Goal: Information Seeking & Learning: Learn about a topic

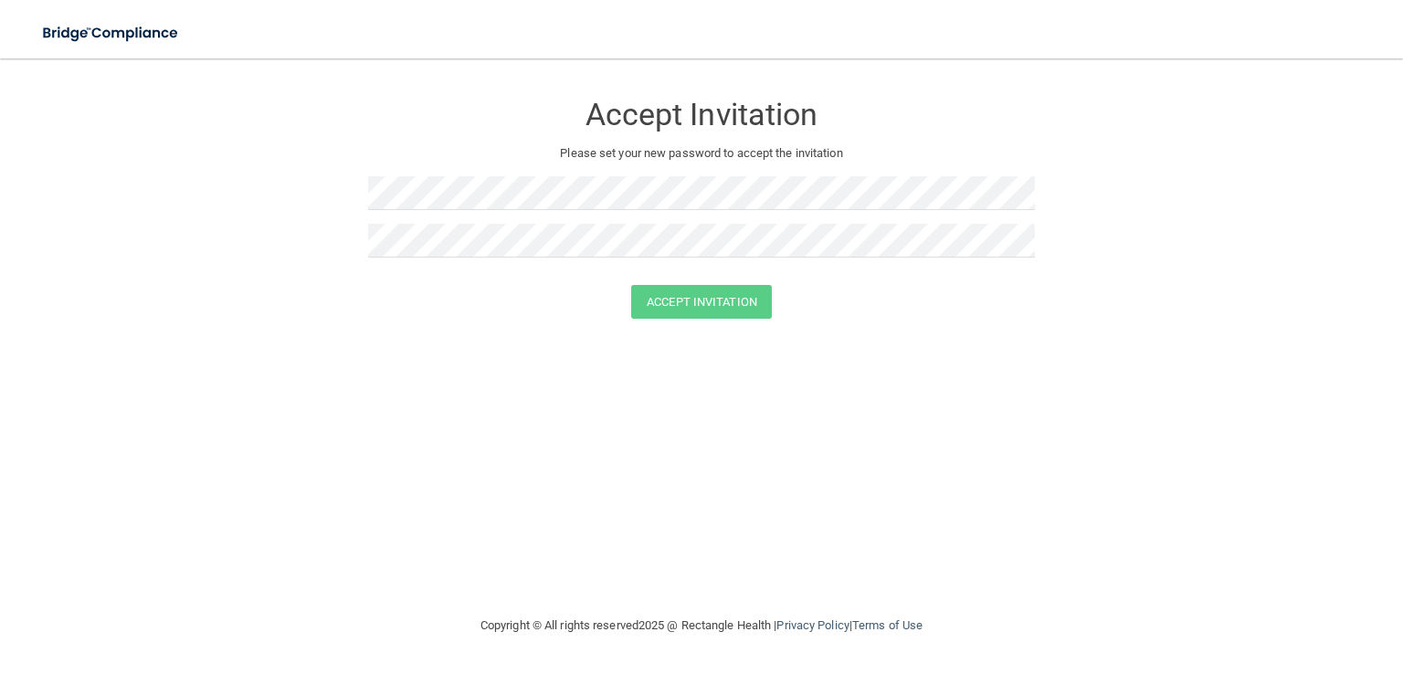
drag, startPoint x: 693, startPoint y: 220, endPoint x: 990, endPoint y: 340, distance: 320.1
click at [669, 293] on button "Accept Invitation" at bounding box center [701, 302] width 141 height 34
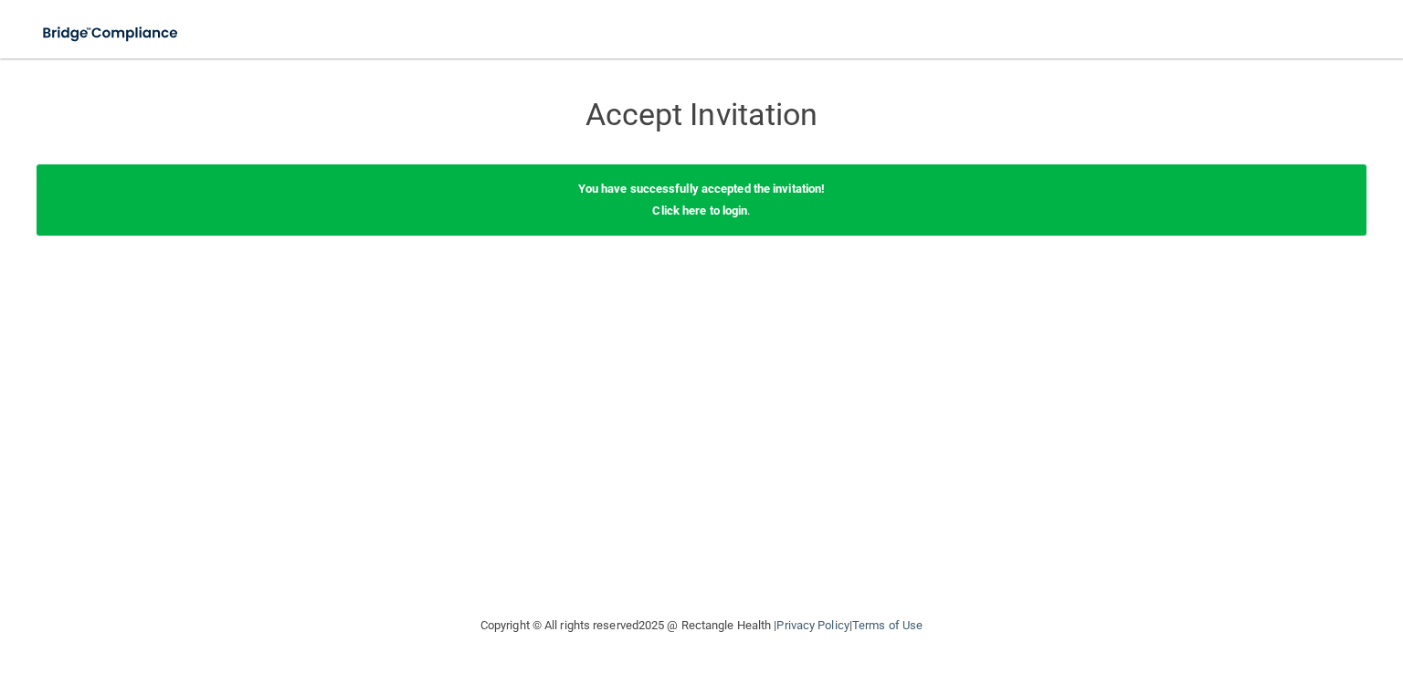
click at [728, 202] on div "You have successfully accepted the invitation! Click here to login ." at bounding box center [702, 199] width 1330 height 71
click at [715, 211] on link "Click here to login" at bounding box center [699, 211] width 95 height 14
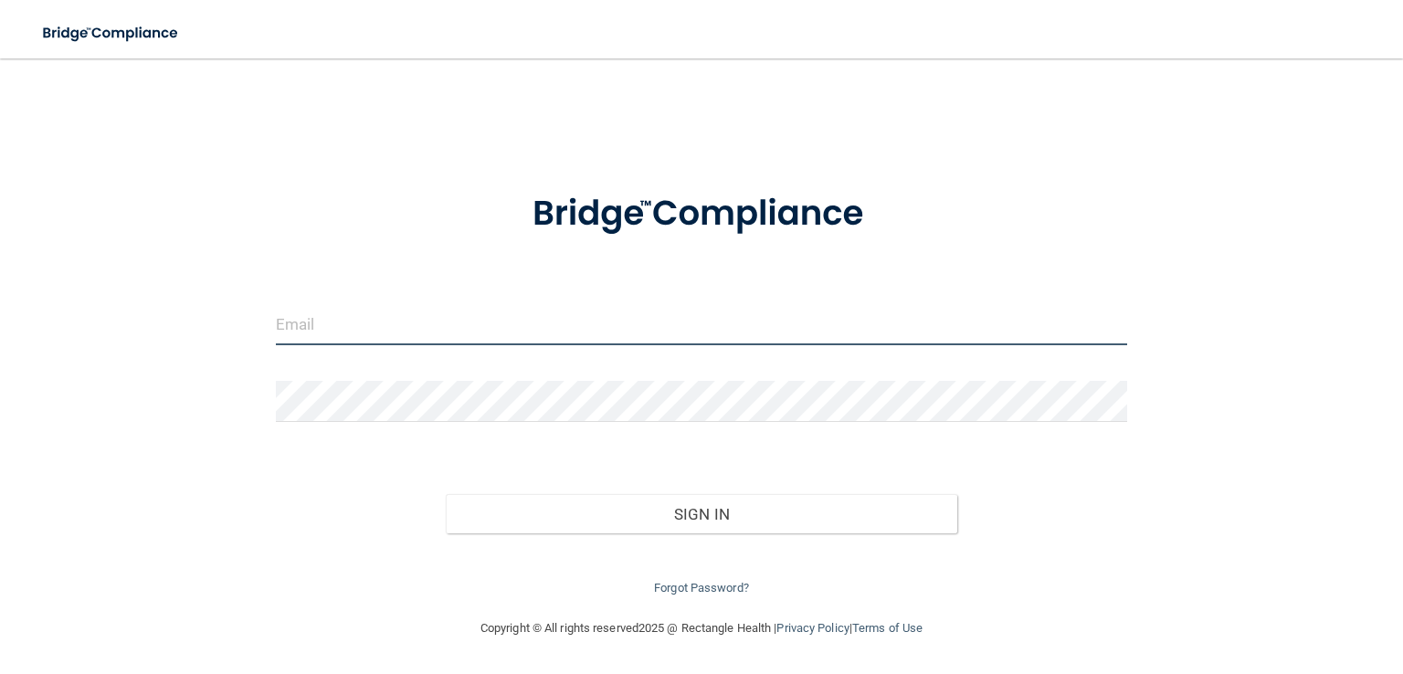
click at [325, 338] on input "email" at bounding box center [701, 324] width 851 height 41
type input "[EMAIL_ADDRESS][DOMAIN_NAME]"
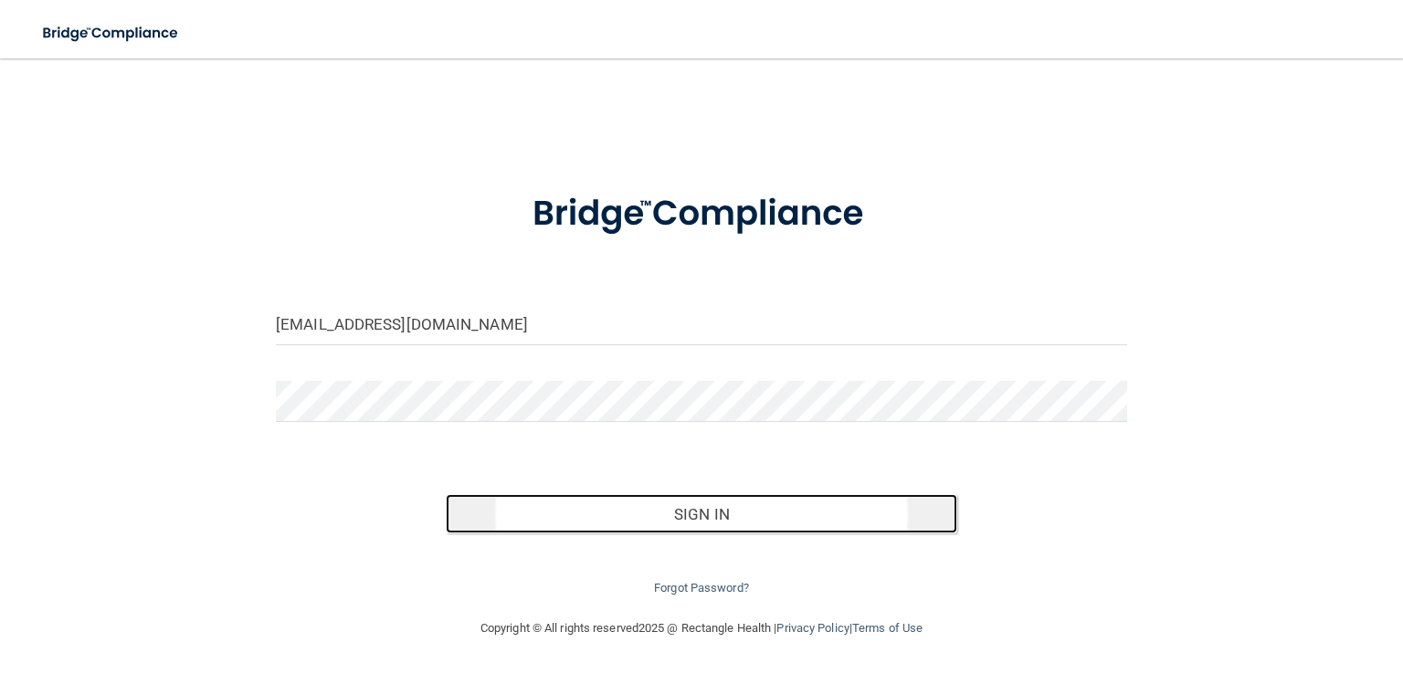
click at [684, 531] on button "Sign In" at bounding box center [701, 514] width 511 height 40
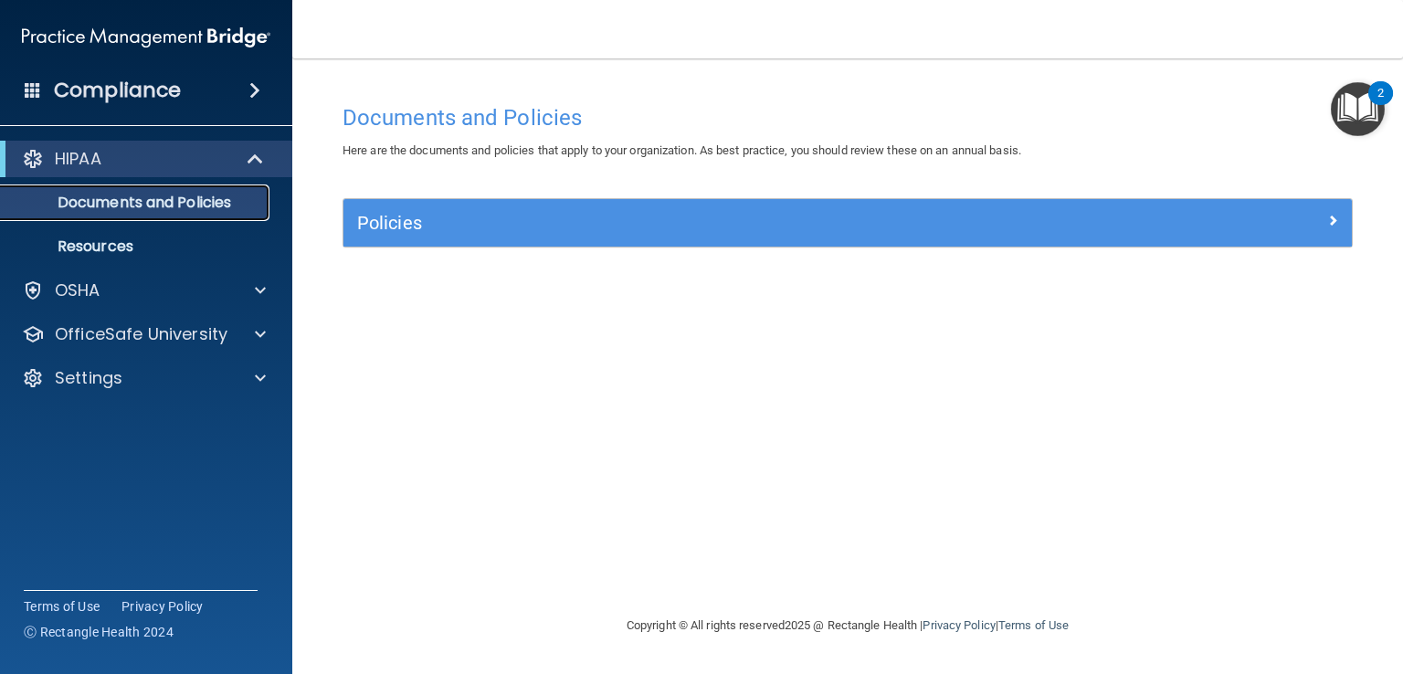
click at [153, 198] on p "Documents and Policies" at bounding box center [136, 203] width 249 height 18
click at [140, 338] on p "OfficeSafe University" at bounding box center [141, 334] width 173 height 22
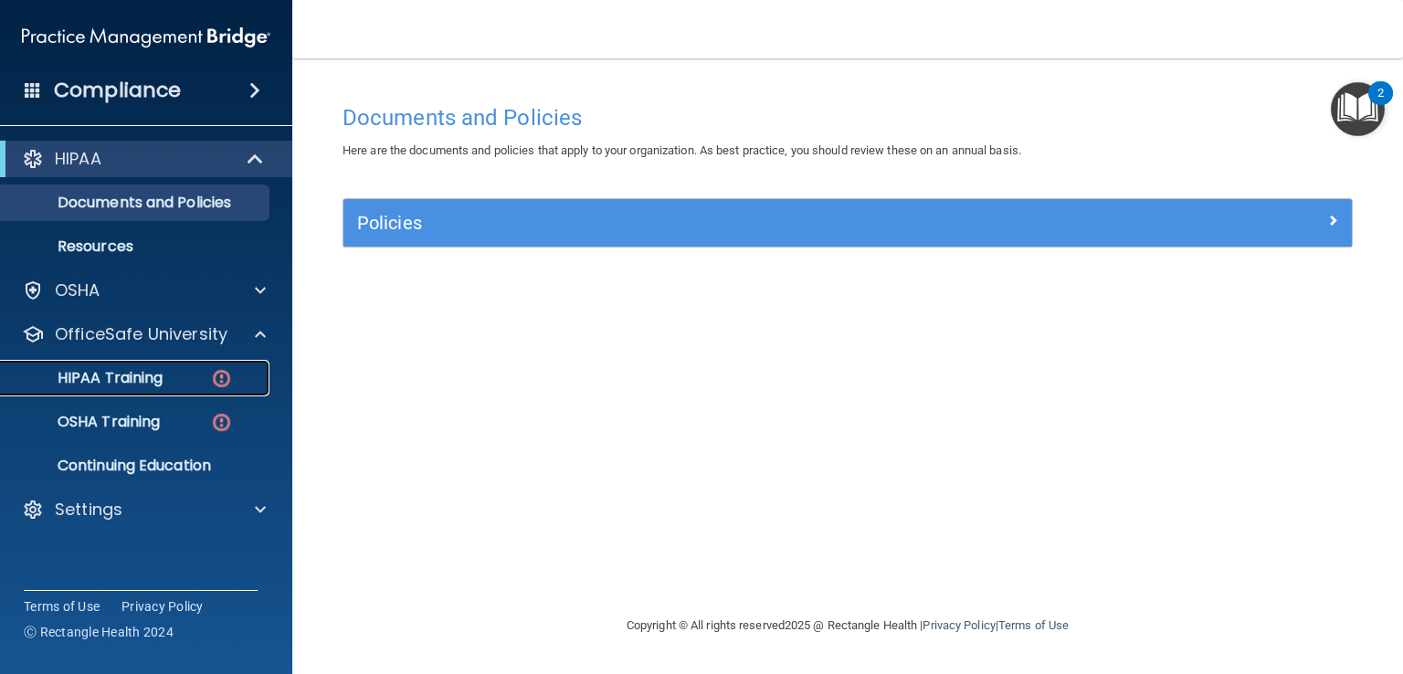
click at [135, 385] on p "HIPAA Training" at bounding box center [87, 378] width 151 height 18
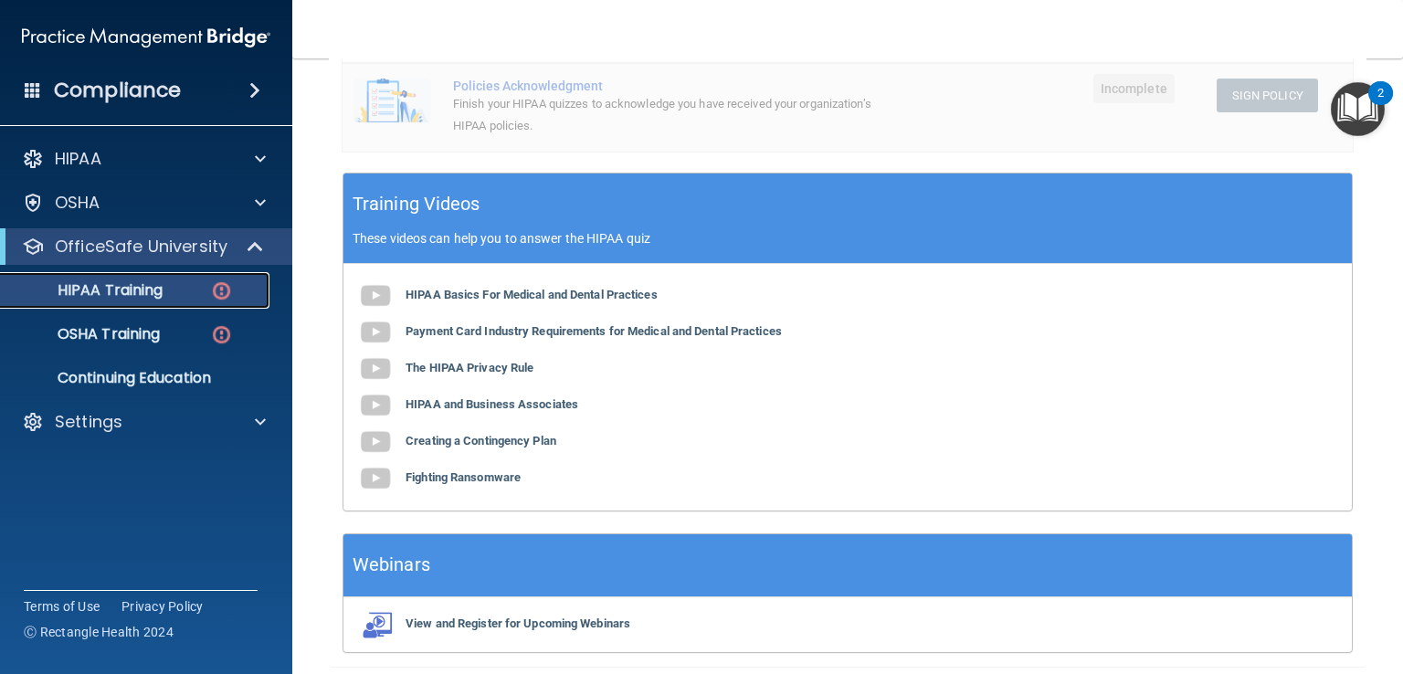
scroll to position [628, 0]
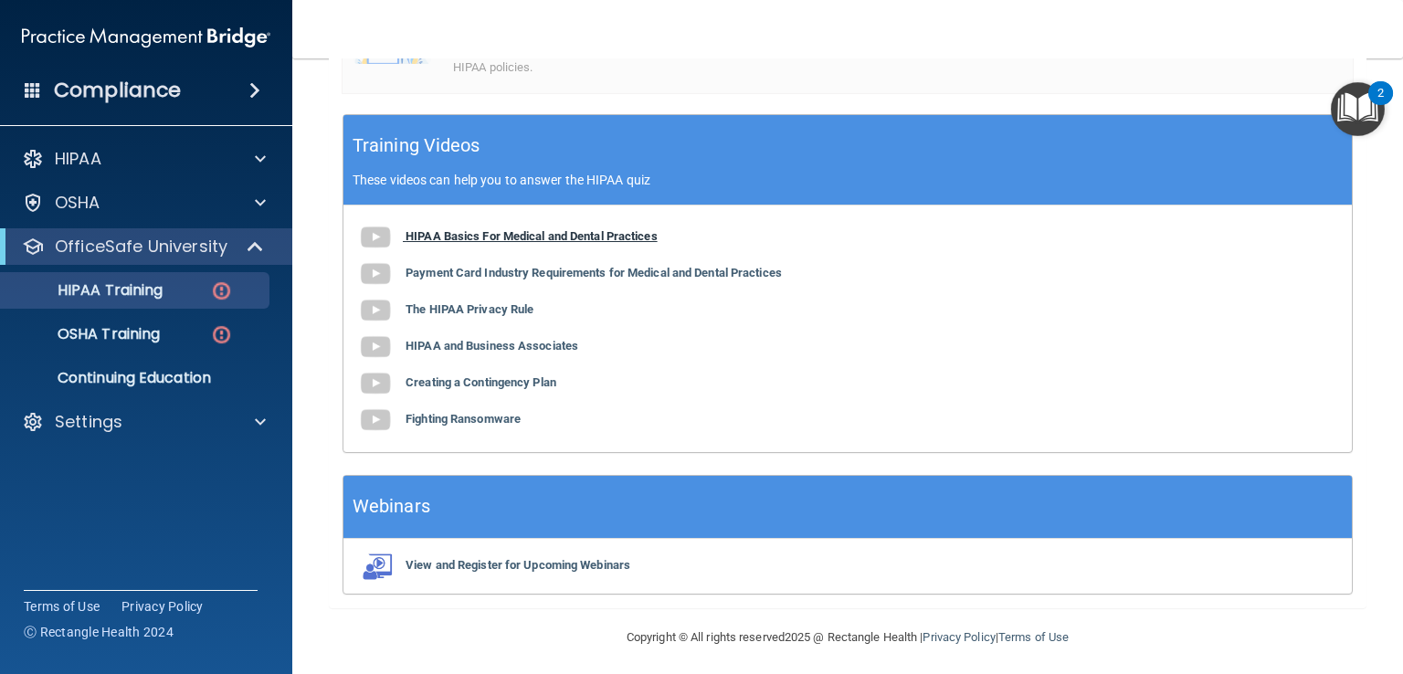
drag, startPoint x: 519, startPoint y: 239, endPoint x: 490, endPoint y: 228, distance: 31.2
click at [490, 229] on b "HIPAA Basics For Medical and Dental Practices" at bounding box center [532, 236] width 252 height 14
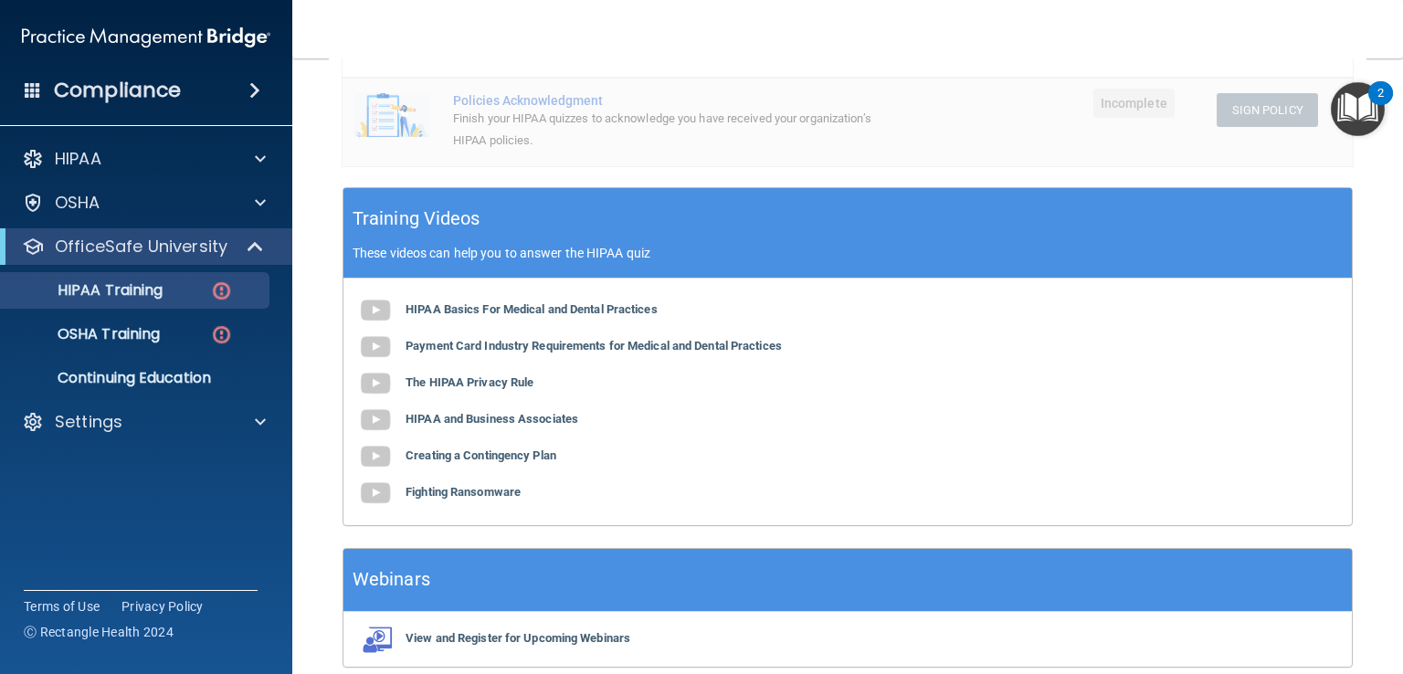
scroll to position [445, 0]
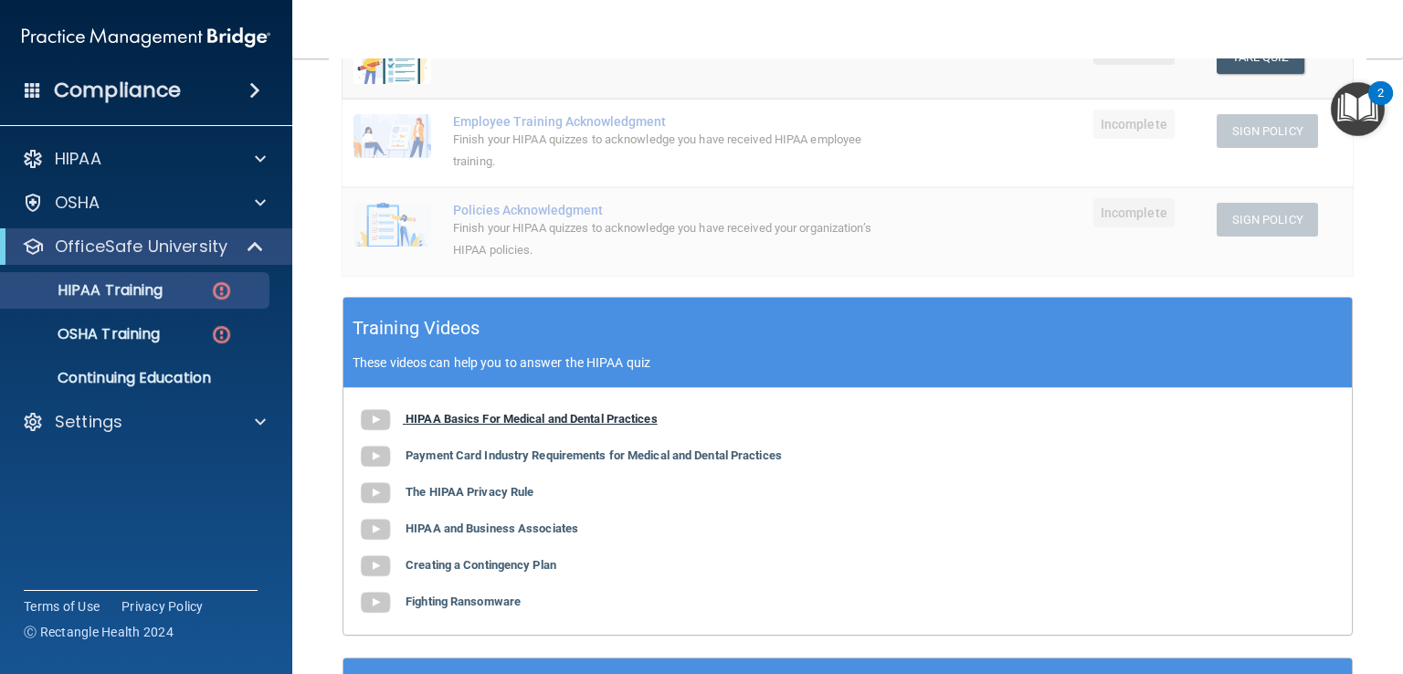
click at [378, 421] on img at bounding box center [375, 420] width 37 height 37
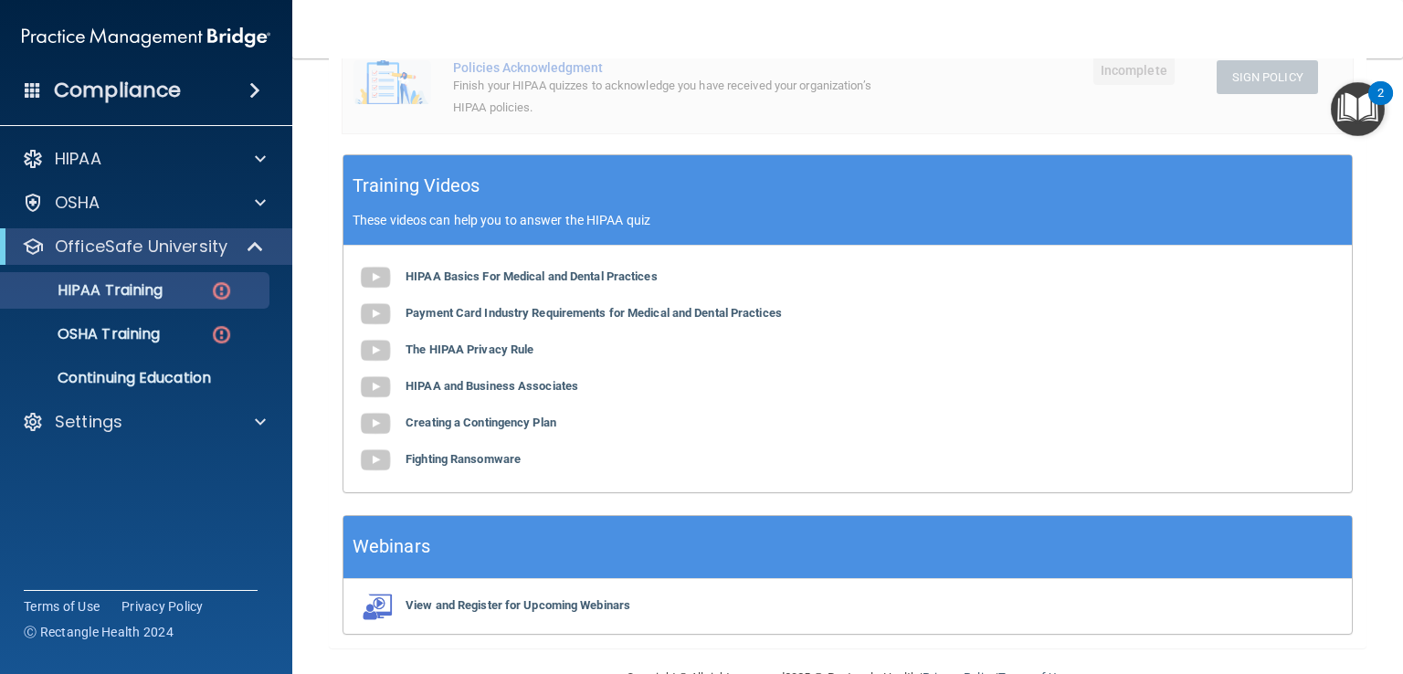
scroll to position [633, 0]
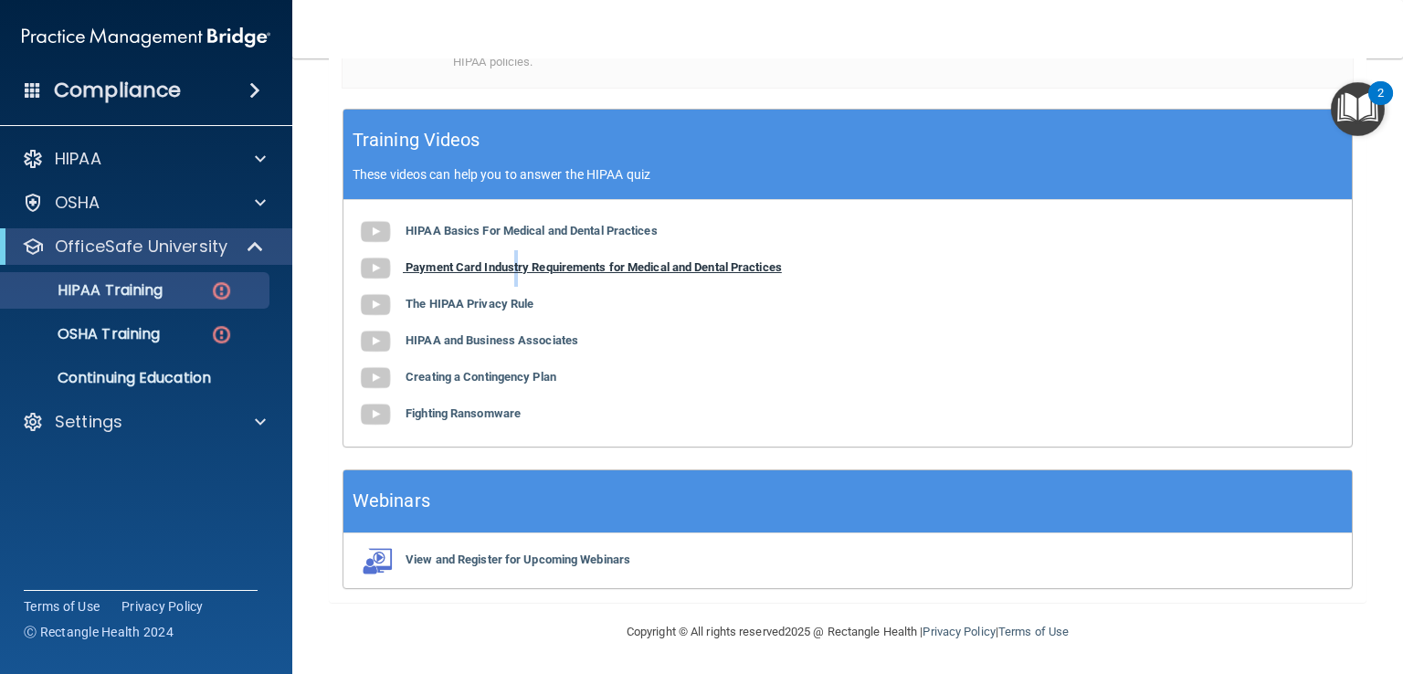
click at [515, 270] on b "Payment Card Industry Requirements for Medical and Dental Practices" at bounding box center [594, 267] width 376 height 14
click at [480, 306] on b "The HIPAA Privacy Rule" at bounding box center [470, 304] width 128 height 14
click at [463, 301] on b "The HIPAA Privacy Rule" at bounding box center [470, 304] width 128 height 14
click at [533, 333] on b "HIPAA and Business Associates" at bounding box center [492, 340] width 173 height 14
click at [511, 370] on b "Creating a Contingency Plan" at bounding box center [481, 377] width 151 height 14
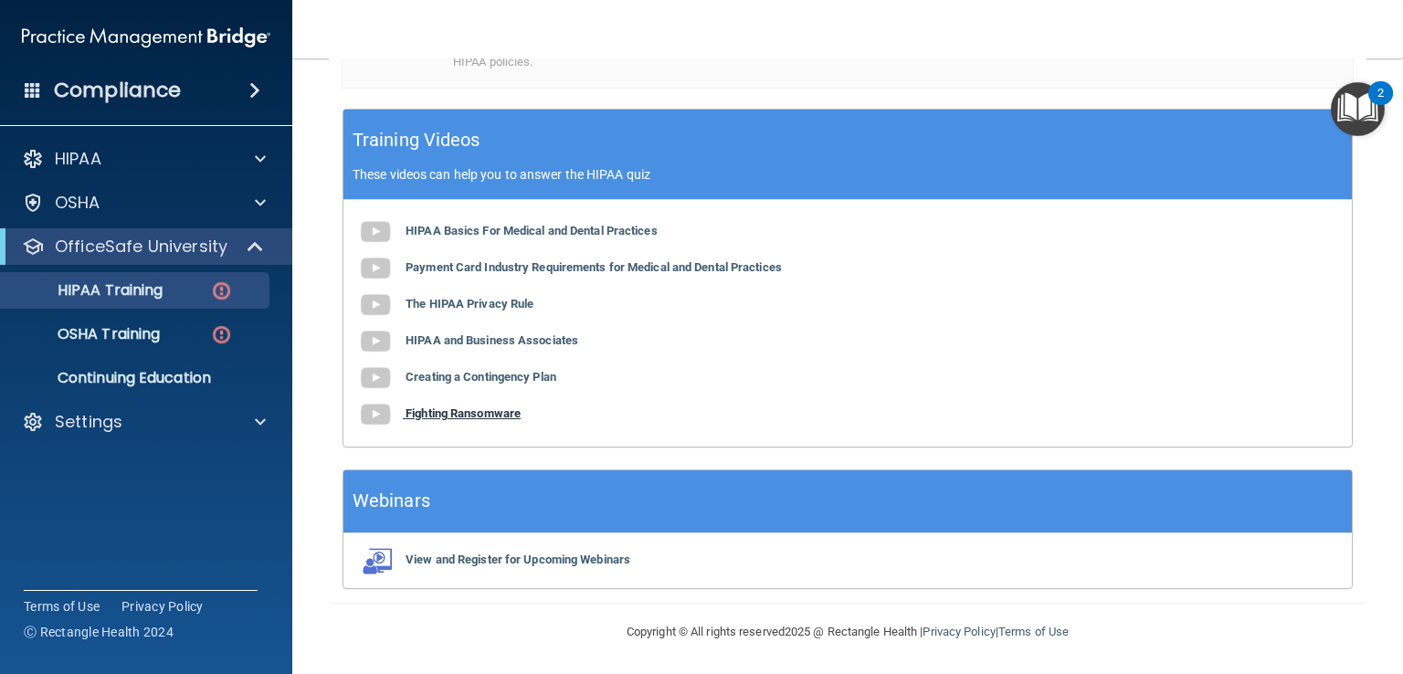
click at [482, 413] on b "Fighting Ransomware" at bounding box center [463, 414] width 115 height 14
click at [480, 417] on b "Fighting Ransomware" at bounding box center [463, 414] width 115 height 14
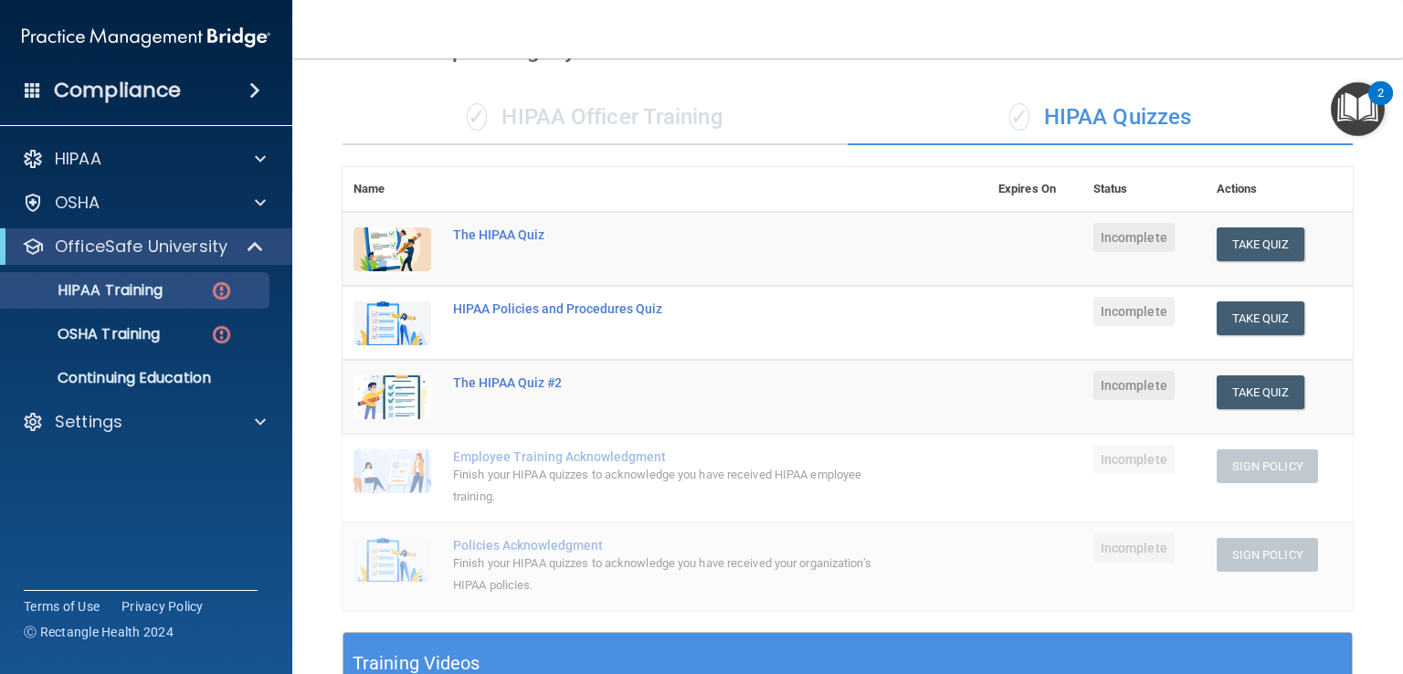
scroll to position [110, 0]
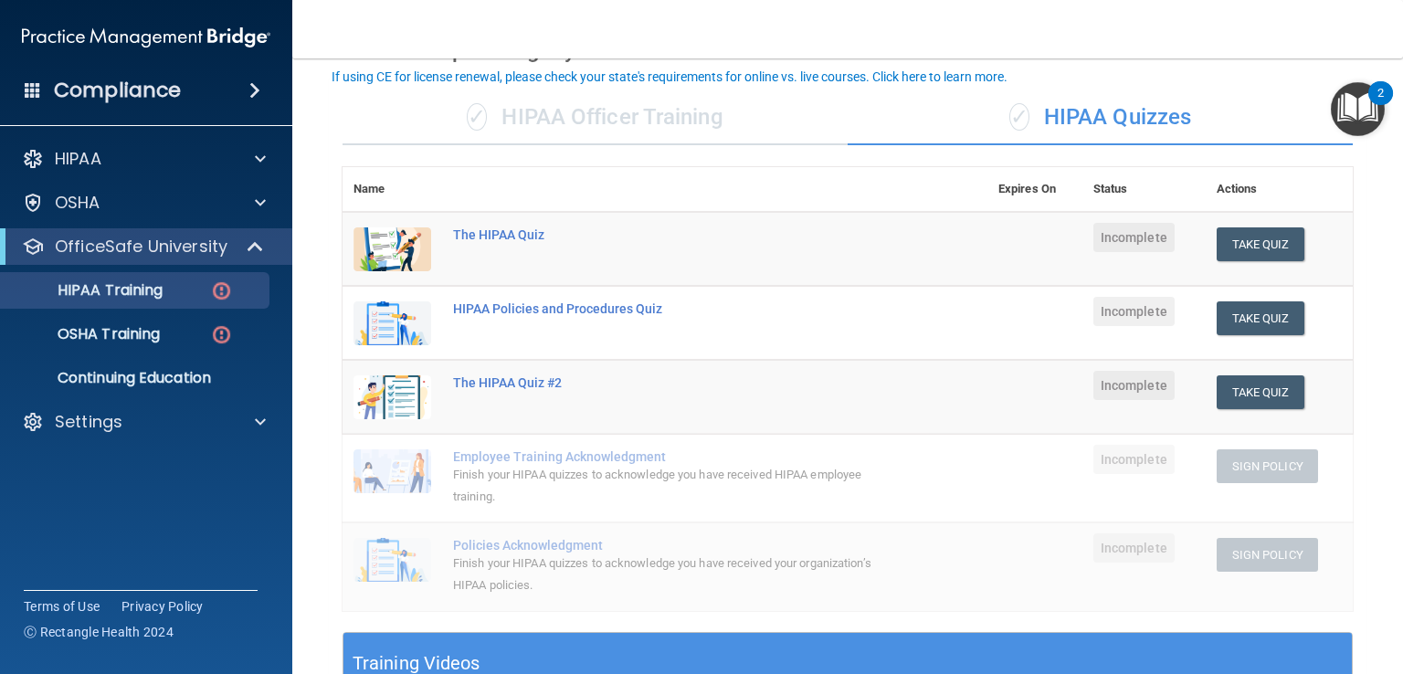
drag, startPoint x: 552, startPoint y: 450, endPoint x: 1287, endPoint y: 190, distance: 780.1
click at [1287, 190] on th "Actions" at bounding box center [1279, 189] width 147 height 45
click at [1245, 237] on button "Take Quiz" at bounding box center [1261, 244] width 88 height 34
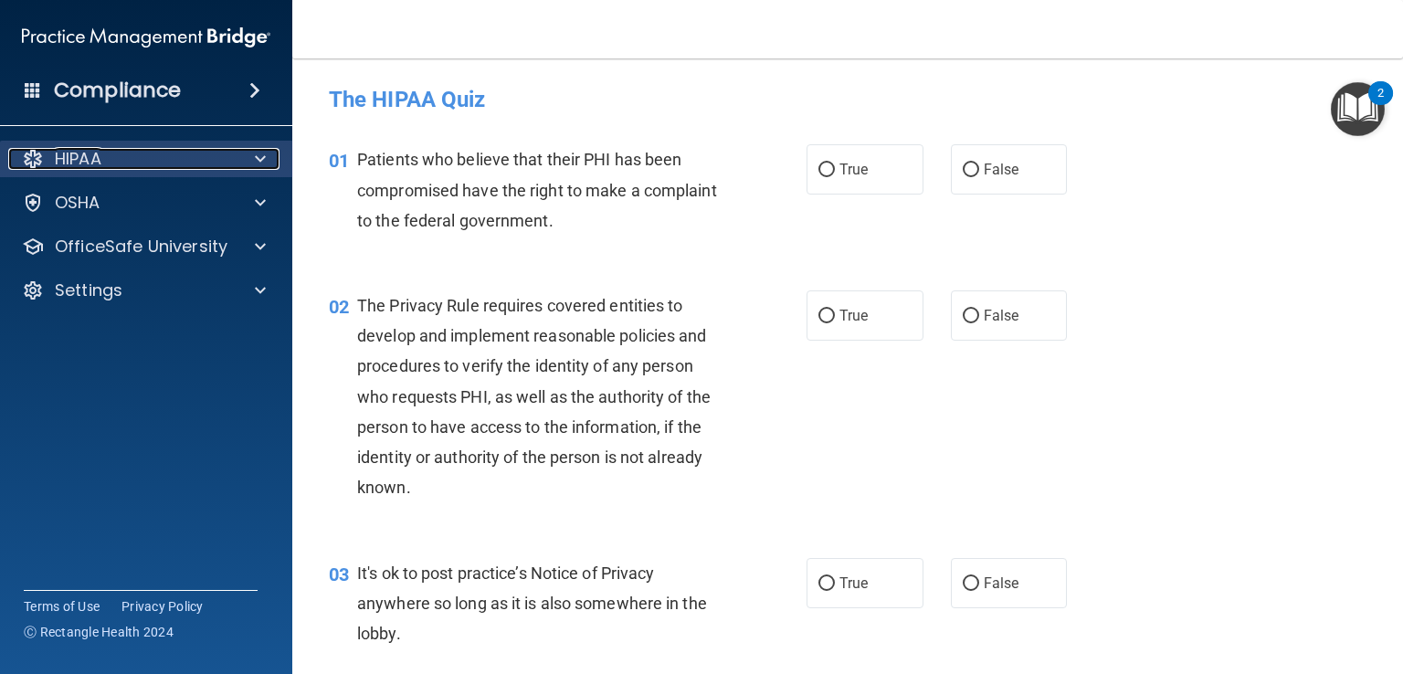
click at [162, 168] on div "HIPAA" at bounding box center [121, 159] width 227 height 22
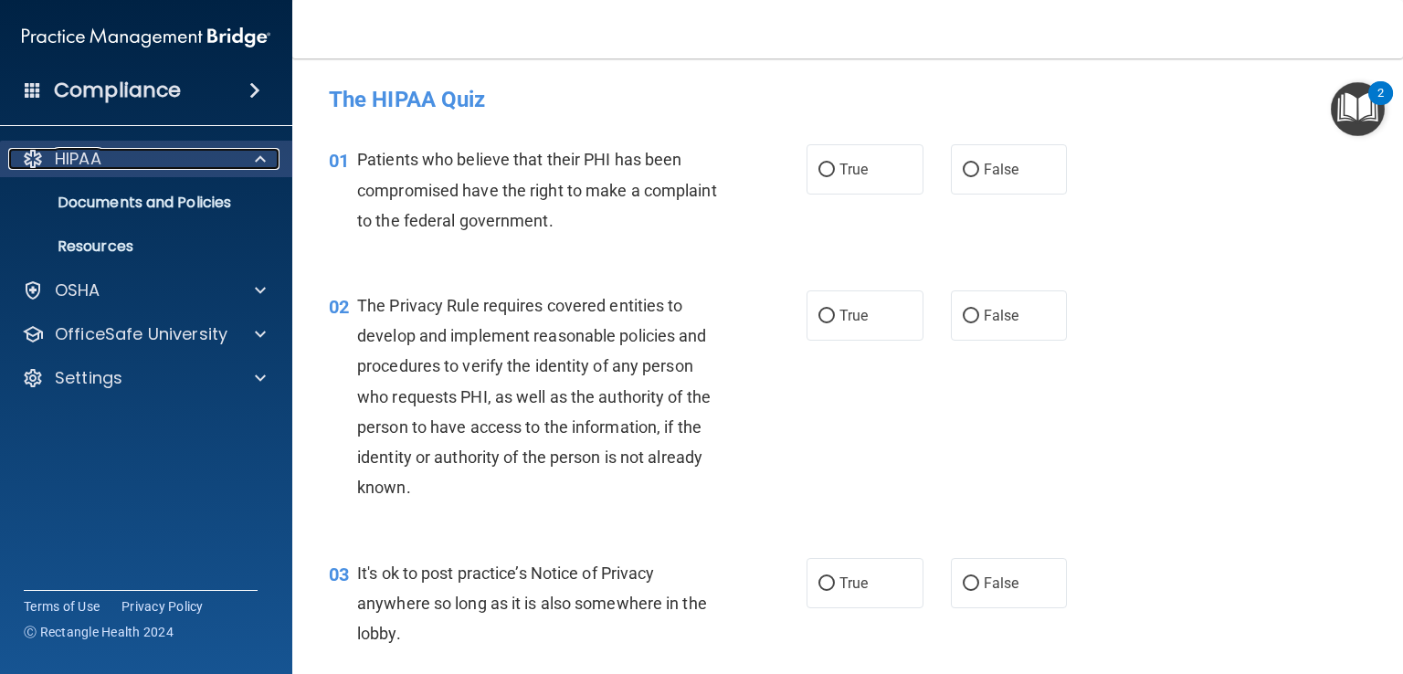
click at [162, 168] on div "HIPAA" at bounding box center [121, 159] width 227 height 22
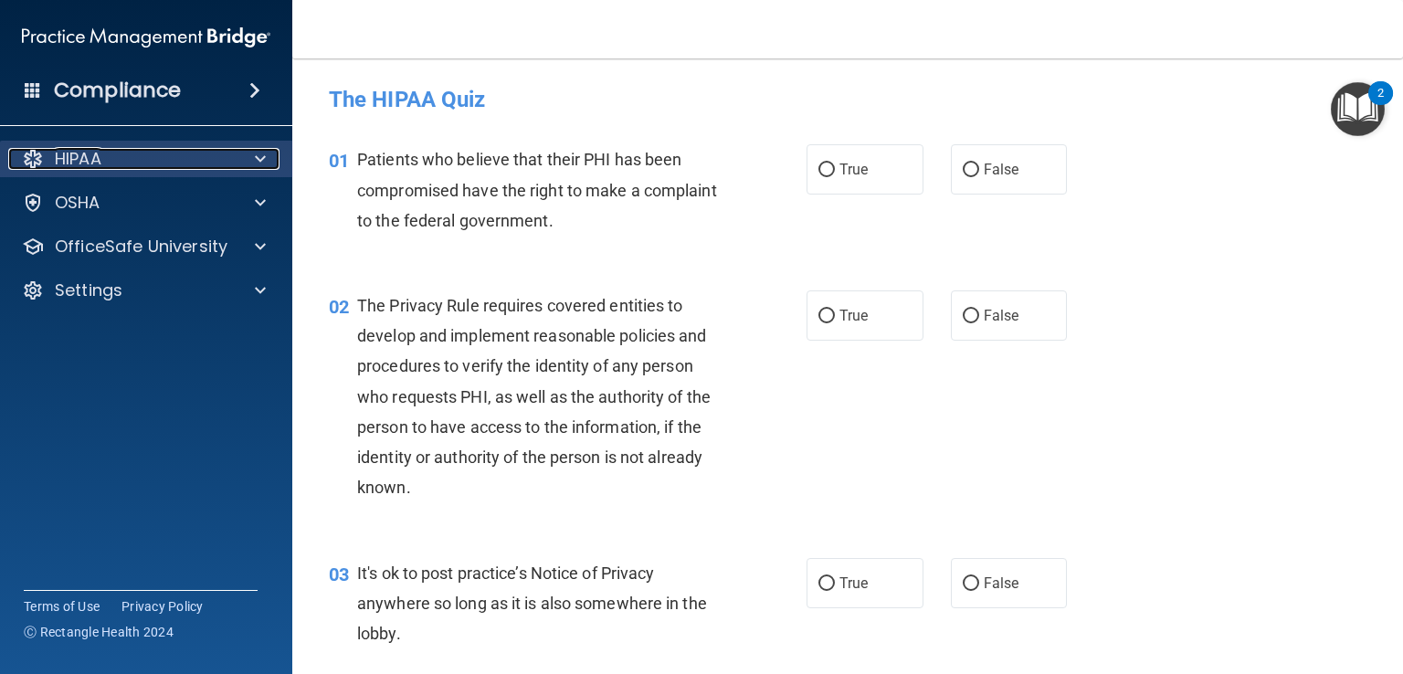
drag, startPoint x: 162, startPoint y: 168, endPoint x: 150, endPoint y: 163, distance: 13.1
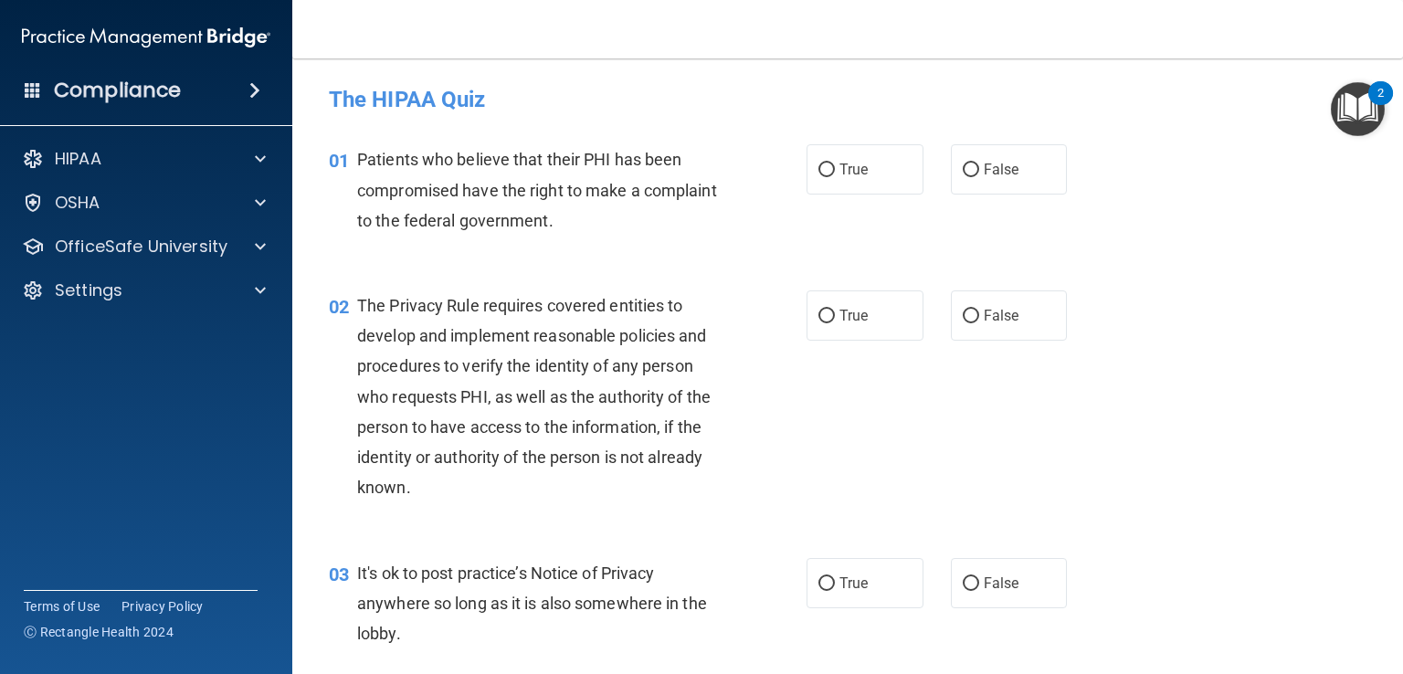
drag, startPoint x: 150, startPoint y: 163, endPoint x: 310, endPoint y: 125, distance: 164.2
click at [310, 125] on main "- The HIPAA Quiz This quiz doesn’t expire until . Are you sure you want to take…" at bounding box center [847, 366] width 1111 height 616
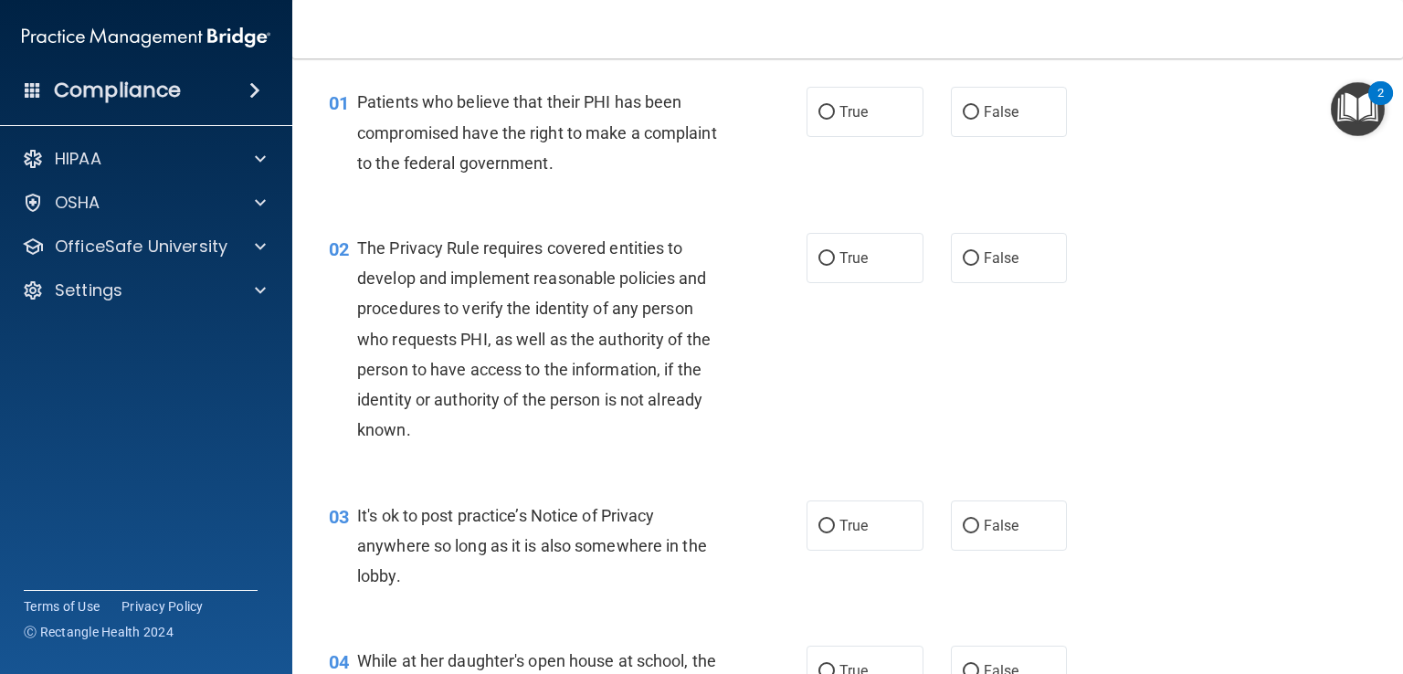
scroll to position [58, 0]
click at [627, 345] on span "The Privacy Rule requires covered entities to develop and implement reasonable …" at bounding box center [534, 338] width 354 height 201
click at [826, 128] on label "True" at bounding box center [865, 111] width 117 height 50
click at [826, 119] on input "True" at bounding box center [827, 112] width 16 height 14
radio input "true"
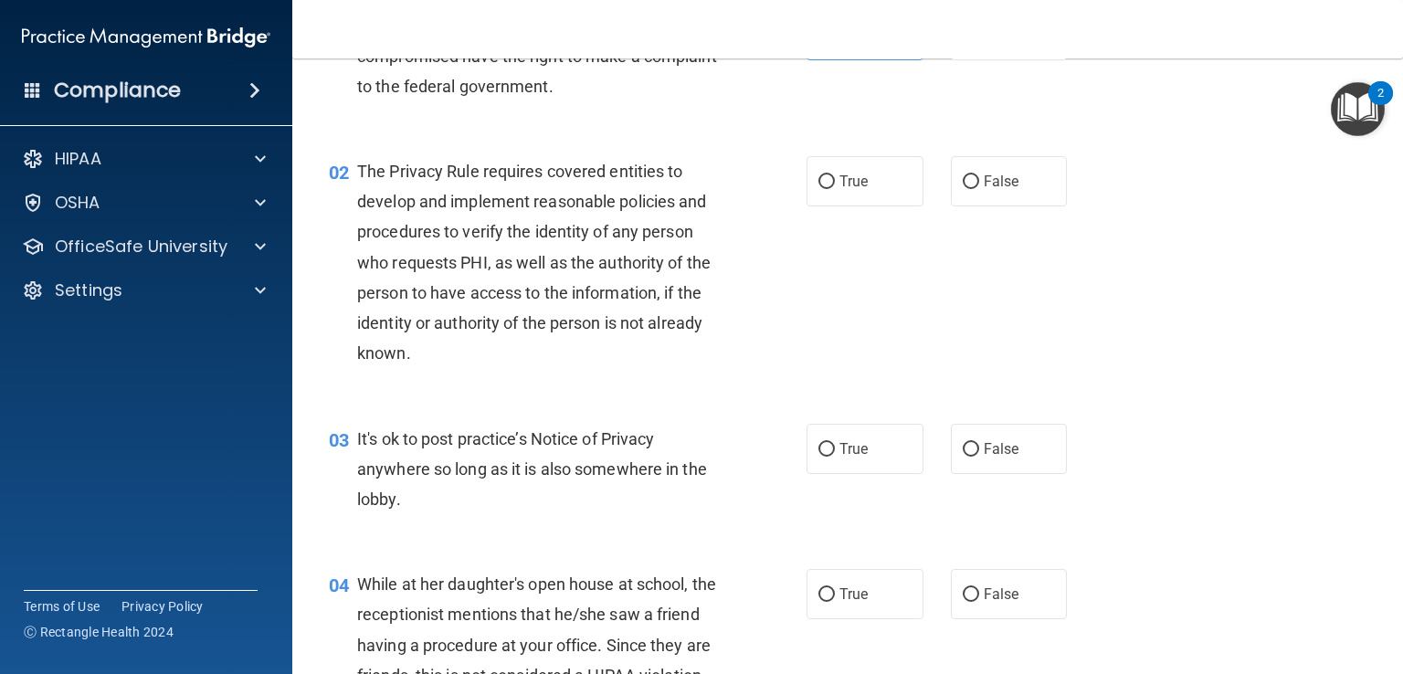
scroll to position [137, 0]
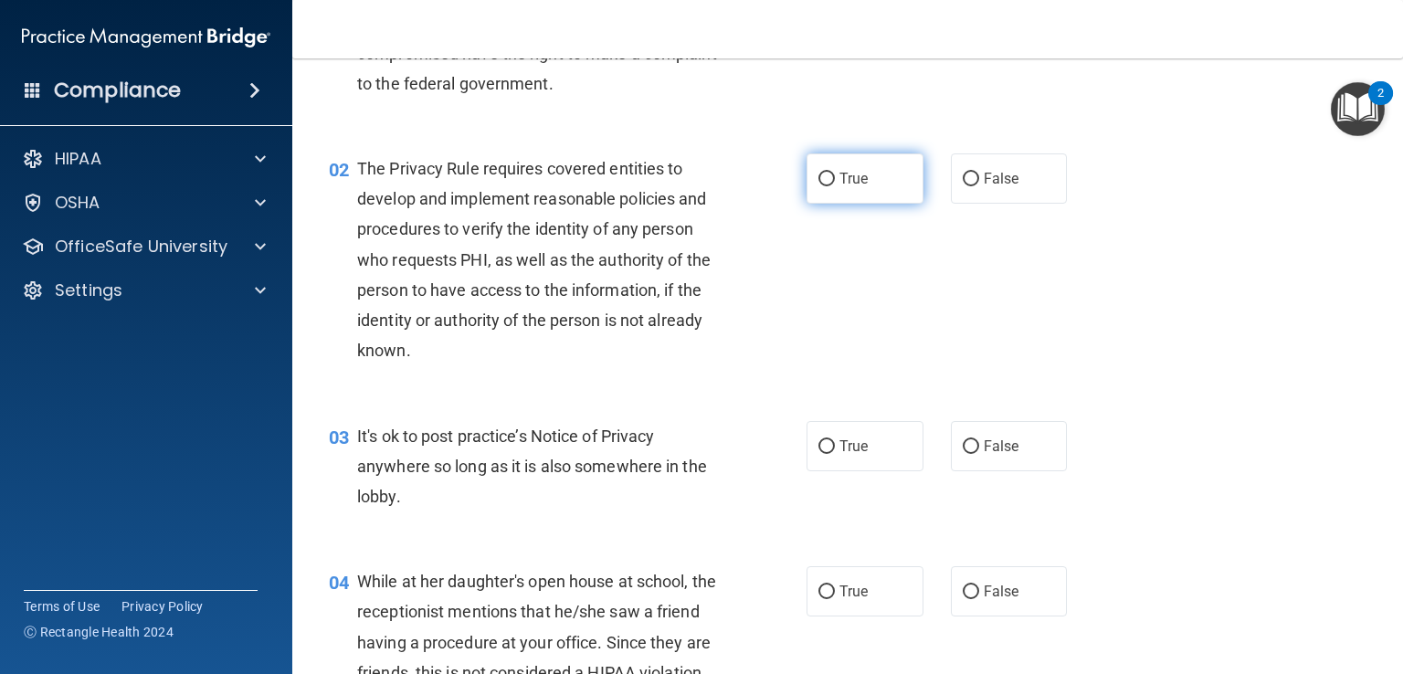
click at [828, 185] on label "True" at bounding box center [865, 178] width 117 height 50
click at [828, 185] on input "True" at bounding box center [827, 180] width 16 height 14
radio input "true"
click at [958, 461] on label "False" at bounding box center [1009, 446] width 117 height 50
click at [963, 454] on input "False" at bounding box center [971, 447] width 16 height 14
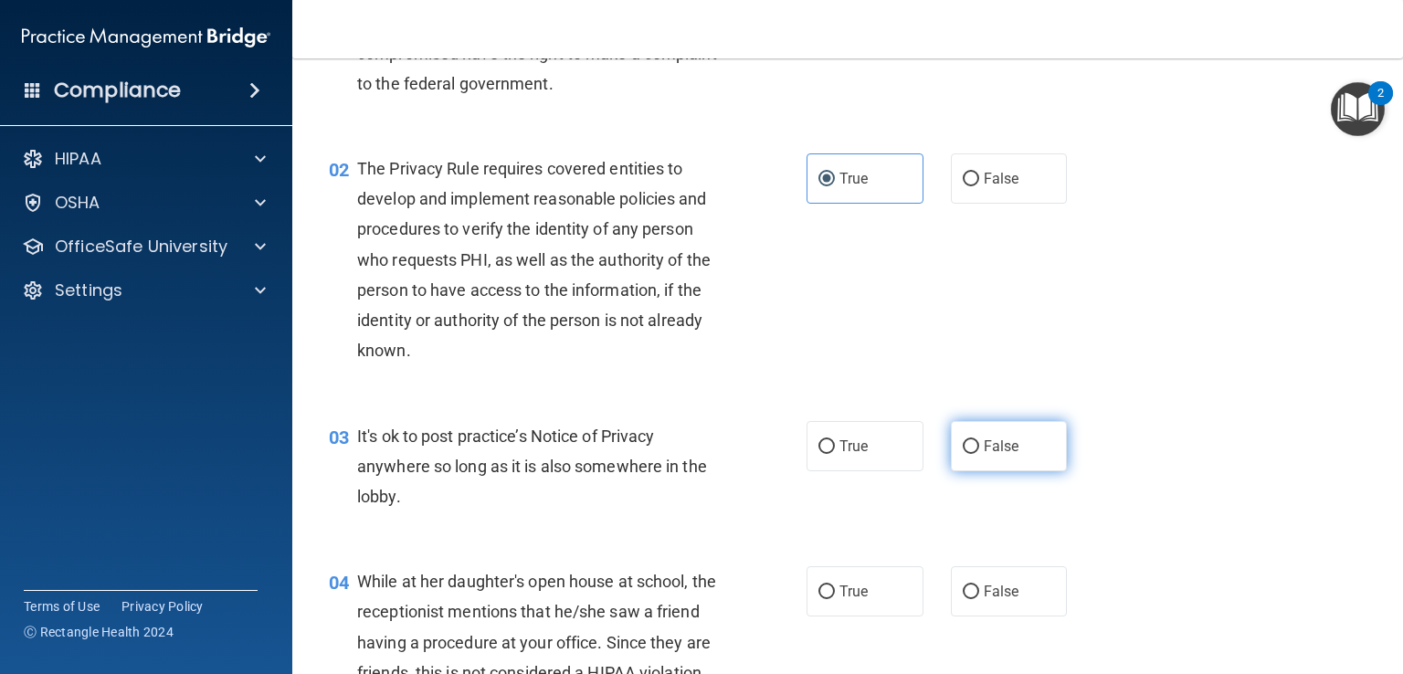
radio input "true"
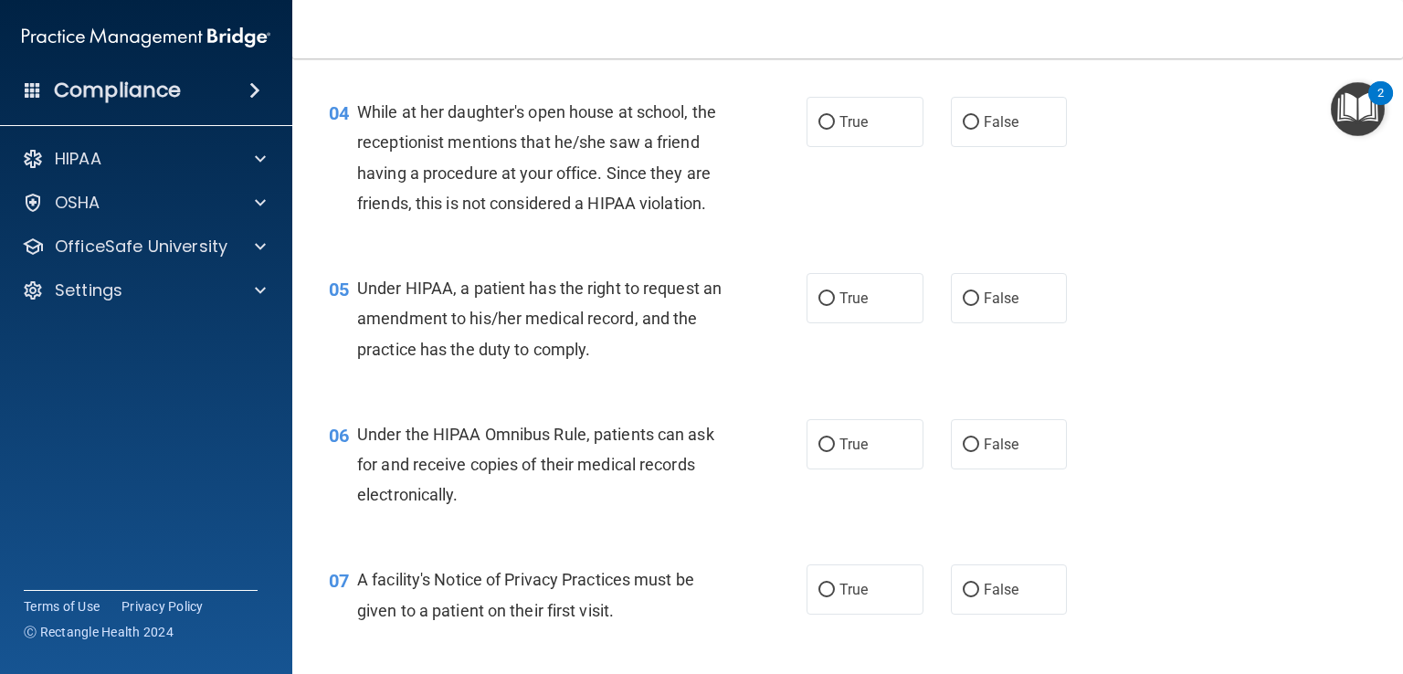
scroll to position [606, 0]
click at [988, 101] on label "False" at bounding box center [1009, 123] width 117 height 50
click at [979, 117] on input "False" at bounding box center [971, 124] width 16 height 14
radio input "true"
drag, startPoint x: 988, startPoint y: 101, endPoint x: 881, endPoint y: 179, distance: 132.1
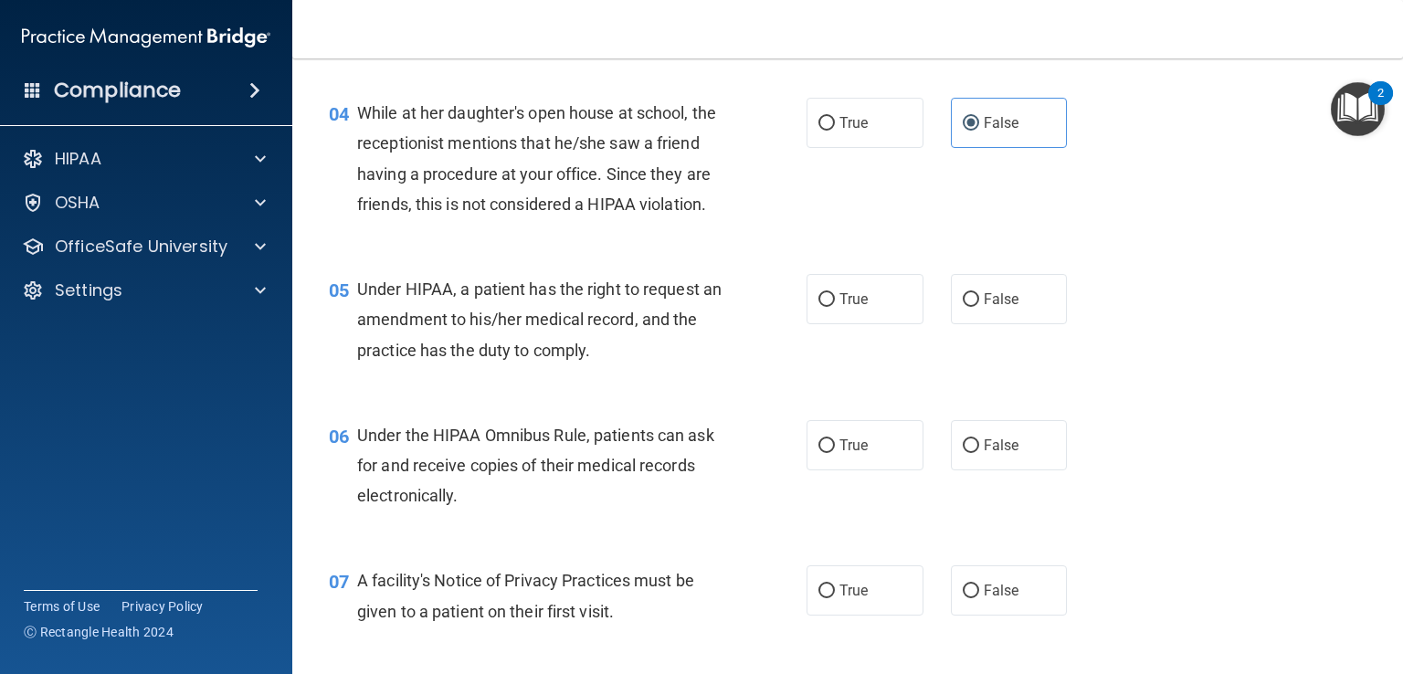
drag, startPoint x: 881, startPoint y: 179, endPoint x: 775, endPoint y: 279, distance: 145.4
click at [775, 251] on div "04 While at her daughter's open house at school, the receptionist mentions that…" at bounding box center [847, 163] width 1065 height 176
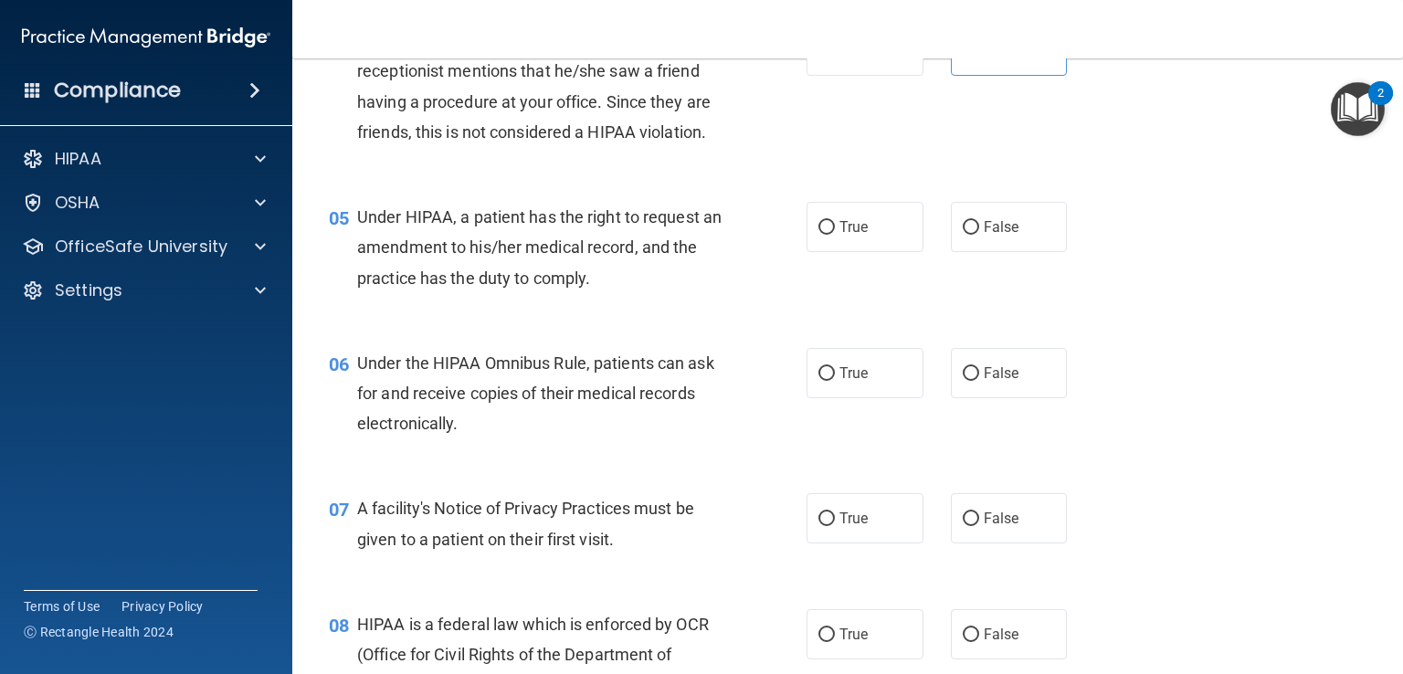
scroll to position [679, 0]
drag, startPoint x: 799, startPoint y: 264, endPoint x: 822, endPoint y: 251, distance: 26.2
click at [822, 234] on input "True" at bounding box center [827, 227] width 16 height 14
radio input "true"
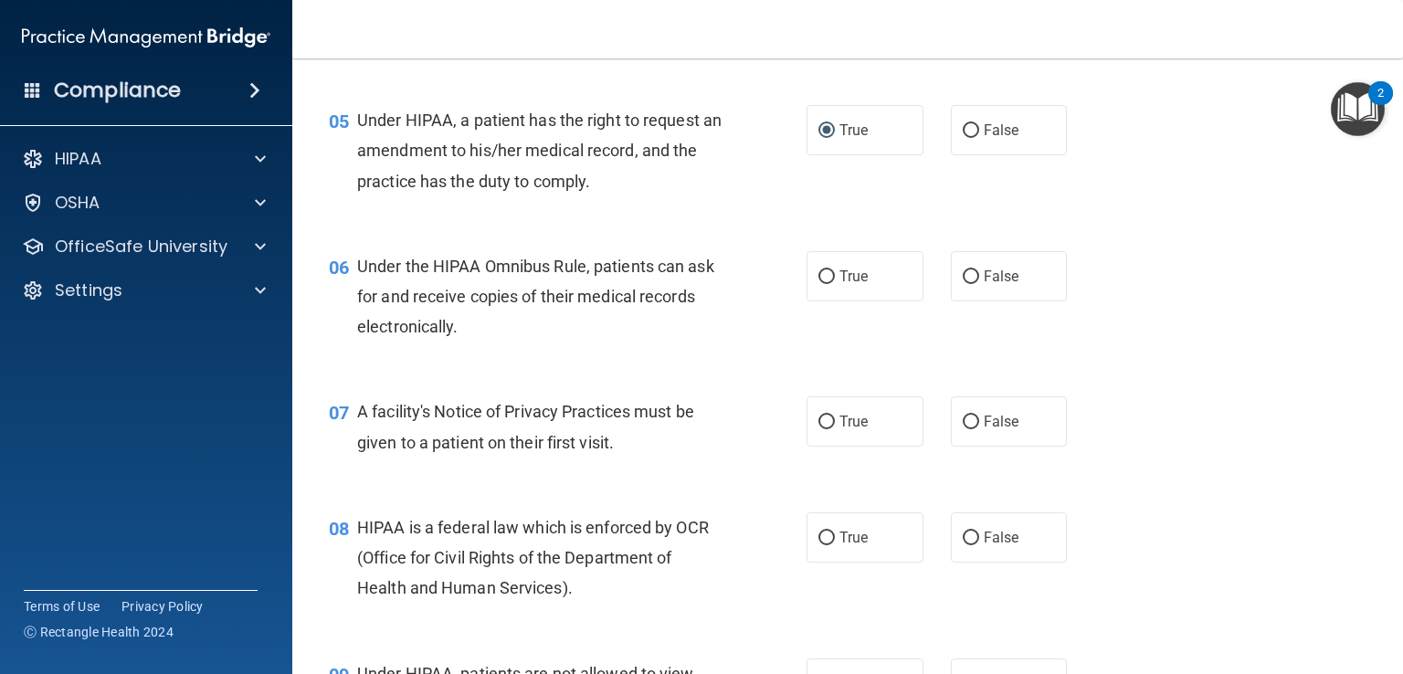
scroll to position [775, 0]
click at [851, 285] on span "True" at bounding box center [854, 276] width 28 height 17
click at [835, 284] on input "True" at bounding box center [827, 277] width 16 height 14
radio input "true"
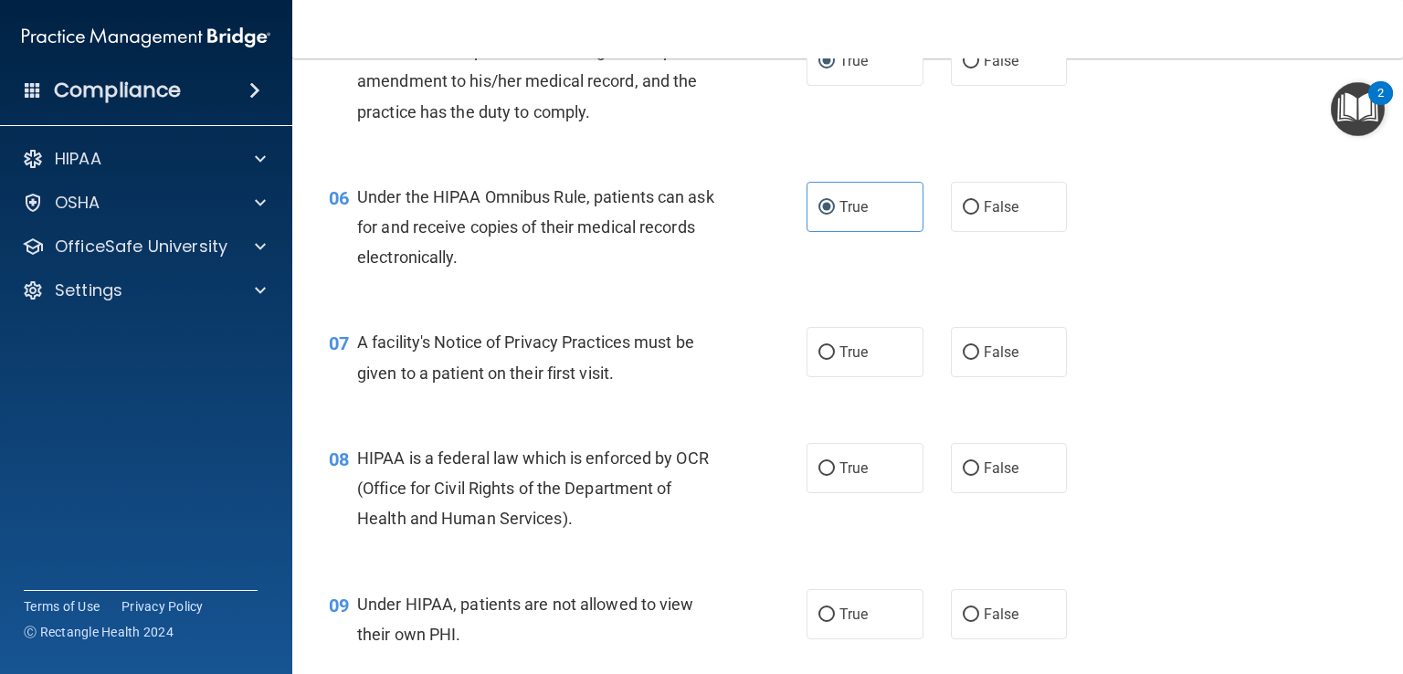
scroll to position [842, 0]
click at [843, 363] on span "True" at bounding box center [854, 353] width 28 height 17
click at [835, 362] on input "True" at bounding box center [827, 355] width 16 height 14
radio input "true"
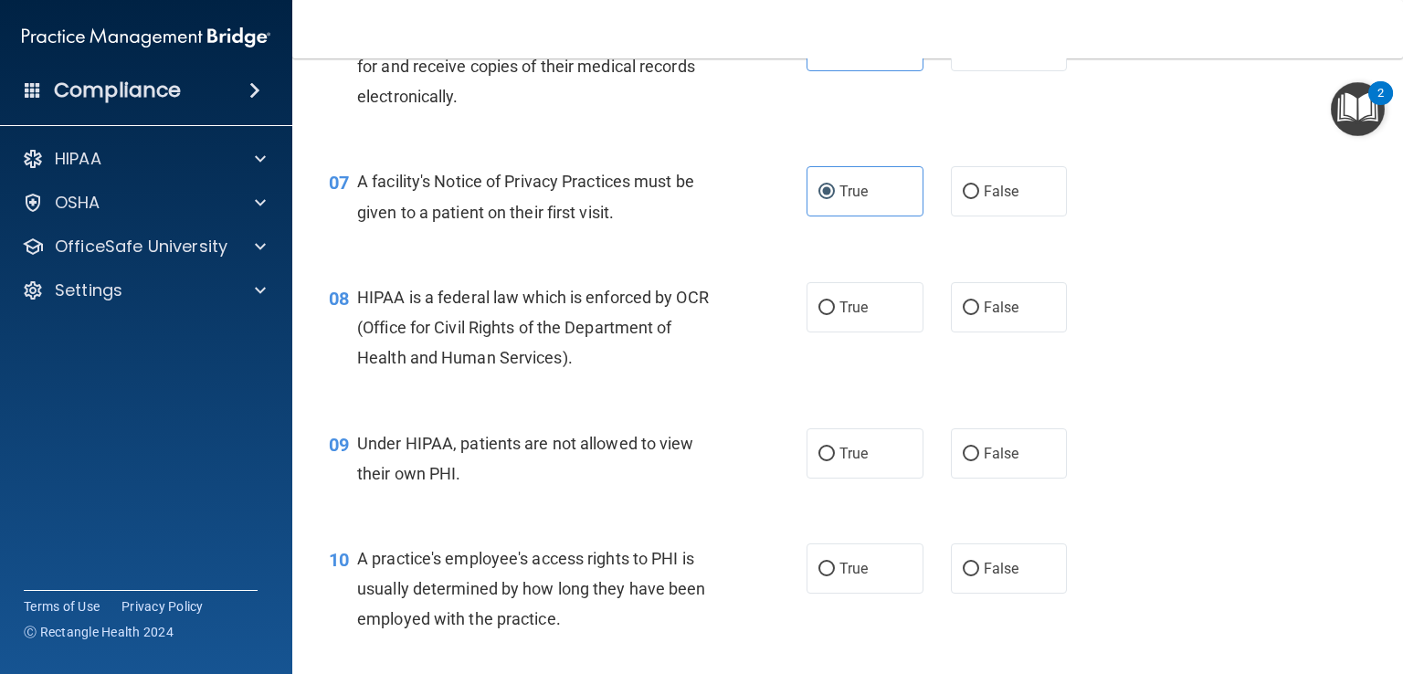
scroll to position [1005, 0]
click at [890, 258] on div "07 A facility's Notice of Privacy Practices must be given to a patient on their…" at bounding box center [847, 200] width 1065 height 115
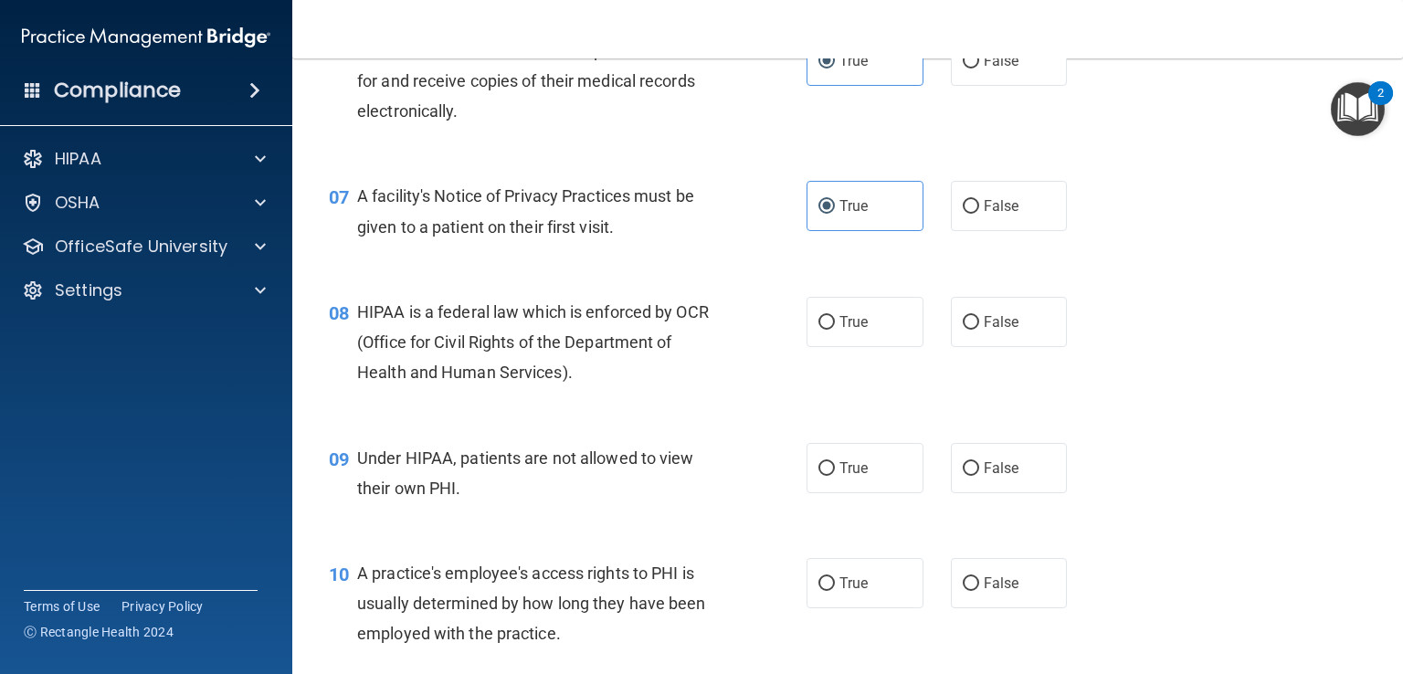
scroll to position [992, 0]
click at [957, 491] on label "False" at bounding box center [1009, 466] width 117 height 50
click at [963, 474] on input "False" at bounding box center [971, 467] width 16 height 14
radio input "true"
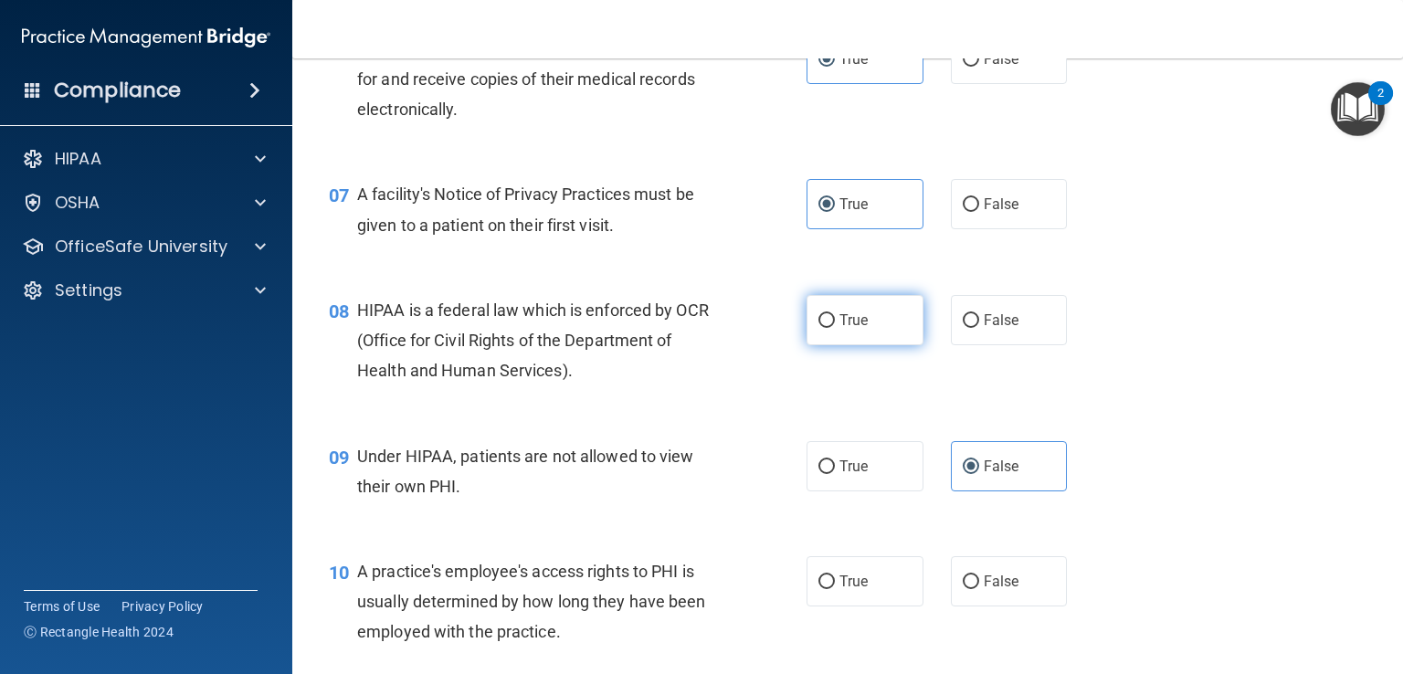
click at [816, 345] on label "True" at bounding box center [865, 320] width 117 height 50
click at [819, 328] on input "True" at bounding box center [827, 321] width 16 height 14
radio input "true"
click at [816, 345] on label "True" at bounding box center [865, 320] width 117 height 50
click at [819, 328] on input "True" at bounding box center [827, 321] width 16 height 14
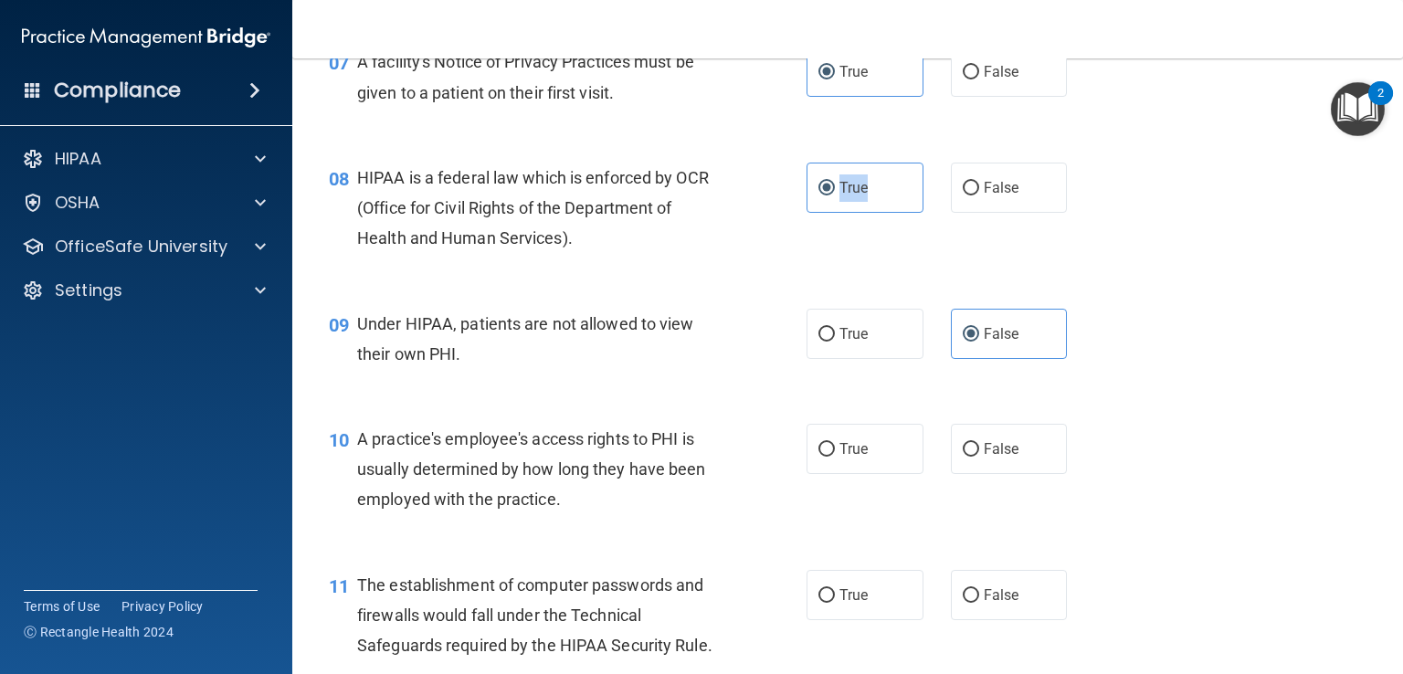
scroll to position [1118, 0]
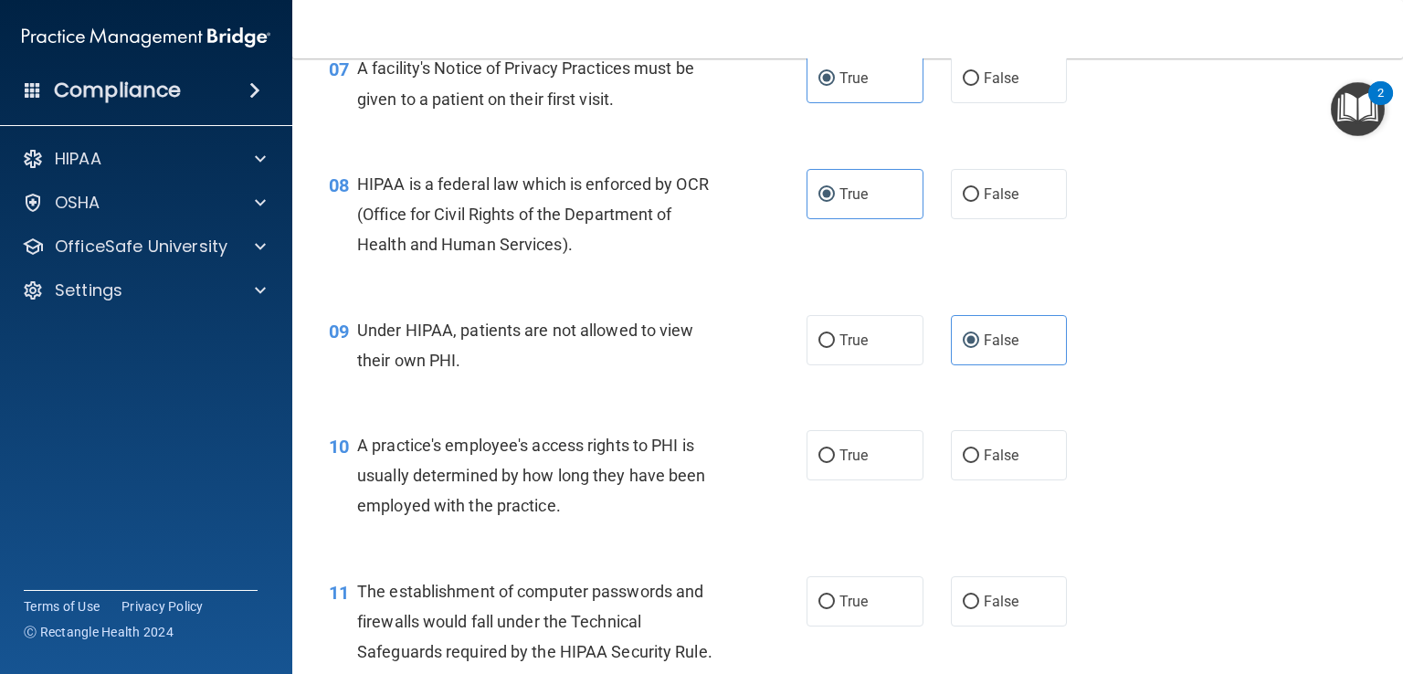
click at [713, 242] on div "HIPAA is a federal law which is enforced by OCR (Office for Civil Rights of the…" at bounding box center [546, 214] width 379 height 91
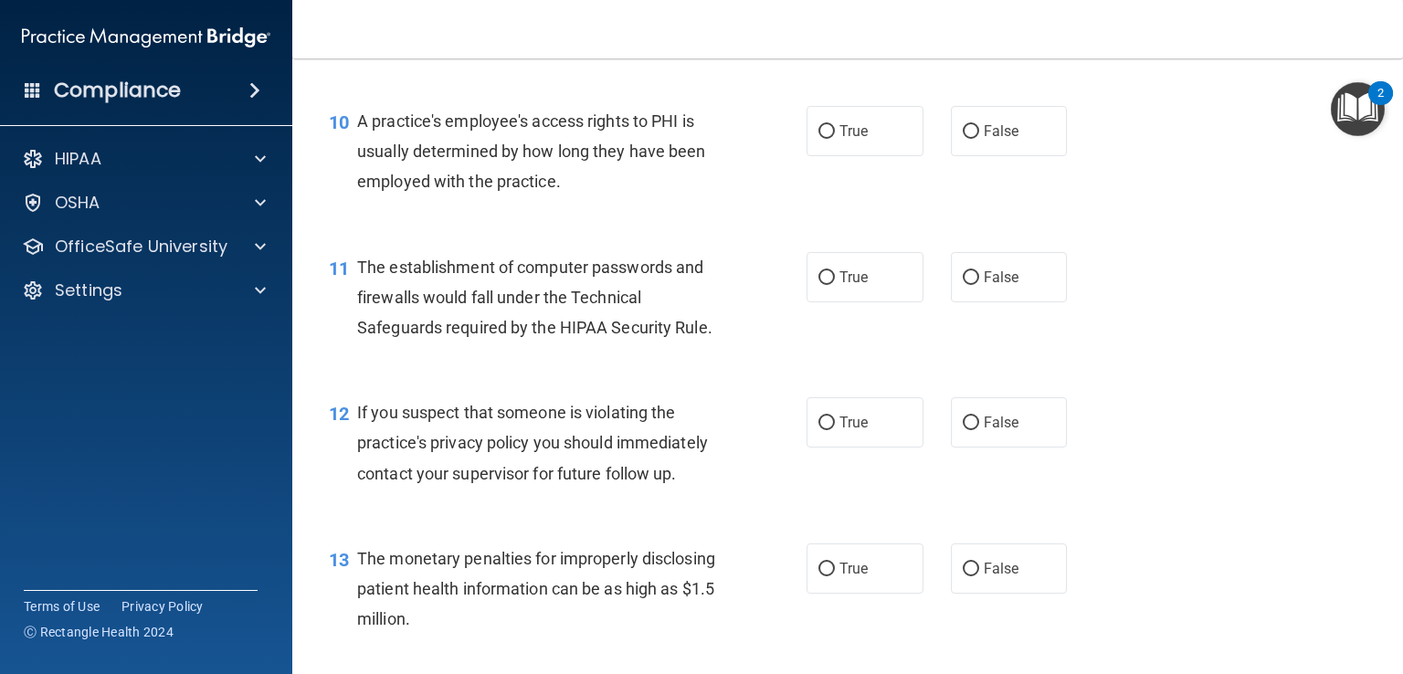
scroll to position [1352, 0]
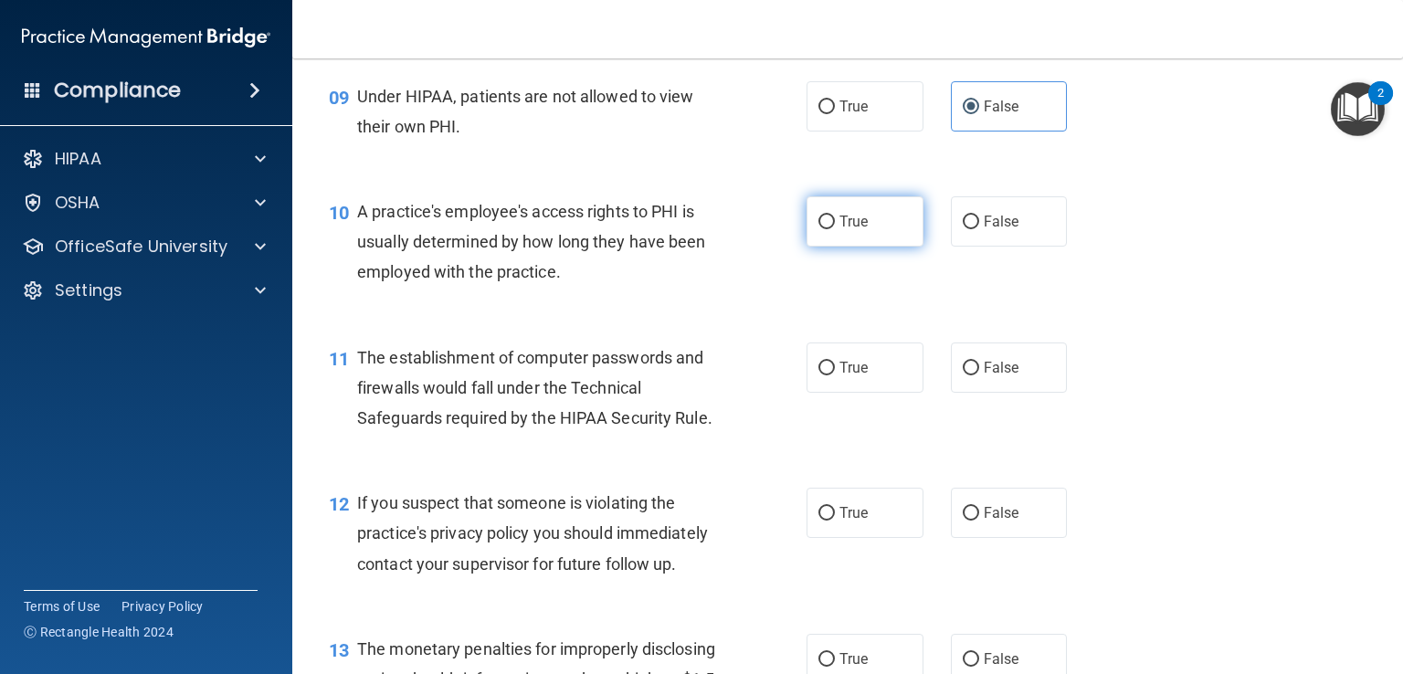
click at [879, 235] on label "True" at bounding box center [865, 221] width 117 height 50
click at [835, 229] on input "True" at bounding box center [827, 223] width 16 height 14
radio input "true"
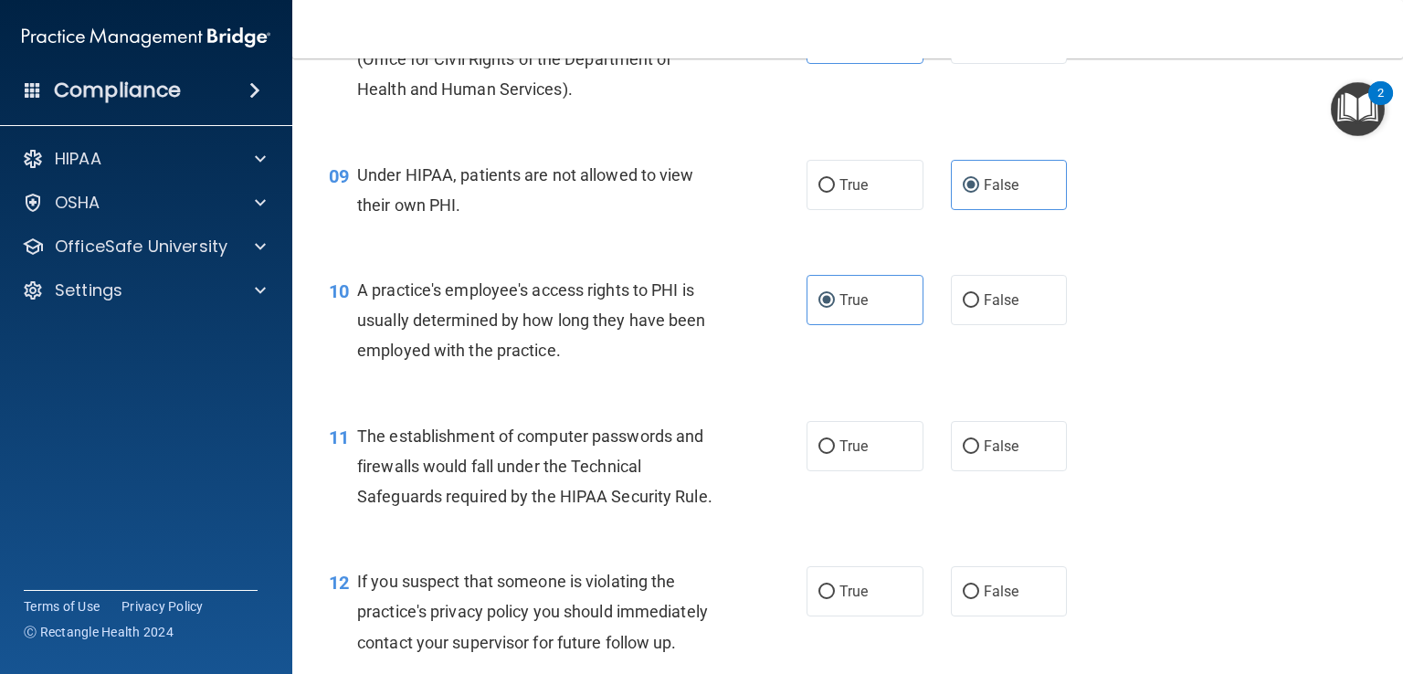
scroll to position [1272, 0]
click at [991, 311] on span "False" at bounding box center [1002, 301] width 36 height 17
click at [979, 310] on input "False" at bounding box center [971, 303] width 16 height 14
radio input "true"
radio input "false"
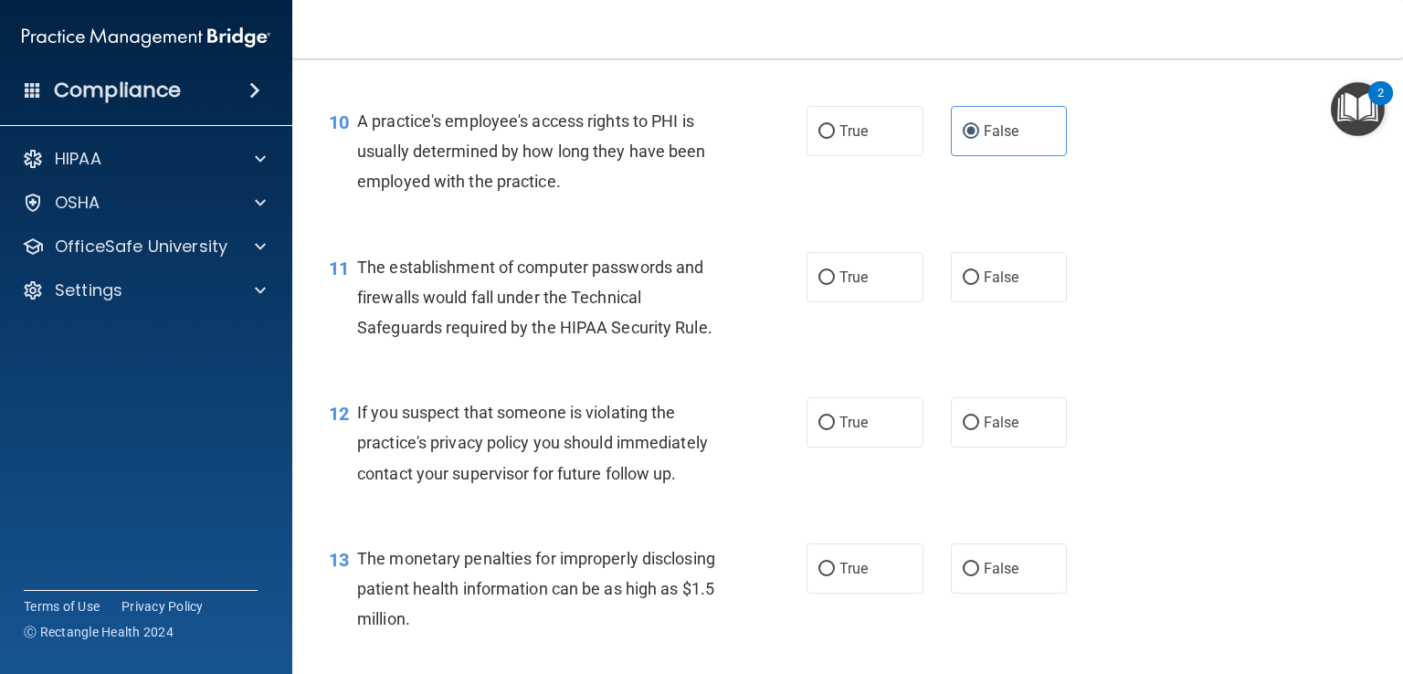
scroll to position [1443, 0]
click at [840, 285] on span "True" at bounding box center [854, 276] width 28 height 17
click at [835, 284] on input "True" at bounding box center [827, 277] width 16 height 14
radio input "true"
click at [848, 430] on span "True" at bounding box center [854, 421] width 28 height 17
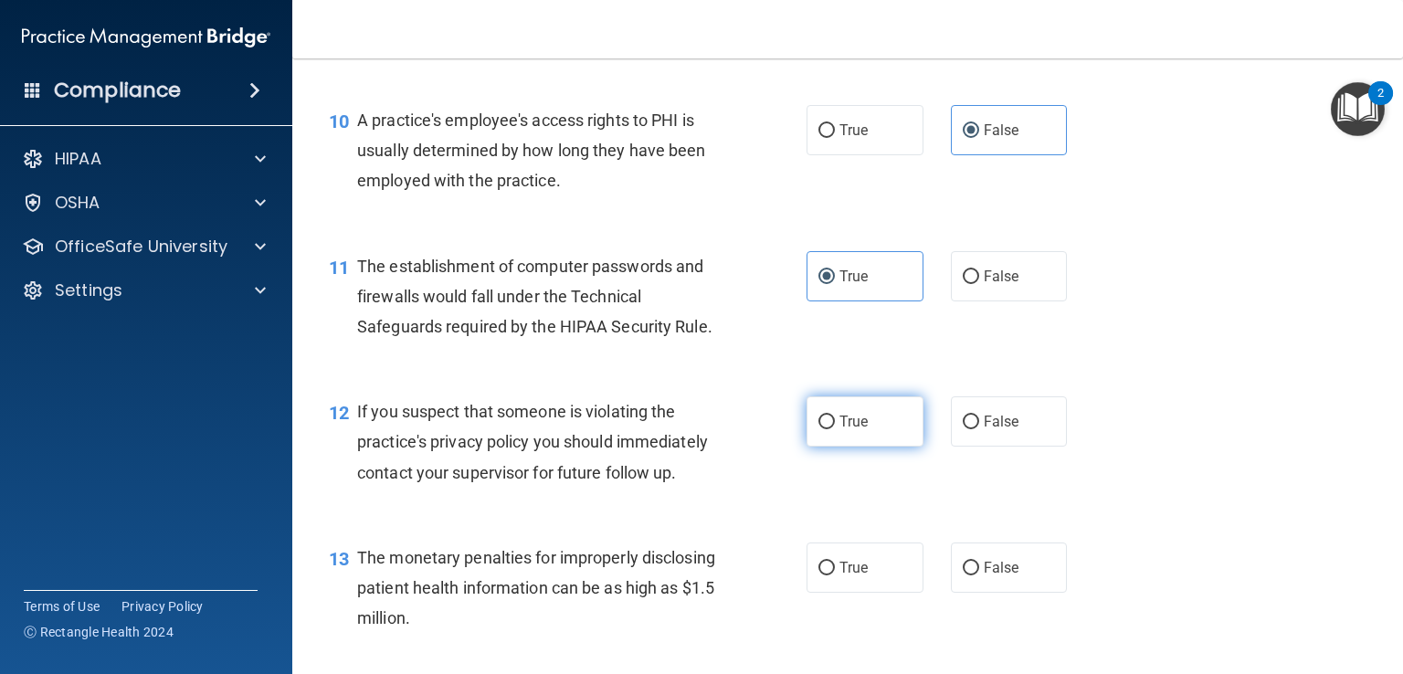
click at [835, 429] on input "True" at bounding box center [827, 423] width 16 height 14
radio input "true"
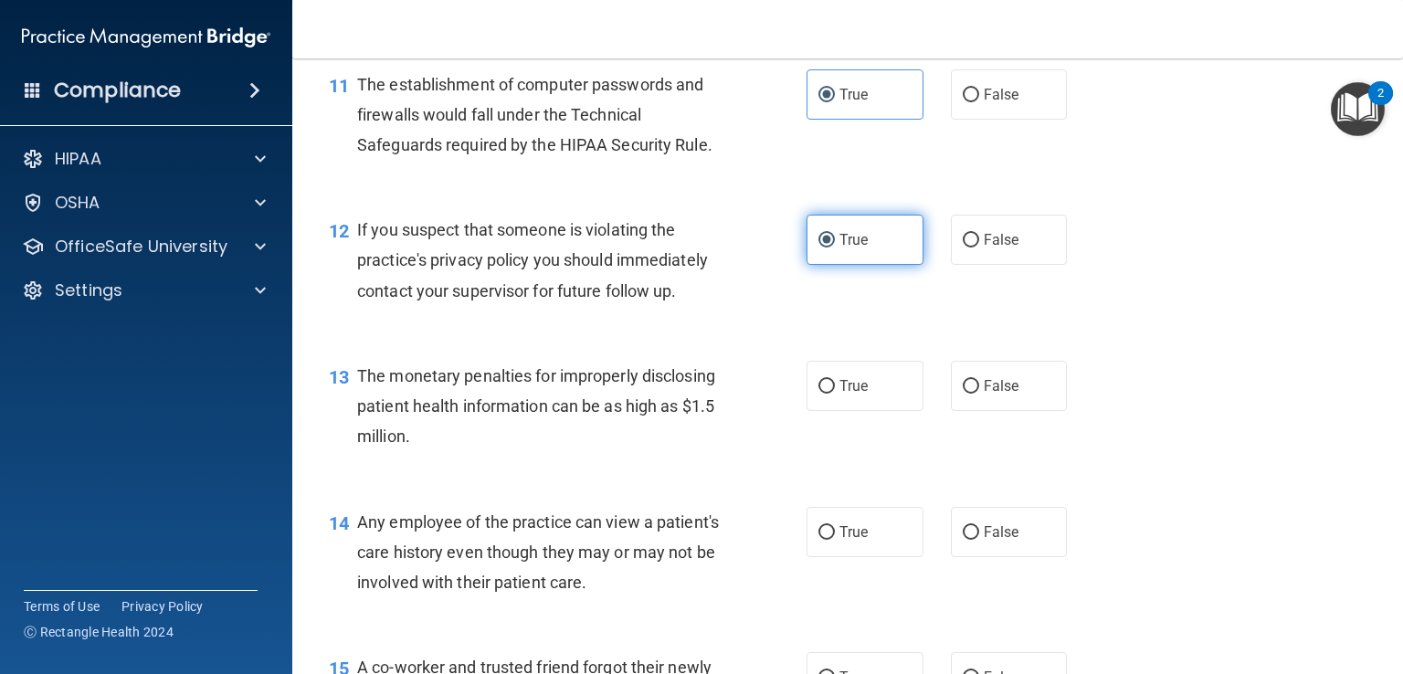
scroll to position [1822, 0]
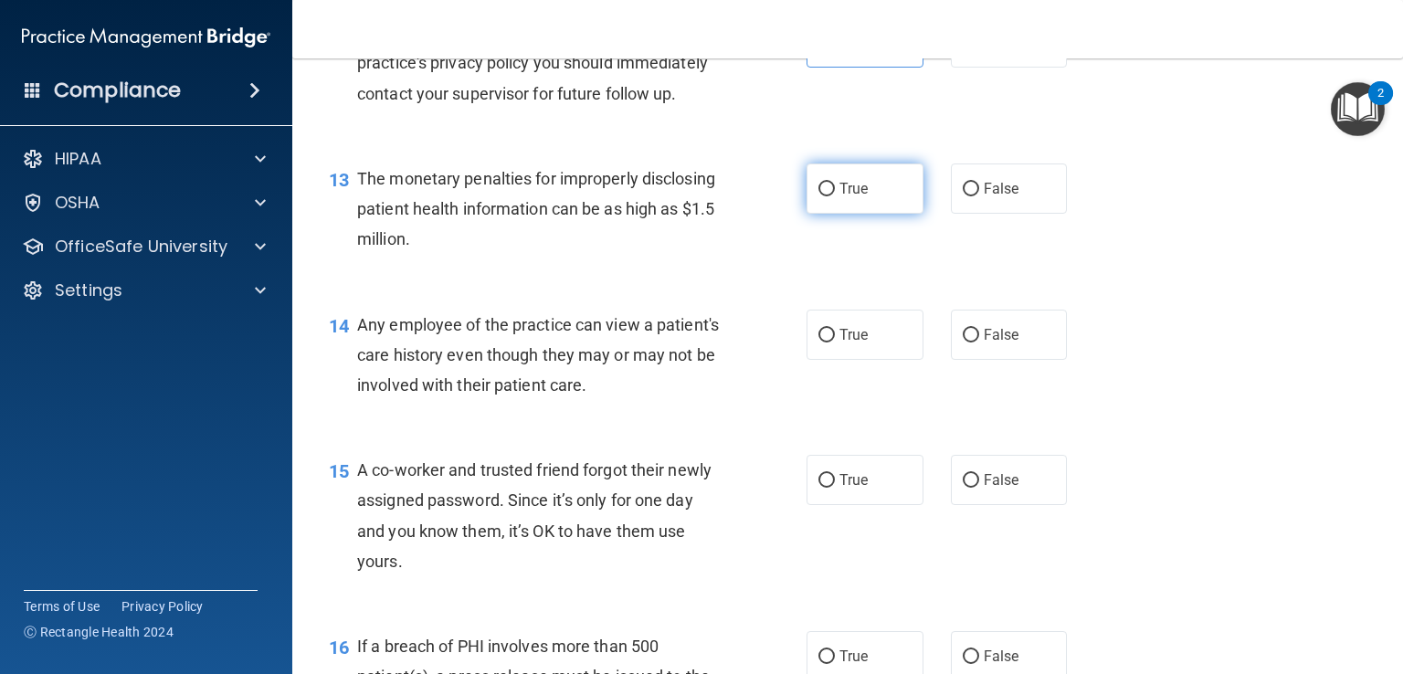
drag, startPoint x: 886, startPoint y: 206, endPoint x: 851, endPoint y: 220, distance: 37.3
click at [851, 197] on span "True" at bounding box center [854, 188] width 28 height 17
click at [835, 196] on input "True" at bounding box center [827, 190] width 16 height 14
radio input "true"
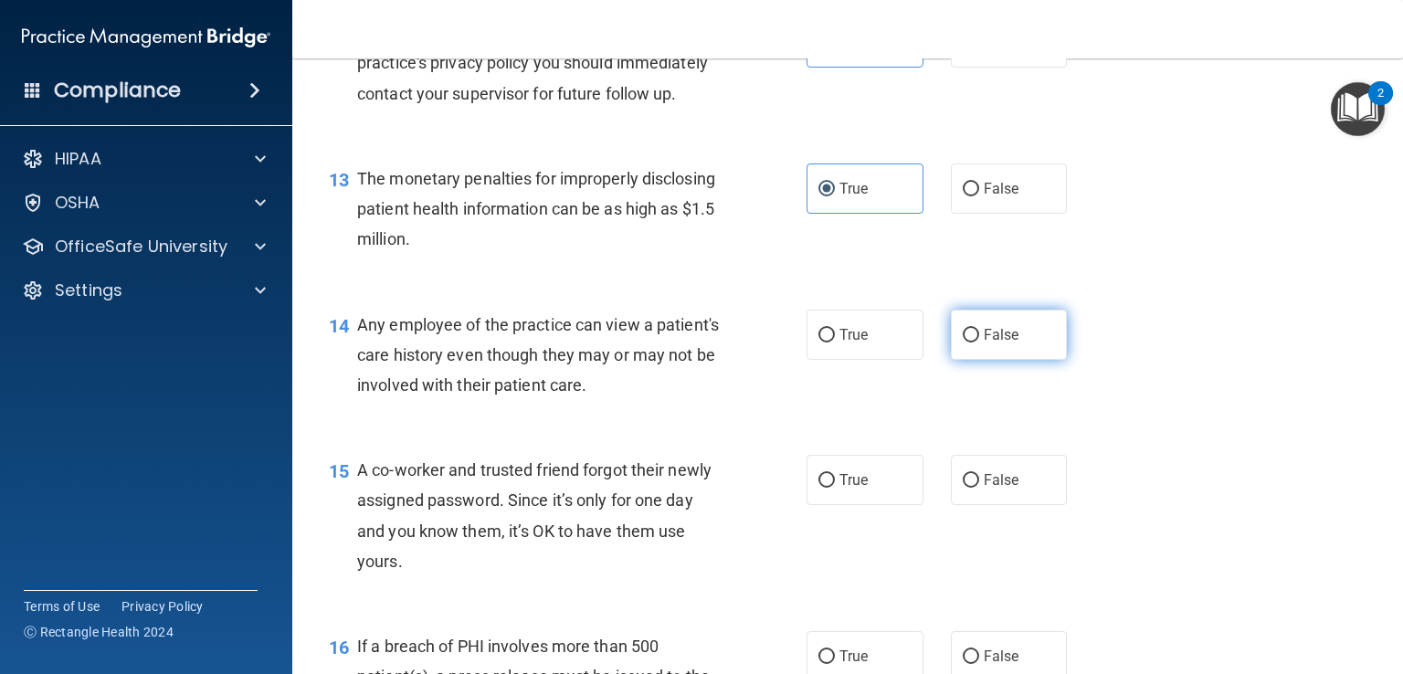
click at [984, 343] on span "False" at bounding box center [1002, 334] width 36 height 17
click at [979, 343] on input "False" at bounding box center [971, 336] width 16 height 14
radio input "true"
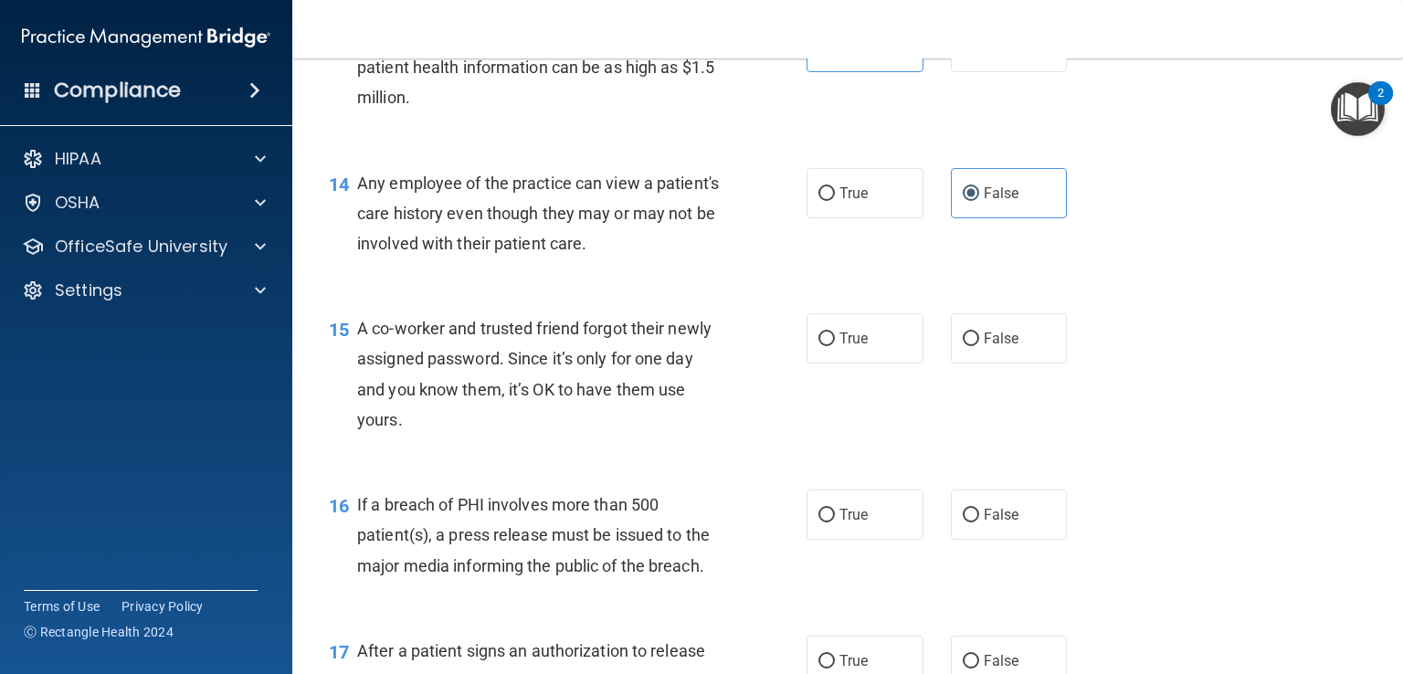
scroll to position [1965, 0]
click at [984, 346] on span "False" at bounding box center [1002, 337] width 36 height 17
click at [979, 345] on input "False" at bounding box center [971, 339] width 16 height 14
radio input "true"
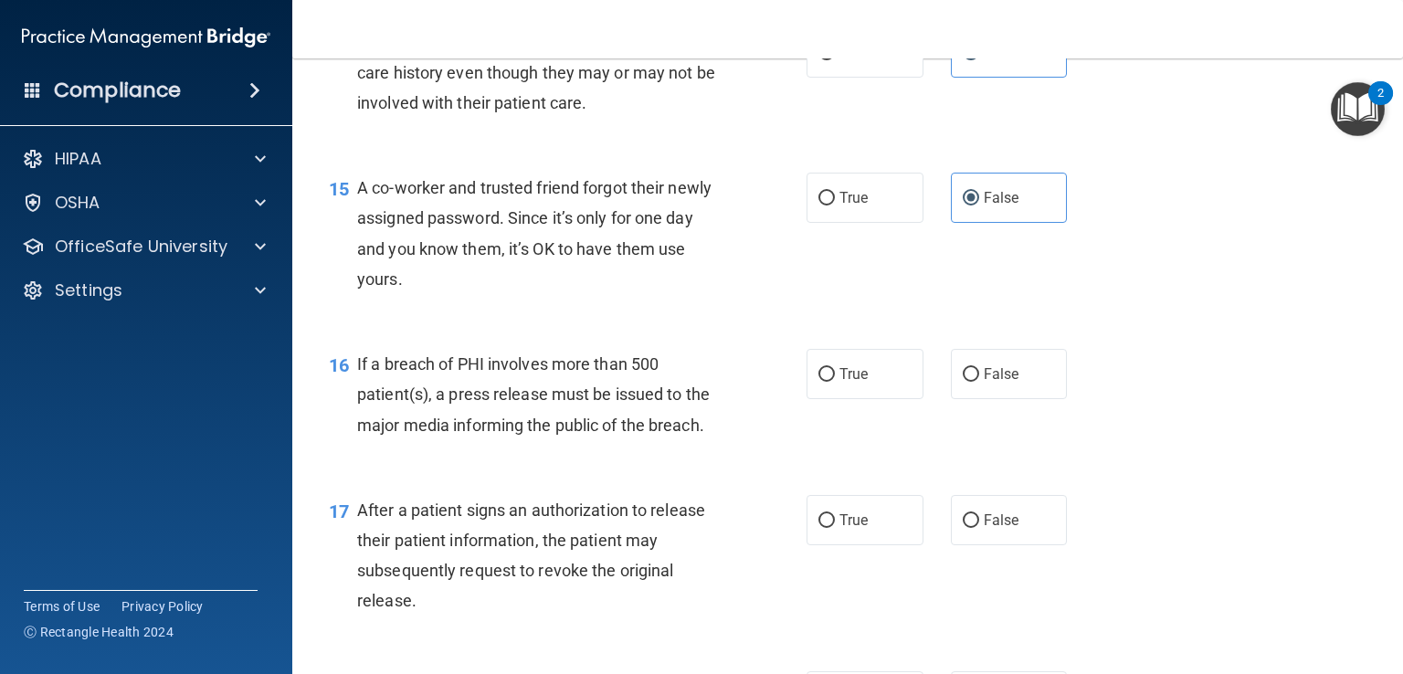
scroll to position [2107, 0]
click at [840, 381] on span "True" at bounding box center [854, 372] width 28 height 17
click at [833, 380] on input "True" at bounding box center [827, 373] width 16 height 14
radio input "true"
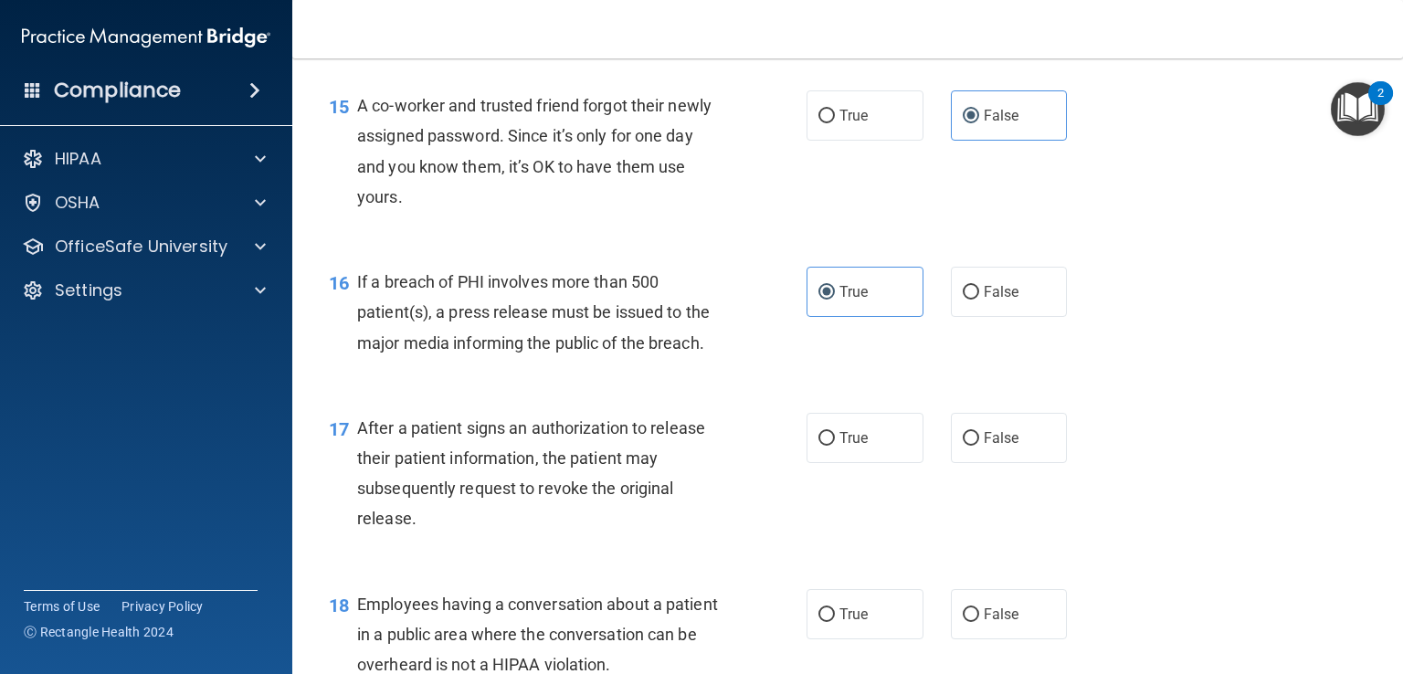
scroll to position [2189, 0]
click at [961, 461] on label "False" at bounding box center [1009, 436] width 117 height 50
click at [963, 444] on input "False" at bounding box center [971, 437] width 16 height 14
radio input "true"
click at [565, 512] on span "After a patient signs an authorization to release their patient information, th…" at bounding box center [531, 472] width 348 height 111
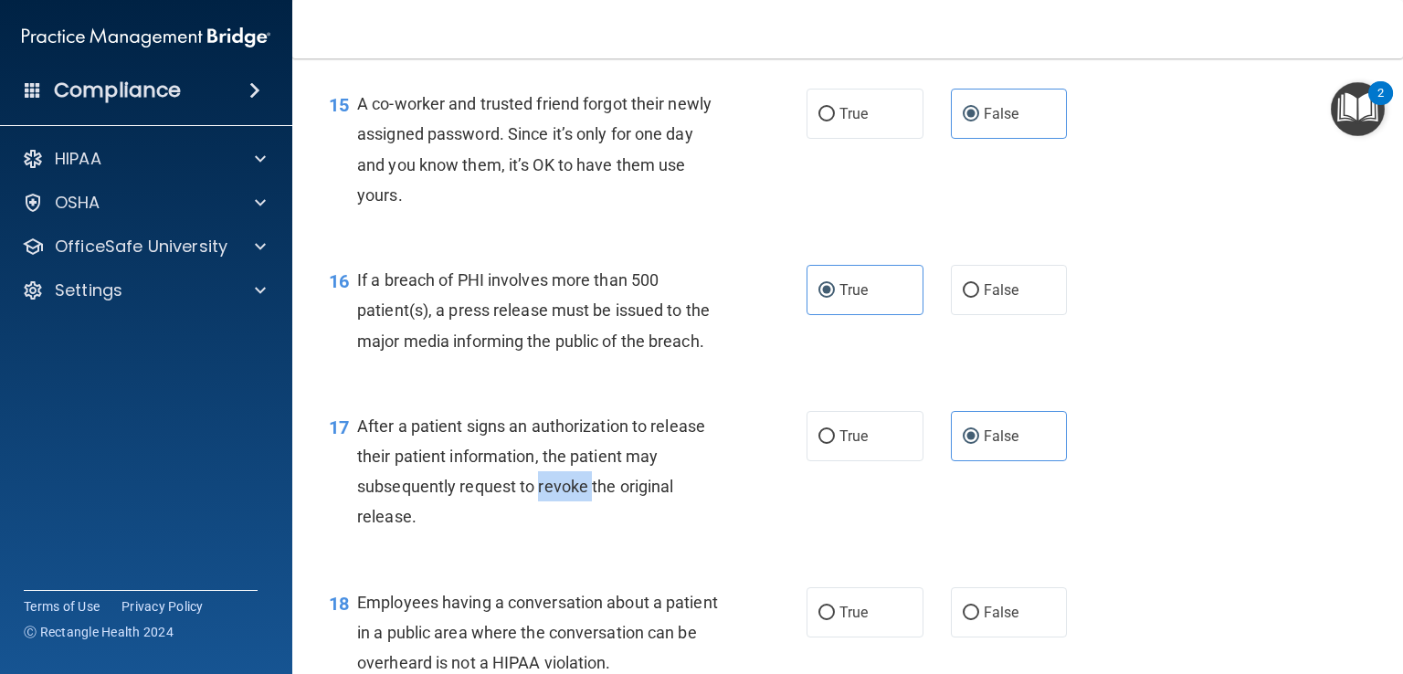
click at [565, 512] on span "After a patient signs an authorization to release their patient information, th…" at bounding box center [531, 472] width 348 height 111
drag, startPoint x: 565, startPoint y: 512, endPoint x: 714, endPoint y: 556, distance: 155.2
click at [714, 533] on div "After a patient signs an authorization to release their patient information, th…" at bounding box center [546, 471] width 379 height 121
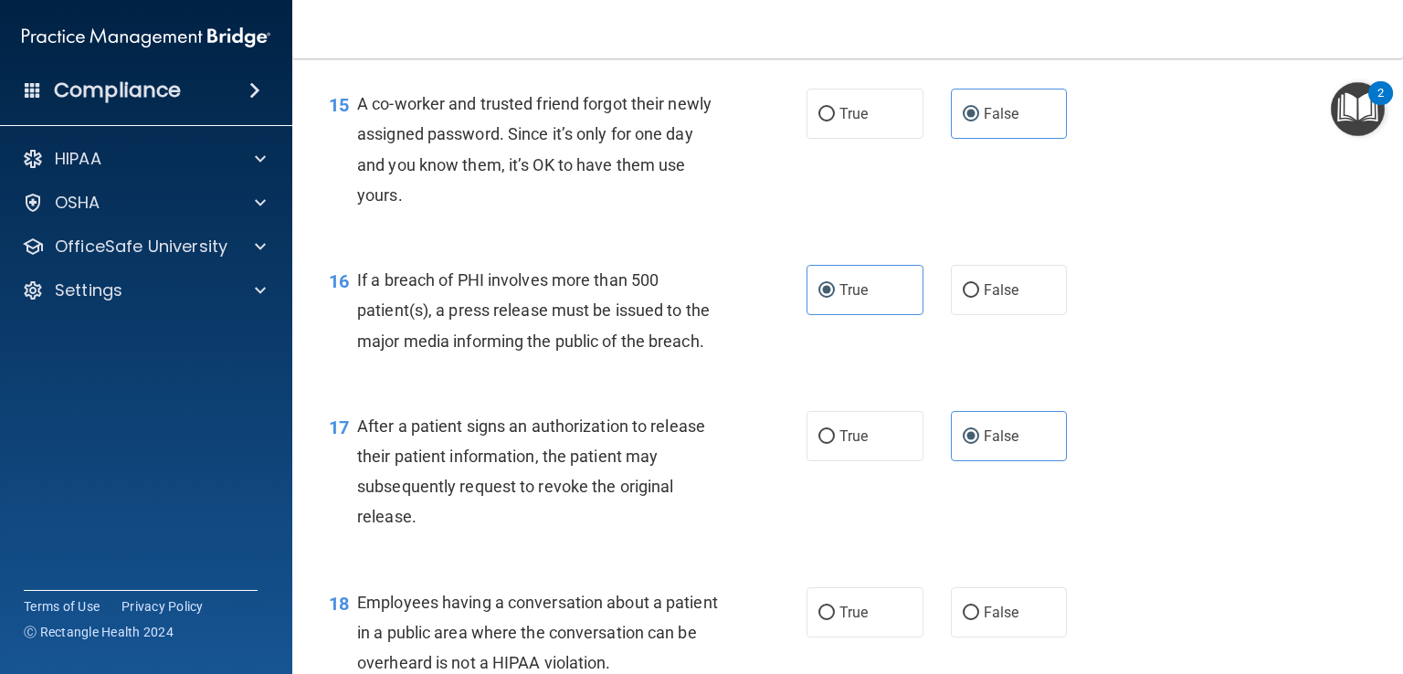
click at [714, 533] on div "After a patient signs an authorization to release their patient information, th…" at bounding box center [546, 471] width 379 height 121
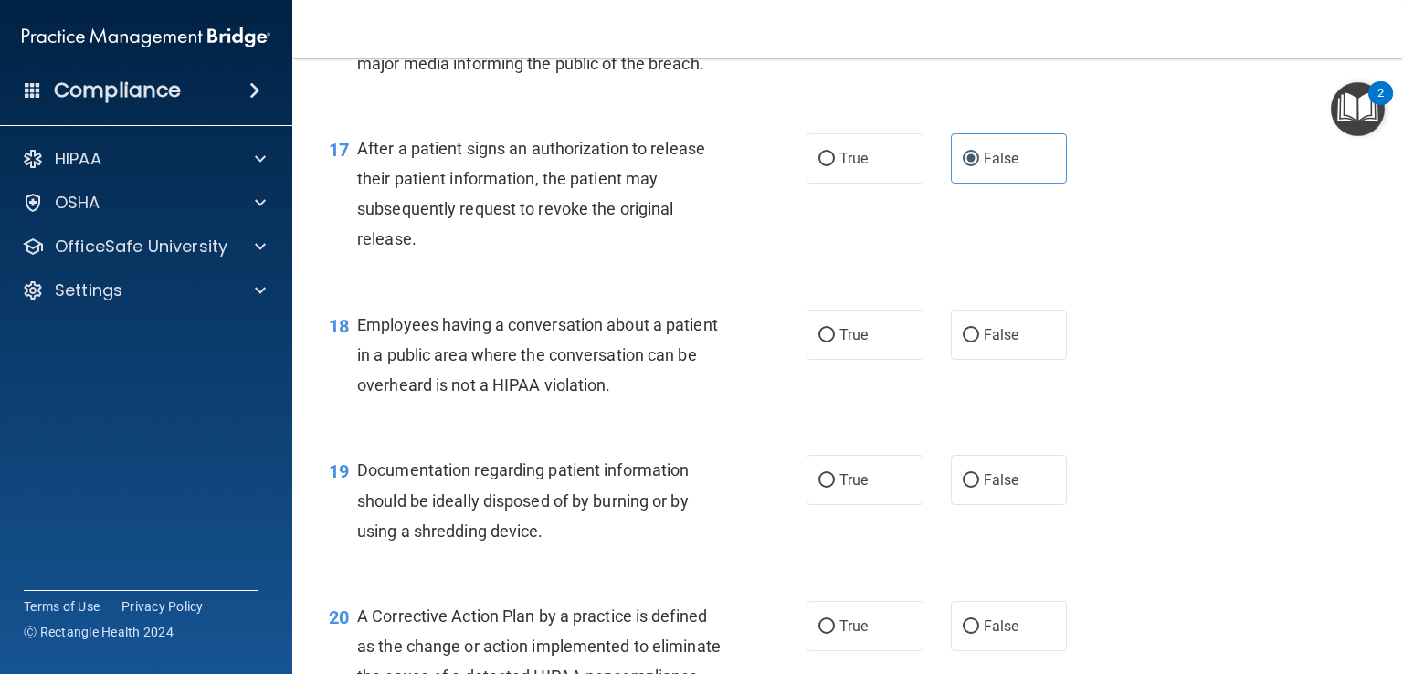
scroll to position [2468, 0]
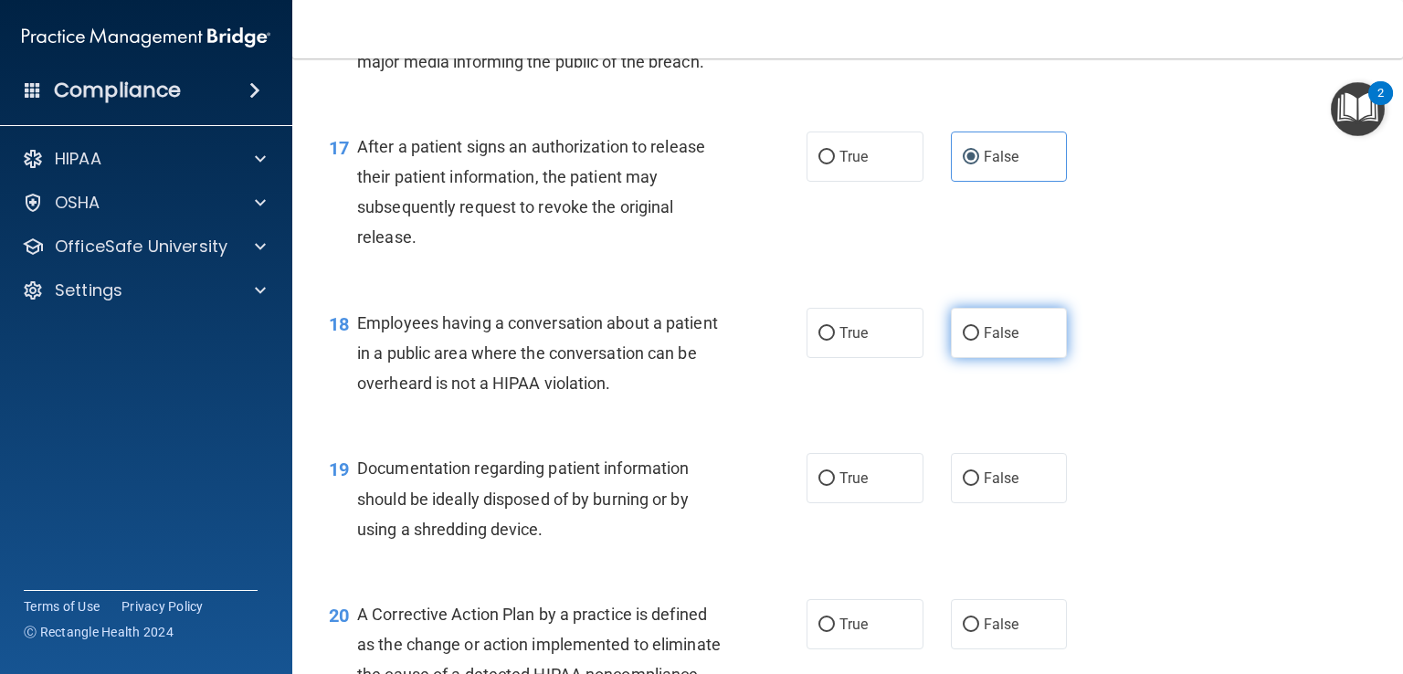
drag, startPoint x: 1036, startPoint y: 344, endPoint x: 1010, endPoint y: 385, distance: 47.6
click at [1010, 358] on label "False" at bounding box center [1009, 333] width 117 height 50
click at [979, 341] on input "False" at bounding box center [971, 334] width 16 height 14
radio input "true"
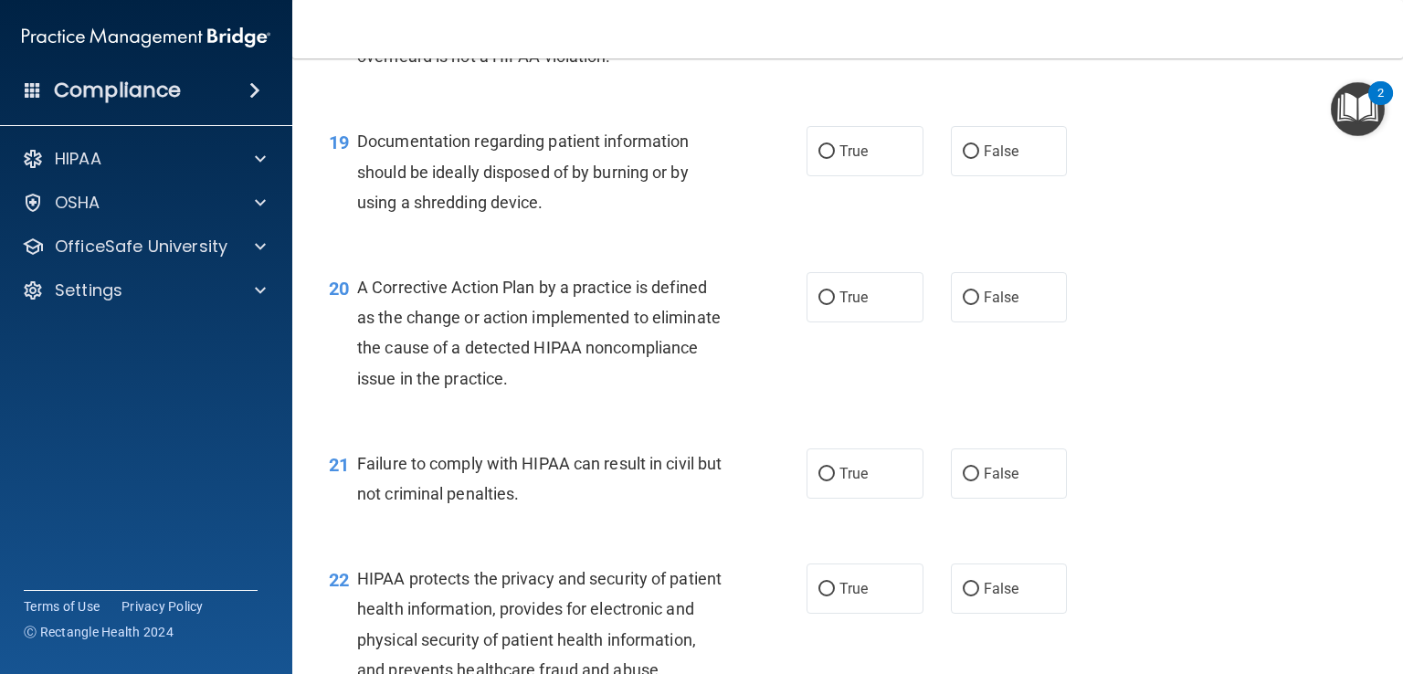
scroll to position [2834, 0]
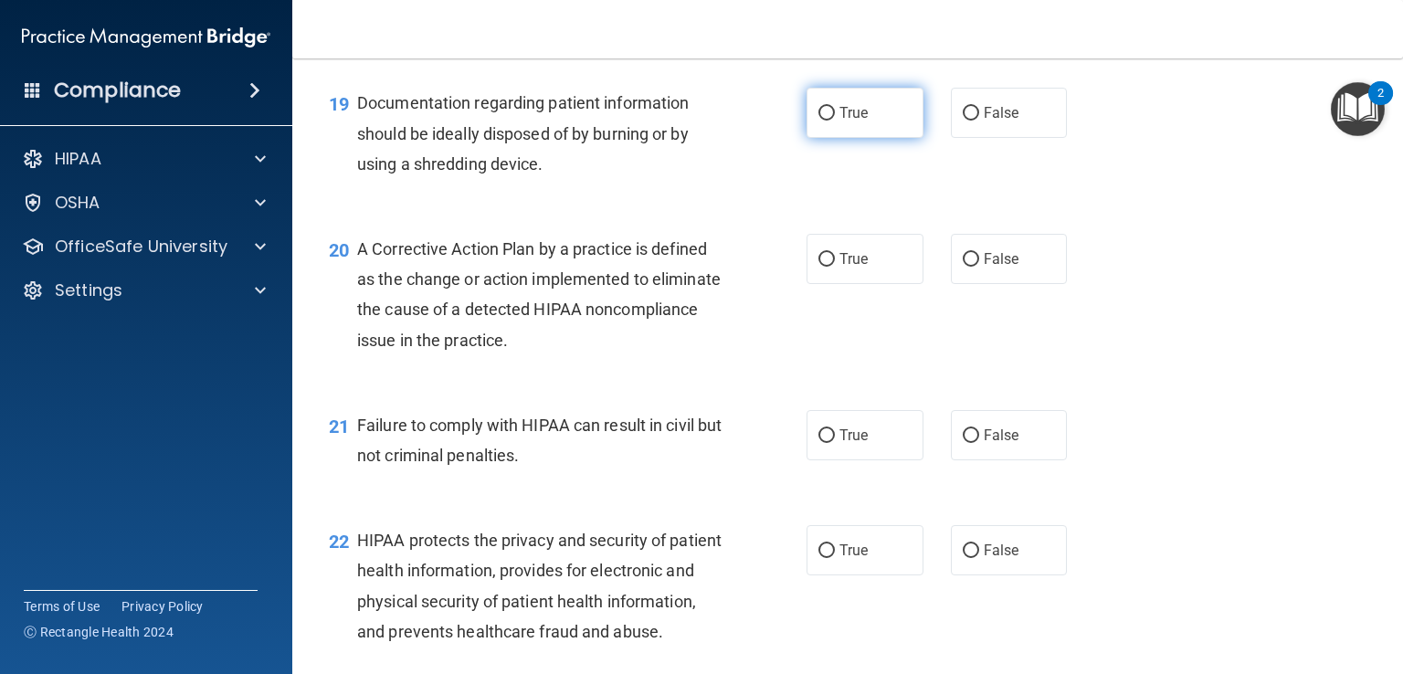
click at [877, 138] on label "True" at bounding box center [865, 113] width 117 height 50
click at [835, 121] on input "True" at bounding box center [827, 114] width 16 height 14
radio input "true"
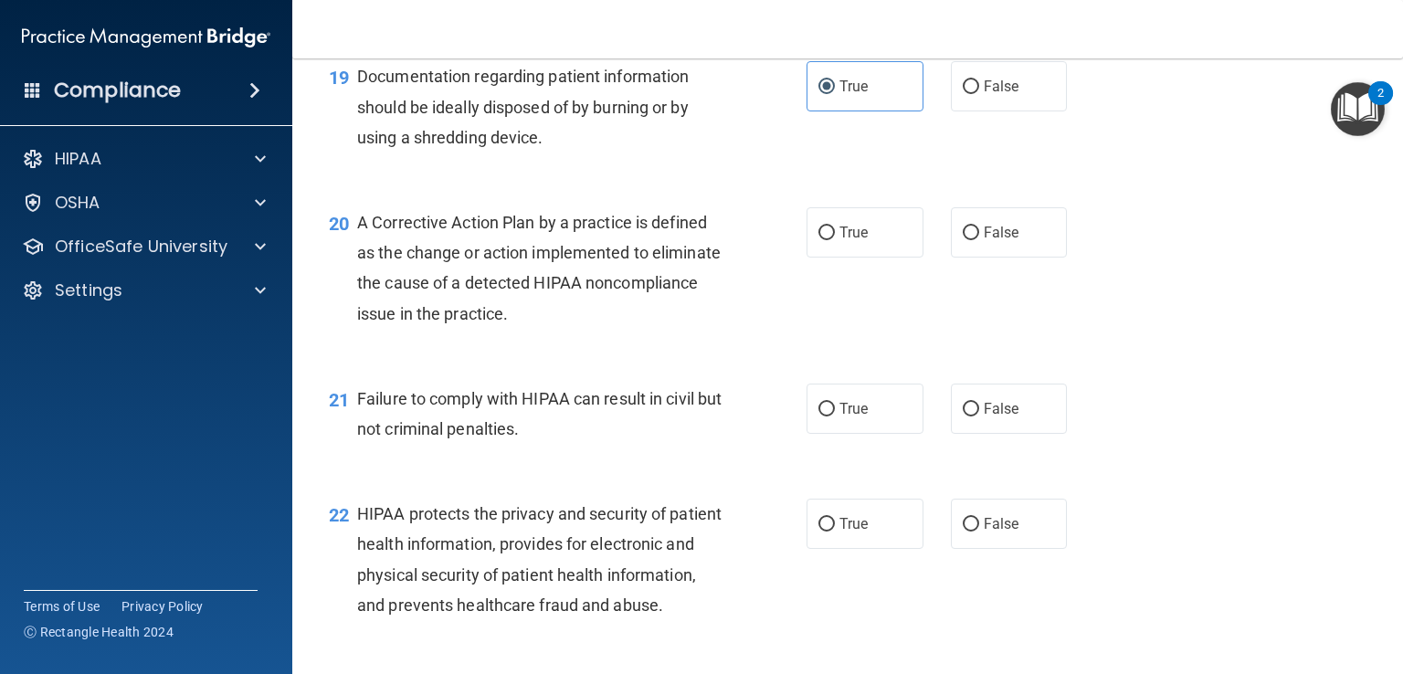
scroll to position [2861, 0]
drag, startPoint x: 822, startPoint y: 242, endPoint x: 804, endPoint y: 284, distance: 45.8
click at [807, 257] on label "True" at bounding box center [865, 231] width 117 height 50
click at [819, 239] on input "True" at bounding box center [827, 233] width 16 height 14
radio input "true"
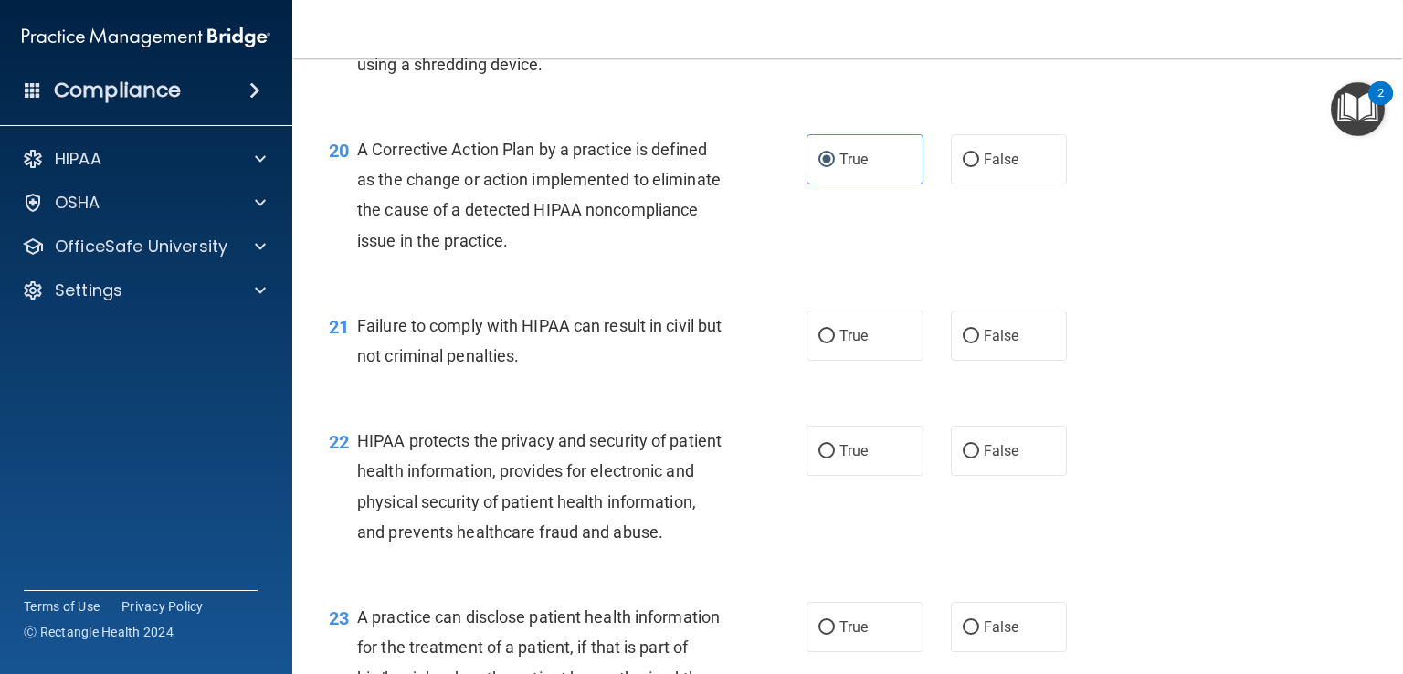
scroll to position [2934, 0]
click at [951, 360] on label "False" at bounding box center [1009, 335] width 117 height 50
click at [963, 343] on input "False" at bounding box center [971, 336] width 16 height 14
radio input "true"
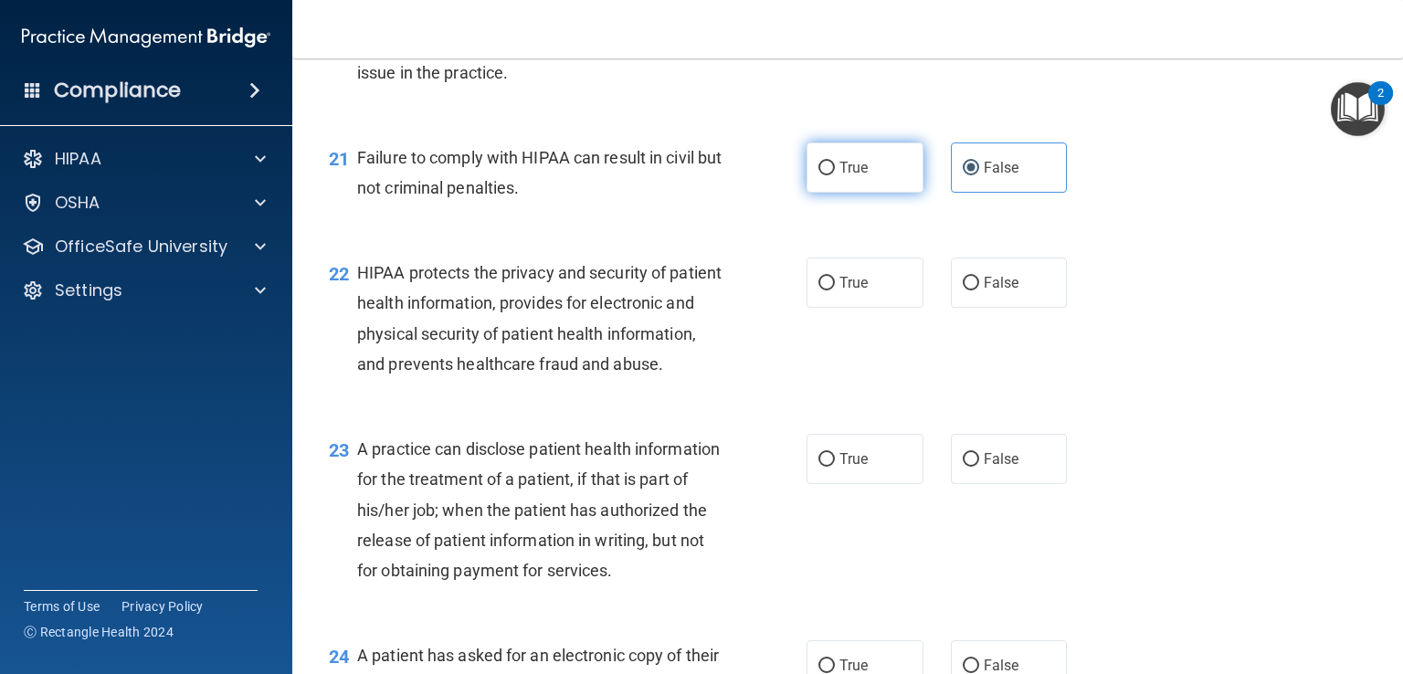
scroll to position [3101, 0]
click at [829, 389] on div "22 HIPAA protects the privacy and security of patient health information, provi…" at bounding box center [847, 324] width 1065 height 176
click at [874, 309] on label "True" at bounding box center [865, 284] width 117 height 50
click at [835, 291] on input "True" at bounding box center [827, 285] width 16 height 14
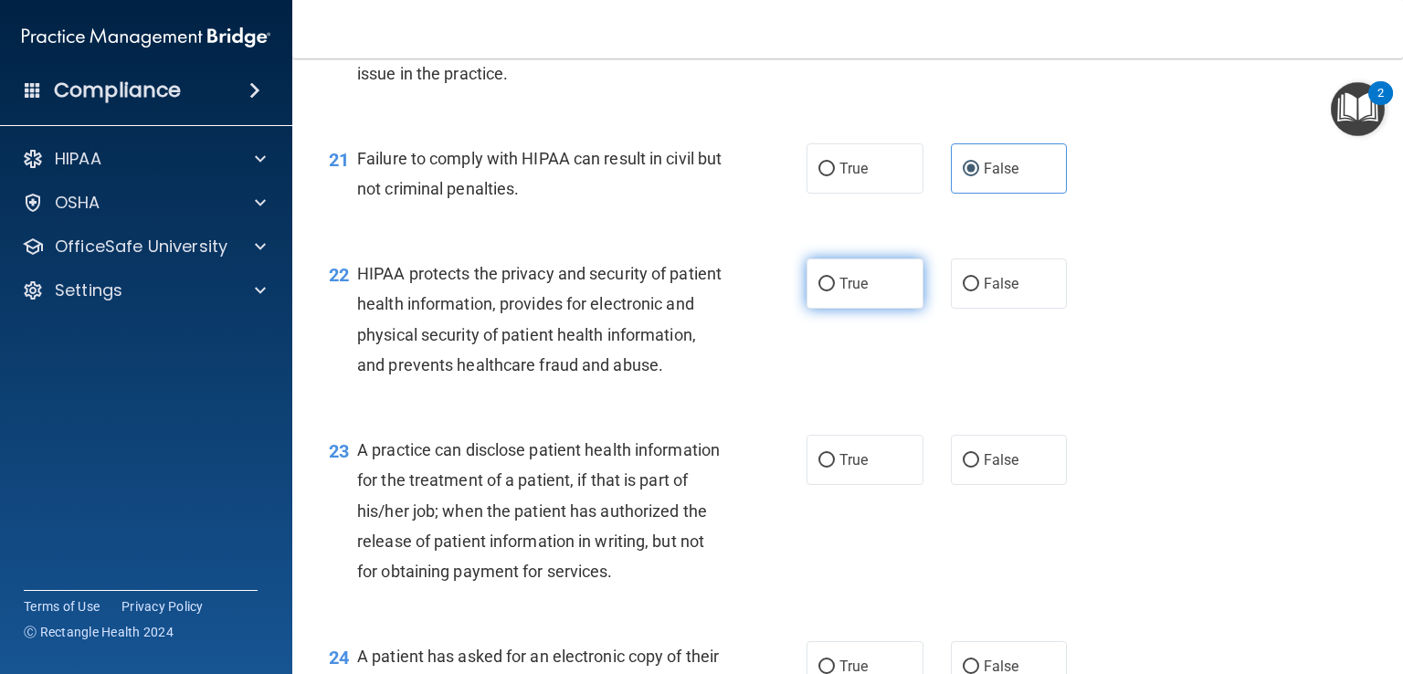
radio input "true"
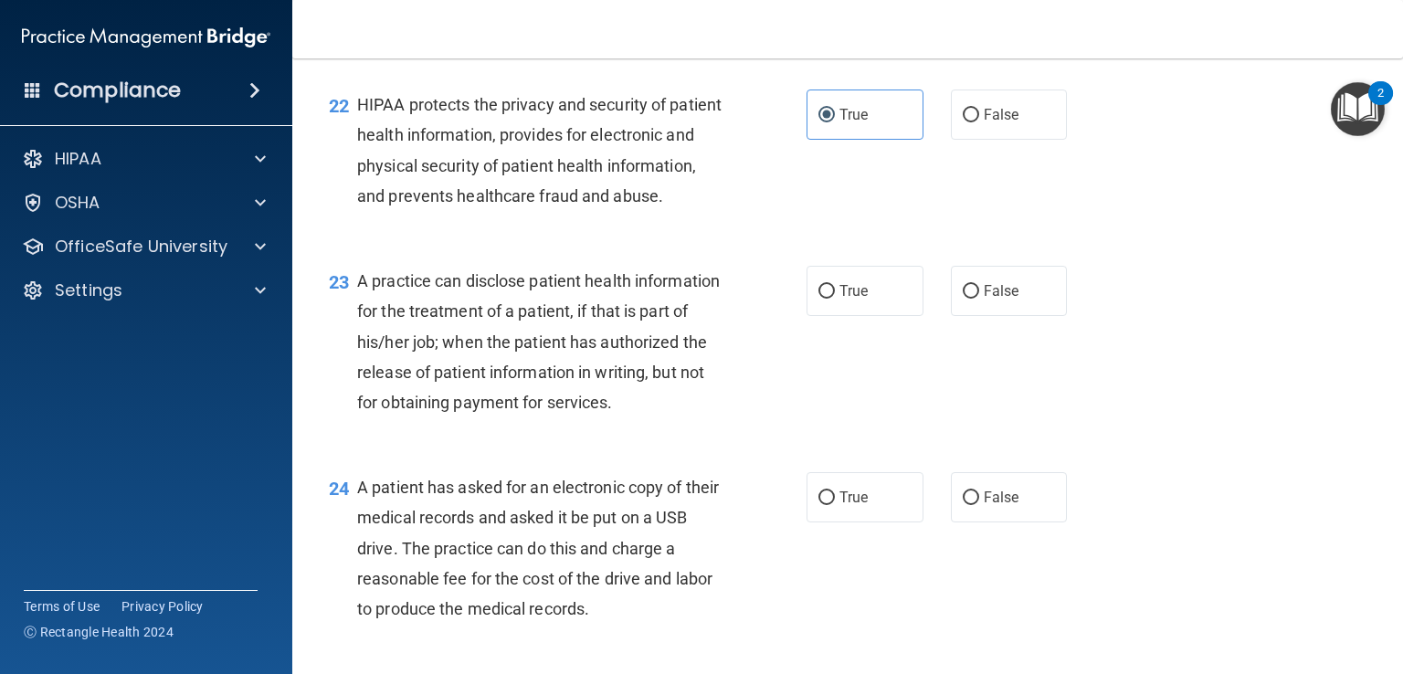
scroll to position [3270, 0]
click at [844, 315] on label "True" at bounding box center [865, 290] width 117 height 50
click at [835, 298] on input "True" at bounding box center [827, 291] width 16 height 14
radio input "true"
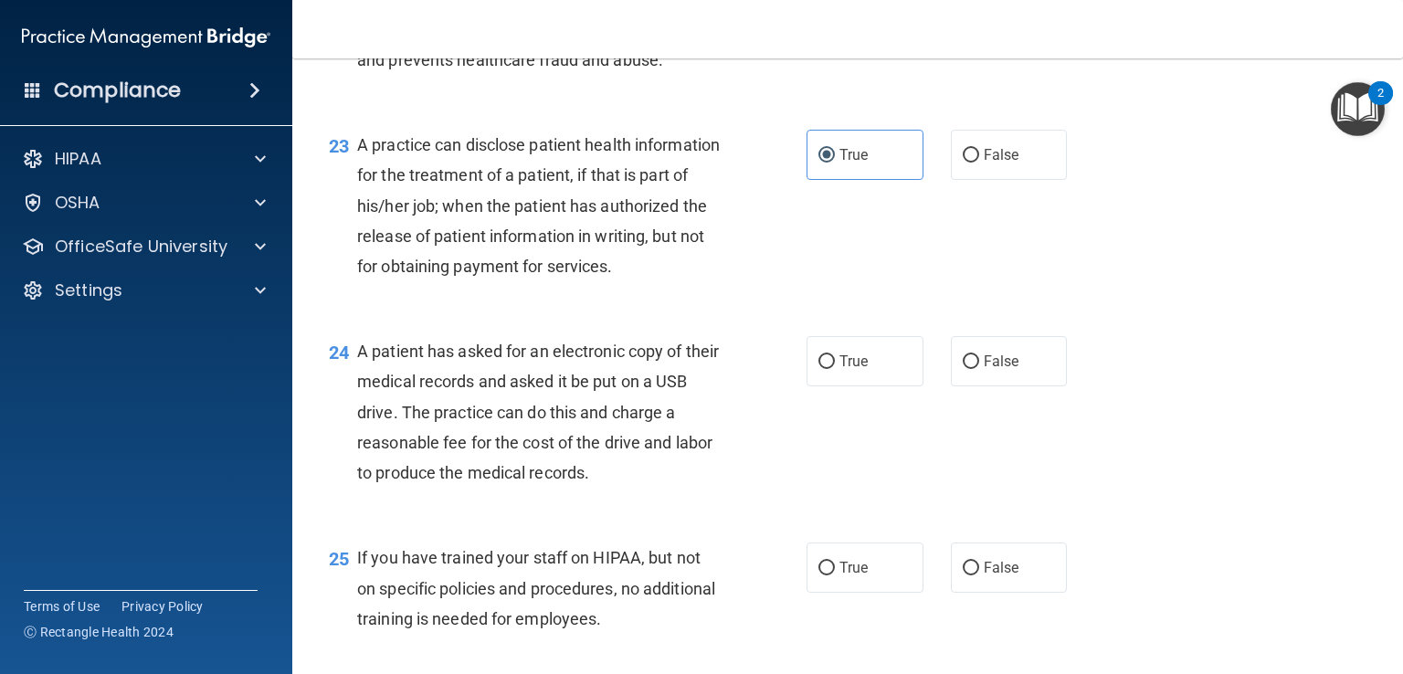
scroll to position [3406, 0]
click at [973, 180] on label "False" at bounding box center [1009, 155] width 117 height 50
click at [973, 163] on input "False" at bounding box center [971, 156] width 16 height 14
radio input "true"
radio input "false"
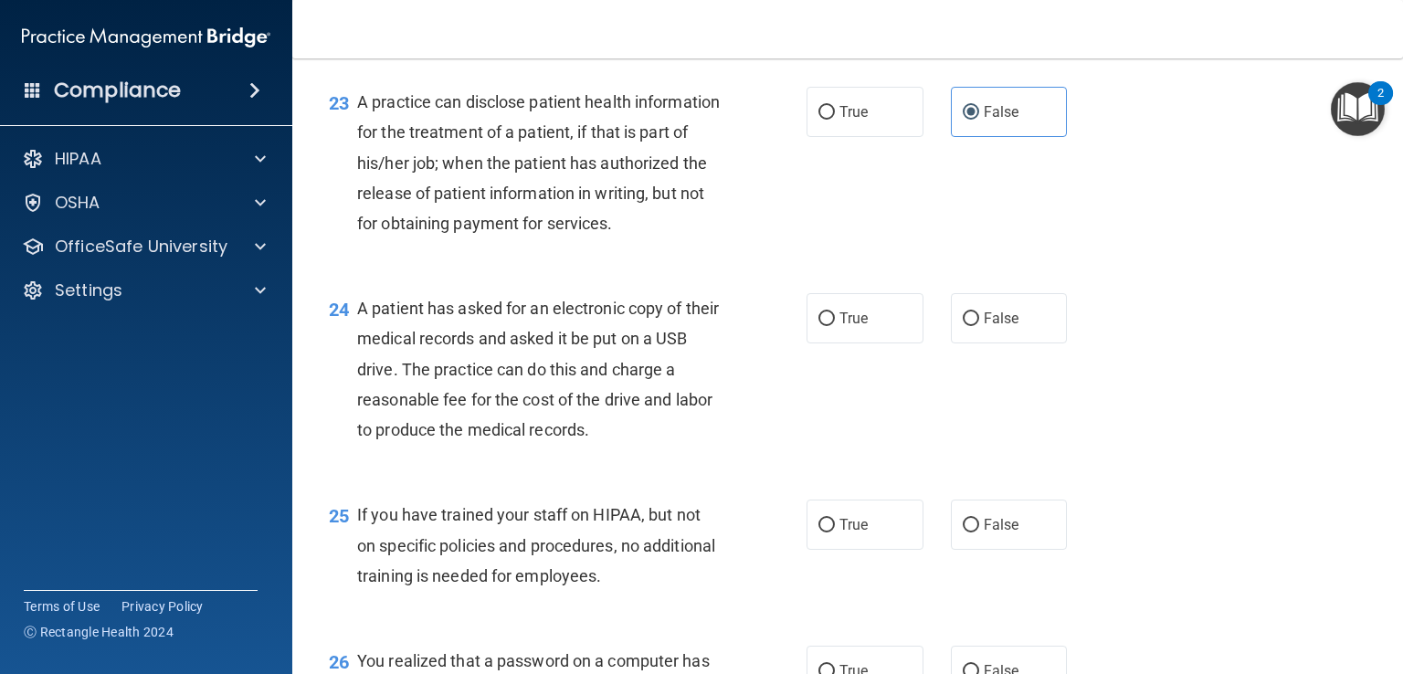
scroll to position [3448, 0]
click at [861, 344] on label "True" at bounding box center [865, 319] width 117 height 50
click at [835, 327] on input "True" at bounding box center [827, 320] width 16 height 14
radio input "true"
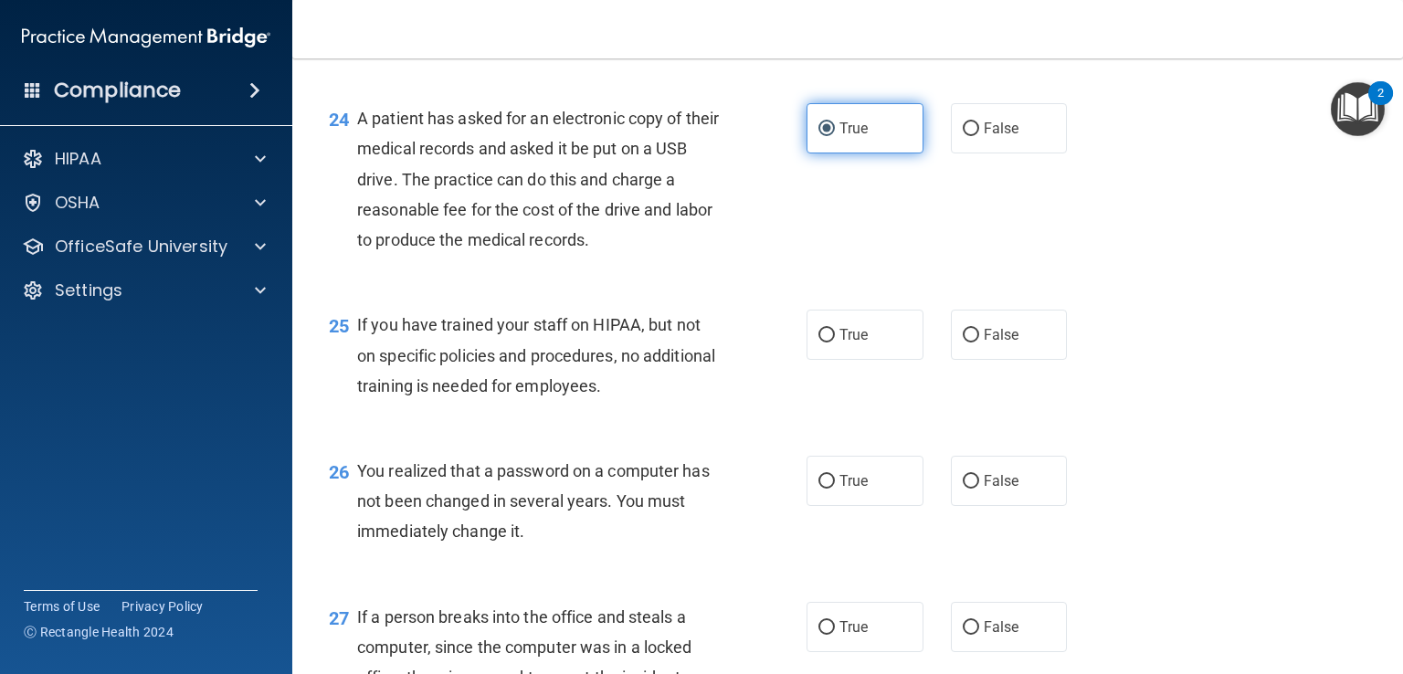
scroll to position [3642, 0]
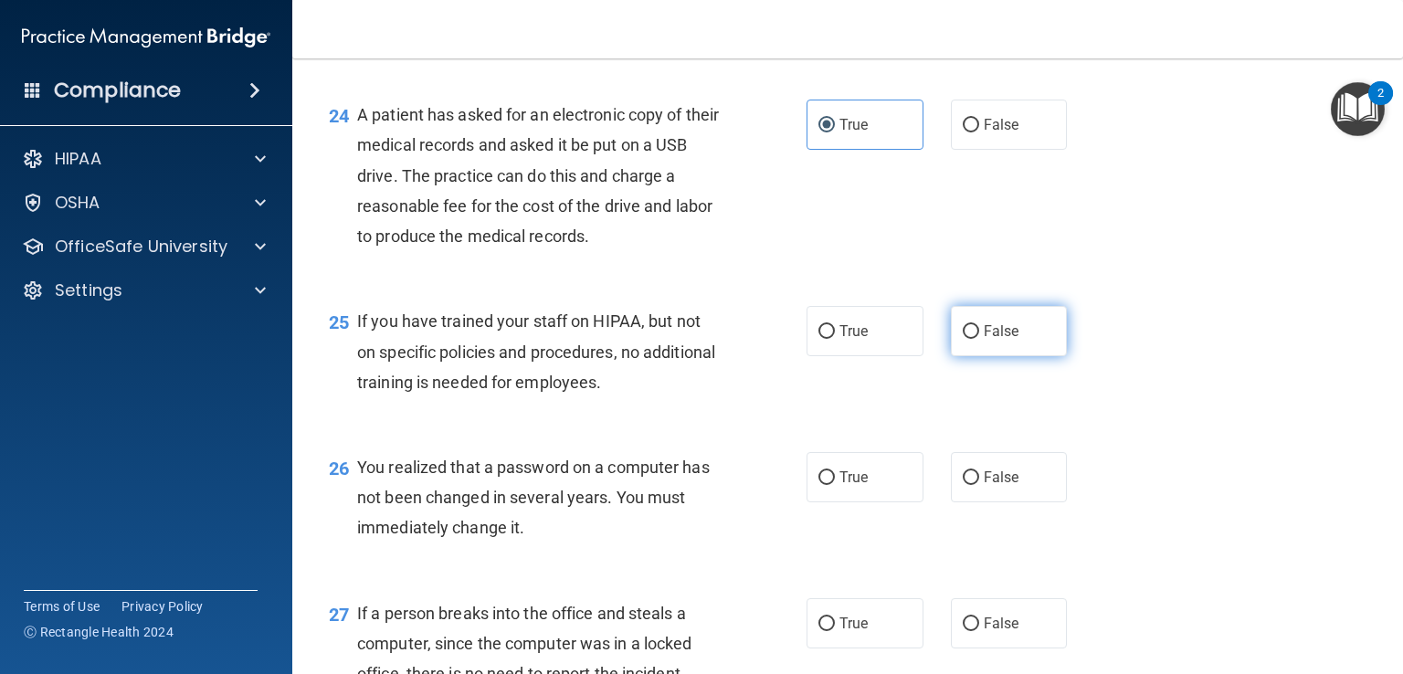
click at [968, 356] on label "False" at bounding box center [1009, 331] width 117 height 50
click at [968, 339] on input "False" at bounding box center [971, 332] width 16 height 14
radio input "true"
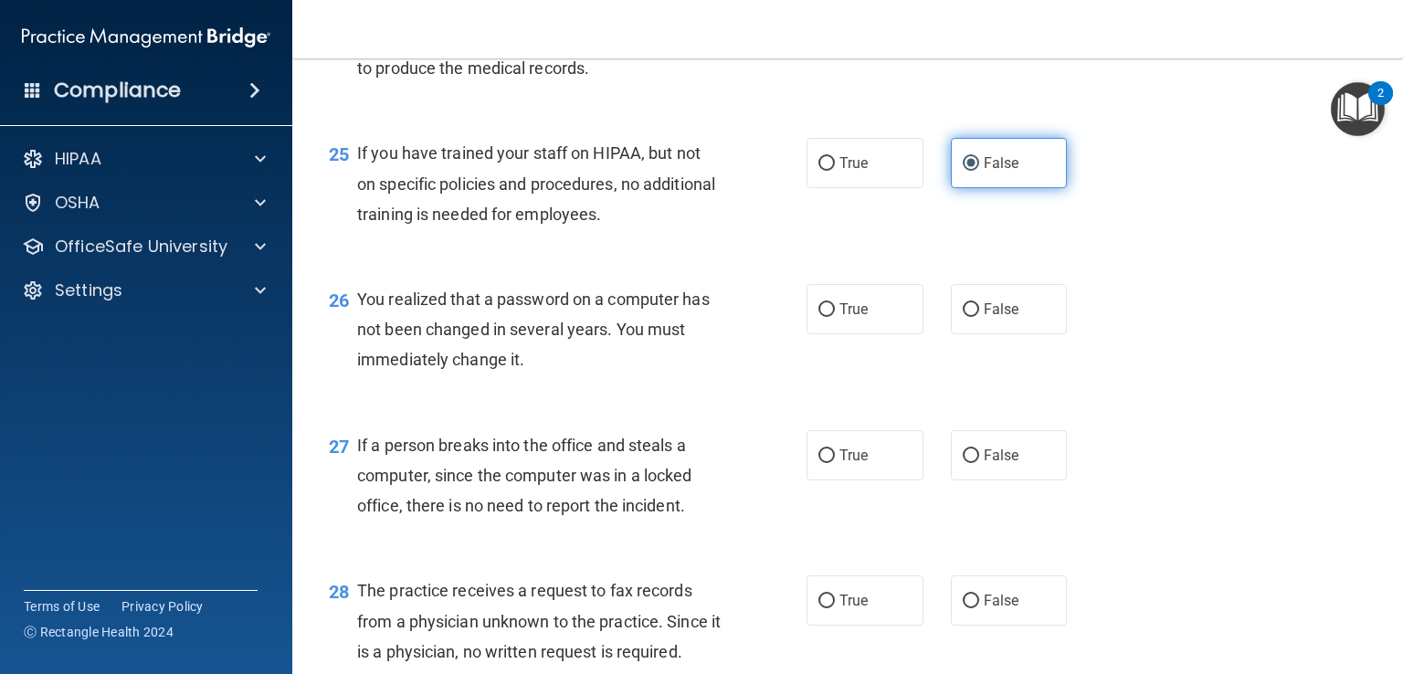
scroll to position [3811, 0]
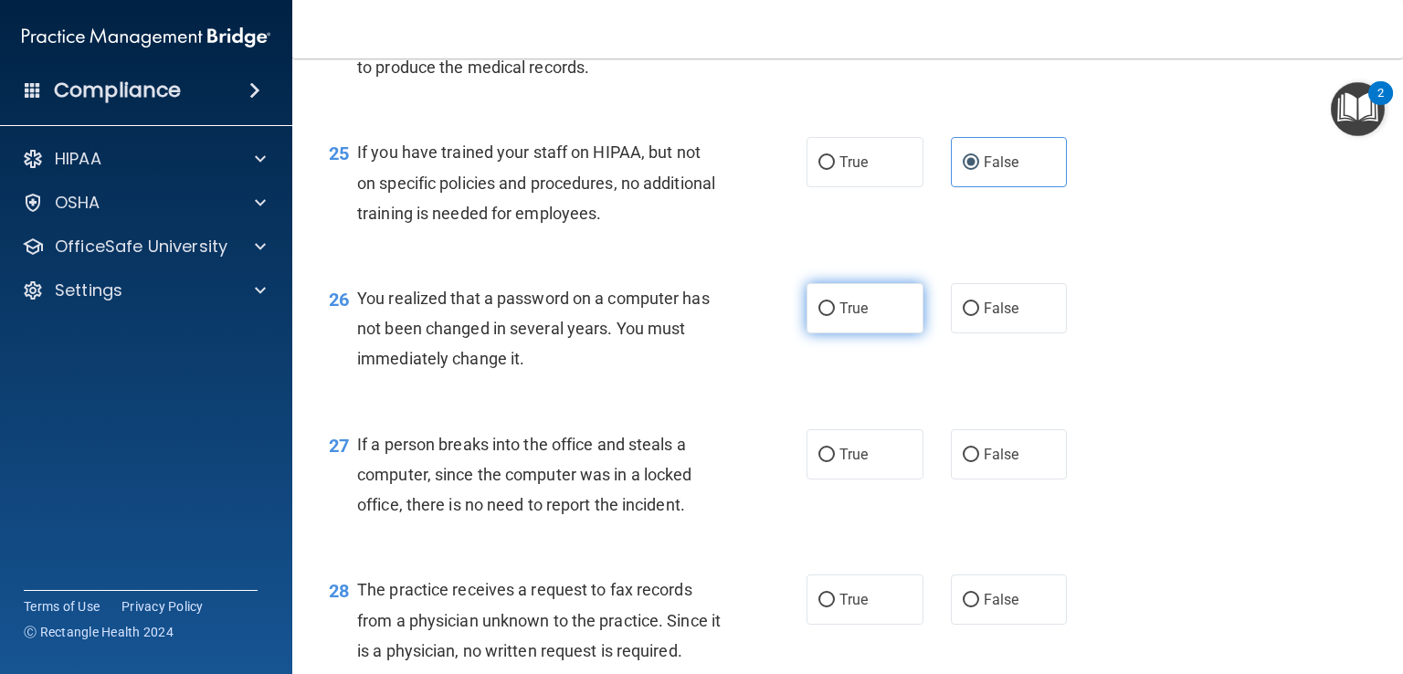
click at [828, 333] on label "True" at bounding box center [865, 308] width 117 height 50
click at [828, 316] on input "True" at bounding box center [827, 309] width 16 height 14
radio input "true"
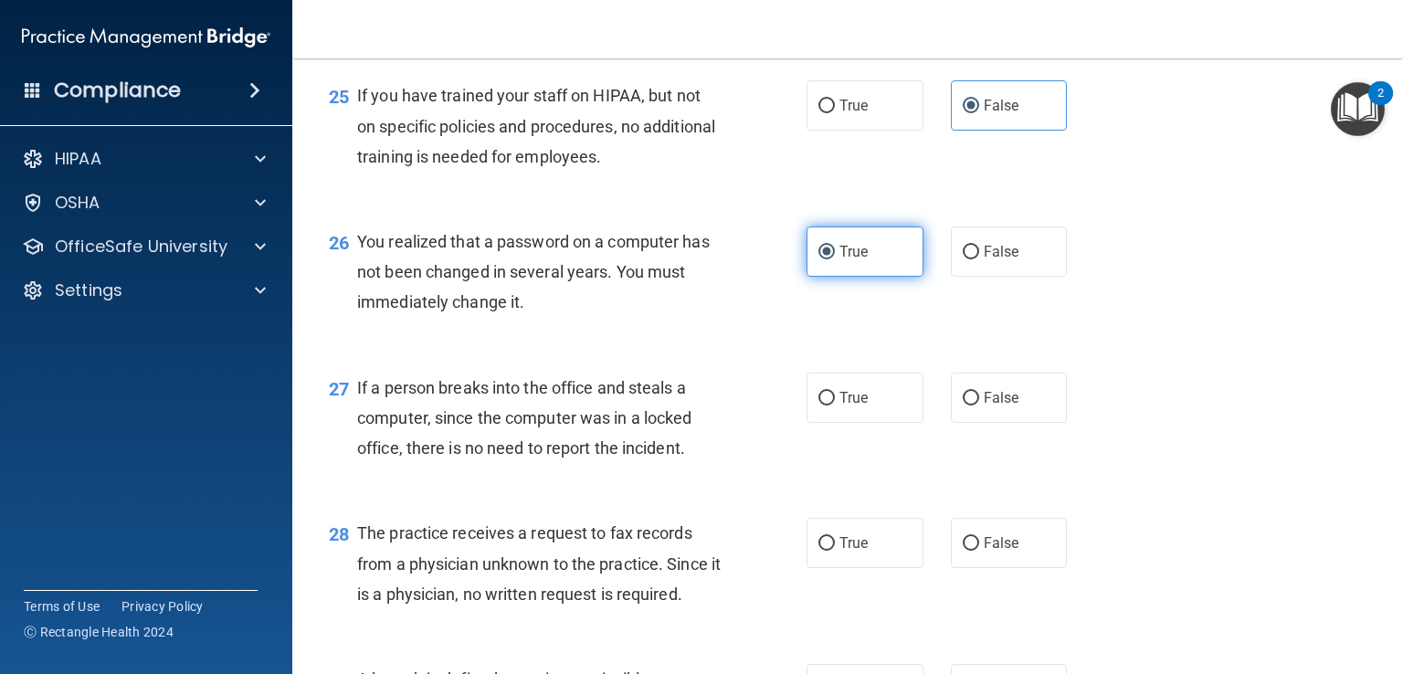
scroll to position [3869, 0]
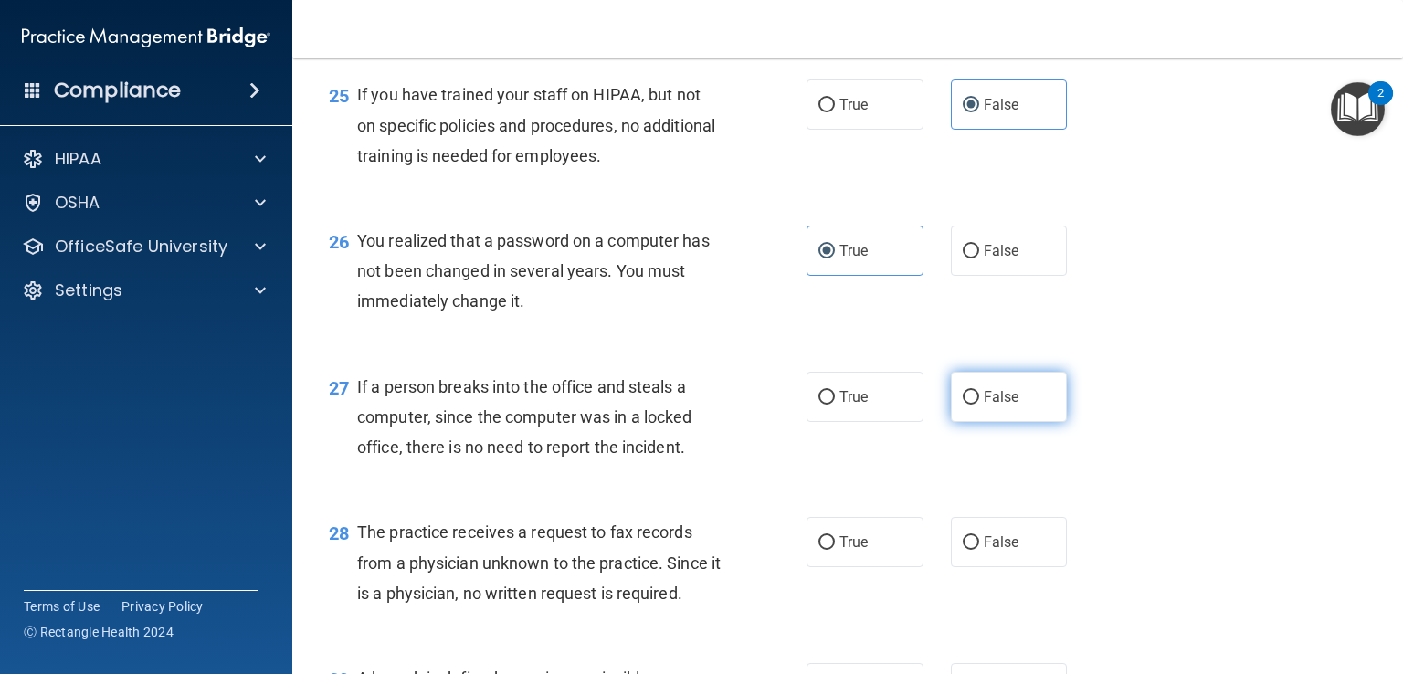
click at [972, 422] on label "False" at bounding box center [1009, 397] width 117 height 50
click at [972, 405] on input "False" at bounding box center [971, 398] width 16 height 14
radio input "true"
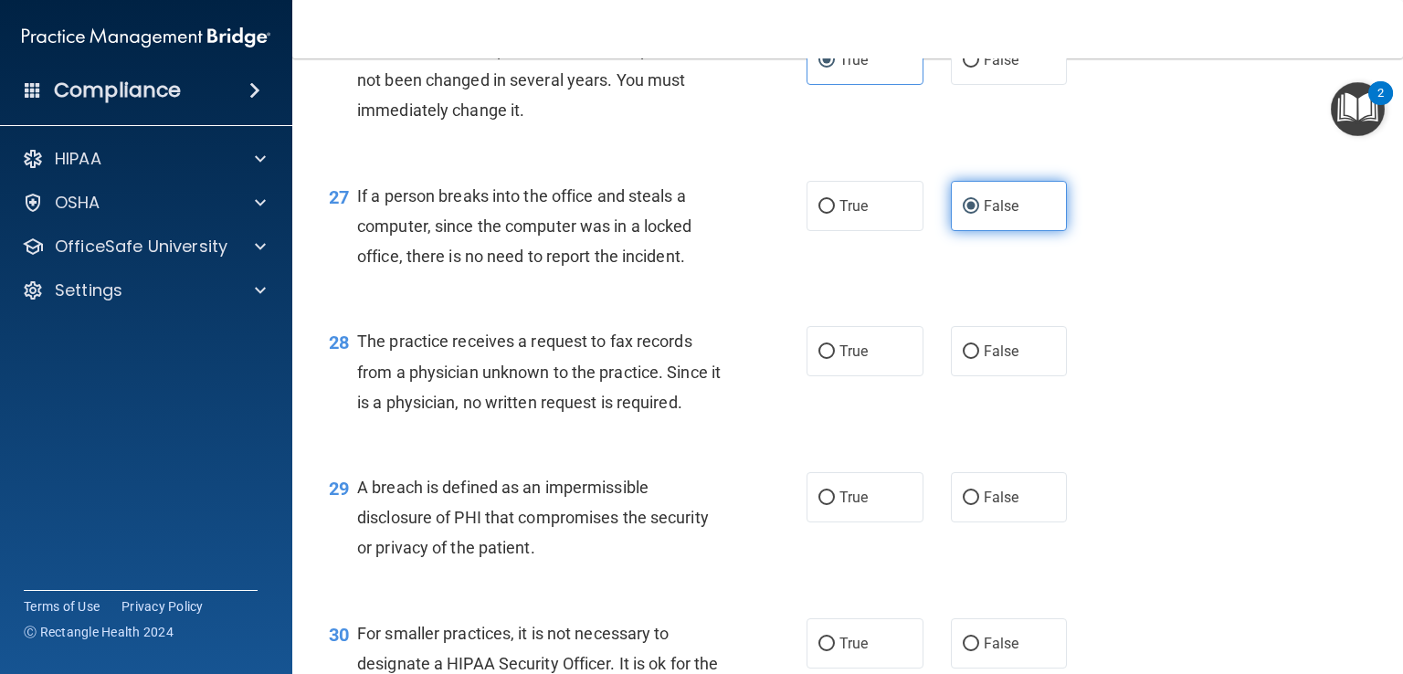
scroll to position [4067, 0]
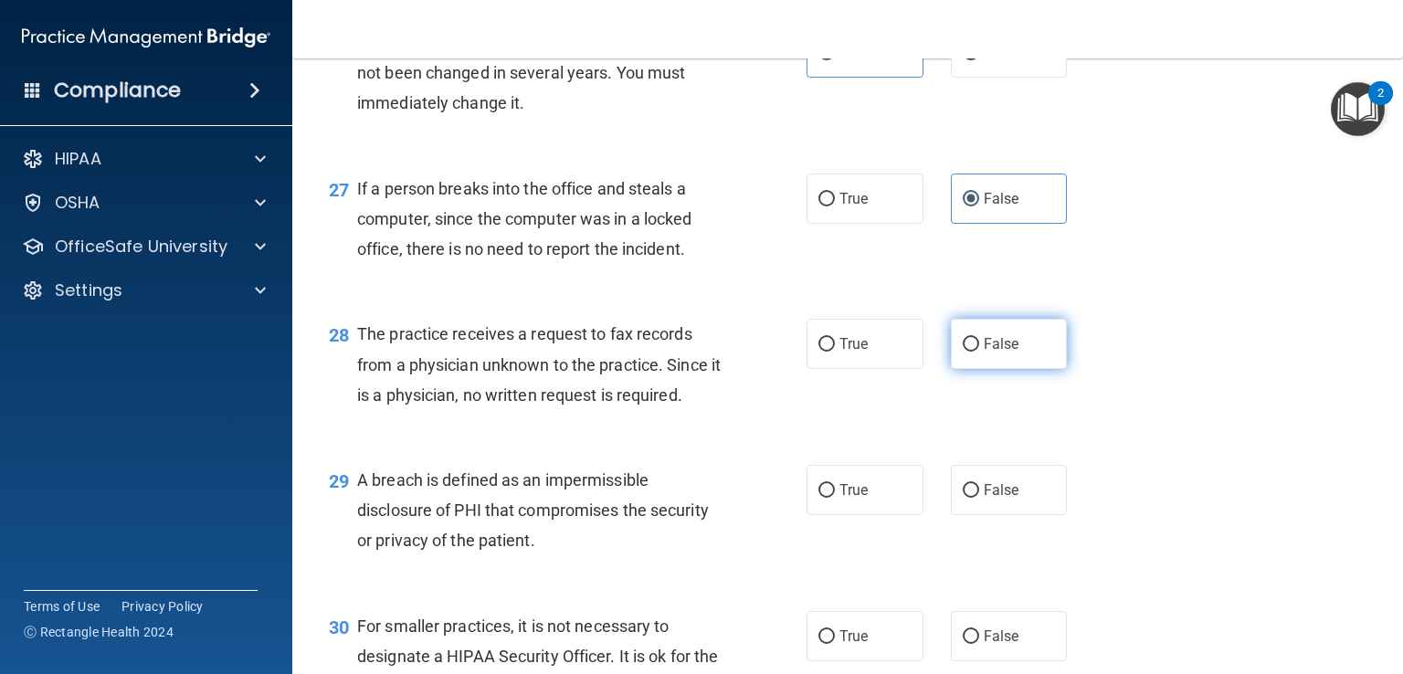
click at [988, 369] on label "False" at bounding box center [1009, 344] width 117 height 50
click at [979, 352] on input "False" at bounding box center [971, 345] width 16 height 14
radio input "true"
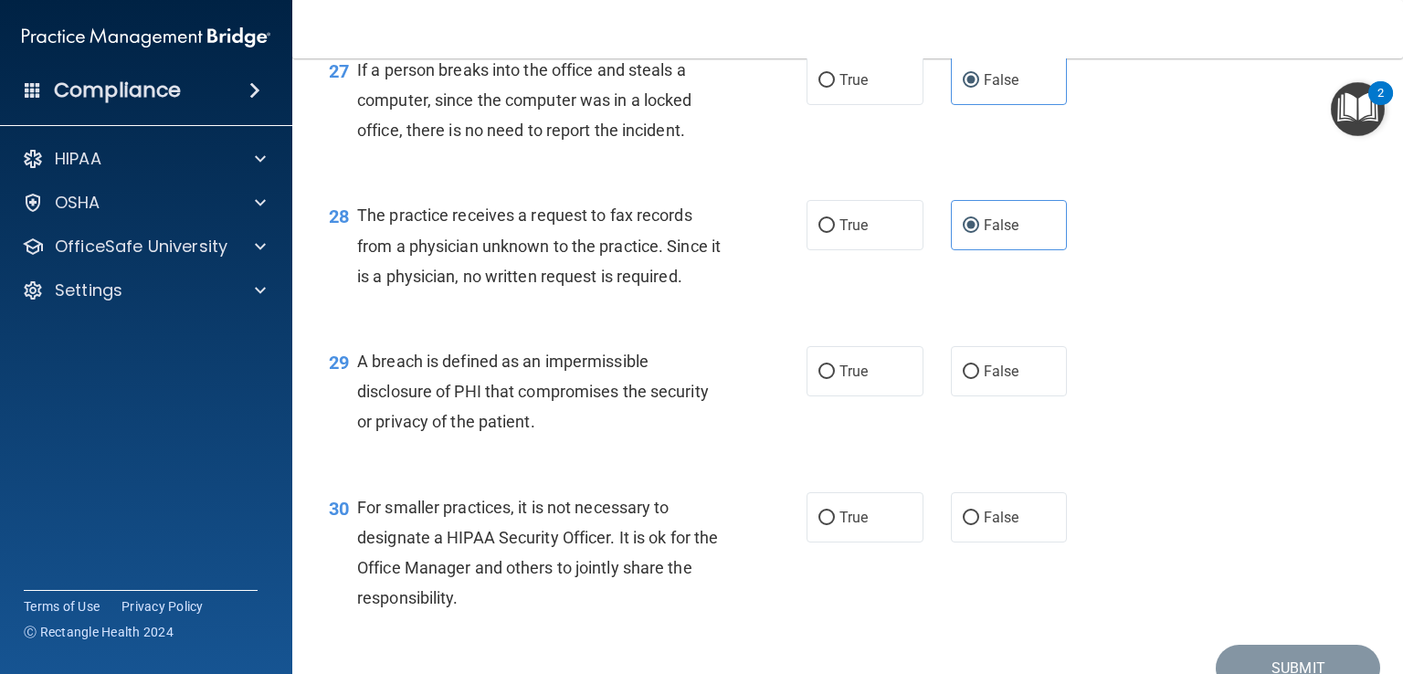
scroll to position [4183, 0]
click at [881, 399] on label "True" at bounding box center [865, 374] width 117 height 50
click at [835, 382] on input "True" at bounding box center [827, 375] width 16 height 14
radio input "true"
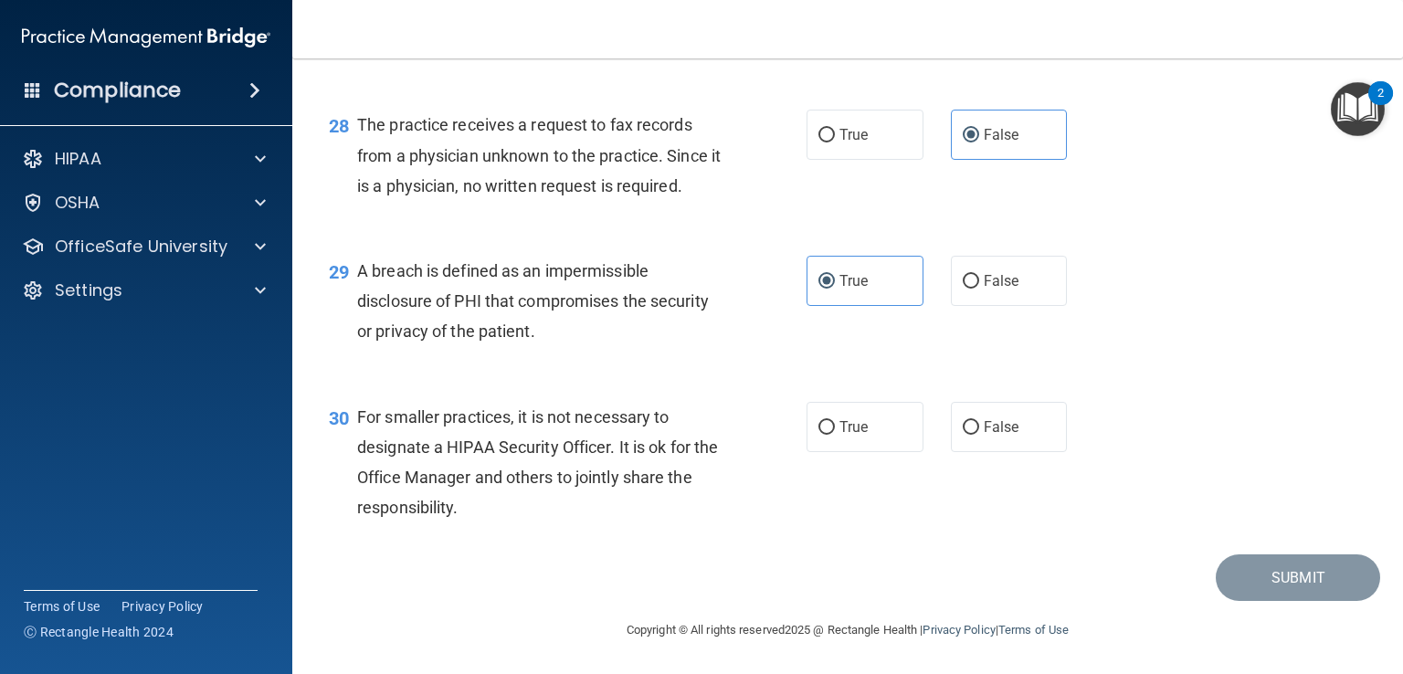
scroll to position [4311, 0]
click at [951, 452] on label "False" at bounding box center [1009, 427] width 117 height 50
click at [963, 435] on input "False" at bounding box center [971, 428] width 16 height 14
radio input "true"
drag, startPoint x: 1257, startPoint y: 632, endPoint x: 1270, endPoint y: 623, distance: 15.7
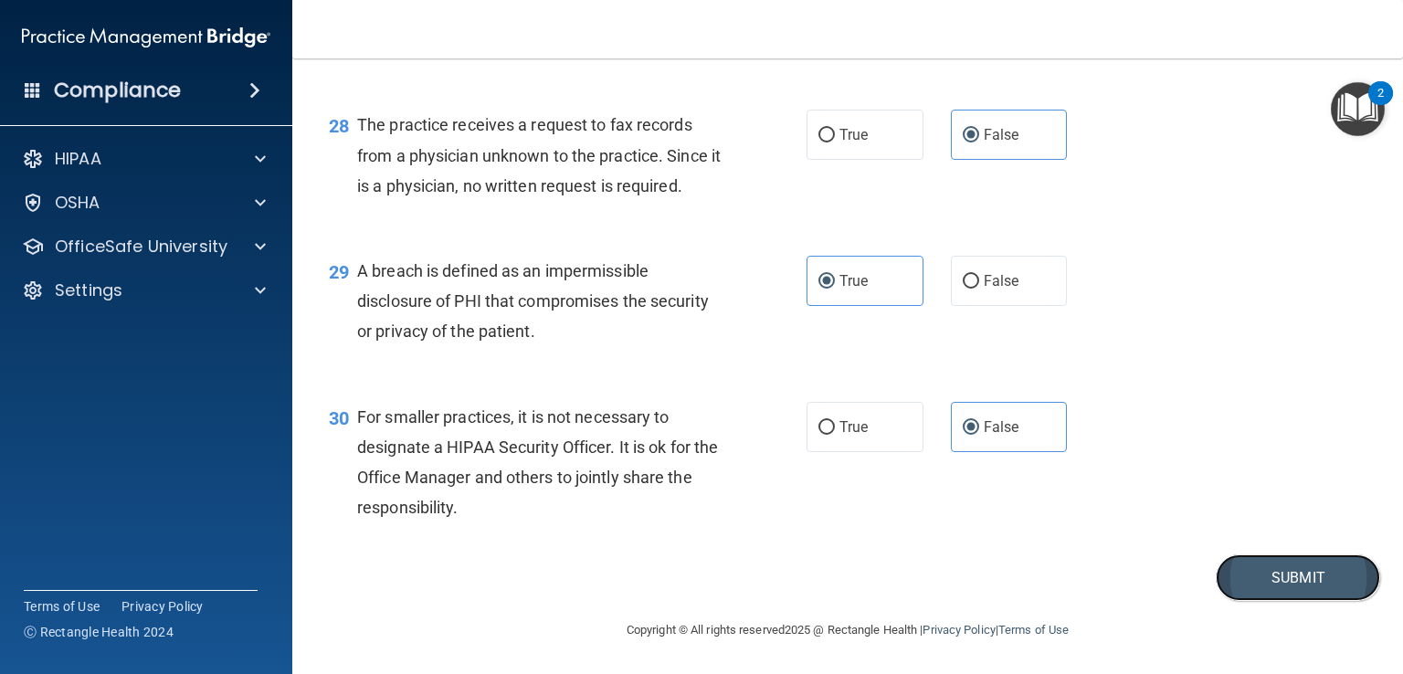
click at [1270, 601] on button "Submit" at bounding box center [1298, 578] width 164 height 47
click at [1264, 601] on button "Submit" at bounding box center [1298, 578] width 164 height 47
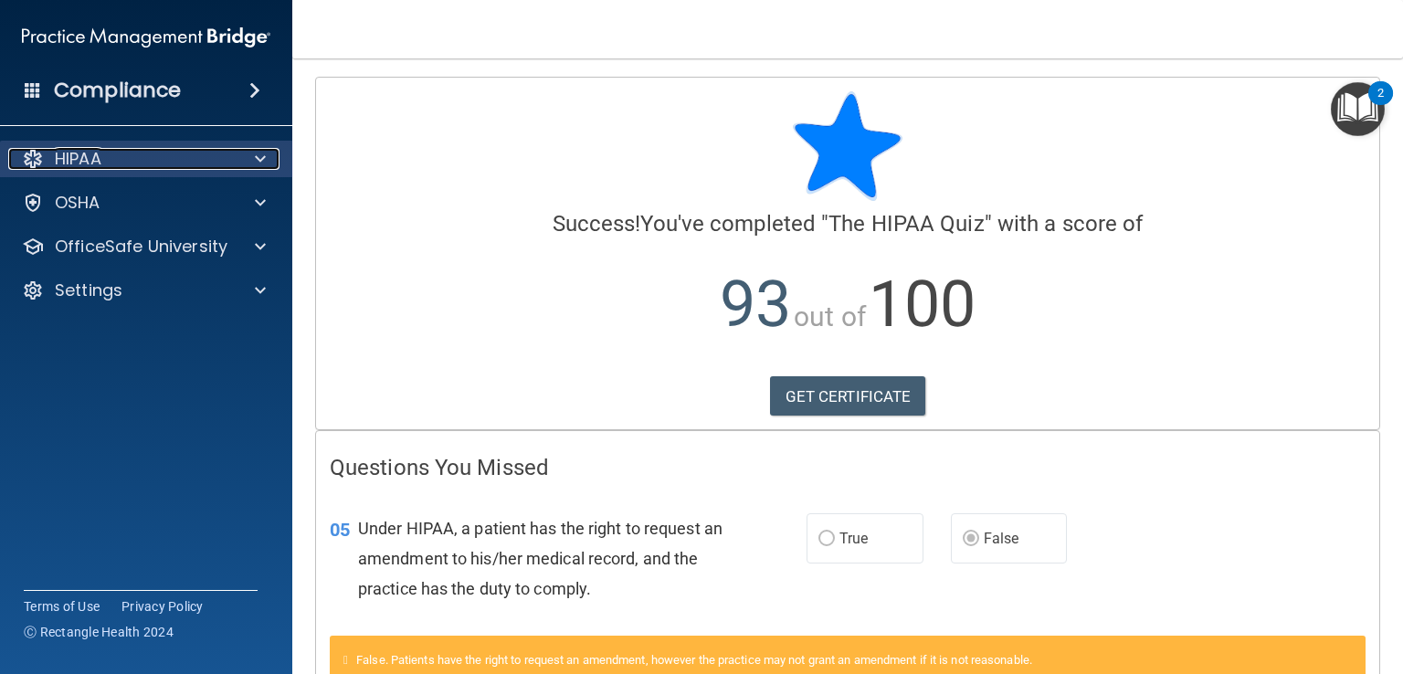
click at [149, 151] on div "HIPAA" at bounding box center [121, 159] width 227 height 22
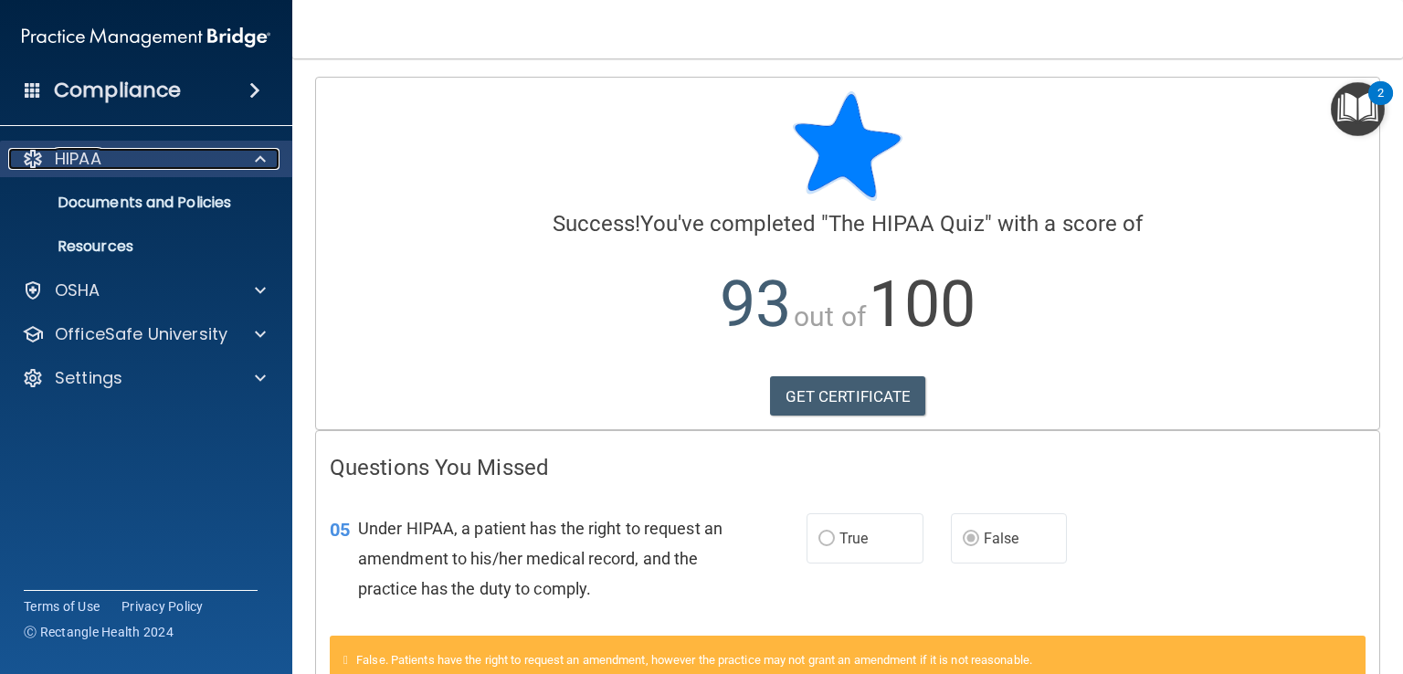
click at [149, 151] on div "HIPAA" at bounding box center [121, 159] width 227 height 22
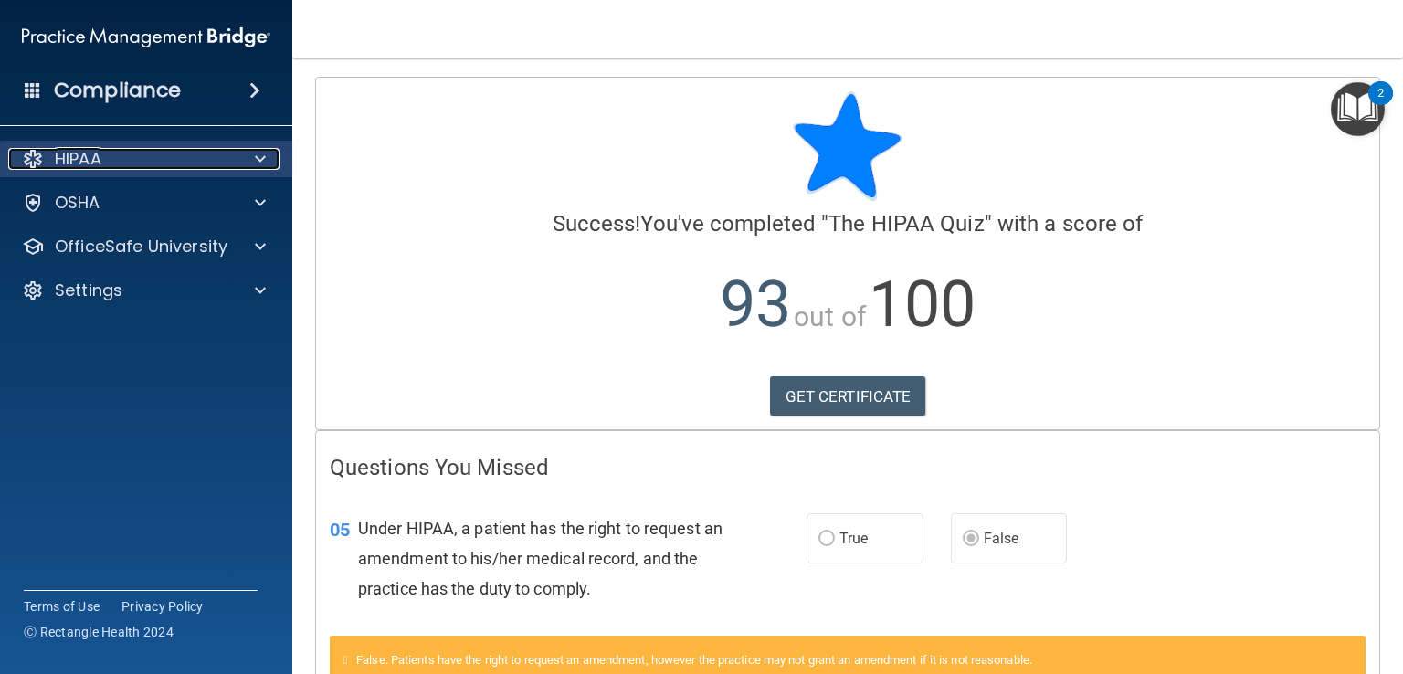
click at [227, 153] on div "HIPAA" at bounding box center [121, 159] width 227 height 22
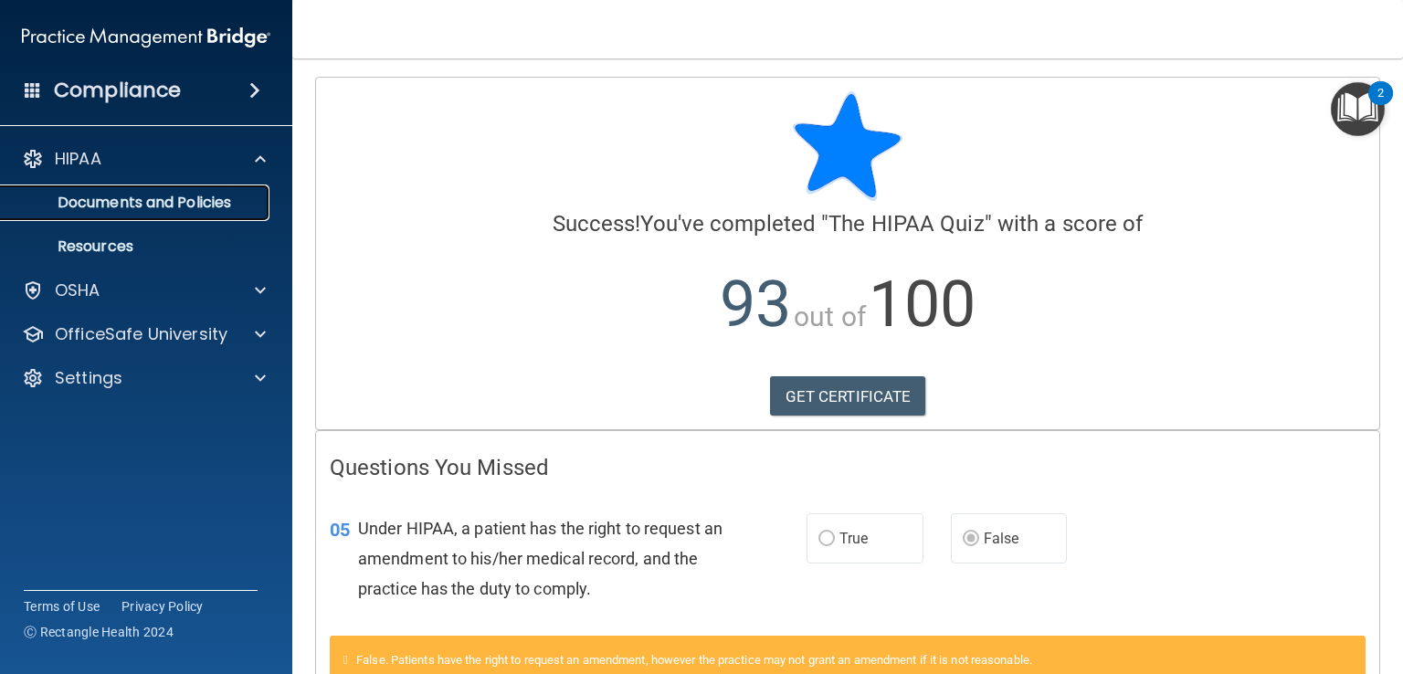
click at [133, 205] on p "Documents and Policies" at bounding box center [136, 203] width 249 height 18
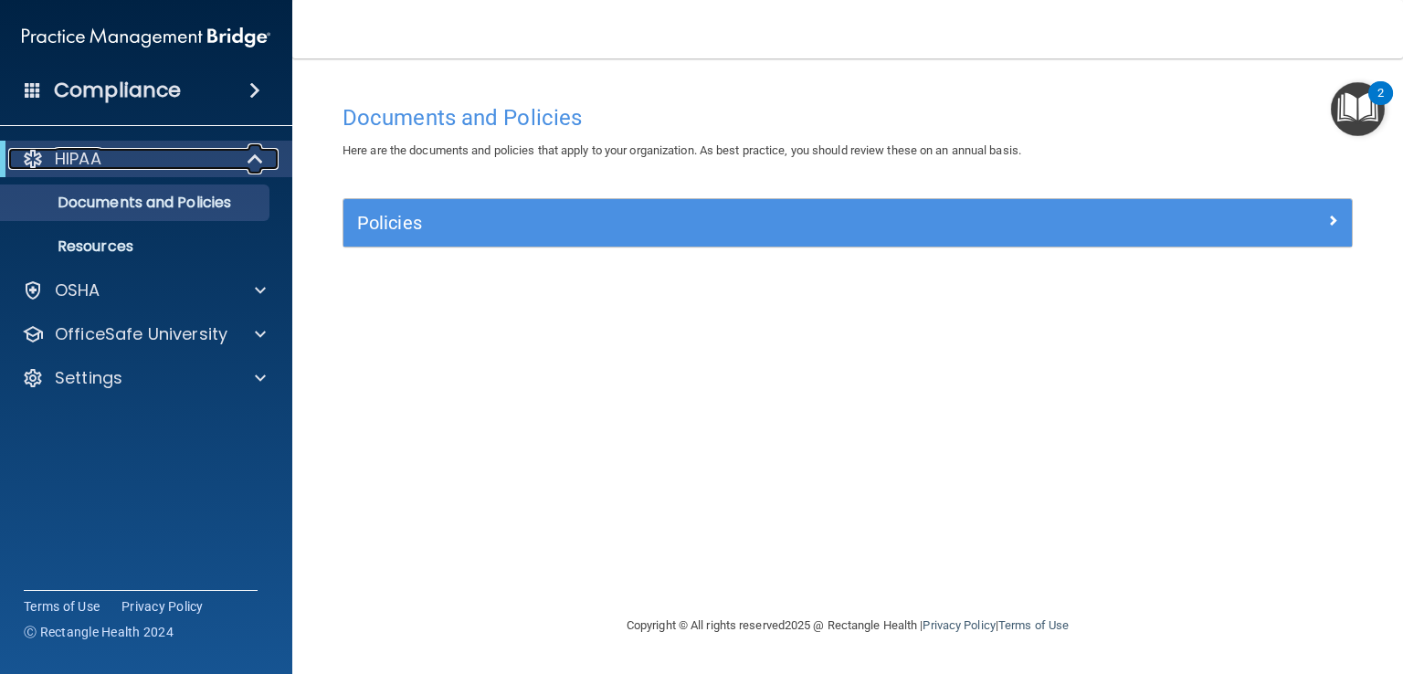
click at [187, 162] on div "HIPAA" at bounding box center [121, 159] width 226 height 22
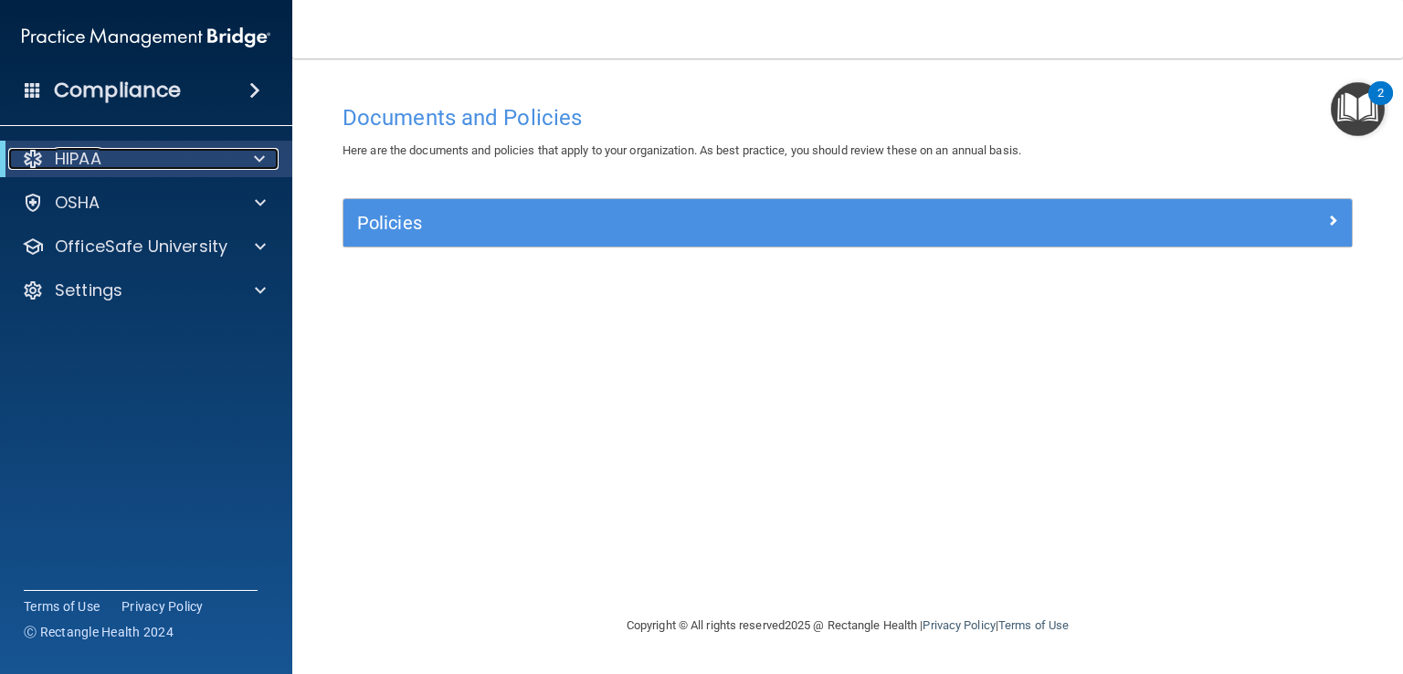
click at [187, 162] on div "HIPAA" at bounding box center [121, 159] width 226 height 22
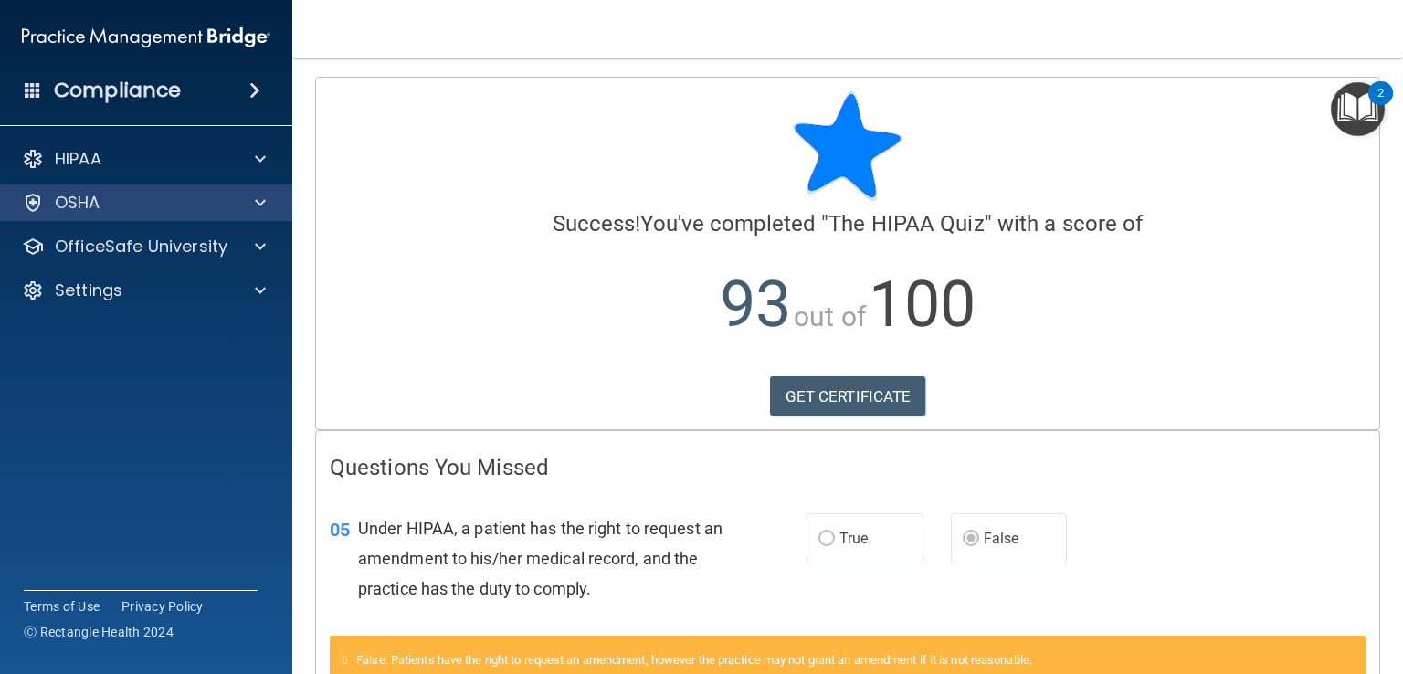
click at [259, 217] on div "OSHA" at bounding box center [146, 203] width 293 height 37
click at [259, 206] on span at bounding box center [260, 203] width 11 height 22
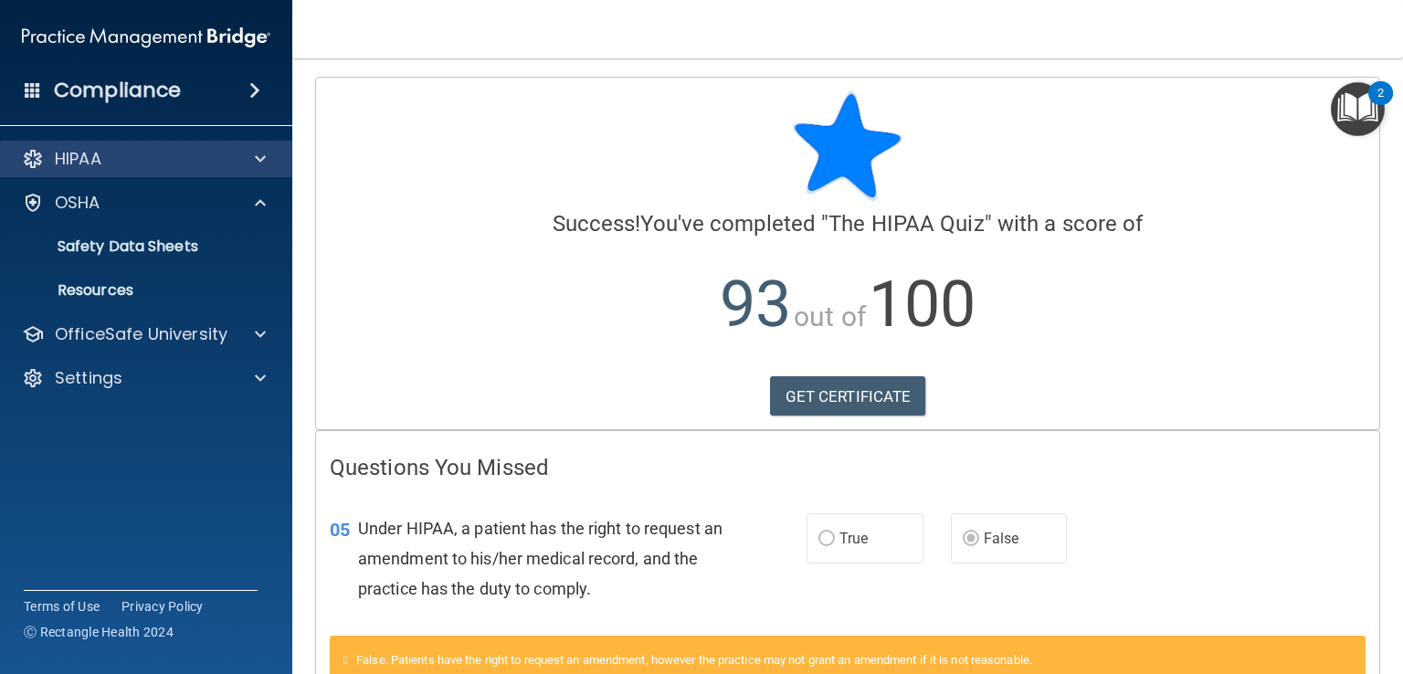
click at [33, 143] on div "HIPAA" at bounding box center [146, 159] width 293 height 37
click at [245, 224] on ul "Documents Safety Data Sheets Self-Assessment Injury and Illness Report Resources" at bounding box center [147, 265] width 331 height 88
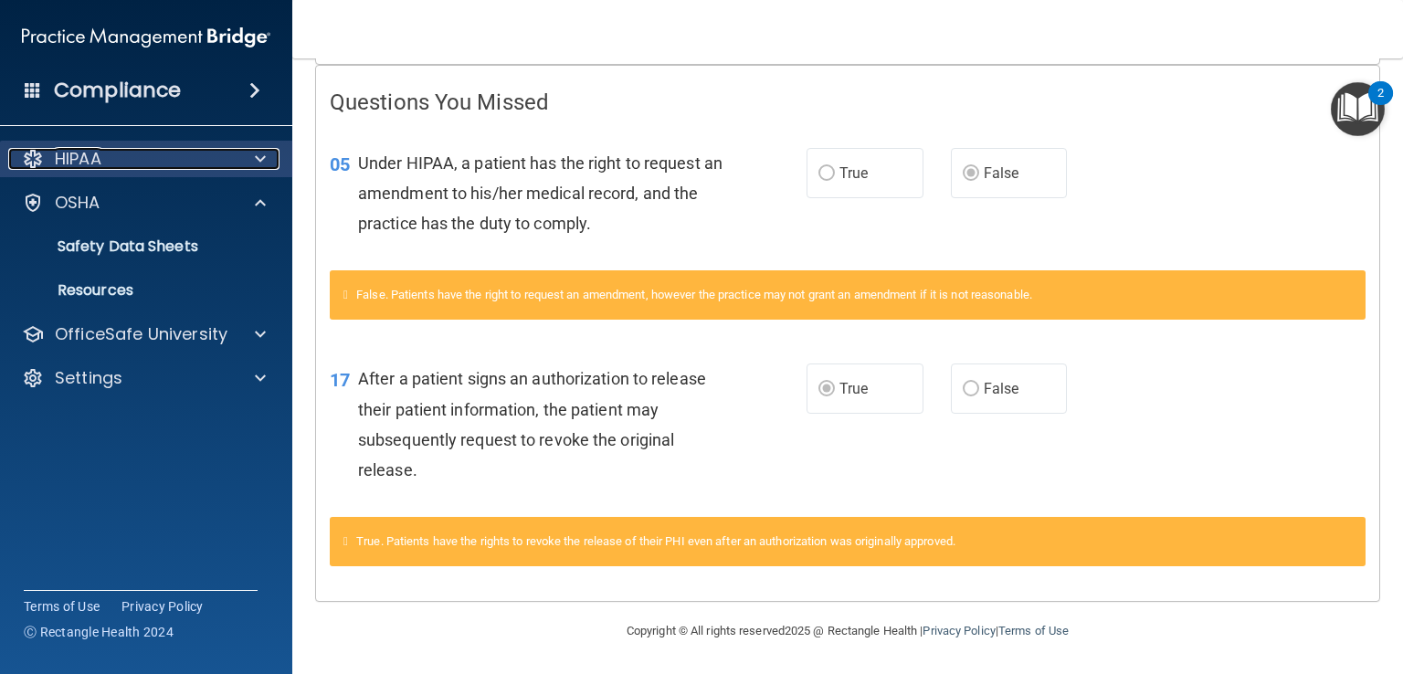
click at [85, 165] on p "HIPAA" at bounding box center [78, 159] width 47 height 22
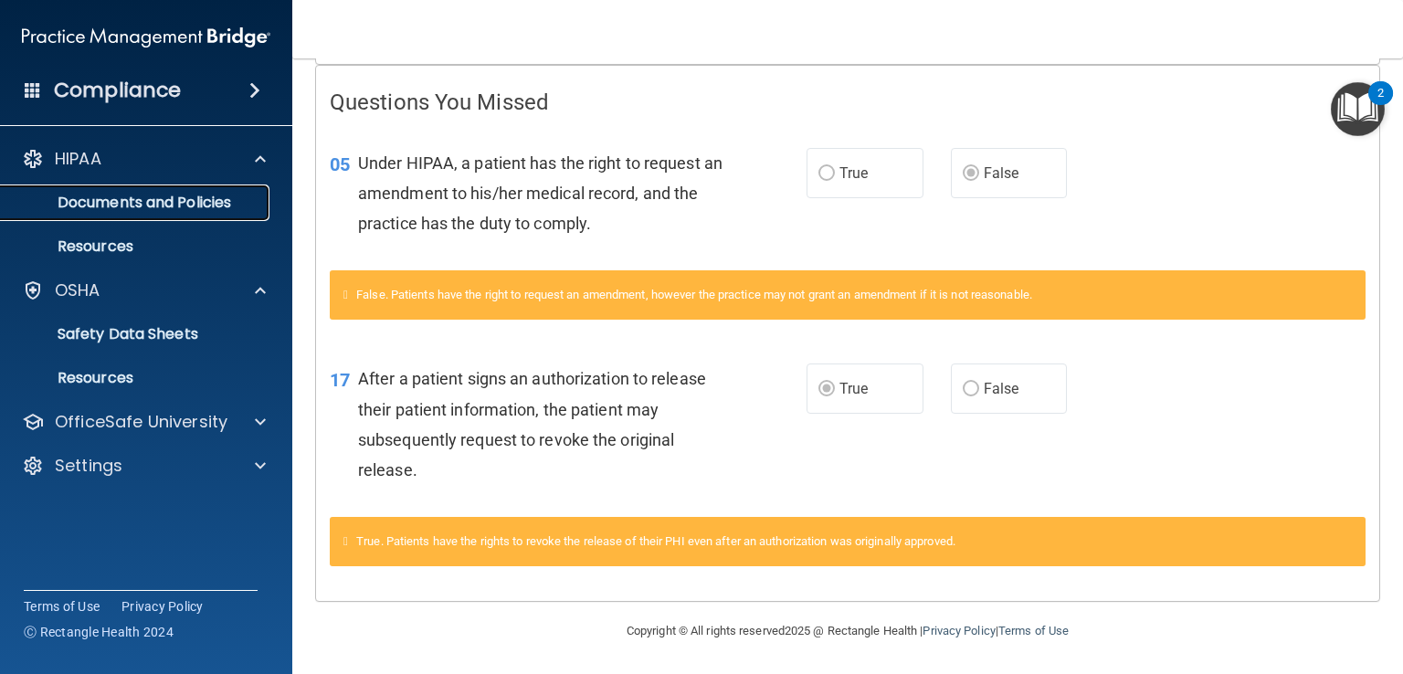
click at [100, 200] on p "Documents and Policies" at bounding box center [136, 203] width 249 height 18
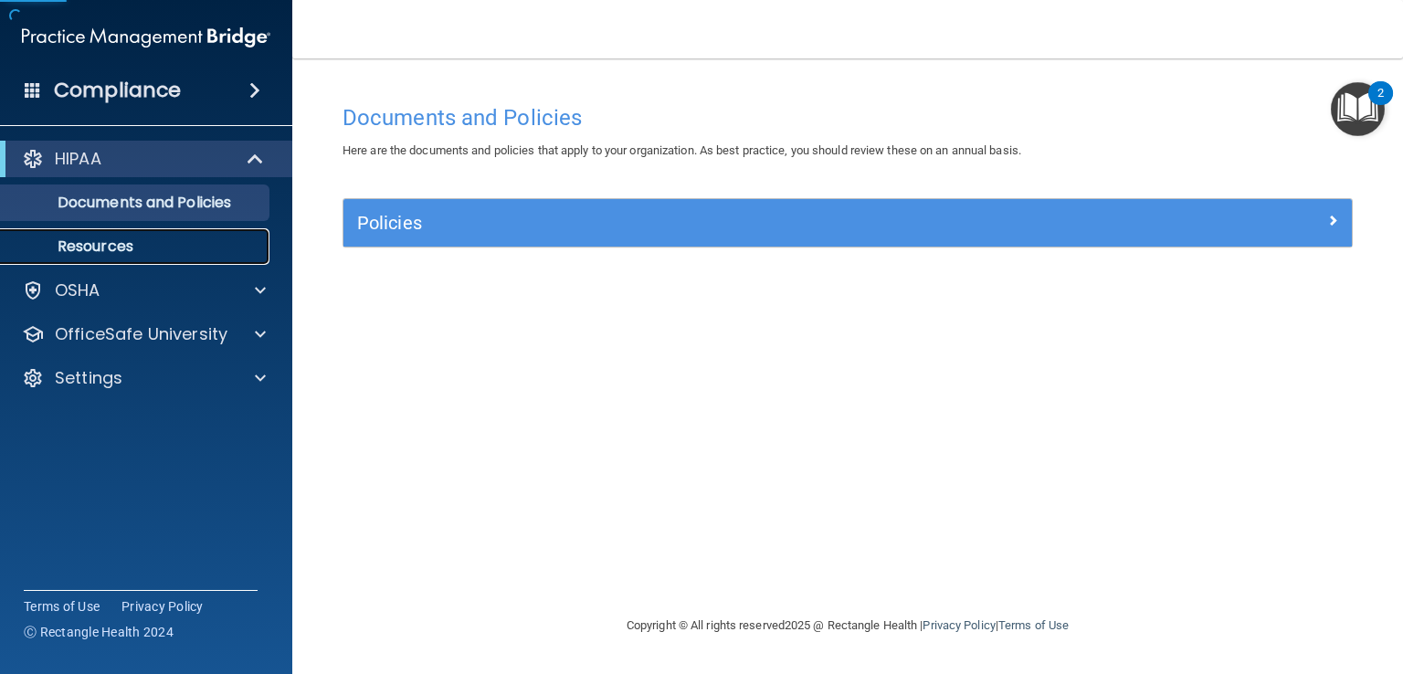
click at [92, 241] on p "Resources" at bounding box center [136, 247] width 249 height 18
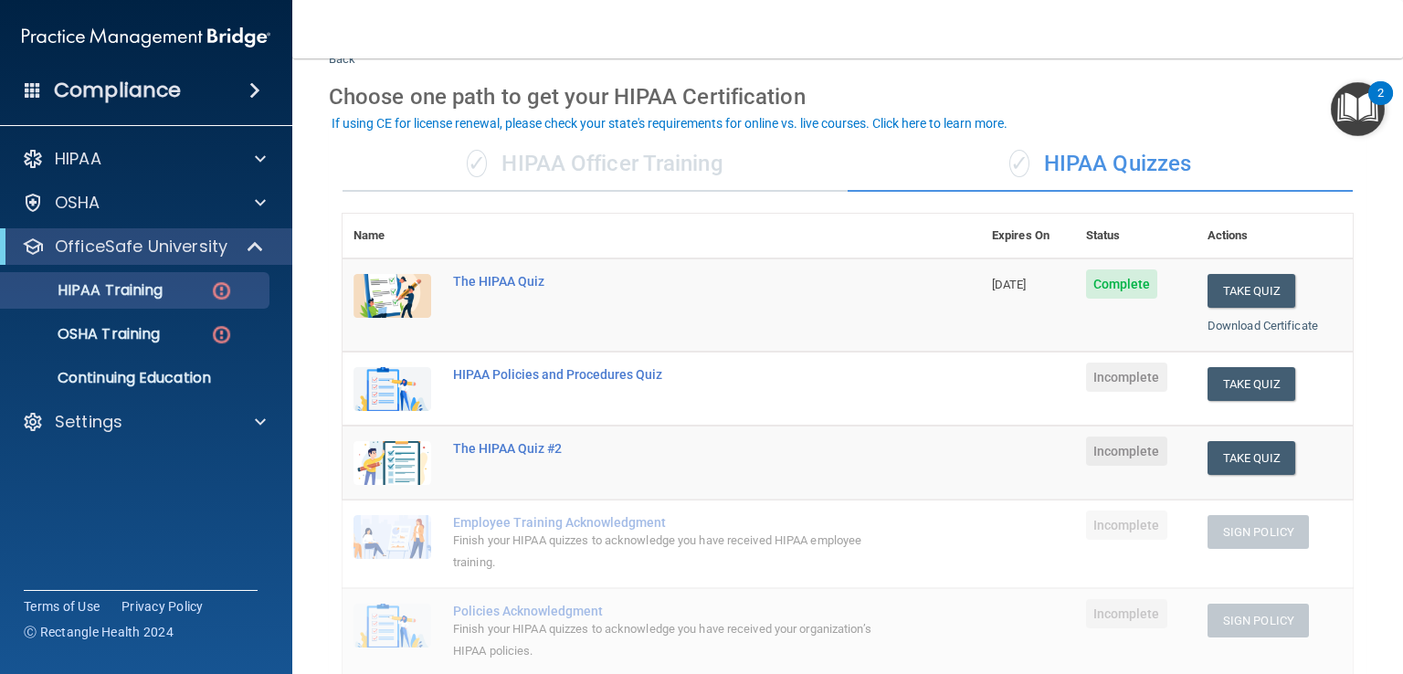
scroll to position [62, 0]
drag, startPoint x: 1229, startPoint y: 367, endPoint x: 1231, endPoint y: 376, distance: 9.5
click at [1231, 377] on button "Take Quiz" at bounding box center [1252, 385] width 88 height 34
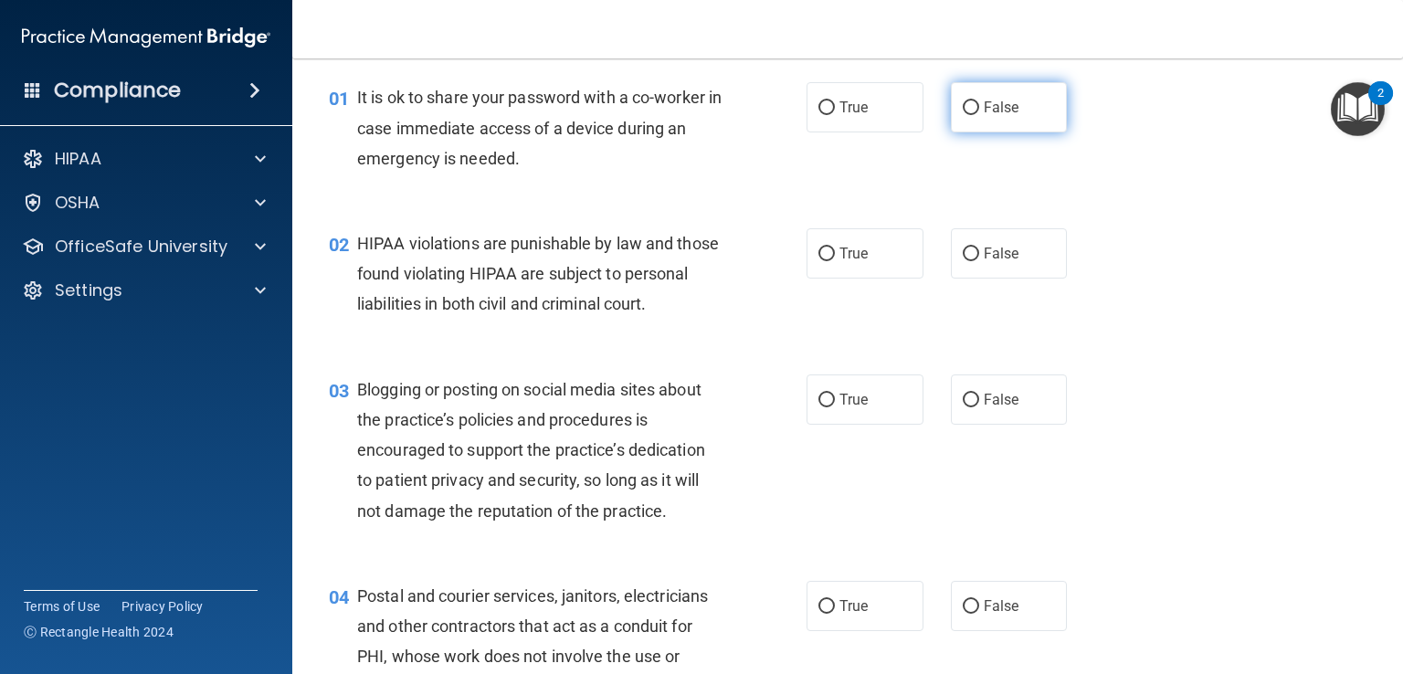
click at [1033, 114] on label "False" at bounding box center [1009, 107] width 117 height 50
click at [979, 114] on input "False" at bounding box center [971, 108] width 16 height 14
radio input "true"
click at [822, 257] on input "True" at bounding box center [827, 255] width 16 height 14
radio input "true"
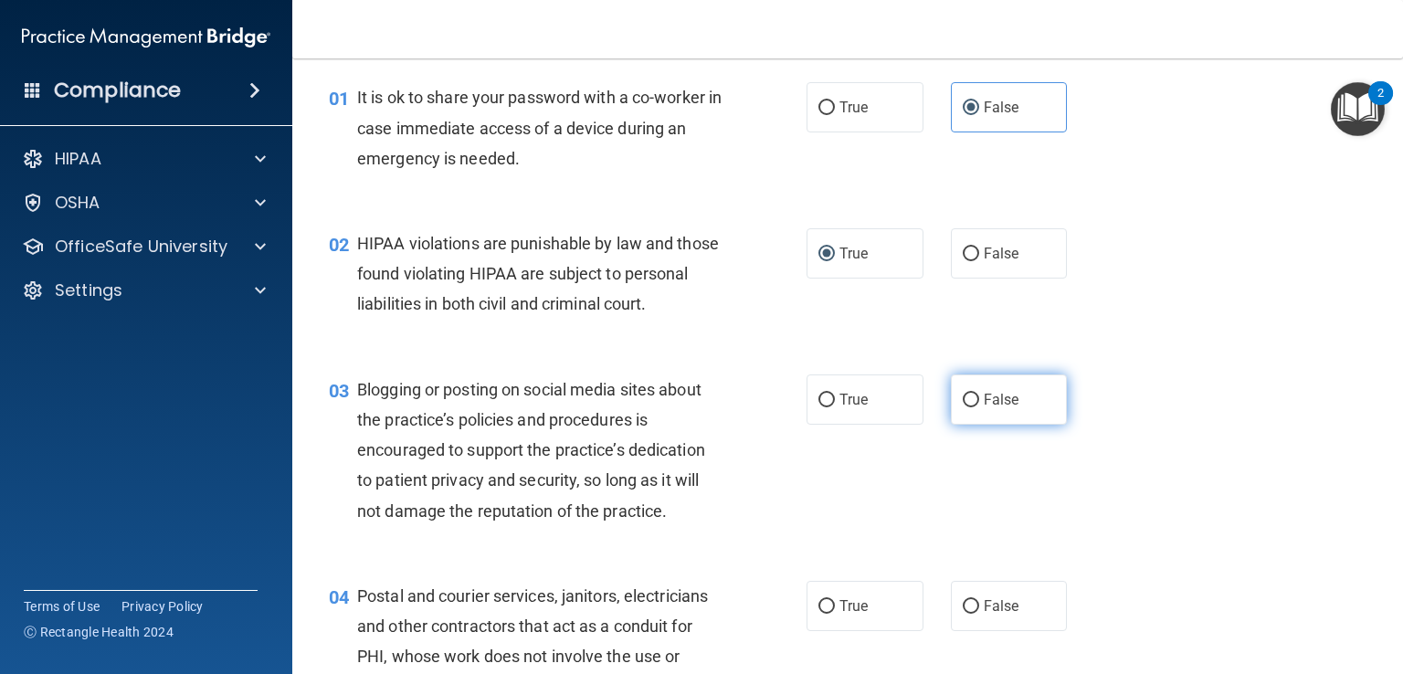
click at [990, 417] on label "False" at bounding box center [1009, 400] width 117 height 50
click at [979, 407] on input "False" at bounding box center [971, 401] width 16 height 14
radio input "true"
click at [852, 615] on span "True" at bounding box center [854, 605] width 28 height 17
click at [835, 614] on input "True" at bounding box center [827, 607] width 16 height 14
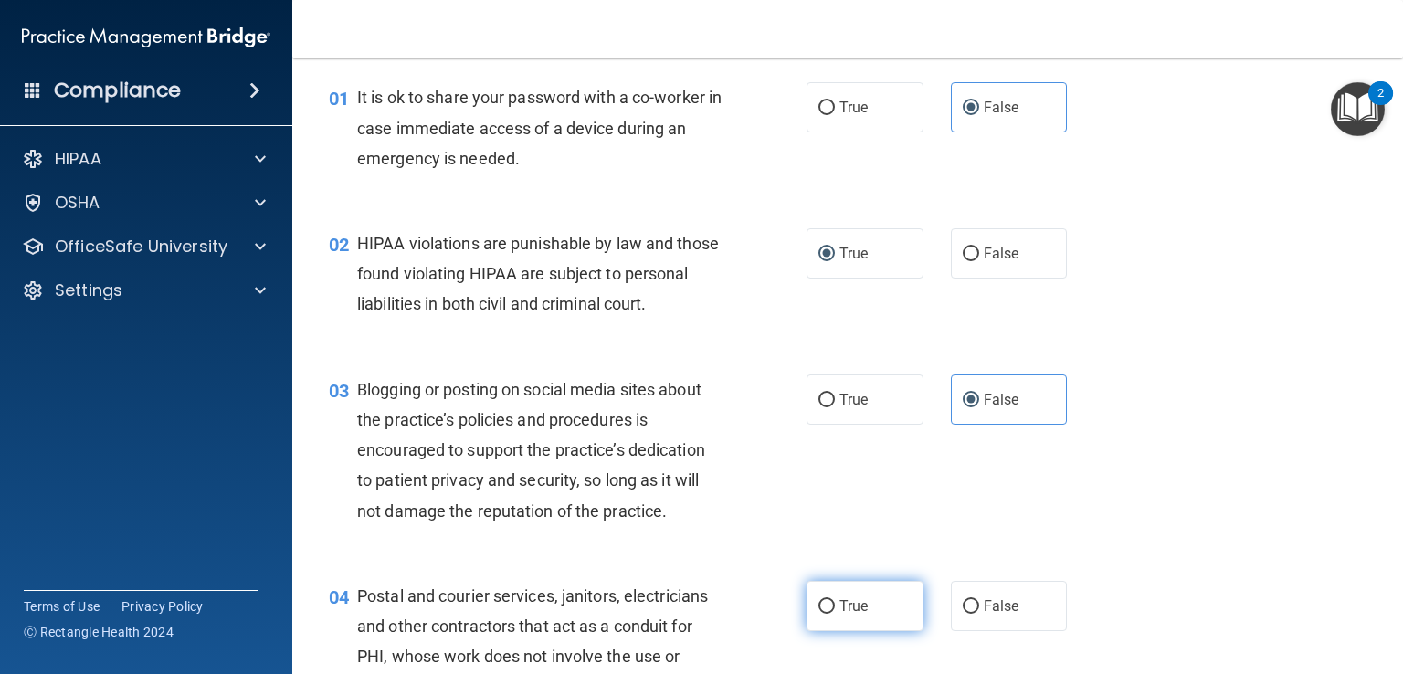
radio input "true"
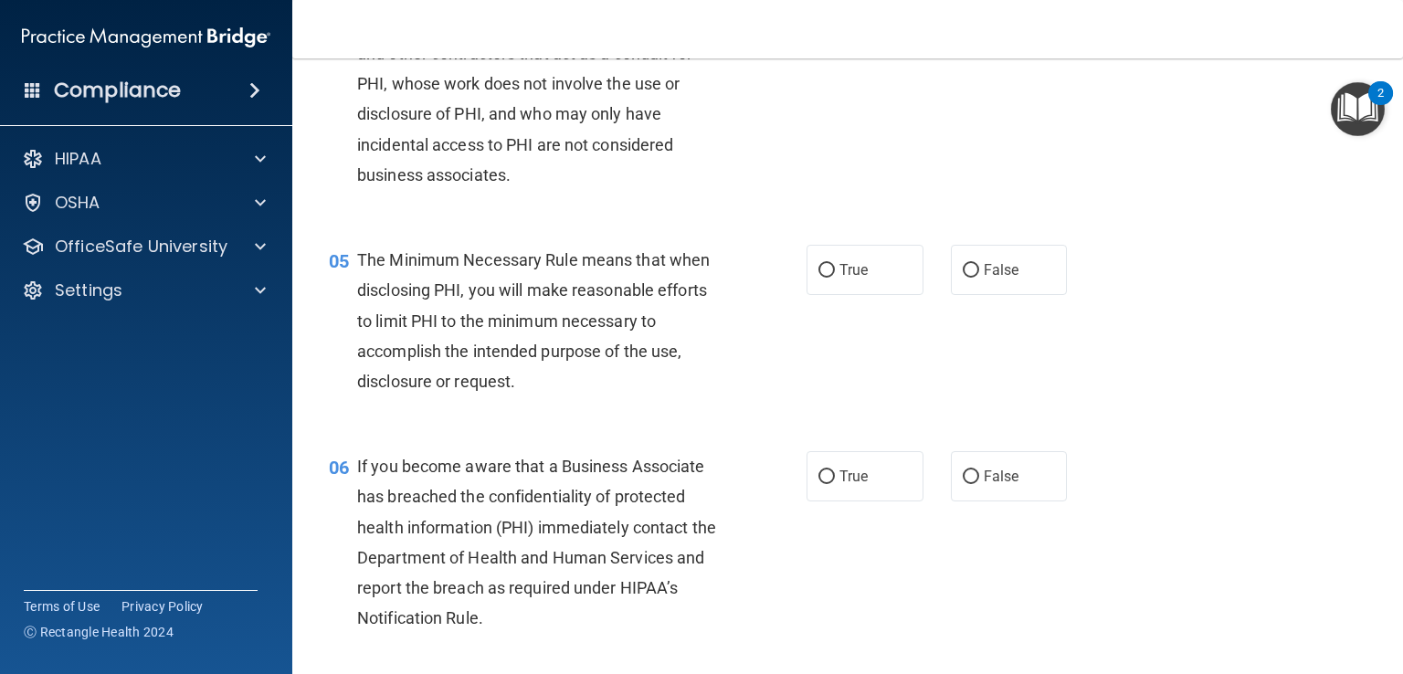
scroll to position [636, 0]
click at [837, 294] on label "True" at bounding box center [865, 269] width 117 height 50
click at [835, 277] on input "True" at bounding box center [827, 270] width 16 height 14
radio input "true"
click at [956, 501] on label "False" at bounding box center [1009, 475] width 117 height 50
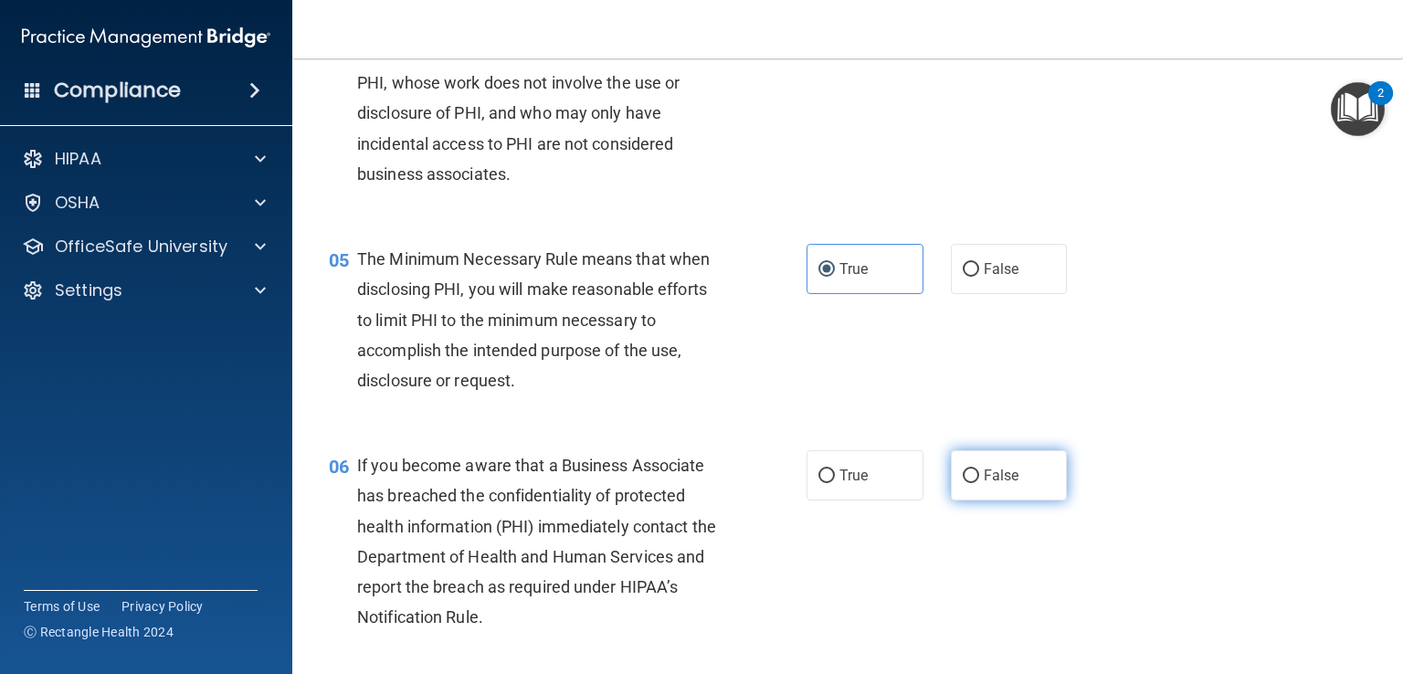
click at [963, 483] on input "False" at bounding box center [971, 477] width 16 height 14
radio input "true"
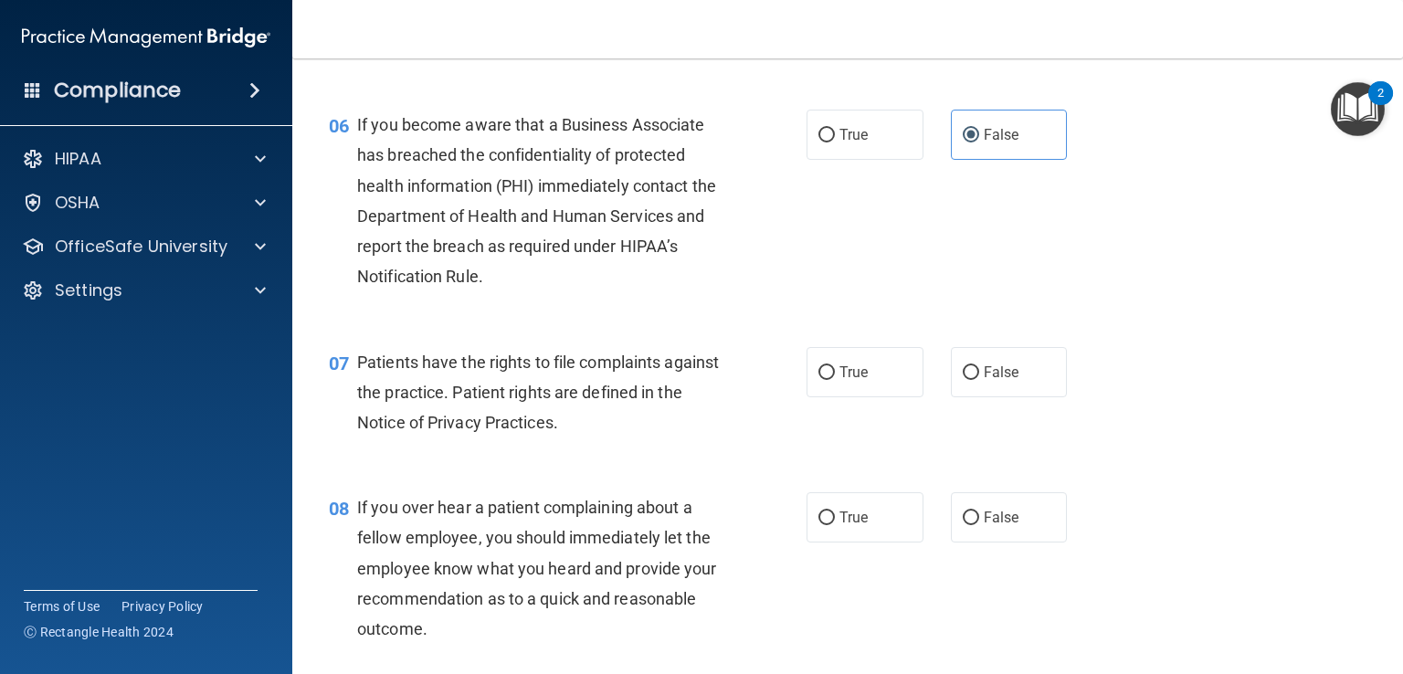
scroll to position [992, 0]
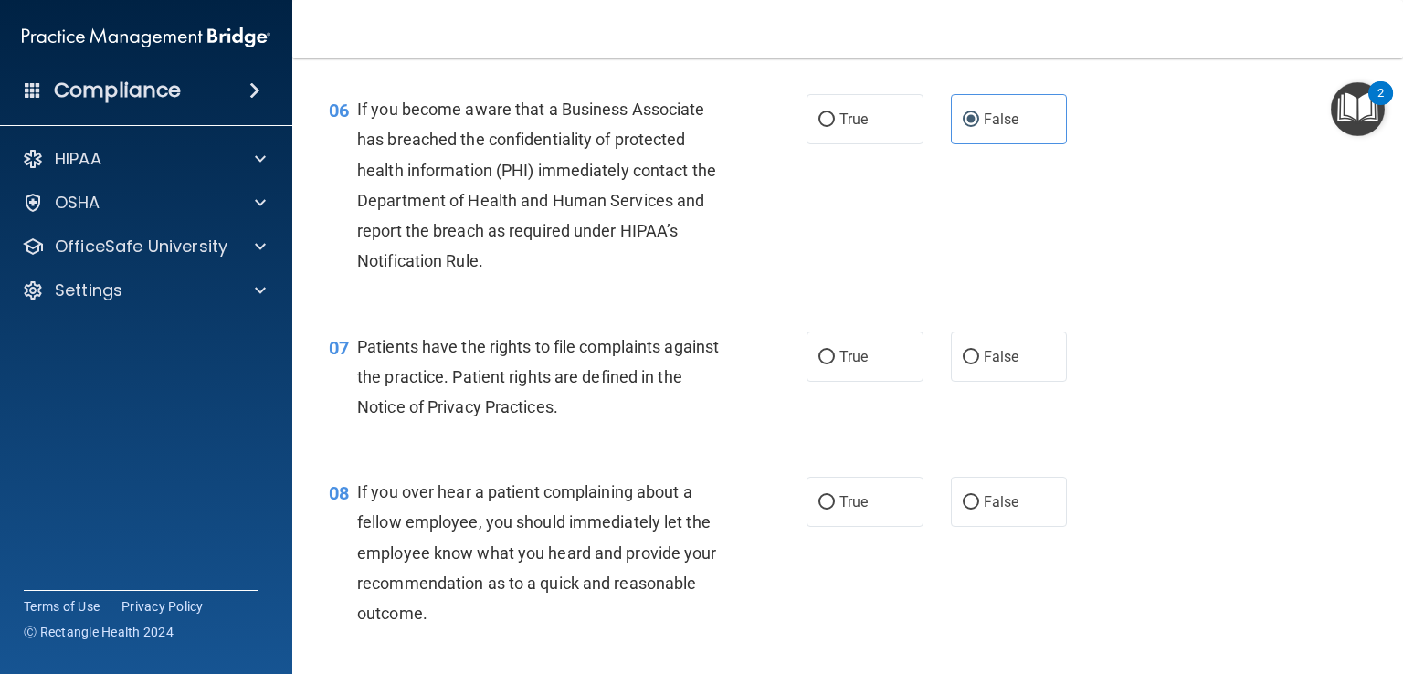
click at [515, 285] on div "06 If you become aware that a Business Associate has breached the confidentiali…" at bounding box center [567, 189] width 533 height 191
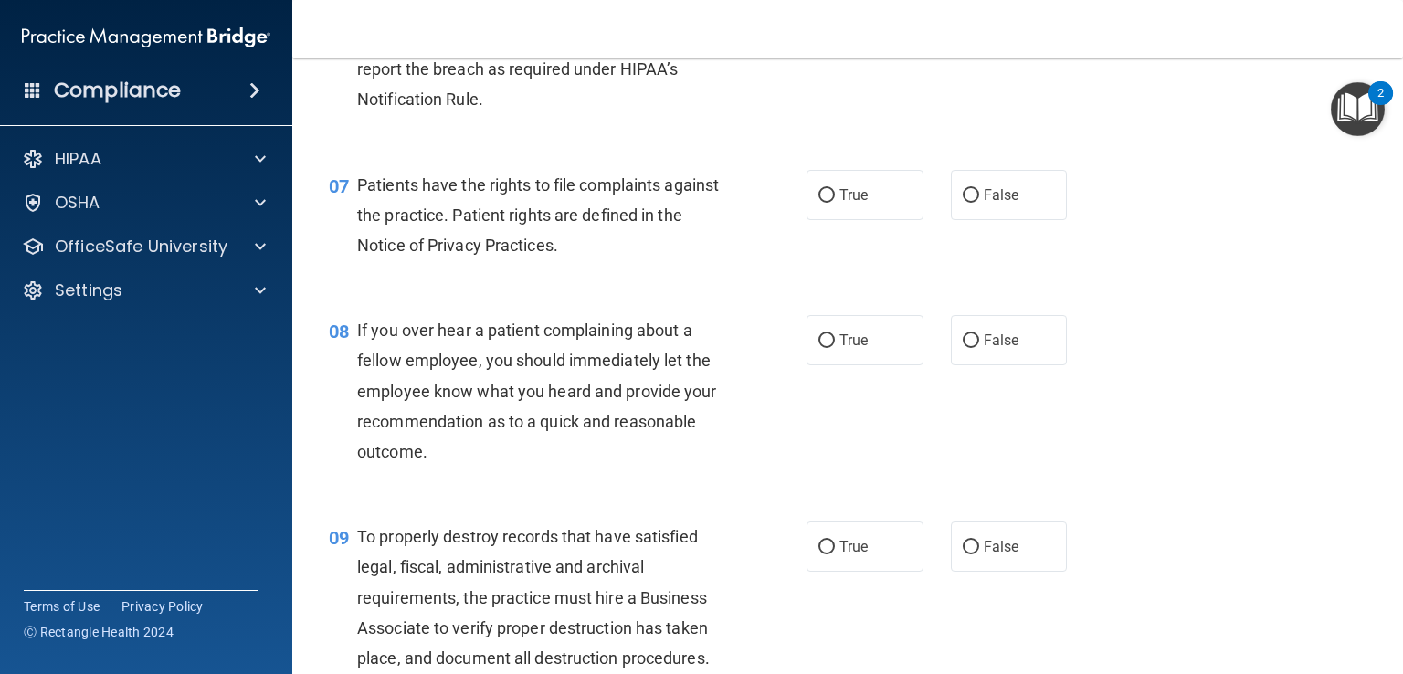
scroll to position [1151, 0]
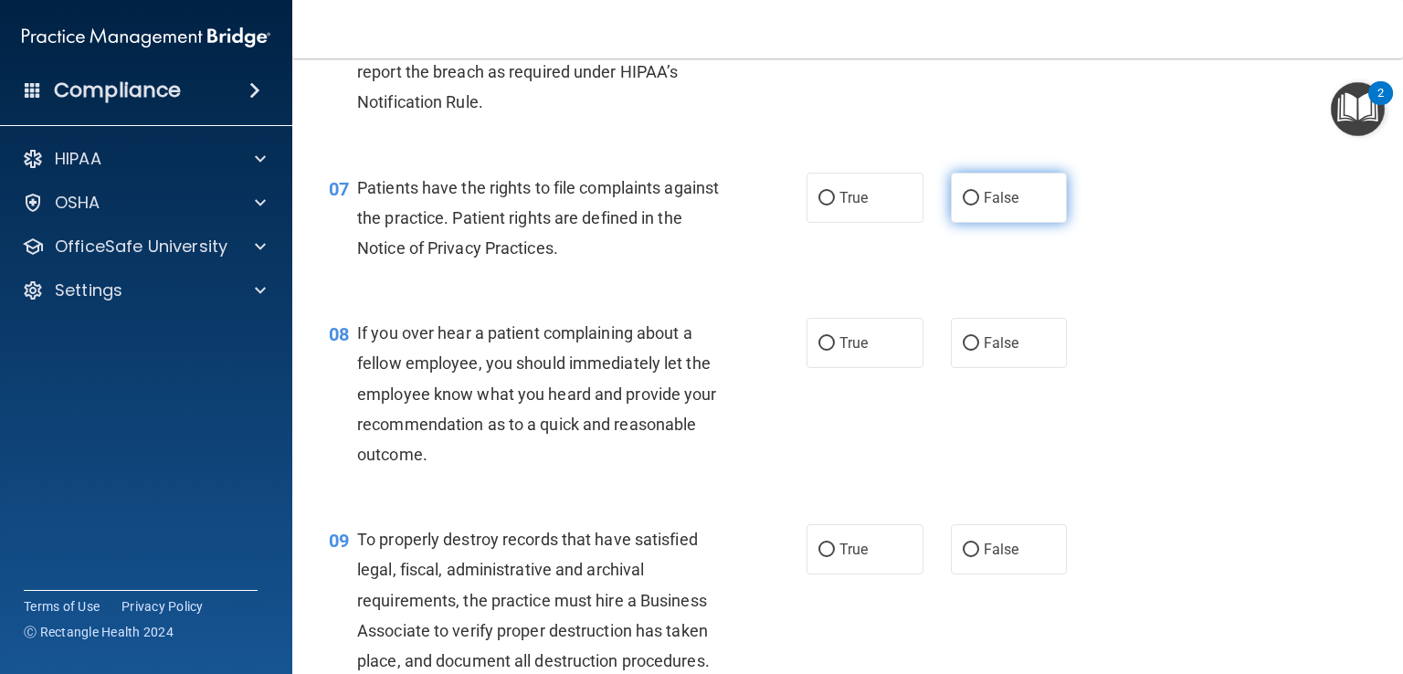
click at [984, 206] on span "False" at bounding box center [1002, 197] width 36 height 17
click at [976, 206] on input "False" at bounding box center [971, 199] width 16 height 14
radio input "true"
click at [1034, 293] on div "07 Patients have the rights to file complaints against the practice. Patient ri…" at bounding box center [847, 223] width 1065 height 146
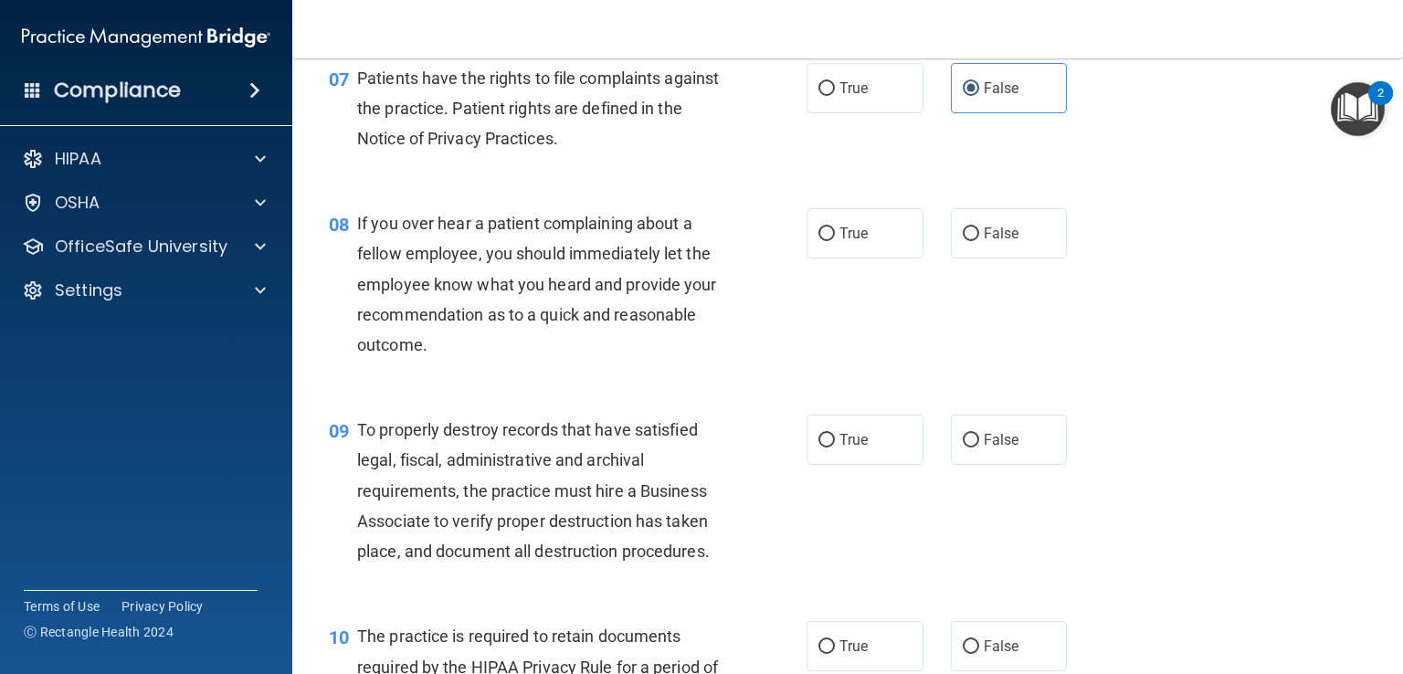
scroll to position [1261, 0]
click at [996, 242] on span "False" at bounding box center [1002, 233] width 36 height 17
click at [979, 241] on input "False" at bounding box center [971, 234] width 16 height 14
radio input "true"
click at [967, 448] on input "False" at bounding box center [971, 441] width 16 height 14
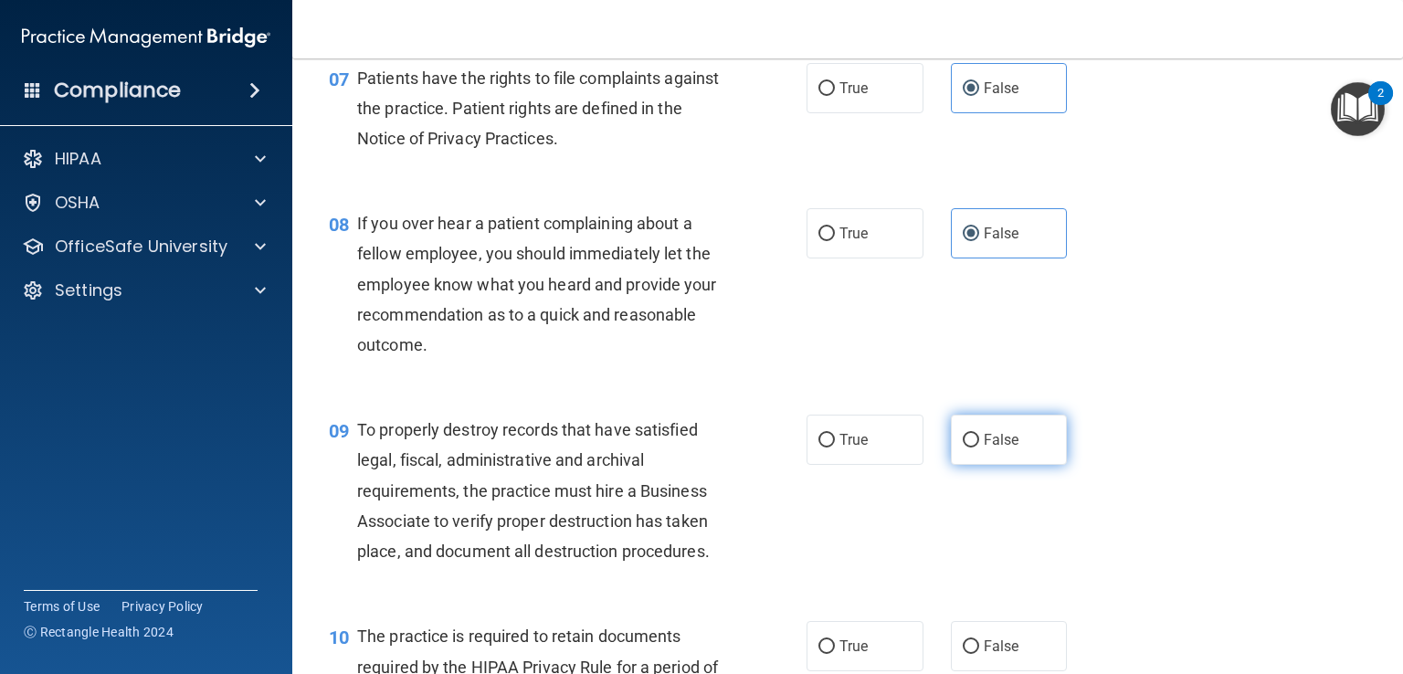
radio input "true"
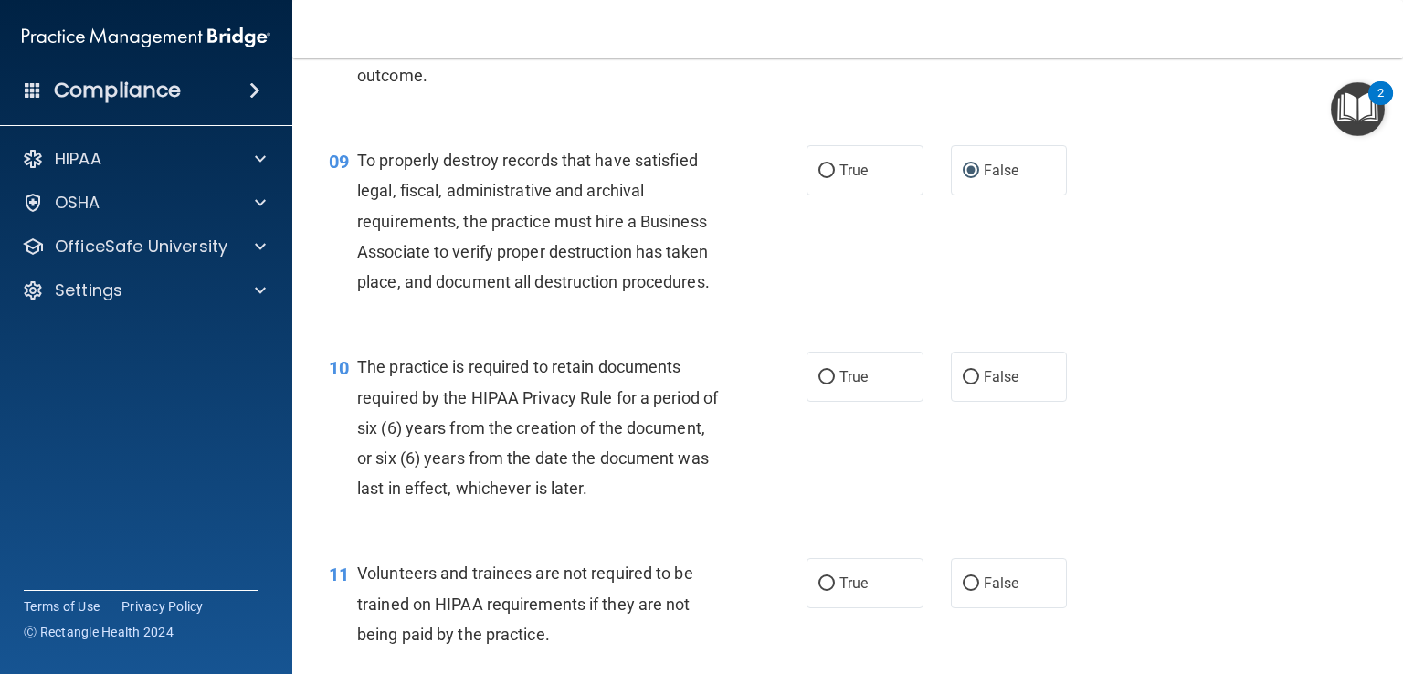
scroll to position [1531, 0]
click at [819, 384] on input "True" at bounding box center [827, 377] width 16 height 14
radio input "true"
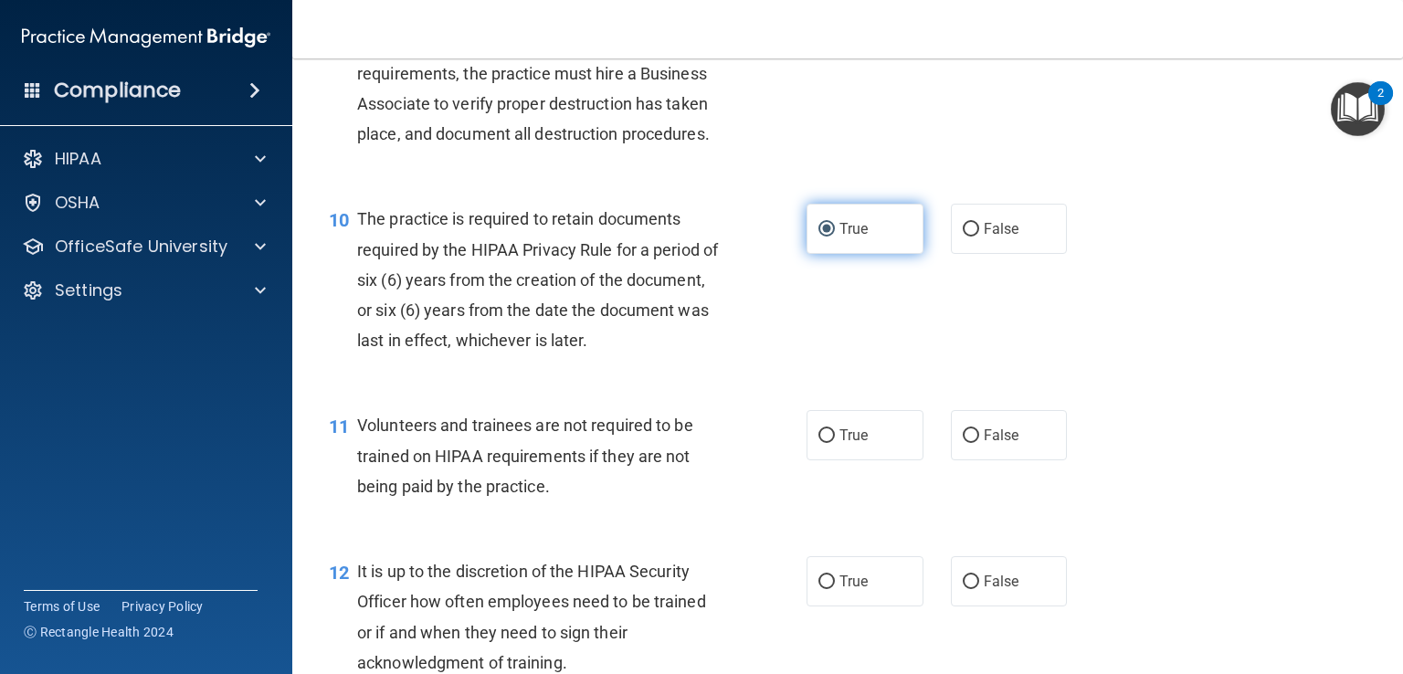
scroll to position [1685, 0]
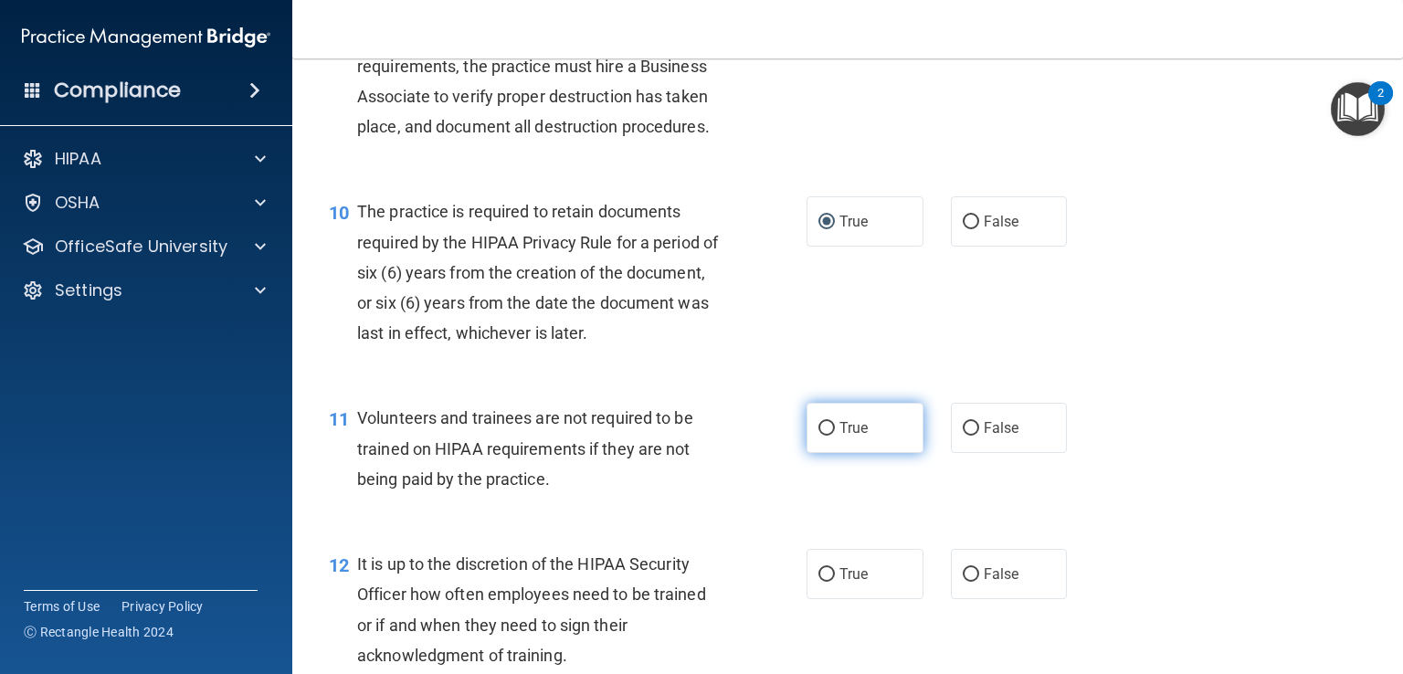
click at [822, 453] on label "True" at bounding box center [865, 428] width 117 height 50
click at [822, 436] on input "True" at bounding box center [827, 429] width 16 height 14
radio input "true"
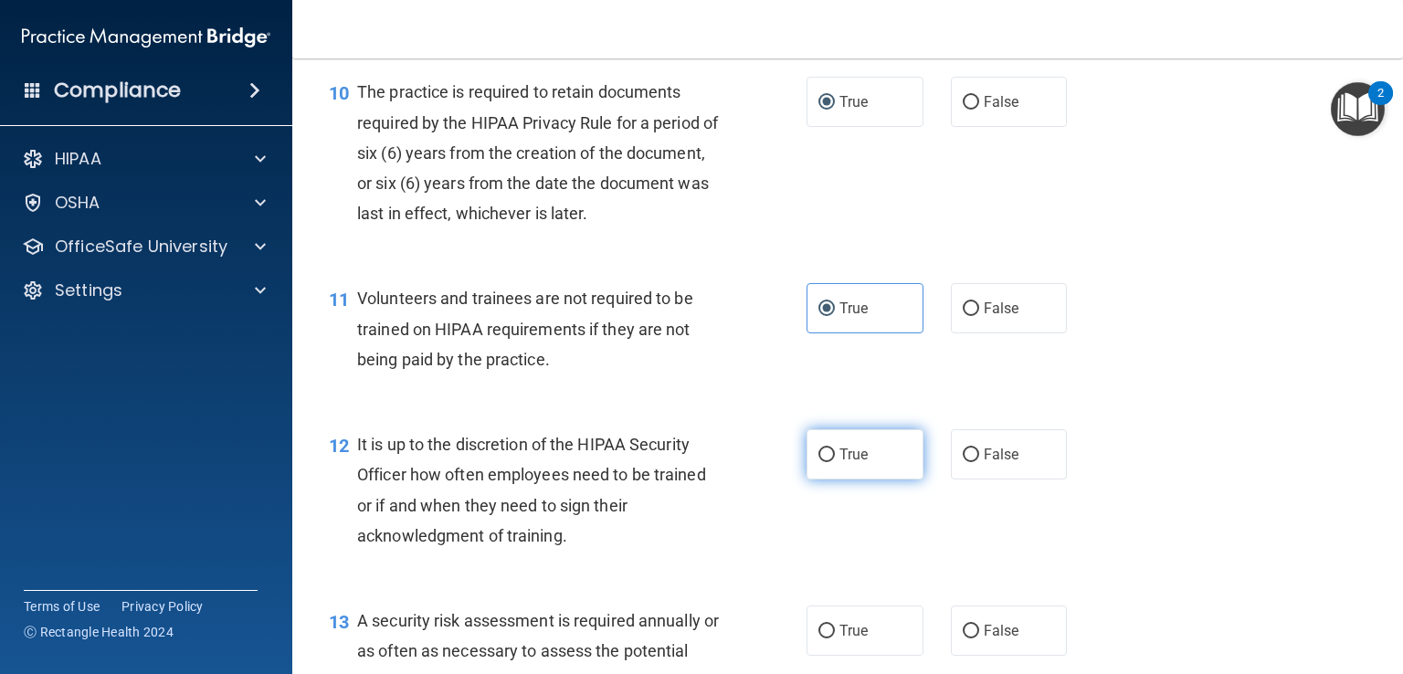
scroll to position [1806, 0]
click at [829, 479] on label "True" at bounding box center [865, 453] width 117 height 50
click at [829, 461] on input "True" at bounding box center [827, 455] width 16 height 14
radio input "true"
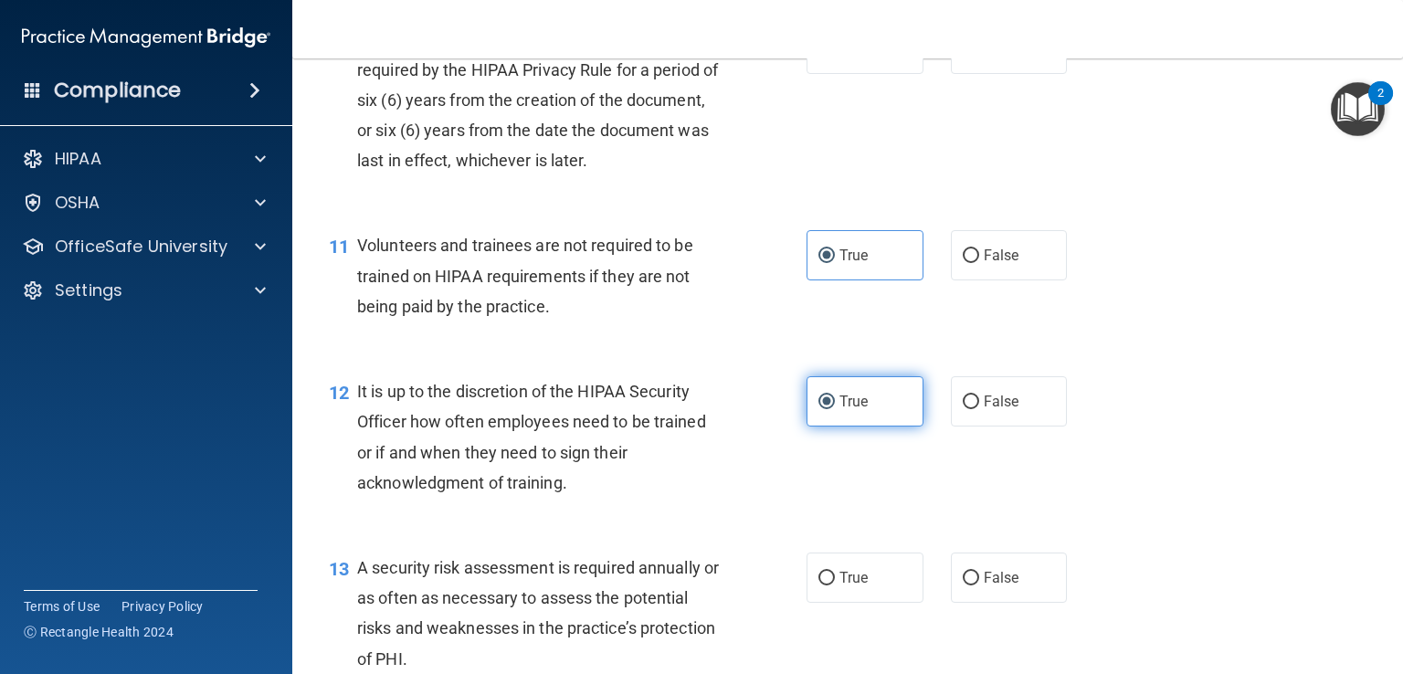
scroll to position [1859, 0]
click at [829, 495] on div "12 It is up to the discretion of the HIPAA Security Officer how often employees…" at bounding box center [847, 441] width 1065 height 176
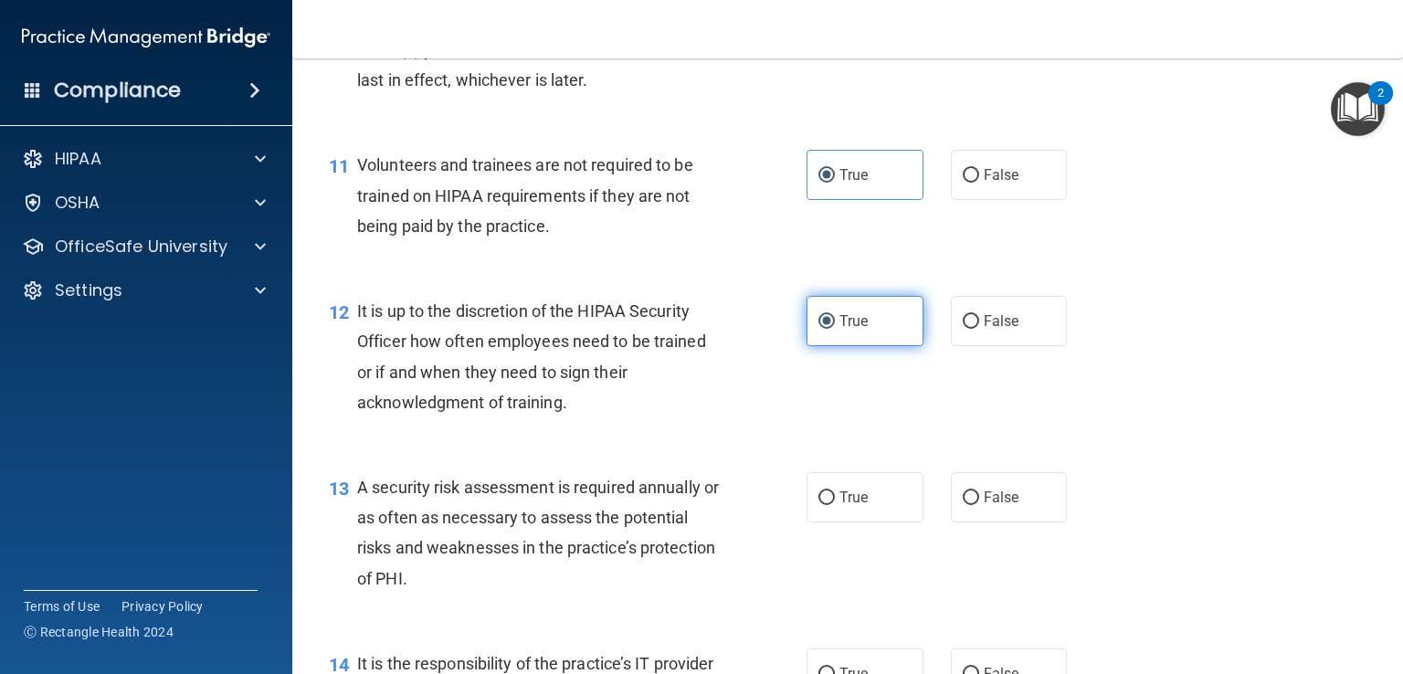
scroll to position [1939, 0]
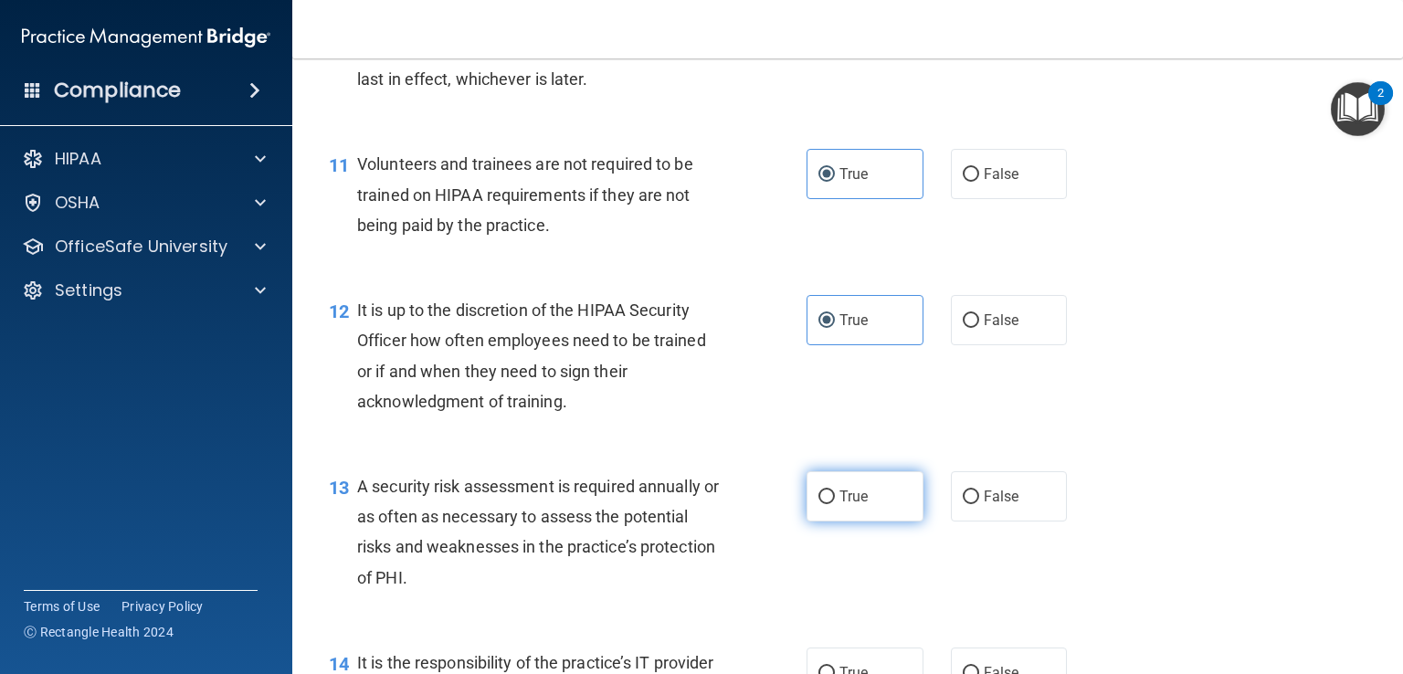
click at [835, 516] on label "True" at bounding box center [865, 496] width 117 height 50
click at [835, 504] on input "True" at bounding box center [827, 498] width 16 height 14
radio input "true"
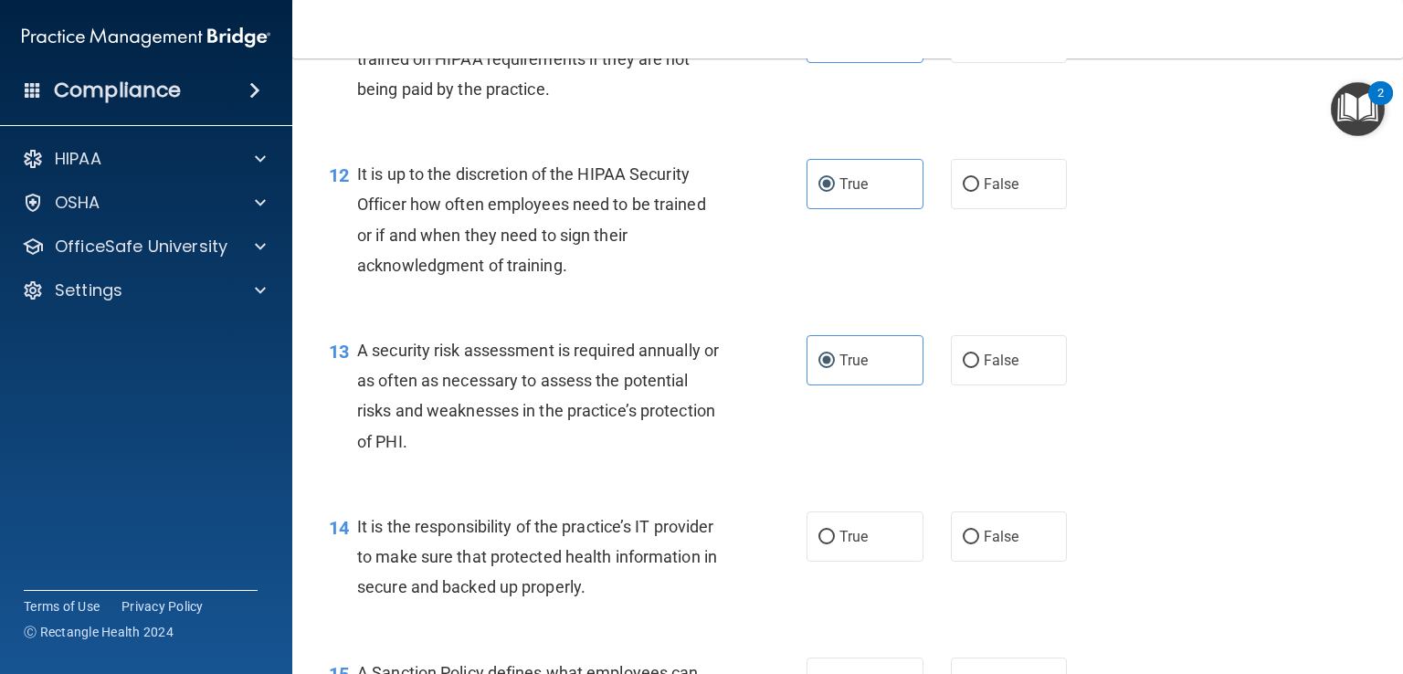
scroll to position [2076, 0]
drag, startPoint x: 850, startPoint y: 551, endPoint x: 782, endPoint y: 515, distance: 76.4
click at [782, 488] on div "13 A security risk assessment is required annually or as often as necessary to …" at bounding box center [847, 400] width 1065 height 176
drag, startPoint x: 978, startPoint y: 378, endPoint x: 999, endPoint y: 395, distance: 26.7
click at [998, 385] on label "False" at bounding box center [1009, 359] width 117 height 50
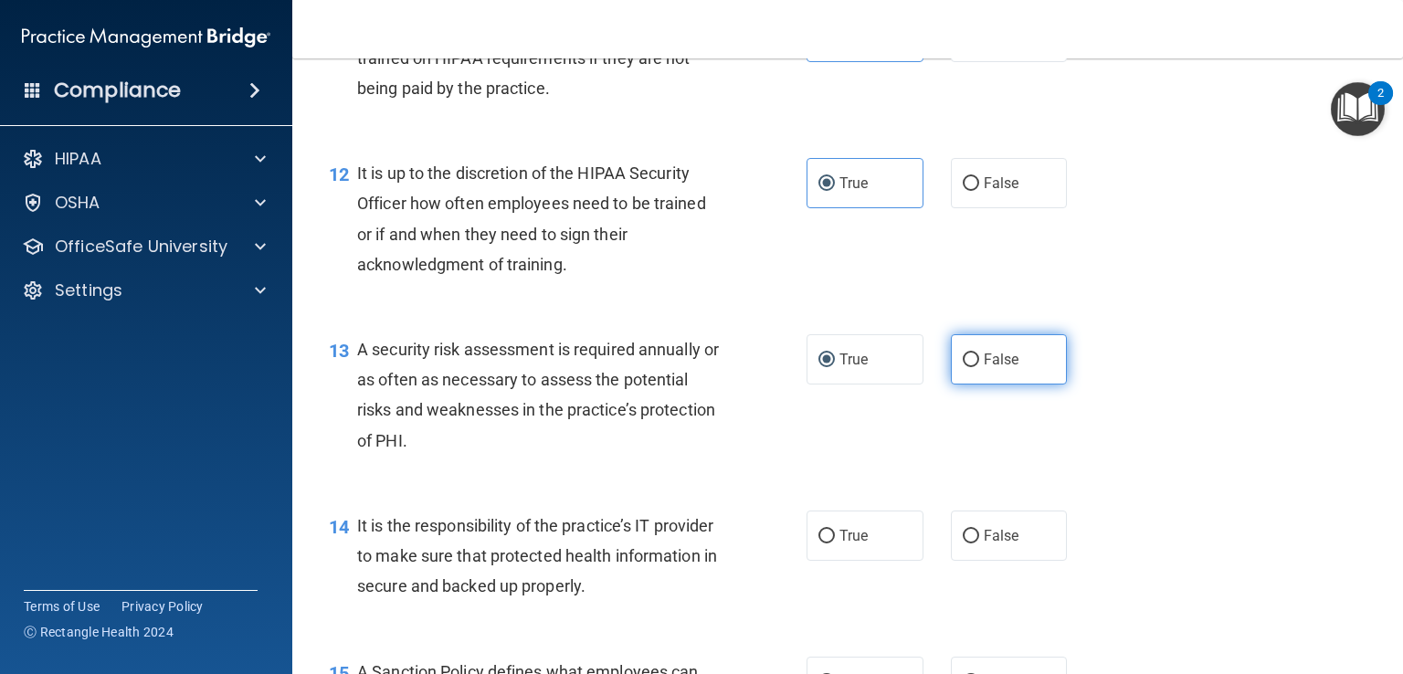
click at [1001, 368] on span "False" at bounding box center [1002, 359] width 36 height 17
click at [979, 367] on input "False" at bounding box center [971, 361] width 16 height 14
radio input "true"
radio input "false"
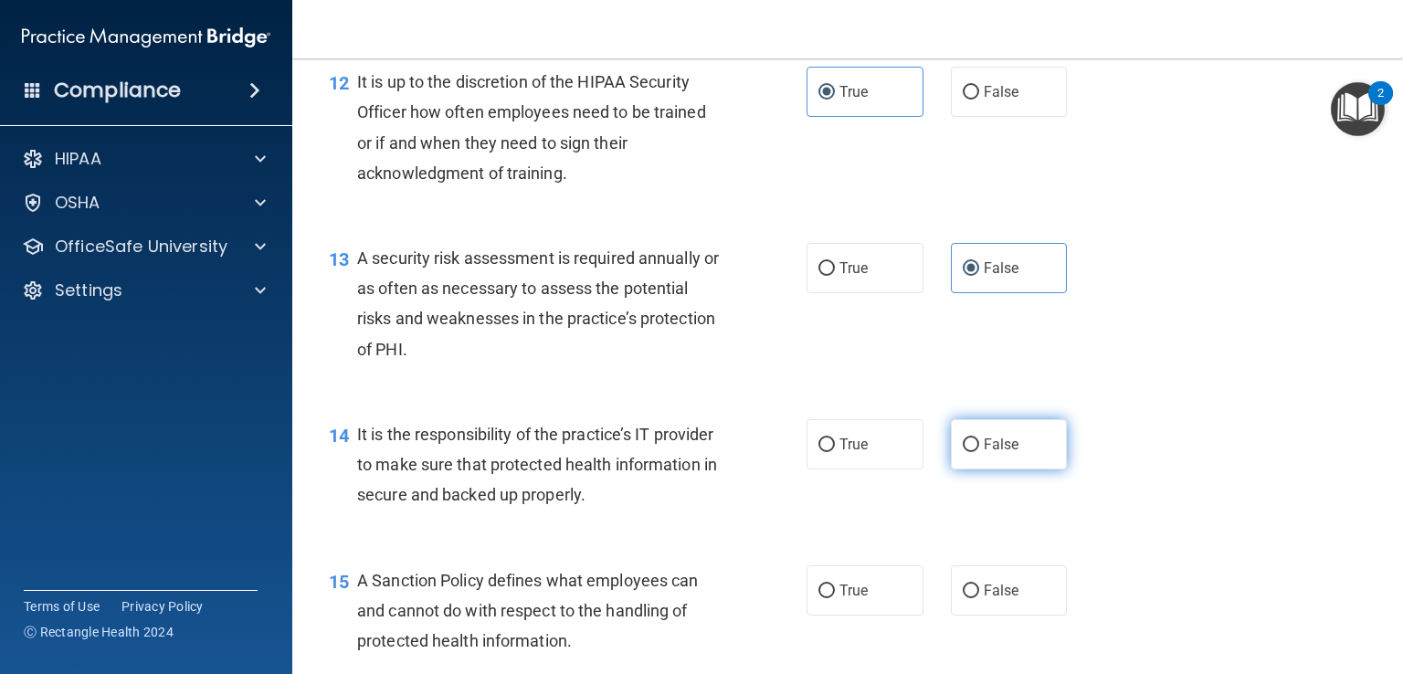
click at [1038, 469] on label "False" at bounding box center [1009, 444] width 117 height 50
click at [979, 452] on input "False" at bounding box center [971, 445] width 16 height 14
radio input "true"
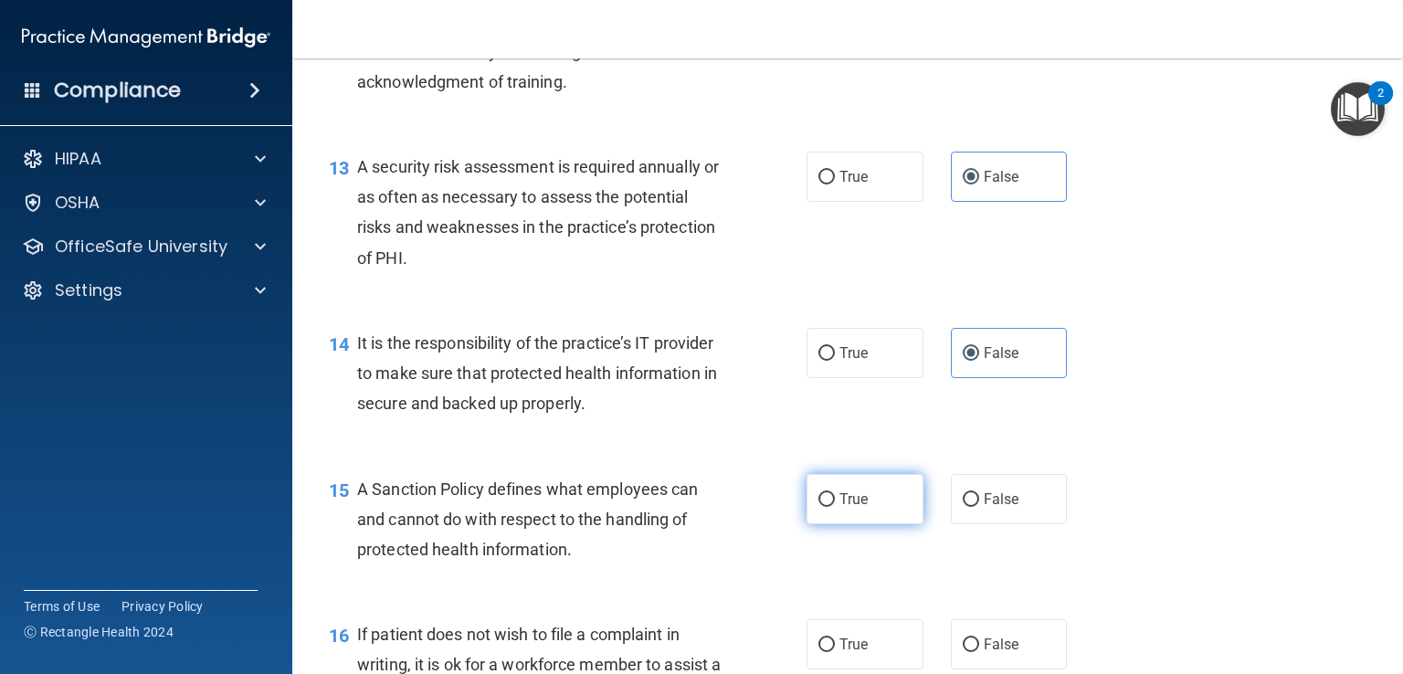
click at [865, 524] on label "True" at bounding box center [865, 499] width 117 height 50
click at [835, 507] on input "True" at bounding box center [827, 500] width 16 height 14
radio input "true"
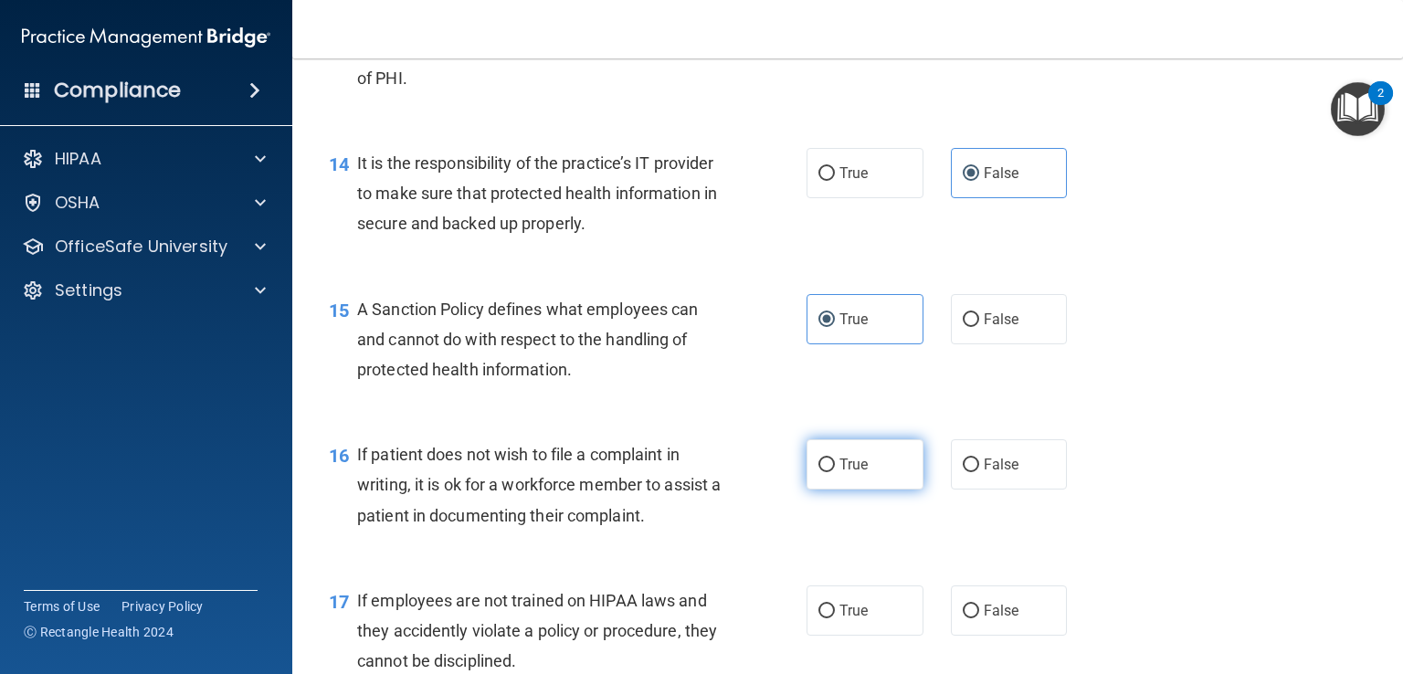
scroll to position [2442, 0]
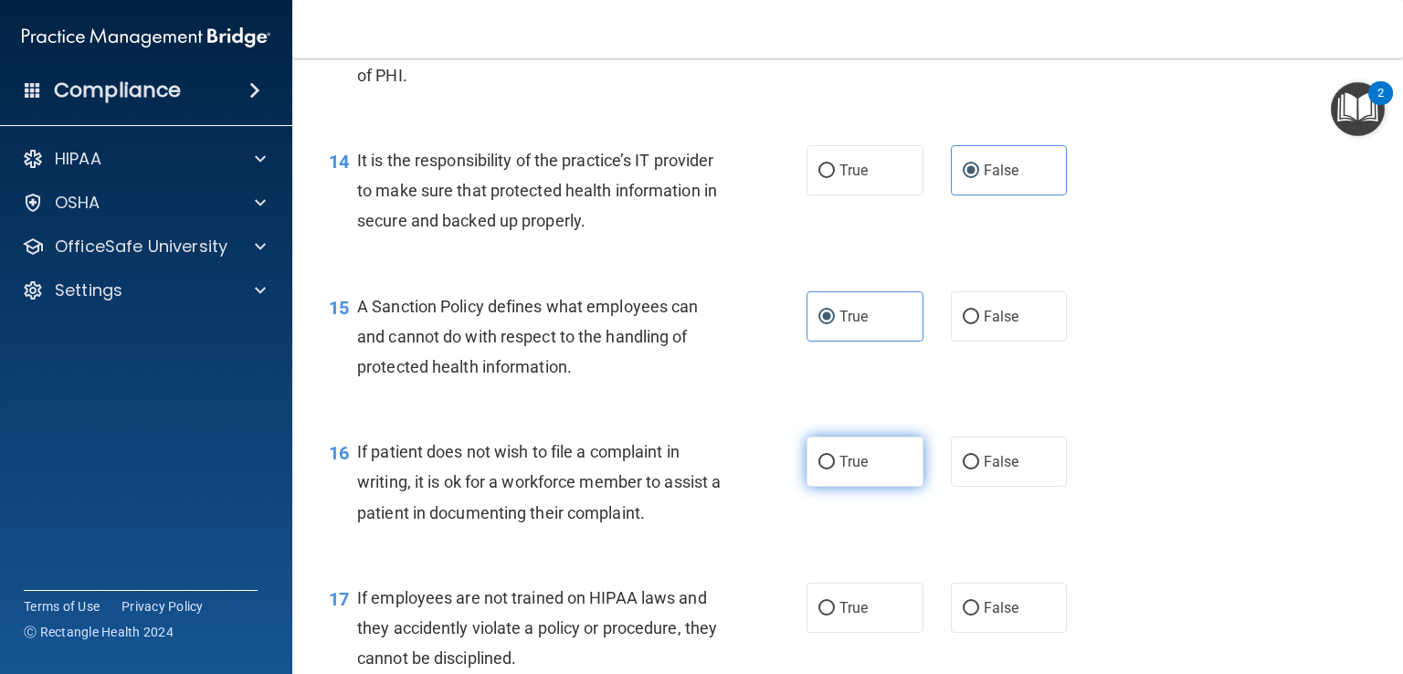
click at [829, 466] on label "True" at bounding box center [865, 462] width 117 height 50
click at [829, 466] on input "True" at bounding box center [827, 463] width 16 height 14
radio input "true"
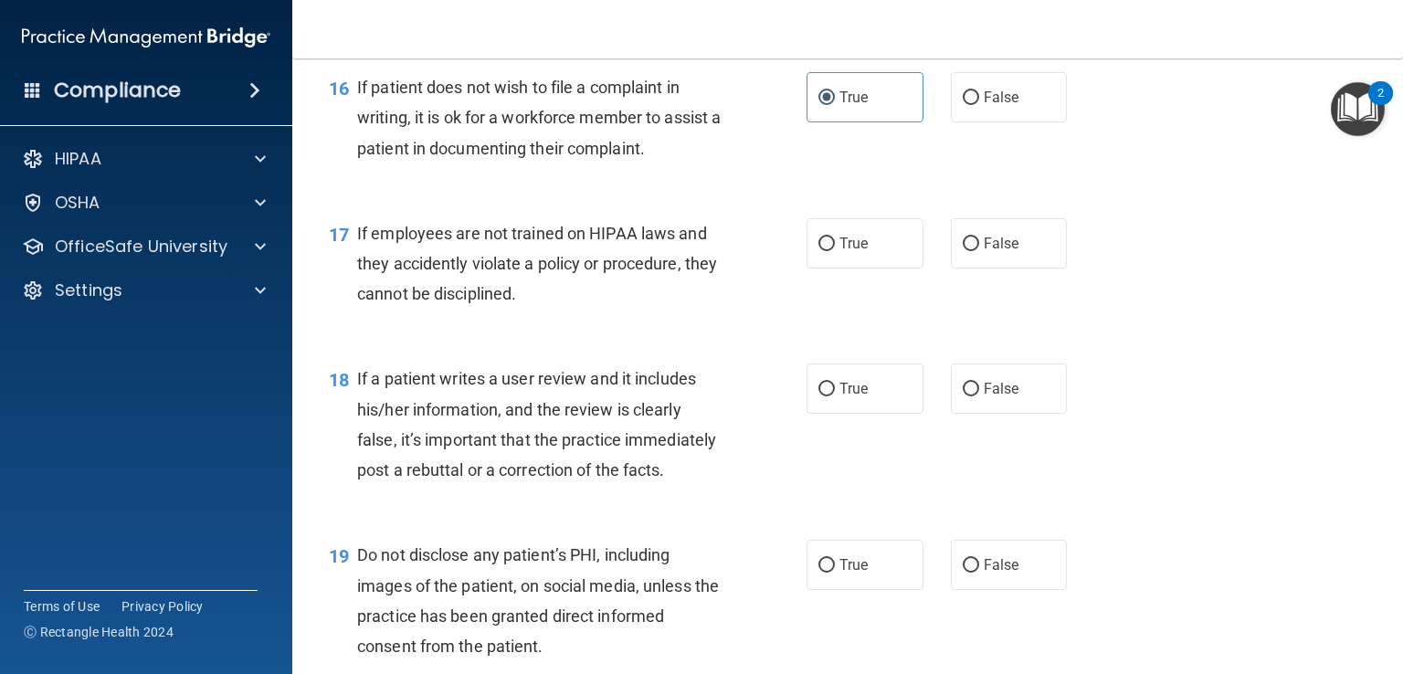
scroll to position [2807, 0]
click at [855, 251] on span "True" at bounding box center [854, 242] width 28 height 17
click at [835, 250] on input "True" at bounding box center [827, 244] width 16 height 14
radio input "true"
click at [1007, 396] on span "False" at bounding box center [1002, 387] width 36 height 17
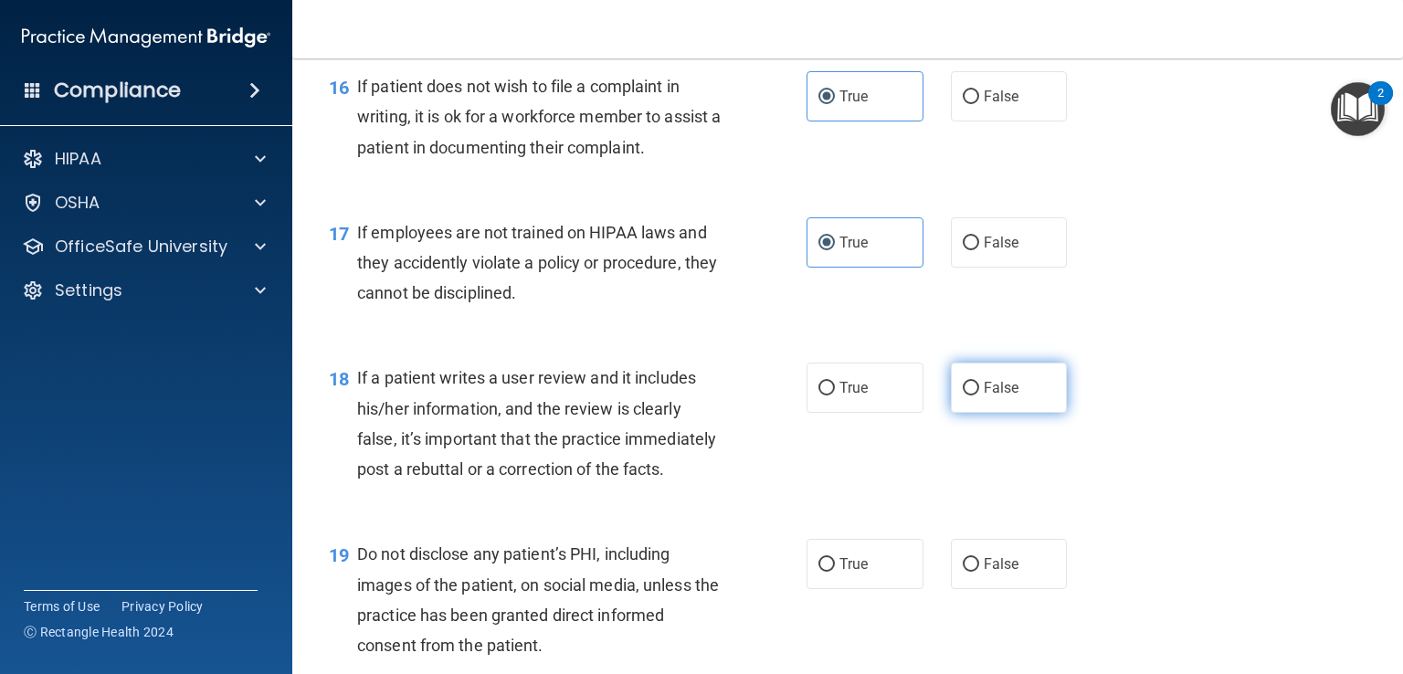
click at [979, 396] on input "False" at bounding box center [971, 389] width 16 height 14
radio input "true"
click at [998, 589] on label "False" at bounding box center [1009, 564] width 117 height 50
click at [979, 572] on input "False" at bounding box center [971, 565] width 16 height 14
radio input "true"
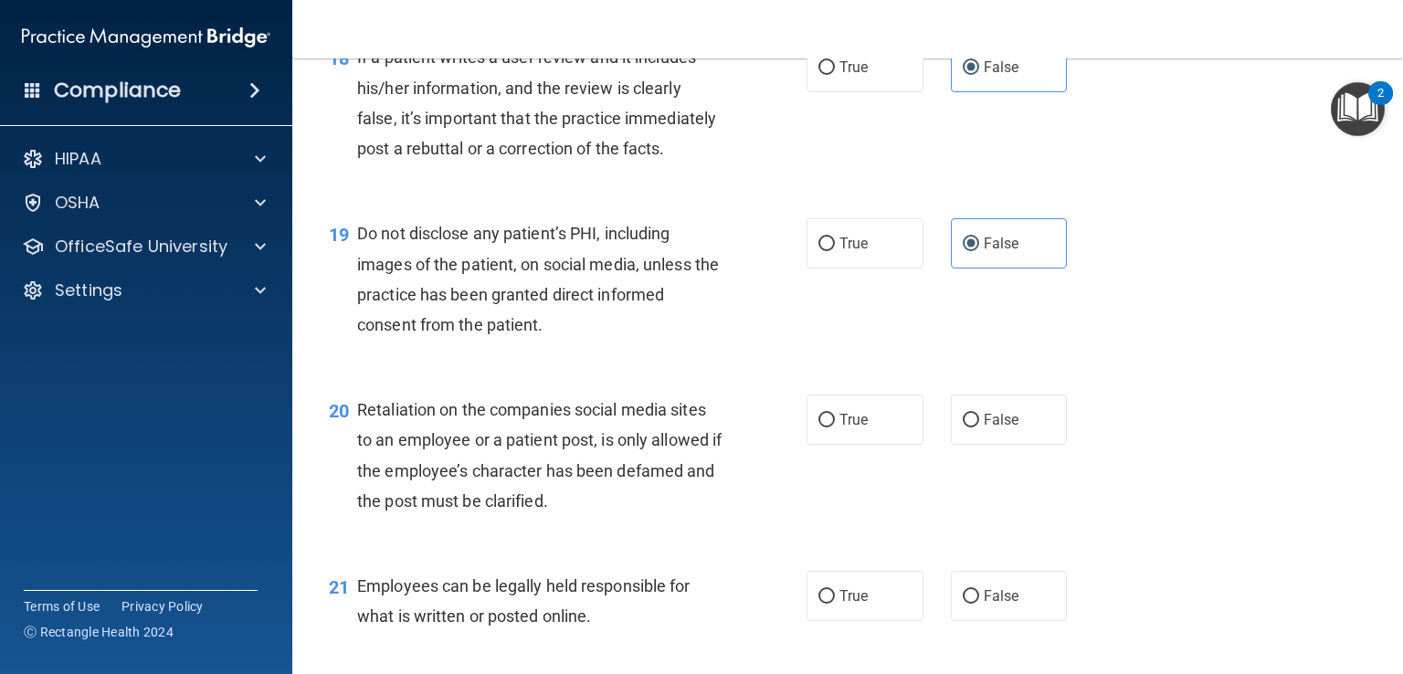
scroll to position [3132, 0]
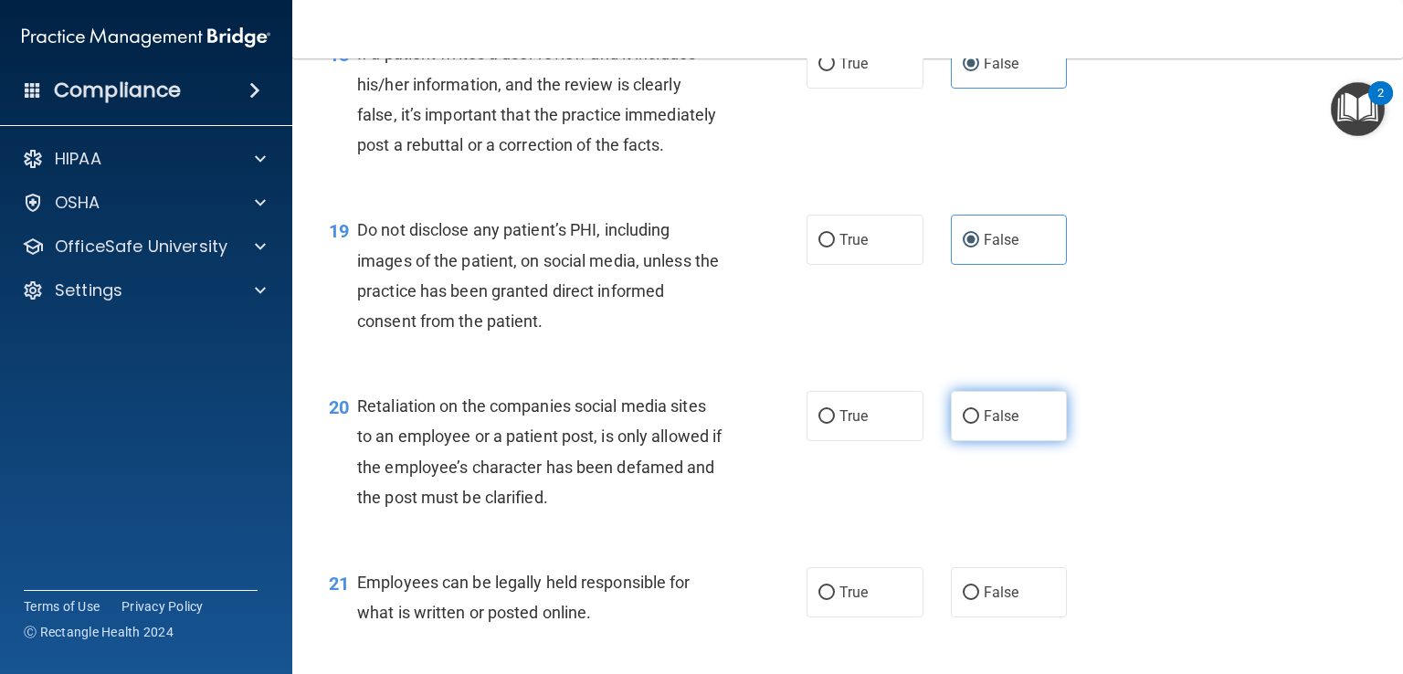
click at [969, 441] on label "False" at bounding box center [1009, 416] width 117 height 50
click at [969, 424] on input "False" at bounding box center [971, 417] width 16 height 14
radio input "true"
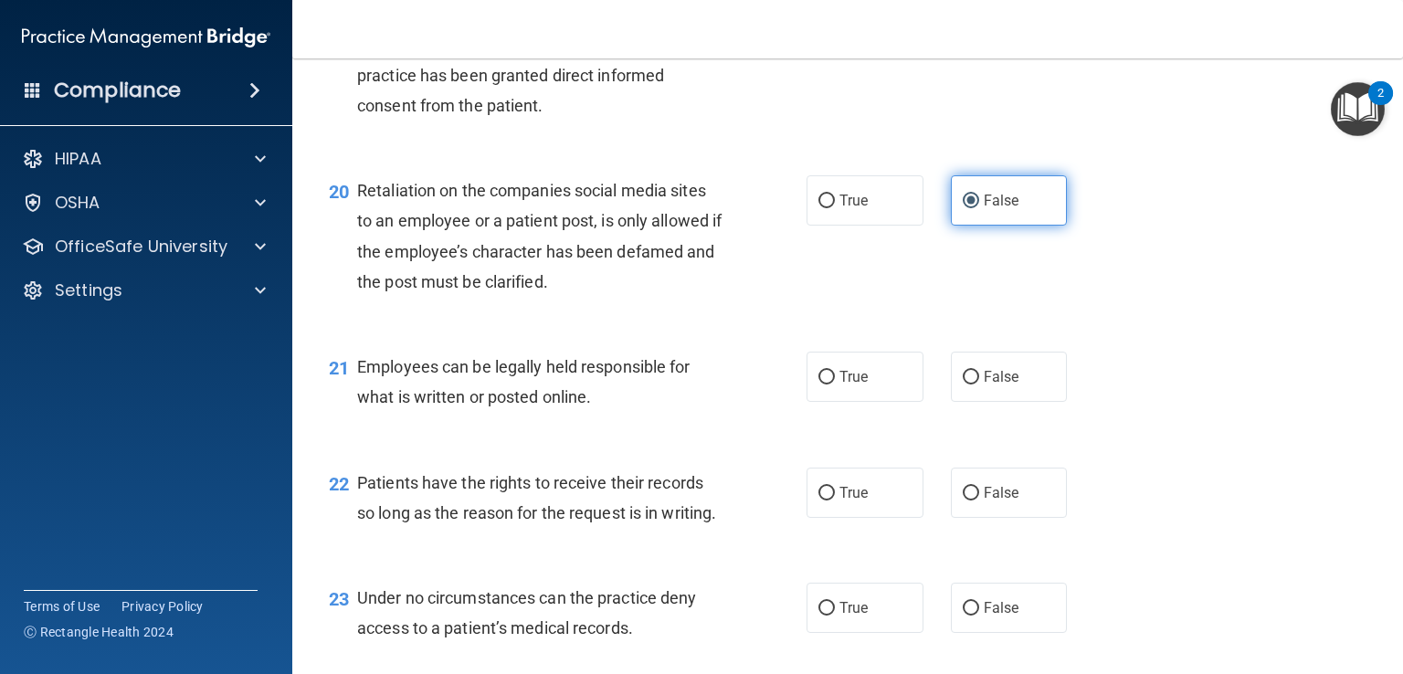
scroll to position [3348, 0]
drag, startPoint x: 848, startPoint y: 428, endPoint x: 848, endPoint y: 523, distance: 95.0
click at [848, 523] on div "22 Patients have the rights to receive their records so long as the reason for …" at bounding box center [847, 501] width 1065 height 115
click at [855, 401] on label "True" at bounding box center [865, 376] width 117 height 50
click at [835, 384] on input "True" at bounding box center [827, 377] width 16 height 14
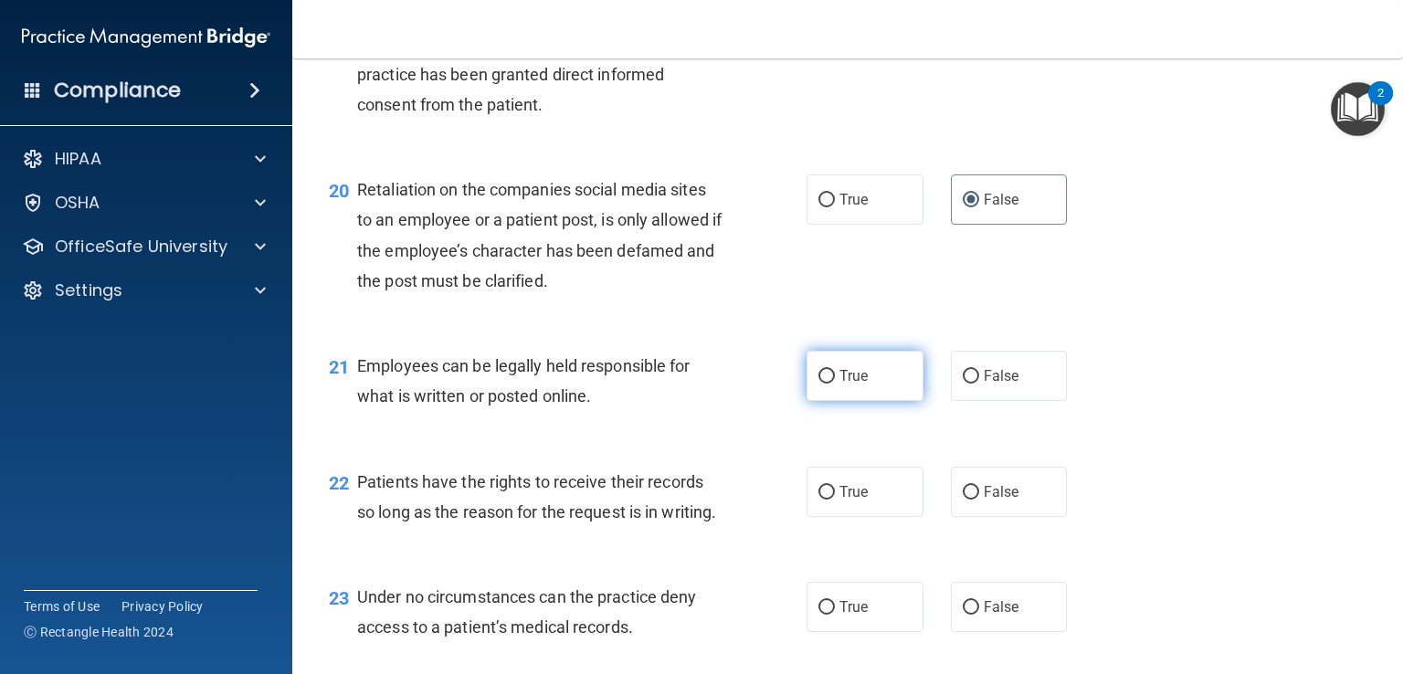
radio input "true"
click at [822, 500] on input "True" at bounding box center [827, 493] width 16 height 14
radio input "true"
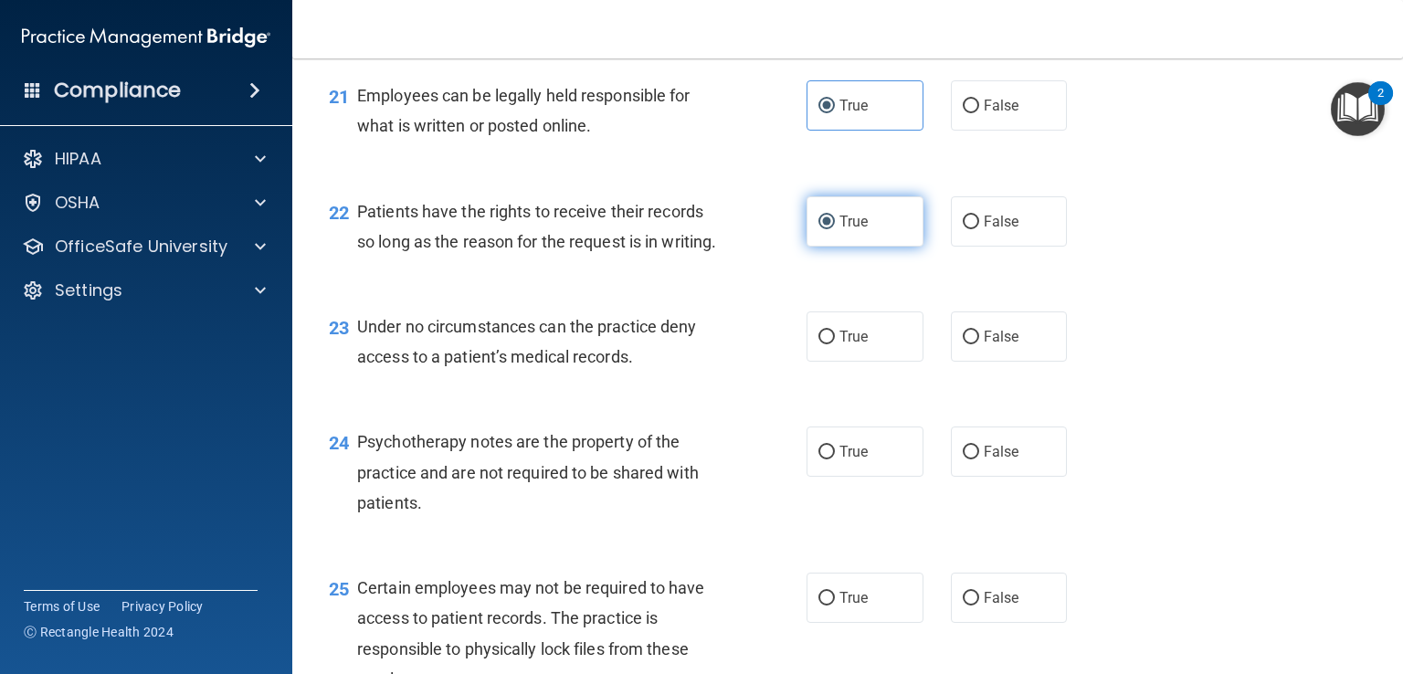
scroll to position [3618, 0]
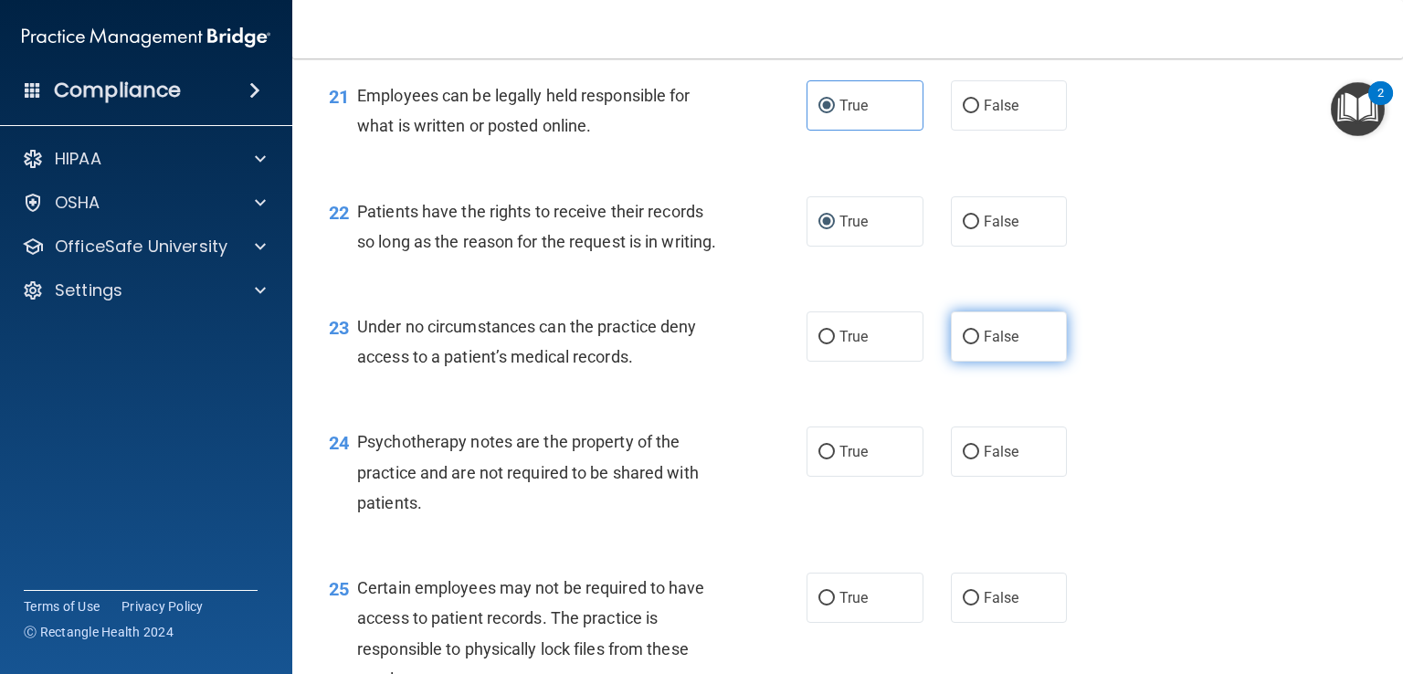
drag, startPoint x: 928, startPoint y: 447, endPoint x: 943, endPoint y: 443, distance: 15.1
click at [943, 362] on div "True False" at bounding box center [947, 337] width 280 height 50
click at [951, 362] on label "False" at bounding box center [1009, 337] width 117 height 50
click at [963, 344] on input "False" at bounding box center [971, 338] width 16 height 14
radio input "true"
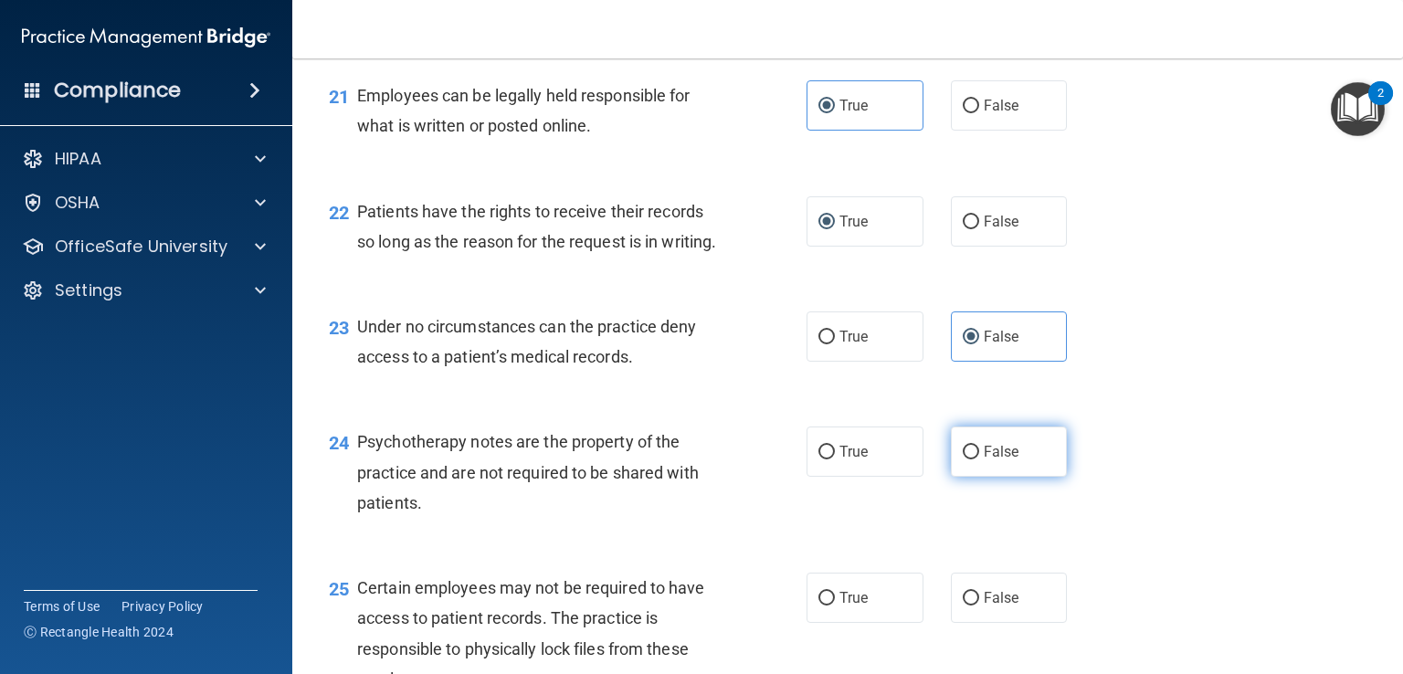
click at [976, 477] on label "False" at bounding box center [1009, 452] width 117 height 50
click at [976, 460] on input "False" at bounding box center [971, 453] width 16 height 14
radio input "true"
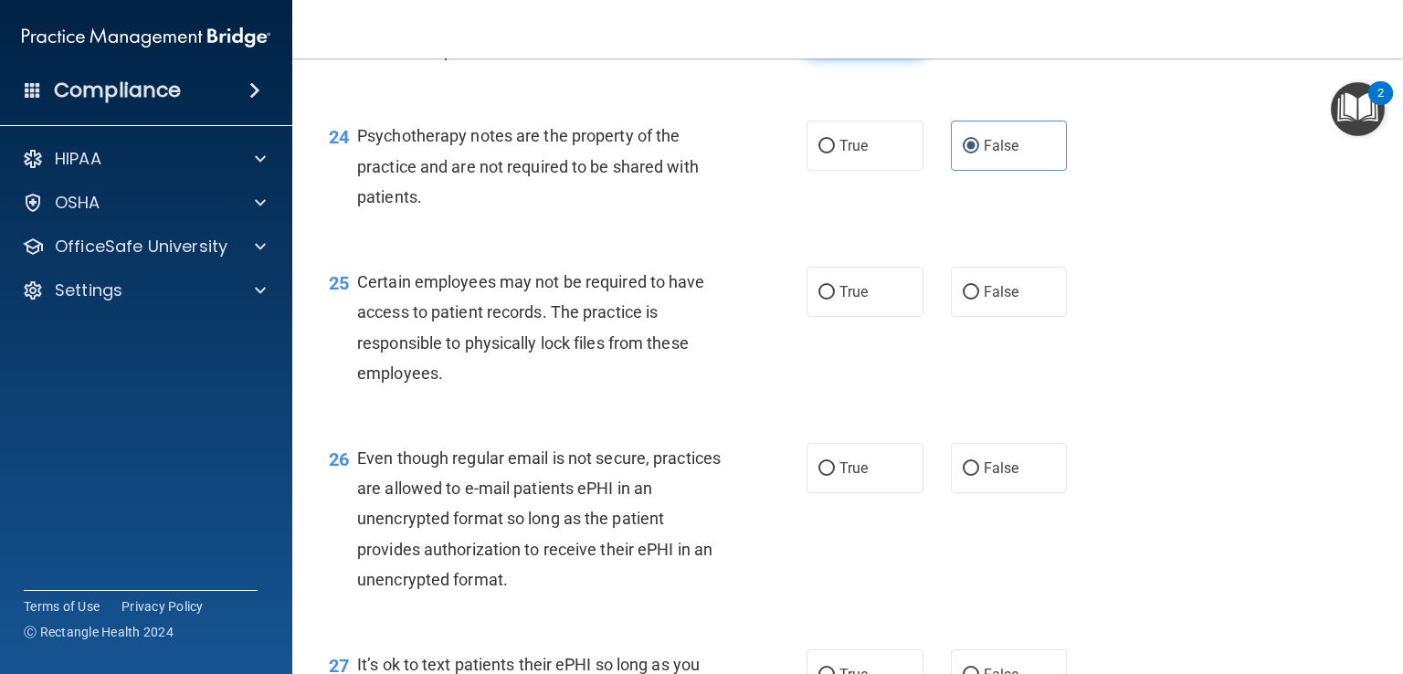
scroll to position [3930, 0]
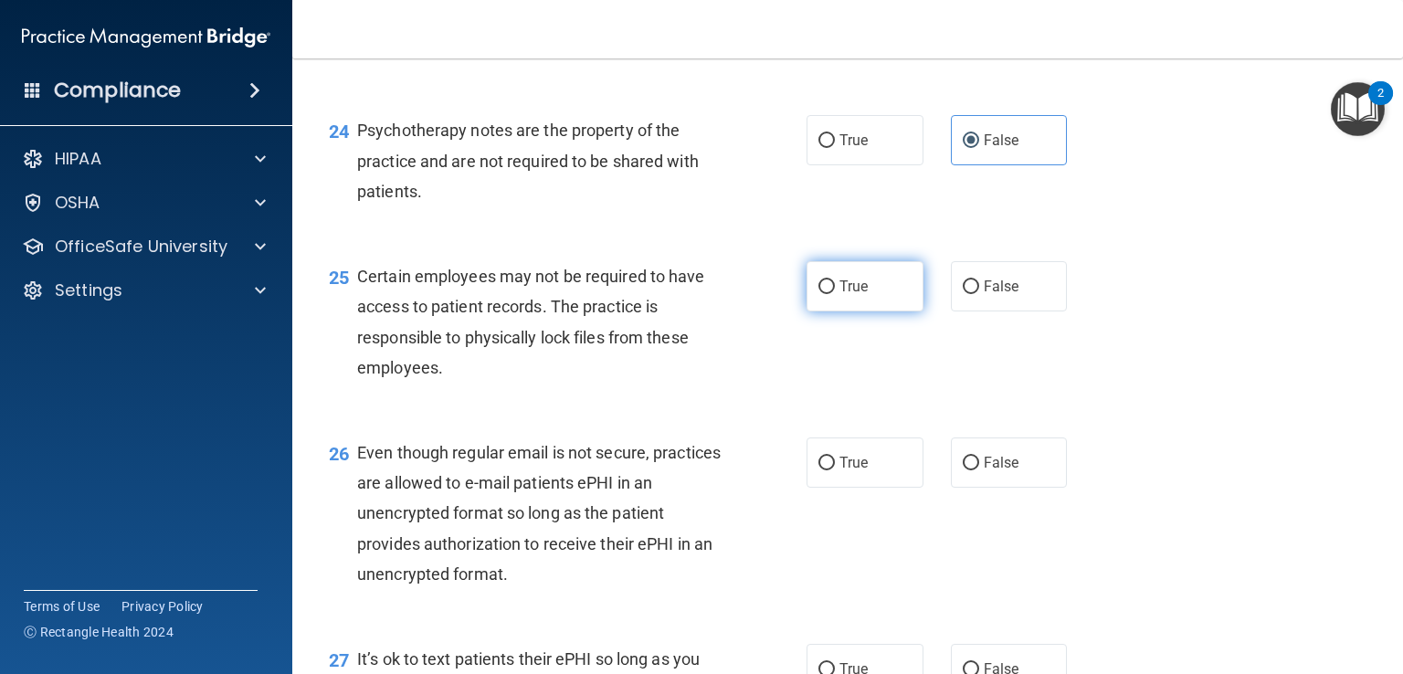
click at [844, 312] on label "True" at bounding box center [865, 286] width 117 height 50
click at [835, 294] on input "True" at bounding box center [827, 287] width 16 height 14
radio input "true"
click at [999, 488] on label "False" at bounding box center [1009, 463] width 117 height 50
click at [979, 470] on input "False" at bounding box center [971, 464] width 16 height 14
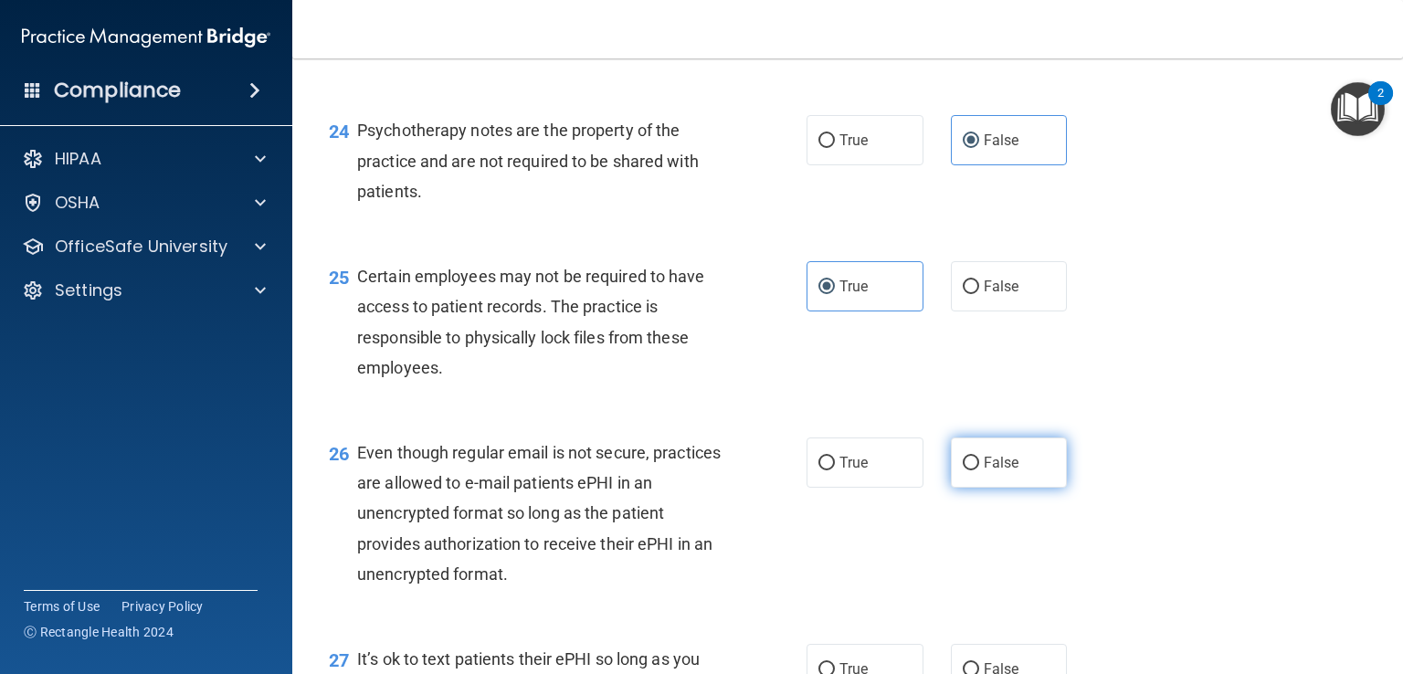
radio input "true"
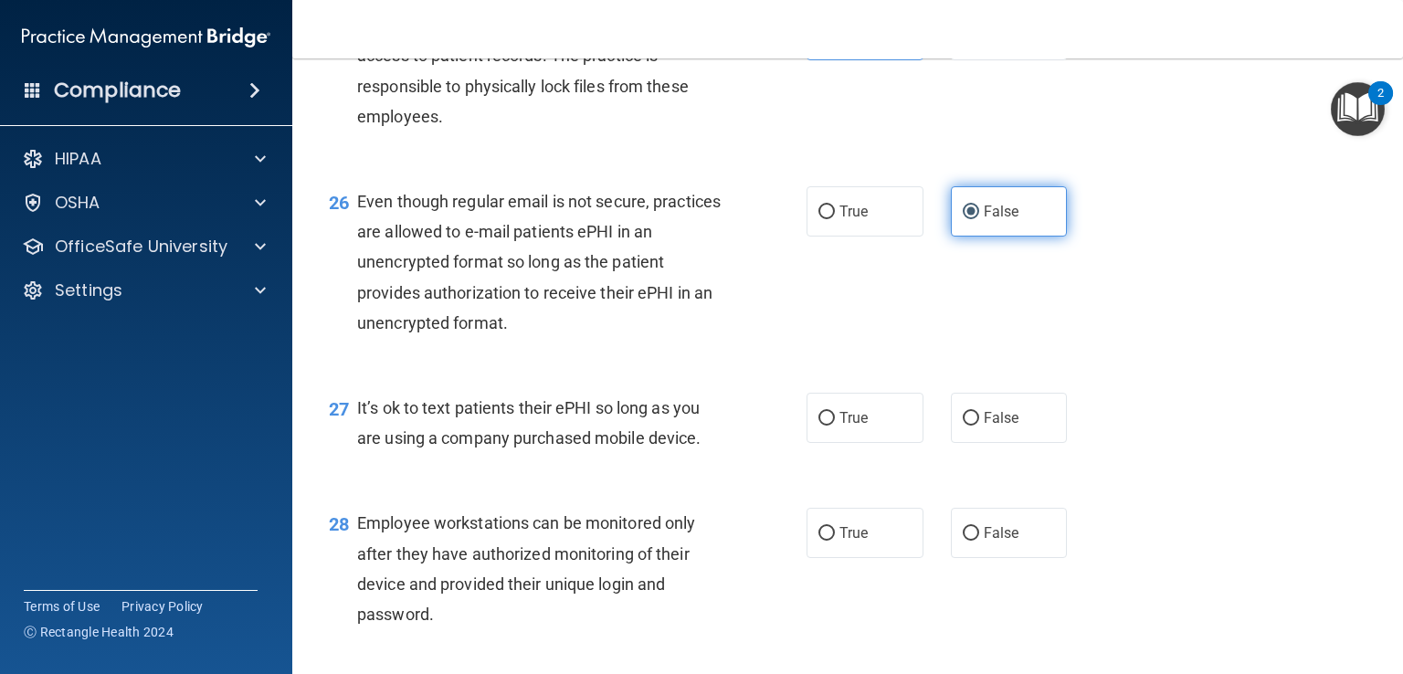
scroll to position [4182, 0]
click at [996, 442] on label "False" at bounding box center [1009, 417] width 117 height 50
click at [979, 425] on input "False" at bounding box center [971, 418] width 16 height 14
radio input "true"
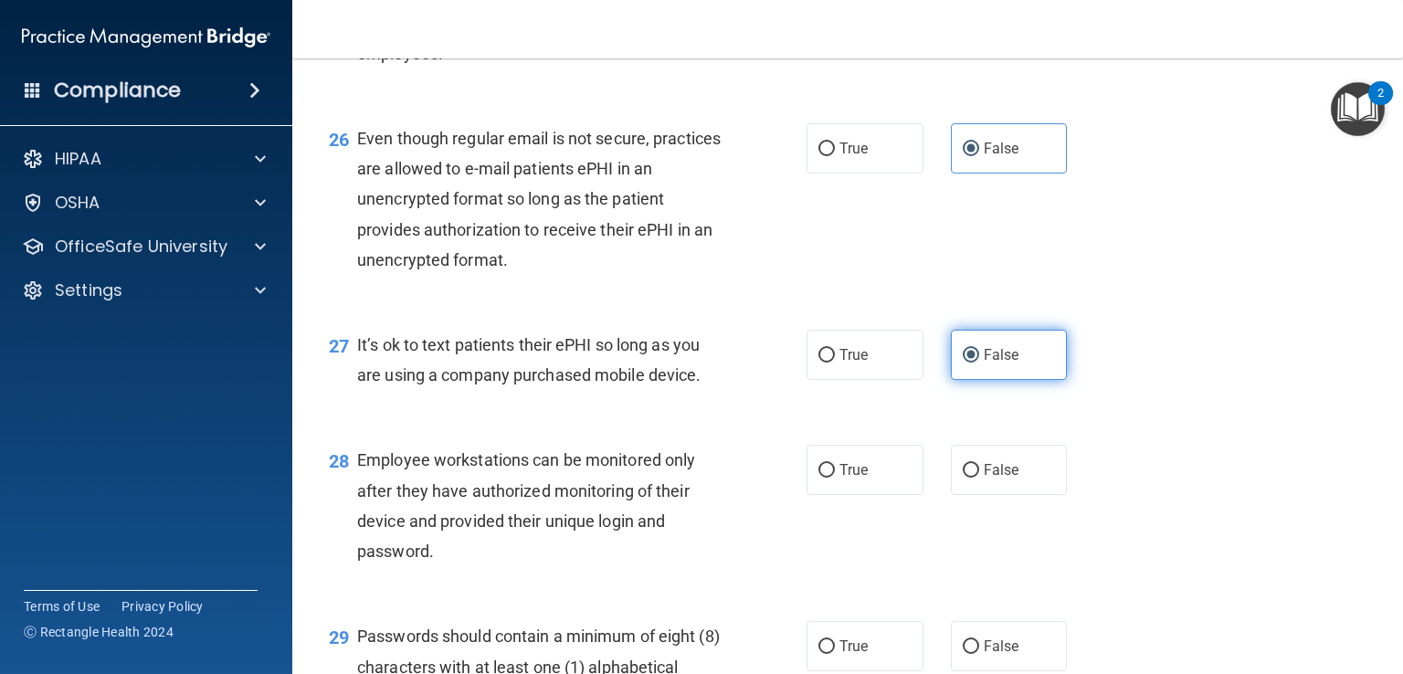
scroll to position [4257, 0]
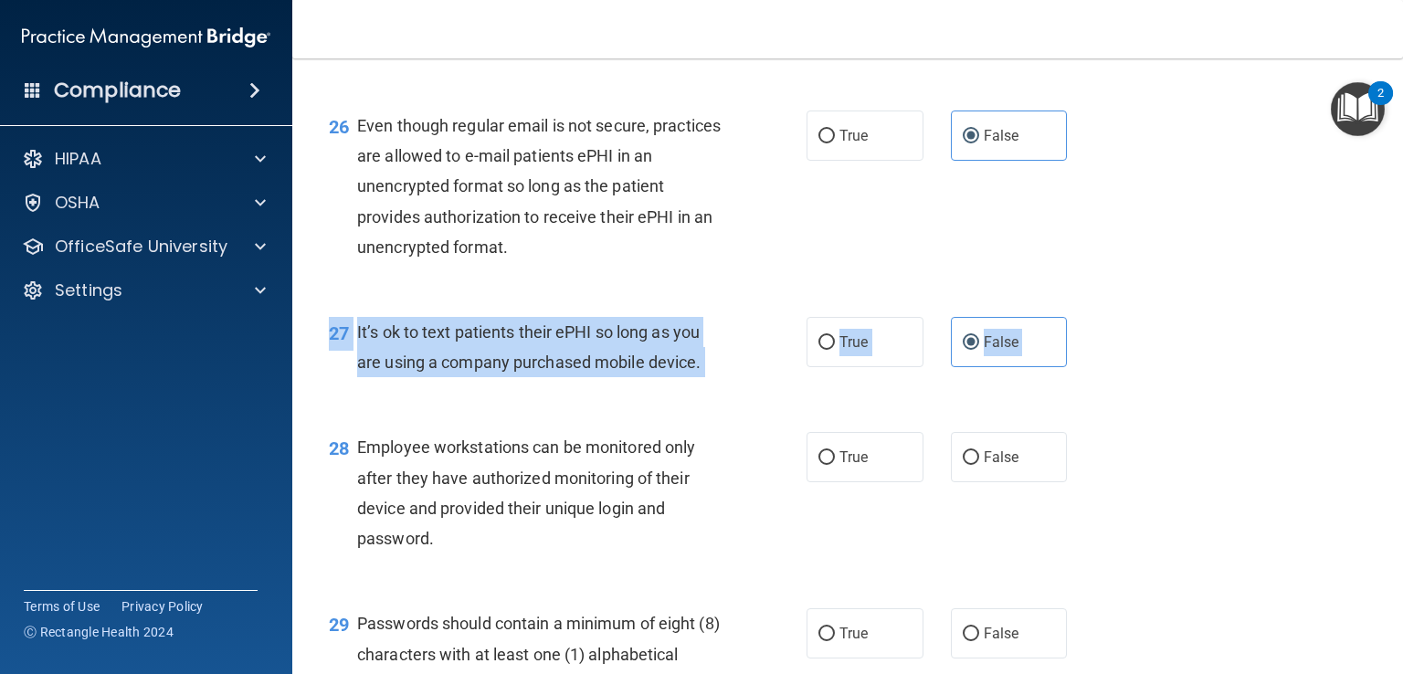
drag, startPoint x: 898, startPoint y: 498, endPoint x: 889, endPoint y: 515, distance: 19.6
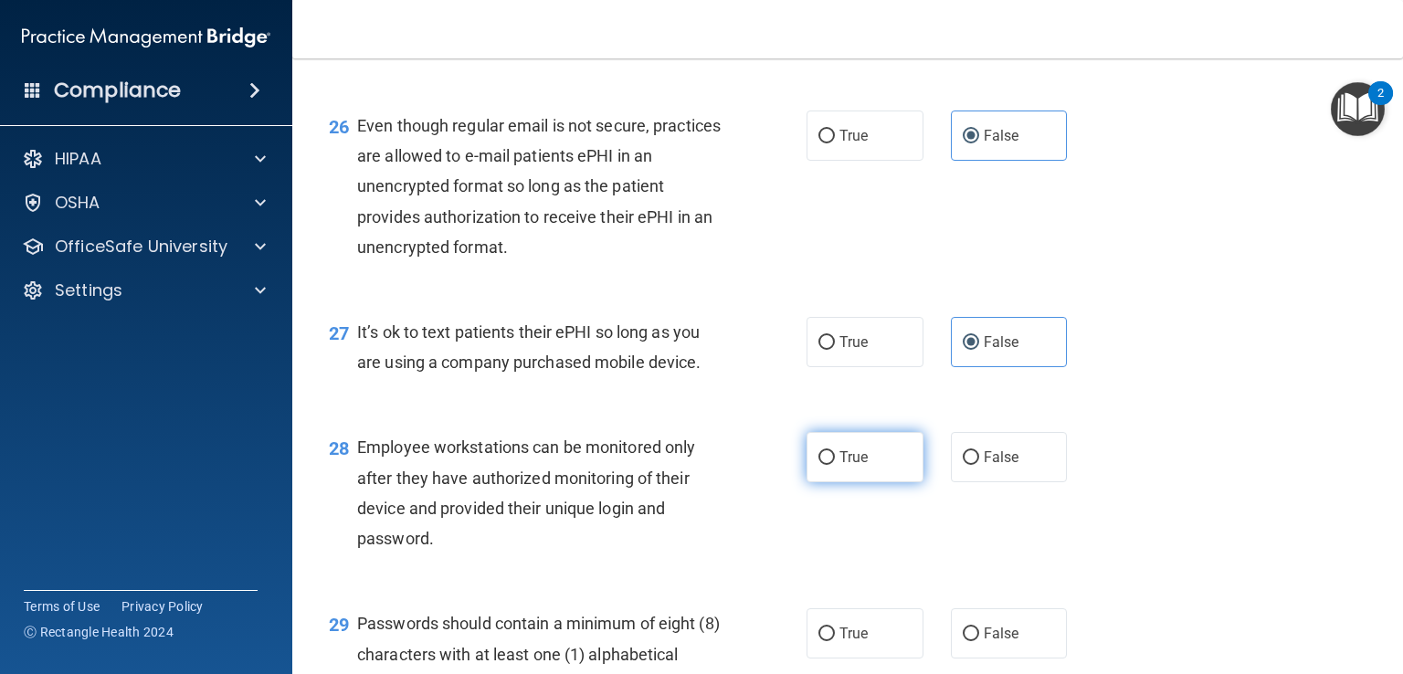
click at [881, 482] on label "True" at bounding box center [865, 457] width 117 height 50
click at [835, 465] on input "True" at bounding box center [827, 458] width 16 height 14
radio input "true"
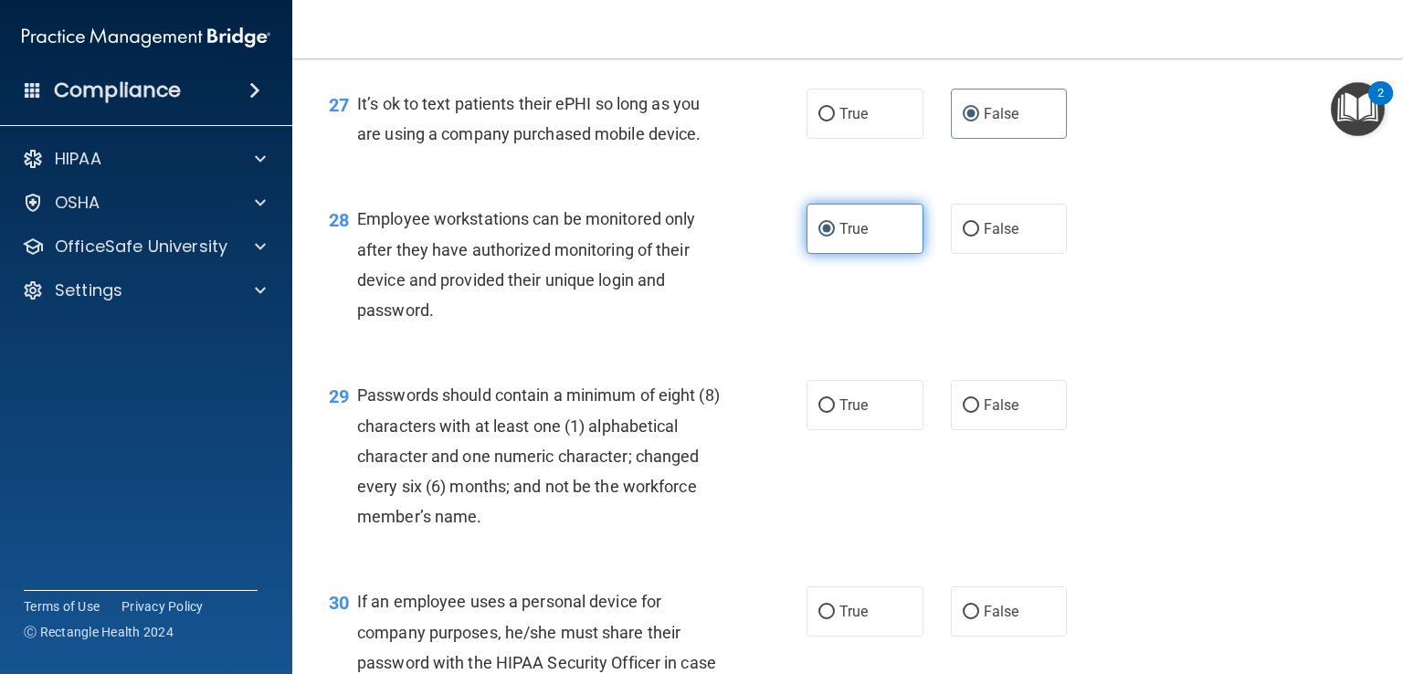
scroll to position [4486, 0]
click at [881, 523] on div "29 Passwords should contain a minimum of eight (8) characters with at least one…" at bounding box center [847, 459] width 1065 height 206
click at [872, 429] on label "True" at bounding box center [865, 404] width 117 height 50
click at [835, 412] on input "True" at bounding box center [827, 405] width 16 height 14
radio input "true"
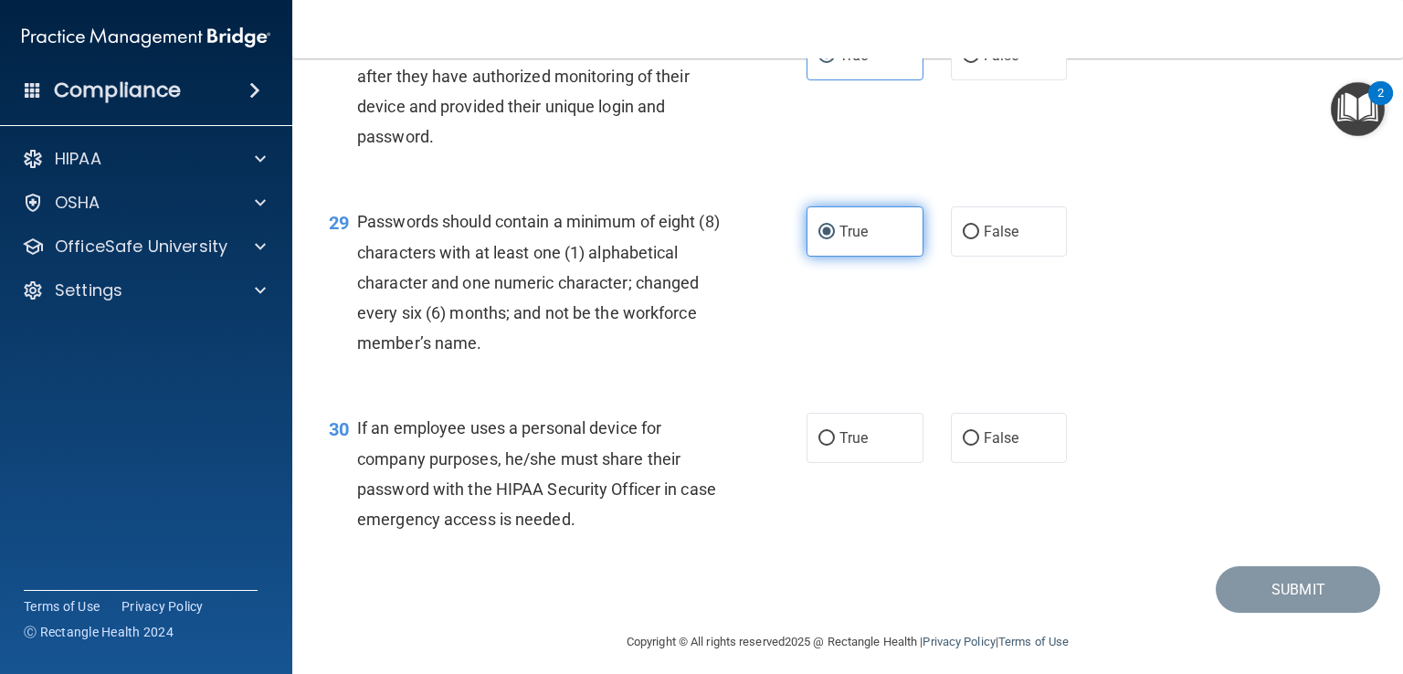
scroll to position [4762, 0]
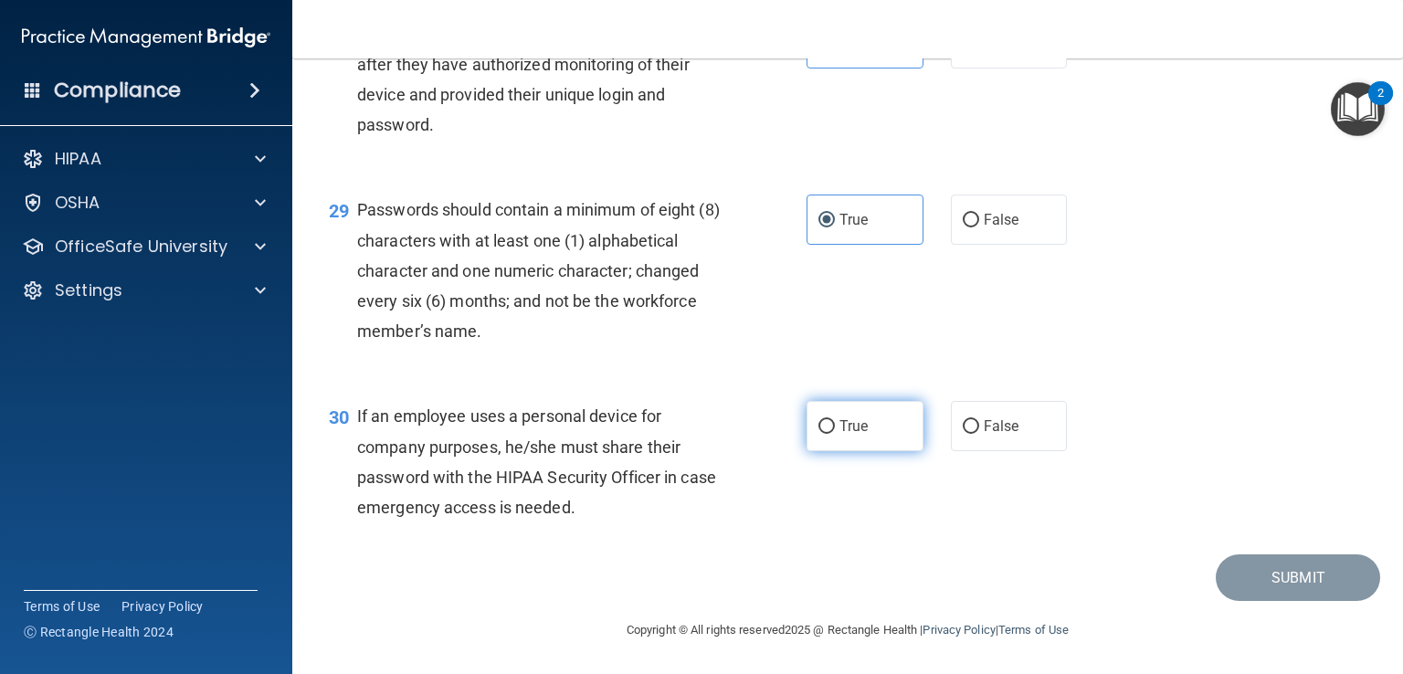
click at [845, 420] on span "True" at bounding box center [854, 425] width 28 height 17
click at [835, 420] on input "True" at bounding box center [827, 427] width 16 height 14
radio input "true"
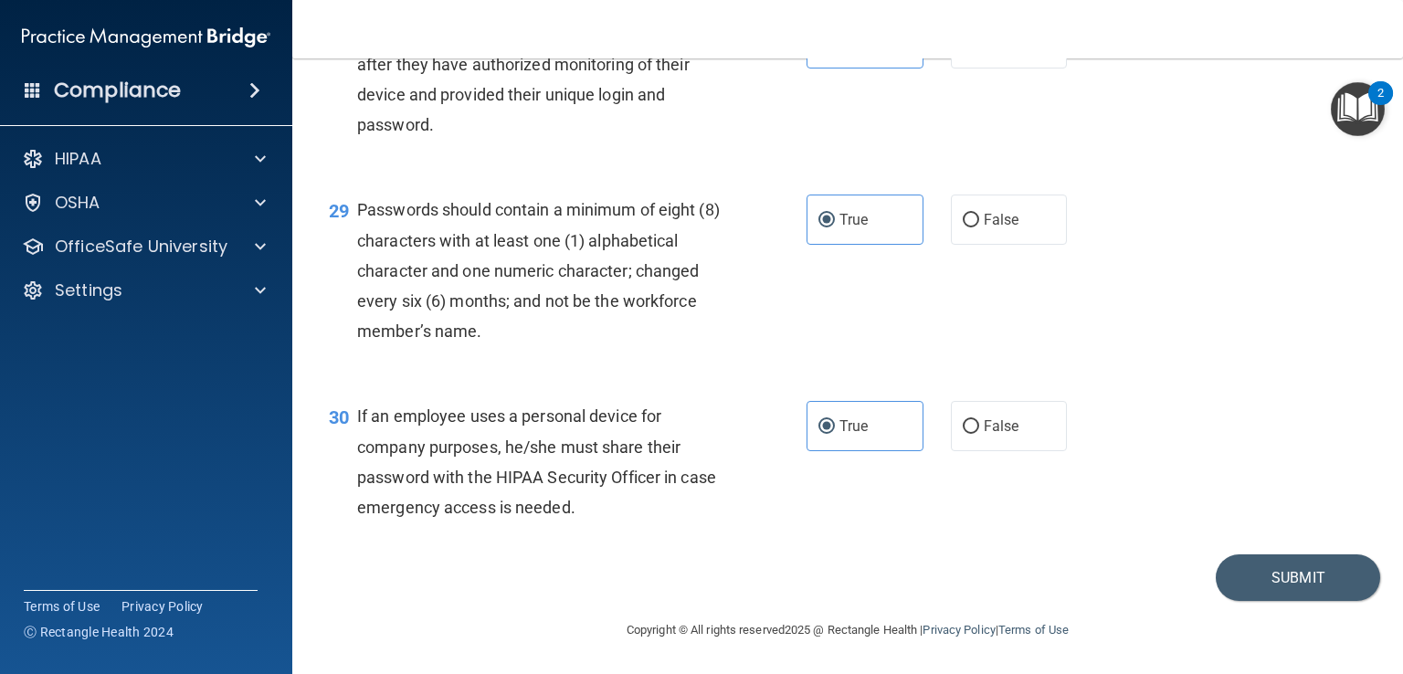
drag, startPoint x: 1087, startPoint y: 571, endPoint x: 1104, endPoint y: 584, distance: 21.6
click at [1104, 584] on div "Submit" at bounding box center [847, 578] width 1065 height 47
click at [1275, 582] on button "Submit" at bounding box center [1298, 578] width 164 height 47
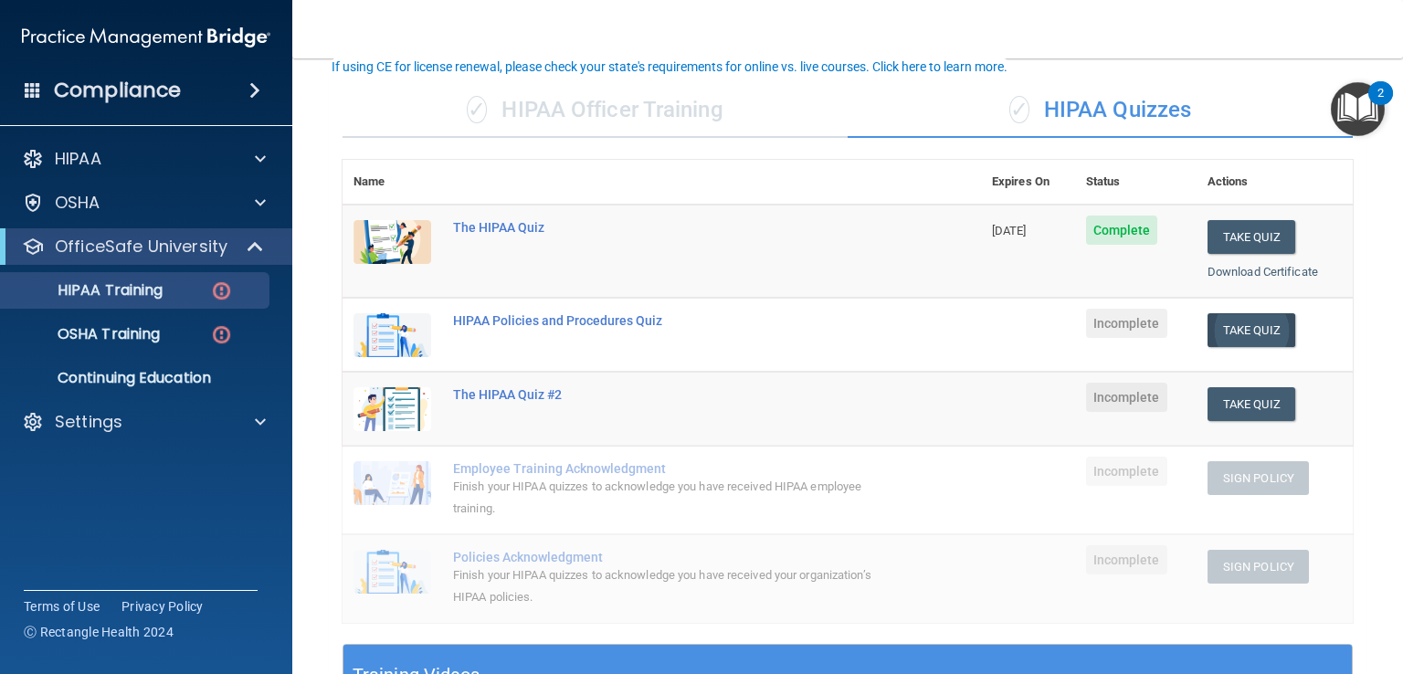
scroll to position [119, 0]
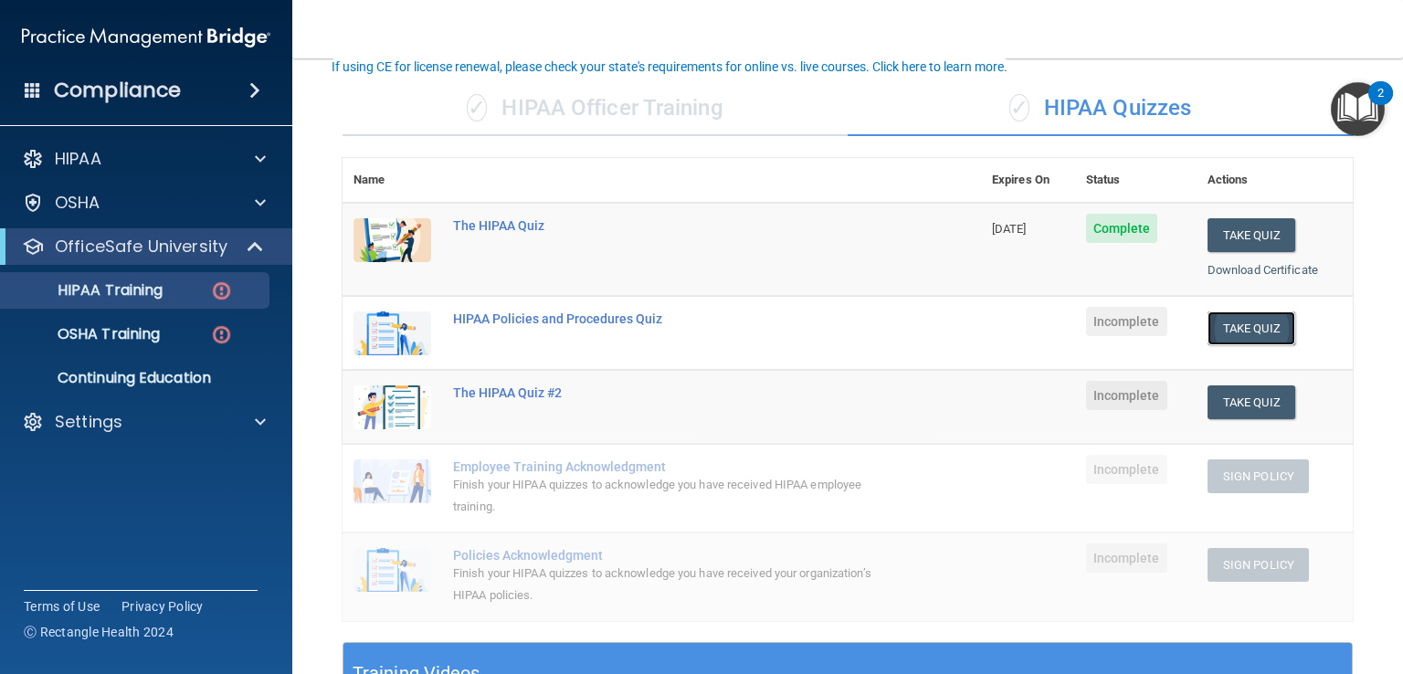
click at [1220, 333] on button "Take Quiz" at bounding box center [1252, 329] width 88 height 34
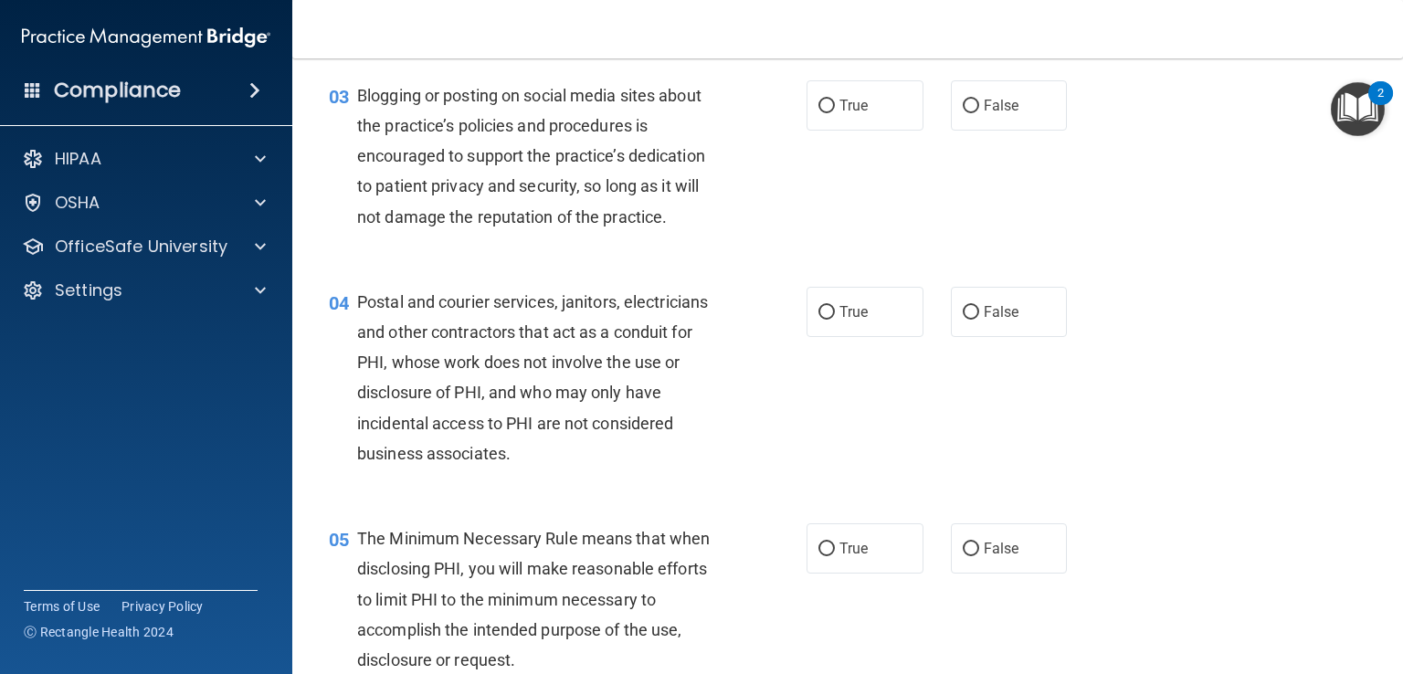
scroll to position [357, 0]
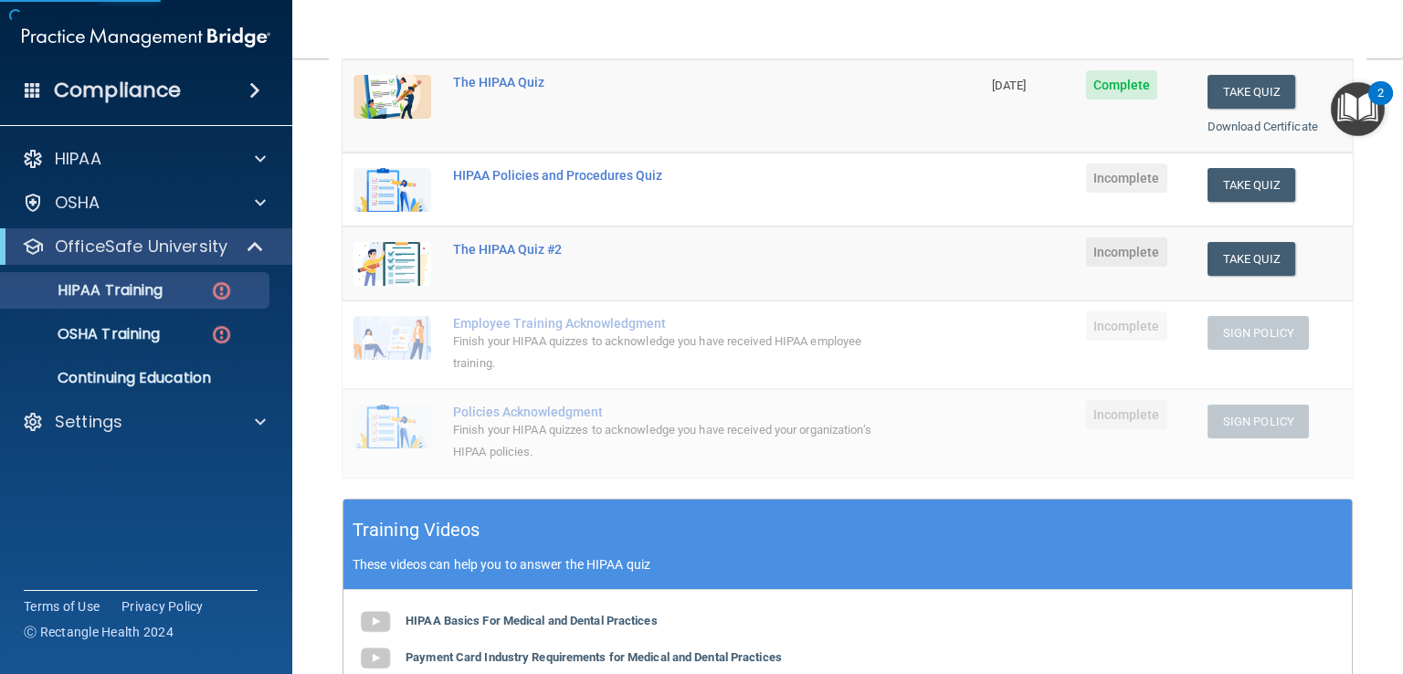
scroll to position [251, 0]
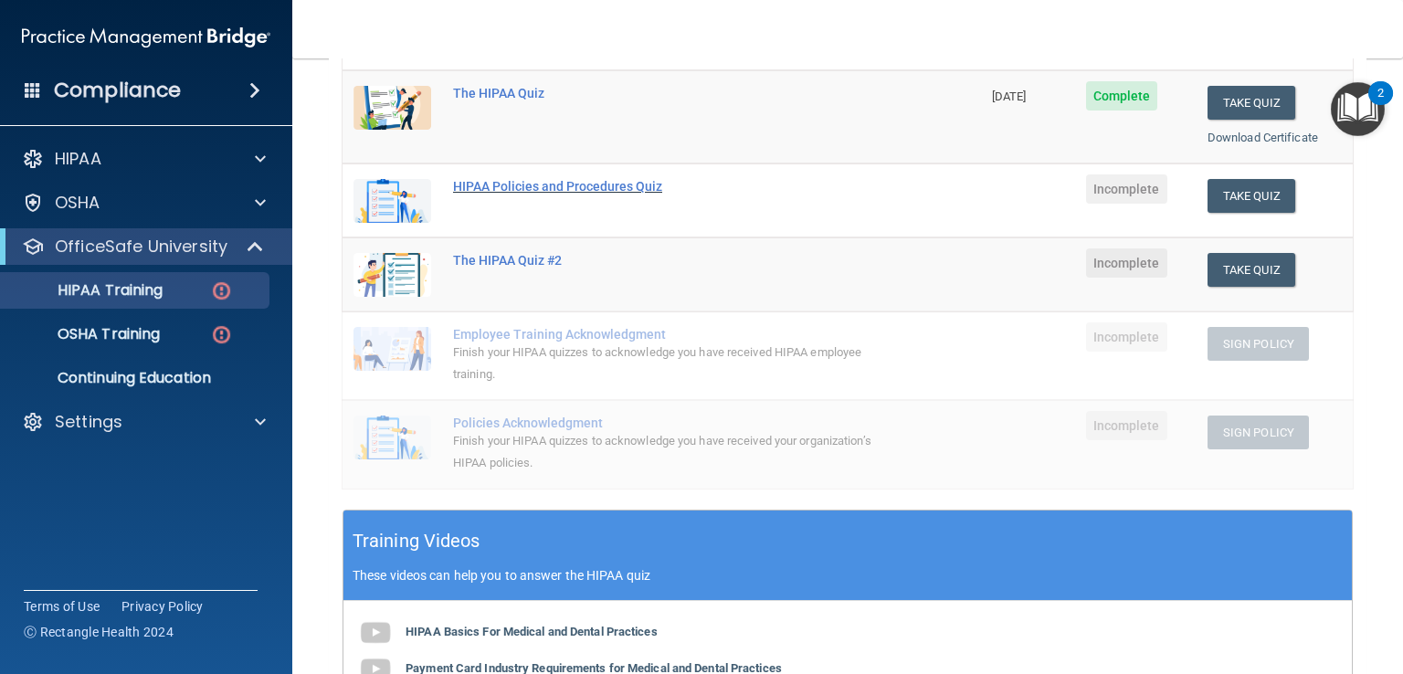
click at [617, 188] on div "HIPAA Policies and Procedures Quiz" at bounding box center [671, 186] width 437 height 15
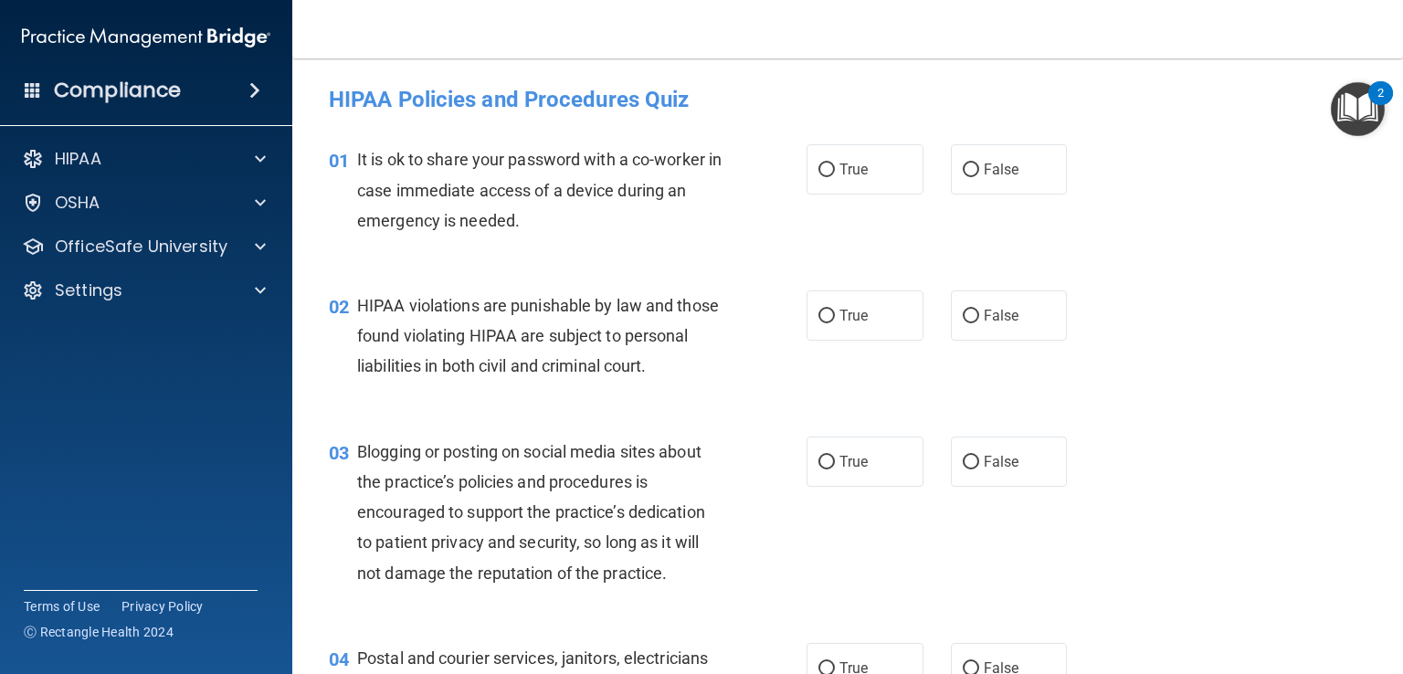
drag, startPoint x: 977, startPoint y: 175, endPoint x: 945, endPoint y: 198, distance: 40.0
click at [945, 198] on div "01 It is ok to share your password with a co-worker in case immediate access of…" at bounding box center [847, 194] width 1065 height 146
click at [963, 164] on input "False" at bounding box center [971, 171] width 16 height 14
radio input "true"
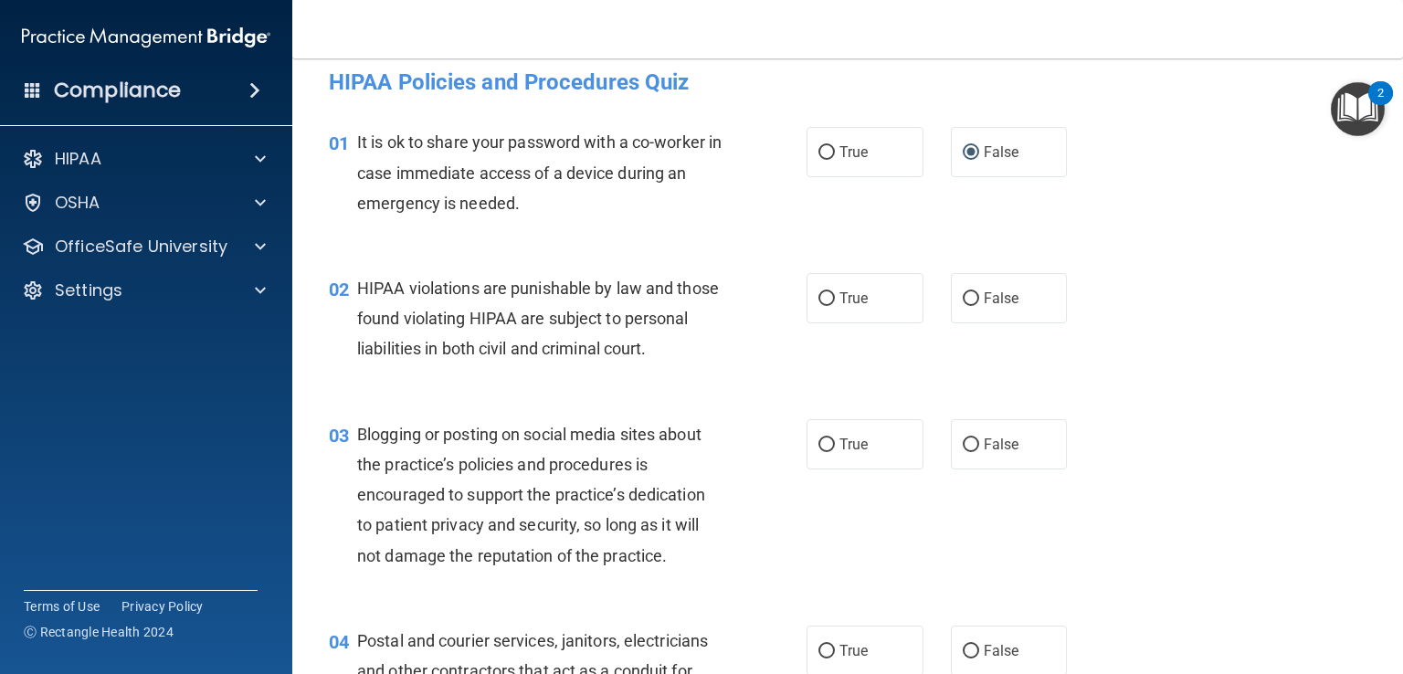
scroll to position [18, 0]
click at [870, 282] on label "True" at bounding box center [865, 297] width 117 height 50
click at [835, 291] on input "True" at bounding box center [827, 298] width 16 height 14
radio input "true"
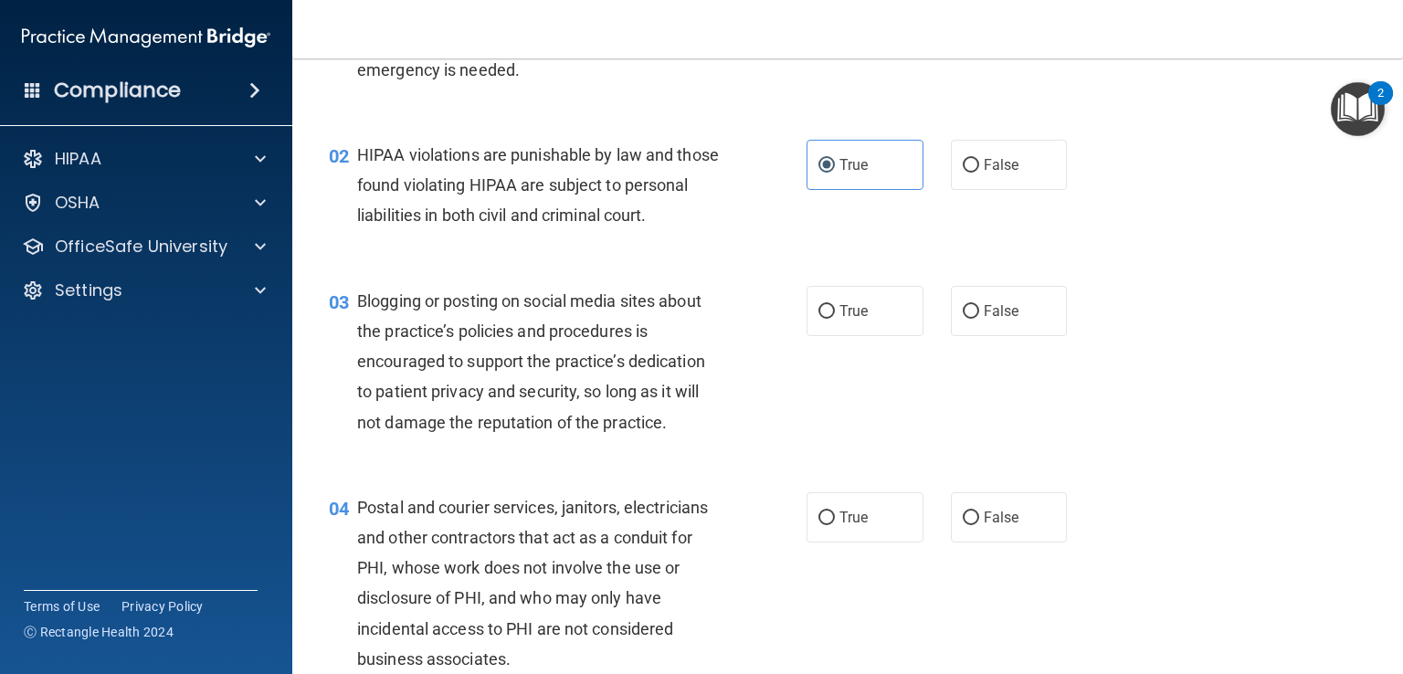
scroll to position [183, 0]
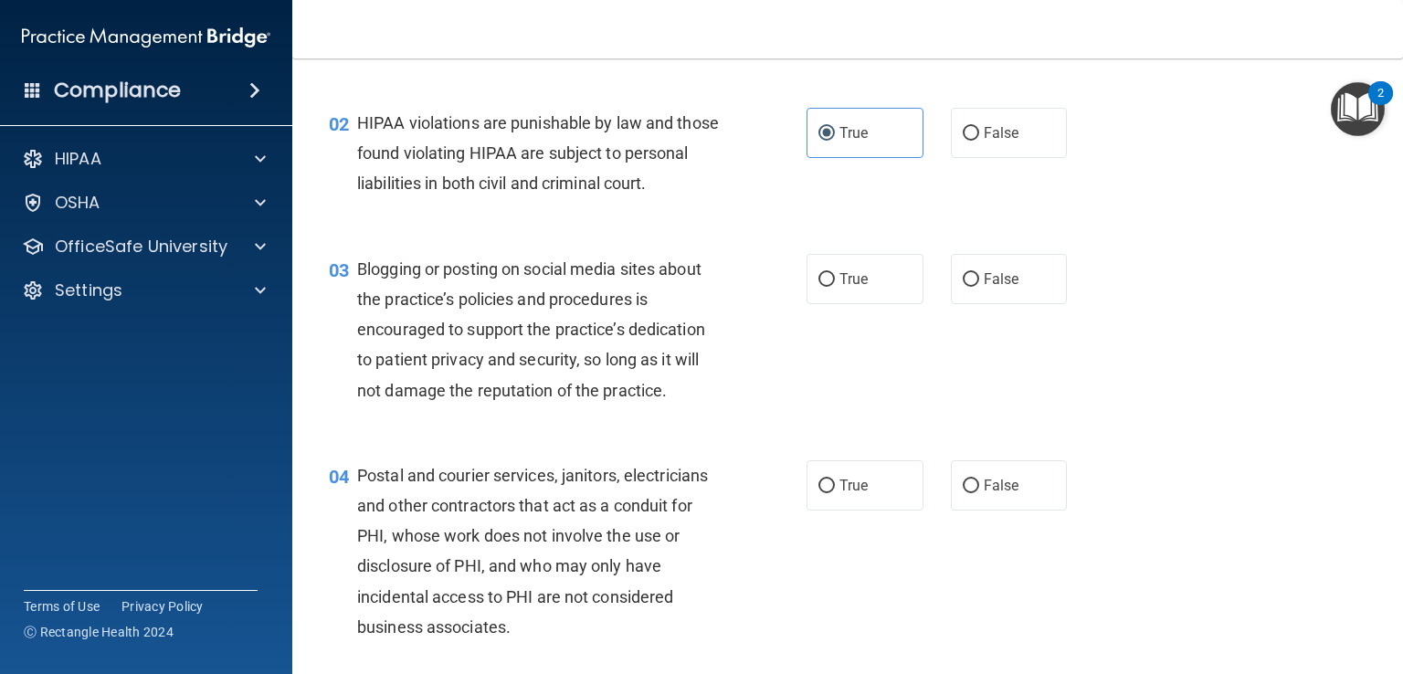
click at [1012, 335] on div "03 Blogging or posting on social media sites about the practice’s policies and …" at bounding box center [847, 334] width 1065 height 206
click at [987, 304] on label "False" at bounding box center [1009, 279] width 117 height 50
click at [979, 287] on input "False" at bounding box center [971, 280] width 16 height 14
radio input "true"
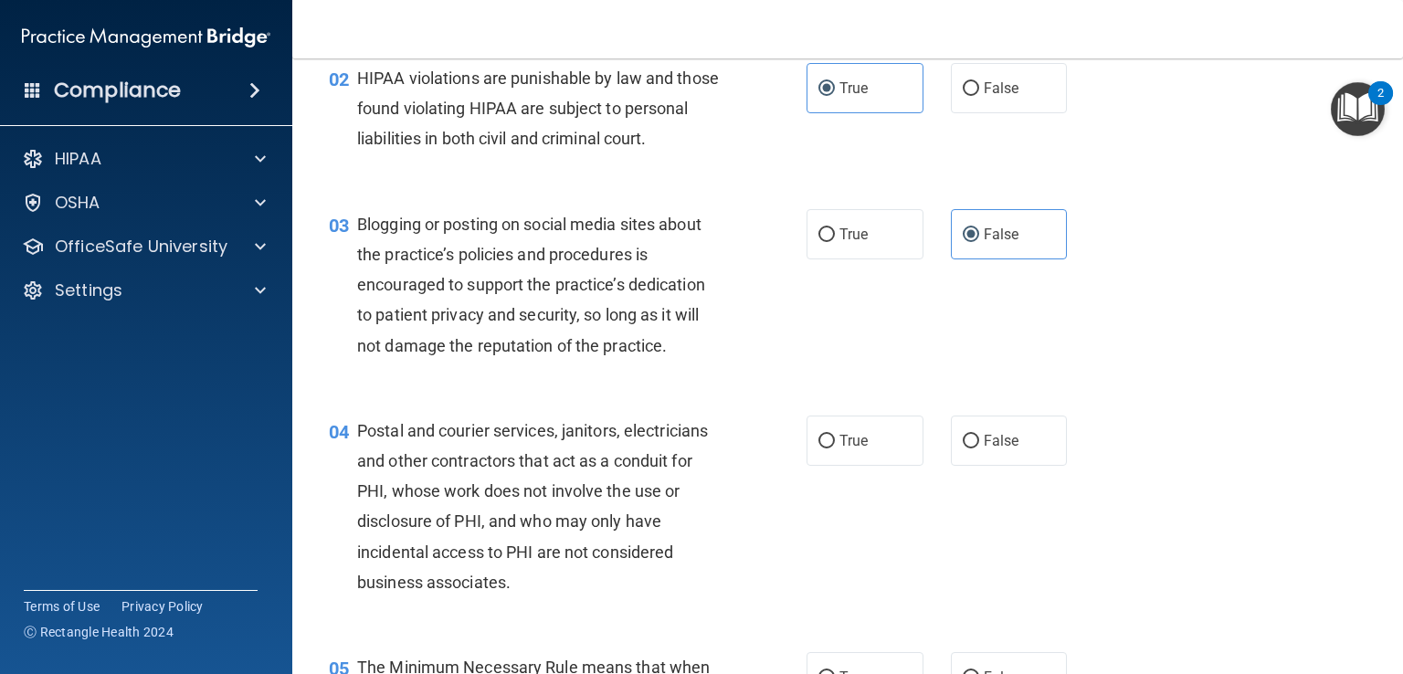
scroll to position [274, 0]
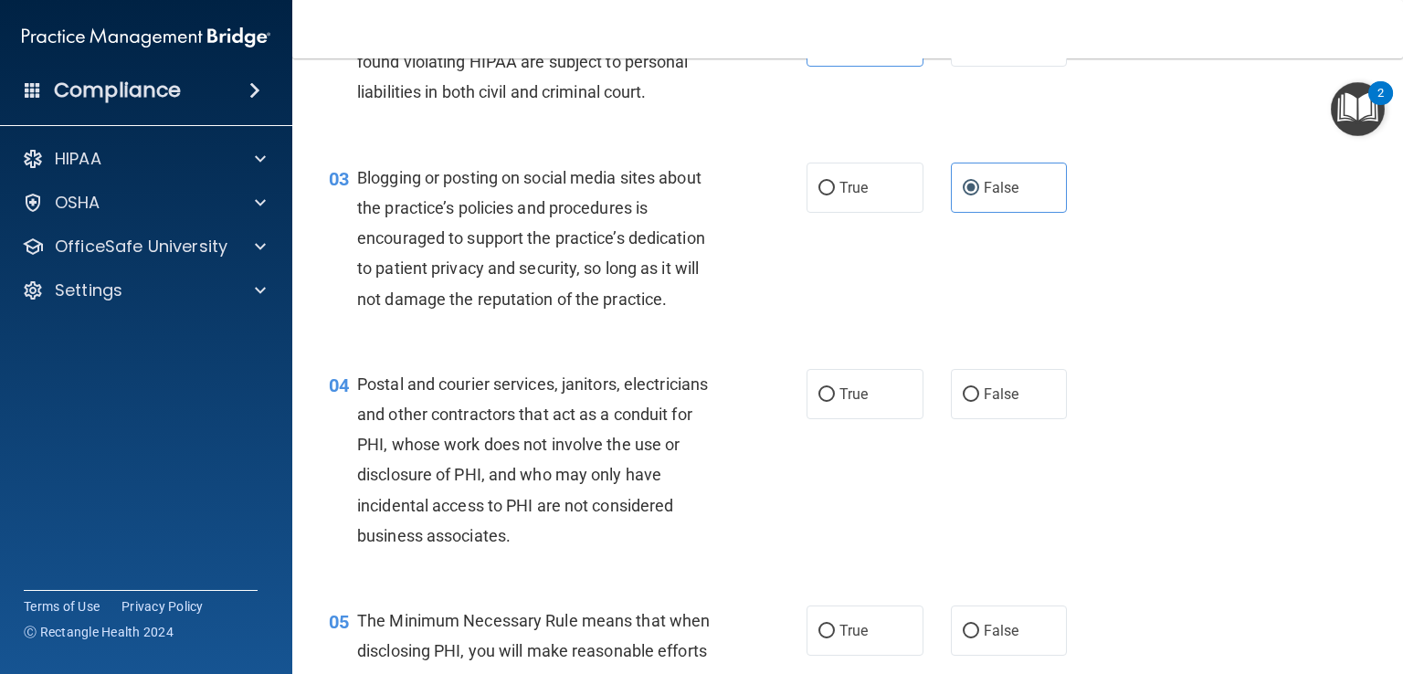
click at [966, 397] on div "04 Postal and courier services, janitors, electricians and other contractors th…" at bounding box center [847, 464] width 1065 height 237
click at [971, 419] on label "False" at bounding box center [1009, 394] width 117 height 50
click at [971, 402] on input "False" at bounding box center [971, 395] width 16 height 14
radio input "true"
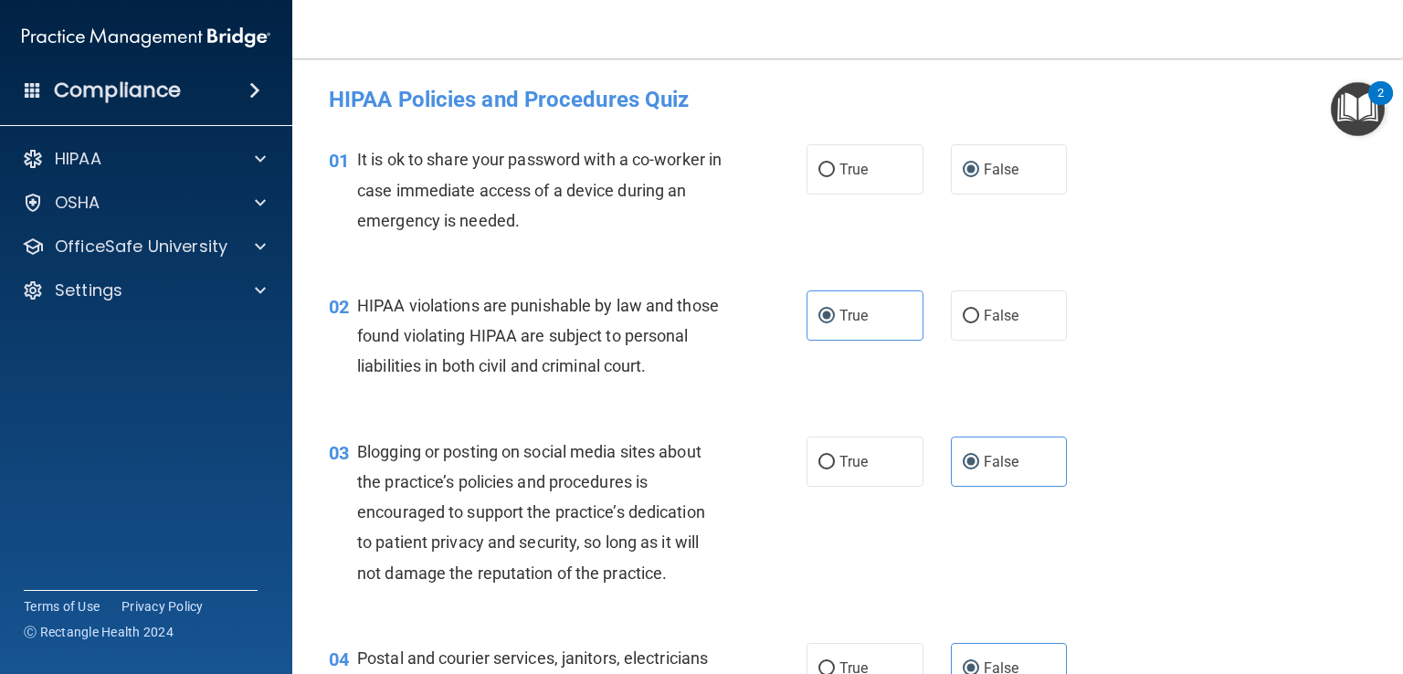
scroll to position [0, 0]
click at [875, 480] on label "True" at bounding box center [865, 462] width 117 height 50
click at [835, 470] on input "True" at bounding box center [827, 463] width 16 height 14
radio input "true"
radio input "false"
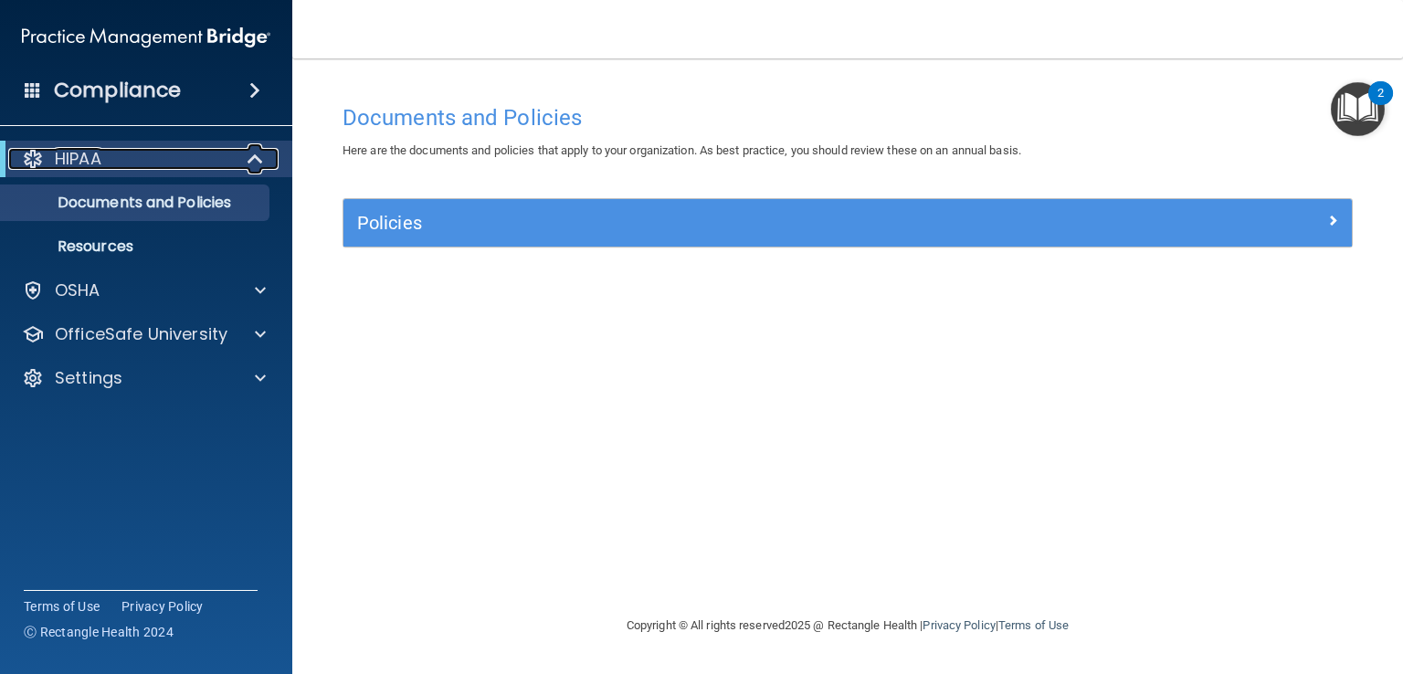
click at [90, 154] on p "HIPAA" at bounding box center [78, 159] width 47 height 22
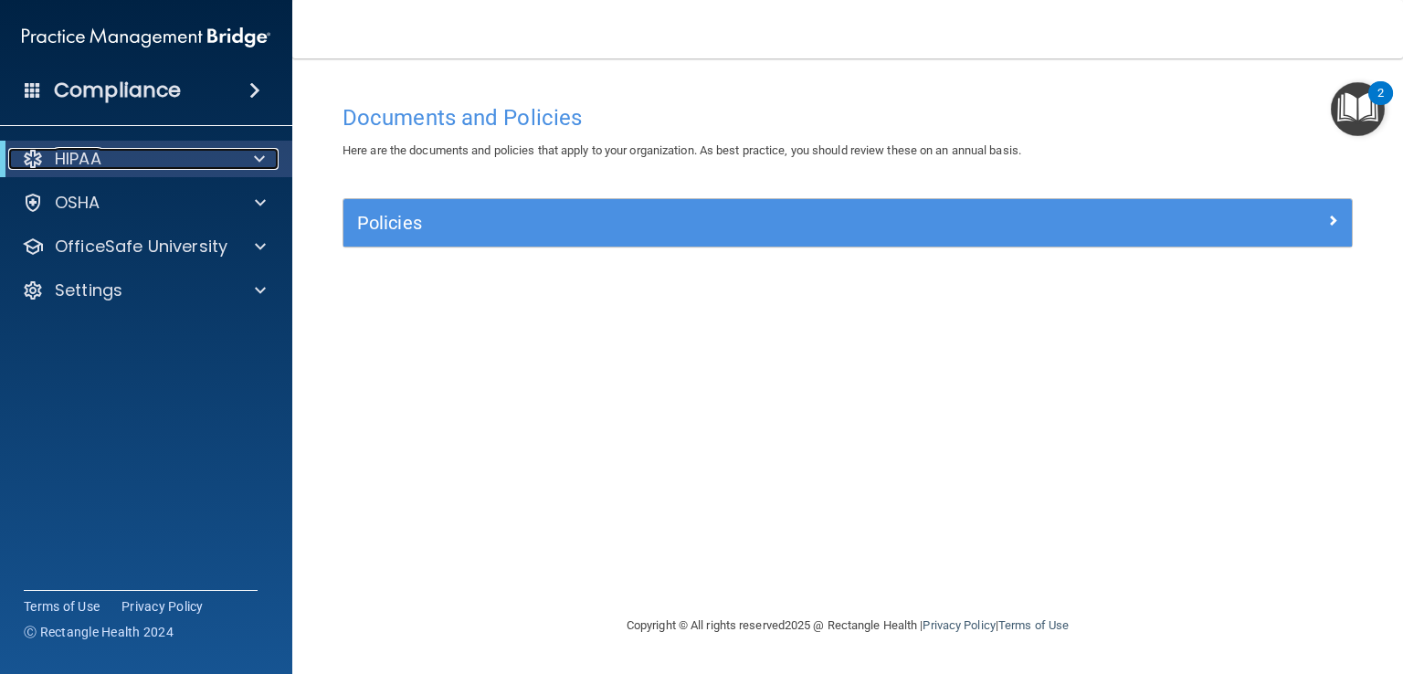
click at [90, 153] on p "HIPAA" at bounding box center [78, 159] width 47 height 22
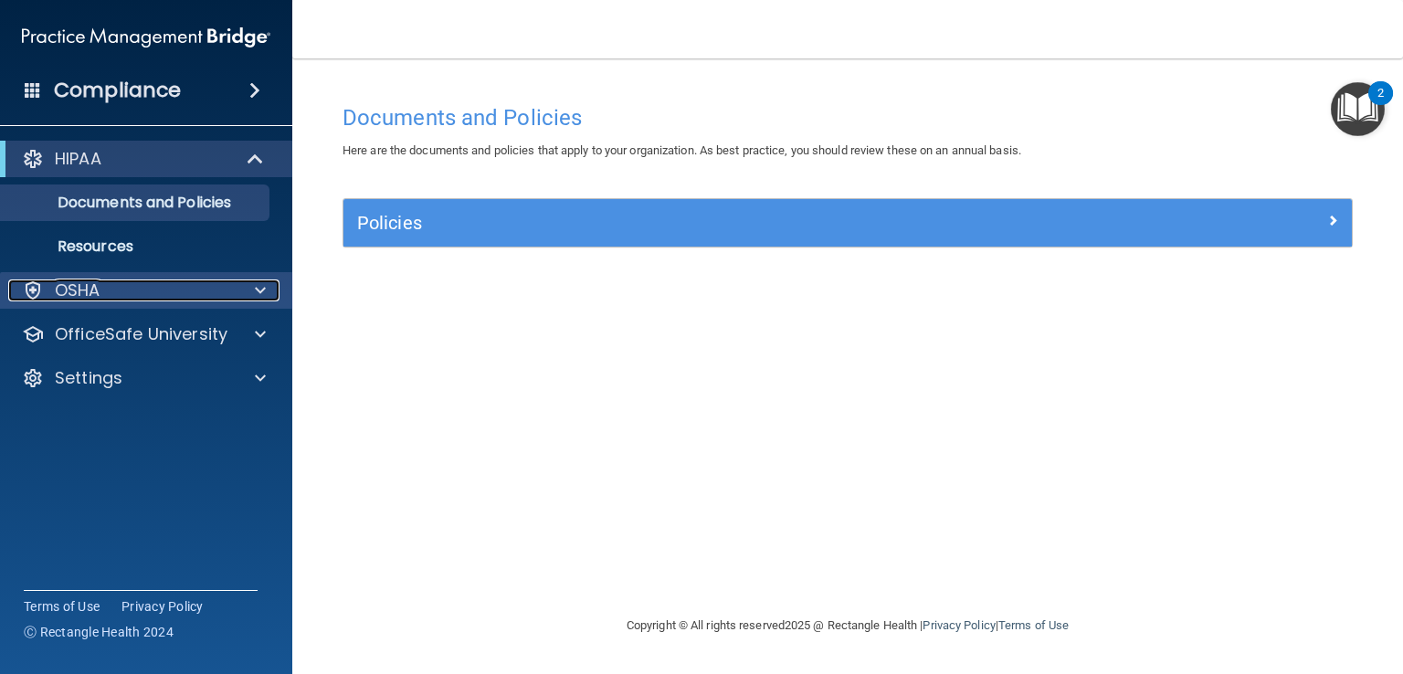
click at [87, 285] on p "OSHA" at bounding box center [78, 291] width 46 height 22
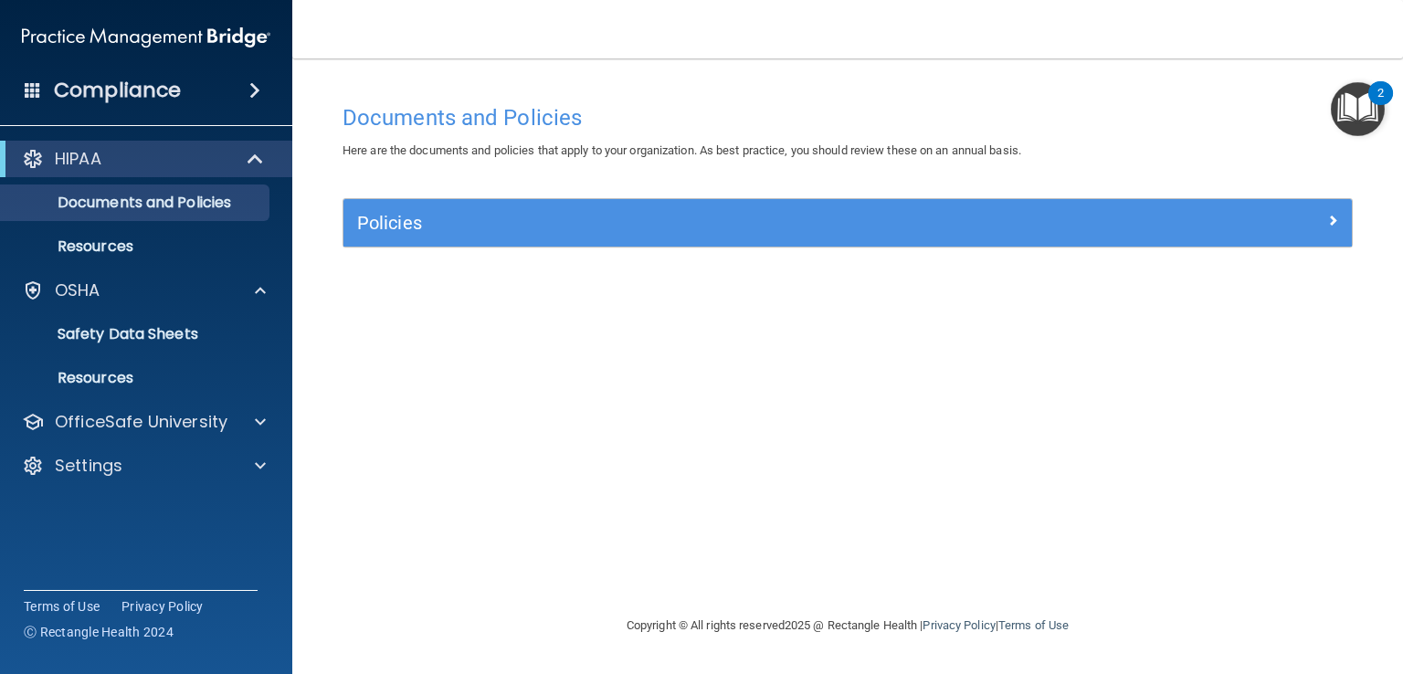
click at [44, 91] on div "Compliance" at bounding box center [146, 90] width 292 height 40
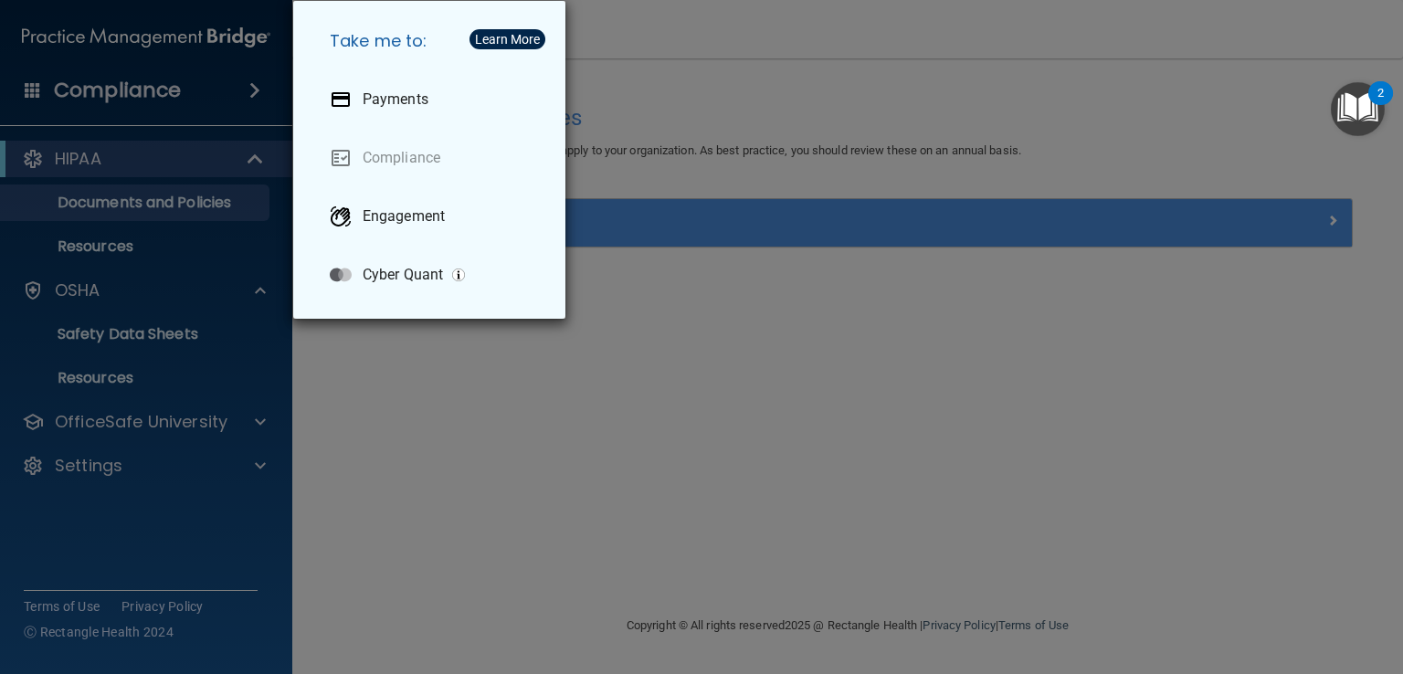
click at [21, 89] on div "Take me to: Payments Compliance Engagement Cyber Quant" at bounding box center [701, 337] width 1403 height 674
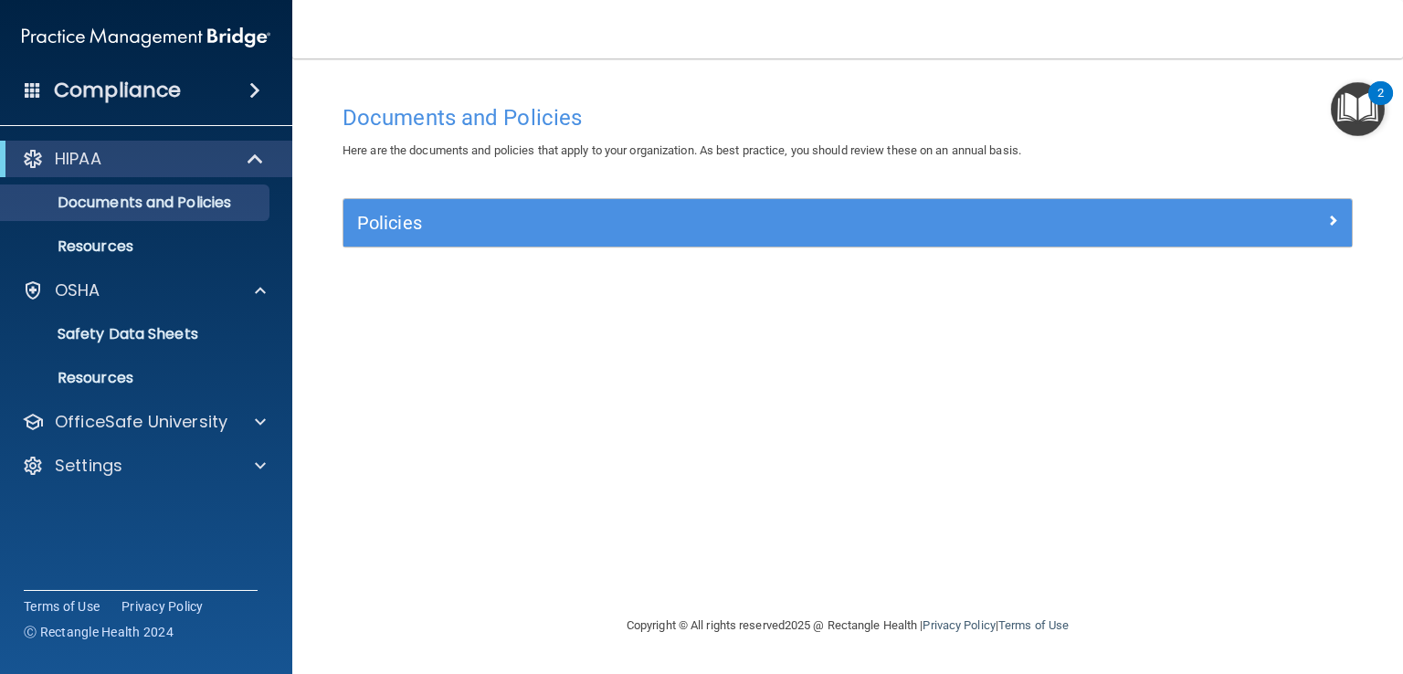
click at [5, 146] on div "HIPAA" at bounding box center [146, 159] width 292 height 37
drag, startPoint x: 94, startPoint y: 228, endPoint x: 90, endPoint y: 238, distance: 9.8
click at [93, 231] on ul "Documents and Policies Report an Incident Business Associates Emergency Plannin…" at bounding box center [147, 221] width 331 height 88
click at [84, 250] on p "Resources" at bounding box center [136, 247] width 249 height 18
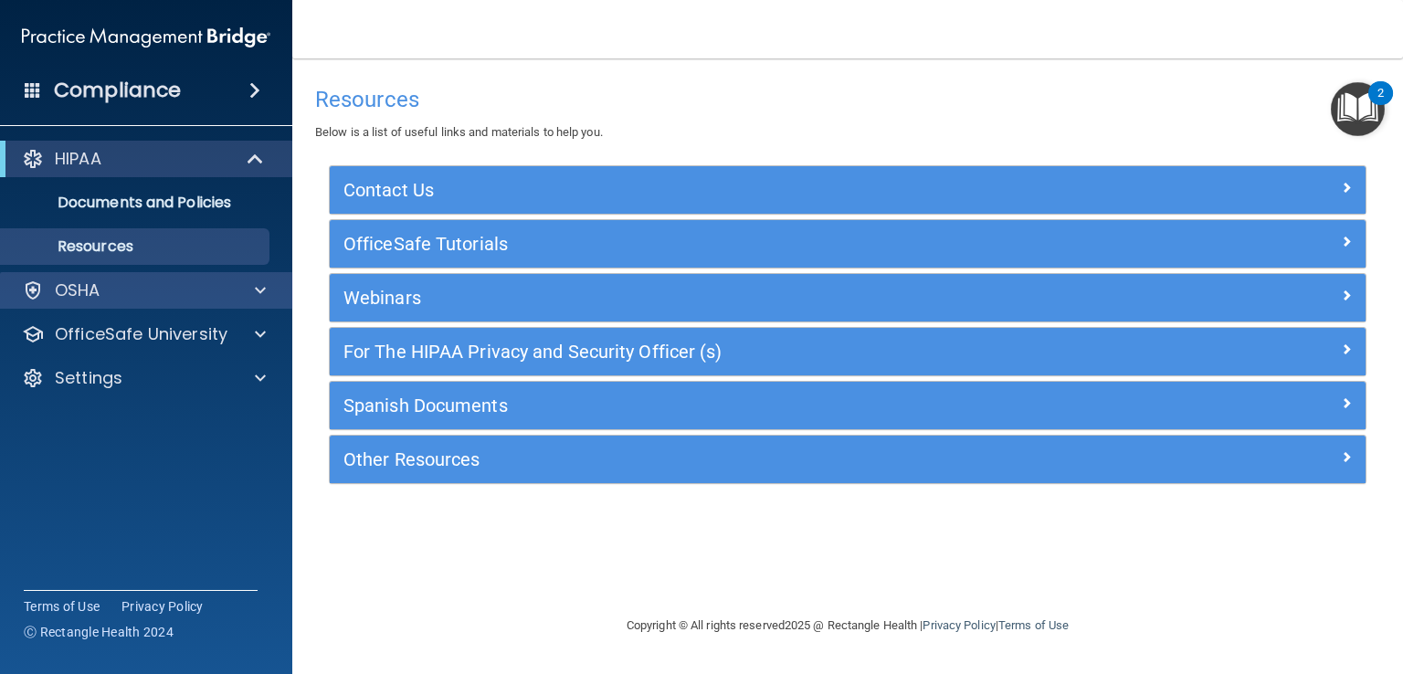
drag, startPoint x: 107, startPoint y: 268, endPoint x: 109, endPoint y: 280, distance: 12.9
click at [109, 280] on div "HIPAA Documents and Policies Report an Incident Business Associates Emergency P…" at bounding box center [146, 272] width 293 height 278
click at [109, 301] on div "OSHA" at bounding box center [121, 291] width 227 height 22
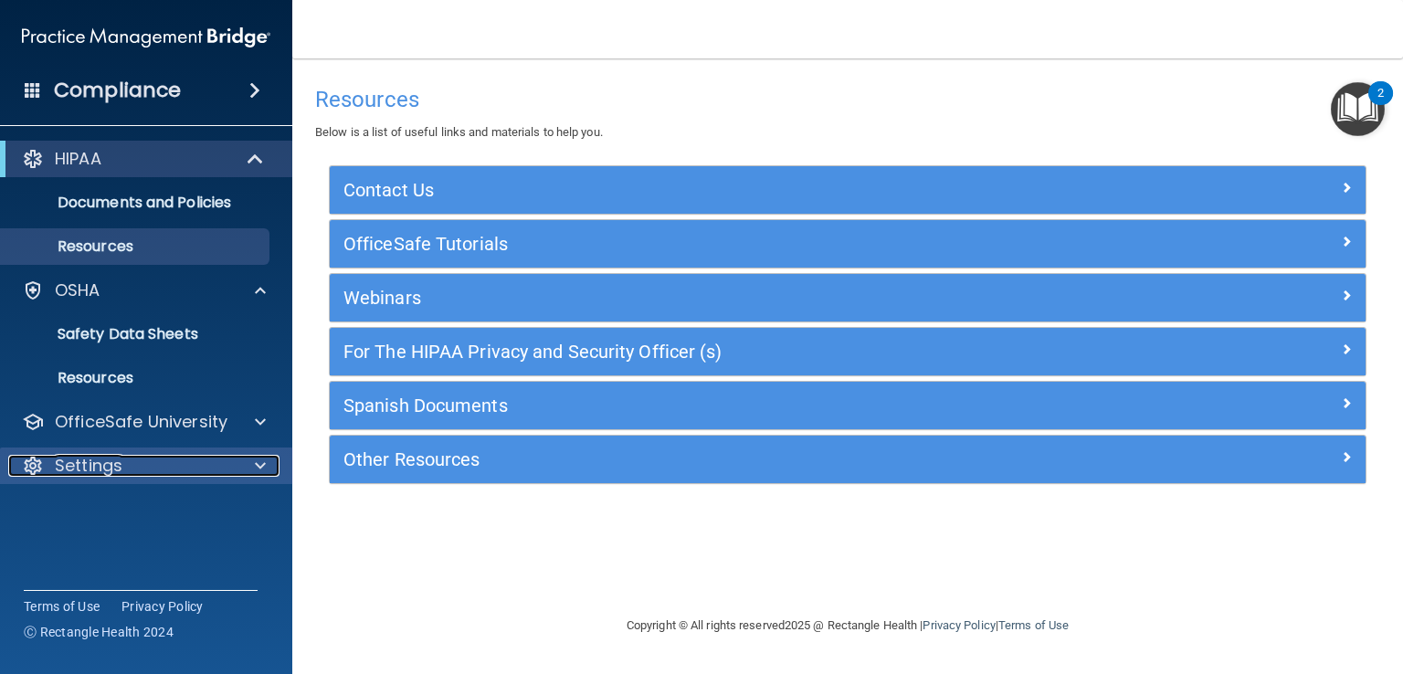
click at [98, 457] on p "Settings" at bounding box center [89, 466] width 68 height 22
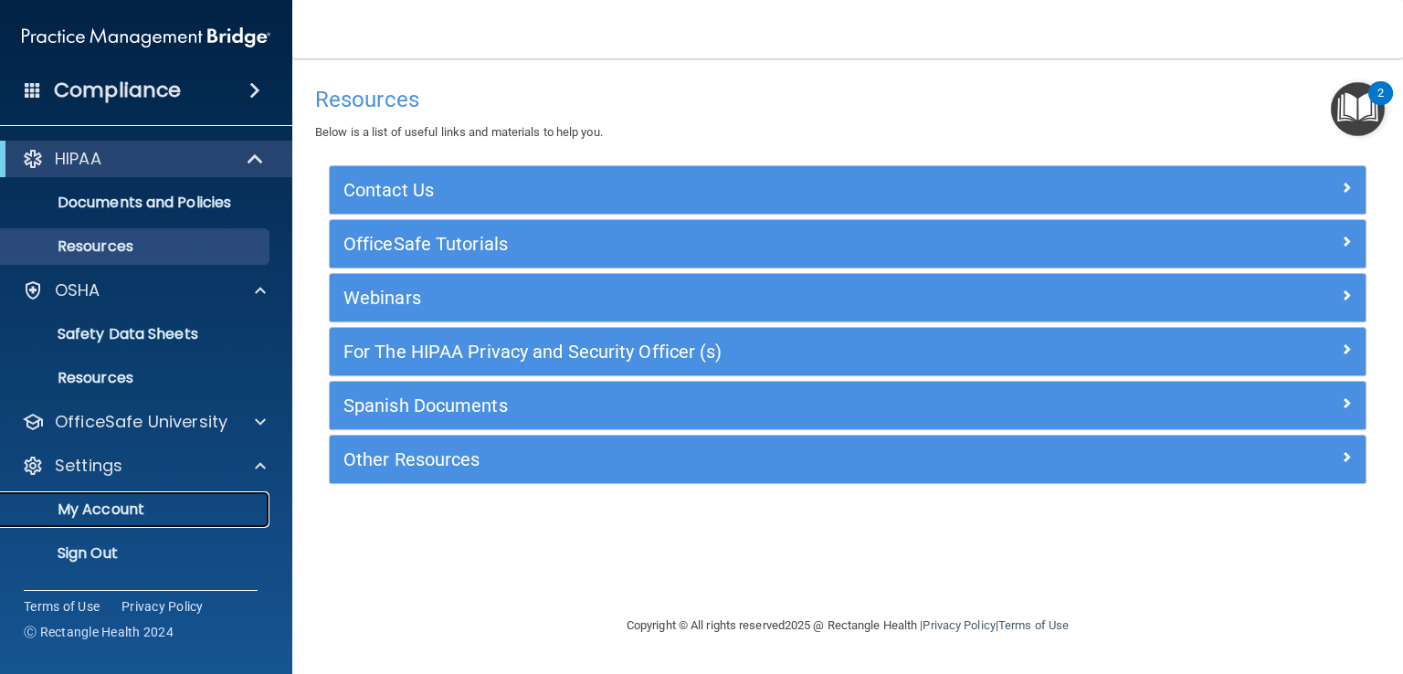
click at [133, 502] on p "My Account" at bounding box center [136, 510] width 249 height 18
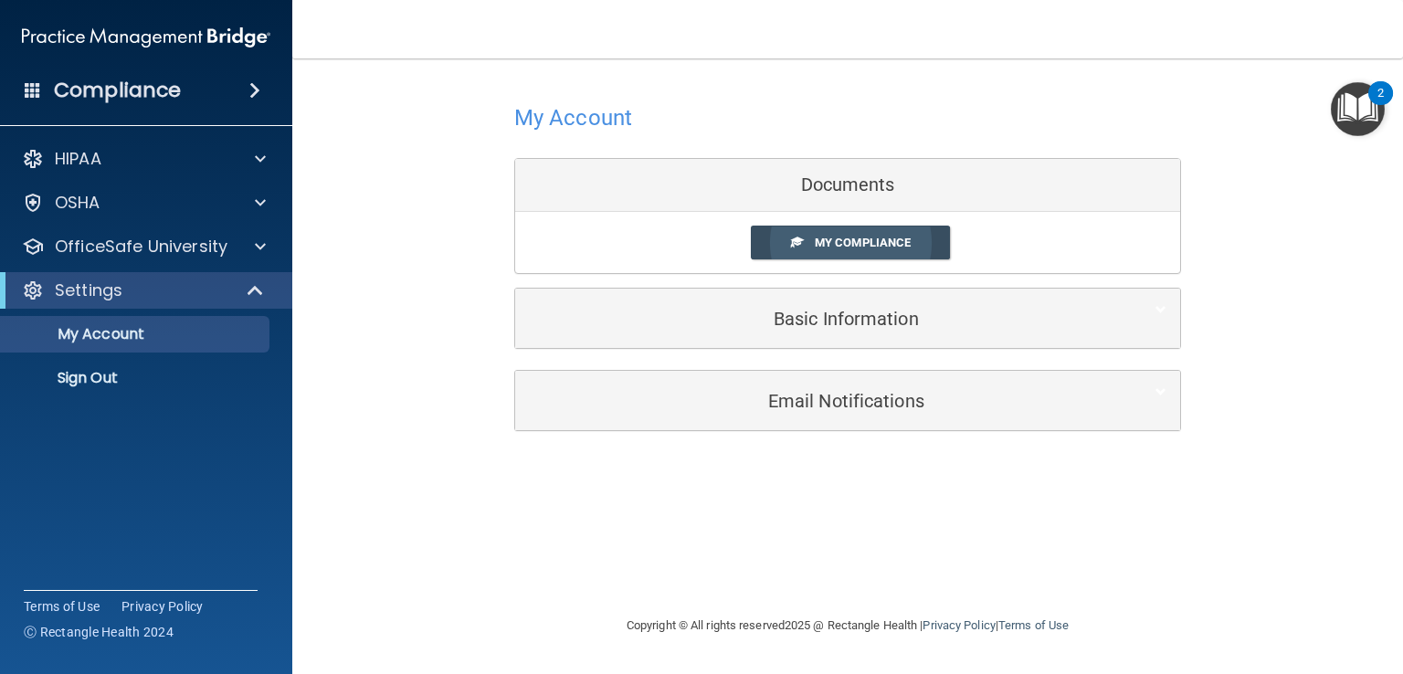
click at [839, 238] on span "My Compliance" at bounding box center [863, 243] width 96 height 14
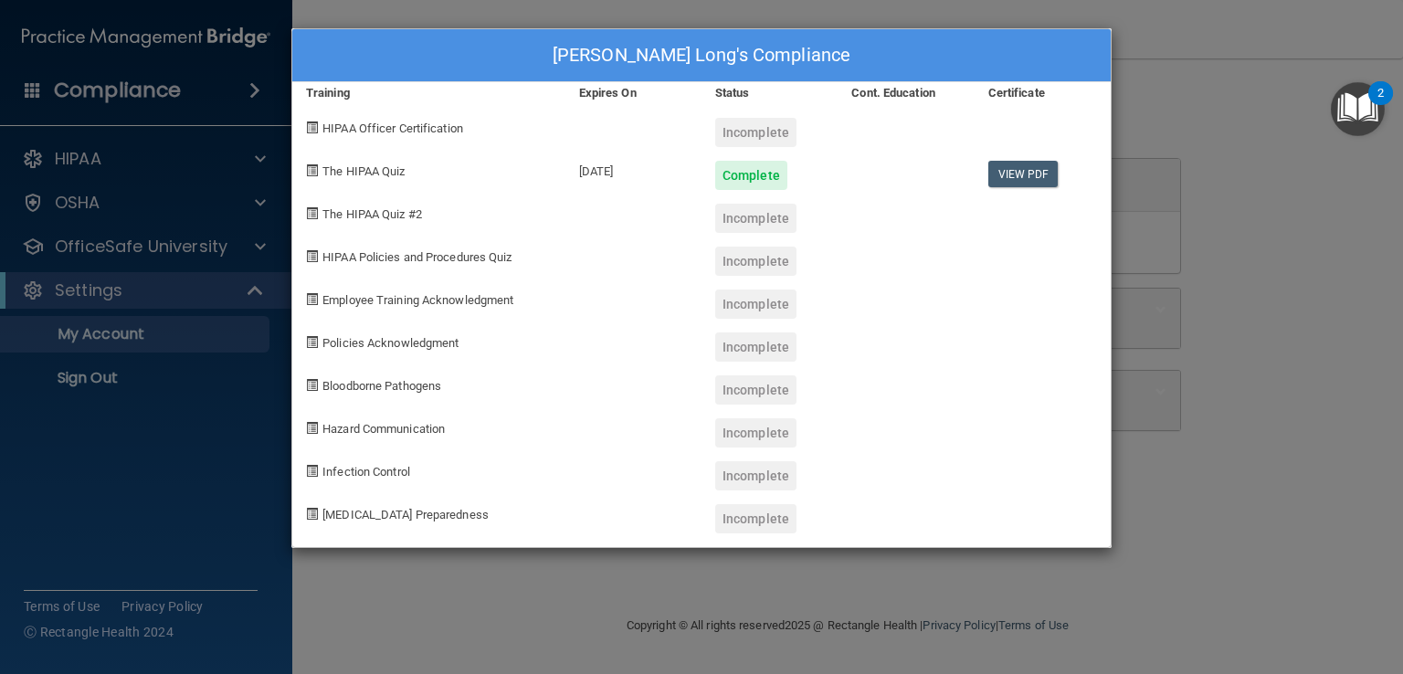
click at [388, 11] on div "McKenzie Long's Compliance Training Expires On Status Cont. Education Certifica…" at bounding box center [701, 337] width 1403 height 674
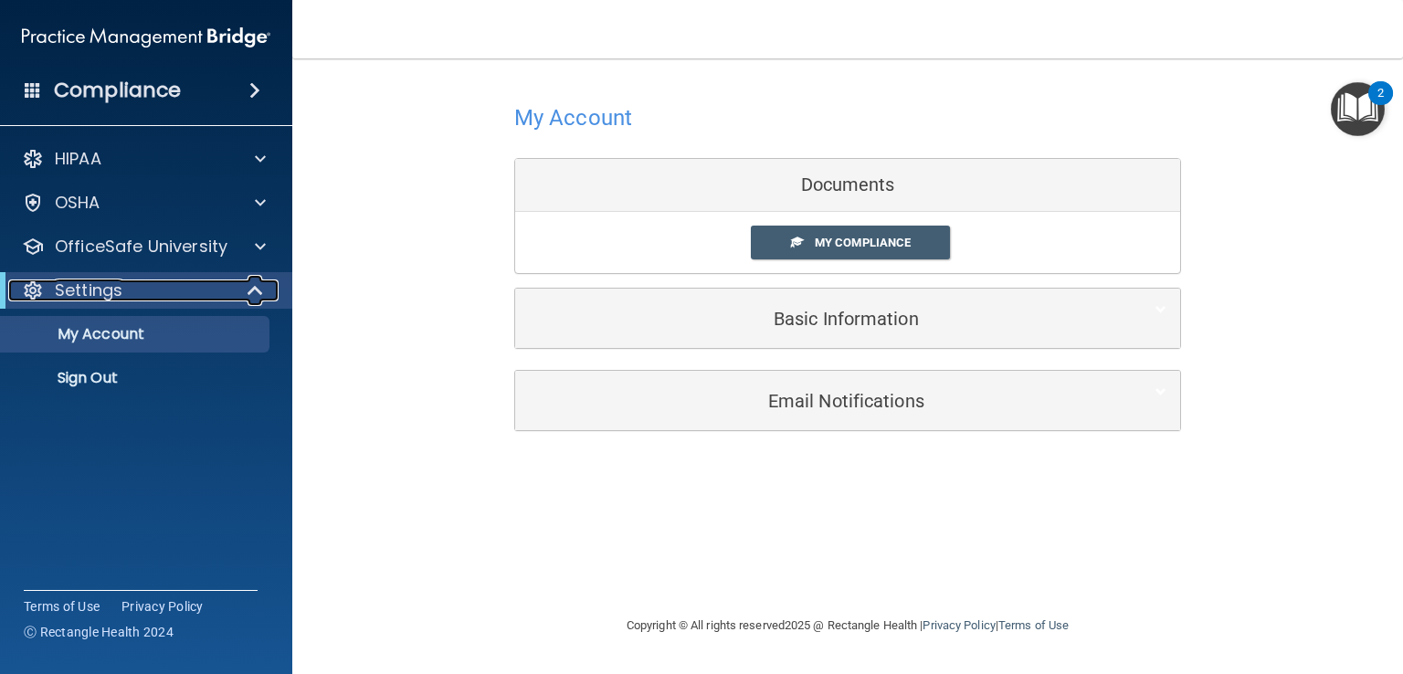
click at [187, 300] on div "Settings" at bounding box center [121, 291] width 226 height 22
click at [188, 300] on div "Settings" at bounding box center [121, 291] width 226 height 22
click at [501, 293] on div "My Account Documents My Compliance My Compliance My BAA Basic Information Full …" at bounding box center [848, 264] width 1038 height 375
click at [221, 78] on div "Compliance" at bounding box center [146, 90] width 292 height 40
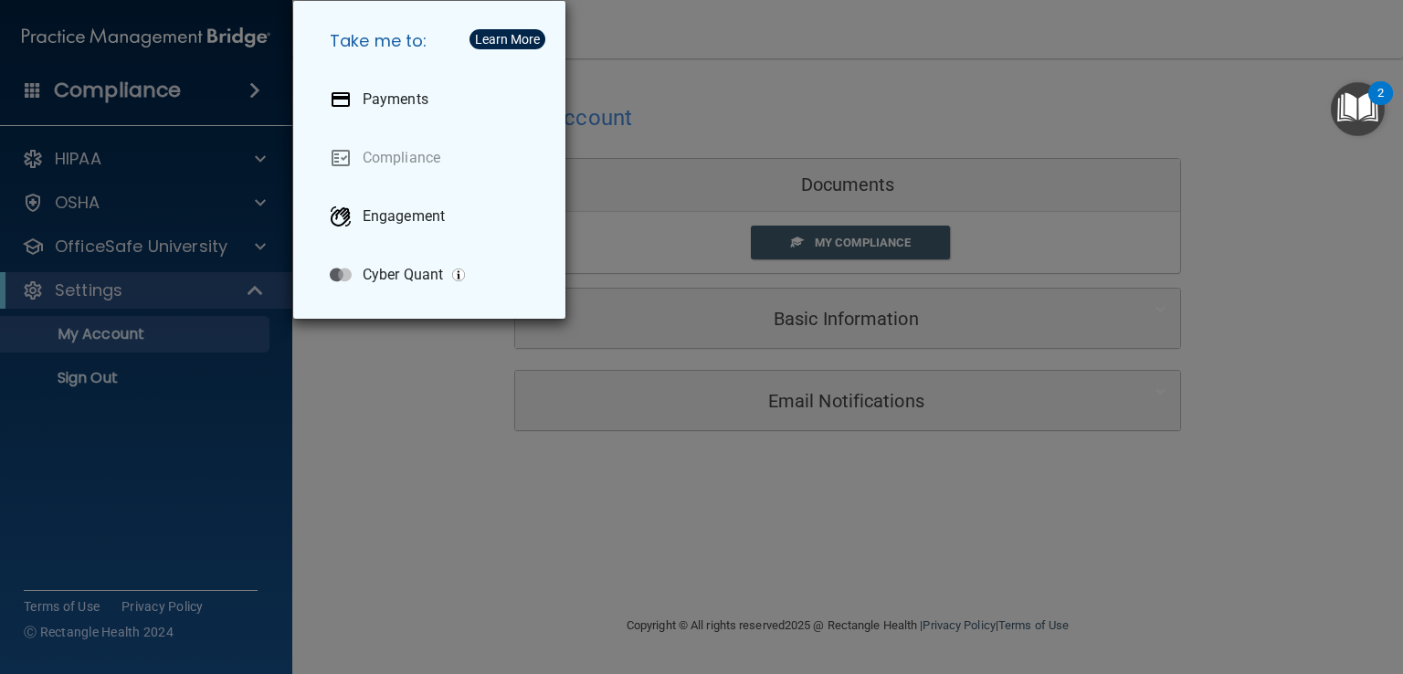
click at [885, 156] on div "Take me to: Payments Compliance Engagement Cyber Quant" at bounding box center [701, 337] width 1403 height 674
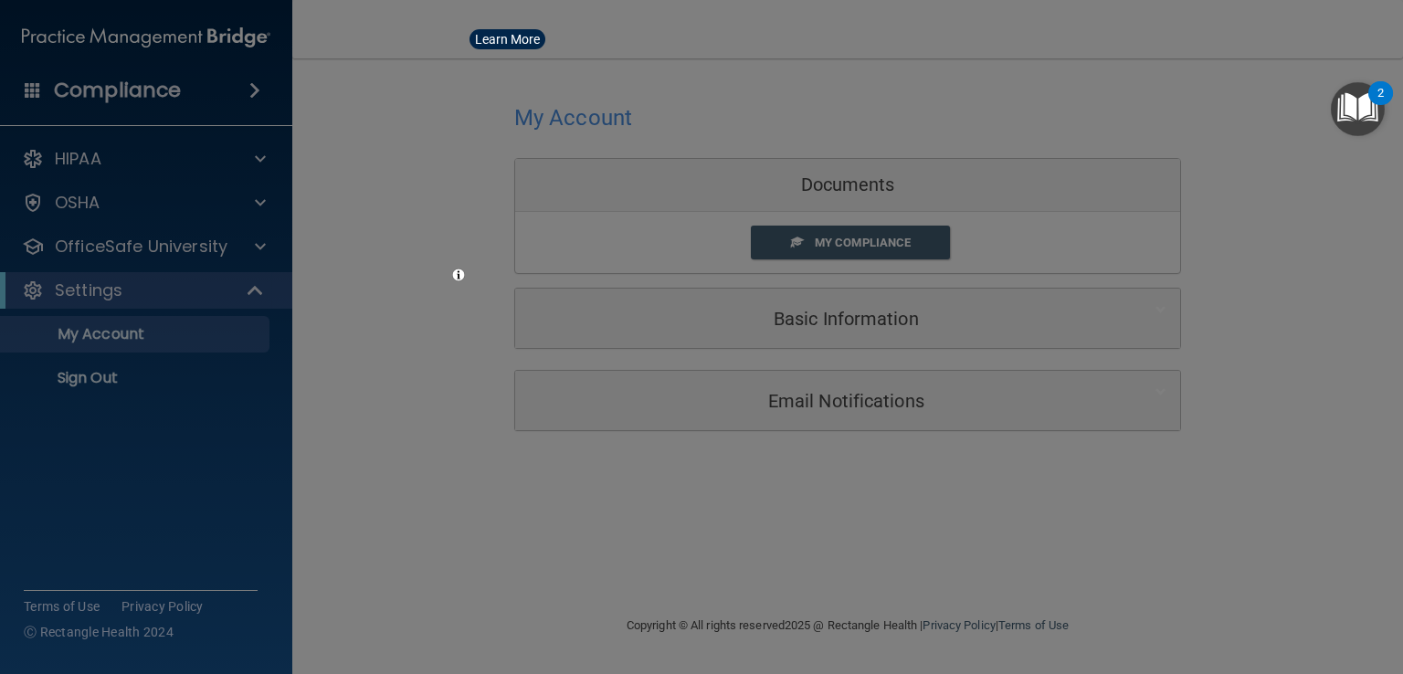
click at [885, 156] on div "Take me to: Payments Compliance Engagement Cyber Quant" at bounding box center [701, 337] width 1403 height 674
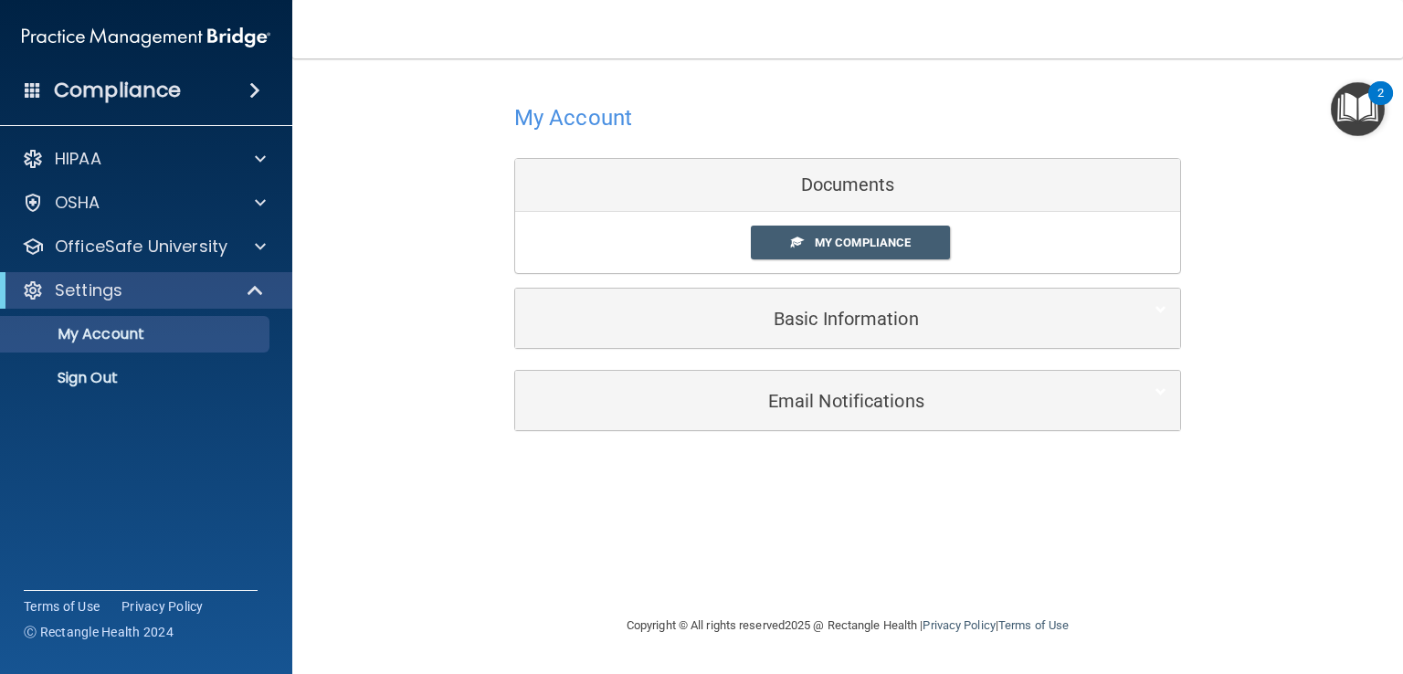
click at [808, 263] on div "My Compliance My Compliance My BAA" at bounding box center [847, 242] width 665 height 61
click at [821, 247] on span "My Compliance" at bounding box center [863, 243] width 96 height 14
click at [822, 247] on span "My Compliance" at bounding box center [863, 243] width 96 height 14
click at [824, 247] on span "My Compliance" at bounding box center [863, 243] width 96 height 14
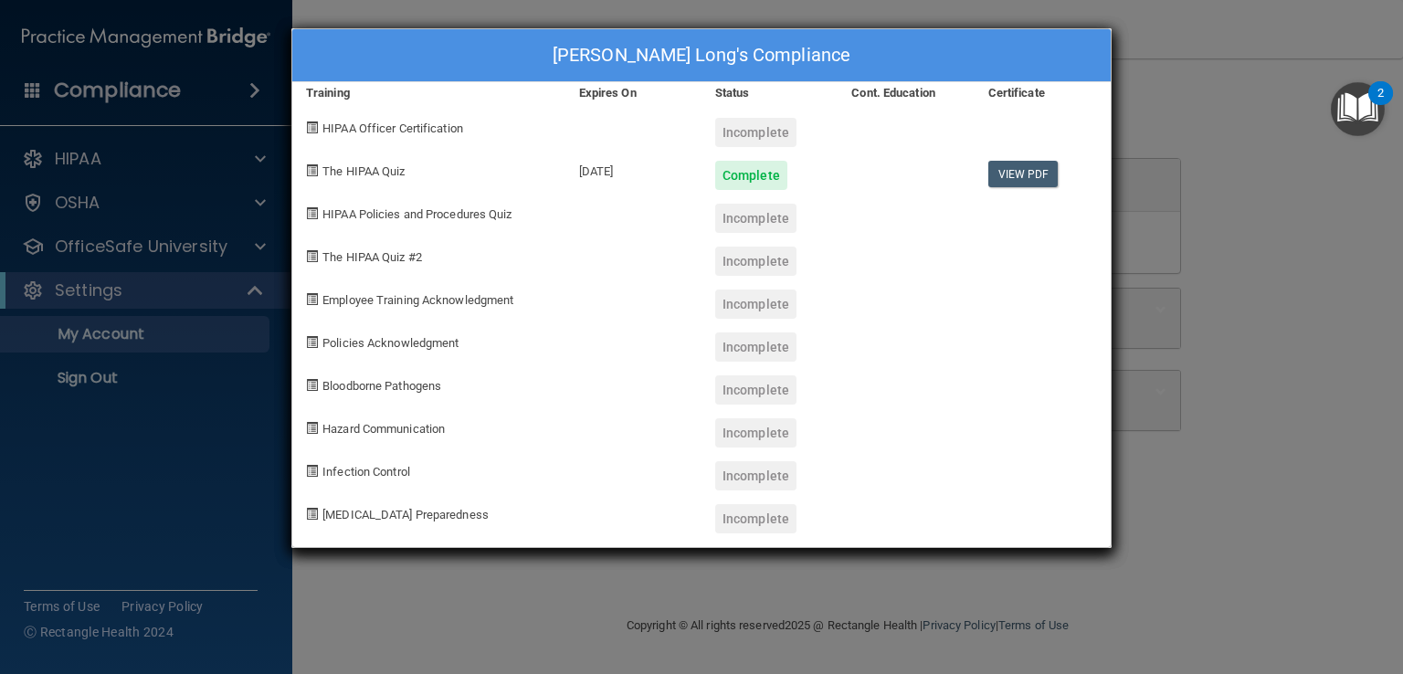
click at [376, 211] on span "HIPAA Policies and Procedures Quiz" at bounding box center [416, 214] width 189 height 14
click at [760, 209] on div "Incomplete" at bounding box center [755, 218] width 81 height 29
click at [1353, 253] on div "McKenzie Long's Compliance Training Expires On Status Cont. Education Certifica…" at bounding box center [701, 337] width 1403 height 674
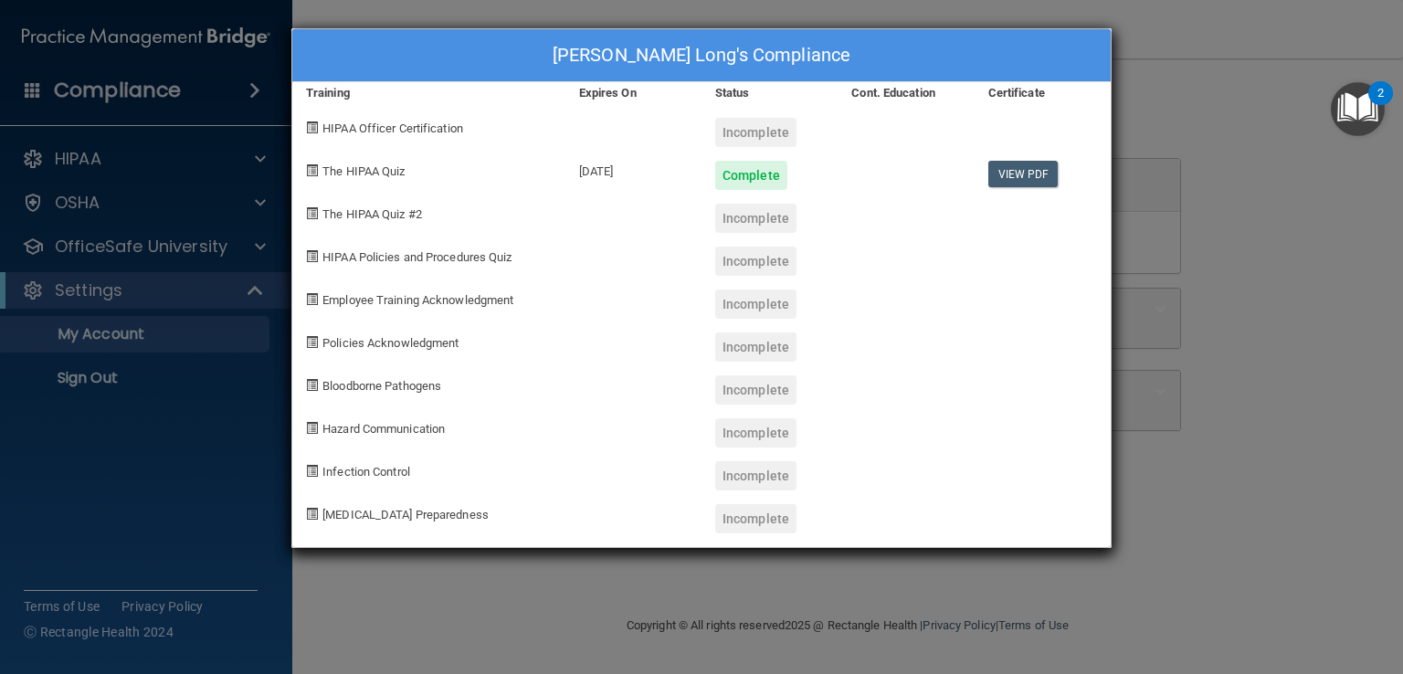
click at [1214, 257] on div "McKenzie Long's Compliance Training Expires On Status Cont. Education Certifica…" at bounding box center [701, 337] width 1403 height 674
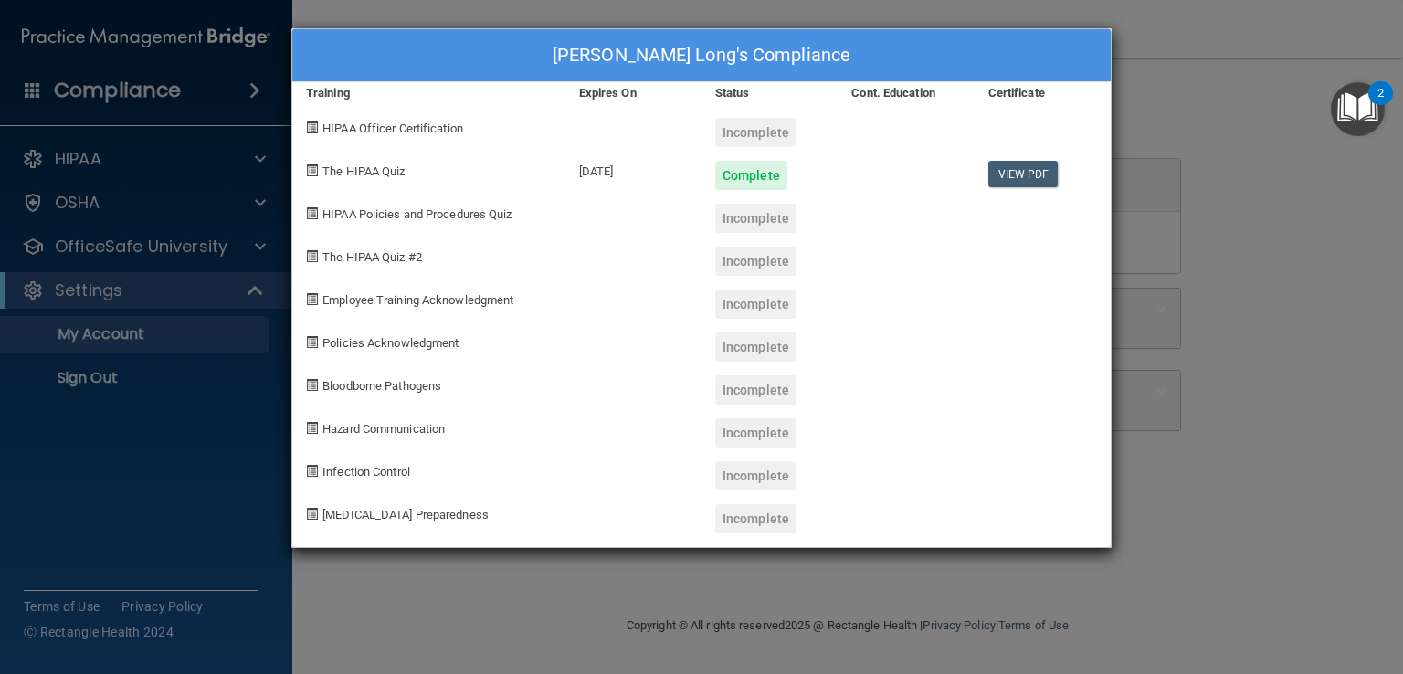
click at [1212, 258] on div "McKenzie Long's Compliance Training Expires On Status Cont. Education Certifica…" at bounding box center [701, 337] width 1403 height 674
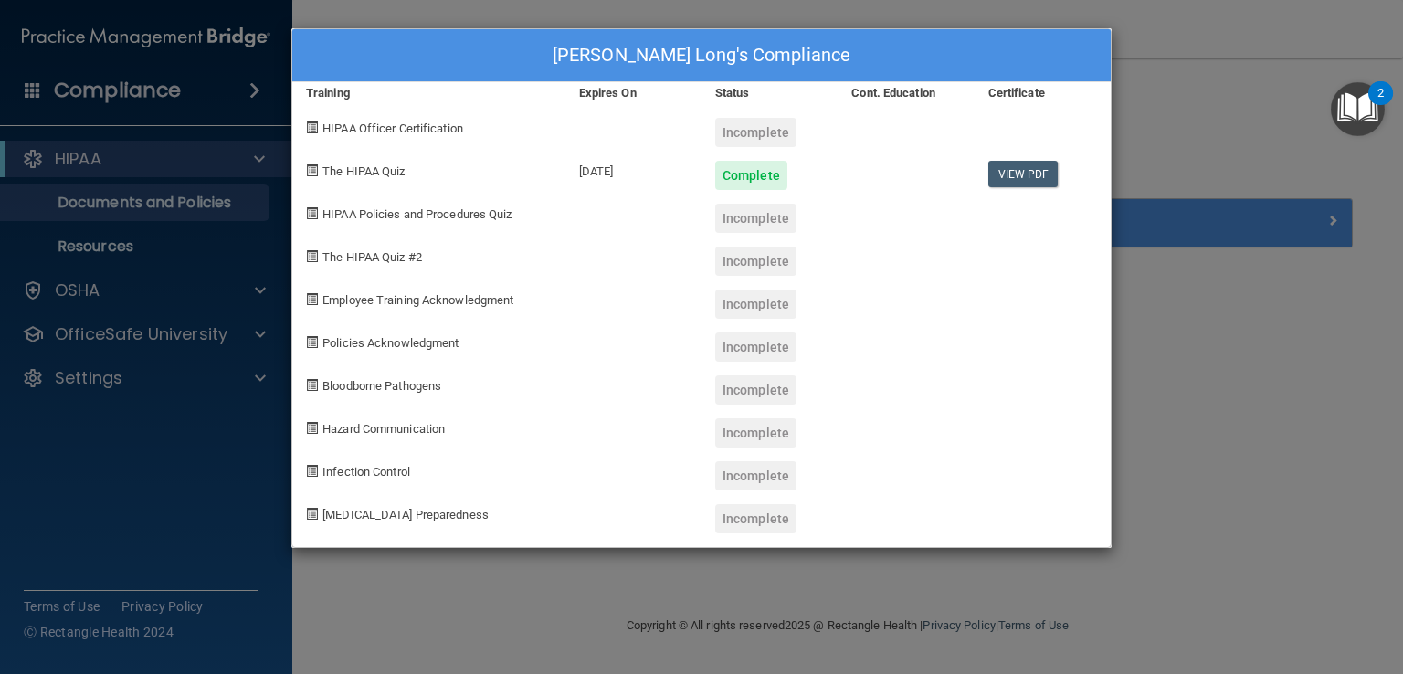
click at [174, 52] on div "McKenzie Long's Compliance Training Expires On Status Cont. Education Certifica…" at bounding box center [701, 337] width 1403 height 674
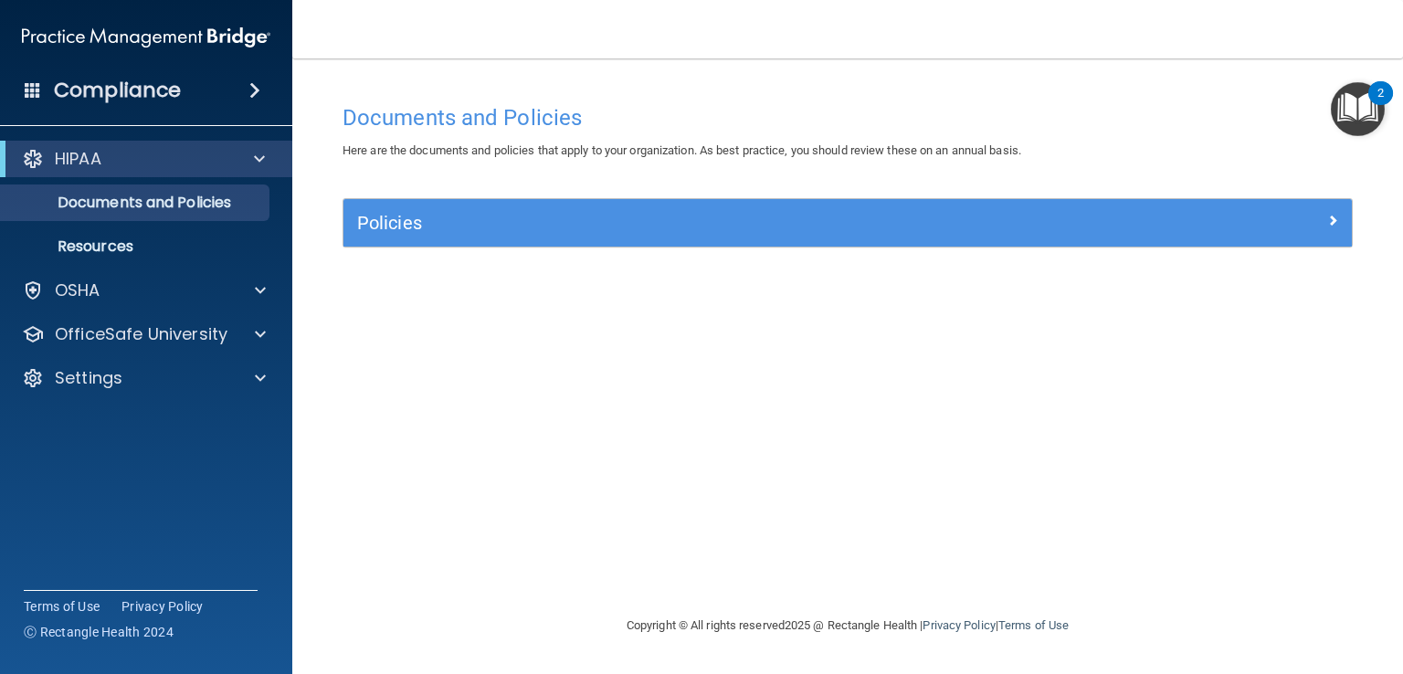
click at [150, 90] on h4 "Compliance" at bounding box center [117, 91] width 127 height 26
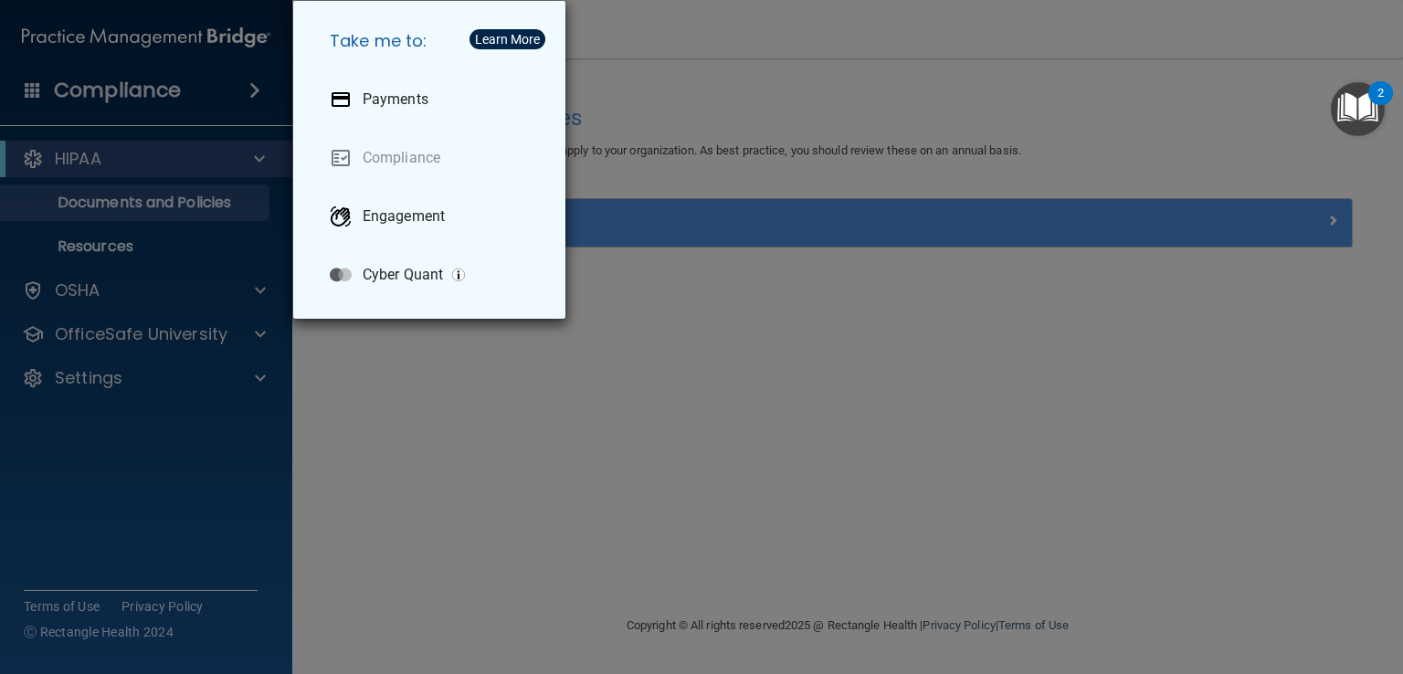
click at [303, 92] on div "Take me to: Payments Compliance Engagement Cyber Quant" at bounding box center [429, 160] width 272 height 318
click at [723, 119] on div "Take me to: Payments Compliance Engagement Cyber Quant" at bounding box center [701, 337] width 1403 height 674
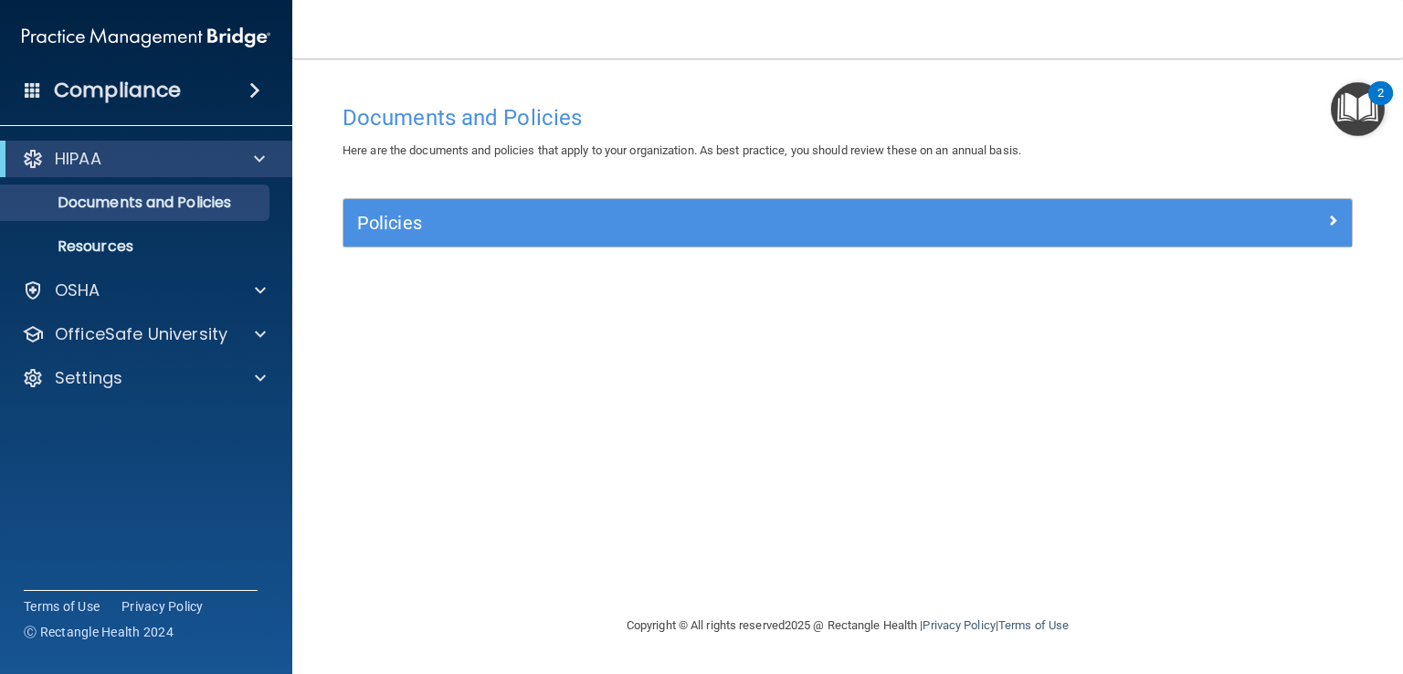
click at [37, 96] on span at bounding box center [33, 89] width 16 height 16
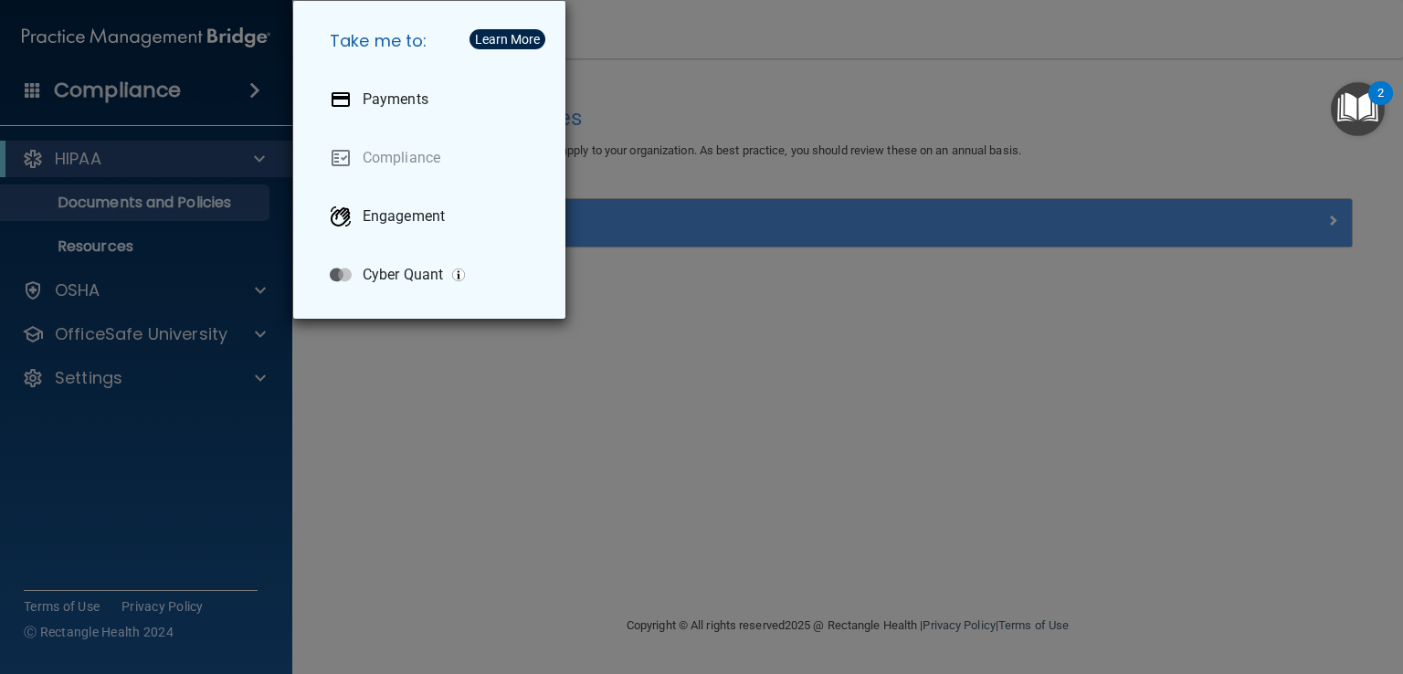
click at [77, 139] on div "Take me to: Payments Compliance Engagement Cyber Quant" at bounding box center [701, 337] width 1403 height 674
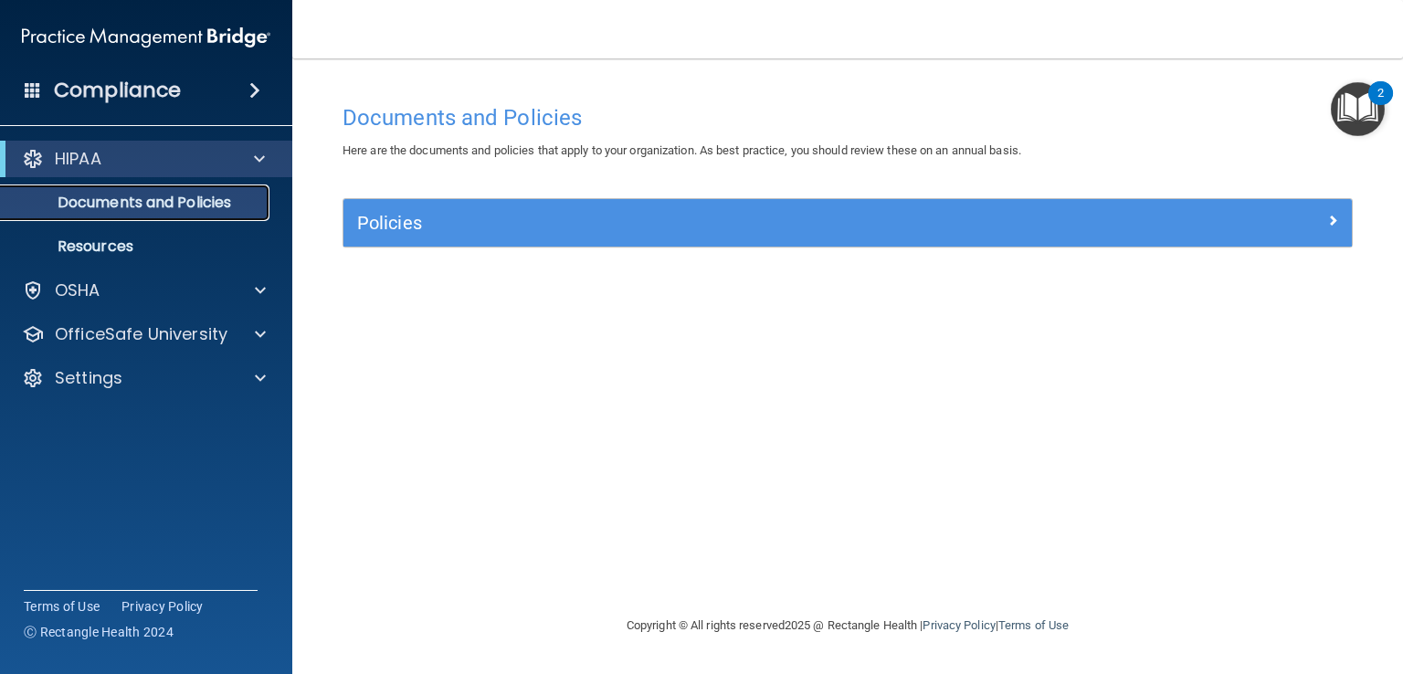
click at [82, 202] on p "Documents and Policies" at bounding box center [136, 203] width 249 height 18
click at [84, 225] on ul "Documents and Policies Report an Incident Business Associates Emergency Plannin…" at bounding box center [147, 221] width 331 height 88
drag, startPoint x: 80, startPoint y: 256, endPoint x: 84, endPoint y: 225, distance: 31.3
click at [84, 225] on ul "Documents and Policies Report an Incident Business Associates Emergency Plannin…" at bounding box center [147, 221] width 331 height 88
click at [84, 238] on p "Resources" at bounding box center [136, 247] width 249 height 18
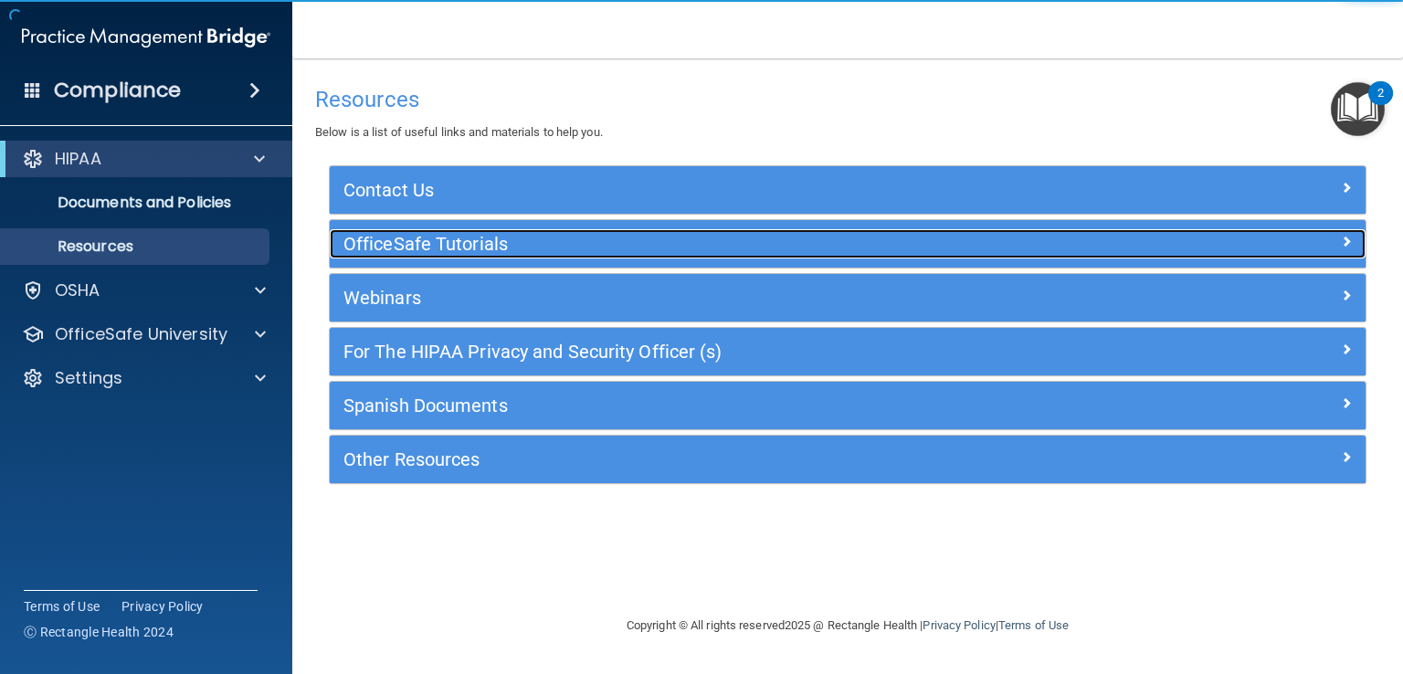
click at [428, 250] on h5 "OfficeSafe Tutorials" at bounding box center [718, 244] width 750 height 20
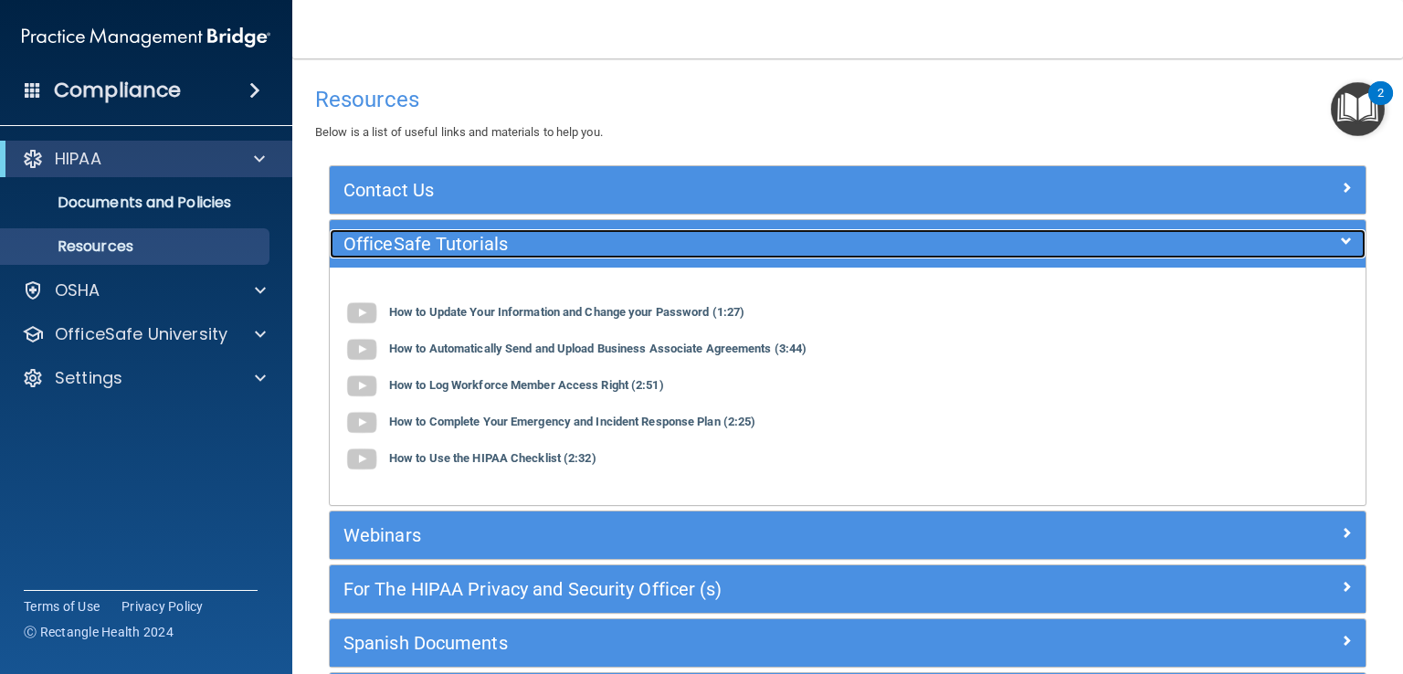
click at [428, 250] on h5 "OfficeSafe Tutorials" at bounding box center [718, 244] width 750 height 20
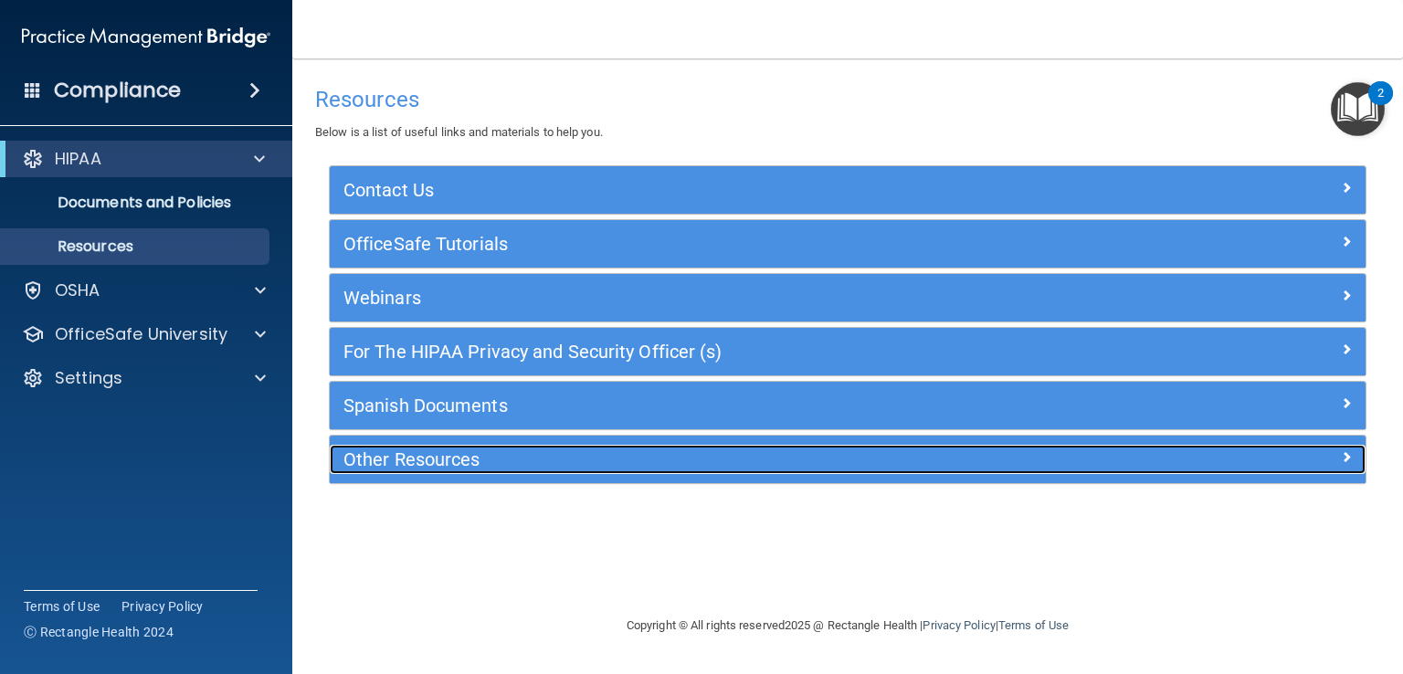
click at [463, 471] on div "Other Resources" at bounding box center [718, 459] width 777 height 29
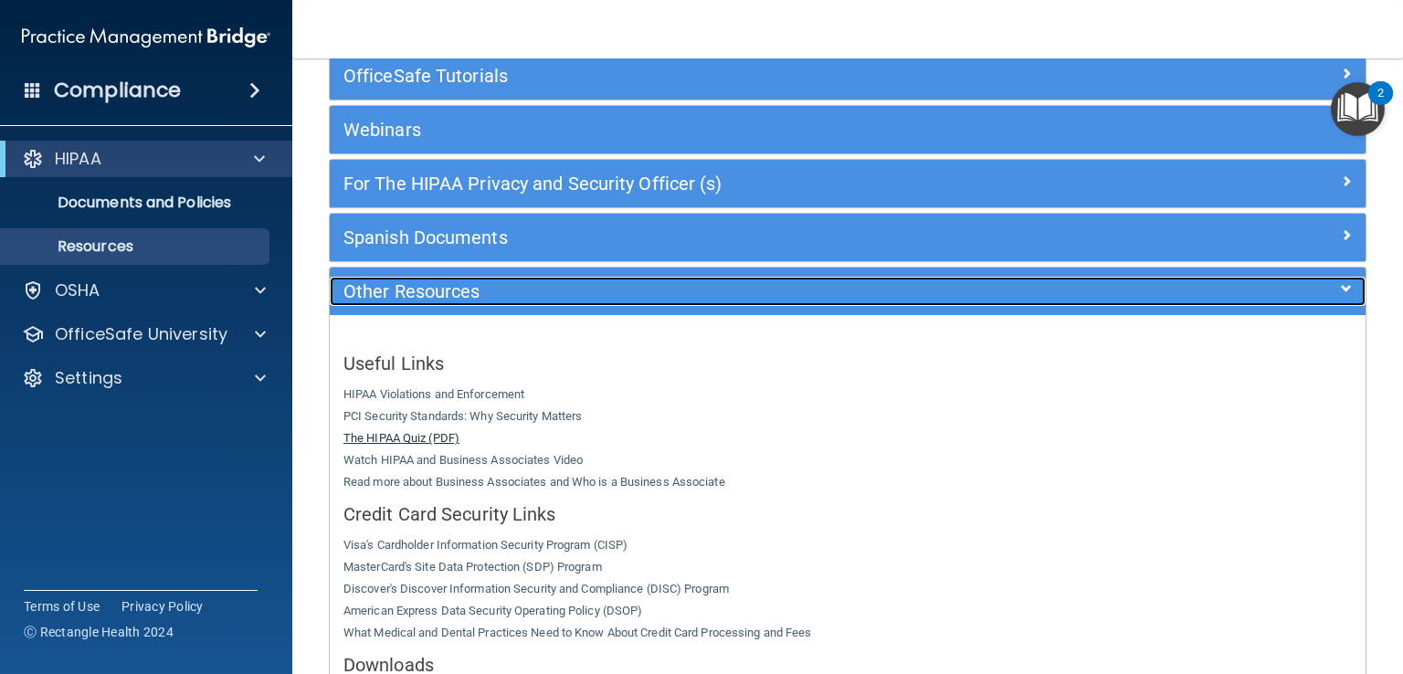
scroll to position [171, 0]
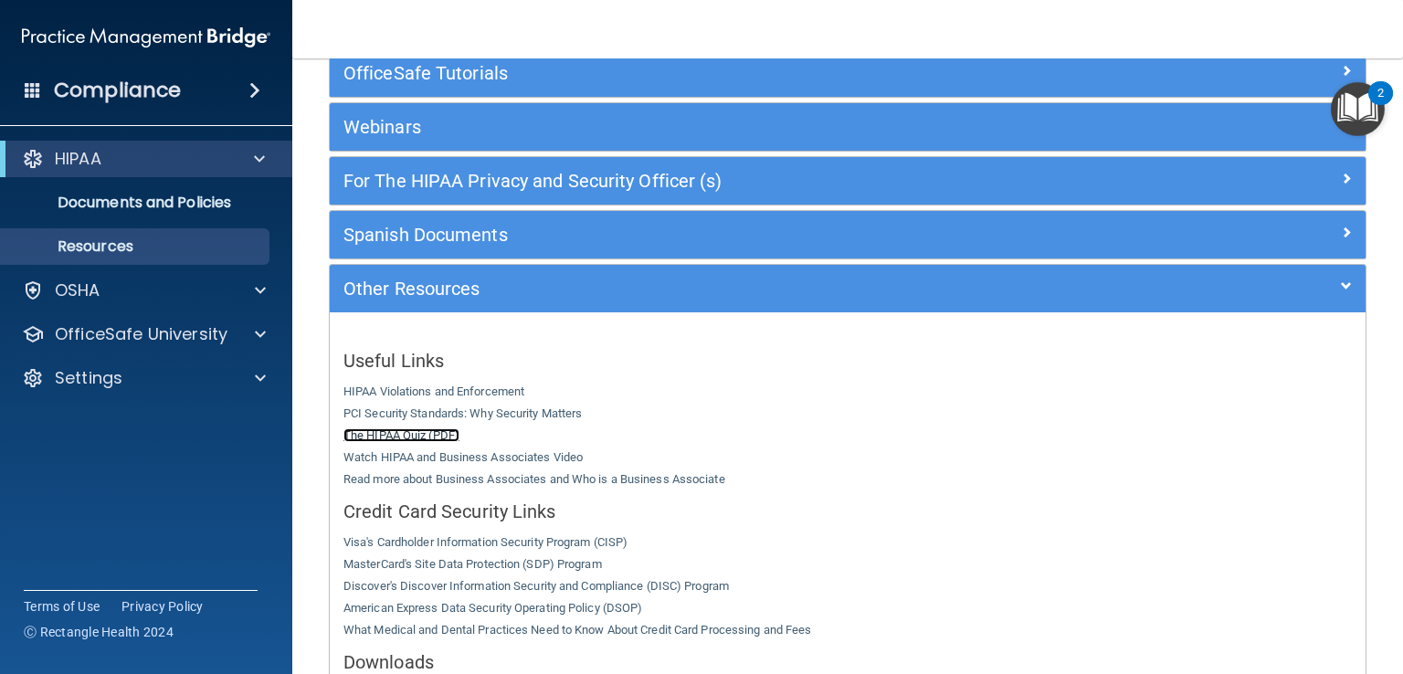
click at [395, 436] on link "The HIPAA Quiz (PDF)" at bounding box center [401, 435] width 116 height 14
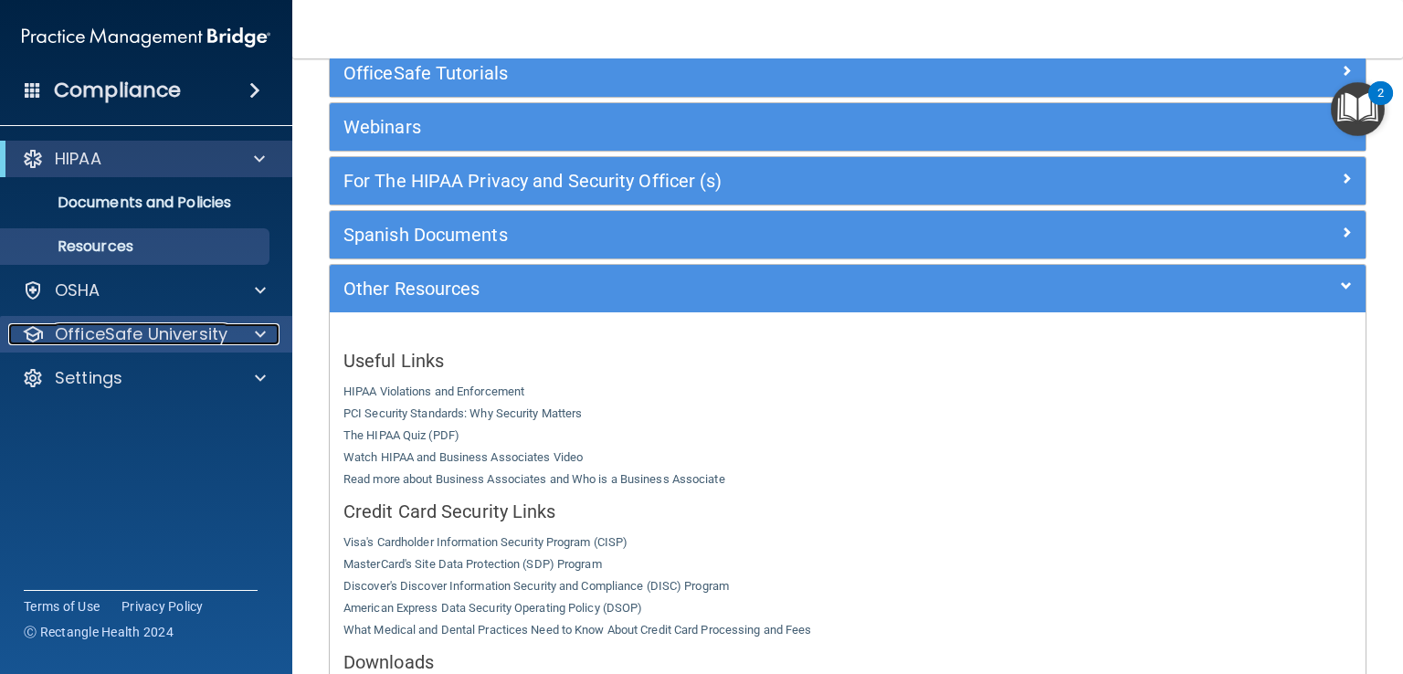
click at [124, 343] on p "OfficeSafe University" at bounding box center [141, 334] width 173 height 22
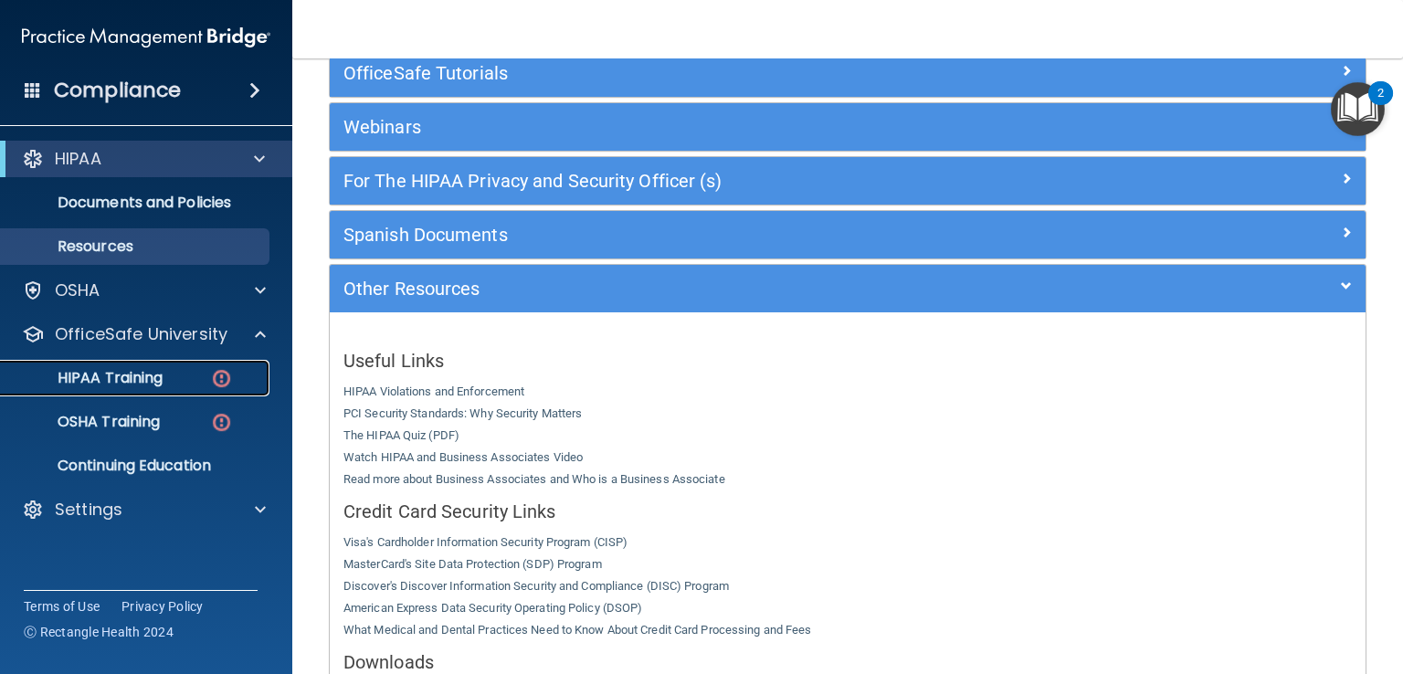
click at [155, 387] on p "HIPAA Training" at bounding box center [87, 378] width 151 height 18
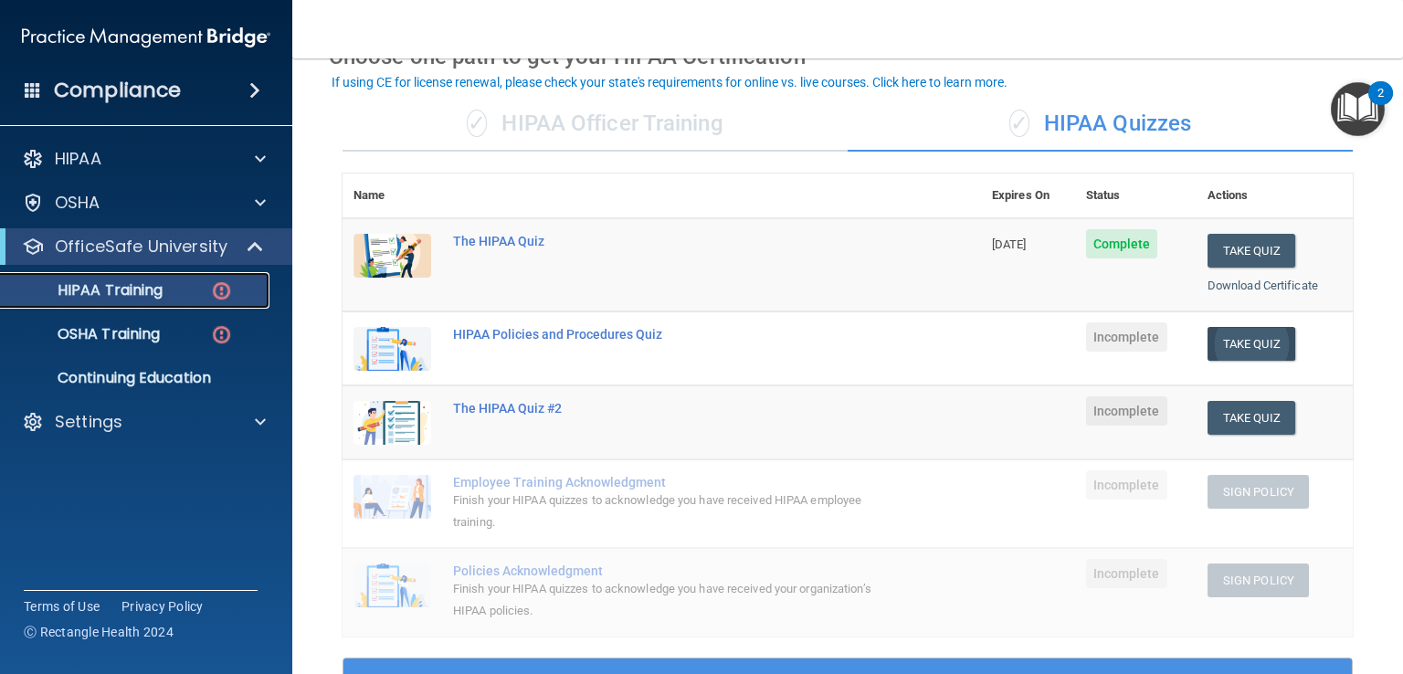
scroll to position [100, 0]
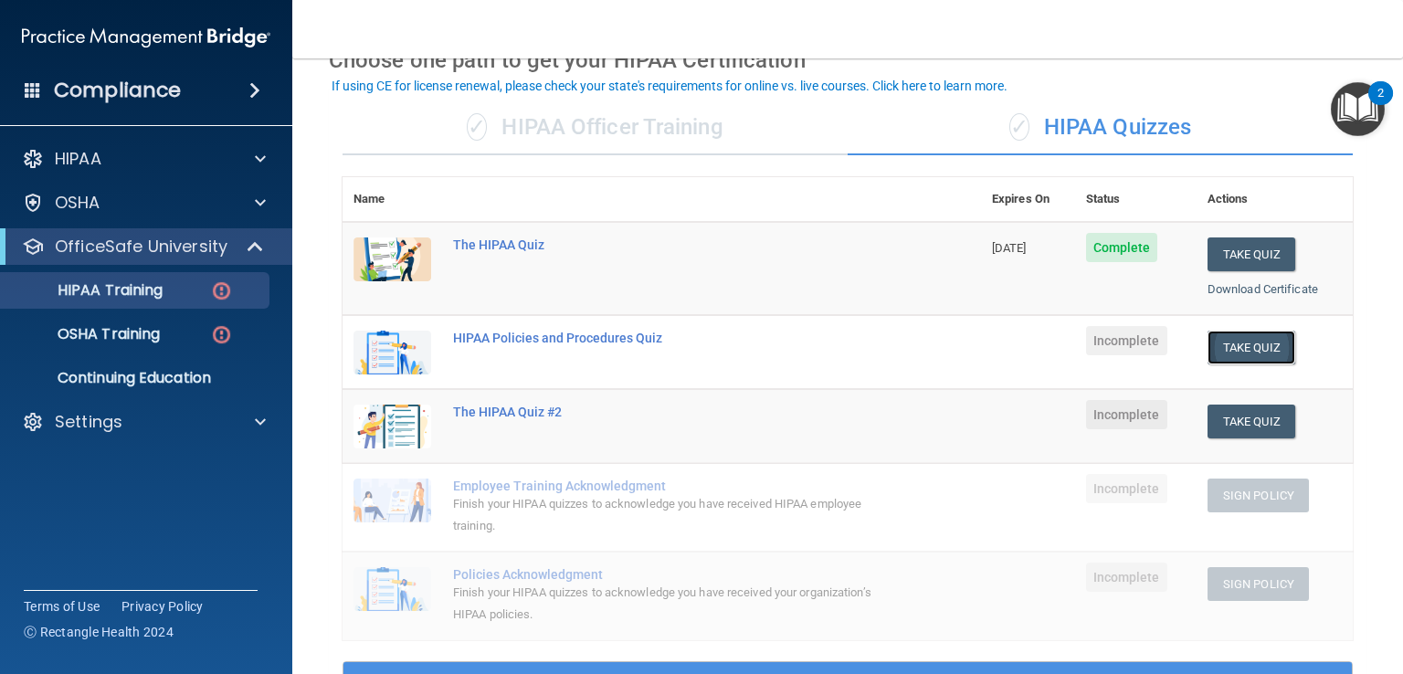
click at [1234, 334] on button "Take Quiz" at bounding box center [1252, 348] width 88 height 34
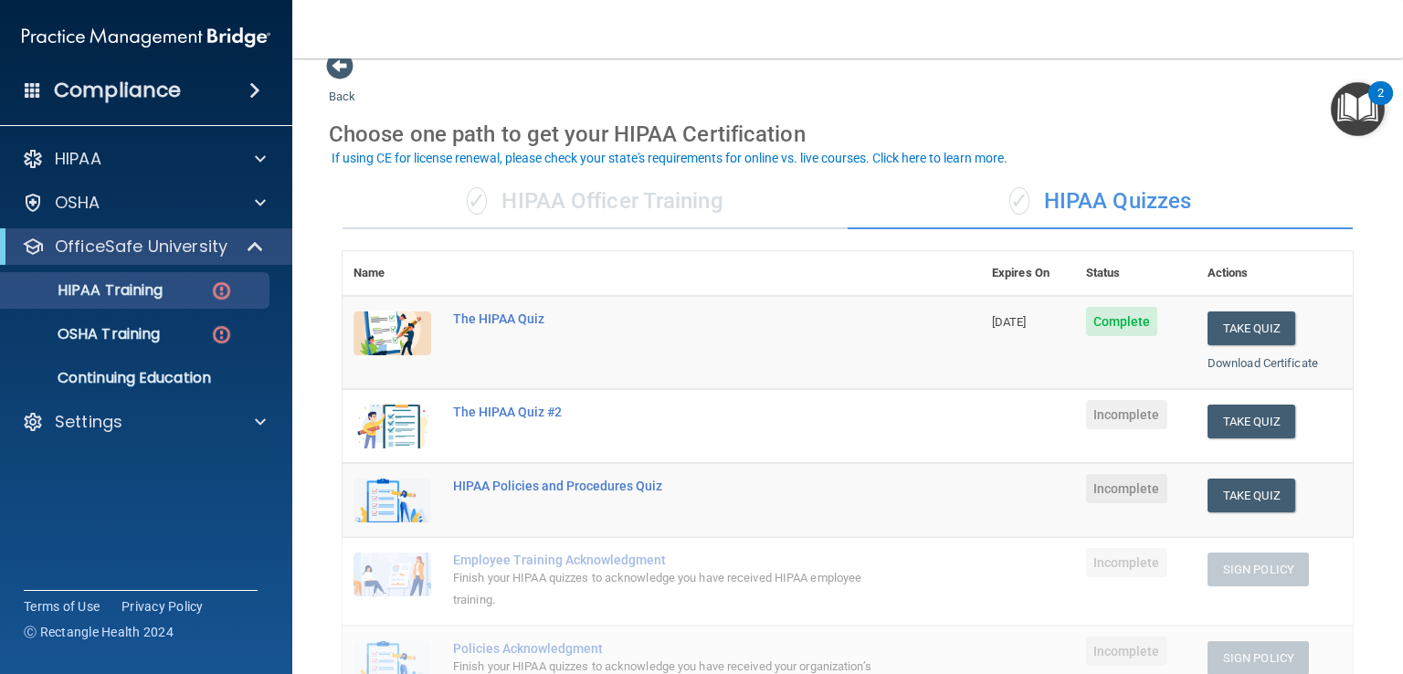
scroll to position [27, 0]
click at [640, 210] on div "✓ HIPAA Officer Training" at bounding box center [595, 200] width 505 height 55
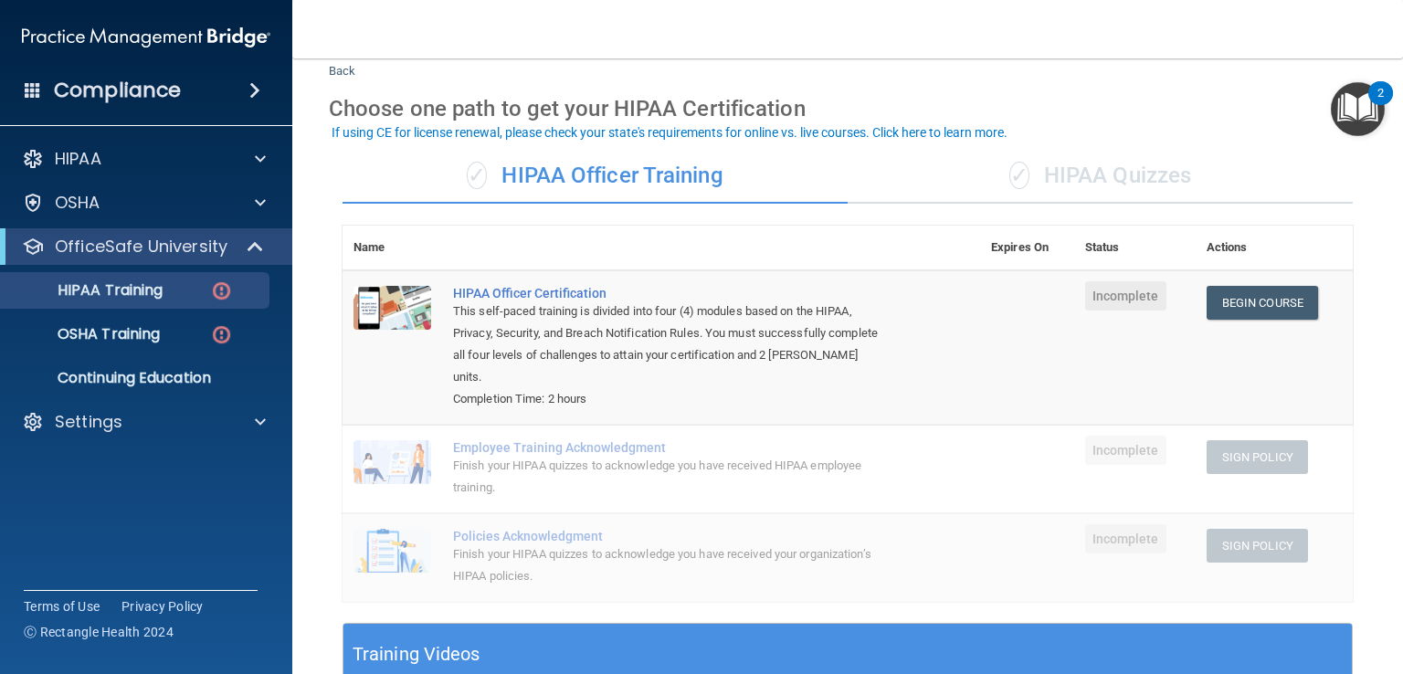
scroll to position [53, 0]
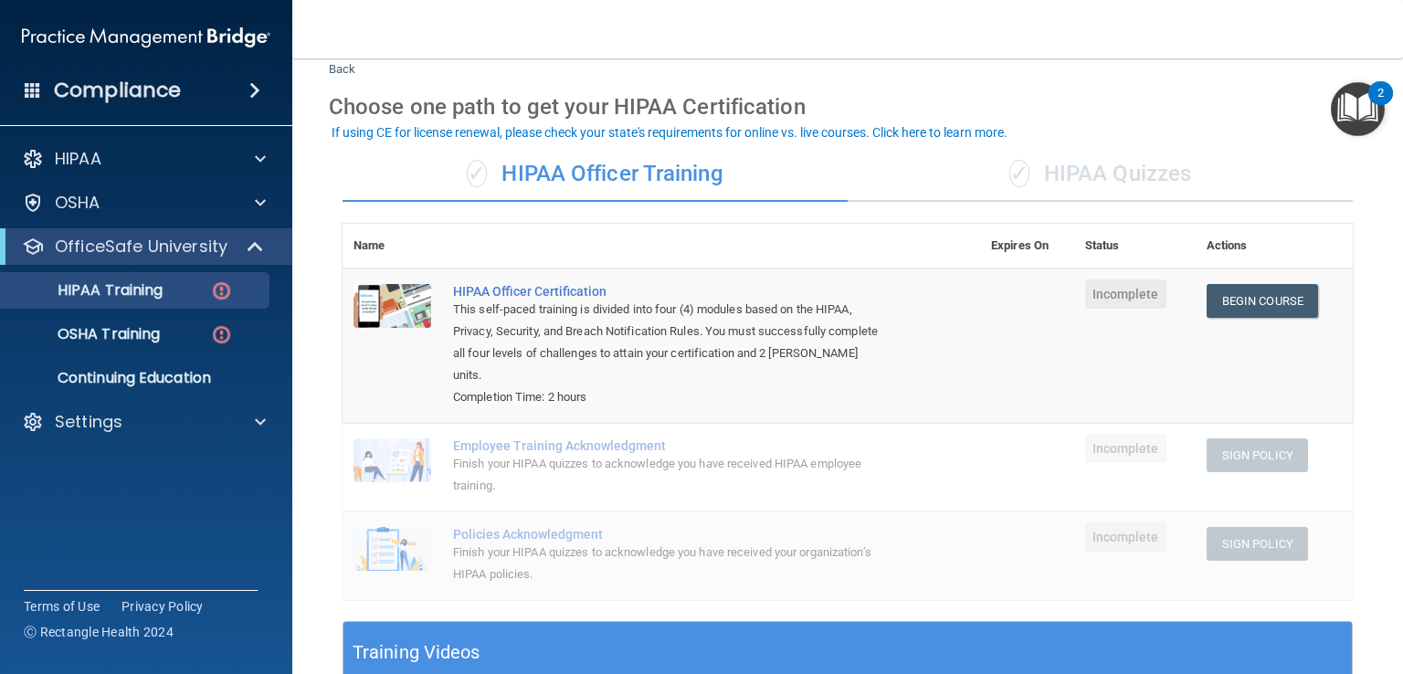
click at [1067, 168] on div "✓ HIPAA Quizzes" at bounding box center [1100, 174] width 505 height 55
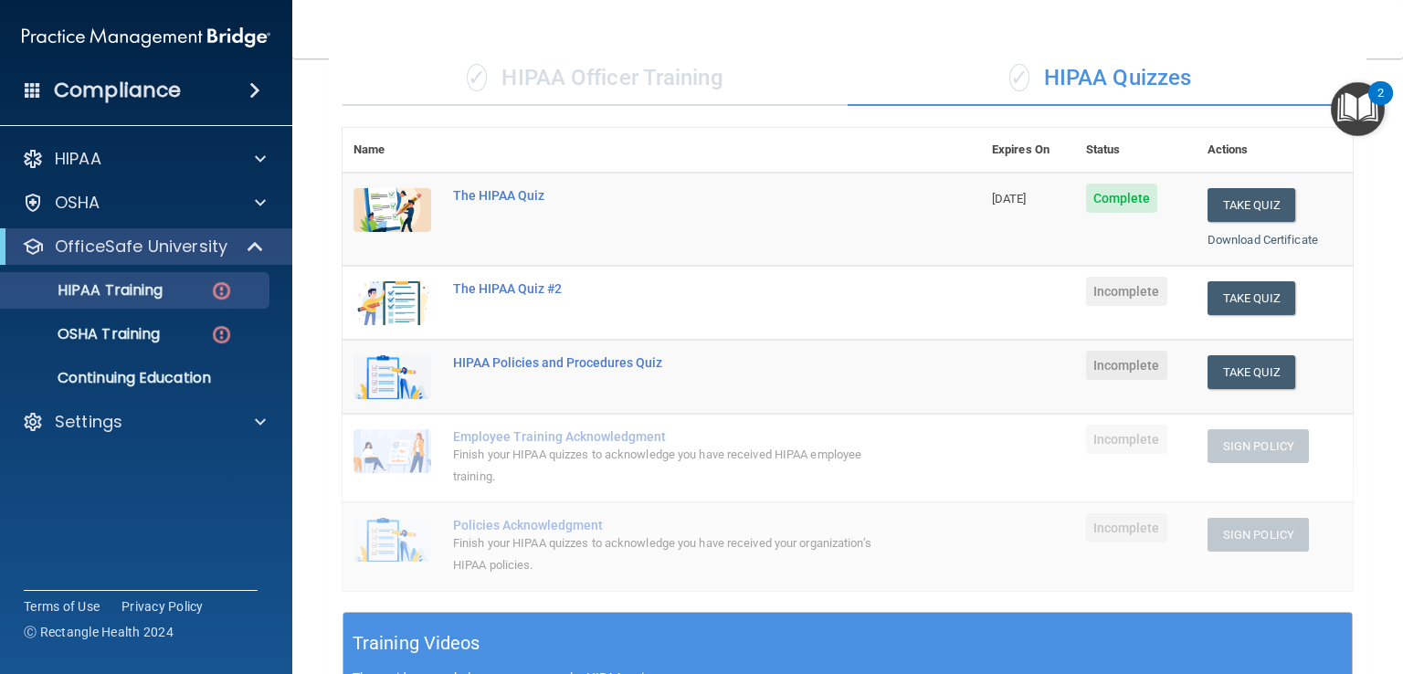
scroll to position [148, 0]
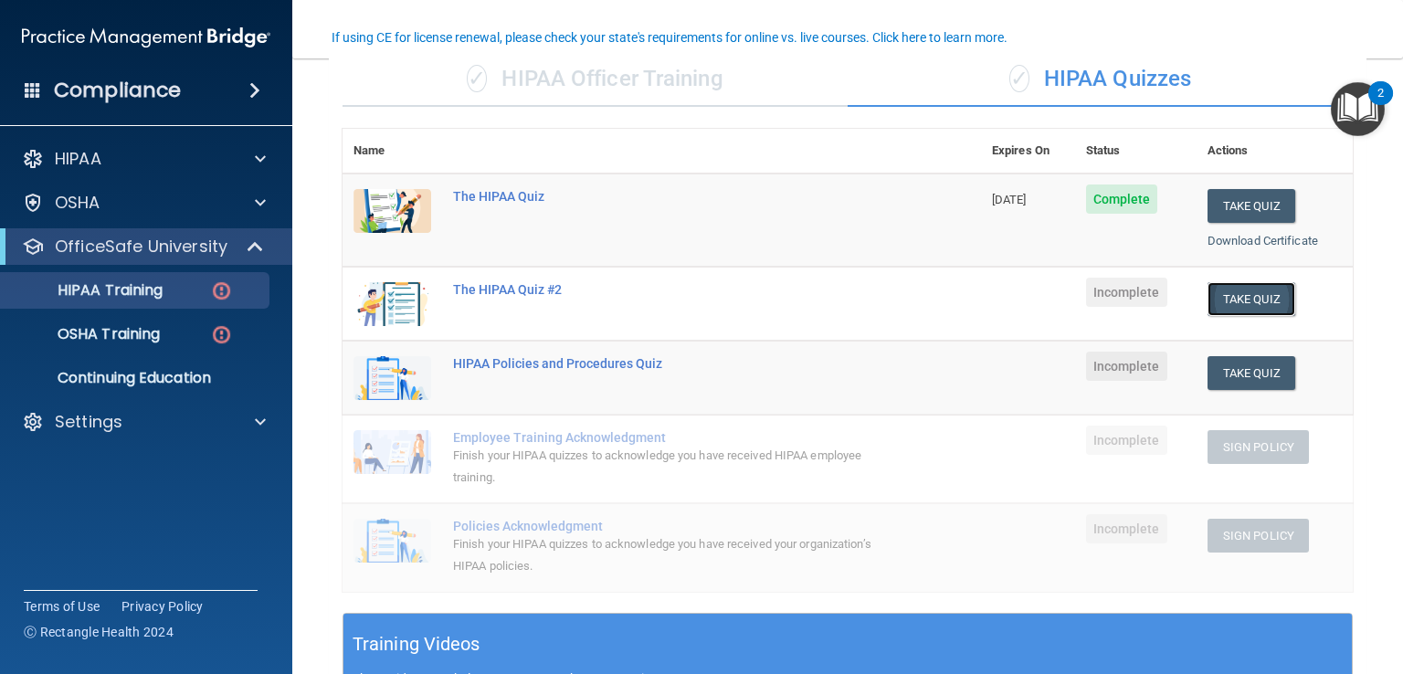
drag, startPoint x: 1226, startPoint y: 286, endPoint x: 1257, endPoint y: 298, distance: 33.3
click at [1257, 298] on button "Take Quiz" at bounding box center [1252, 299] width 88 height 34
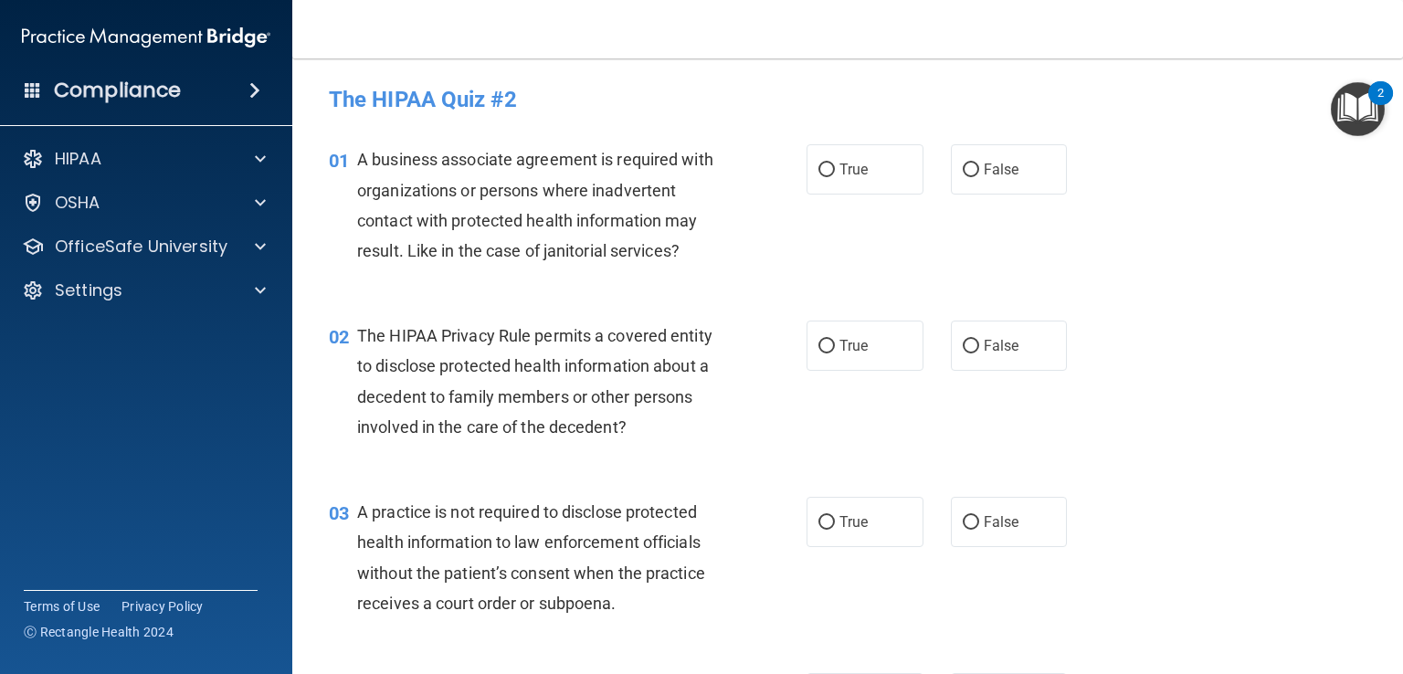
click at [936, 155] on div "True False" at bounding box center [947, 169] width 280 height 50
click at [963, 168] on input "False" at bounding box center [971, 171] width 16 height 14
radio input "true"
click at [882, 346] on label "True" at bounding box center [865, 346] width 117 height 50
click at [835, 346] on input "True" at bounding box center [827, 347] width 16 height 14
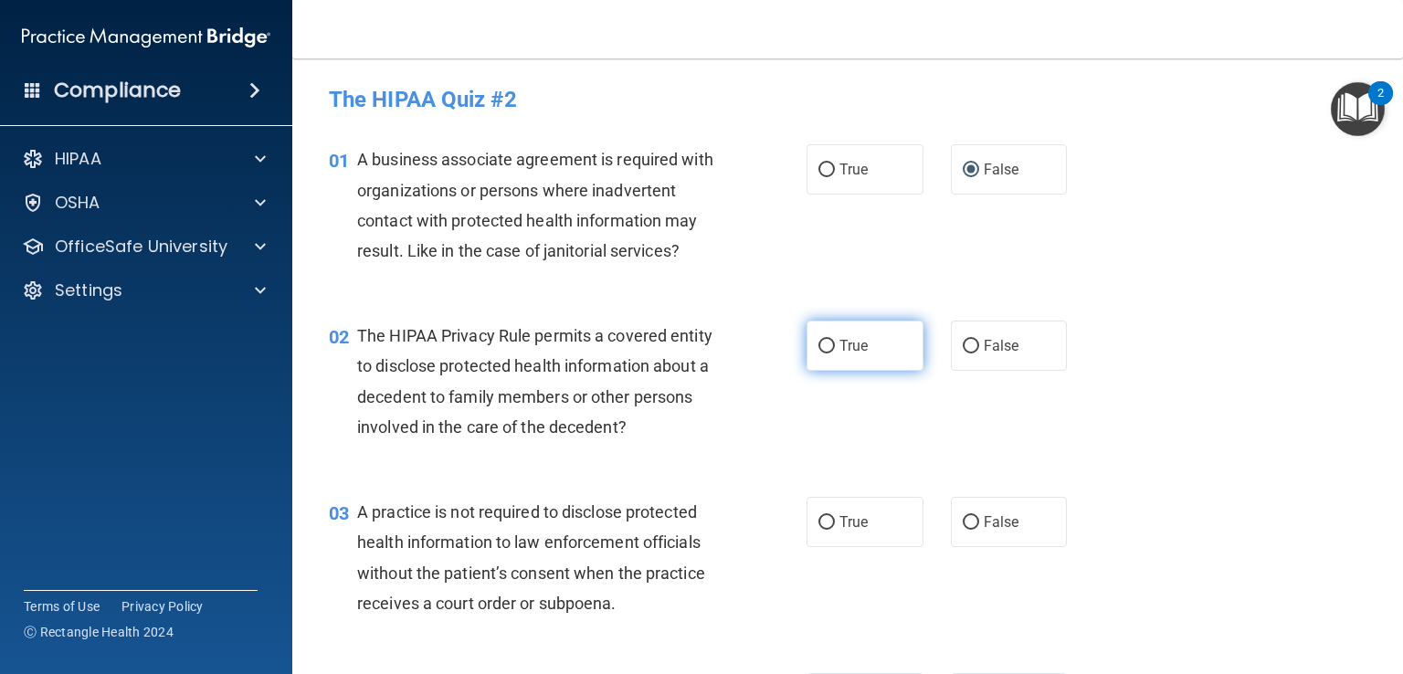
radio input "true"
click at [993, 524] on span "False" at bounding box center [1002, 521] width 36 height 17
click at [979, 524] on input "False" at bounding box center [971, 523] width 16 height 14
radio input "true"
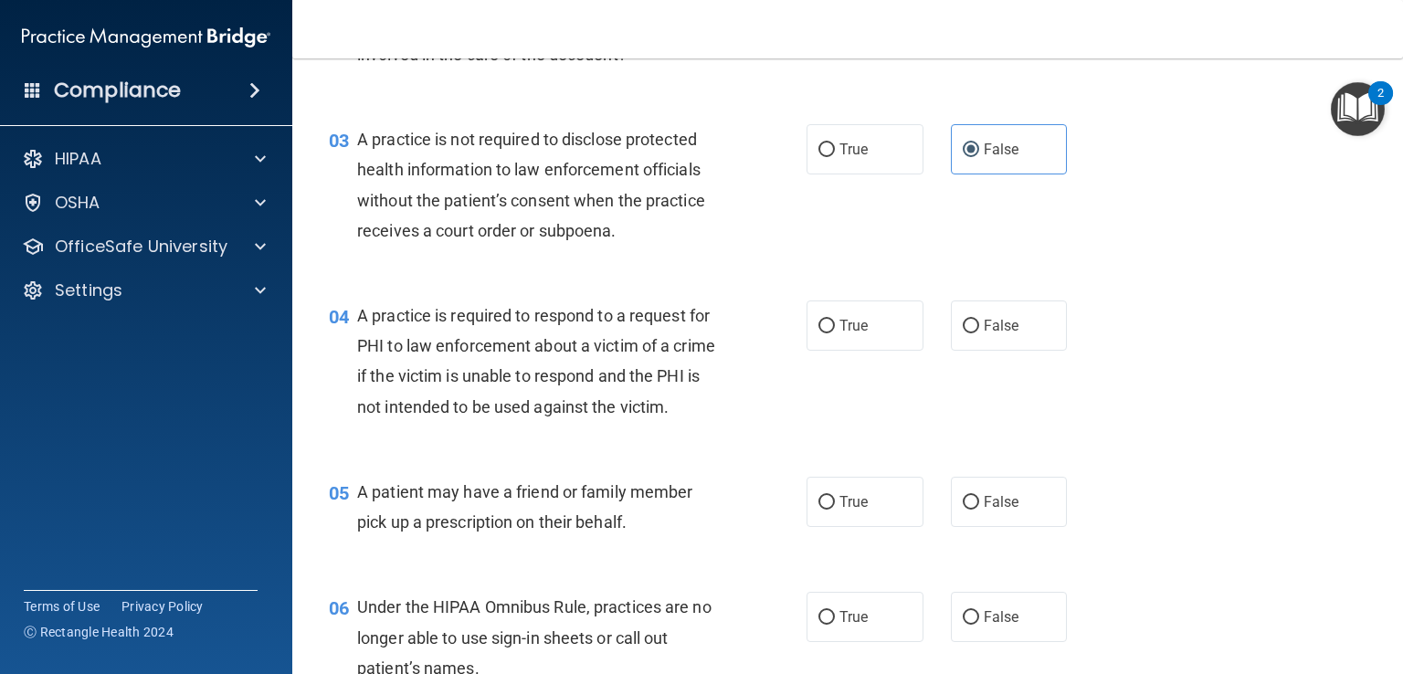
scroll to position [378, 0]
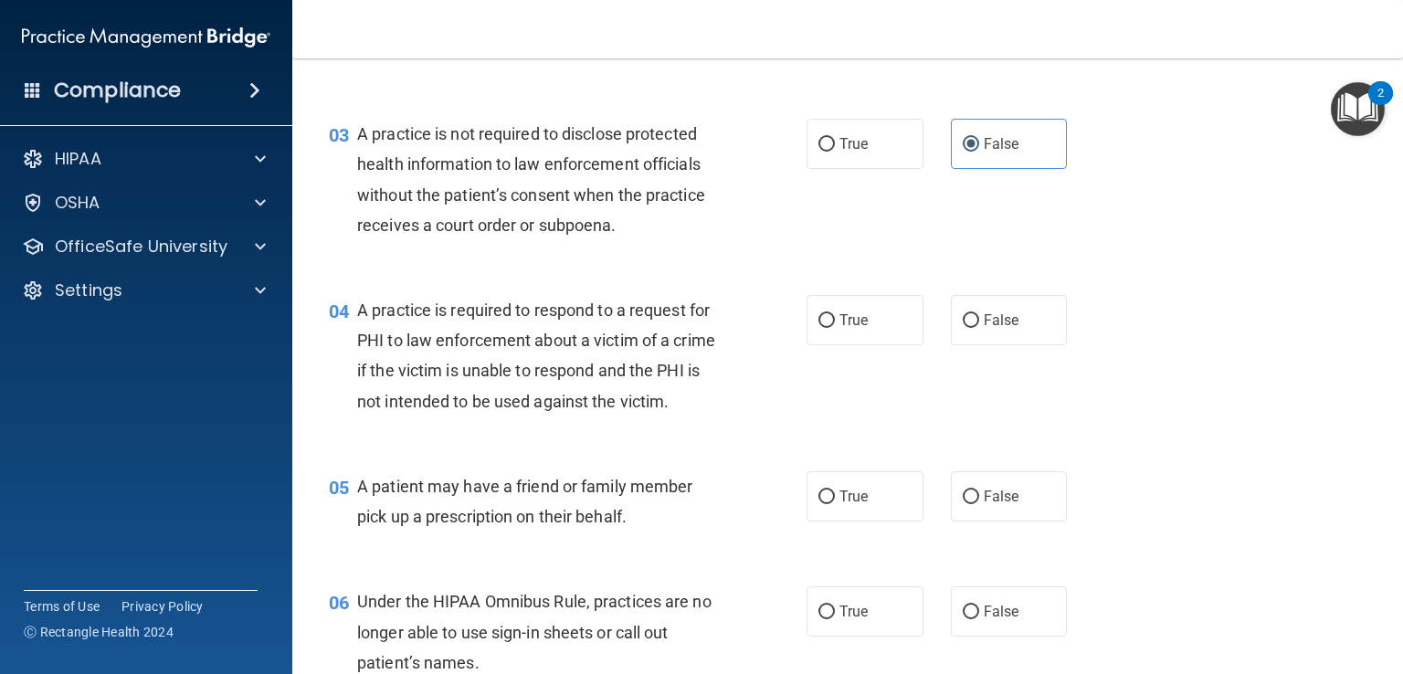
drag, startPoint x: 819, startPoint y: 330, endPoint x: 799, endPoint y: 348, distance: 26.5
click at [799, 348] on div "04 A practice is required to respond to a request for PHI to law enforcement ab…" at bounding box center [567, 360] width 533 height 131
click at [807, 333] on label "True" at bounding box center [865, 320] width 117 height 50
click at [819, 328] on input "True" at bounding box center [827, 321] width 16 height 14
radio input "true"
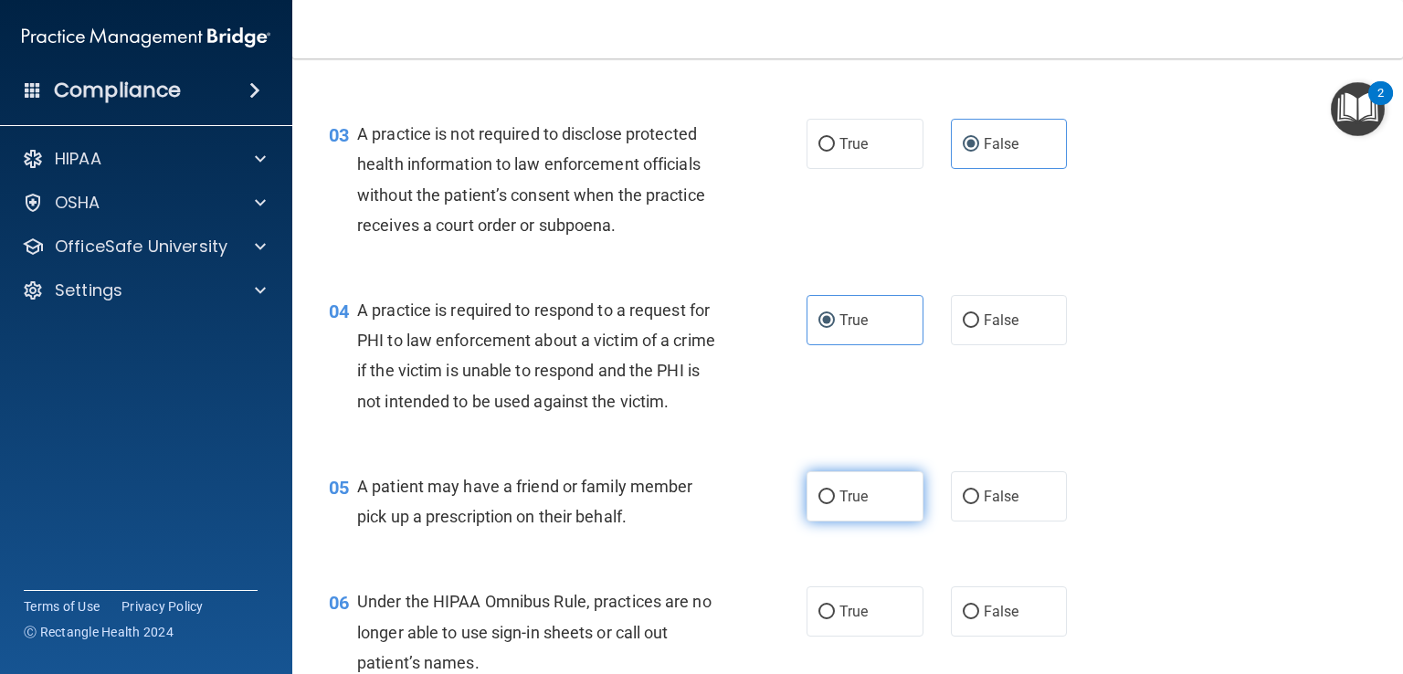
drag, startPoint x: 853, startPoint y: 523, endPoint x: 821, endPoint y: 541, distance: 36.8
click at [851, 505] on span "True" at bounding box center [854, 496] width 28 height 17
click at [835, 504] on input "True" at bounding box center [827, 498] width 16 height 14
radio input "true"
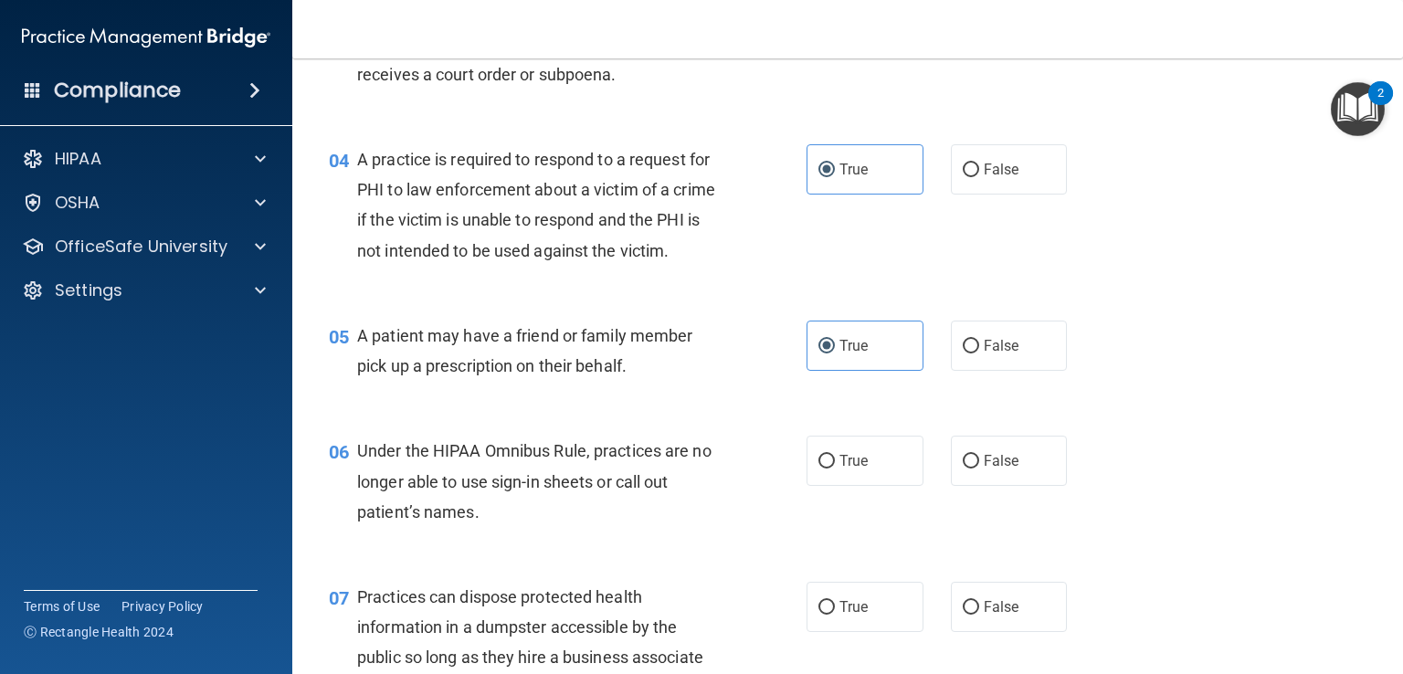
scroll to position [561, 0]
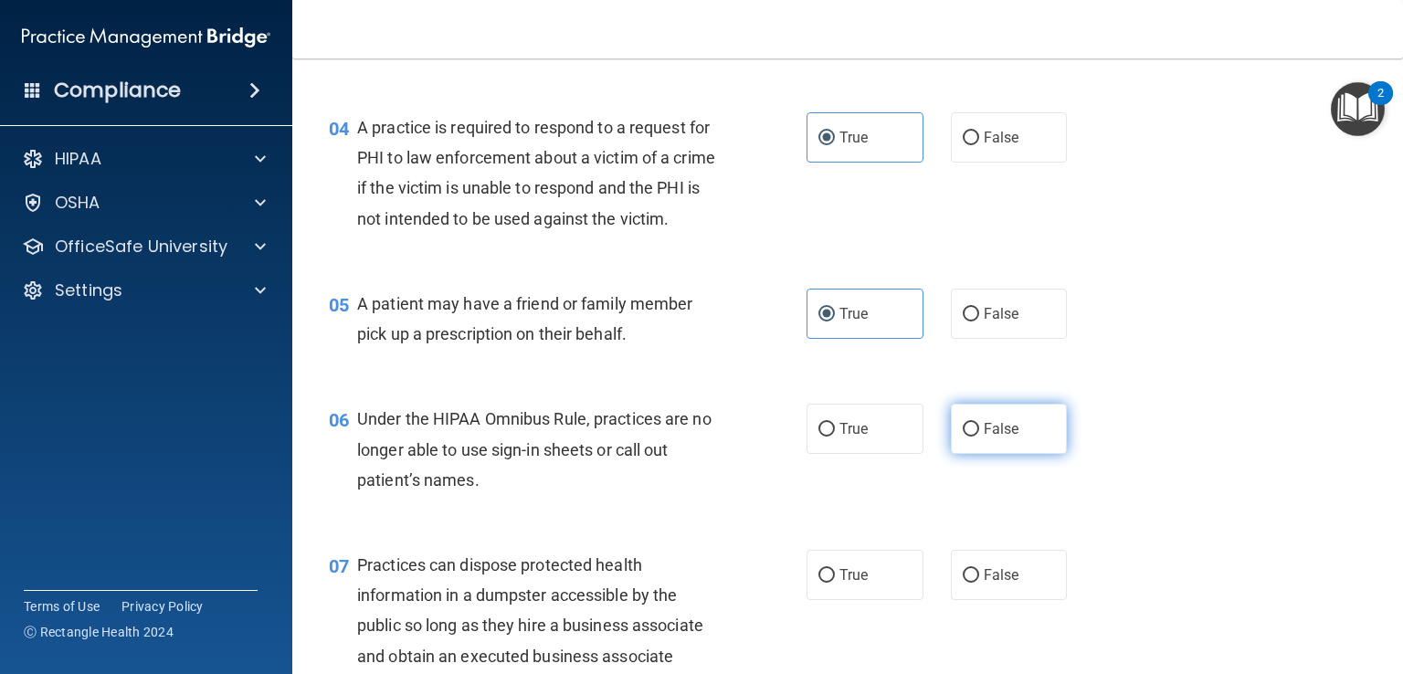
drag, startPoint x: 958, startPoint y: 446, endPoint x: 958, endPoint y: 458, distance: 11.9
click at [958, 444] on label "False" at bounding box center [1009, 429] width 117 height 50
click at [963, 437] on input "False" at bounding box center [971, 430] width 16 height 14
radio input "true"
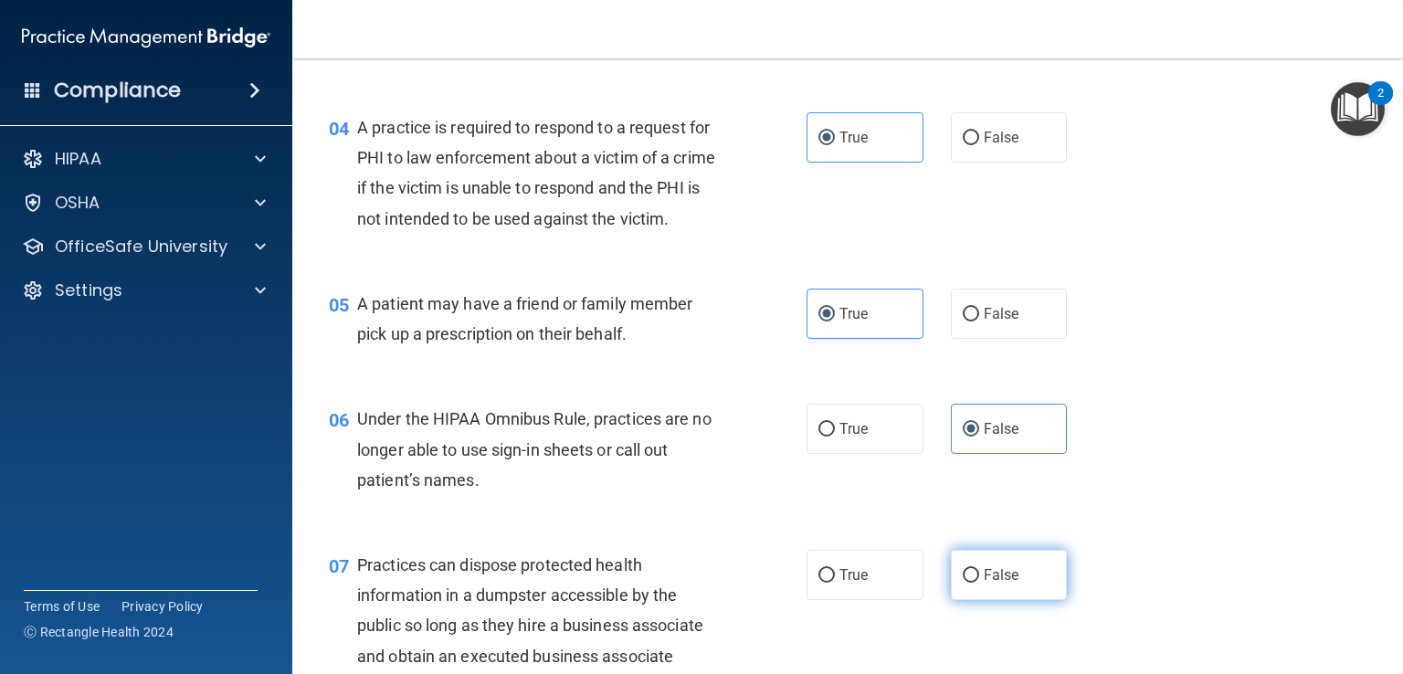
click at [975, 600] on label "False" at bounding box center [1009, 575] width 117 height 50
click at [975, 583] on input "False" at bounding box center [971, 576] width 16 height 14
radio input "true"
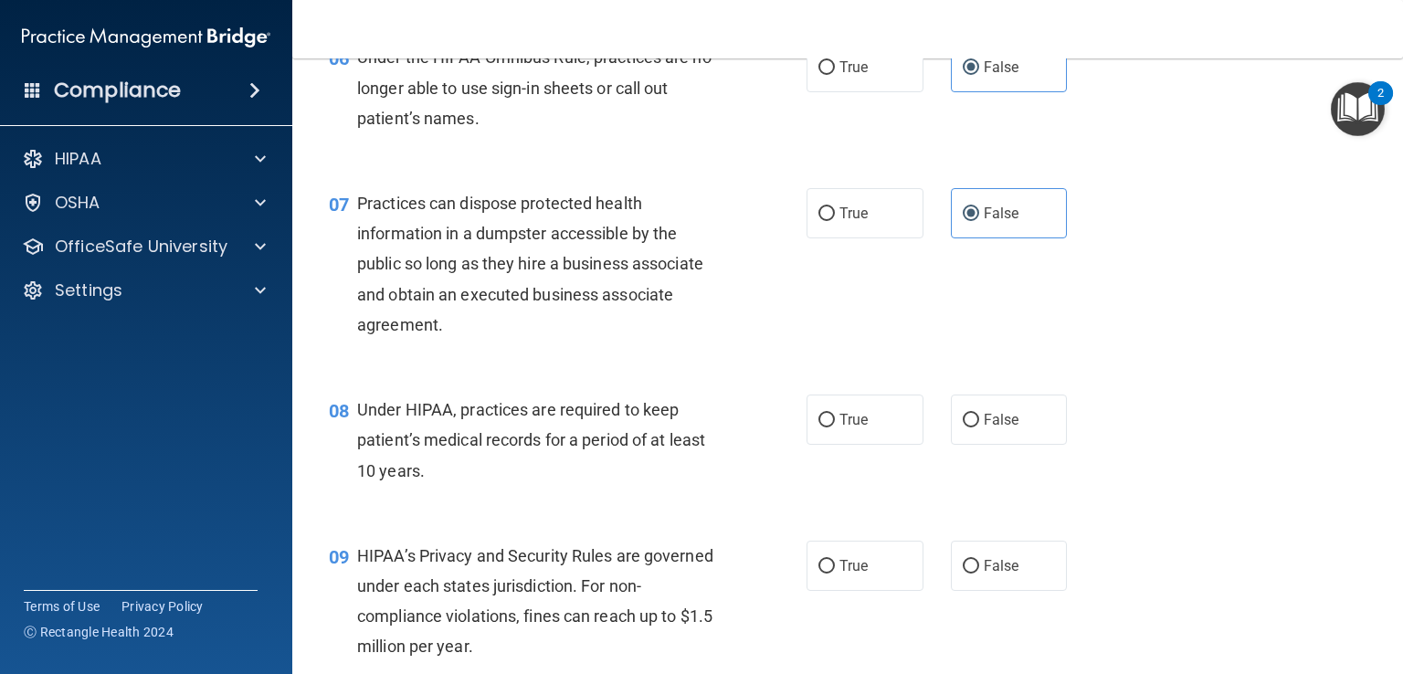
scroll to position [926, 0]
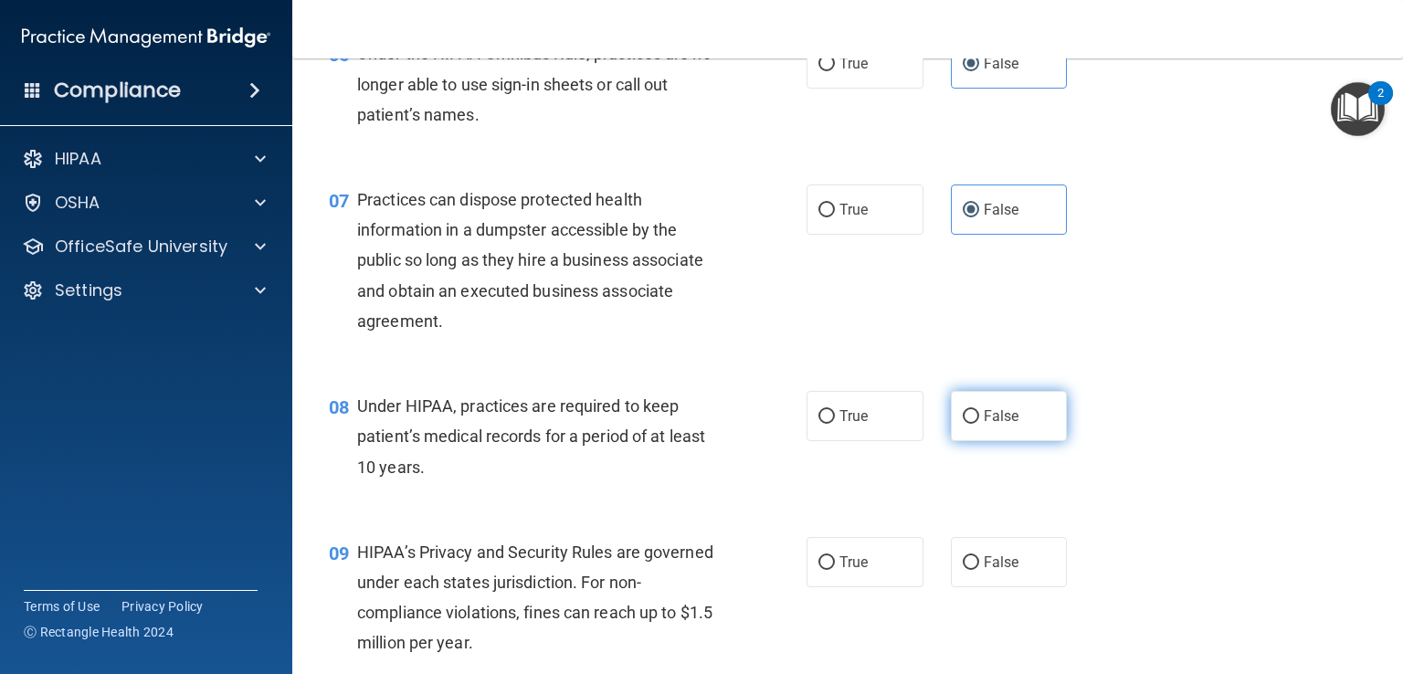
click at [971, 441] on label "False" at bounding box center [1009, 416] width 117 height 50
click at [971, 424] on input "False" at bounding box center [971, 417] width 16 height 14
radio input "true"
click at [969, 587] on label "False" at bounding box center [1009, 562] width 117 height 50
click at [969, 570] on input "False" at bounding box center [971, 563] width 16 height 14
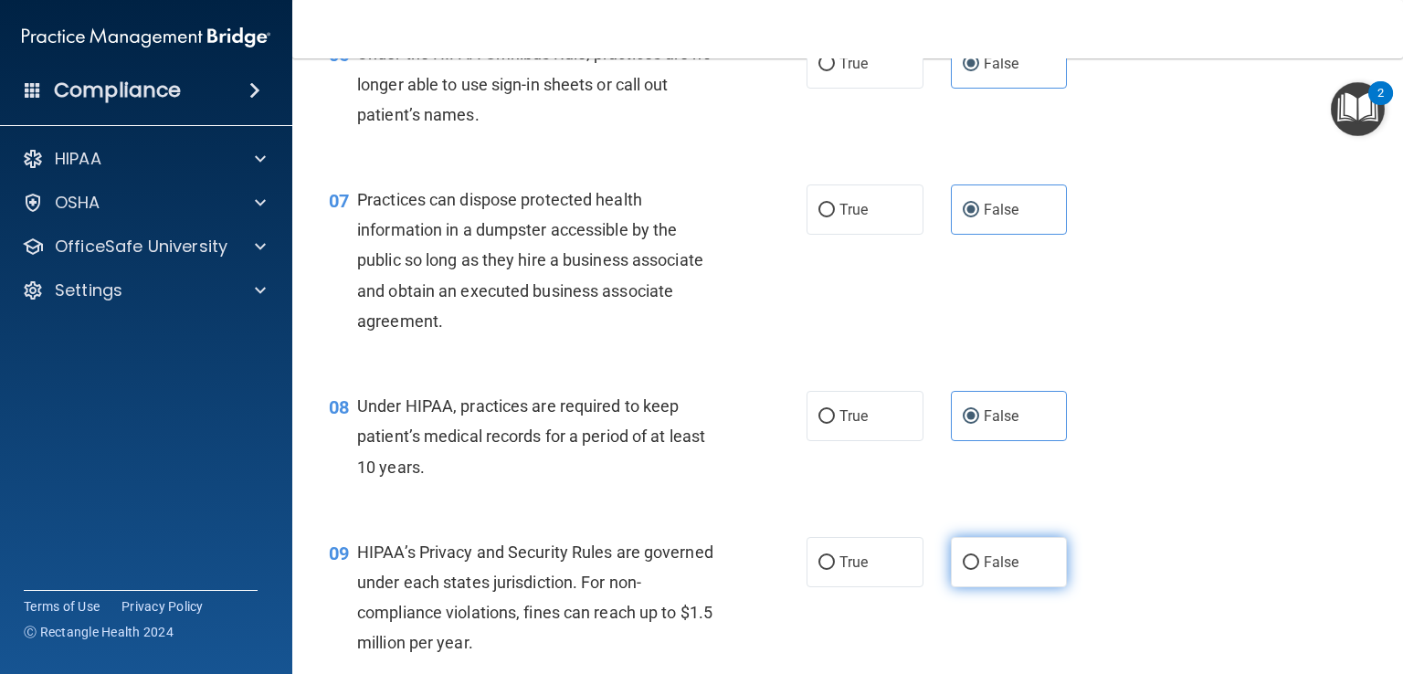
radio input "true"
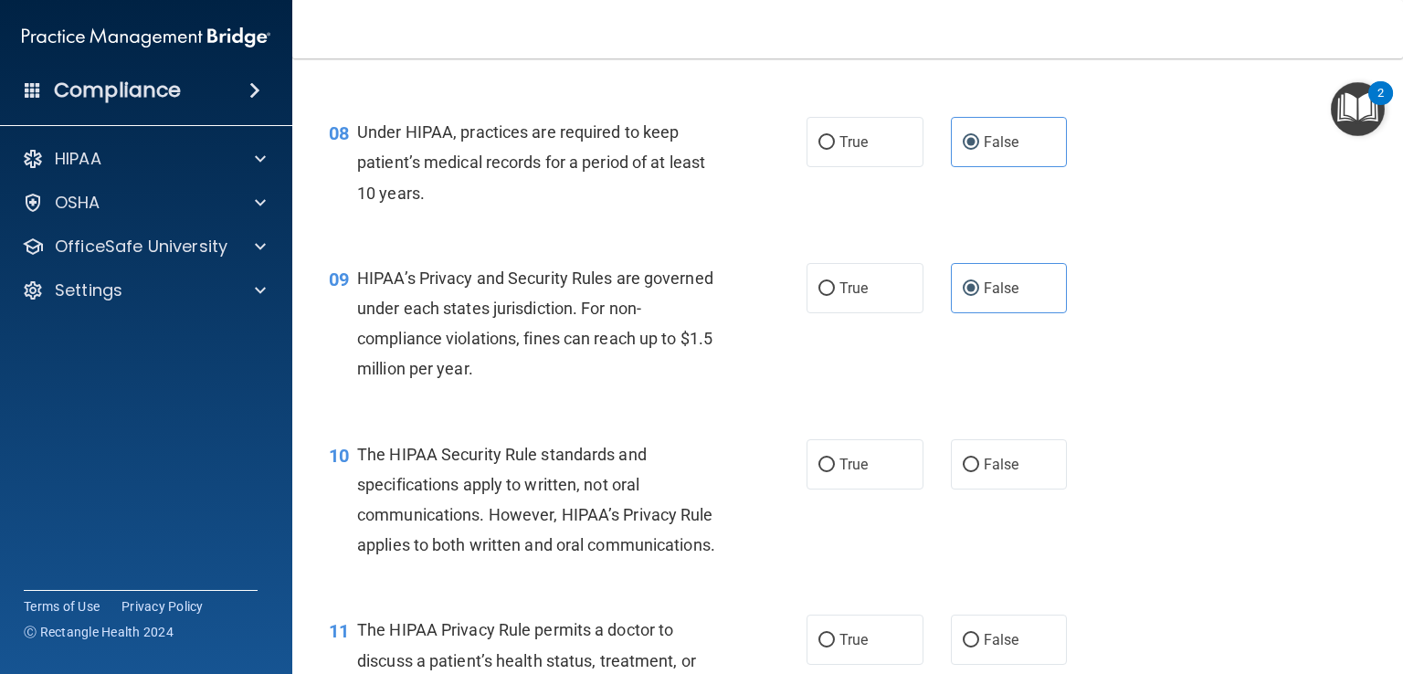
scroll to position [1292, 0]
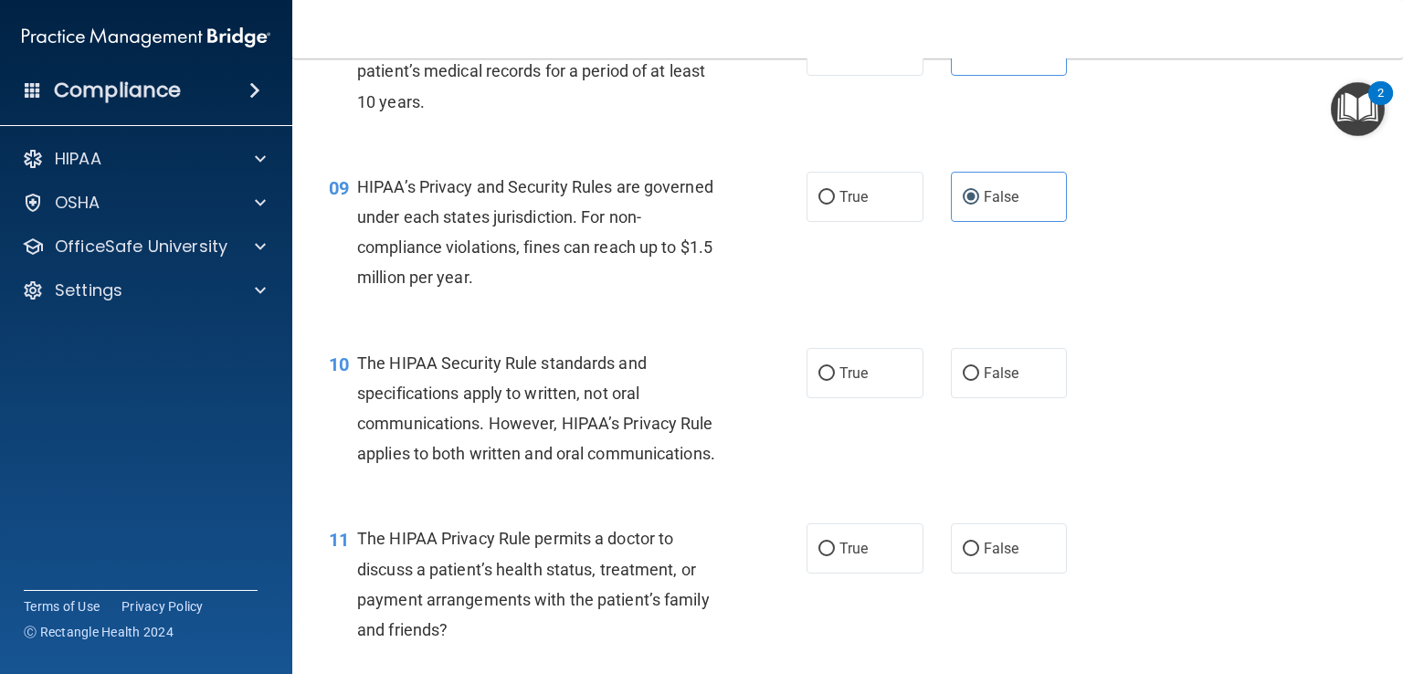
click at [860, 430] on div "10 The HIPAA Security Rule standards and specifications apply to written, not o…" at bounding box center [847, 413] width 1065 height 176
click at [861, 398] on label "True" at bounding box center [865, 373] width 117 height 50
click at [835, 381] on input "True" at bounding box center [827, 374] width 16 height 14
radio input "true"
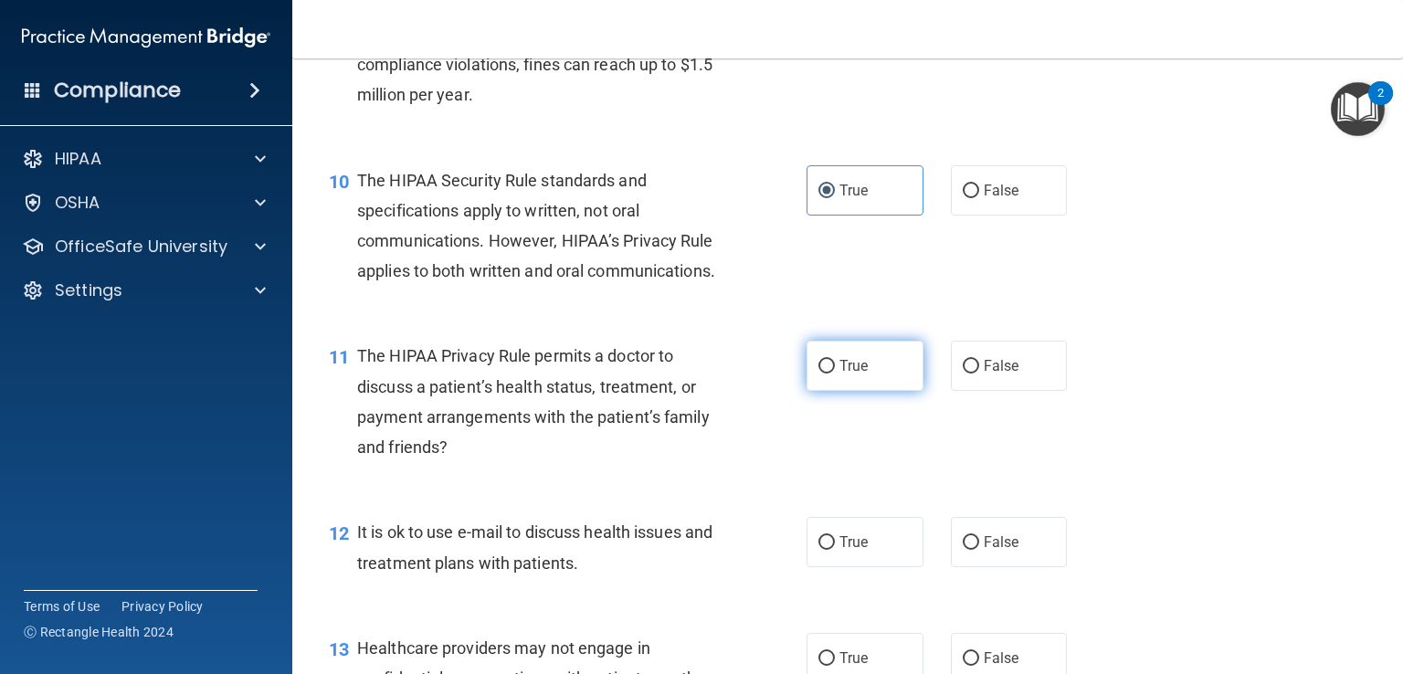
click at [861, 391] on label "True" at bounding box center [865, 366] width 117 height 50
click at [835, 374] on input "True" at bounding box center [827, 367] width 16 height 14
radio input "true"
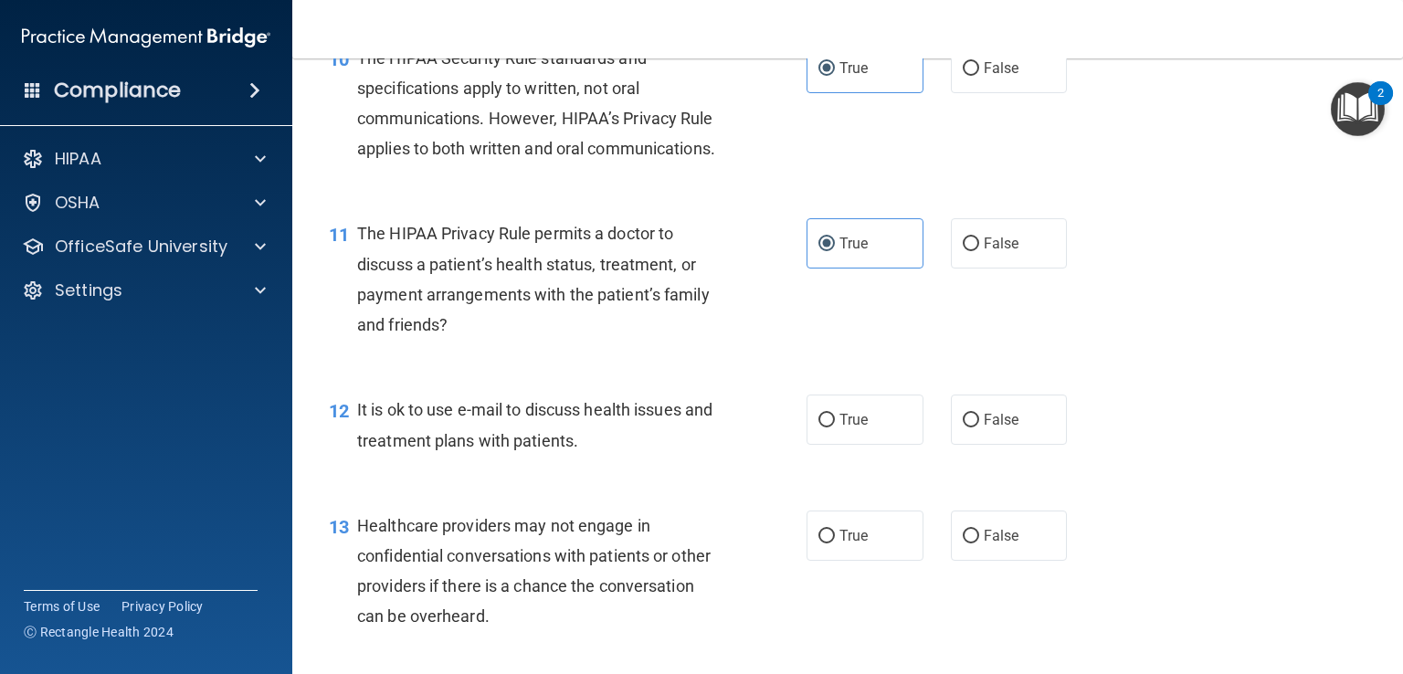
scroll to position [1657, 0]
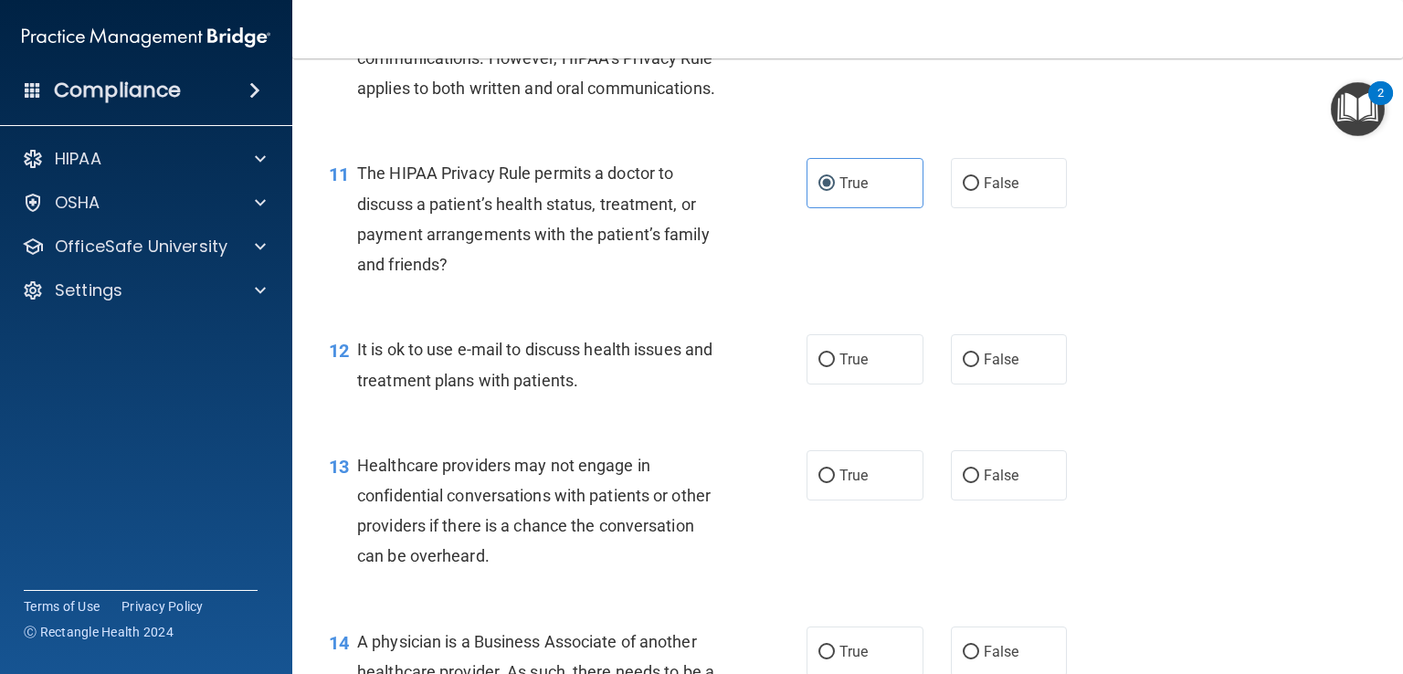
click at [862, 385] on label "True" at bounding box center [865, 359] width 117 height 50
click at [835, 367] on input "True" at bounding box center [827, 361] width 16 height 14
radio input "true"
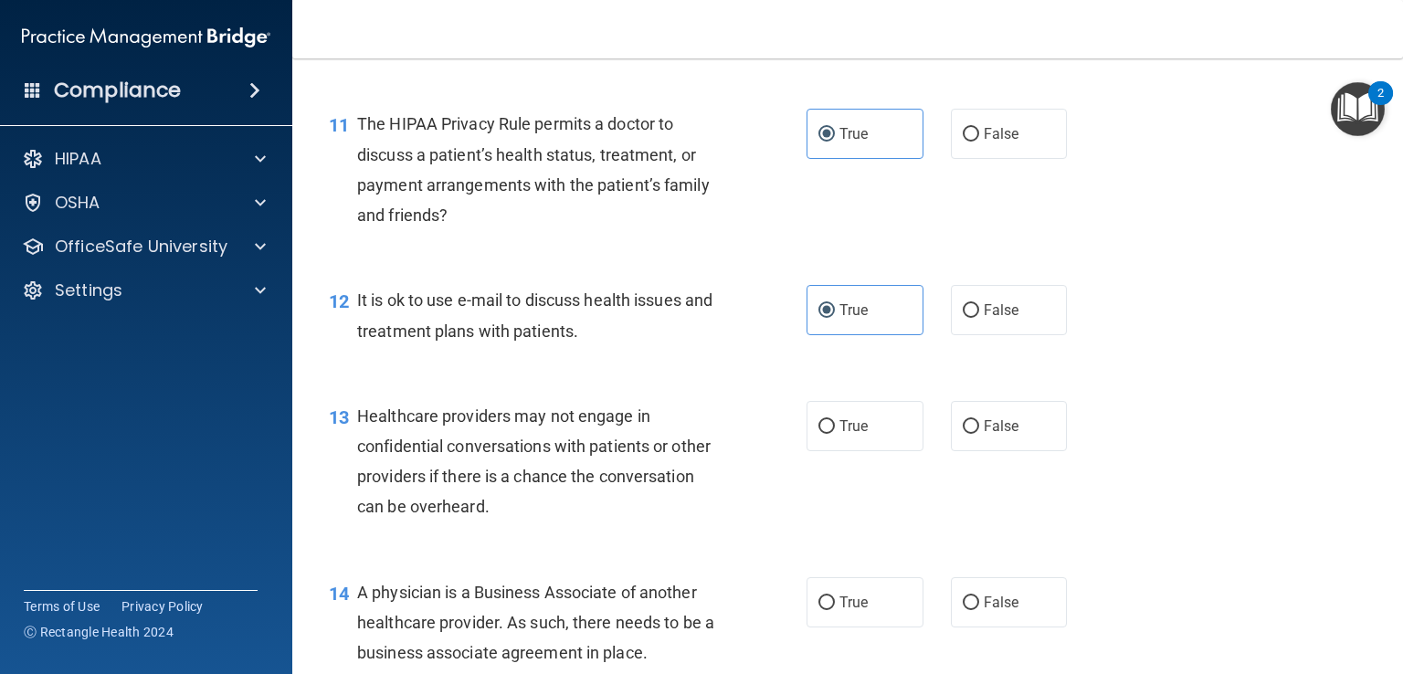
scroll to position [1748, 0]
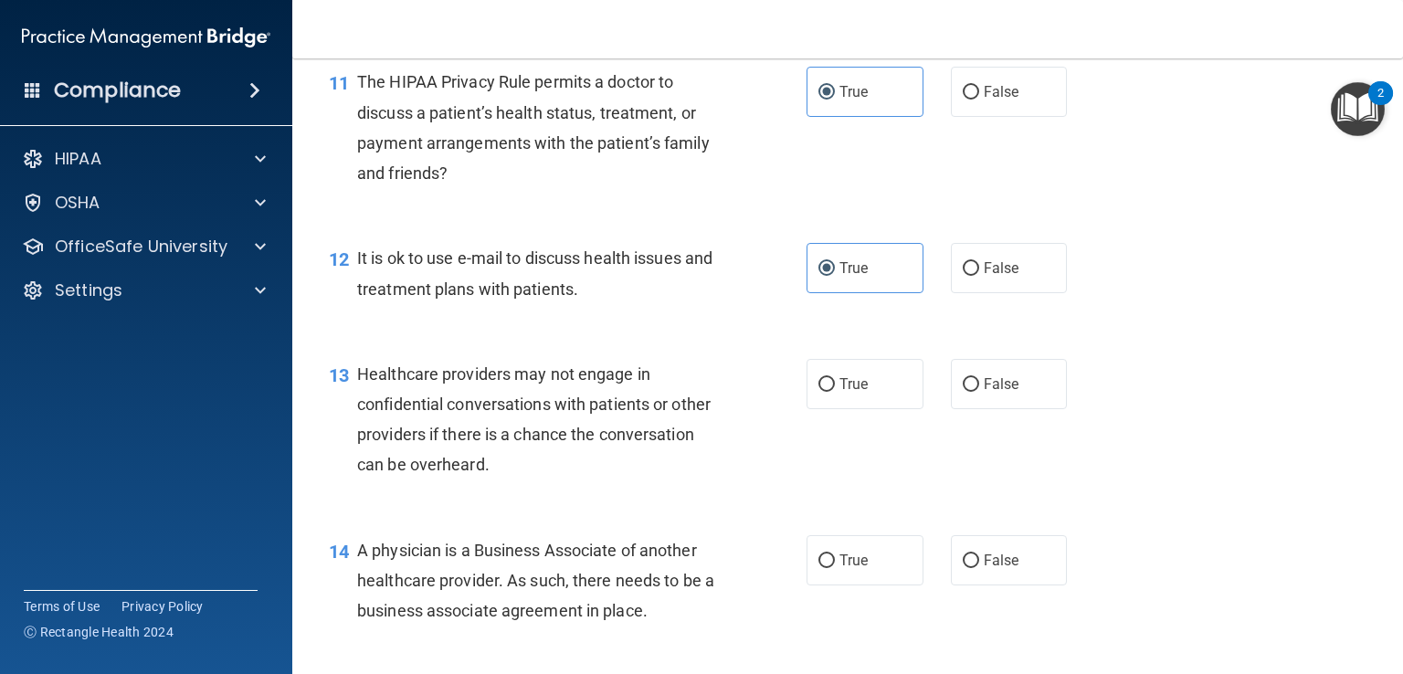
click at [968, 403] on div "13 Healthcare providers may not engage in confidential conversations with patie…" at bounding box center [847, 424] width 1065 height 176
click at [984, 393] on span "False" at bounding box center [1002, 383] width 36 height 17
click at [976, 392] on input "False" at bounding box center [971, 385] width 16 height 14
radio input "true"
click at [1016, 586] on label "False" at bounding box center [1009, 560] width 117 height 50
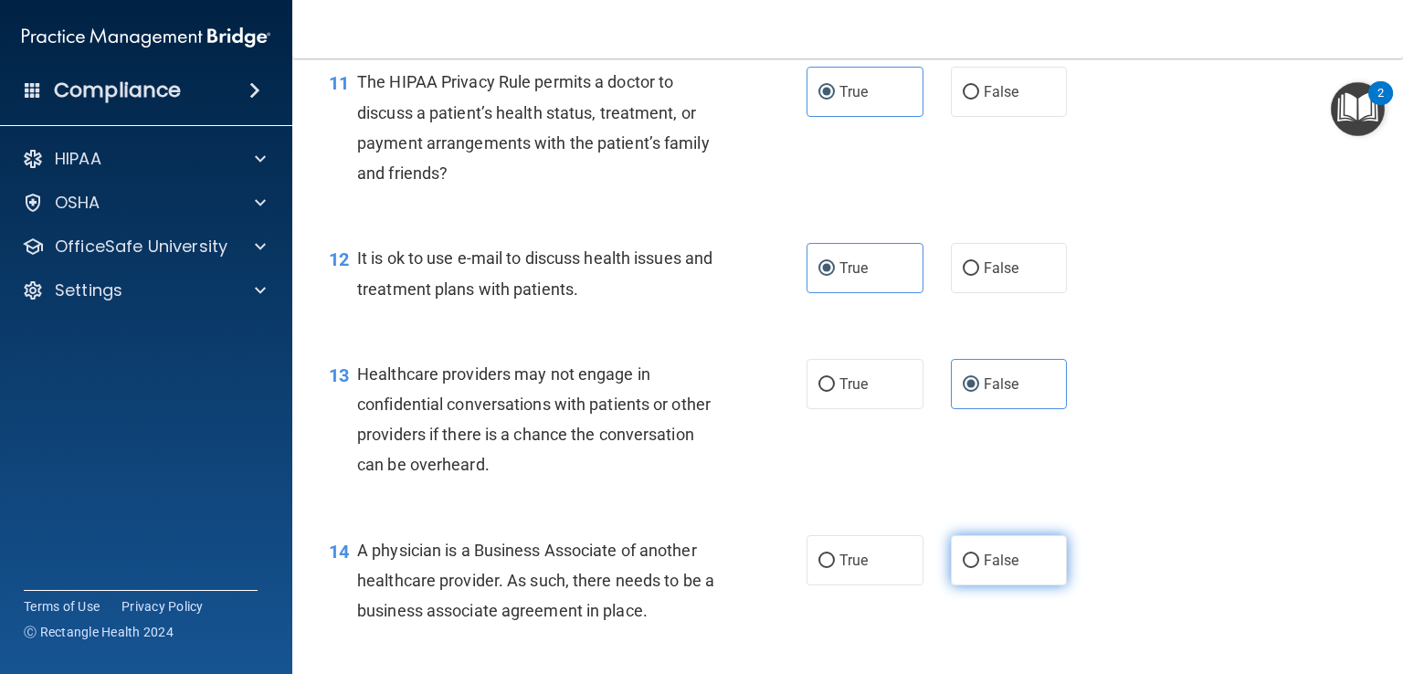
click at [979, 568] on input "False" at bounding box center [971, 562] width 16 height 14
radio input "true"
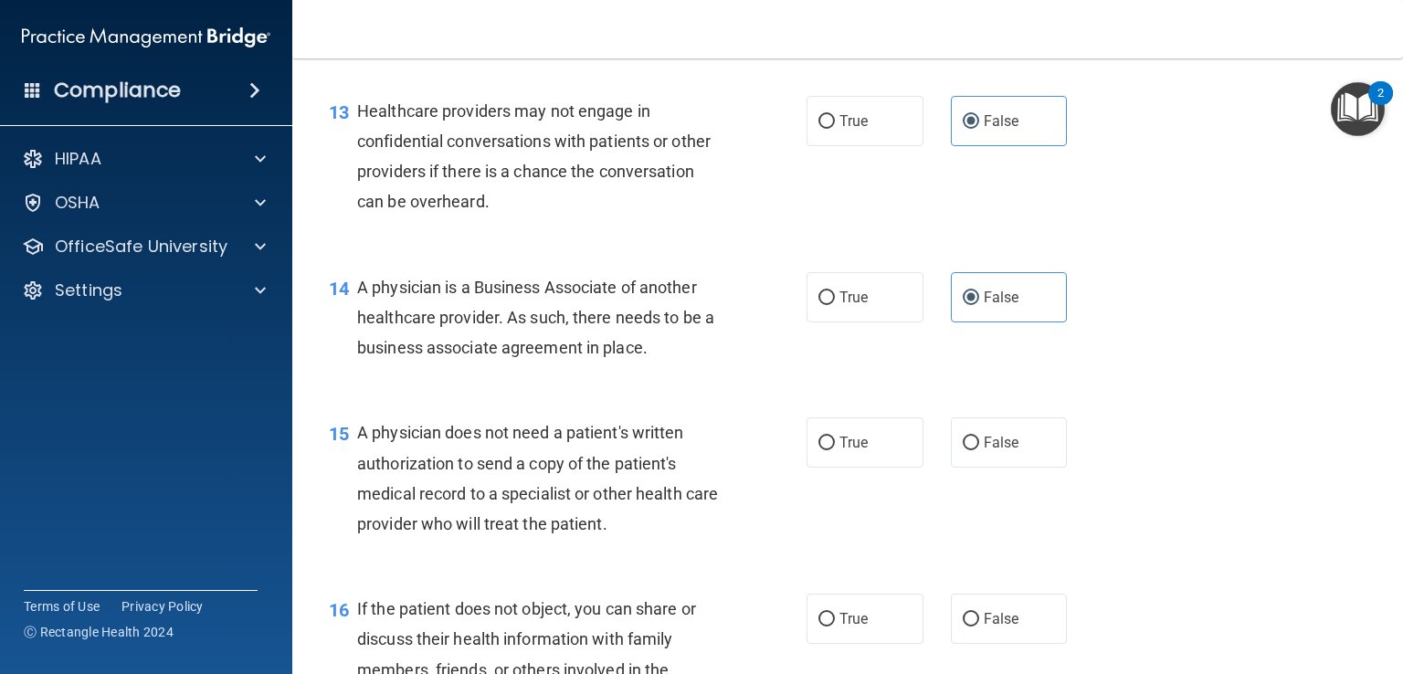
scroll to position [2114, 0]
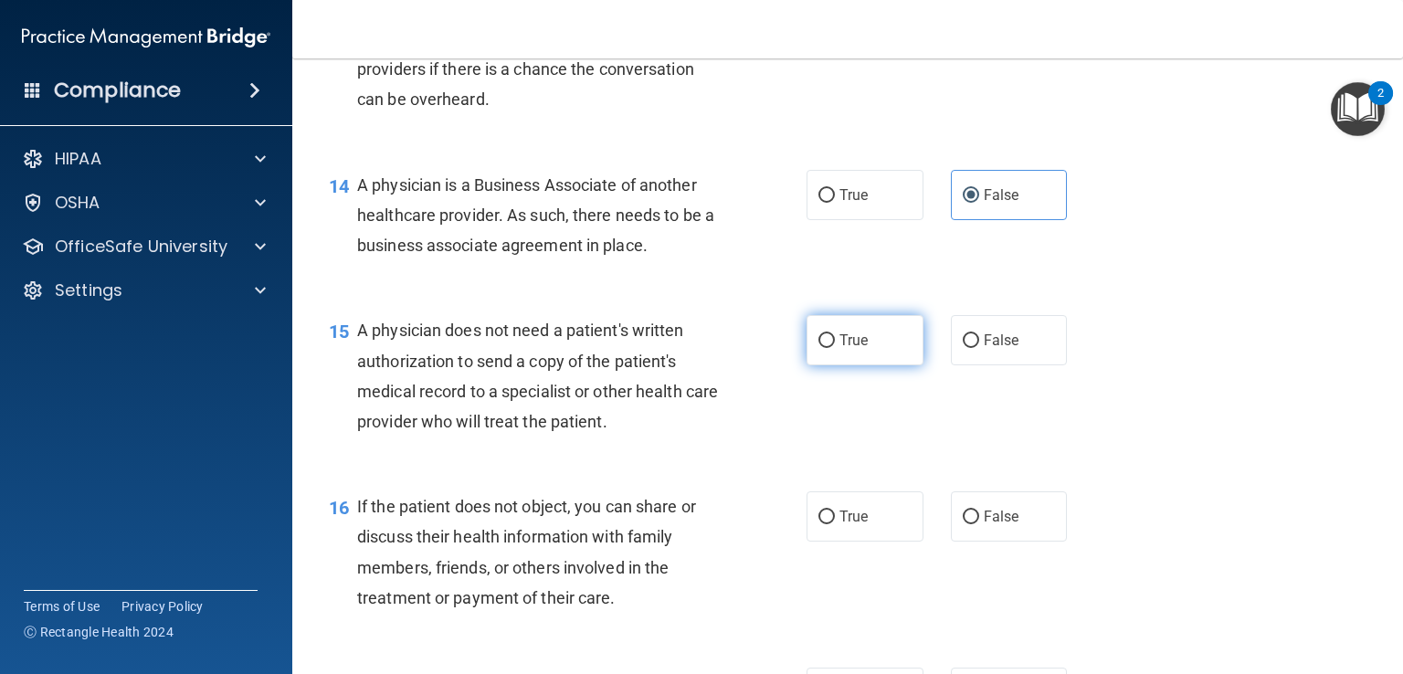
click at [823, 365] on label "True" at bounding box center [865, 340] width 117 height 50
click at [823, 348] on input "True" at bounding box center [827, 341] width 16 height 14
radio input "true"
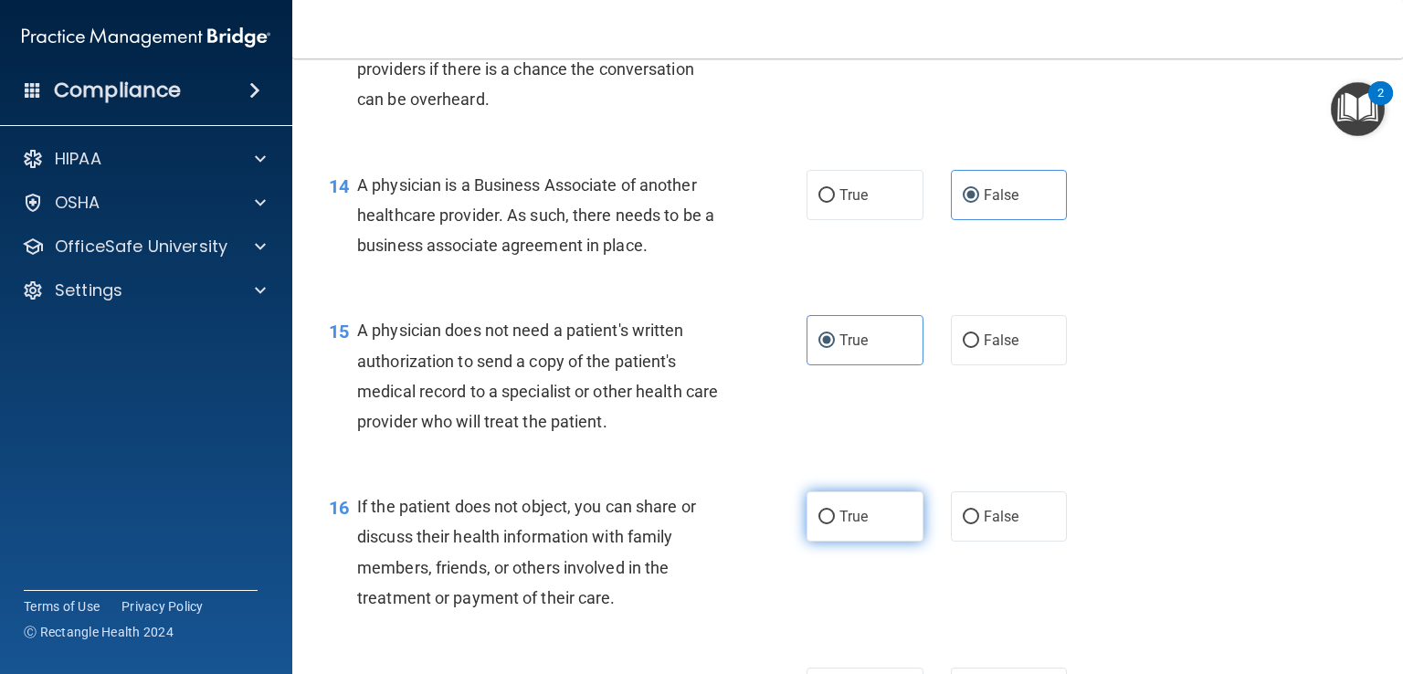
click at [873, 542] on label "True" at bounding box center [865, 516] width 117 height 50
click at [835, 524] on input "True" at bounding box center [827, 518] width 16 height 14
radio input "true"
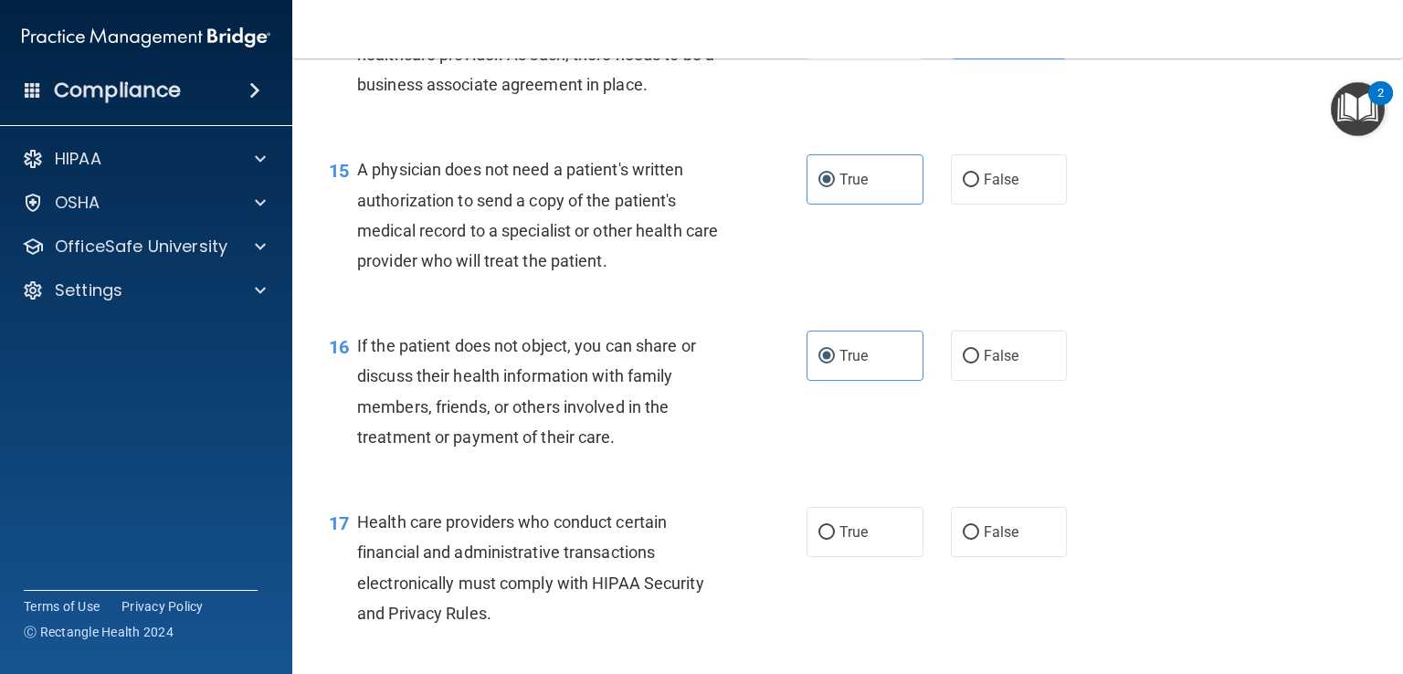
scroll to position [2297, 0]
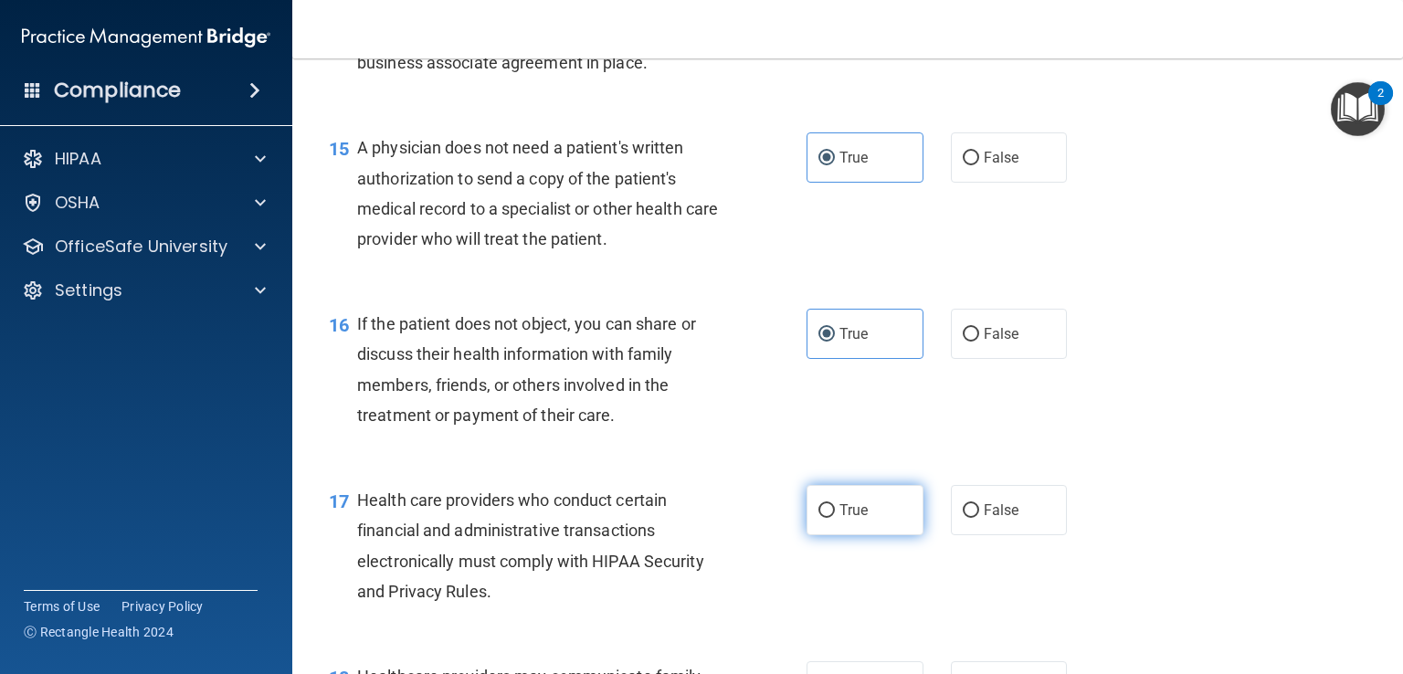
click at [855, 519] on span "True" at bounding box center [854, 510] width 28 height 17
click at [835, 518] on input "True" at bounding box center [827, 511] width 16 height 14
radio input "true"
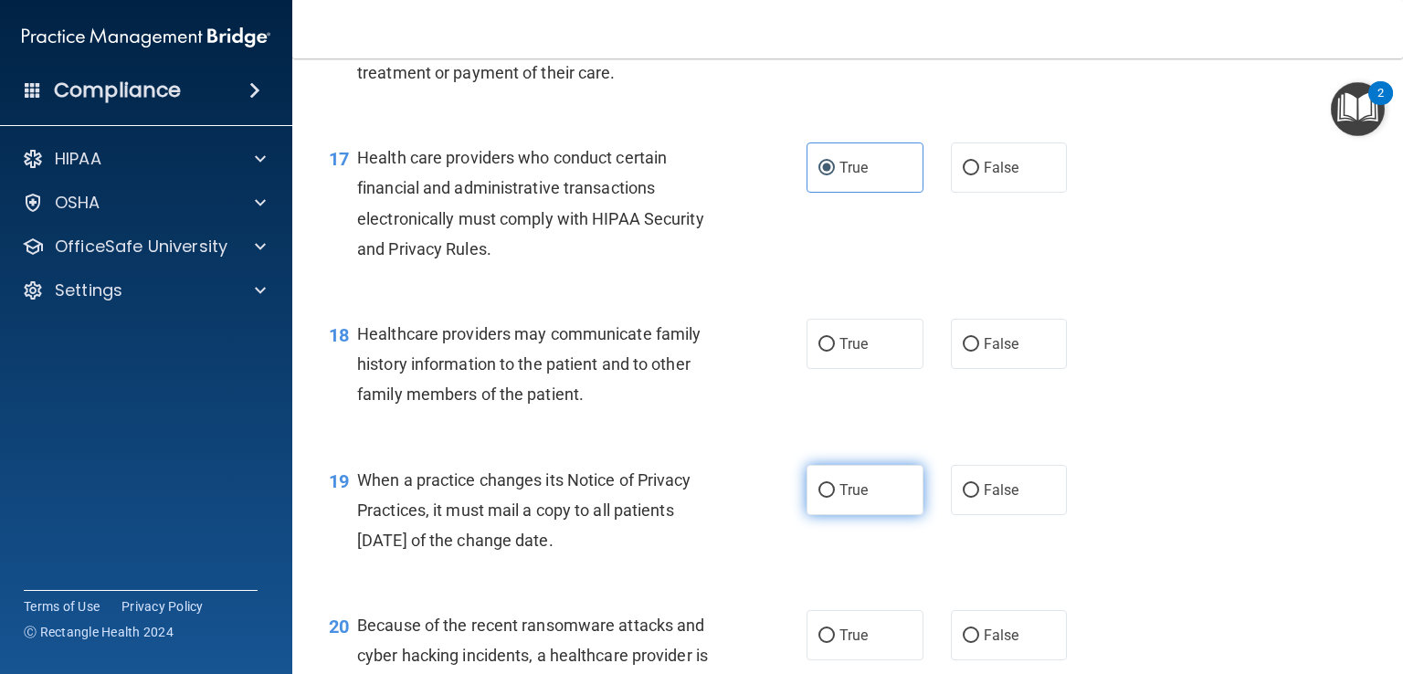
scroll to position [2662, 0]
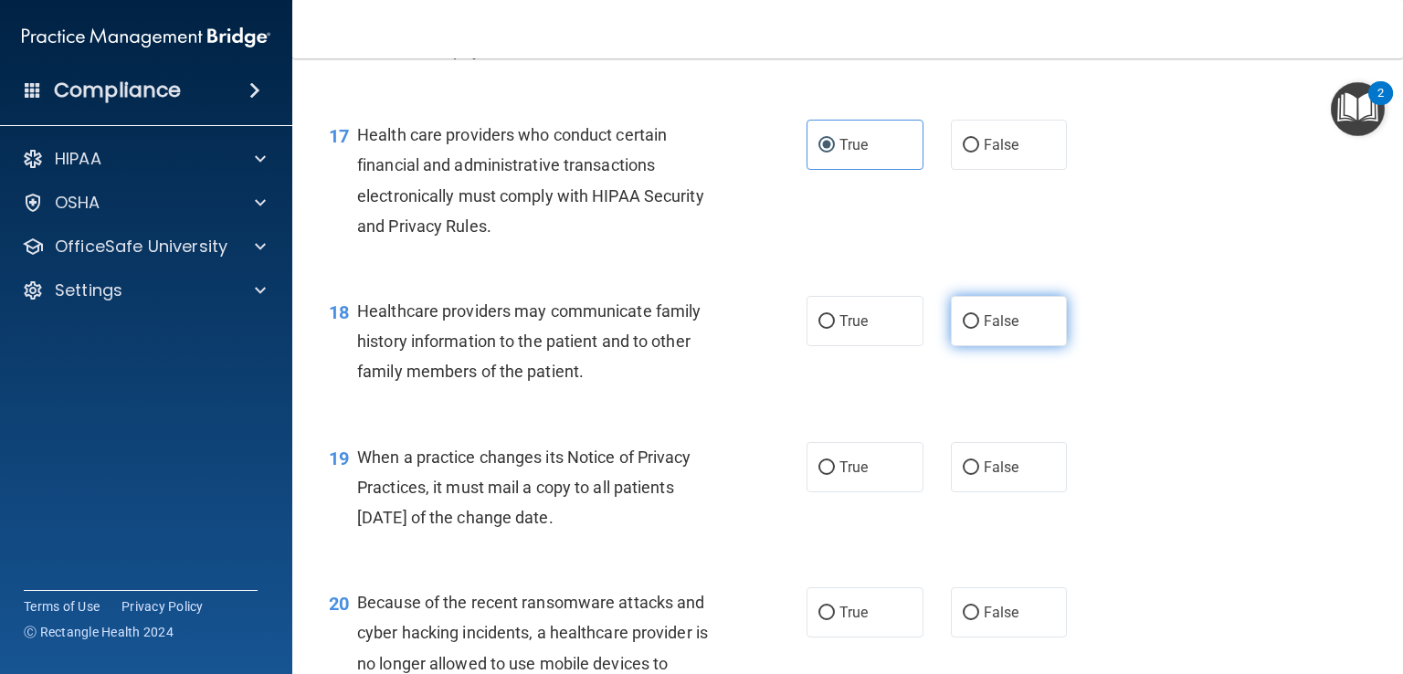
click at [976, 346] on label "False" at bounding box center [1009, 321] width 117 height 50
click at [976, 329] on input "False" at bounding box center [971, 322] width 16 height 14
radio input "true"
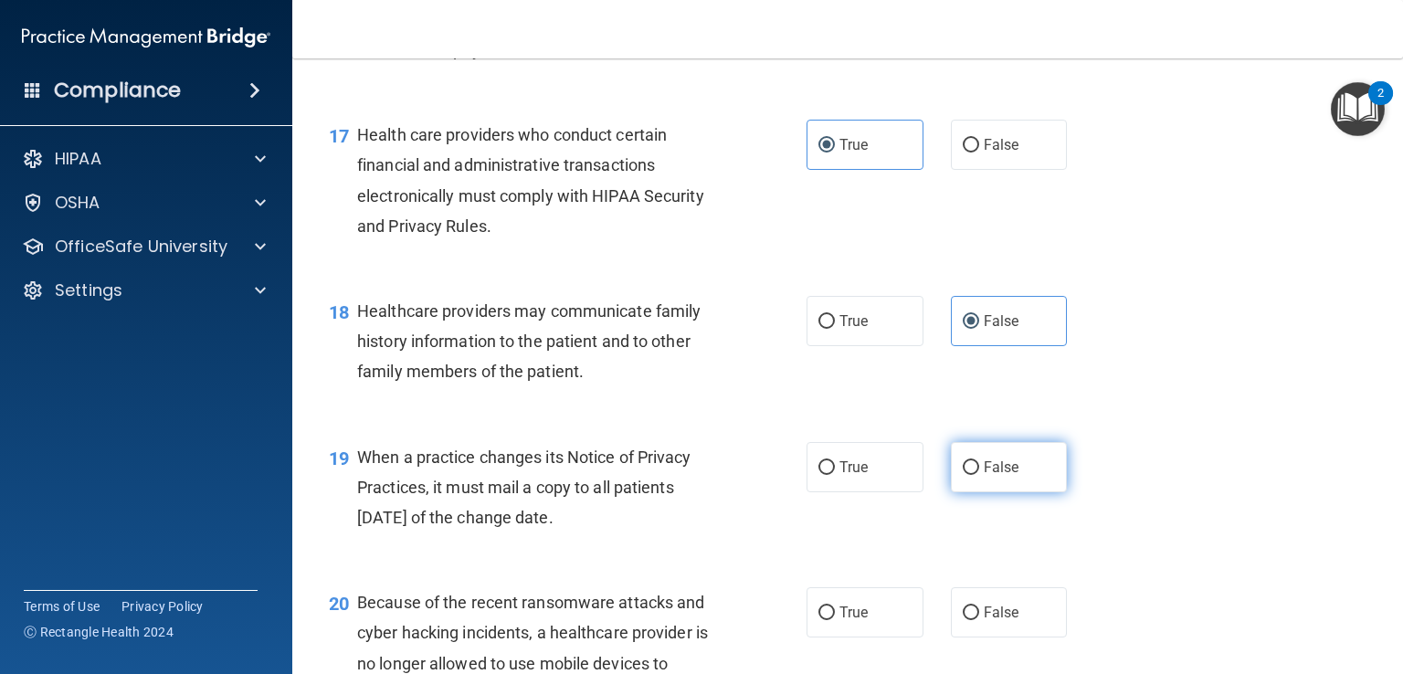
click at [972, 492] on label "False" at bounding box center [1009, 467] width 117 height 50
click at [972, 475] on input "False" at bounding box center [971, 468] width 16 height 14
radio input "true"
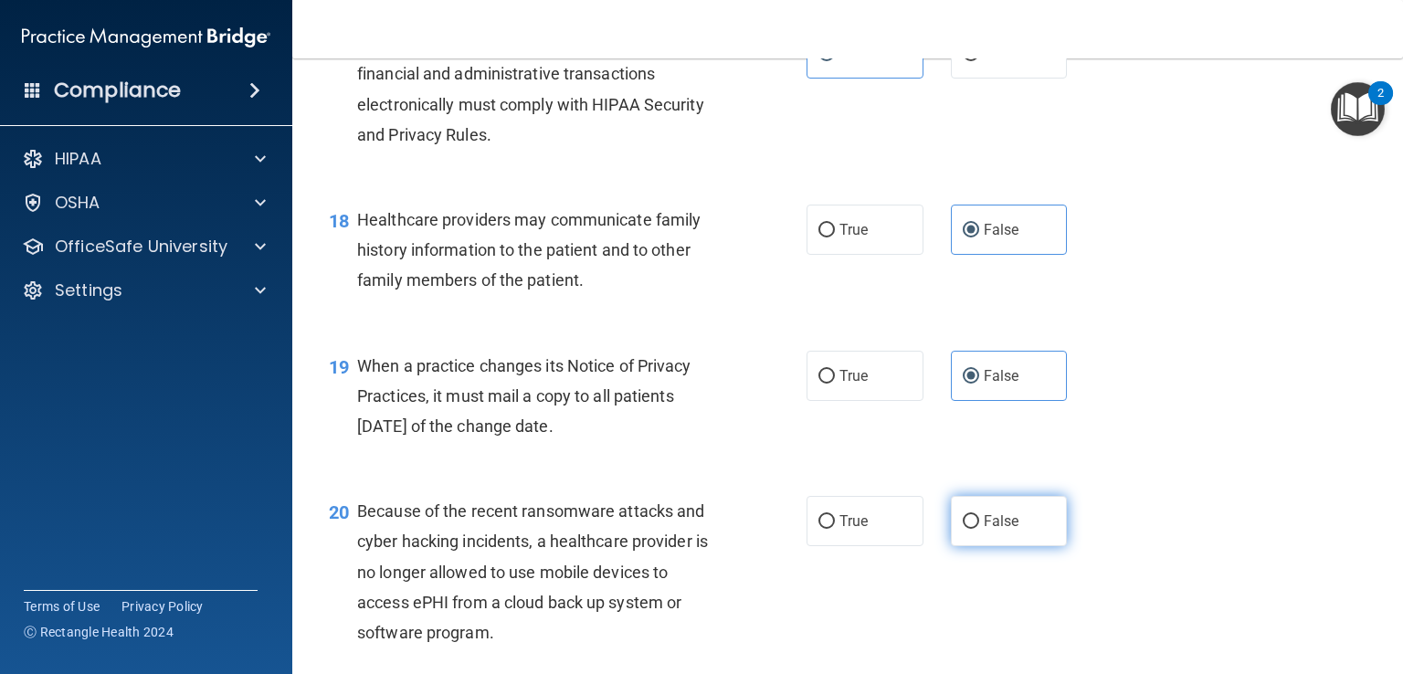
click at [987, 546] on label "False" at bounding box center [1009, 521] width 117 height 50
click at [979, 529] on input "False" at bounding box center [971, 522] width 16 height 14
radio input "true"
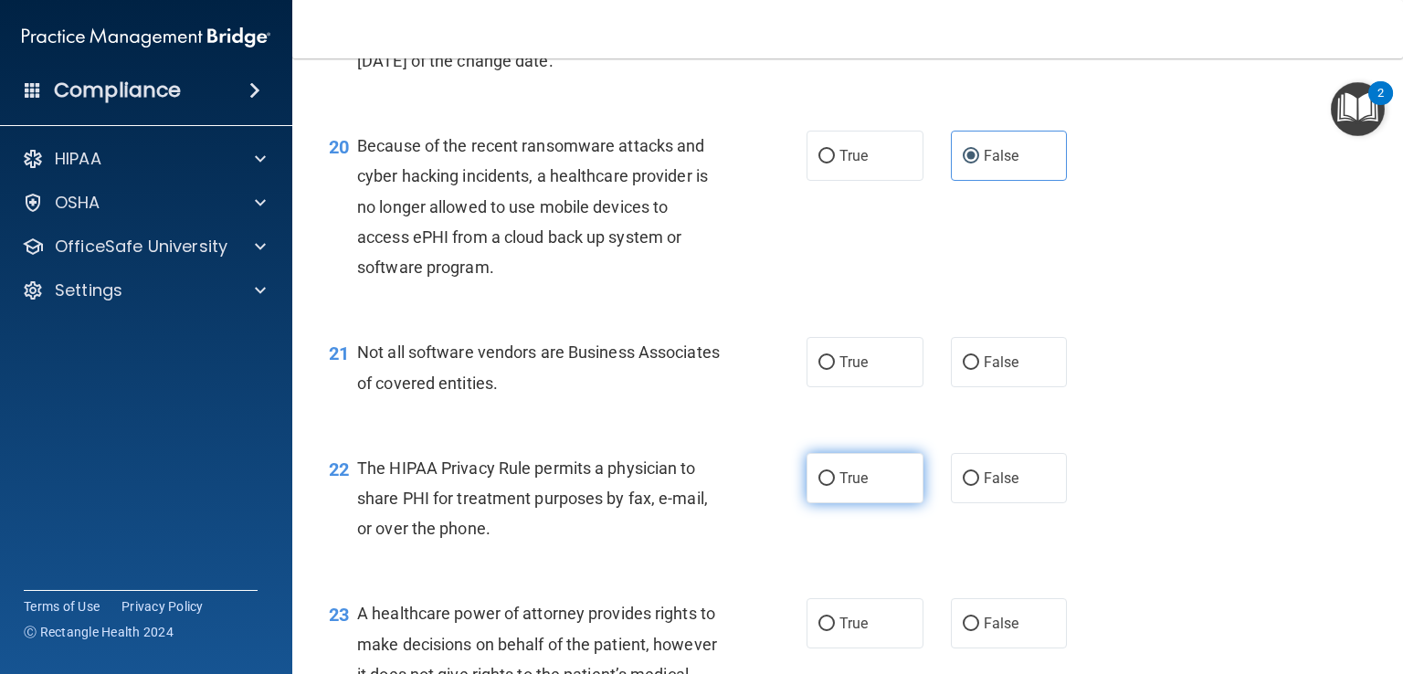
scroll to position [3210, 0]
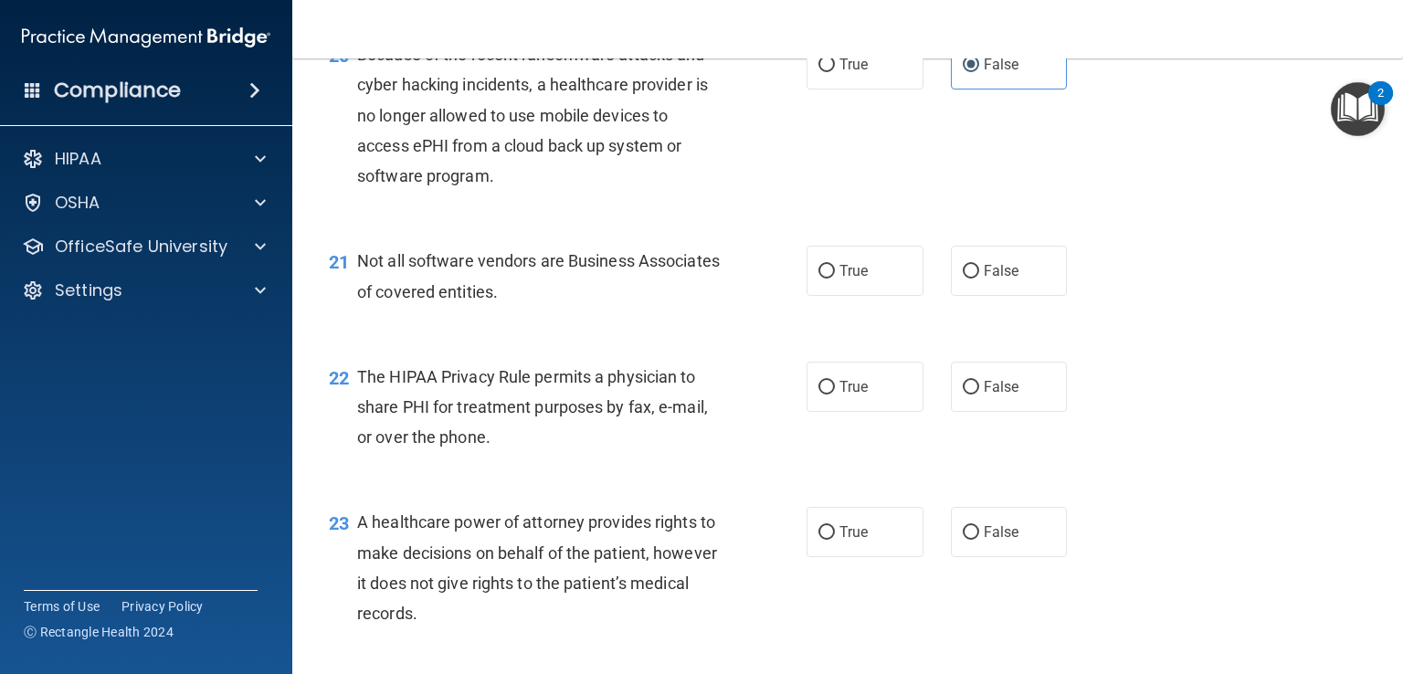
click at [837, 338] on div "21 Not all software vendors are Business Associates of covered entities. True F…" at bounding box center [847, 280] width 1065 height 115
click at [846, 280] on span "True" at bounding box center [854, 270] width 28 height 17
click at [835, 279] on input "True" at bounding box center [827, 272] width 16 height 14
radio input "true"
click at [884, 412] on label "True" at bounding box center [865, 387] width 117 height 50
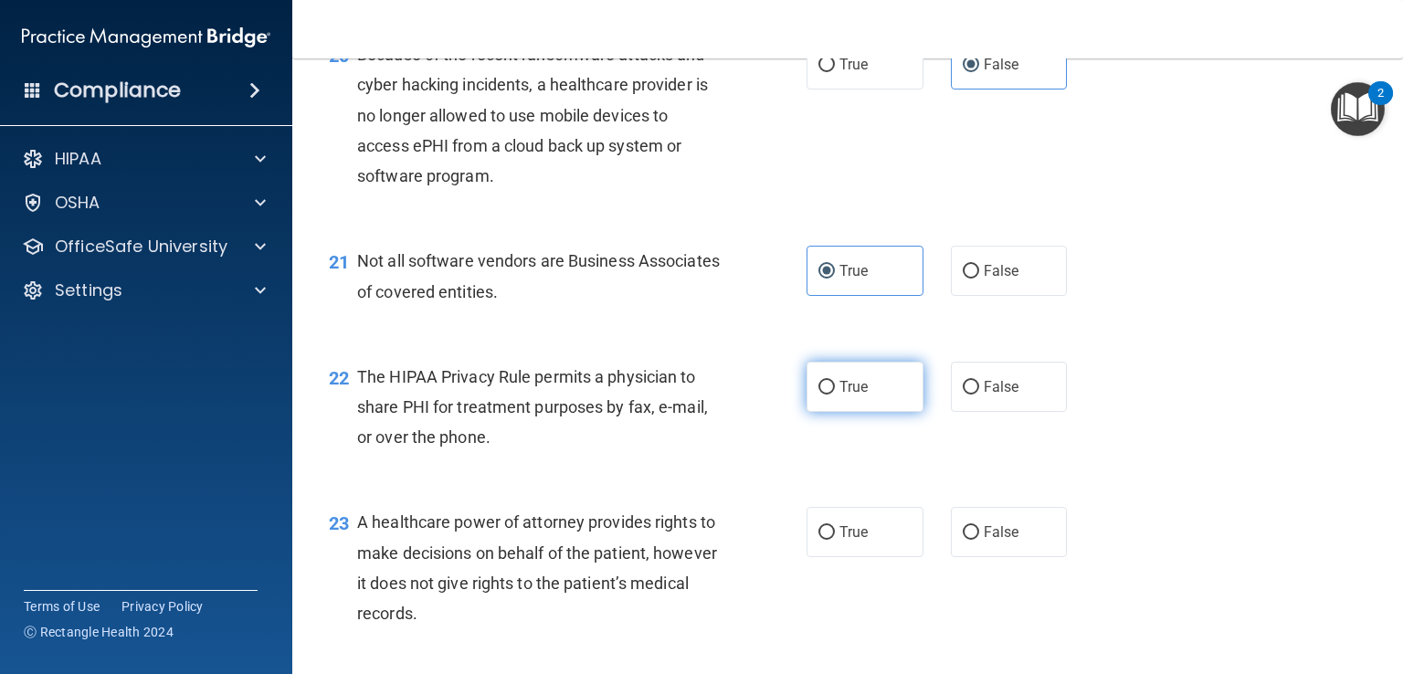
click at [835, 395] on input "True" at bounding box center [827, 388] width 16 height 14
radio input "true"
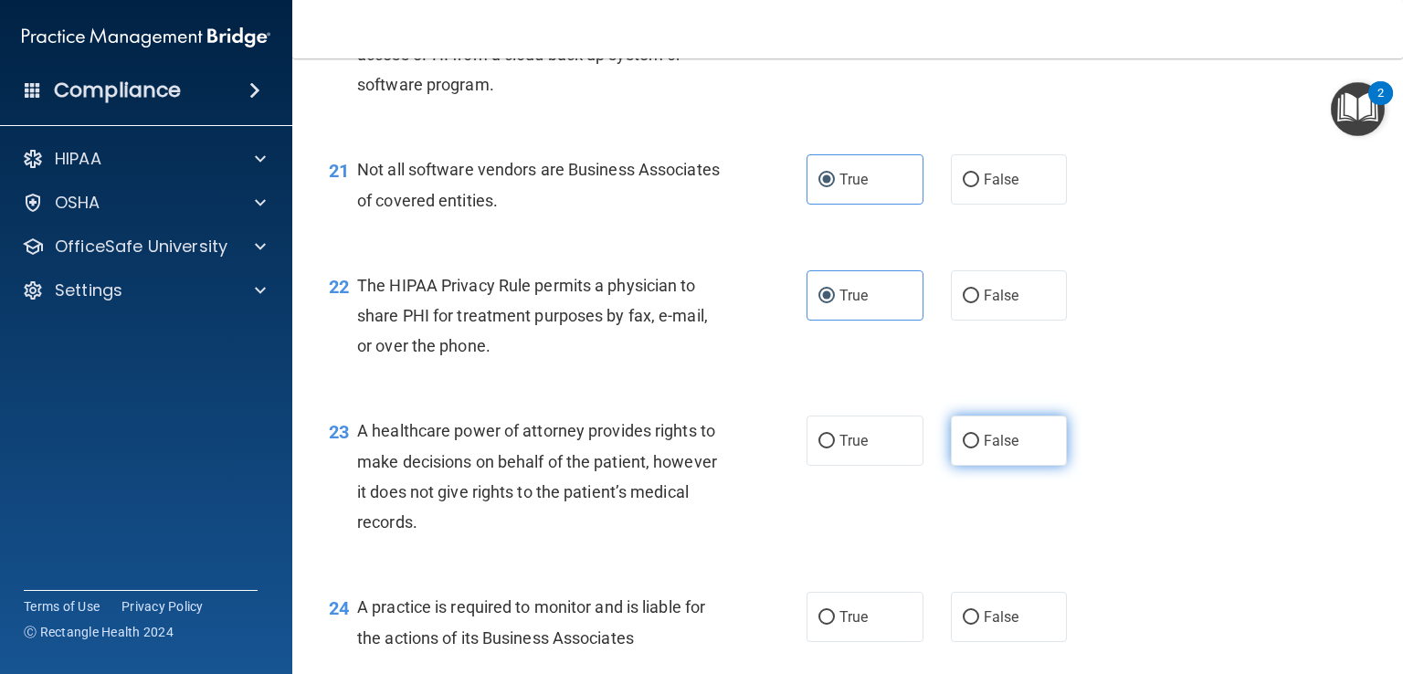
click at [991, 466] on label "False" at bounding box center [1009, 441] width 117 height 50
click at [979, 449] on input "False" at bounding box center [971, 442] width 16 height 14
radio input "true"
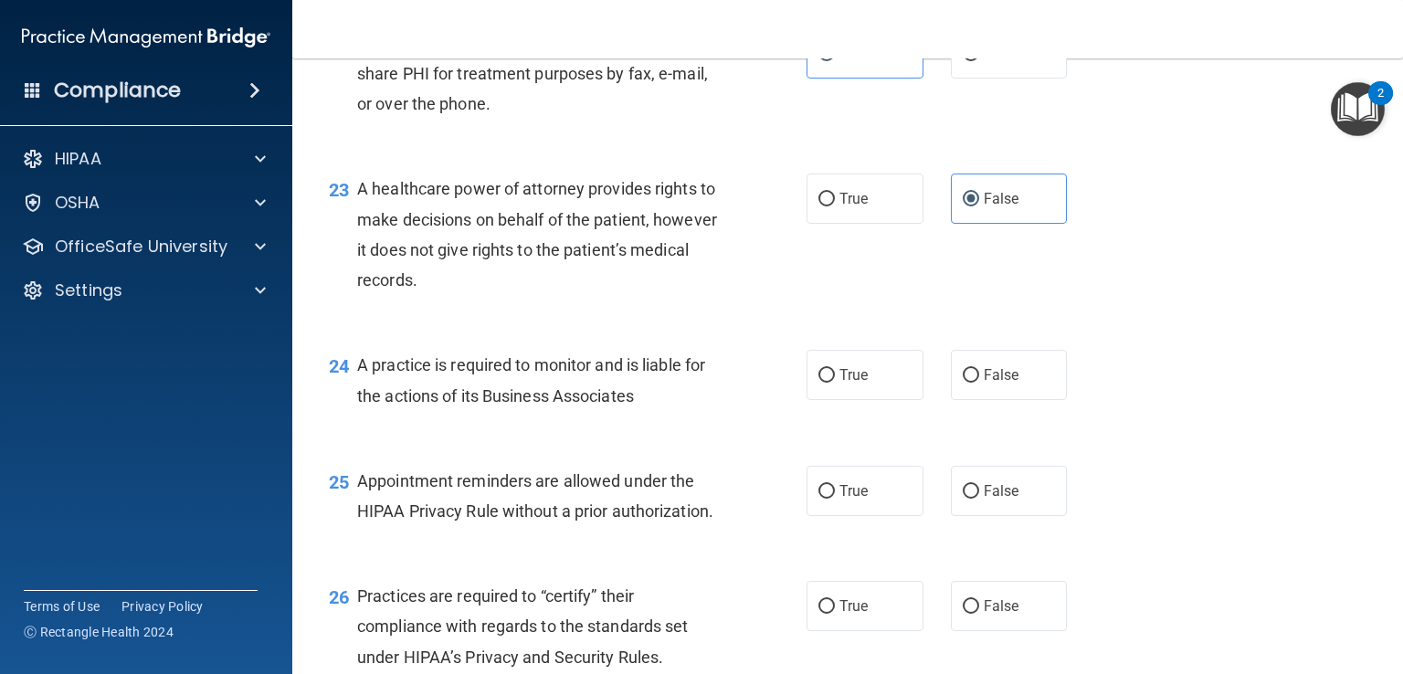
scroll to position [3576, 0]
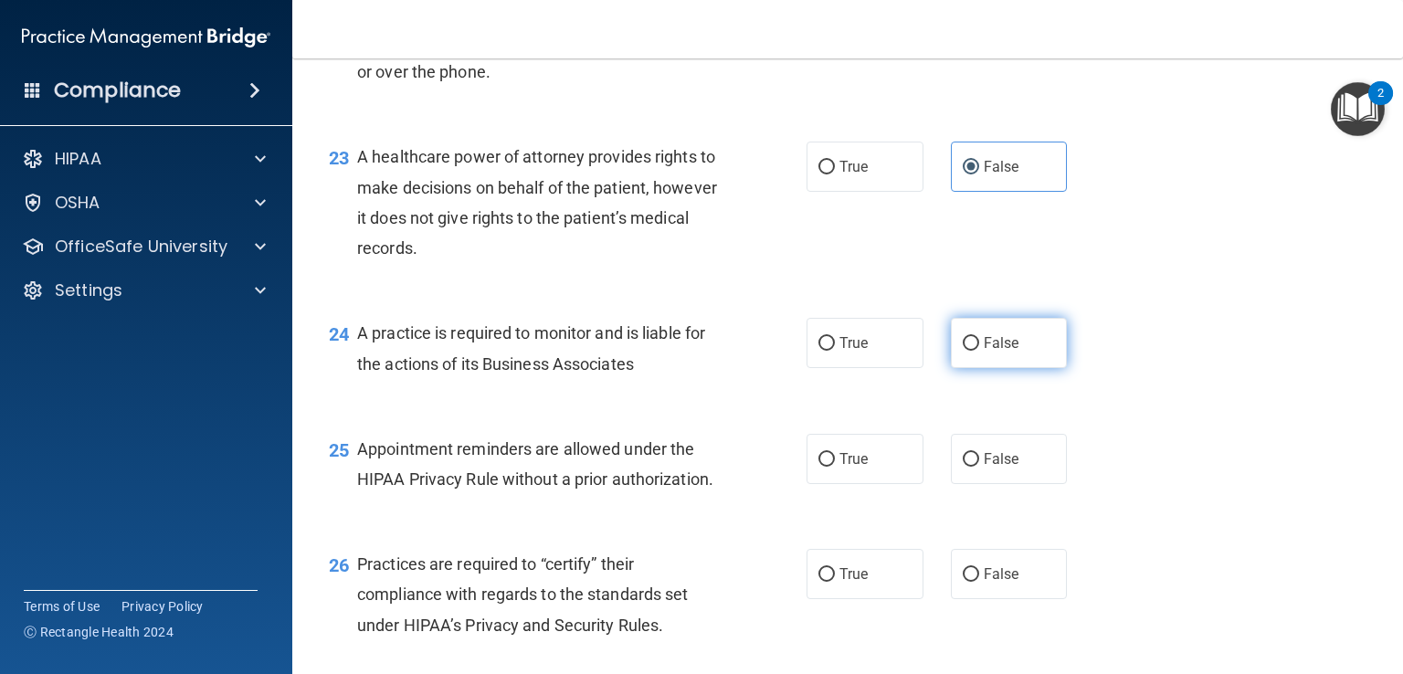
click at [979, 368] on label "False" at bounding box center [1009, 343] width 117 height 50
click at [979, 351] on input "False" at bounding box center [971, 344] width 16 height 14
radio input "true"
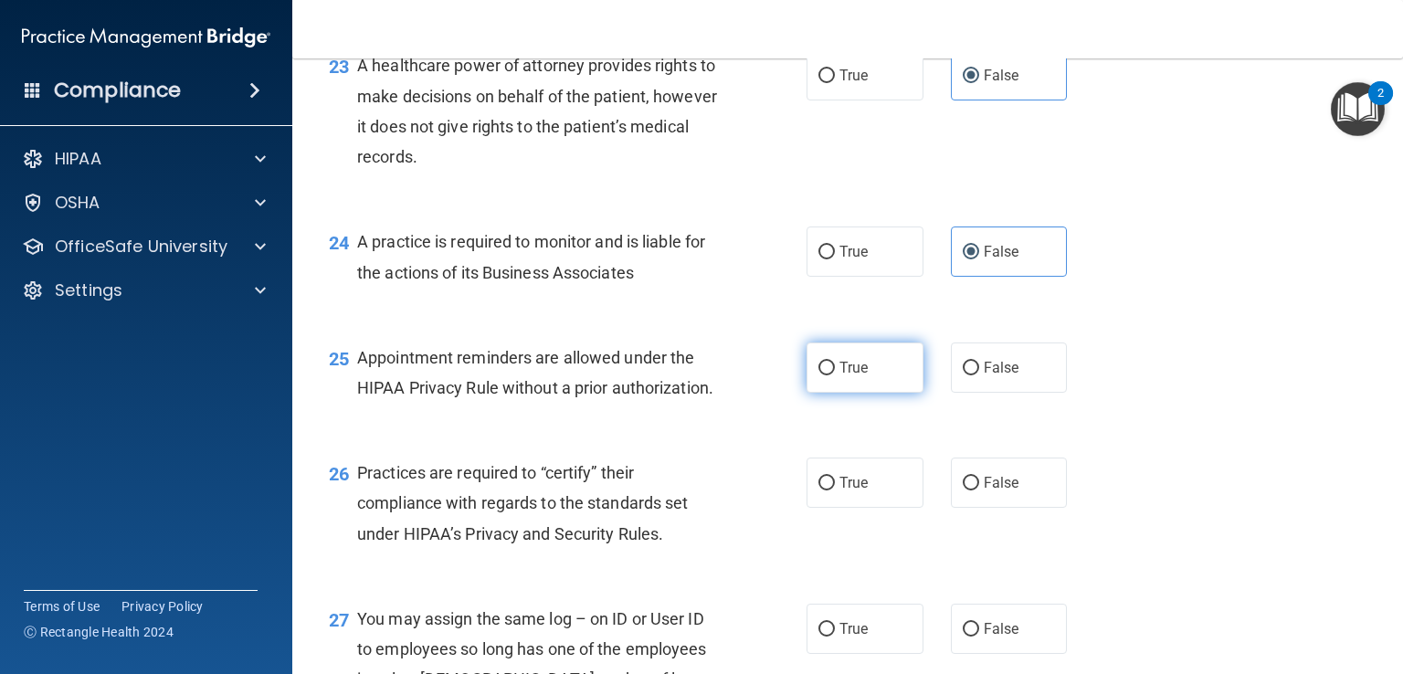
click at [844, 376] on span "True" at bounding box center [854, 367] width 28 height 17
click at [835, 375] on input "True" at bounding box center [827, 369] width 16 height 14
radio input "true"
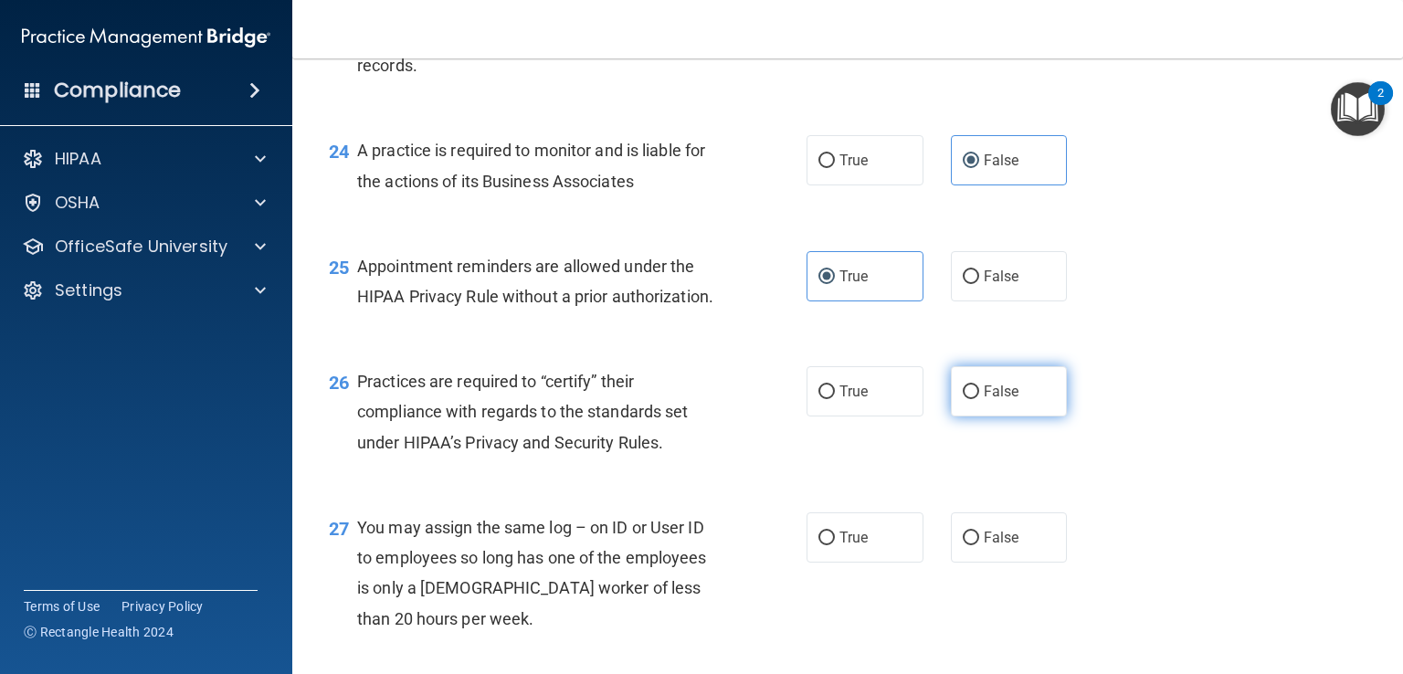
click at [1009, 400] on span "False" at bounding box center [1002, 391] width 36 height 17
click at [979, 399] on input "False" at bounding box center [971, 393] width 16 height 14
radio input "true"
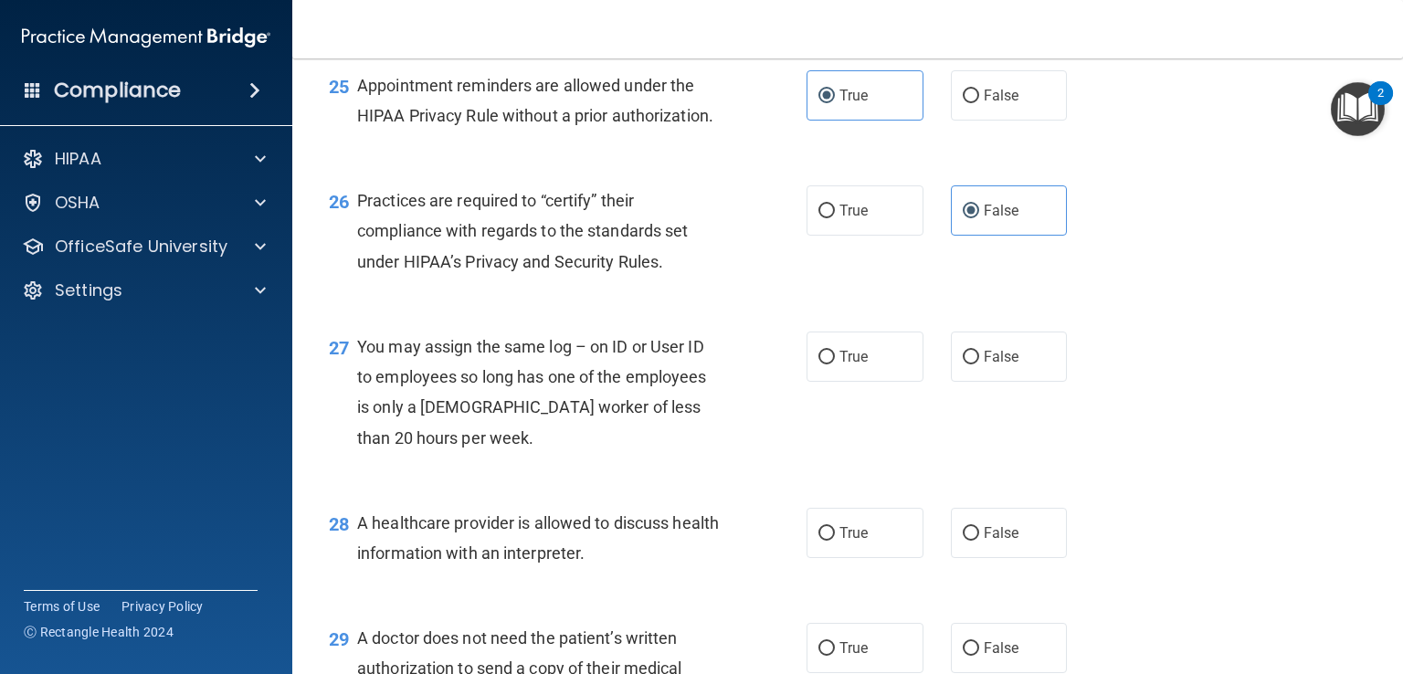
scroll to position [3941, 0]
click at [996, 380] on label "False" at bounding box center [1009, 355] width 117 height 50
click at [979, 363] on input "False" at bounding box center [971, 356] width 16 height 14
radio input "true"
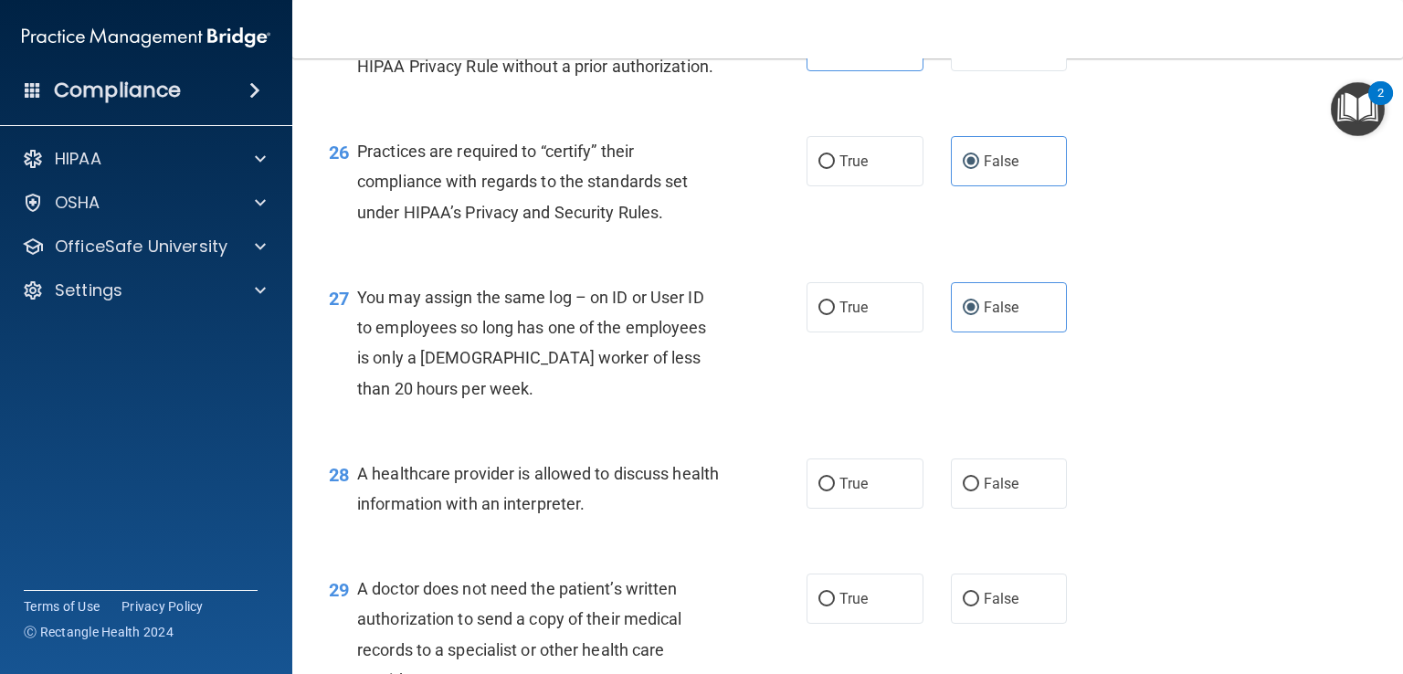
scroll to position [4124, 0]
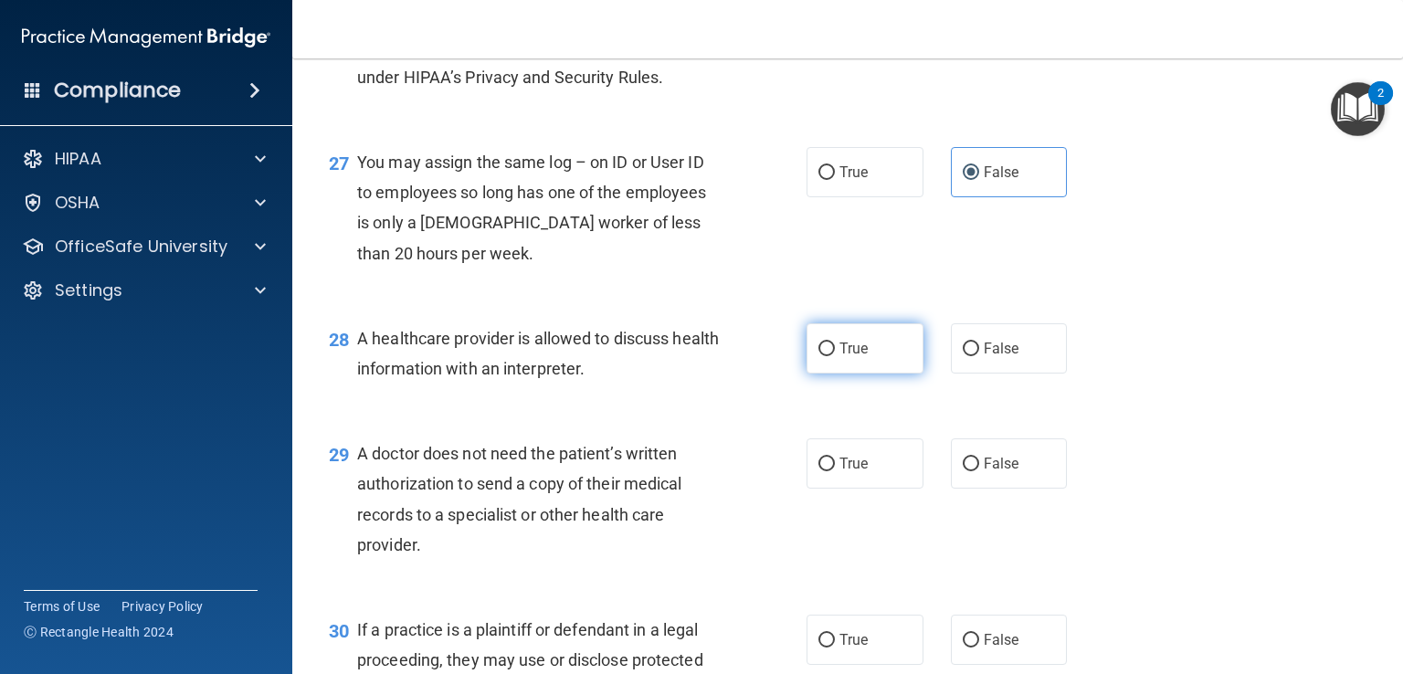
click at [854, 374] on label "True" at bounding box center [865, 348] width 117 height 50
click at [835, 356] on input "True" at bounding box center [827, 350] width 16 height 14
radio input "true"
click at [852, 472] on span "True" at bounding box center [854, 463] width 28 height 17
click at [835, 471] on input "True" at bounding box center [827, 465] width 16 height 14
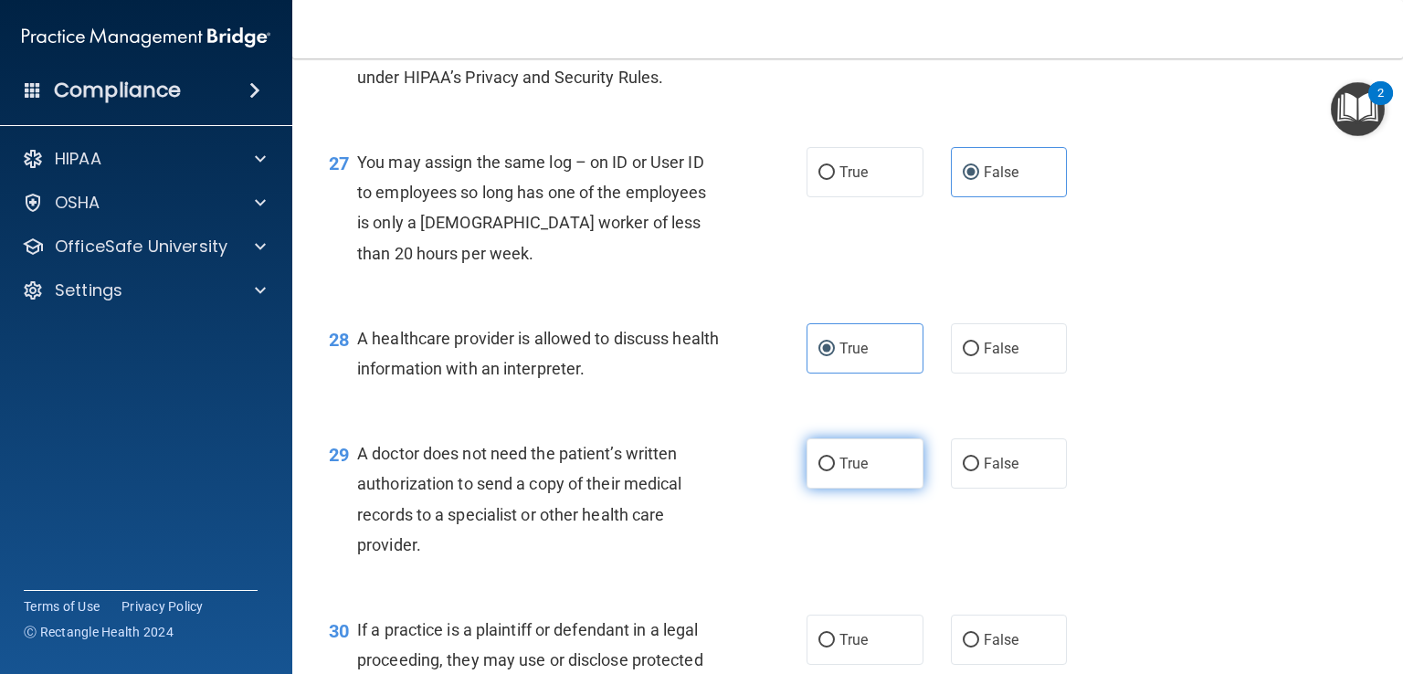
radio input "true"
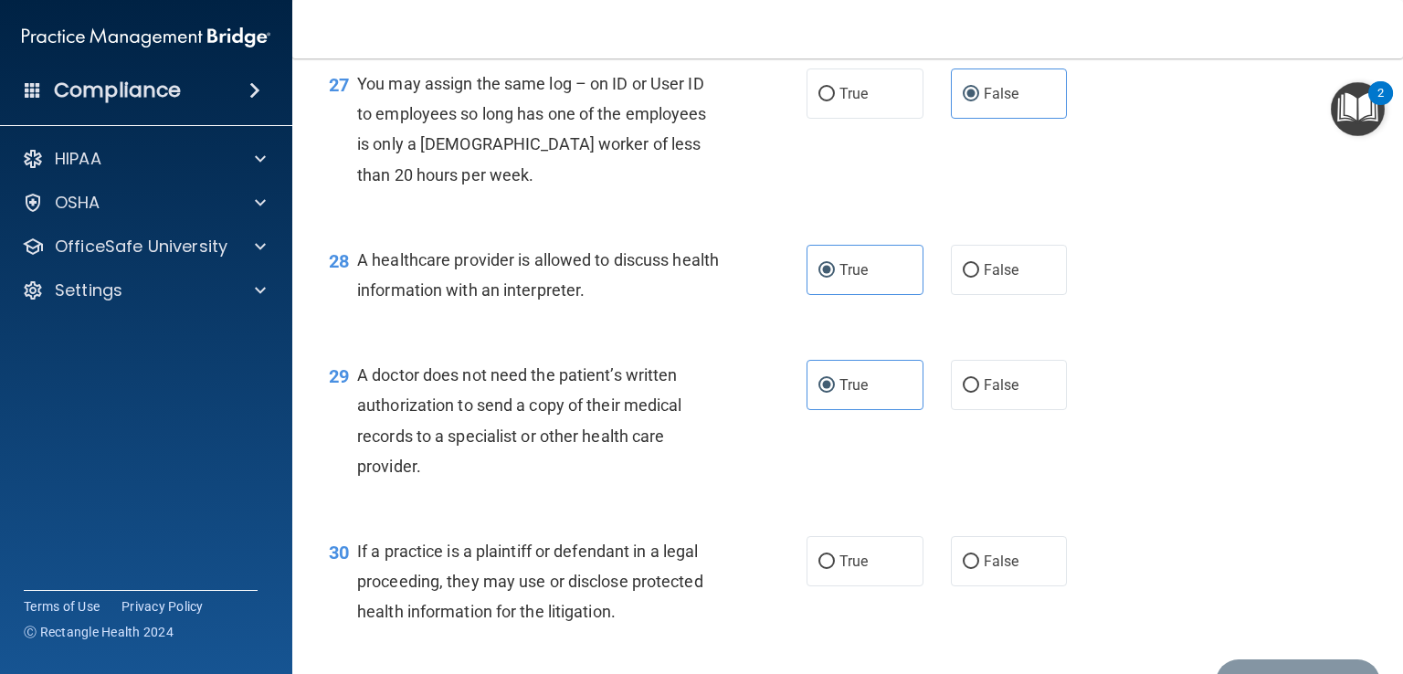
scroll to position [4306, 0]
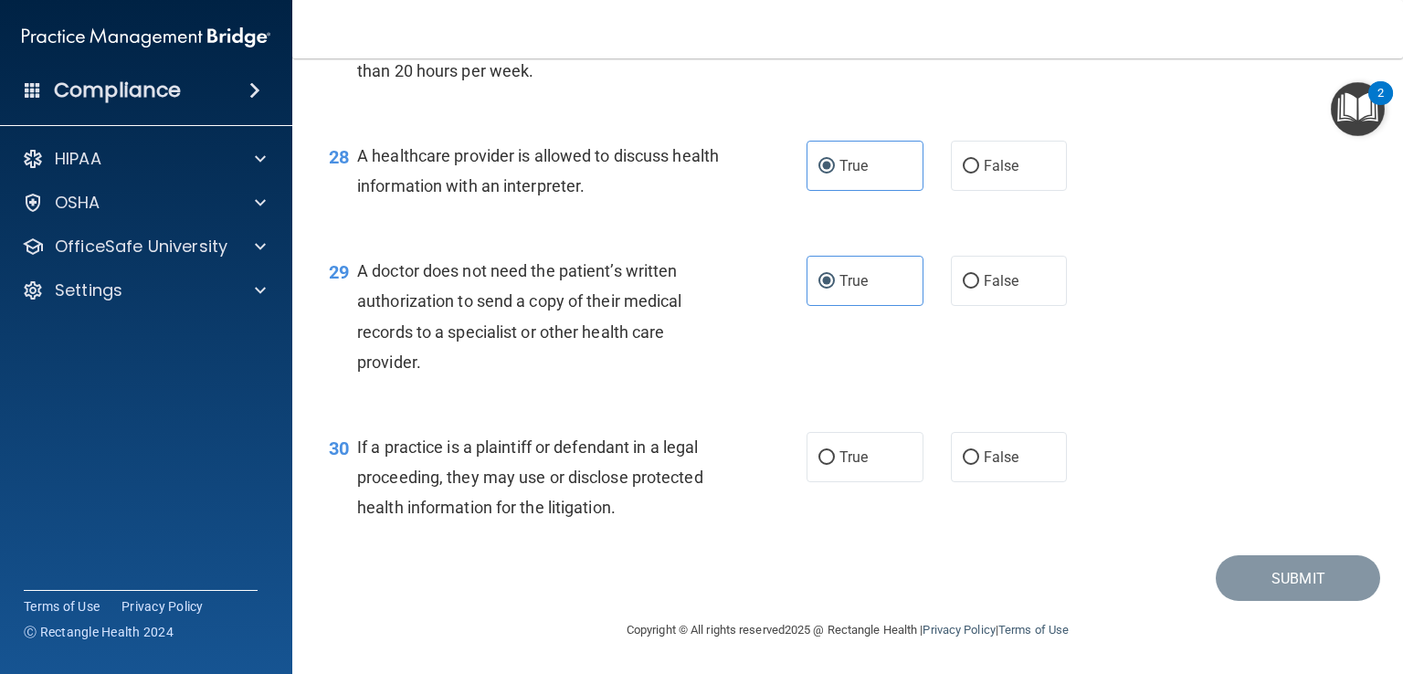
click at [847, 489] on div "30 If a practice is a plaintiff or defendant in a legal proceeding, they may us…" at bounding box center [847, 482] width 1065 height 146
click at [856, 482] on label "True" at bounding box center [865, 457] width 117 height 50
click at [835, 465] on input "True" at bounding box center [827, 458] width 16 height 14
radio input "true"
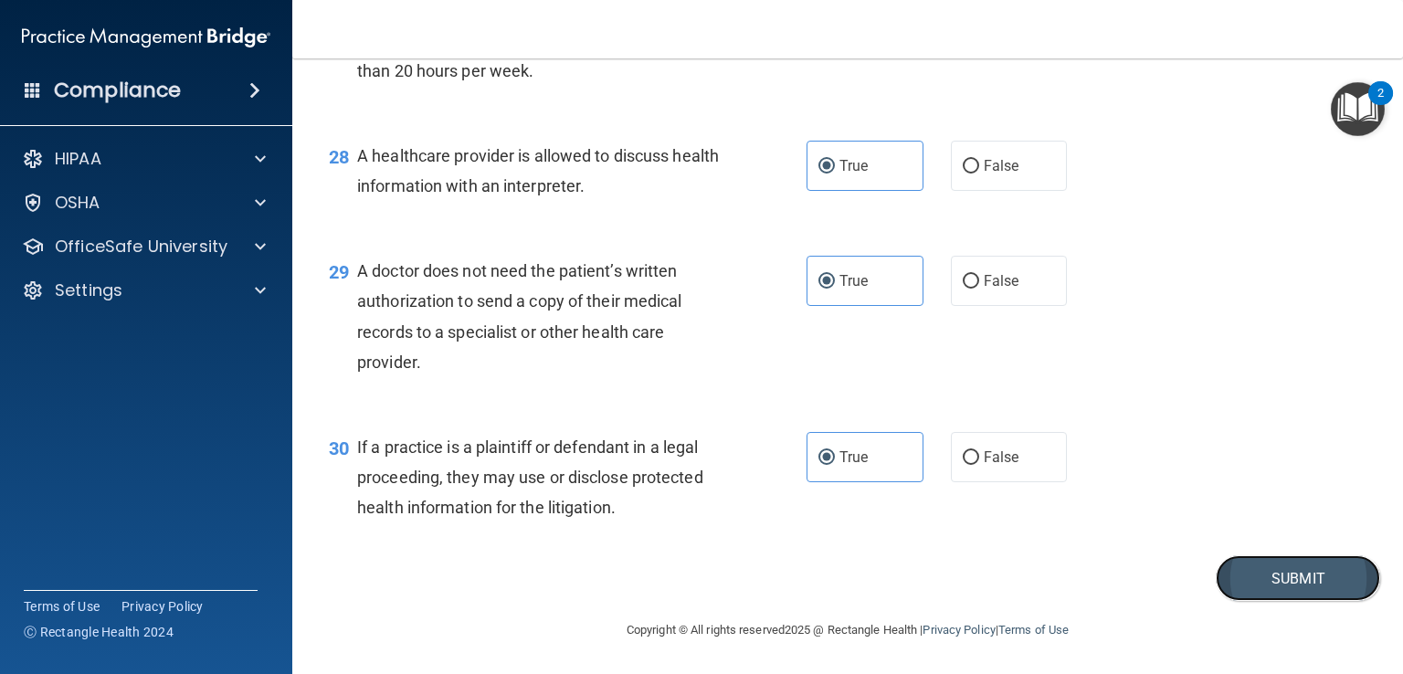
click at [1216, 602] on button "Submit" at bounding box center [1298, 578] width 164 height 47
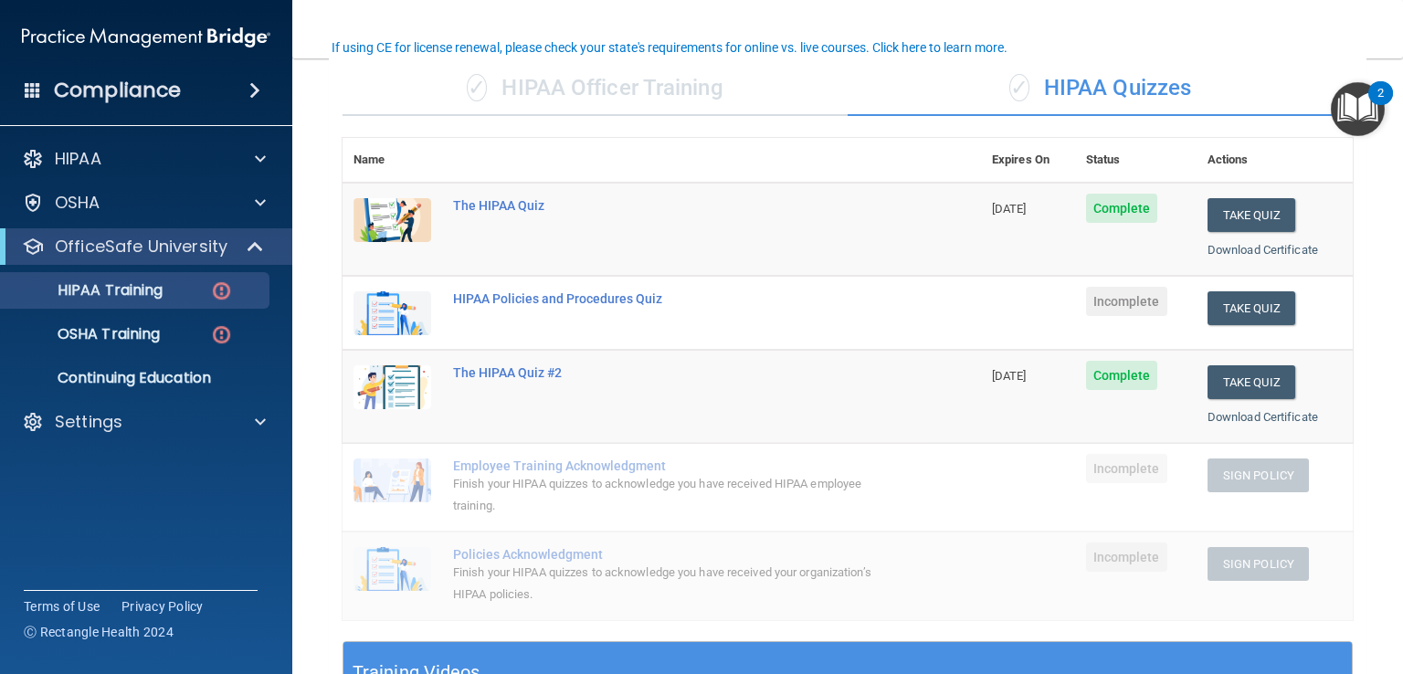
scroll to position [183, 0]
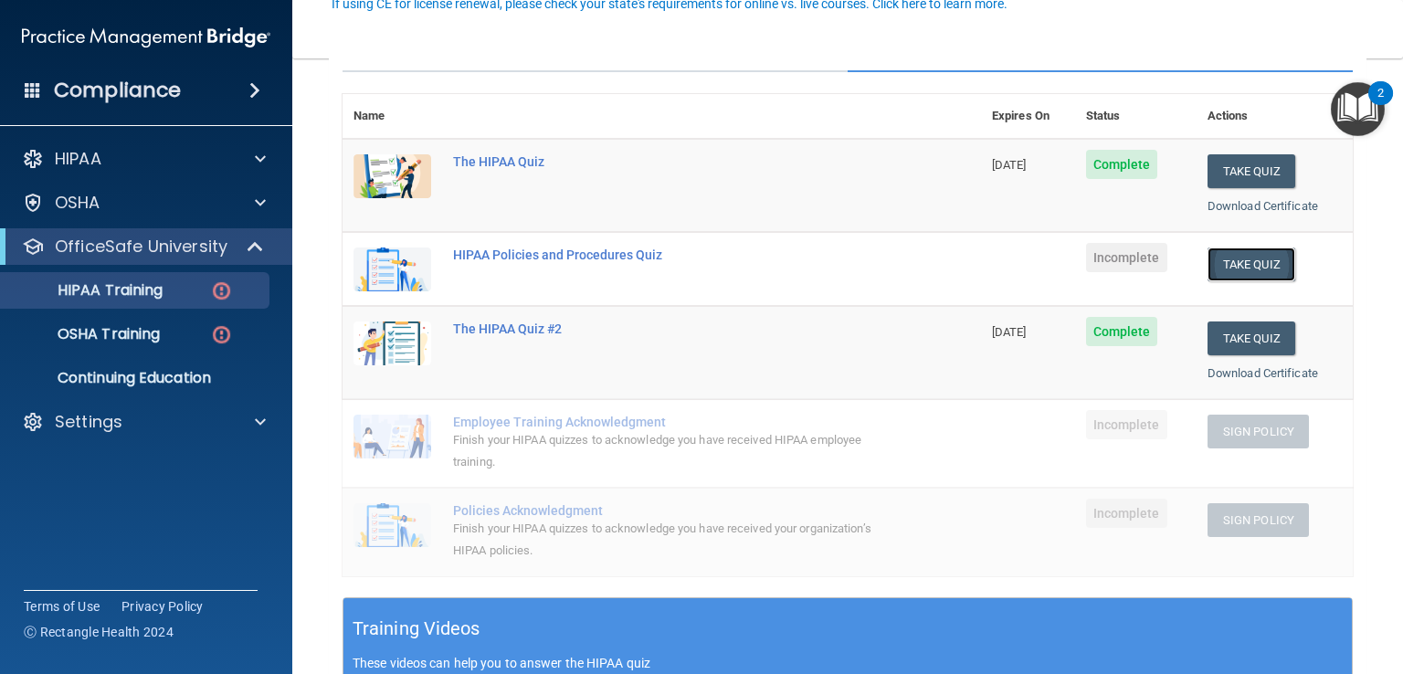
click at [1261, 263] on button "Take Quiz" at bounding box center [1252, 265] width 88 height 34
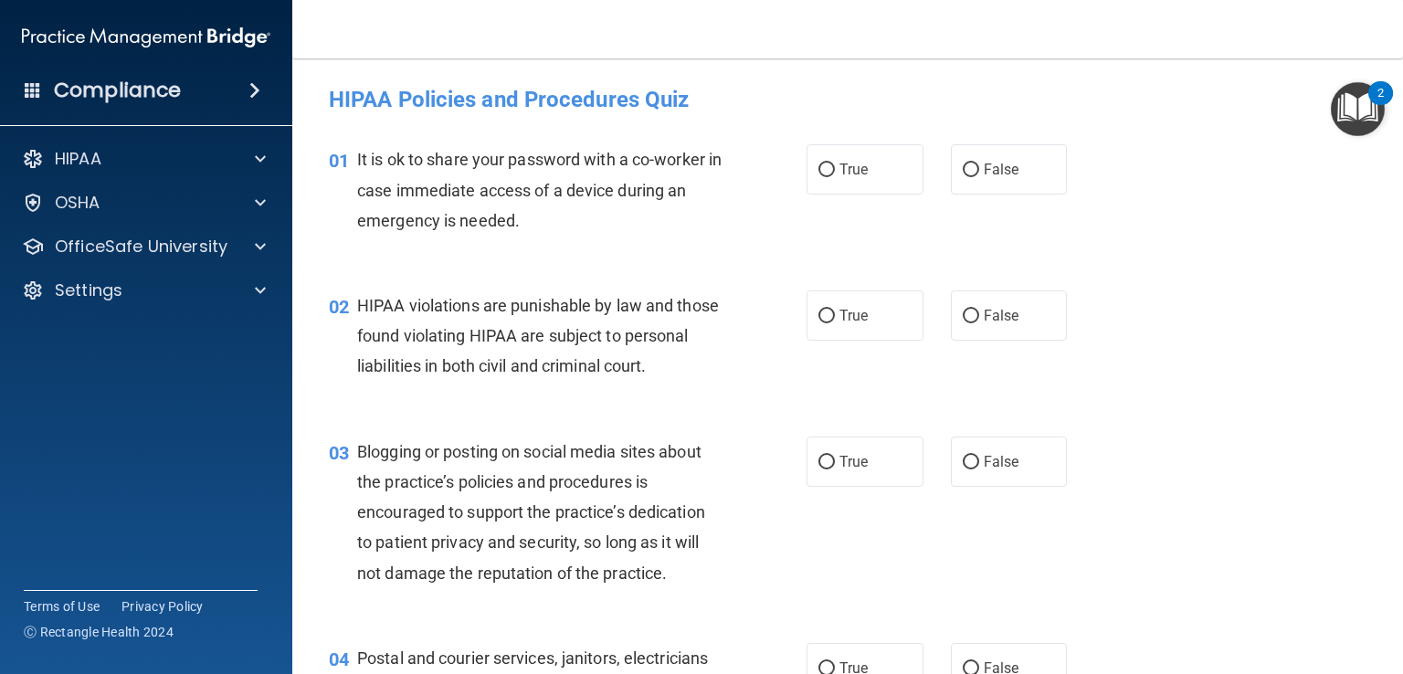
drag, startPoint x: 998, startPoint y: 180, endPoint x: 918, endPoint y: 223, distance: 90.3
click at [997, 180] on label "False" at bounding box center [1009, 169] width 117 height 50
click at [979, 177] on input "False" at bounding box center [971, 171] width 16 height 14
radio input "true"
click at [827, 335] on label "True" at bounding box center [865, 316] width 117 height 50
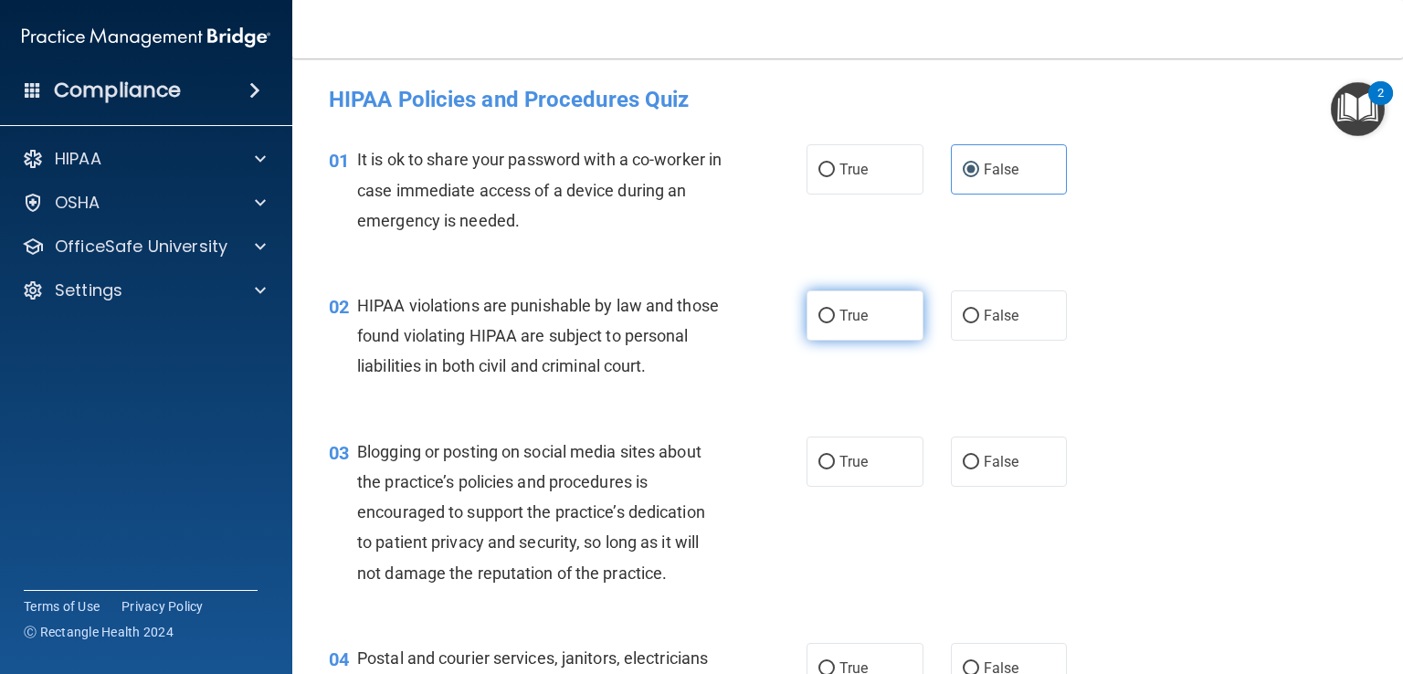
click at [827, 323] on input "True" at bounding box center [827, 317] width 16 height 14
radio input "true"
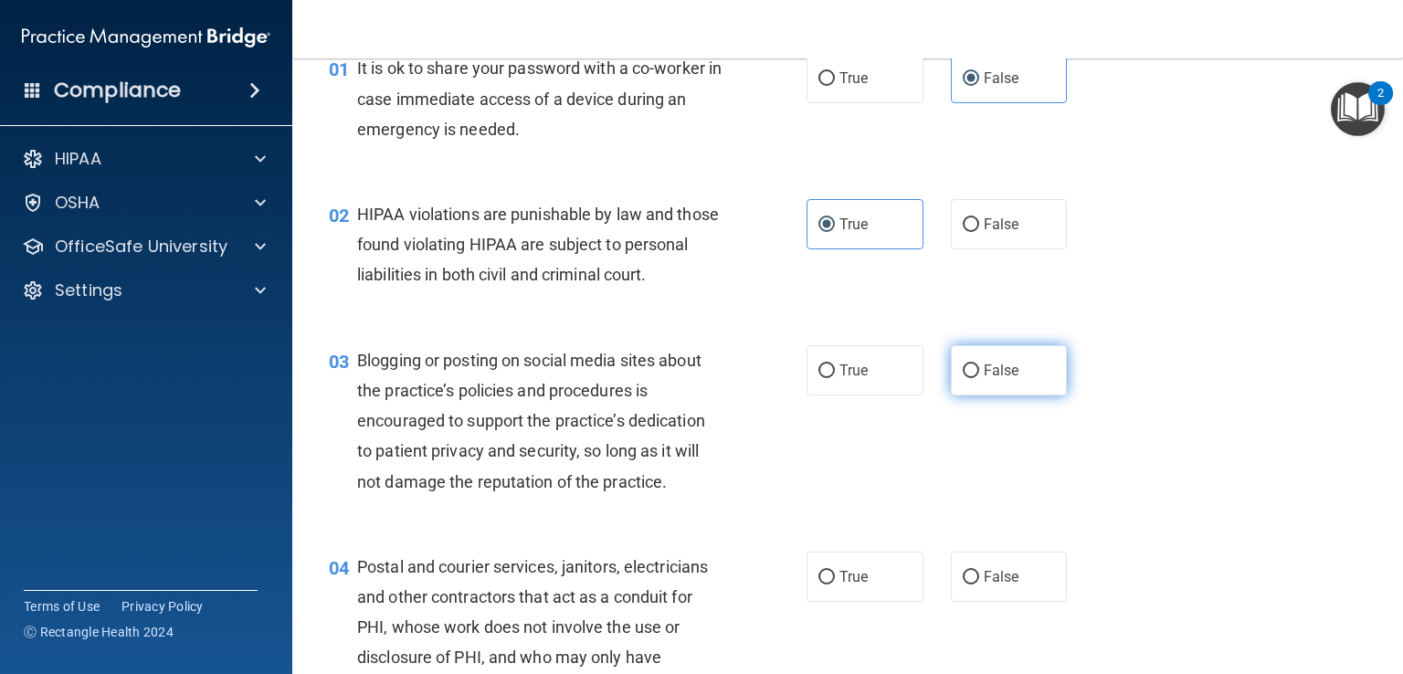
click at [1018, 387] on label "False" at bounding box center [1009, 370] width 117 height 50
click at [979, 378] on input "False" at bounding box center [971, 371] width 16 height 14
radio input "true"
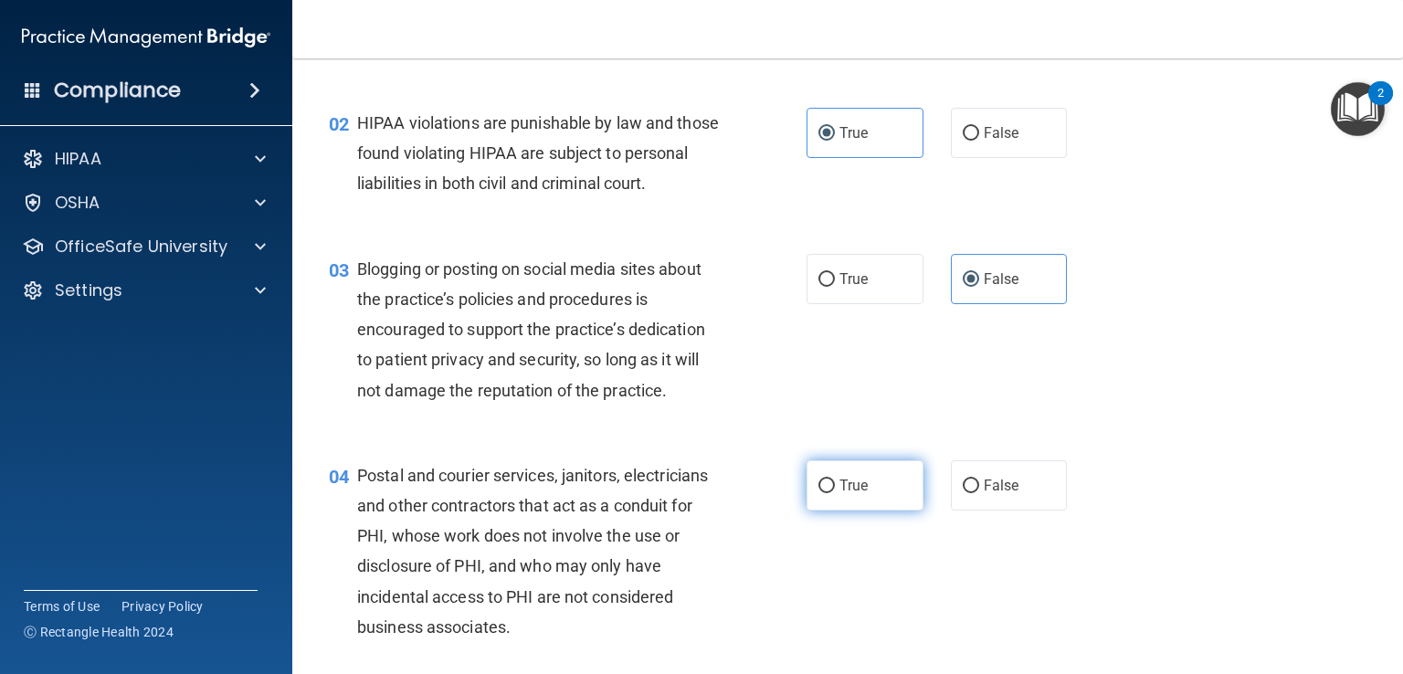
click at [844, 505] on label "True" at bounding box center [865, 485] width 117 height 50
click at [835, 493] on input "True" at bounding box center [827, 487] width 16 height 14
radio input "true"
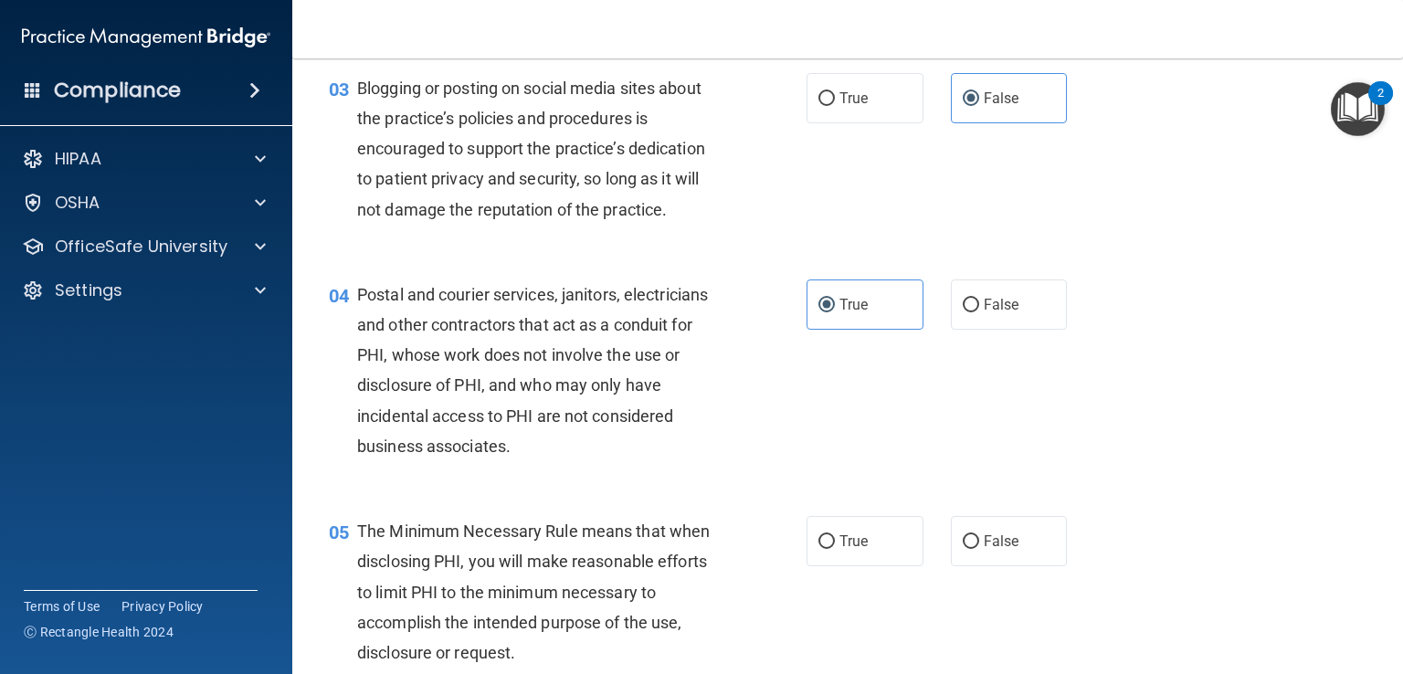
scroll to position [365, 0]
click at [833, 537] on div "05 The Minimum Necessary Rule means that when disclosing PHI, you will make rea…" at bounding box center [847, 594] width 1065 height 206
click at [840, 548] on span "True" at bounding box center [854, 539] width 28 height 17
click at [833, 547] on input "True" at bounding box center [827, 540] width 16 height 14
radio input "true"
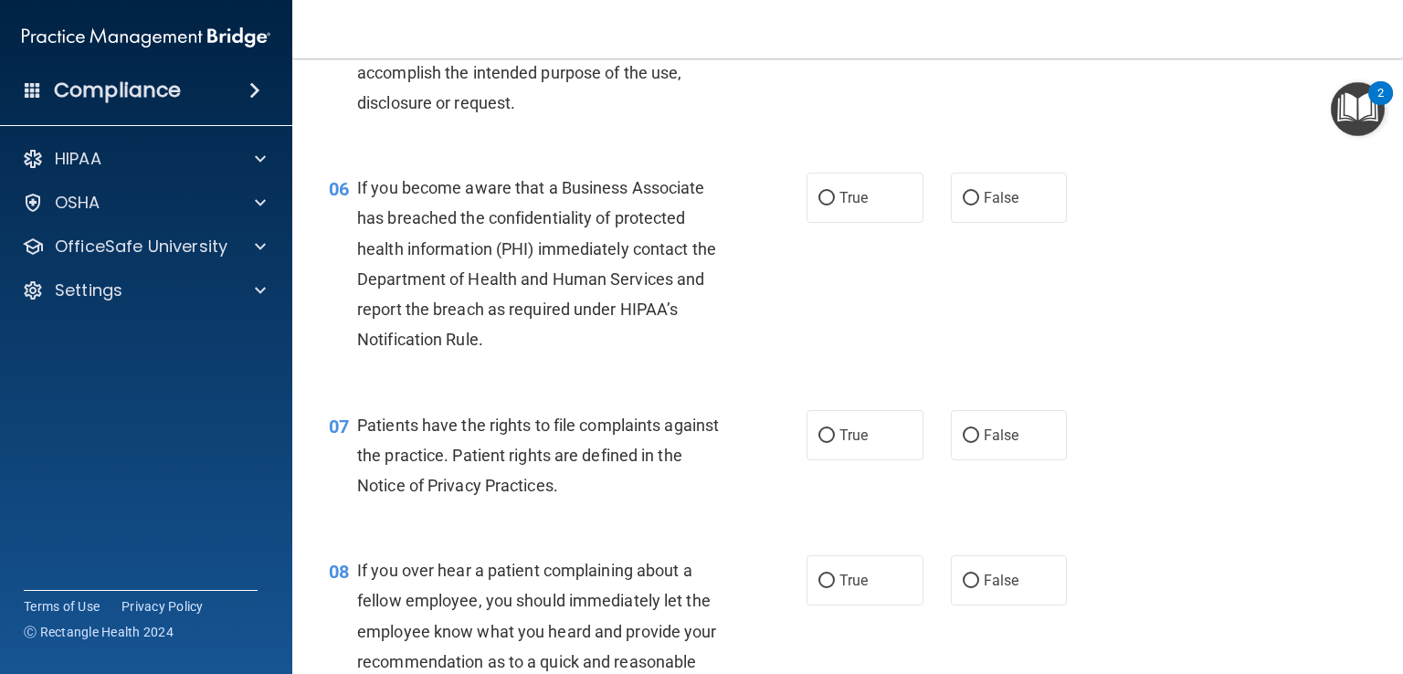
scroll to position [1005, 0]
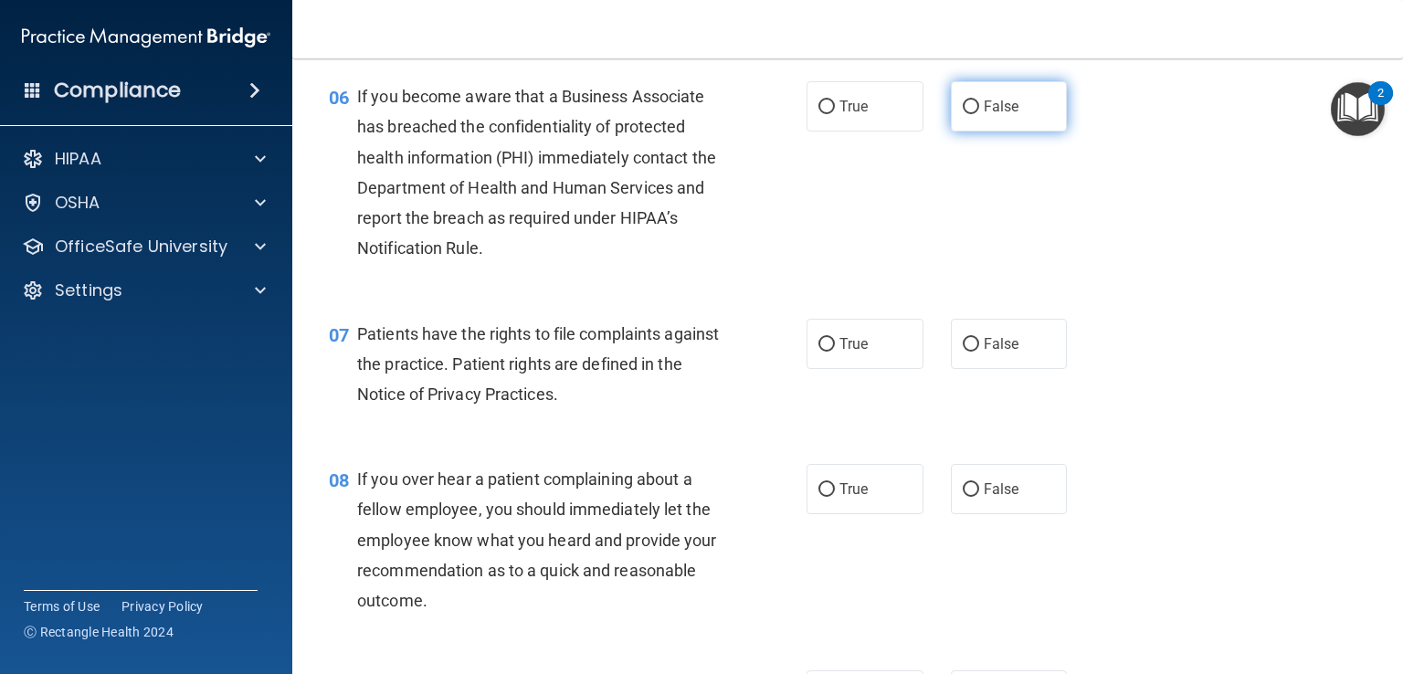
click at [968, 114] on input "False" at bounding box center [971, 107] width 16 height 14
radio input "true"
drag, startPoint x: 838, startPoint y: 461, endPoint x: 847, endPoint y: 348, distance: 113.6
click at [838, 442] on div "07 Patients have the rights to file complaints against the practice. Patient ri…" at bounding box center [847, 369] width 1065 height 146
click at [847, 348] on label "True" at bounding box center [865, 344] width 117 height 50
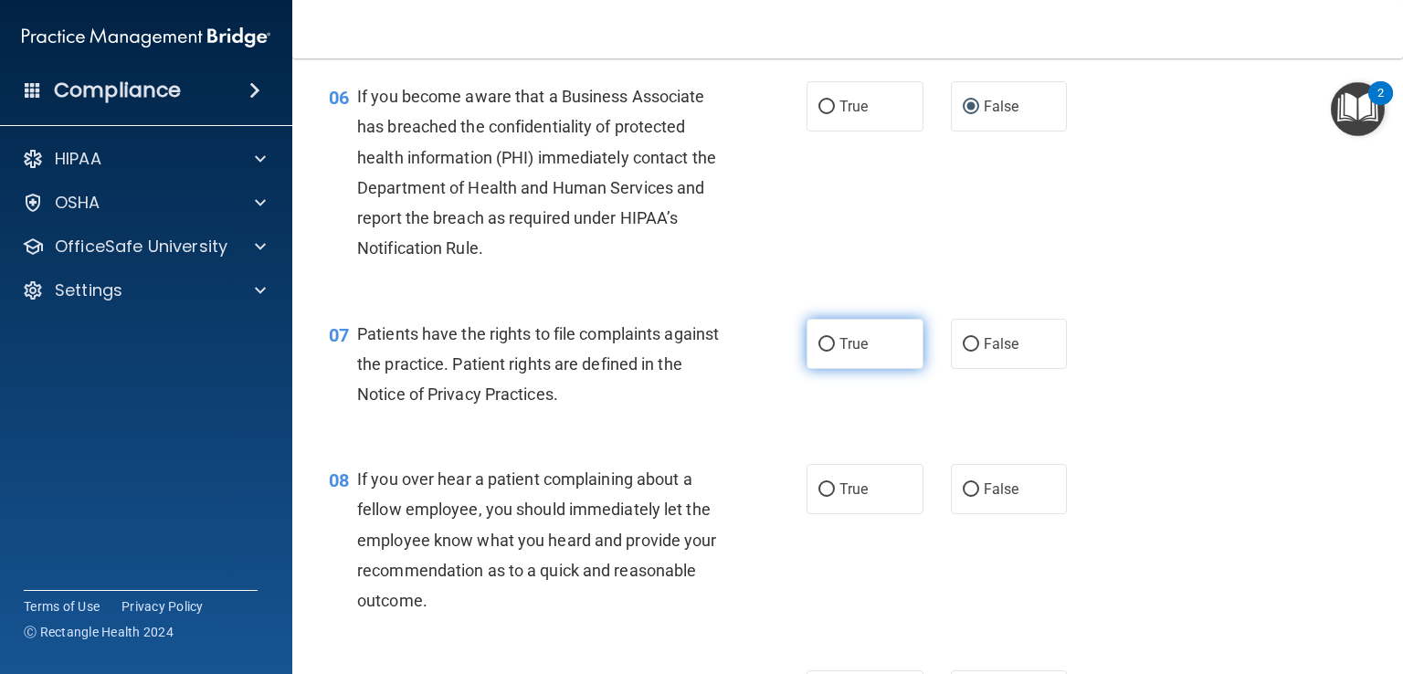
click at [835, 348] on input "True" at bounding box center [827, 345] width 16 height 14
radio input "true"
click at [967, 497] on input "False" at bounding box center [971, 490] width 16 height 14
radio input "true"
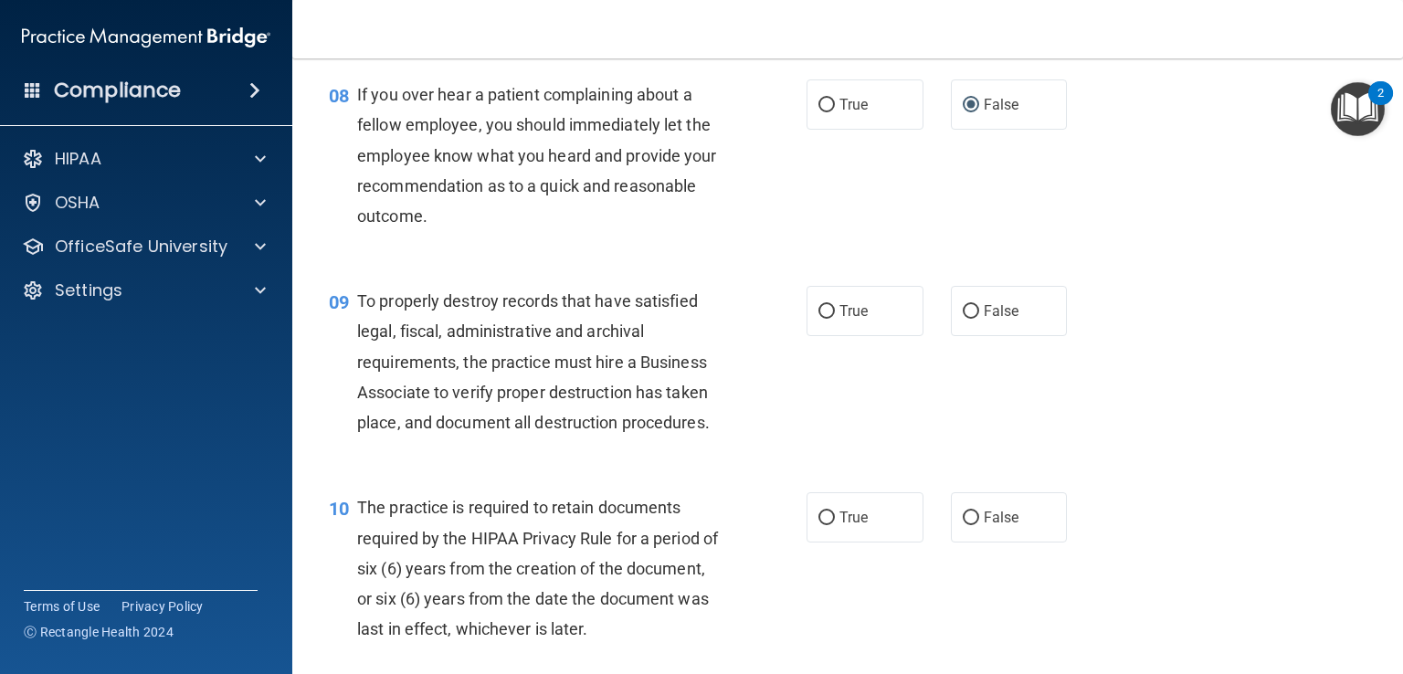
scroll to position [1462, 0]
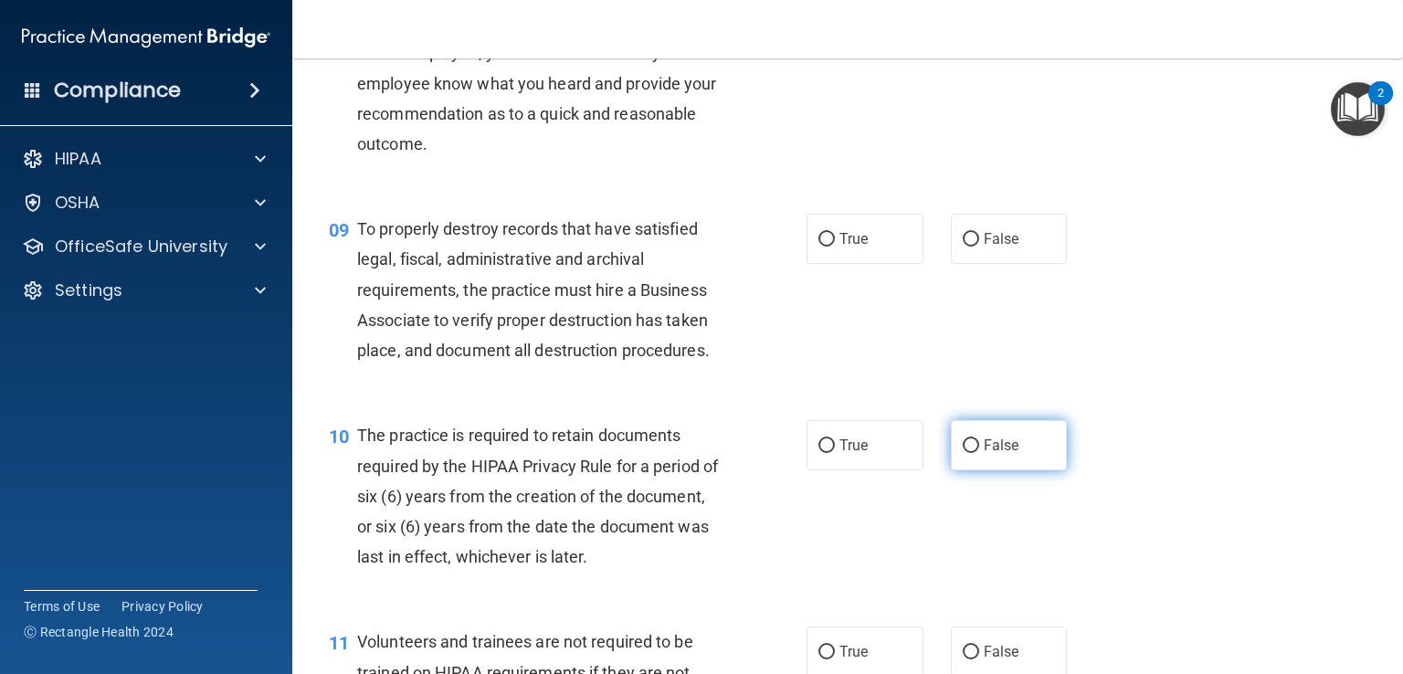
click at [1008, 470] on label "False" at bounding box center [1009, 445] width 117 height 50
click at [979, 453] on input "False" at bounding box center [971, 446] width 16 height 14
radio input "true"
click at [955, 248] on label "False" at bounding box center [1009, 239] width 117 height 50
click at [963, 247] on input "False" at bounding box center [971, 240] width 16 height 14
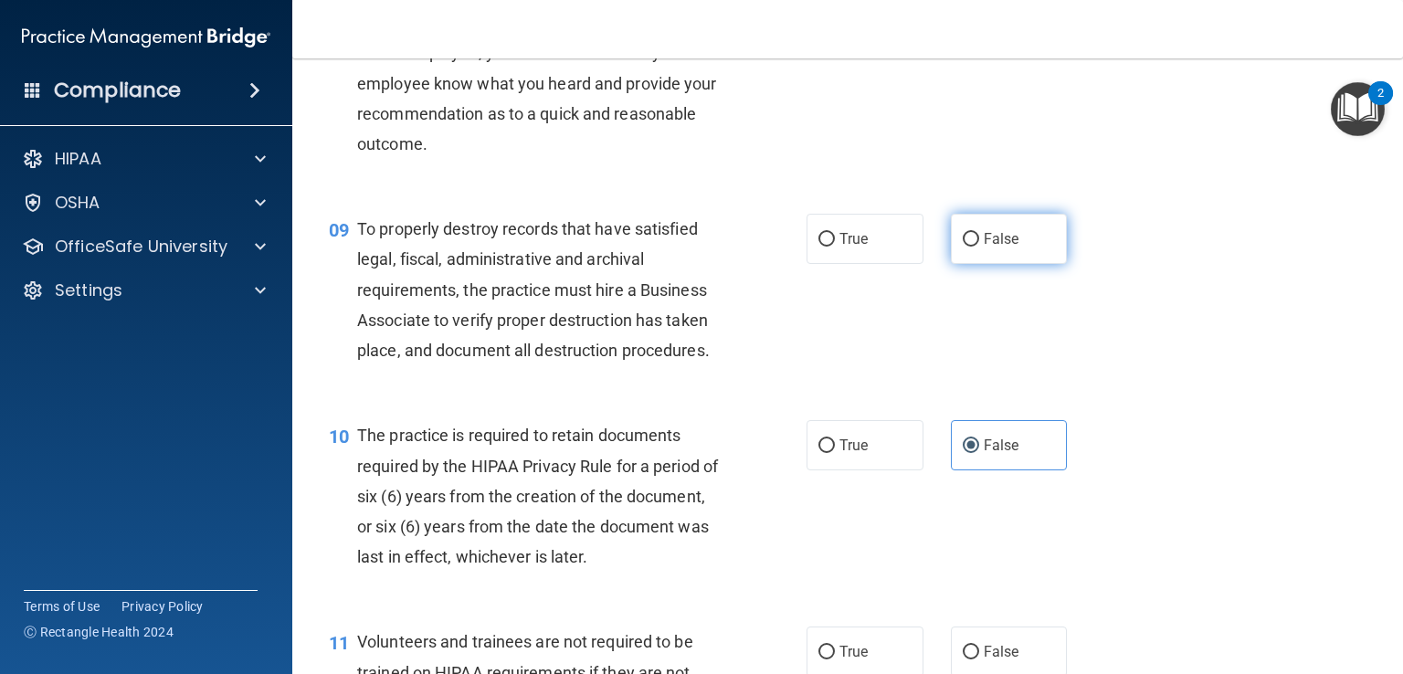
radio input "true"
click at [831, 470] on label "True" at bounding box center [865, 445] width 117 height 50
click at [831, 453] on input "True" at bounding box center [827, 446] width 16 height 14
radio input "true"
radio input "false"
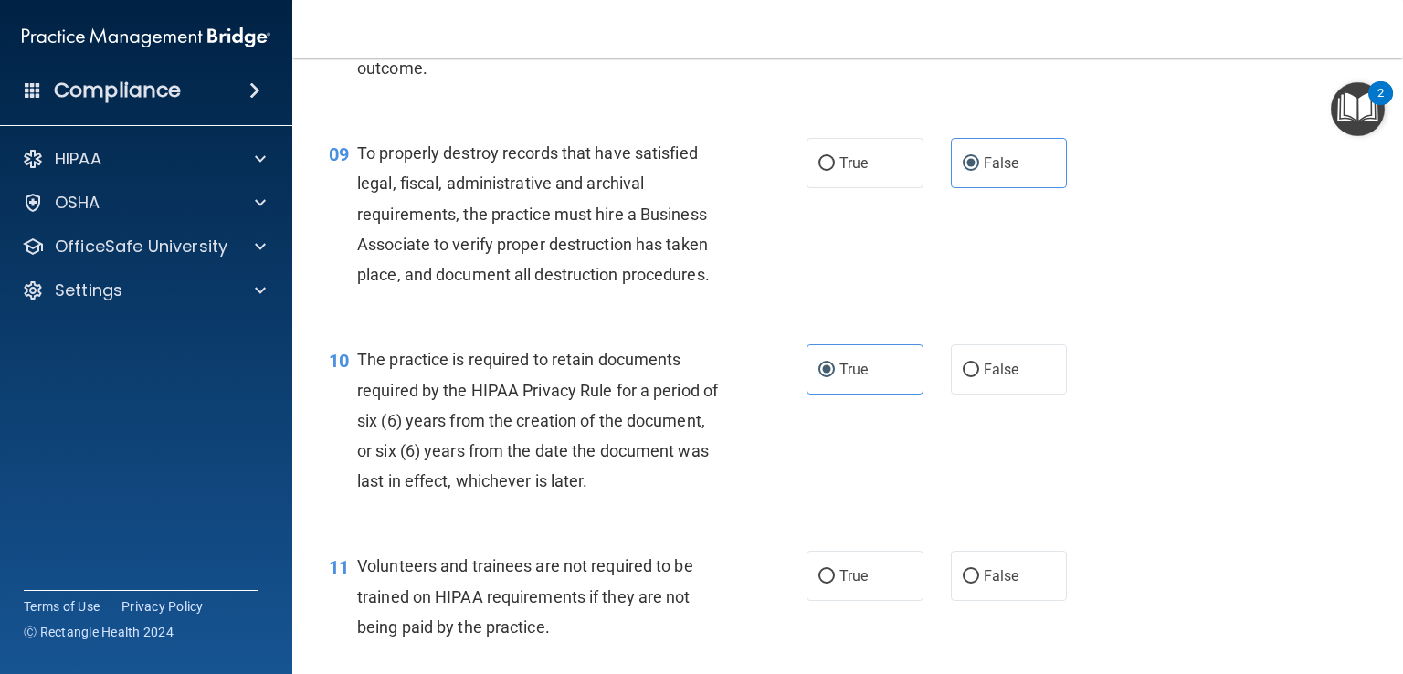
scroll to position [1736, 0]
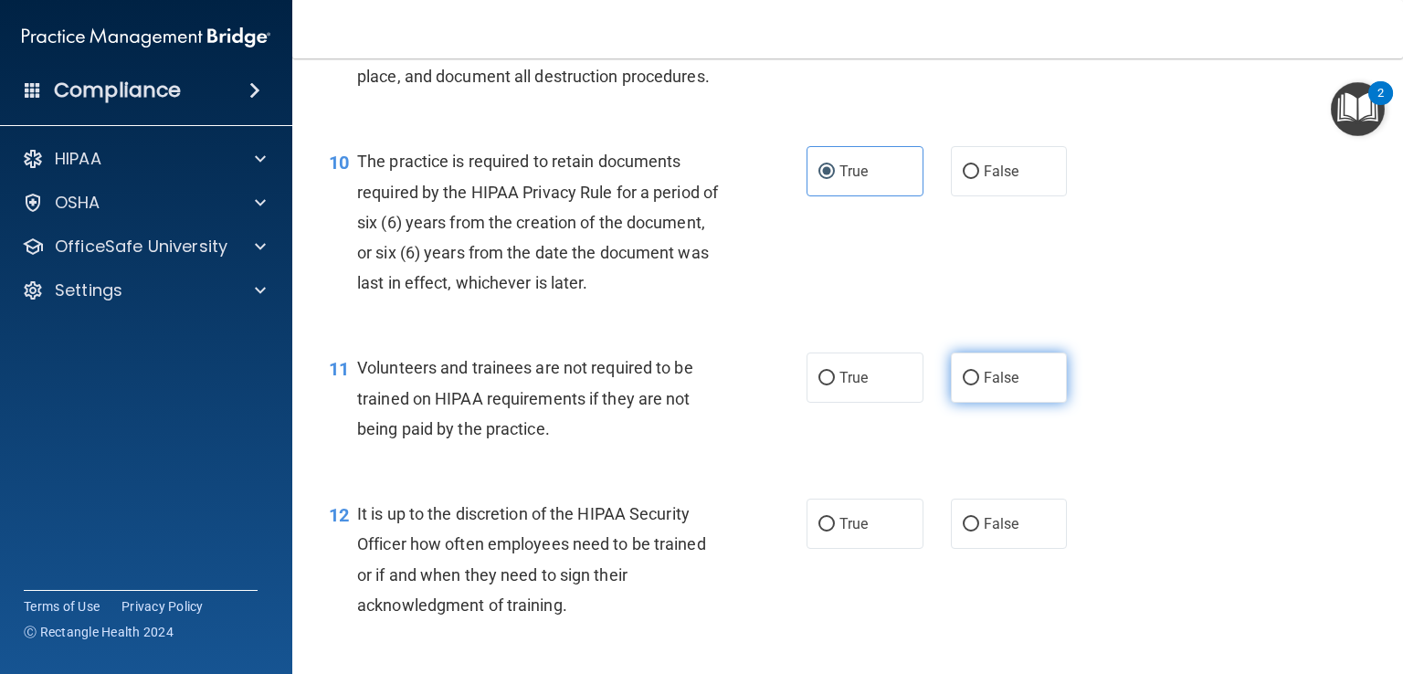
click at [985, 386] on span "False" at bounding box center [1002, 377] width 36 height 17
click at [979, 386] on input "False" at bounding box center [971, 379] width 16 height 14
radio input "true"
click at [984, 533] on span "False" at bounding box center [1002, 523] width 36 height 17
click at [979, 532] on input "False" at bounding box center [971, 525] width 16 height 14
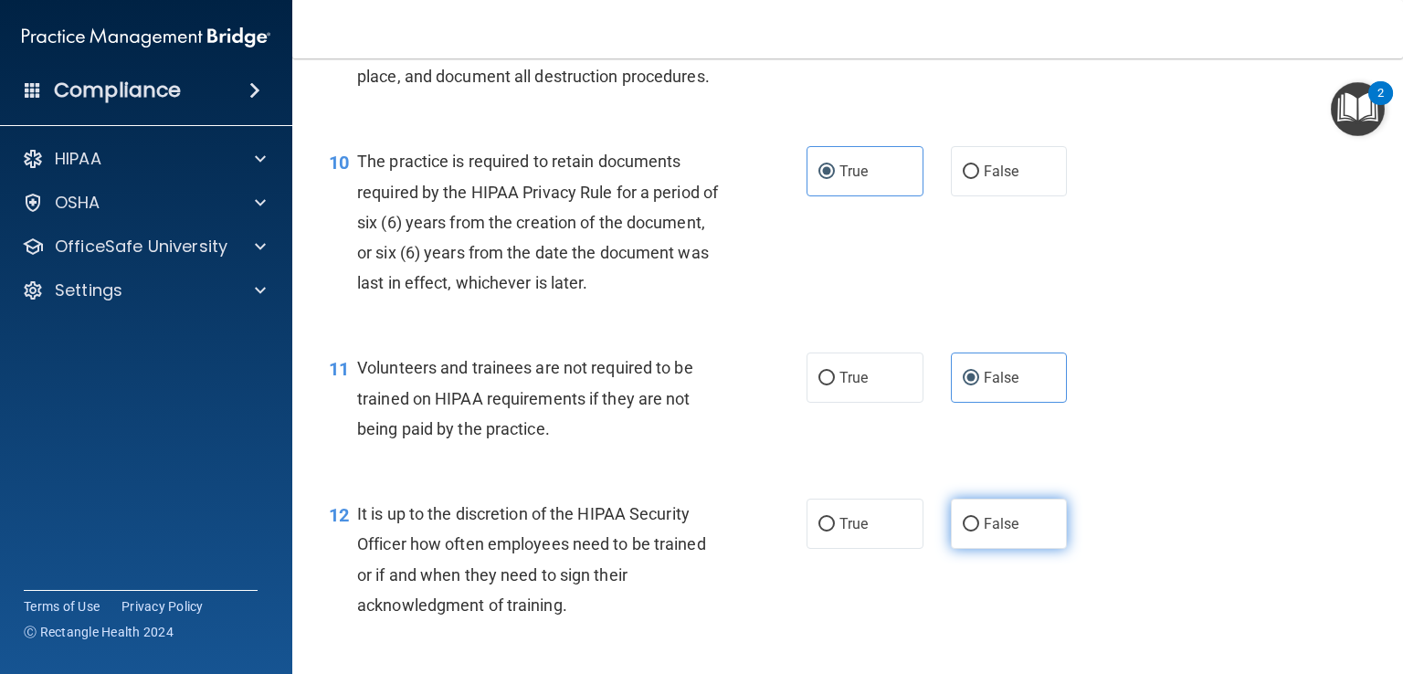
radio input "true"
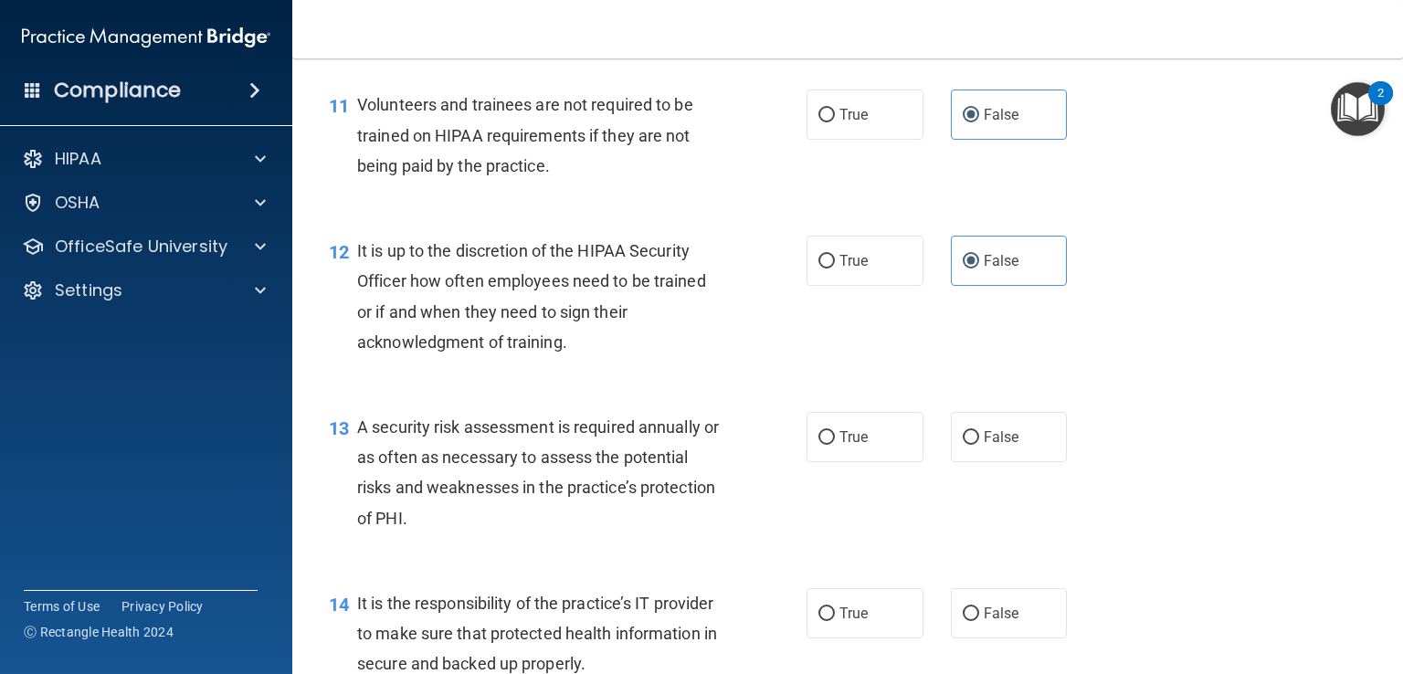
scroll to position [2010, 0]
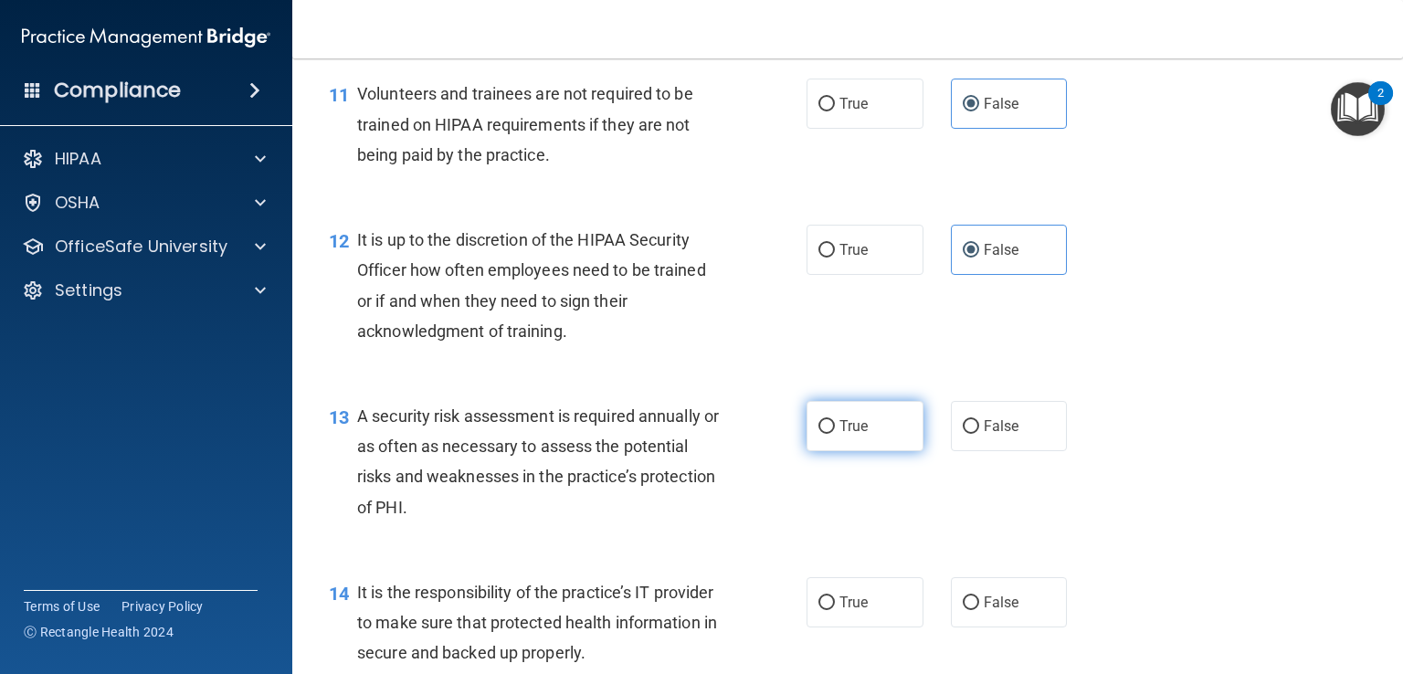
click at [816, 451] on label "True" at bounding box center [865, 426] width 117 height 50
click at [819, 434] on input "True" at bounding box center [827, 427] width 16 height 14
radio input "true"
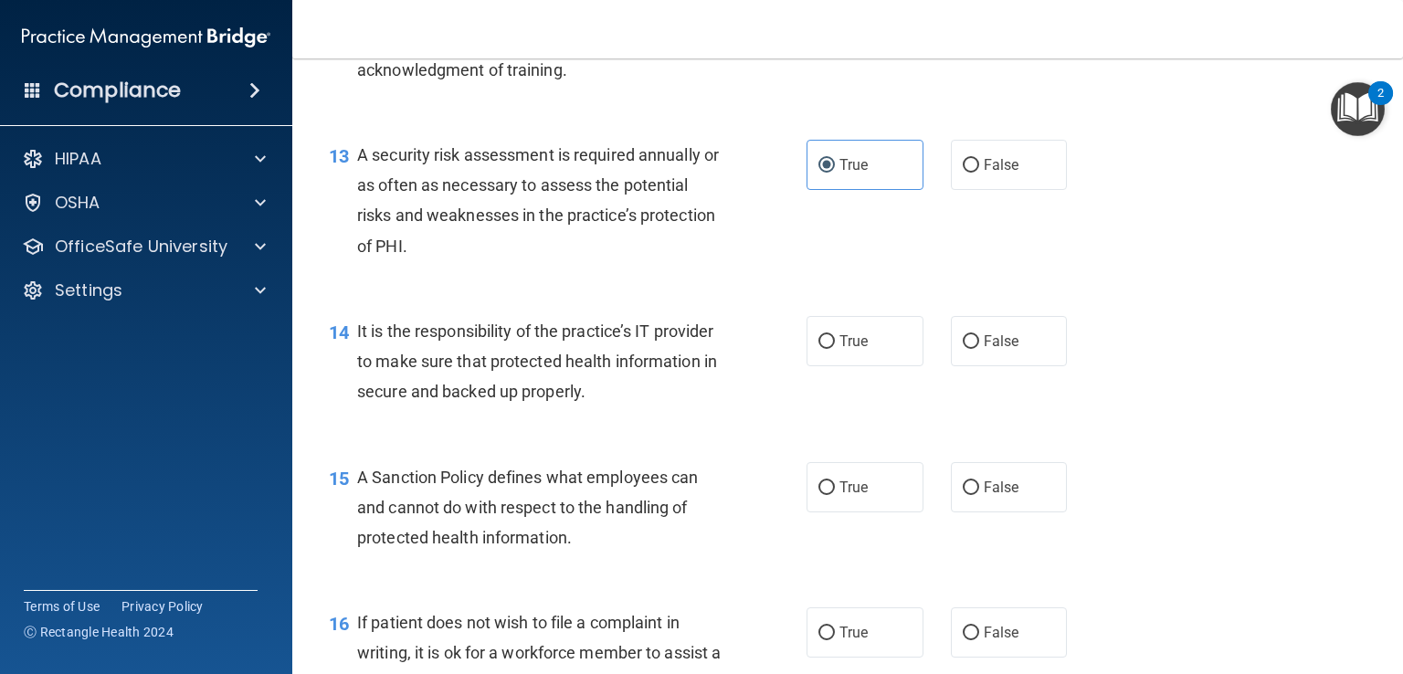
scroll to position [2284, 0]
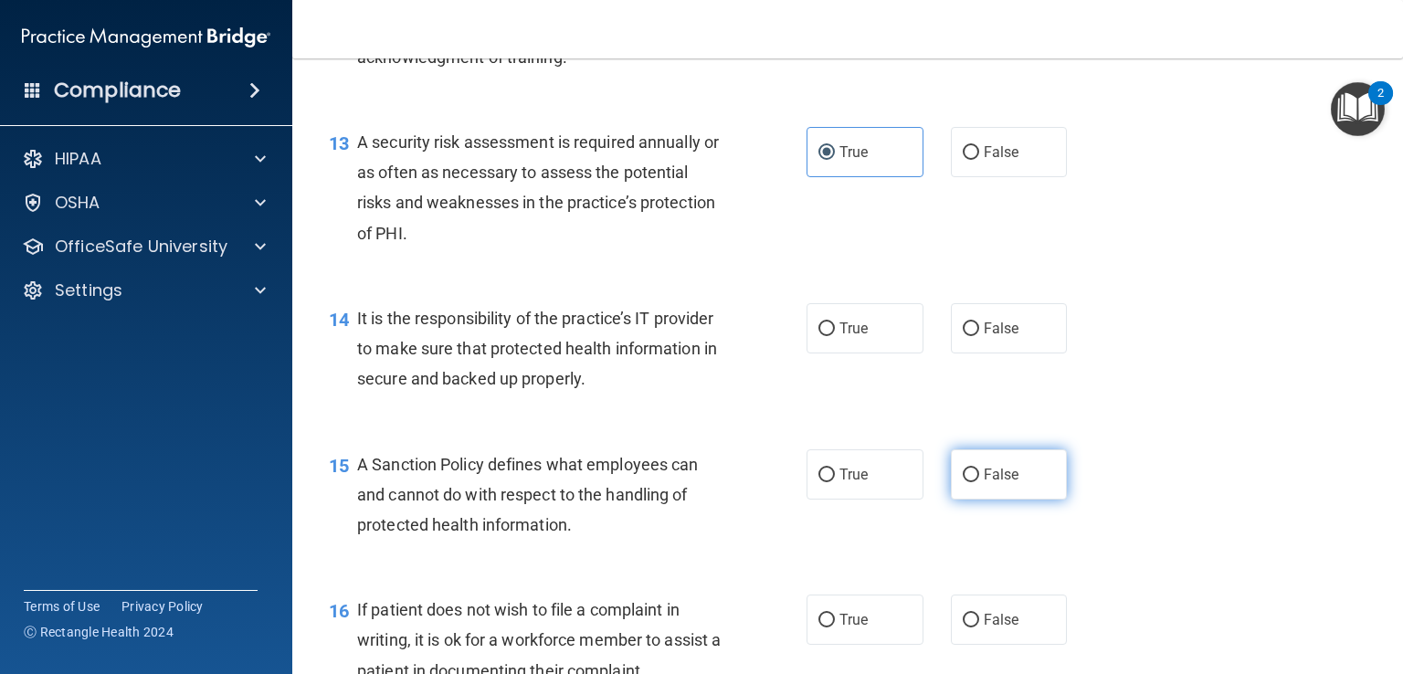
click at [1016, 499] on label "False" at bounding box center [1009, 474] width 117 height 50
click at [979, 482] on input "False" at bounding box center [971, 476] width 16 height 14
radio input "true"
click at [993, 337] on span "False" at bounding box center [1002, 328] width 36 height 17
click at [979, 336] on input "False" at bounding box center [971, 329] width 16 height 14
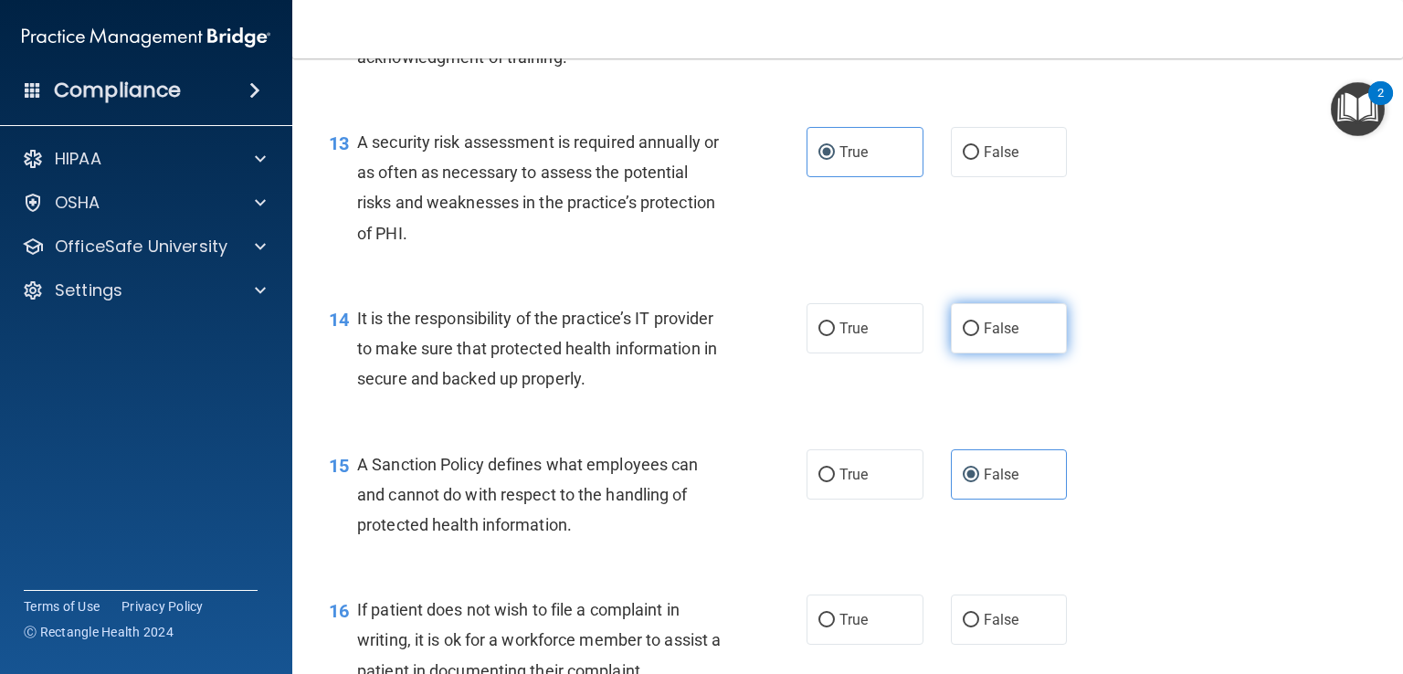
radio input "true"
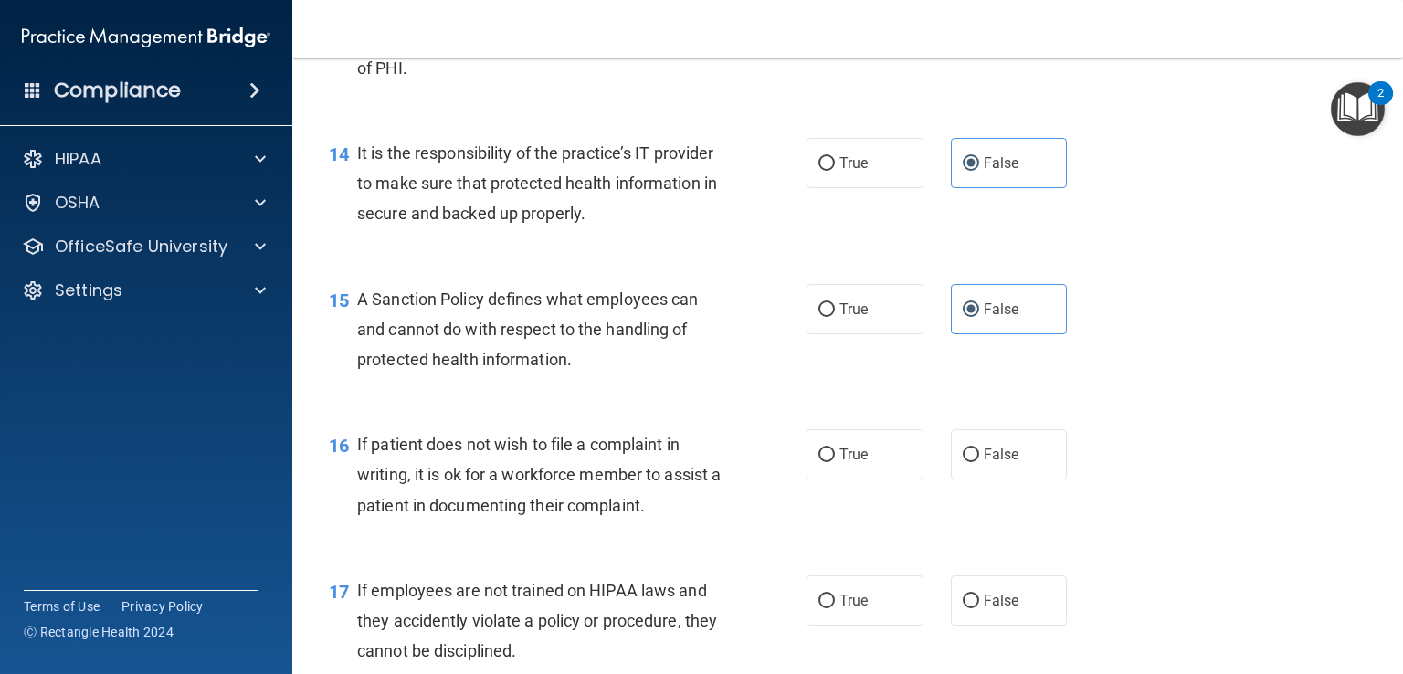
scroll to position [2467, 0]
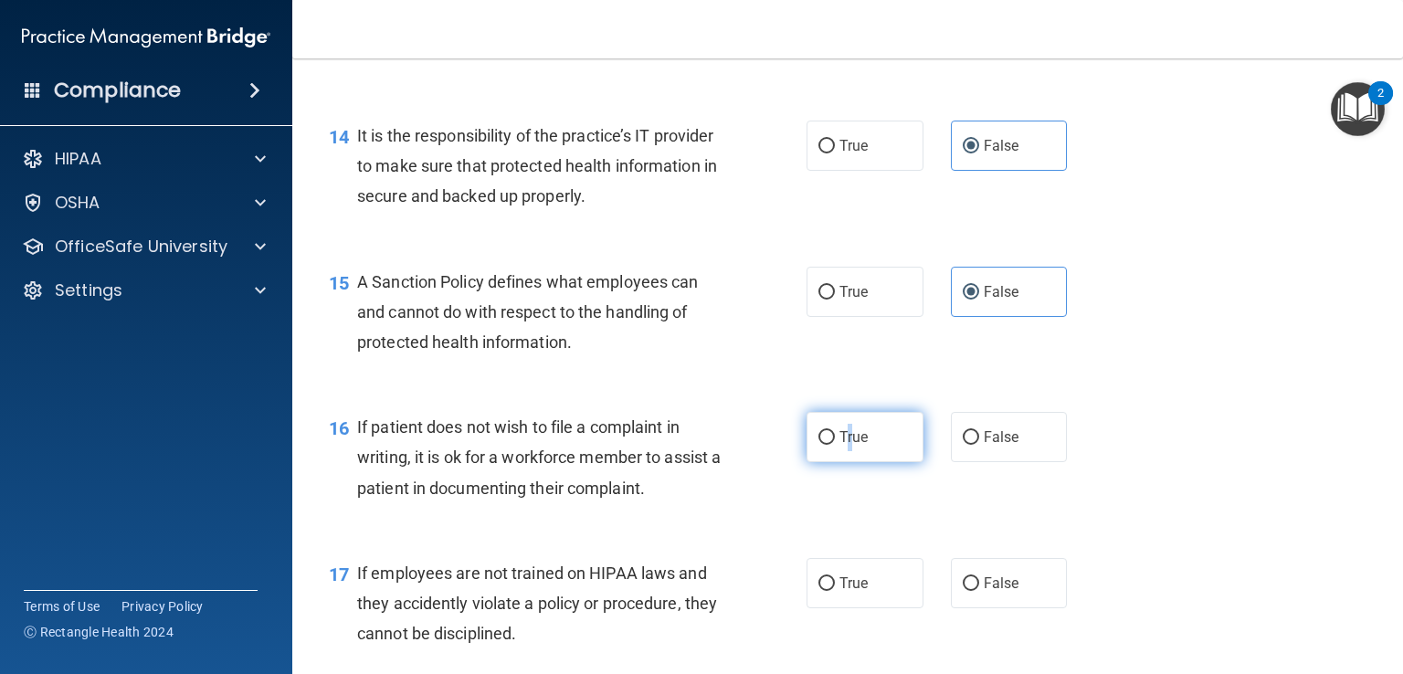
click at [844, 446] on span "True" at bounding box center [854, 436] width 28 height 17
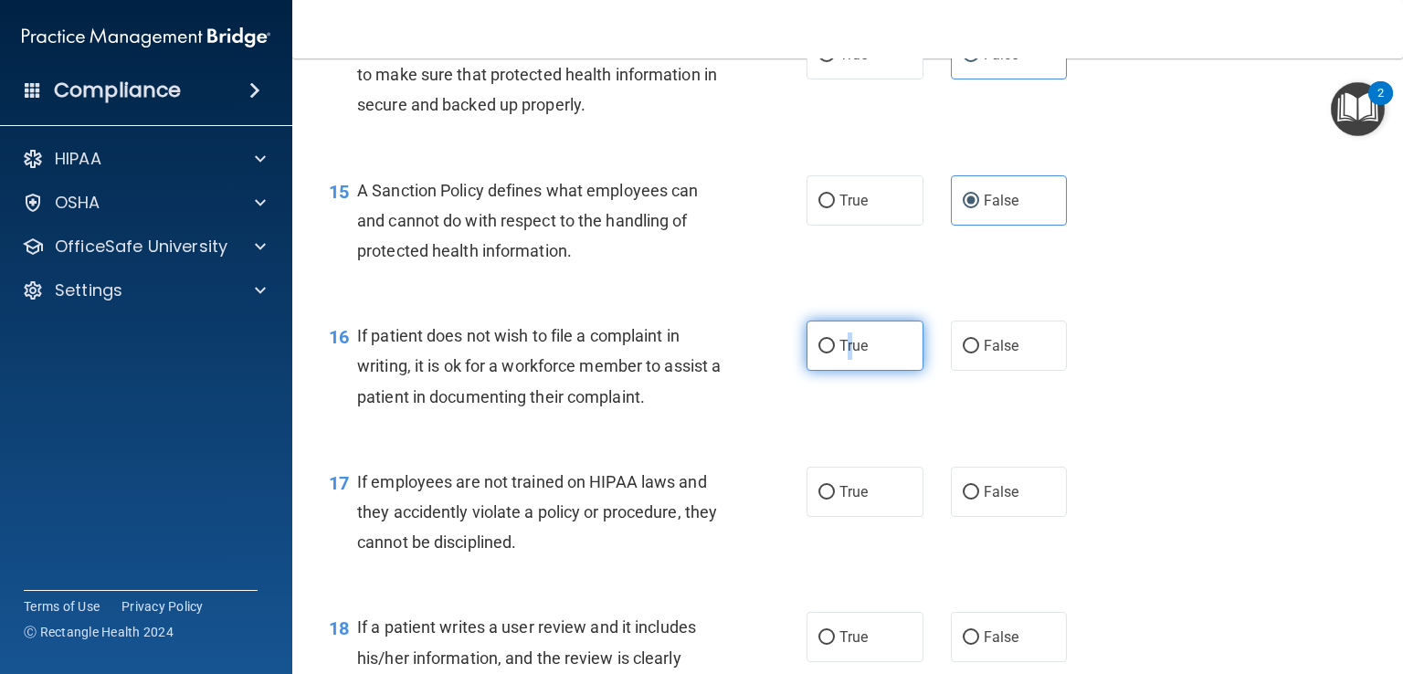
scroll to position [2649, 0]
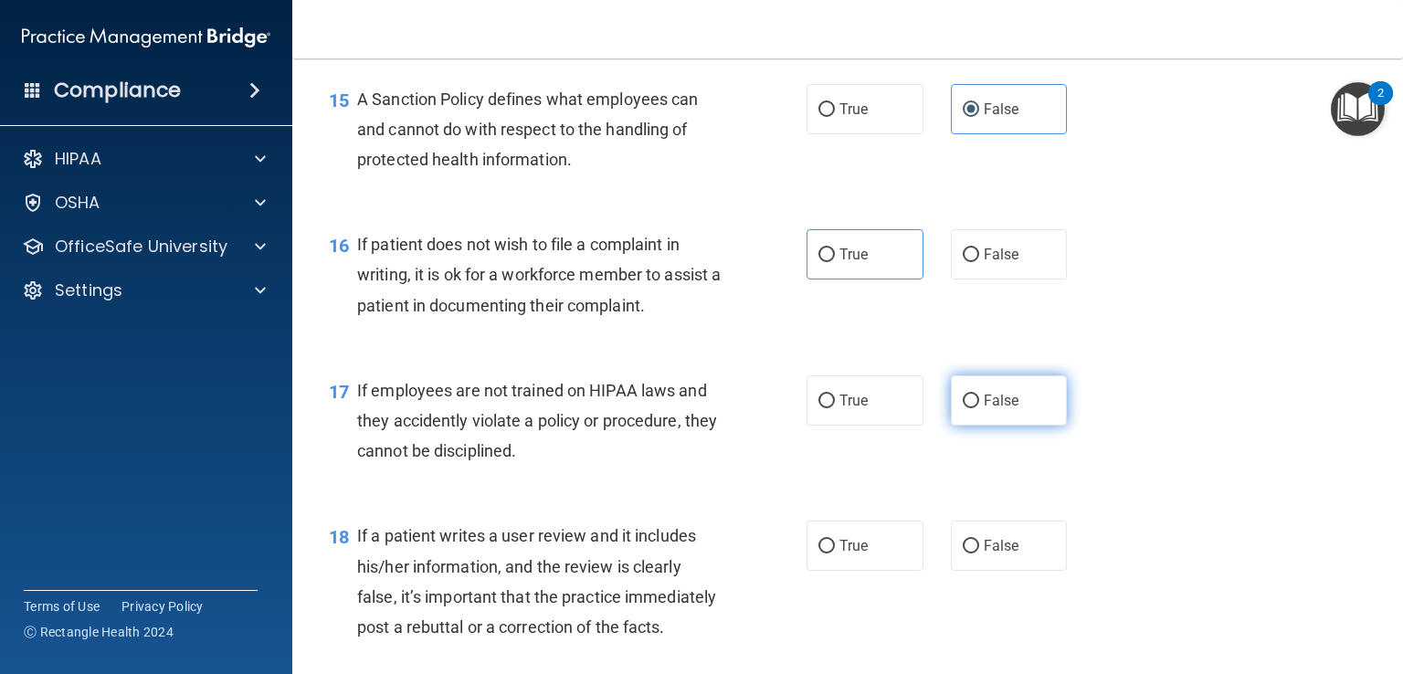
click at [990, 426] on label "False" at bounding box center [1009, 400] width 117 height 50
click at [979, 408] on input "False" at bounding box center [971, 402] width 16 height 14
radio input "true"
click at [1001, 564] on label "False" at bounding box center [1009, 546] width 117 height 50
click at [979, 554] on input "False" at bounding box center [971, 547] width 16 height 14
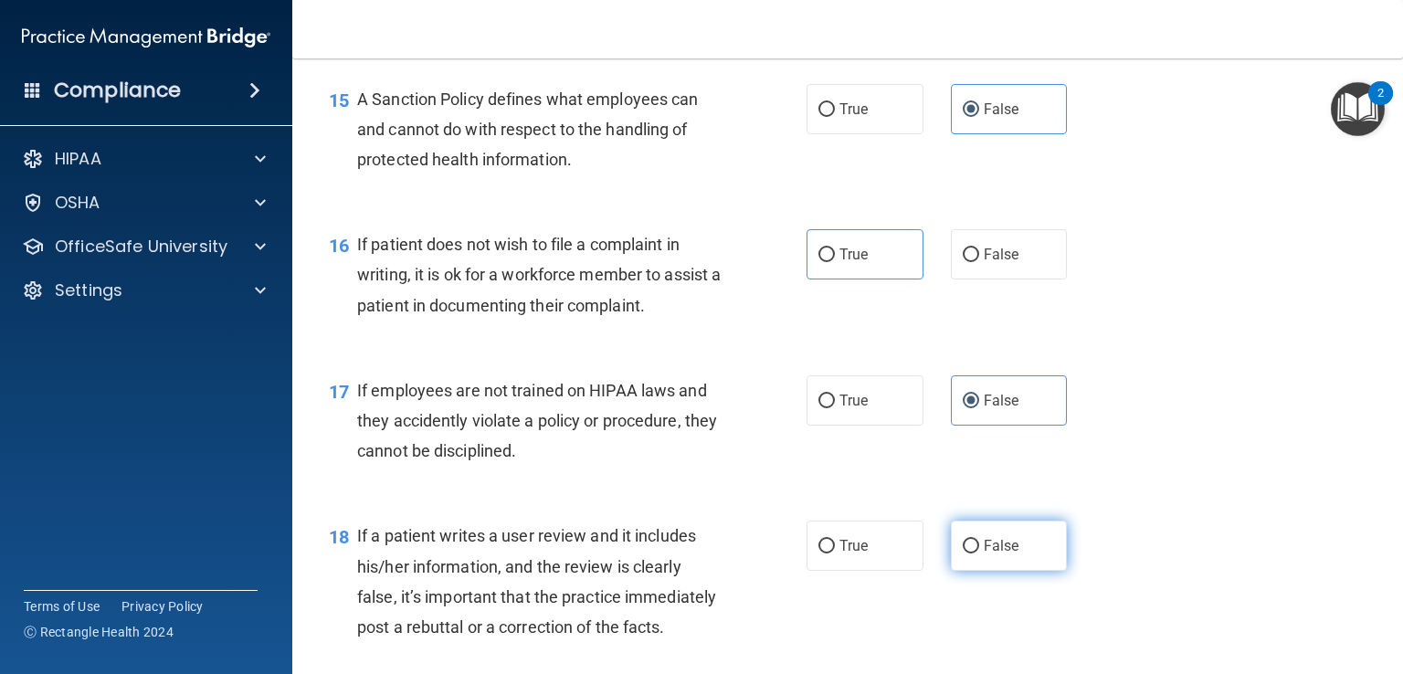
radio input "true"
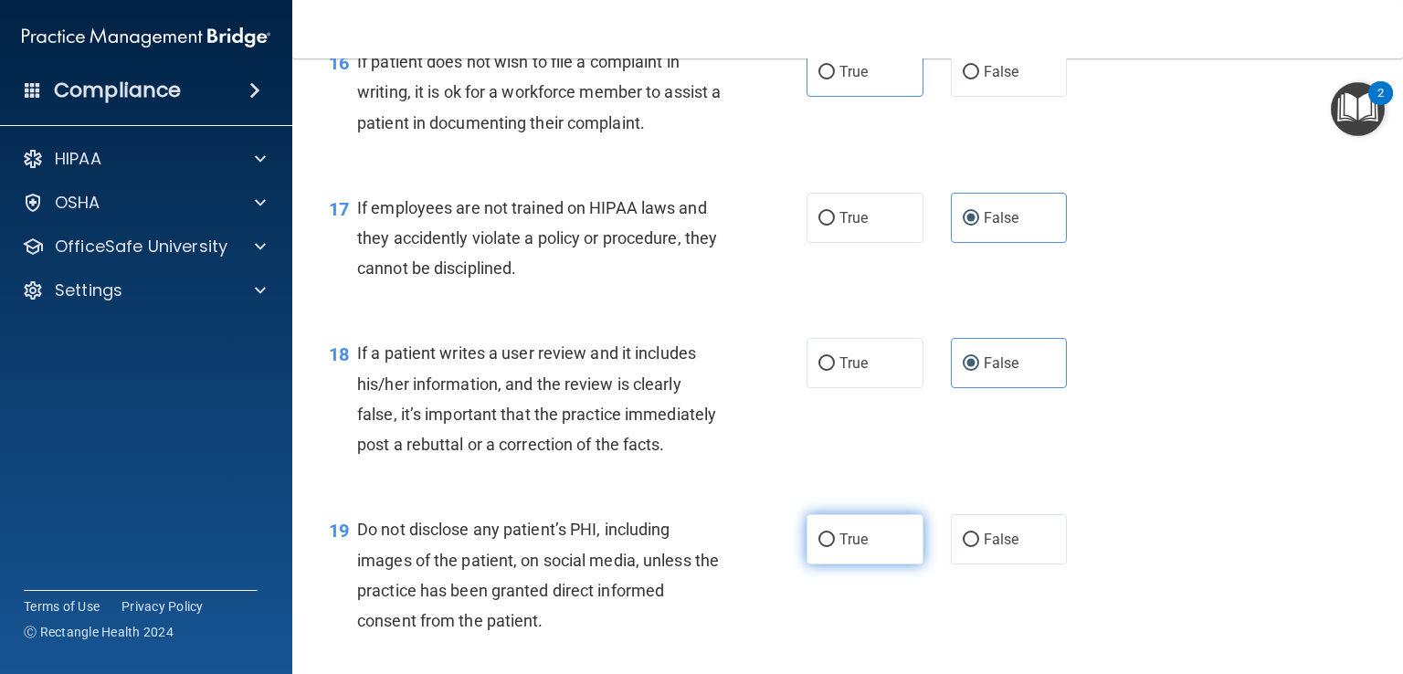
click at [857, 548] on span "True" at bounding box center [854, 539] width 28 height 17
click at [835, 547] on input "True" at bounding box center [827, 540] width 16 height 14
radio input "true"
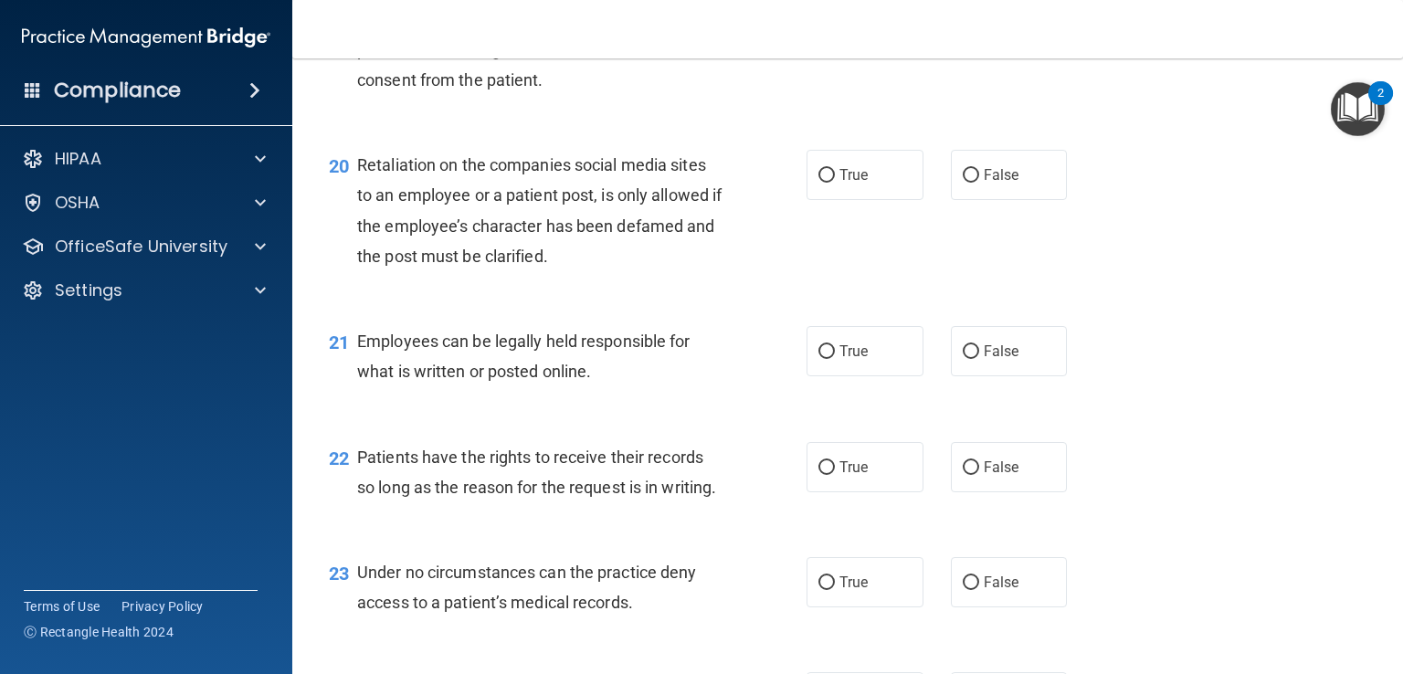
scroll to position [3380, 0]
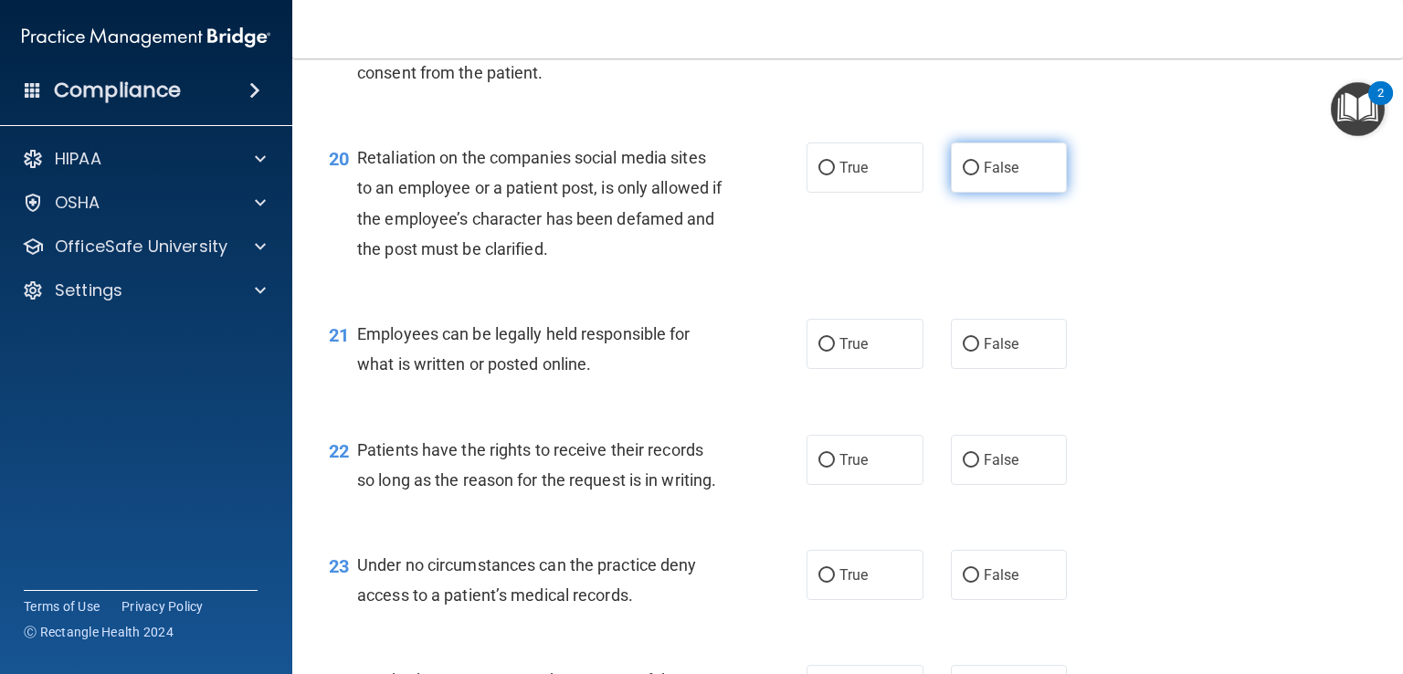
click at [1023, 193] on label "False" at bounding box center [1009, 168] width 117 height 50
click at [979, 175] on input "False" at bounding box center [971, 169] width 16 height 14
radio input "true"
click at [840, 369] on label "True" at bounding box center [865, 344] width 117 height 50
click at [835, 352] on input "True" at bounding box center [827, 345] width 16 height 14
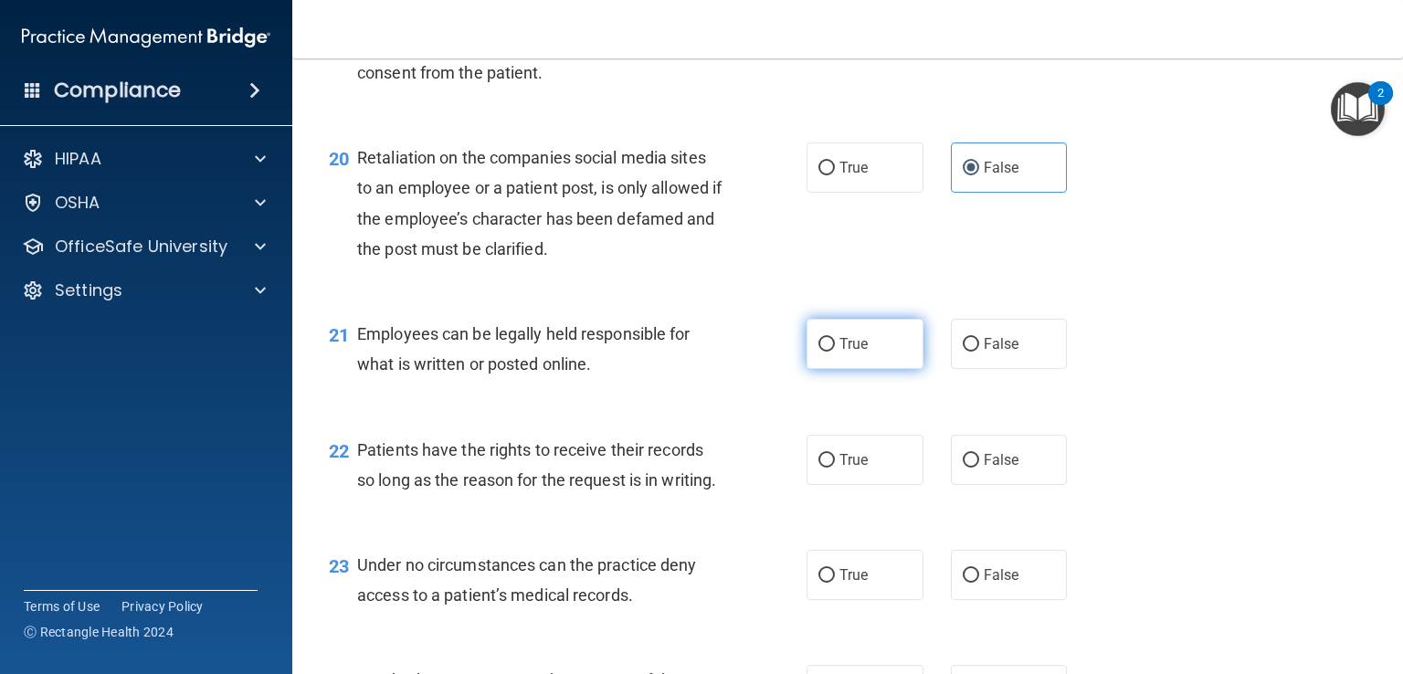
radio input "true"
drag, startPoint x: 969, startPoint y: 512, endPoint x: 949, endPoint y: 560, distance: 51.6
click at [969, 485] on label "False" at bounding box center [1009, 460] width 117 height 50
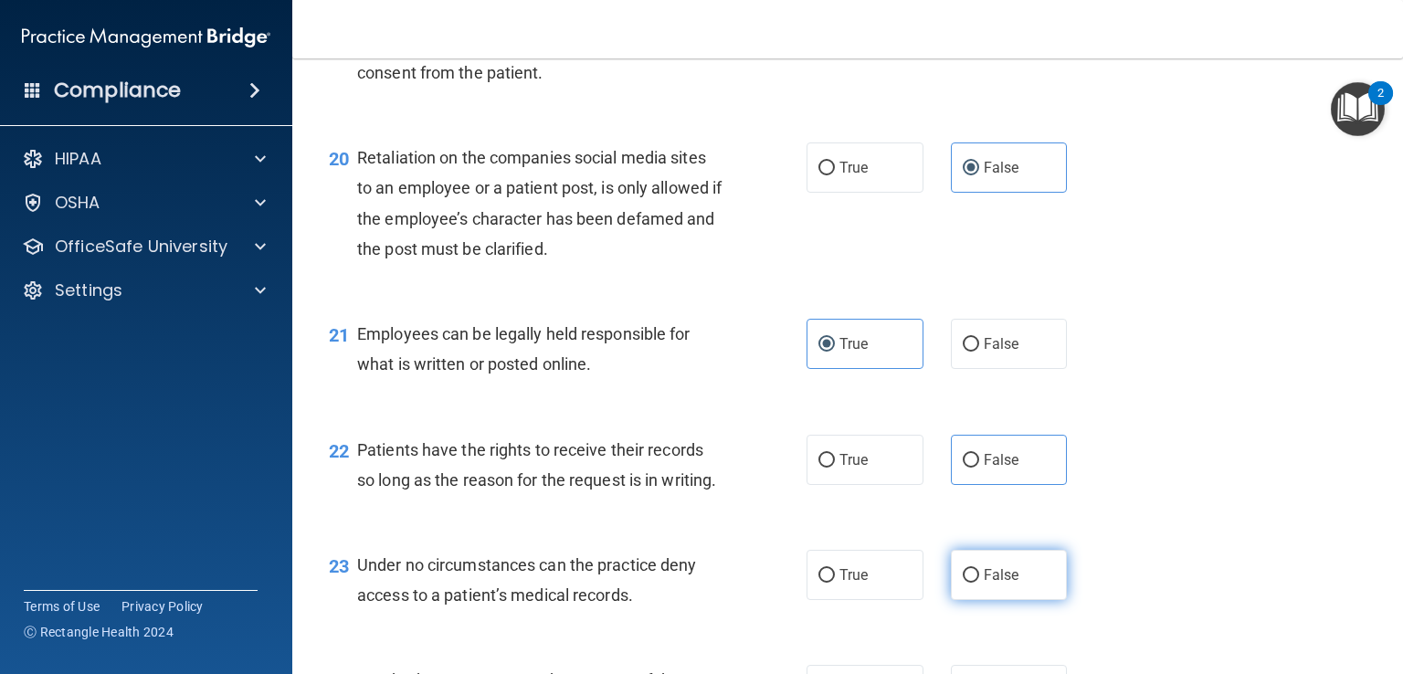
click at [965, 583] on input "False" at bounding box center [971, 576] width 16 height 14
radio input "true"
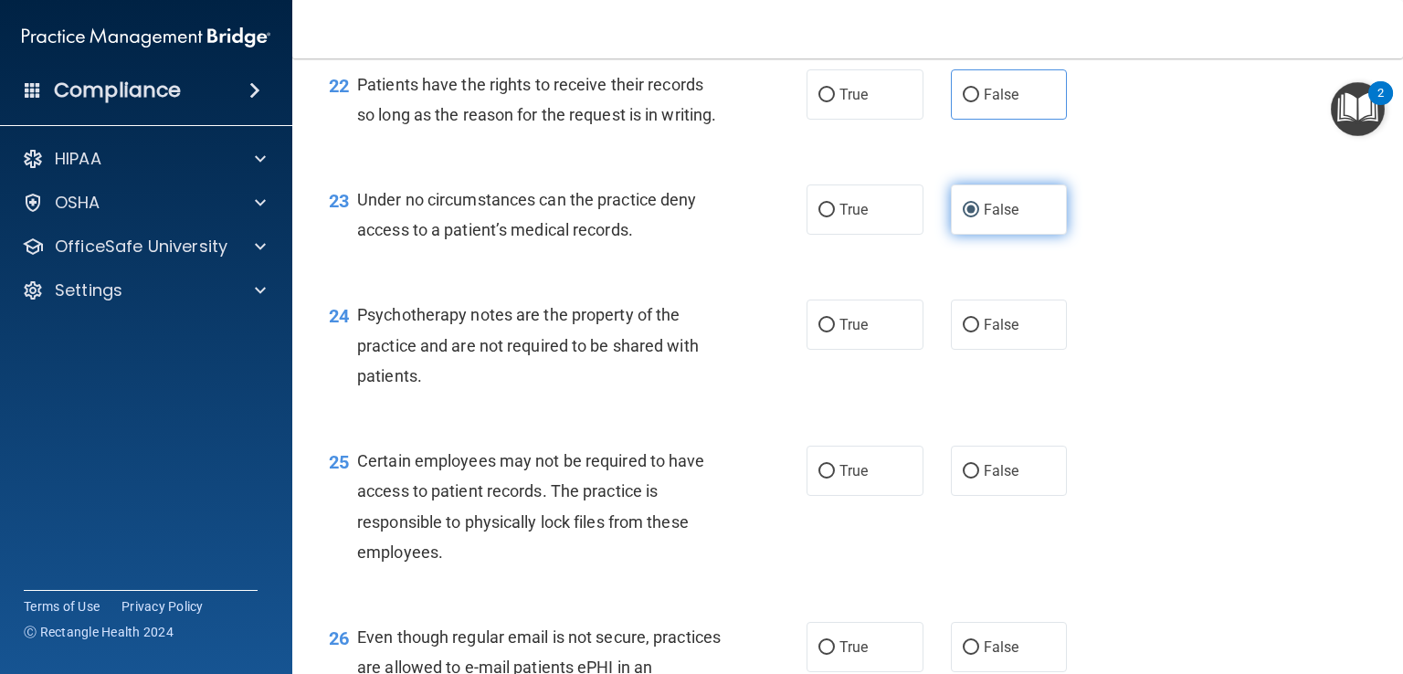
scroll to position [3837, 0]
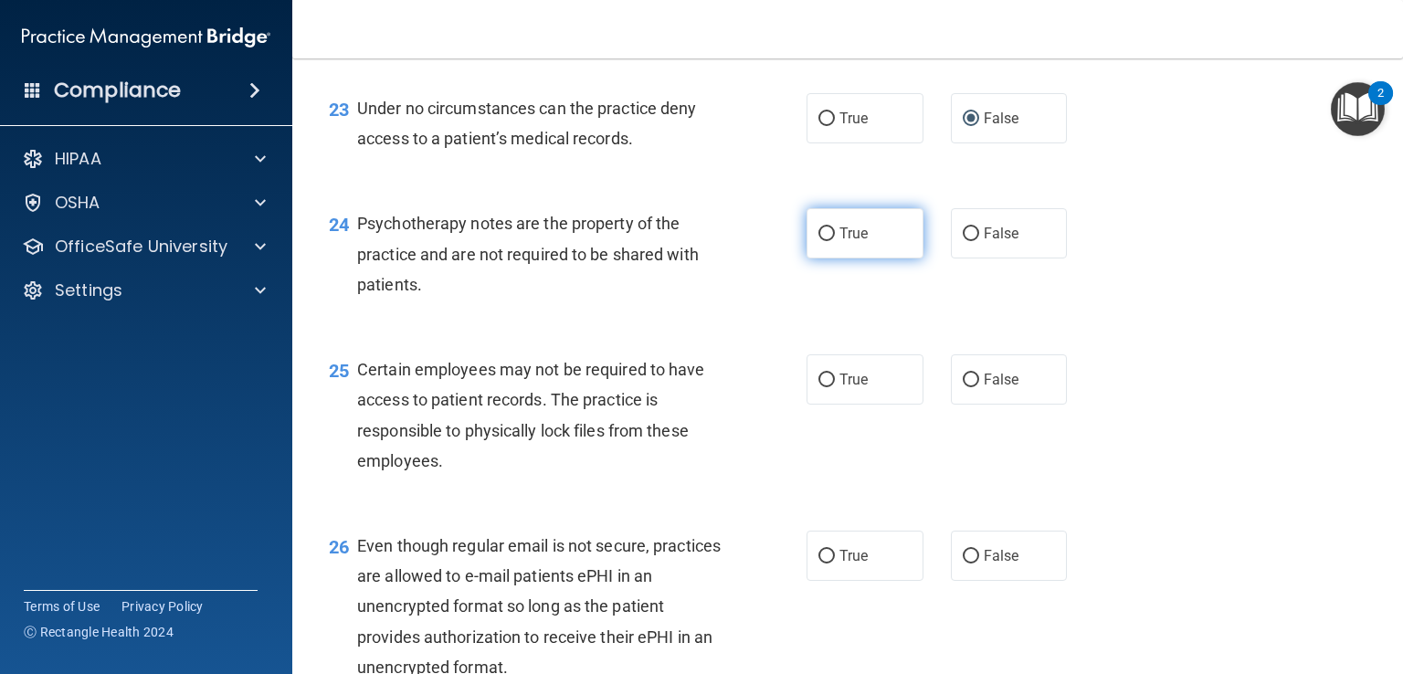
drag, startPoint x: 860, startPoint y: 310, endPoint x: 862, endPoint y: 341, distance: 31.2
click at [862, 259] on label "True" at bounding box center [865, 233] width 117 height 50
click at [835, 241] on input "True" at bounding box center [827, 234] width 16 height 14
radio input "true"
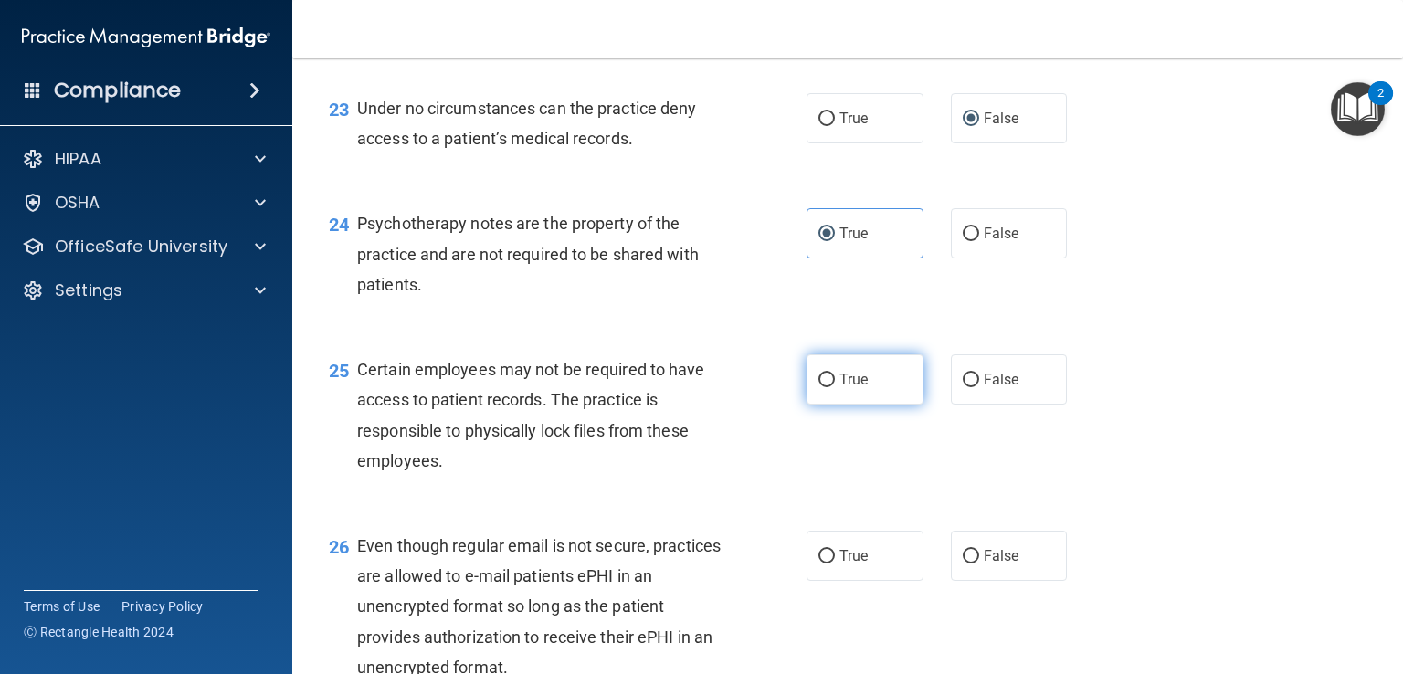
click at [860, 388] on span "True" at bounding box center [854, 379] width 28 height 17
click at [835, 387] on input "True" at bounding box center [827, 381] width 16 height 14
radio input "true"
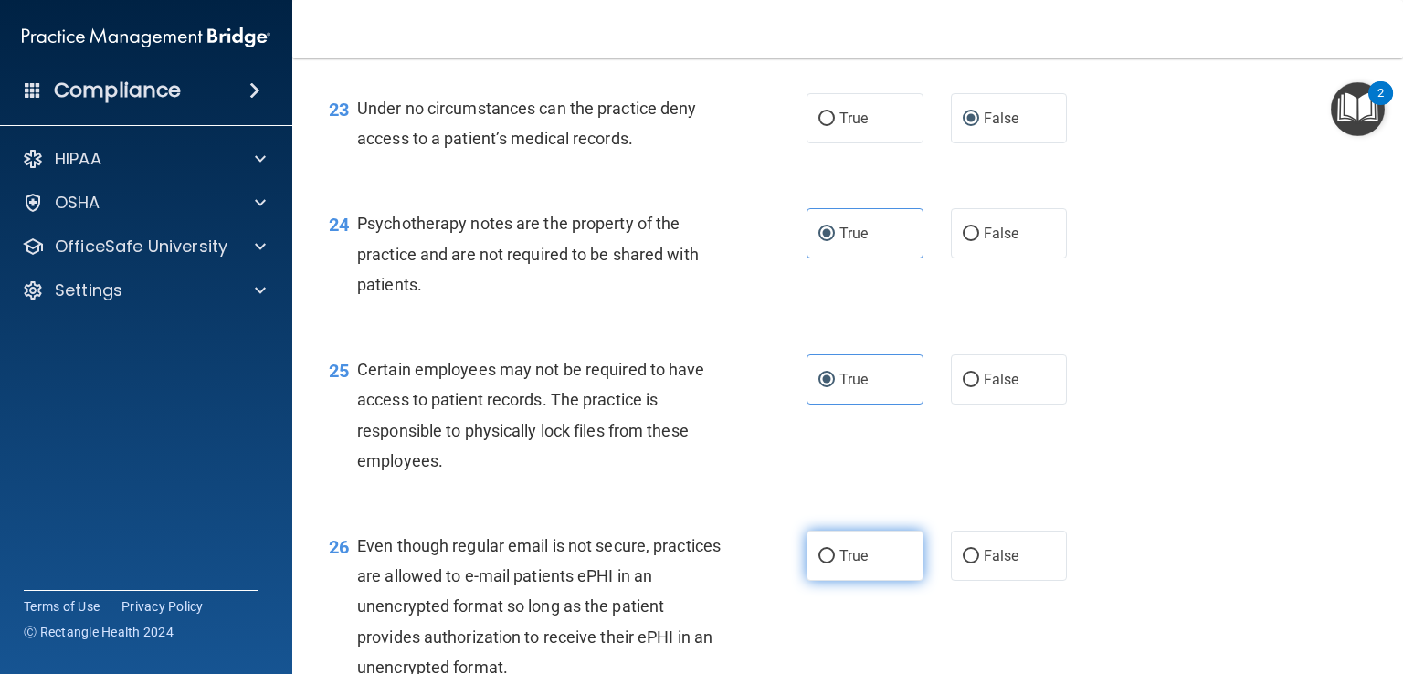
click at [829, 581] on label "True" at bounding box center [865, 556] width 117 height 50
click at [829, 564] on input "True" at bounding box center [827, 557] width 16 height 14
radio input "true"
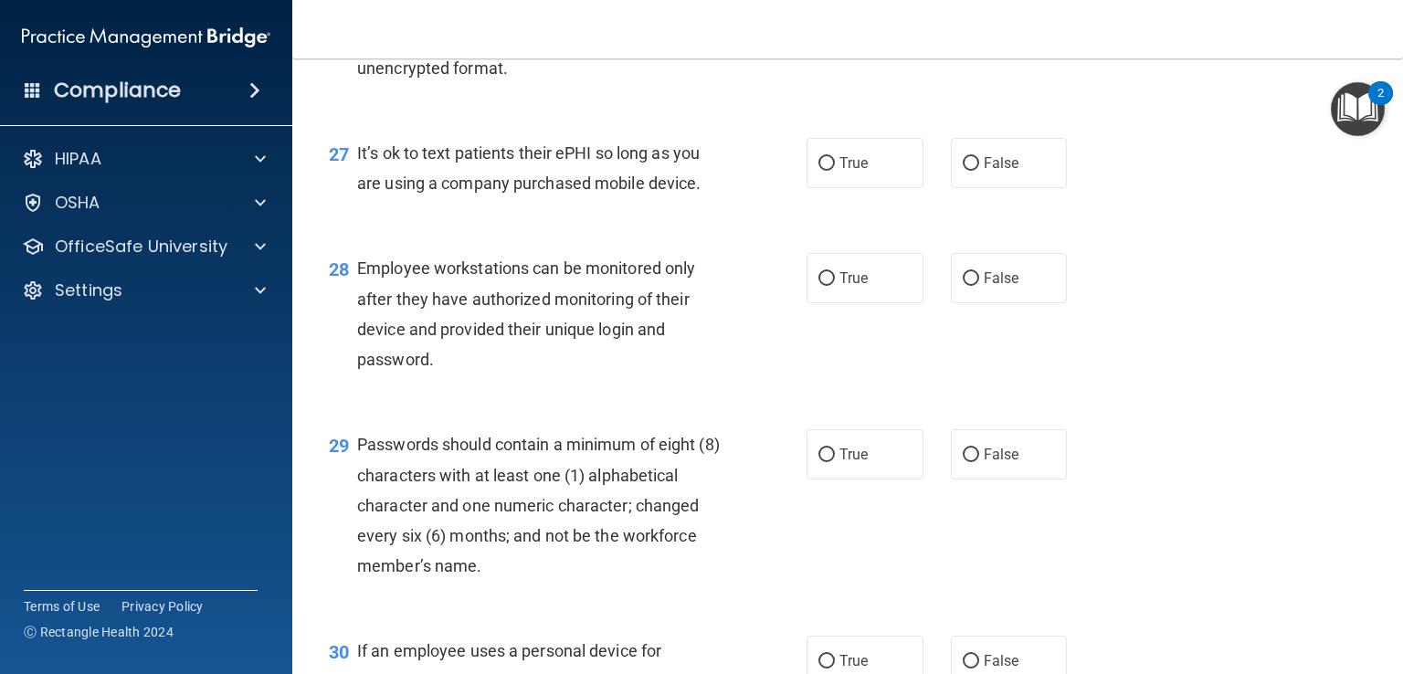
scroll to position [4476, 0]
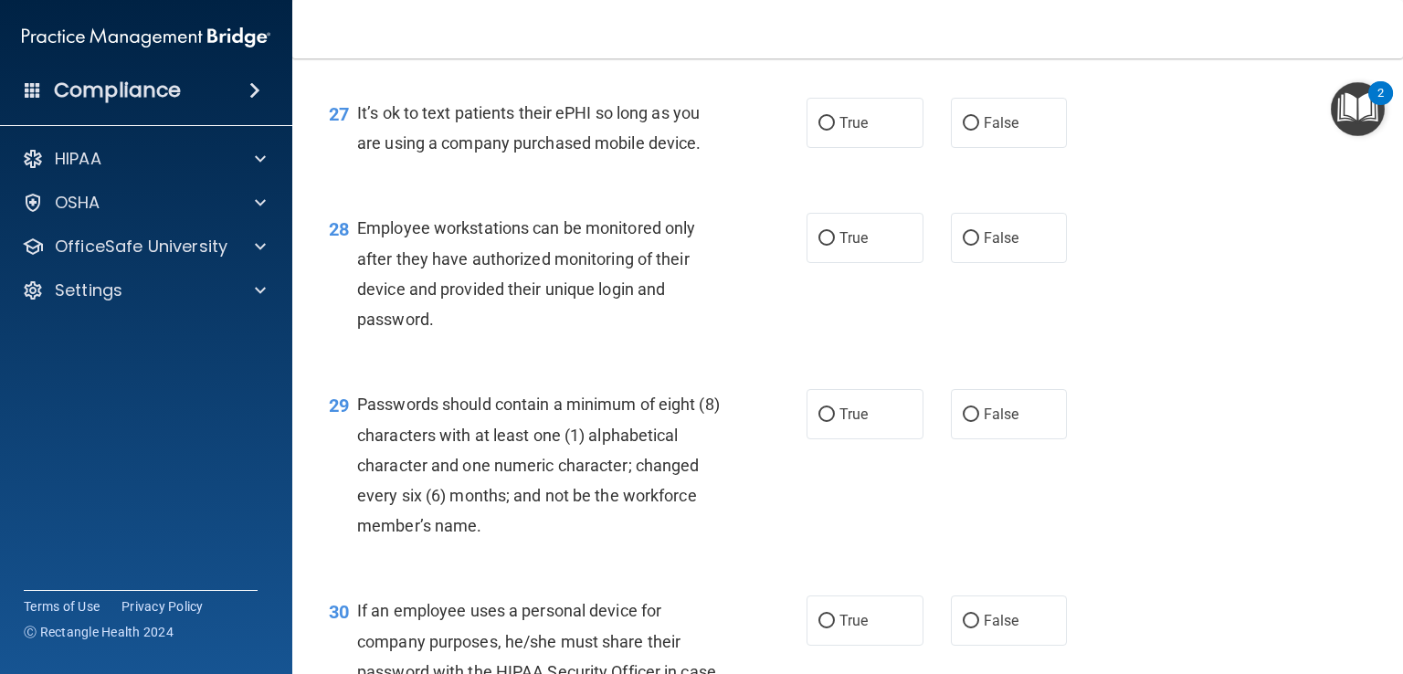
drag, startPoint x: 997, startPoint y: 220, endPoint x: 993, endPoint y: 242, distance: 22.2
click at [998, 132] on span "False" at bounding box center [1002, 122] width 36 height 17
click at [979, 131] on input "False" at bounding box center [971, 124] width 16 height 14
radio input "true"
click at [984, 247] on span "False" at bounding box center [1002, 237] width 36 height 17
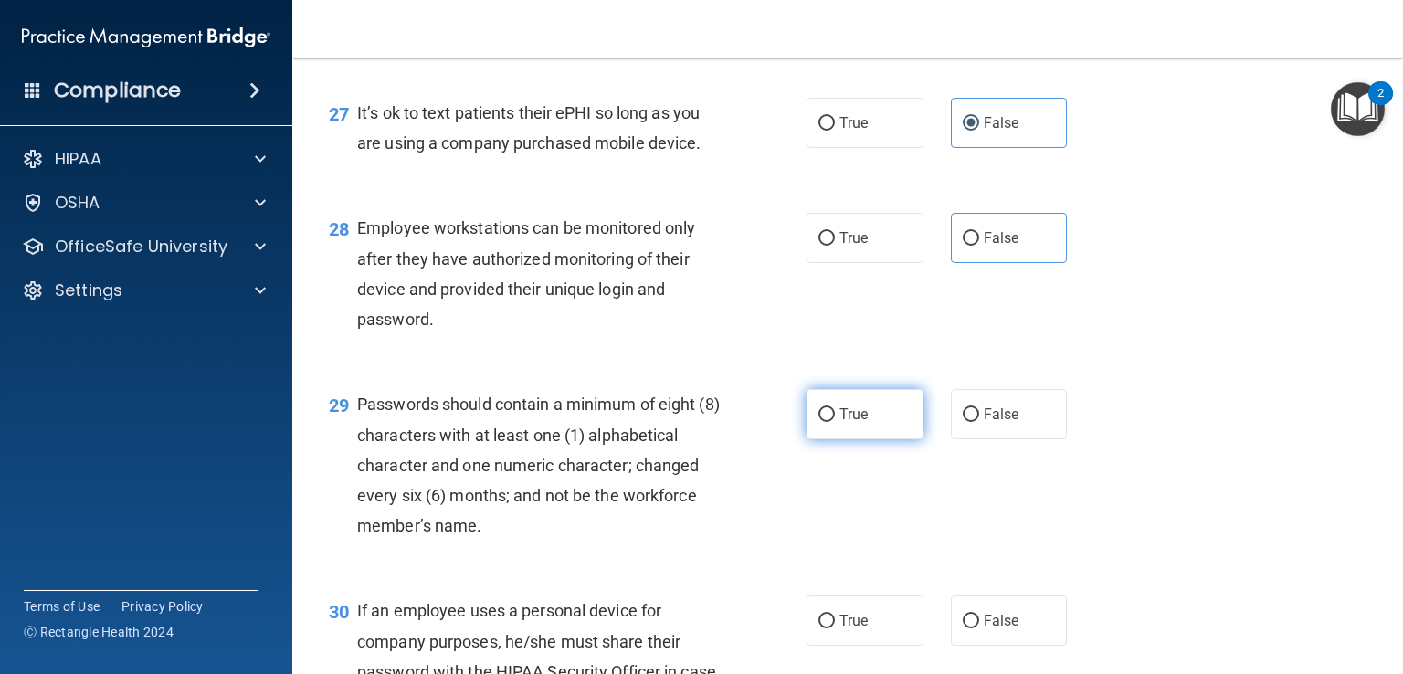
click at [868, 439] on label "True" at bounding box center [865, 414] width 117 height 50
click at [835, 422] on input "True" at bounding box center [827, 415] width 16 height 14
radio input "true"
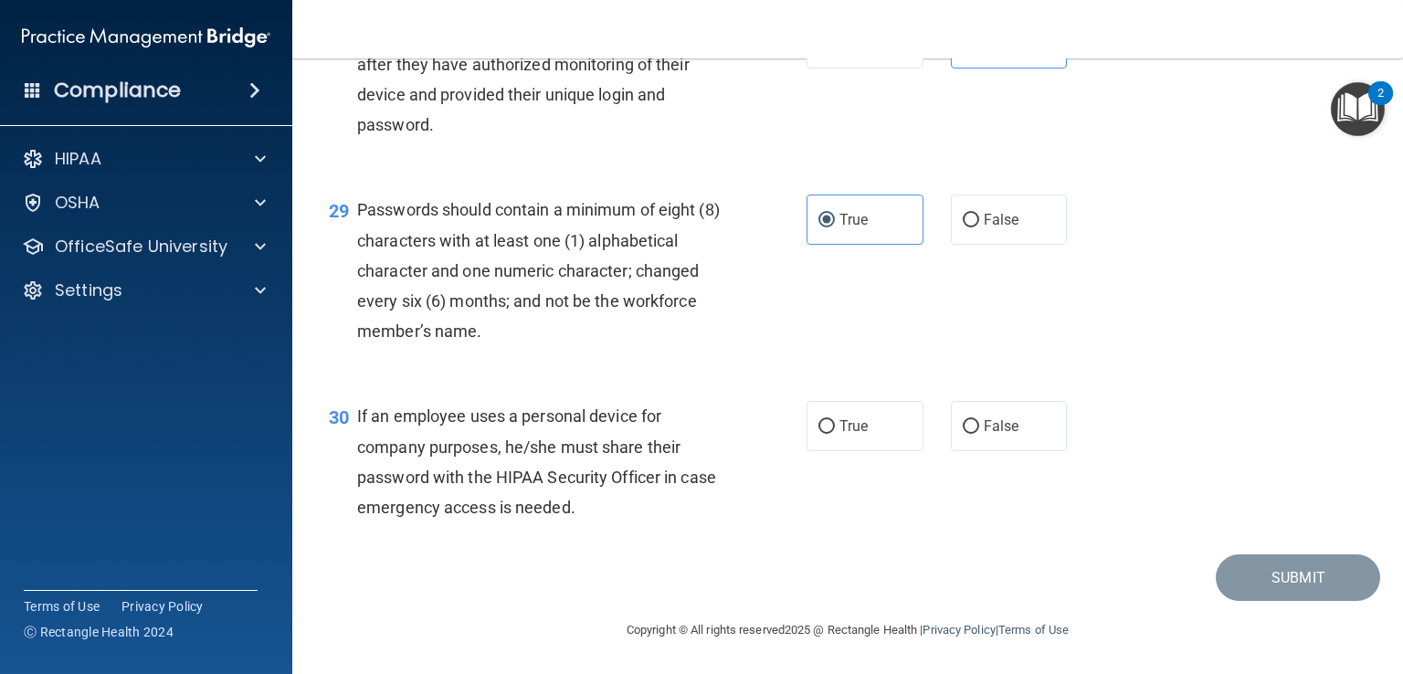
scroll to position [4750, 0]
click at [1010, 451] on label "False" at bounding box center [1009, 426] width 117 height 50
click at [979, 434] on input "False" at bounding box center [971, 427] width 16 height 14
radio input "true"
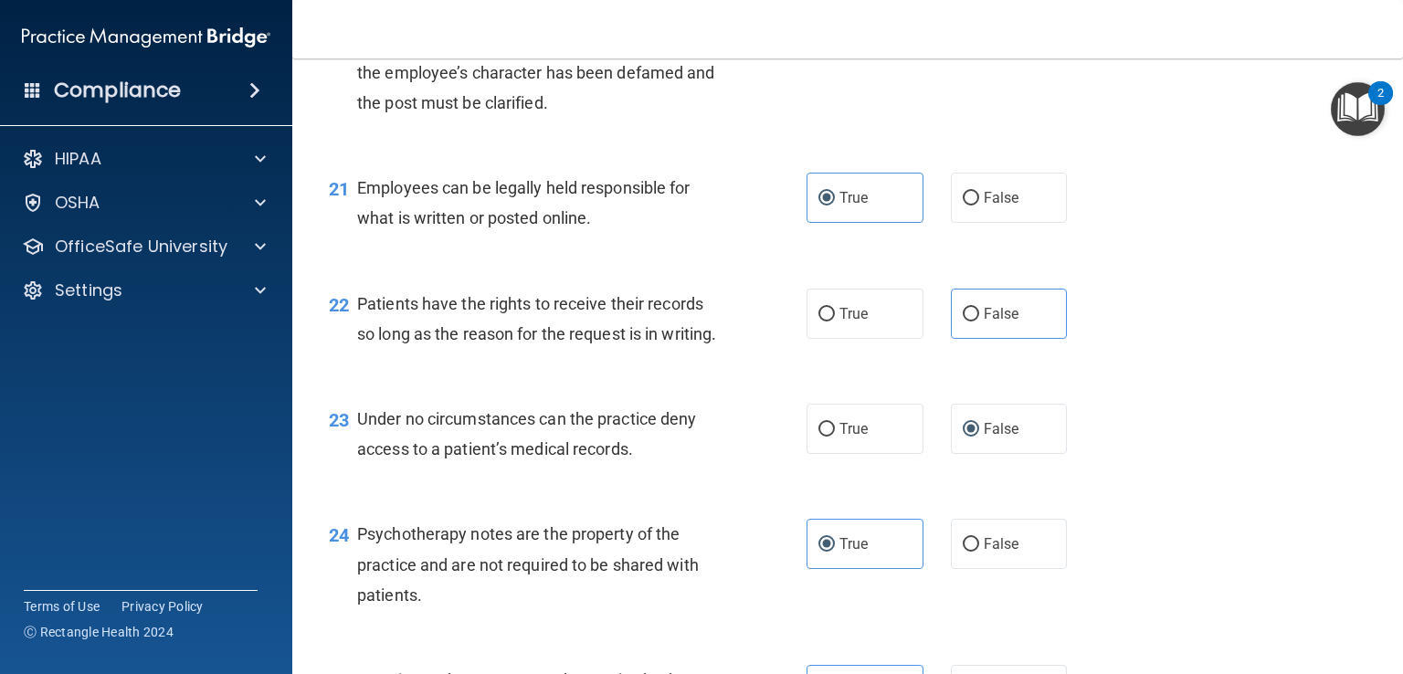
scroll to position [3526, 0]
drag, startPoint x: 976, startPoint y: 354, endPoint x: 973, endPoint y: 372, distance: 18.5
click at [968, 322] on input "False" at bounding box center [971, 315] width 16 height 14
radio input "true"
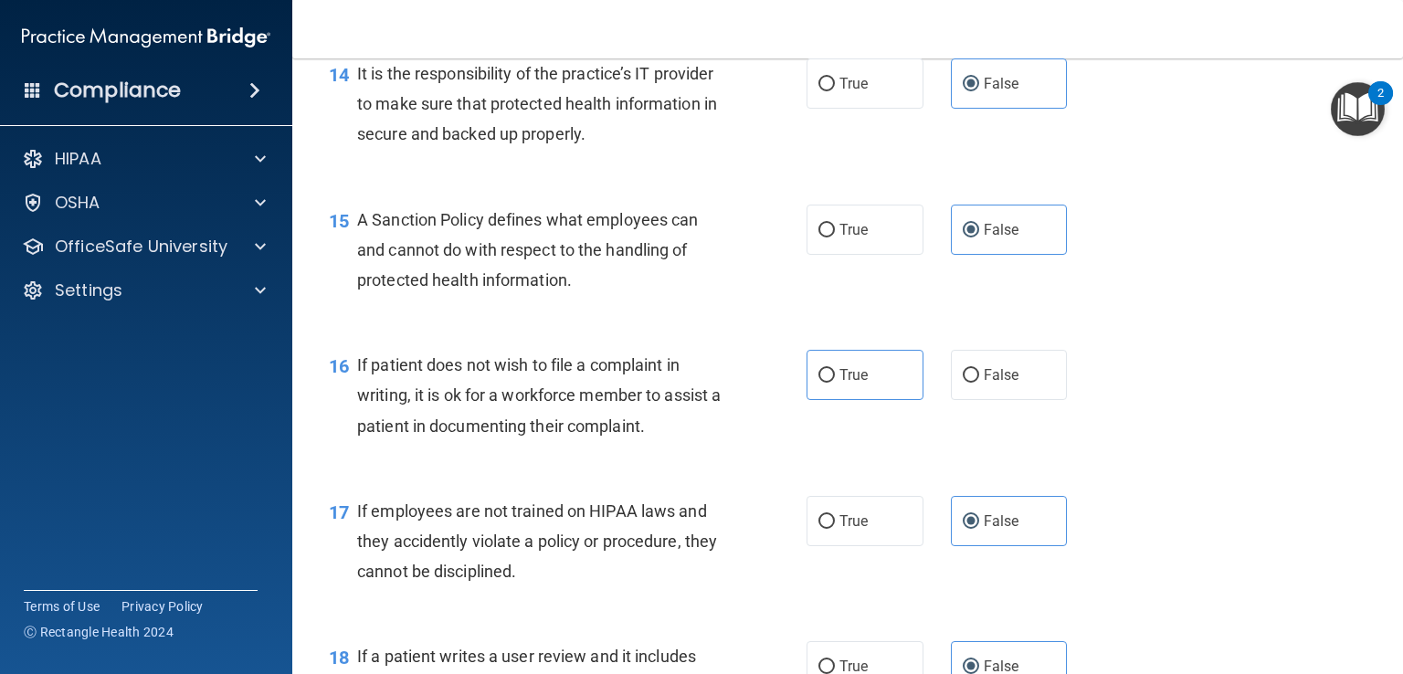
scroll to position [2529, 0]
click at [870, 369] on div "16 If patient does not wish to file a complaint in writing, it is ok for a work…" at bounding box center [847, 400] width 1065 height 146
click at [862, 400] on label "True" at bounding box center [865, 375] width 117 height 50
click at [835, 383] on input "True" at bounding box center [827, 376] width 16 height 14
radio input "true"
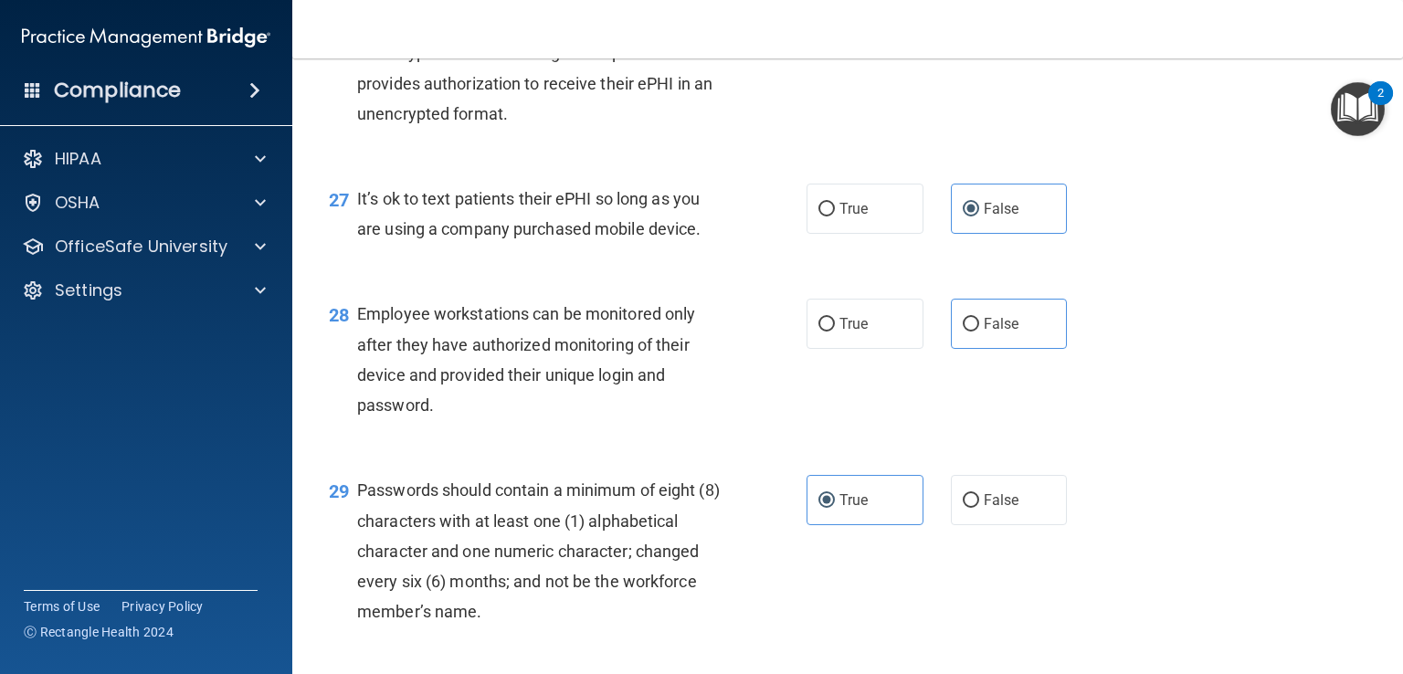
scroll to position [4574, 0]
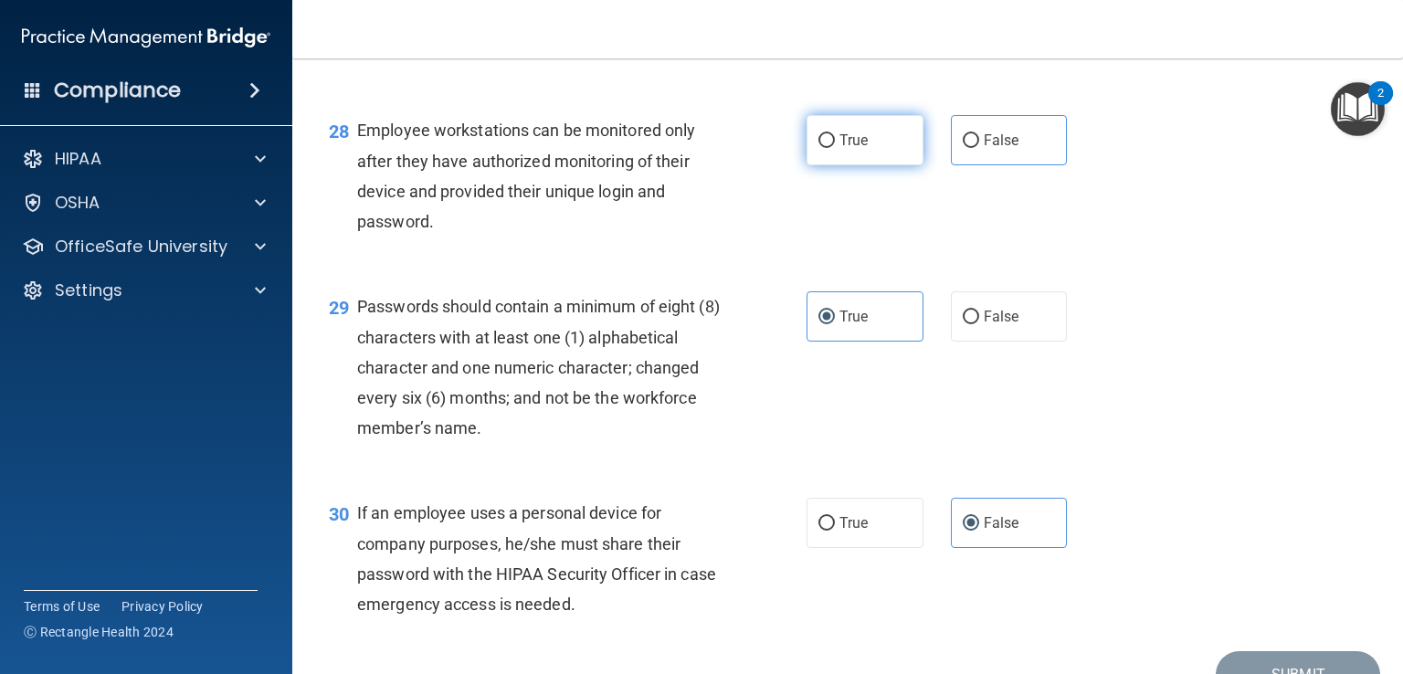
click at [861, 165] on label "True" at bounding box center [865, 140] width 117 height 50
click at [835, 148] on input "True" at bounding box center [827, 141] width 16 height 14
radio input "true"
click at [861, 165] on label "True" at bounding box center [865, 140] width 117 height 50
click at [835, 148] on input "True" at bounding box center [827, 141] width 16 height 14
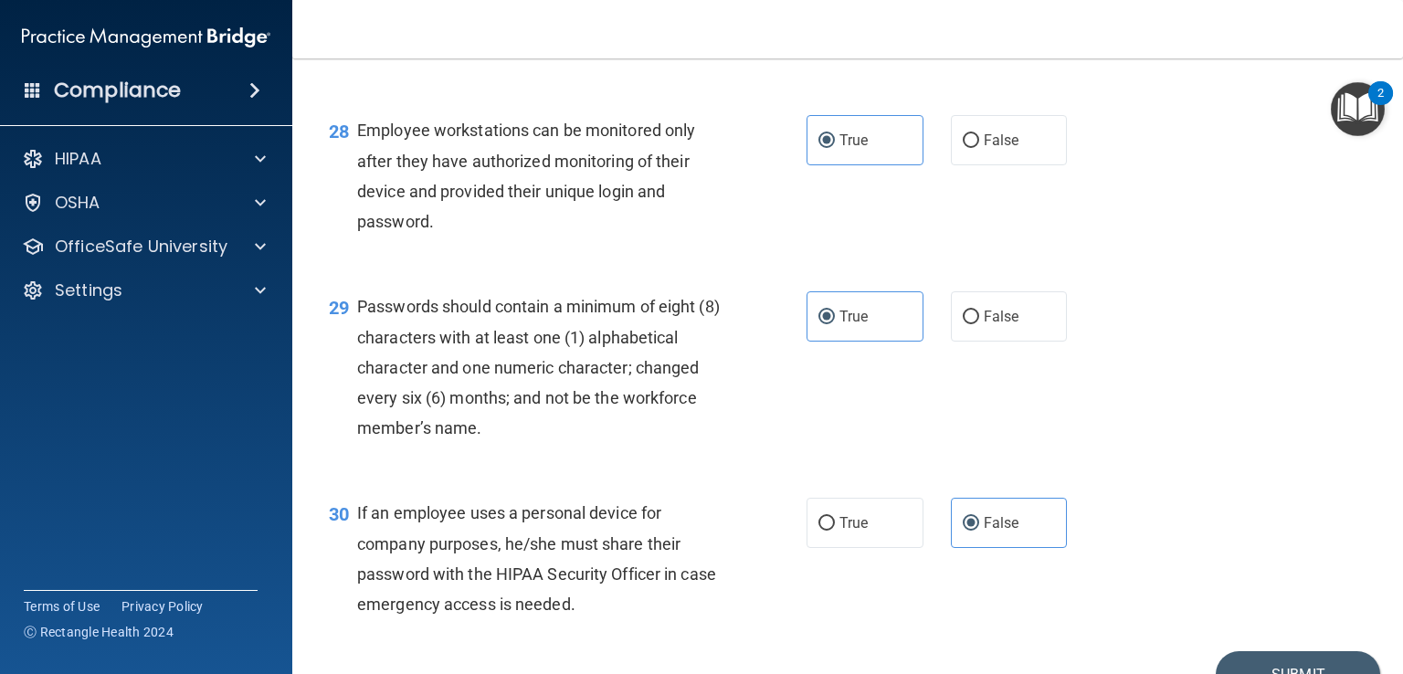
scroll to position [4762, 0]
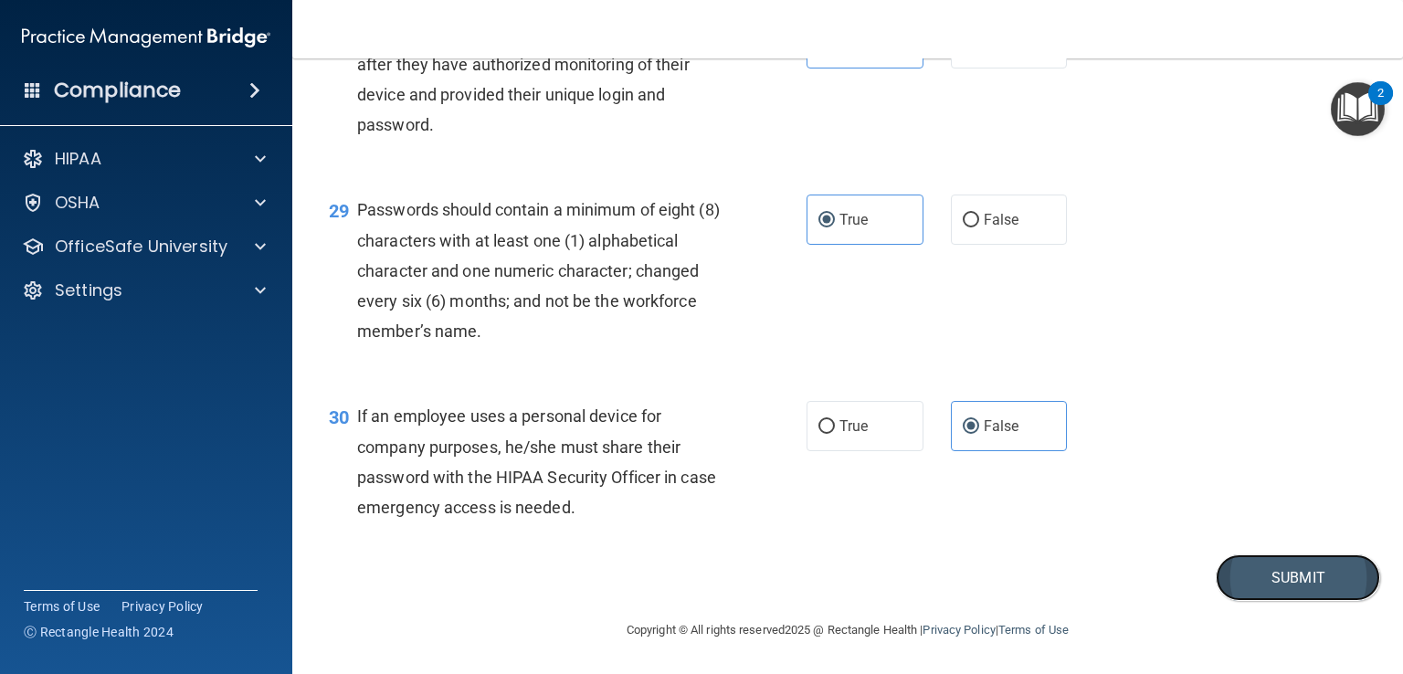
click at [1237, 575] on button "Submit" at bounding box center [1298, 578] width 164 height 47
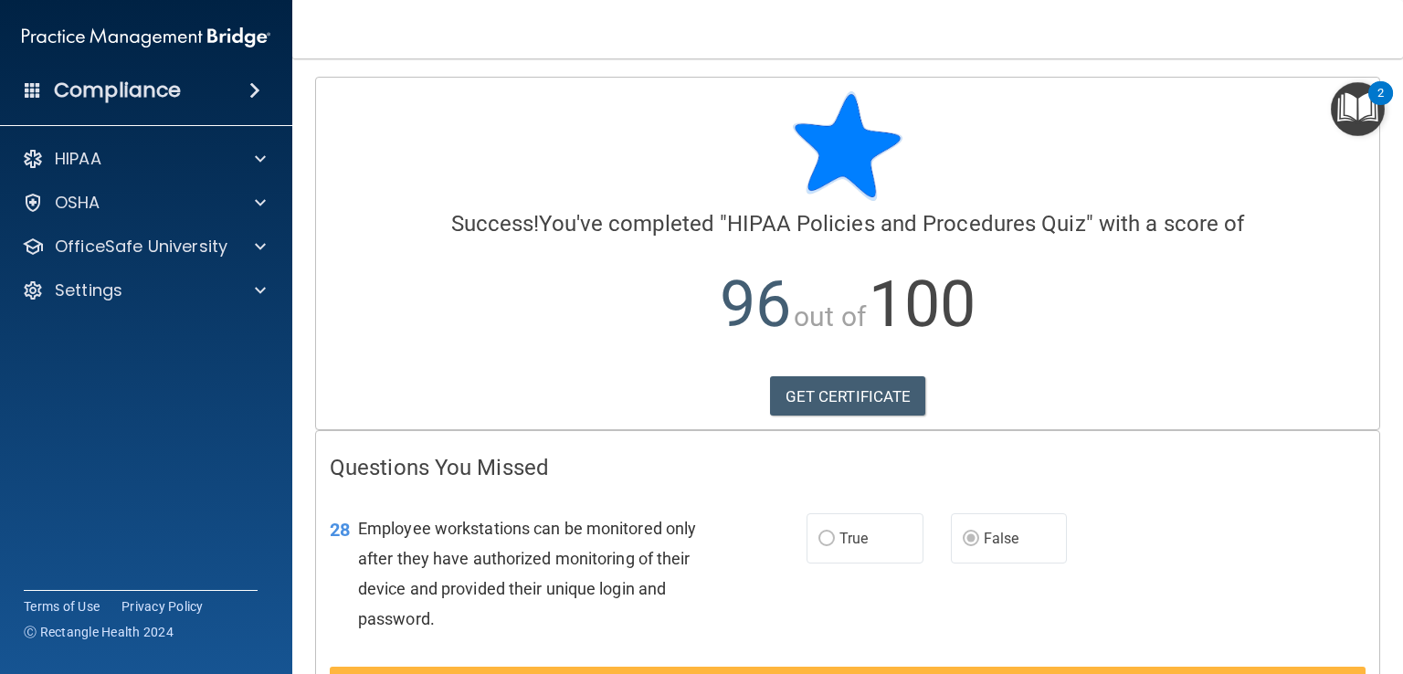
click at [442, 78] on div "Calculating your score.... Success! You've completed " HIPAA Policies and Proce…" at bounding box center [847, 254] width 1063 height 352
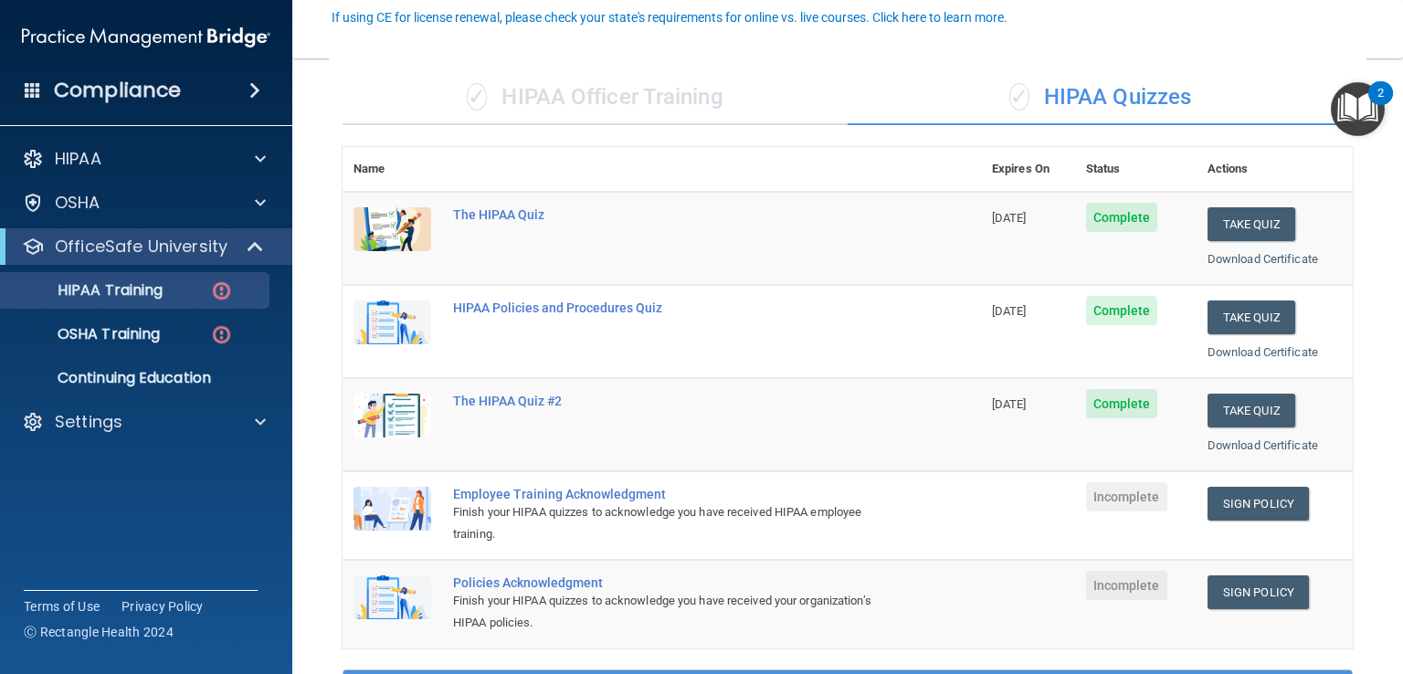
scroll to position [322, 0]
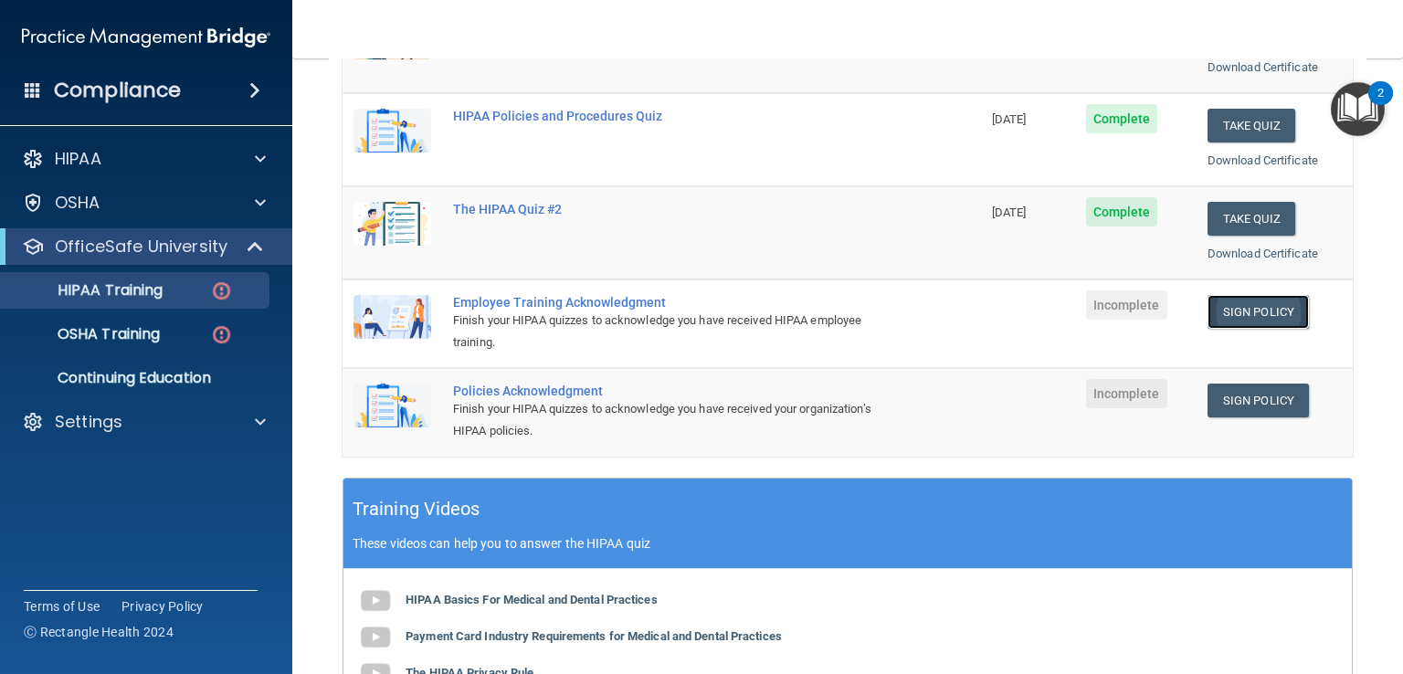
click at [1223, 314] on link "Sign Policy" at bounding box center [1258, 312] width 101 height 34
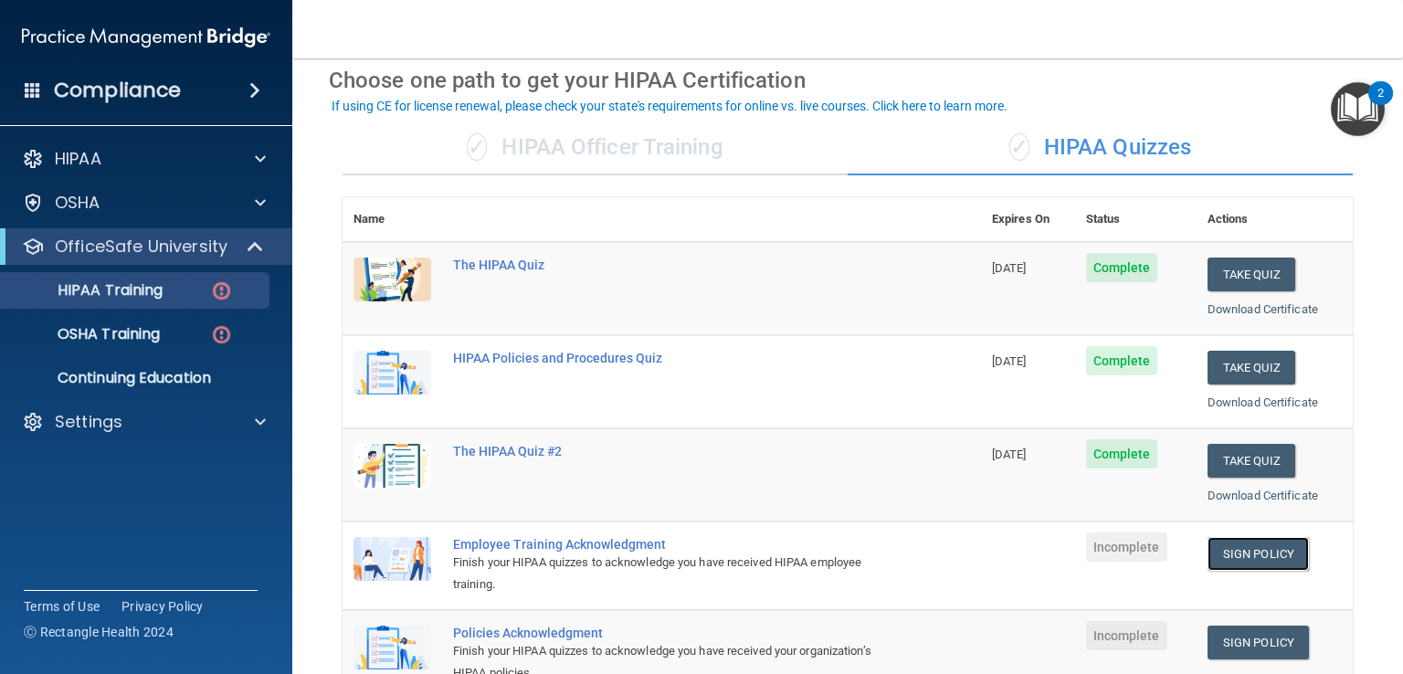
scroll to position [80, 0]
click at [1238, 547] on link "Sign Policy" at bounding box center [1258, 553] width 101 height 34
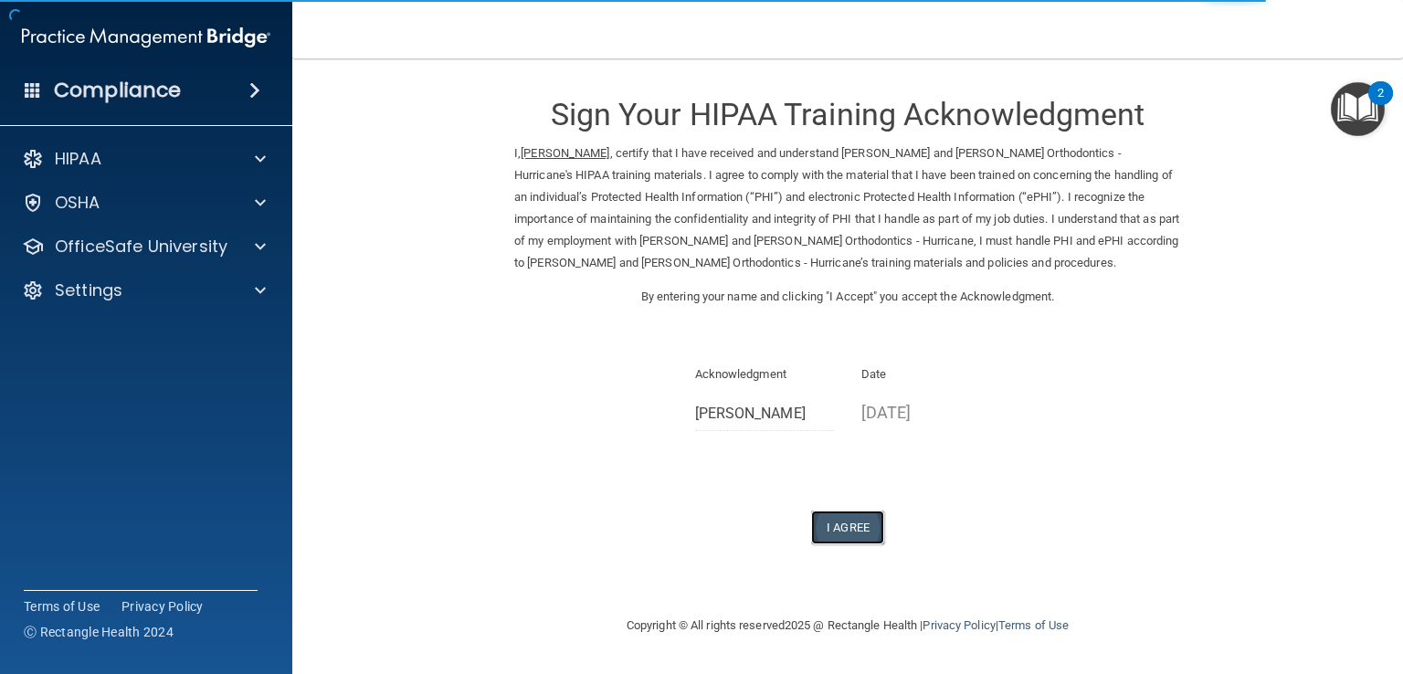
click at [858, 538] on button "I Agree" at bounding box center [847, 528] width 73 height 34
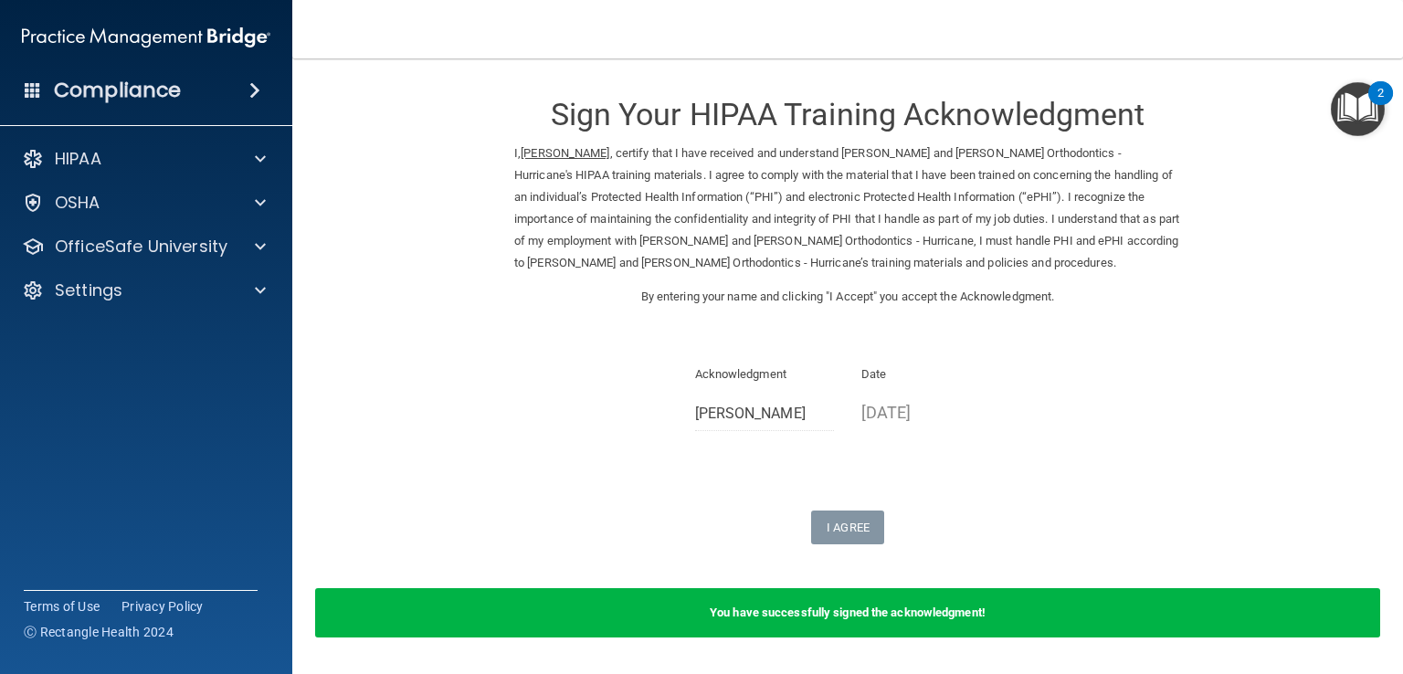
click at [534, 149] on ins "[PERSON_NAME]" at bounding box center [565, 153] width 89 height 14
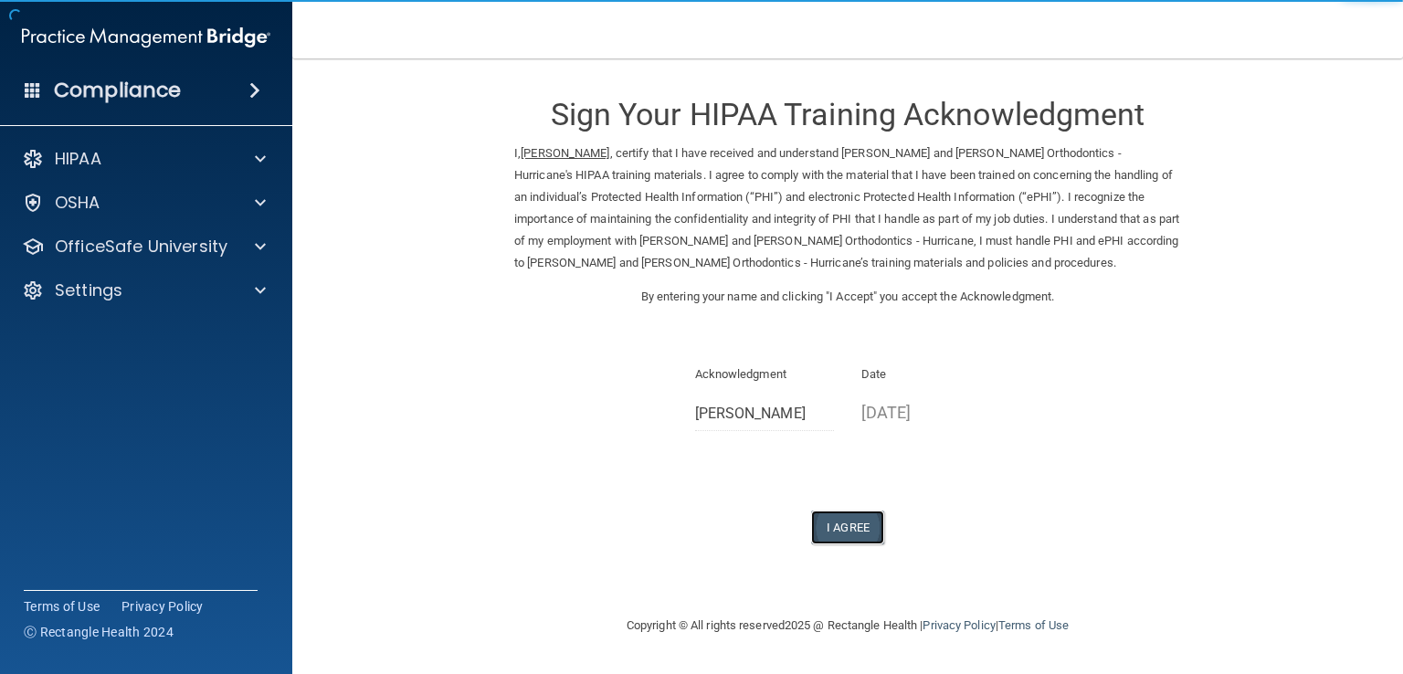
drag, startPoint x: 870, startPoint y: 534, endPoint x: 845, endPoint y: 523, distance: 27.0
click at [845, 523] on button "I Agree" at bounding box center [847, 528] width 73 height 34
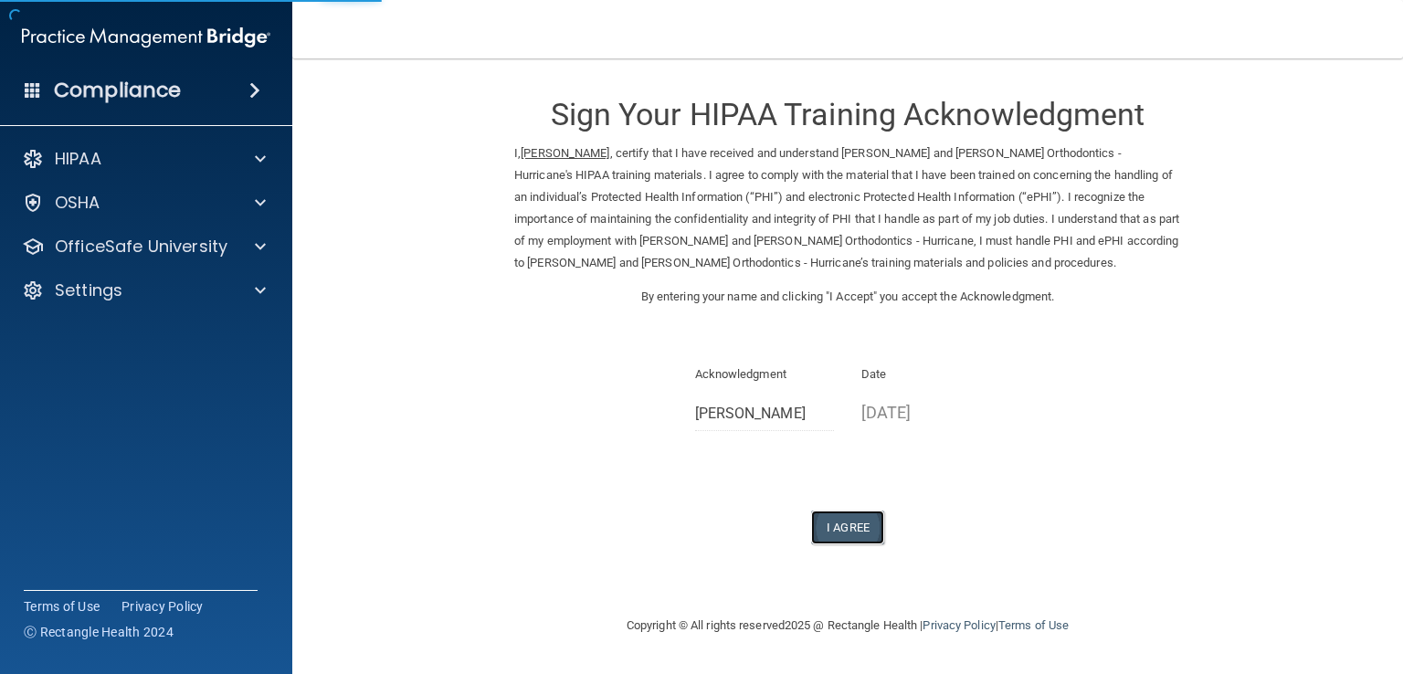
click at [845, 523] on button "I Agree" at bounding box center [847, 528] width 73 height 34
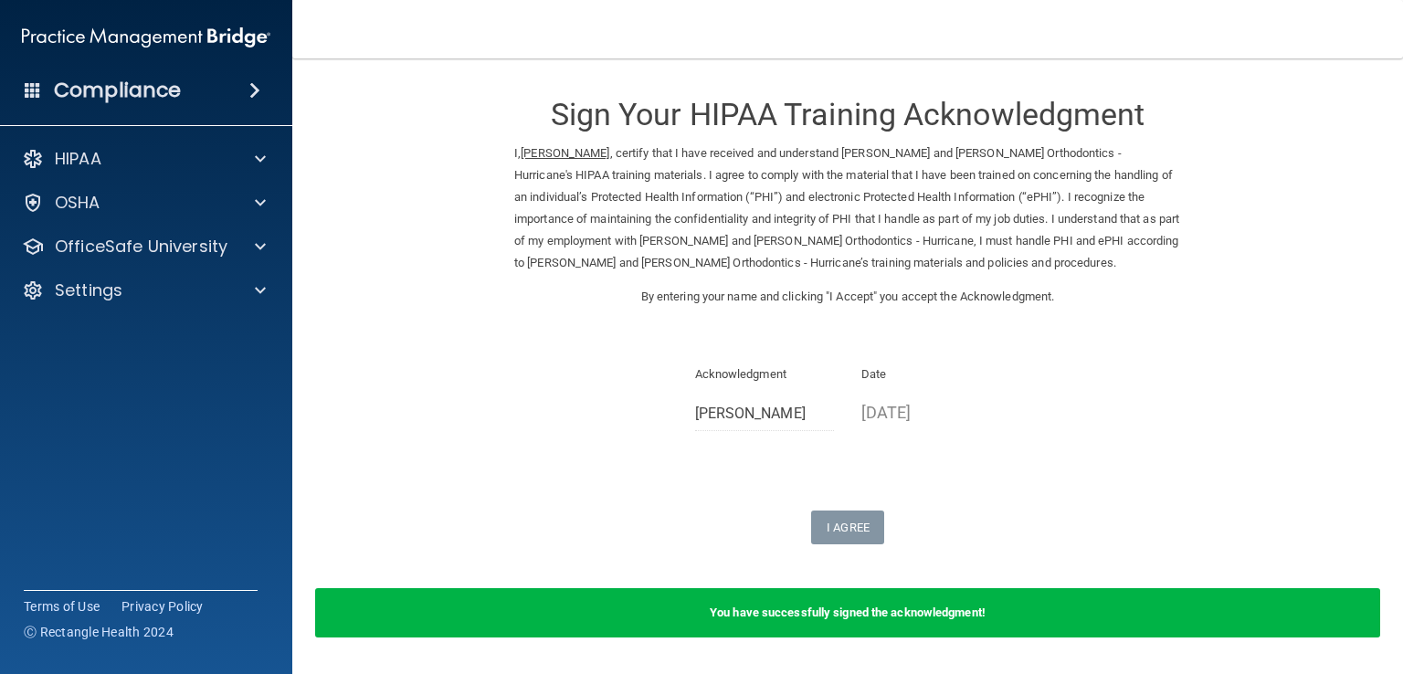
scroll to position [58, 0]
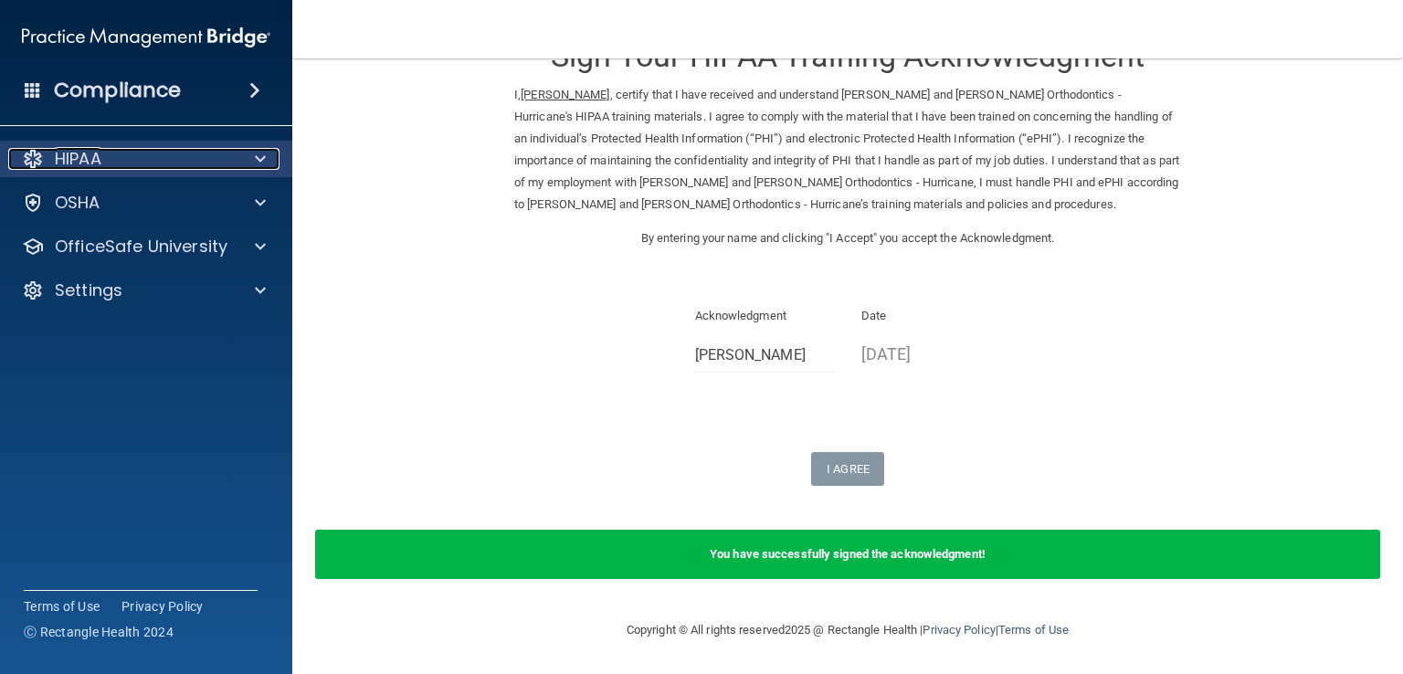
drag, startPoint x: 191, startPoint y: 162, endPoint x: 164, endPoint y: 153, distance: 28.0
click at [164, 153] on div "HIPAA" at bounding box center [121, 159] width 227 height 22
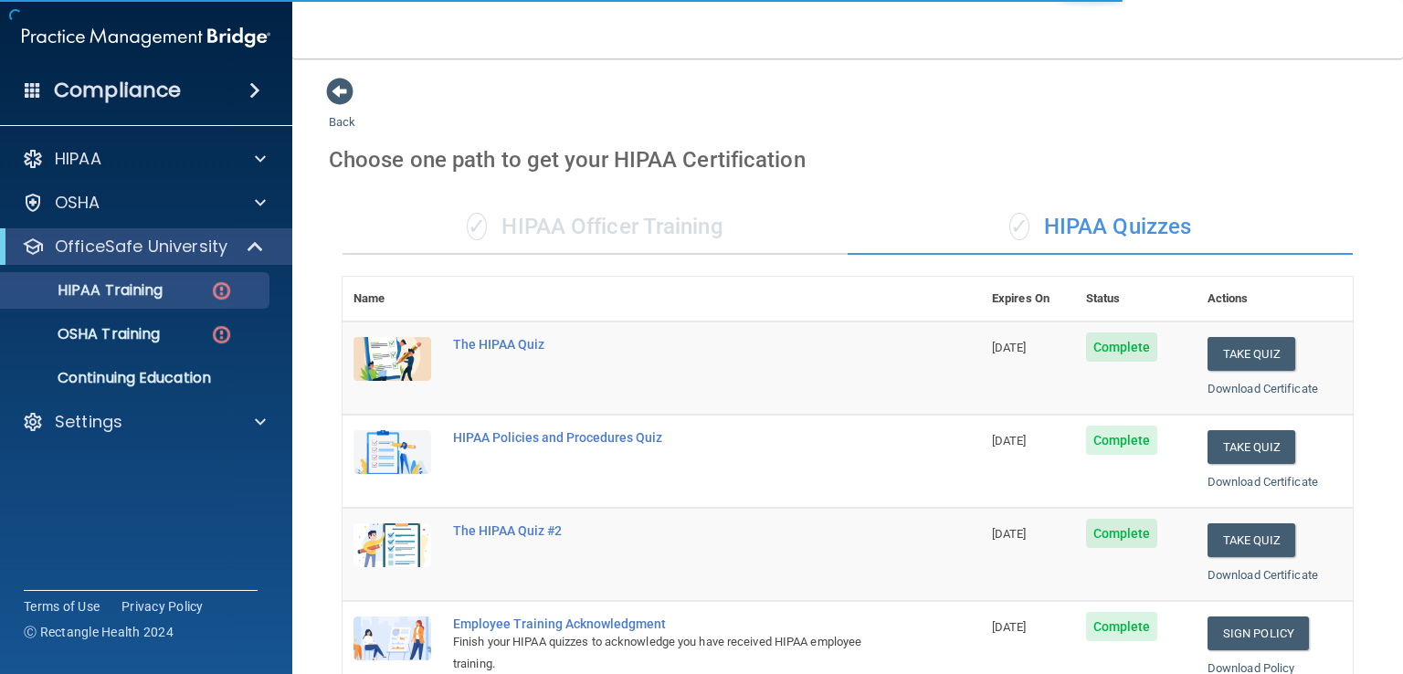
scroll to position [241, 0]
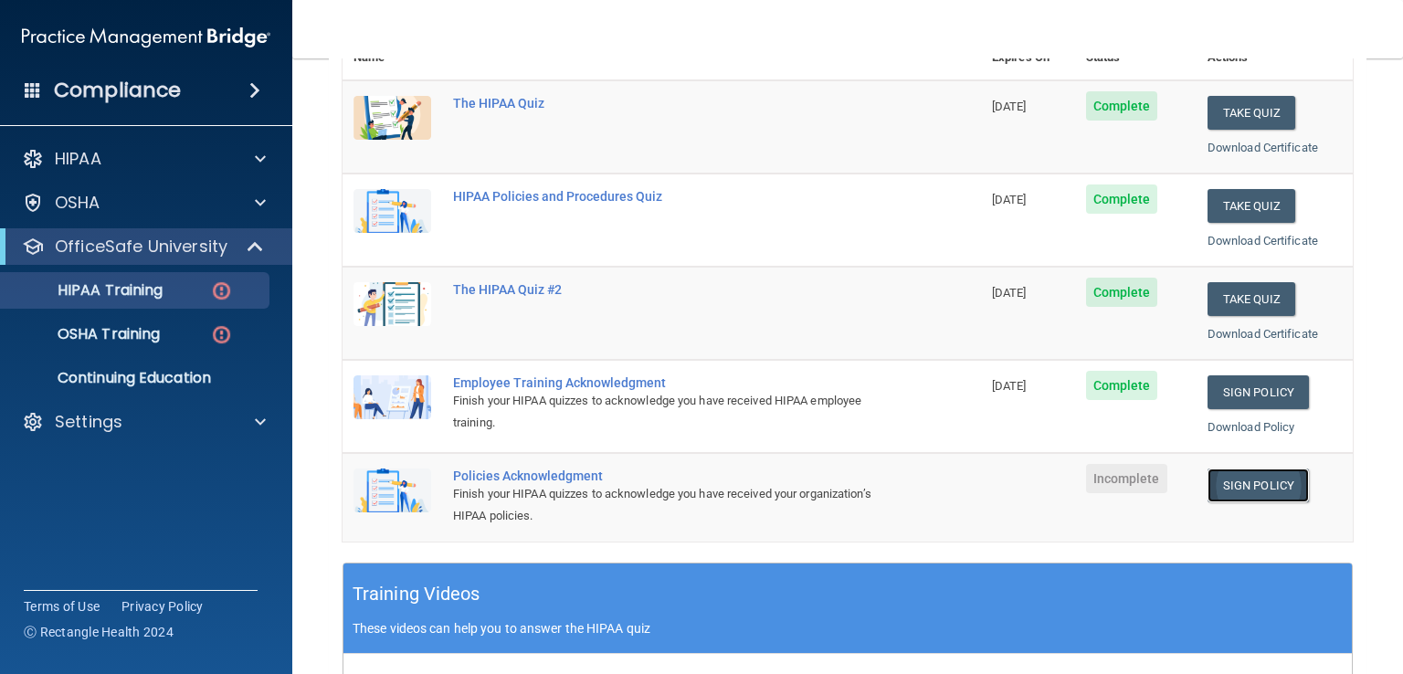
click at [1234, 487] on link "Sign Policy" at bounding box center [1258, 486] width 101 height 34
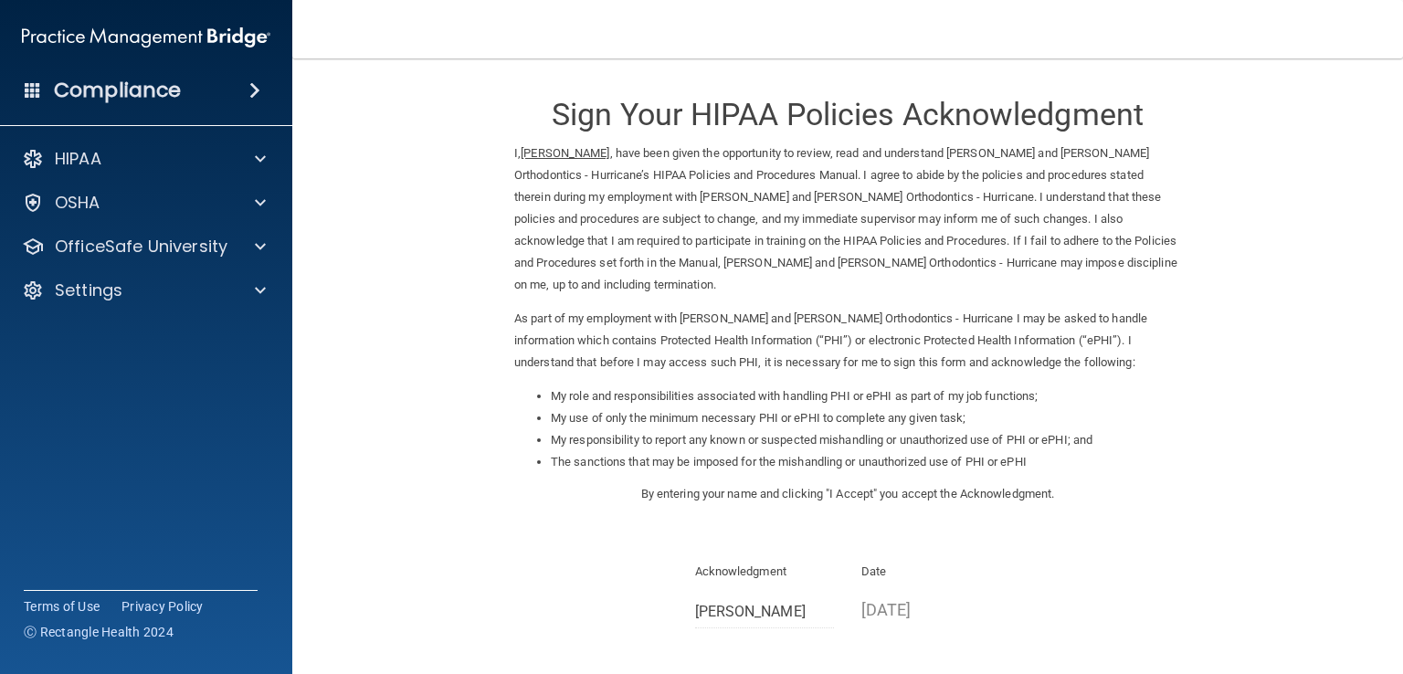
scroll to position [163, 0]
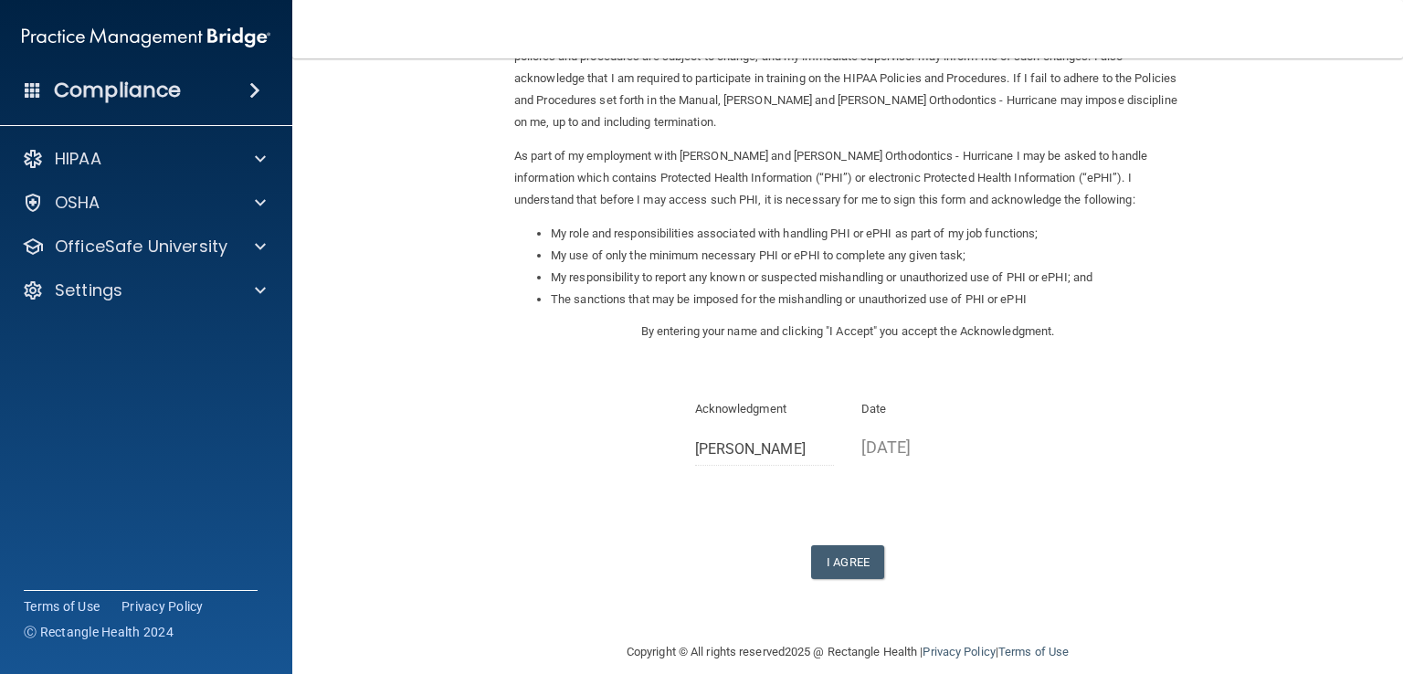
drag, startPoint x: 819, startPoint y: 541, endPoint x: 731, endPoint y: 497, distance: 98.0
click at [731, 497] on div "Sign Your HIPAA Policies Acknowledgment I, [PERSON_NAME] , have been given the …" at bounding box center [847, 246] width 667 height 665
click at [844, 545] on button "I Agree" at bounding box center [847, 562] width 73 height 34
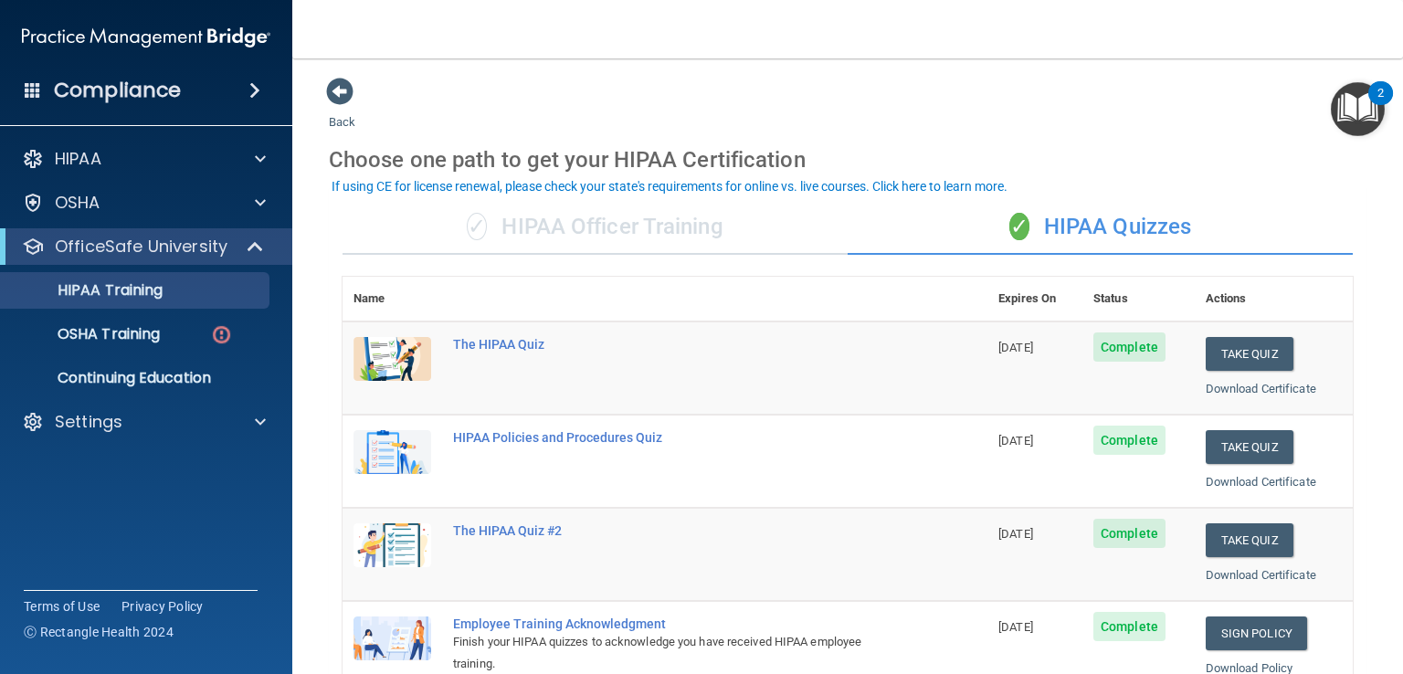
click at [674, 190] on div "If using CE for license renewal, please check your state's requirements for onl…" at bounding box center [670, 186] width 676 height 13
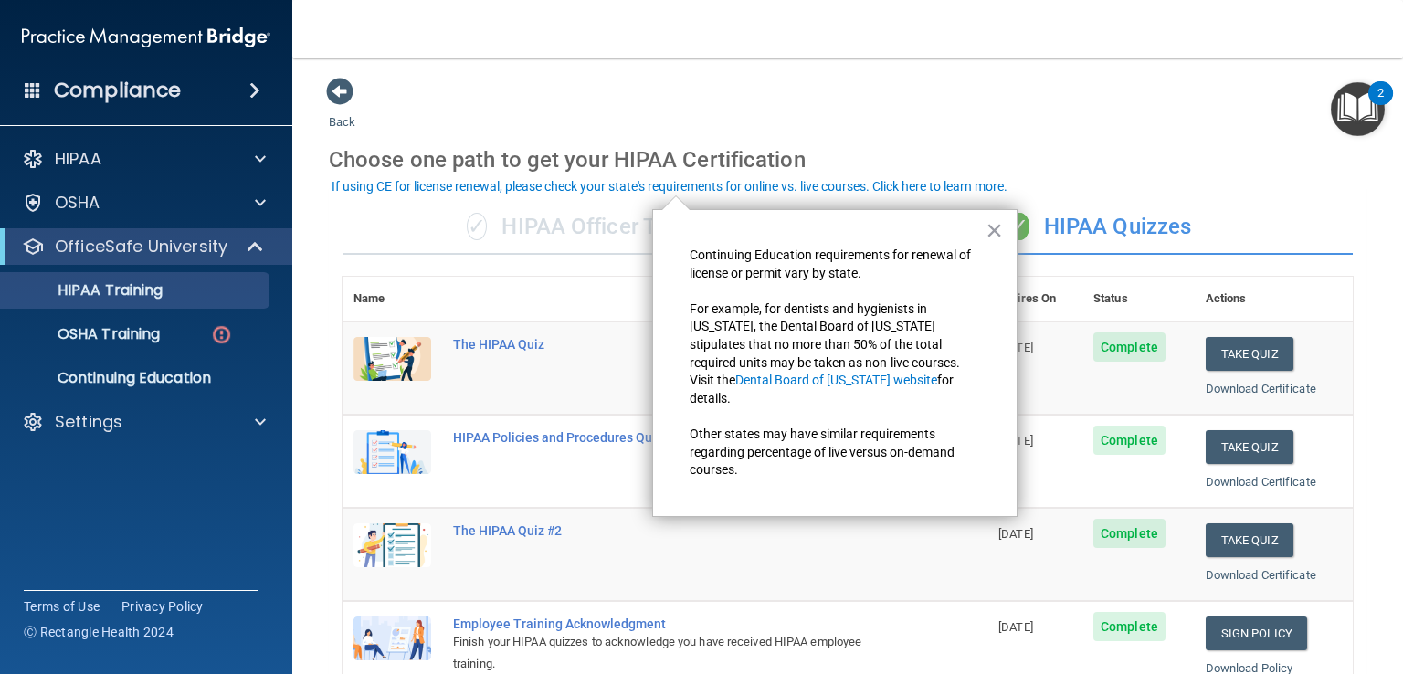
drag, startPoint x: 588, startPoint y: 246, endPoint x: 599, endPoint y: 223, distance: 25.3
drag, startPoint x: 599, startPoint y: 223, endPoint x: 588, endPoint y: 213, distance: 14.9
click at [588, 213] on div "✓ HIPAA Officer Training" at bounding box center [595, 227] width 505 height 55
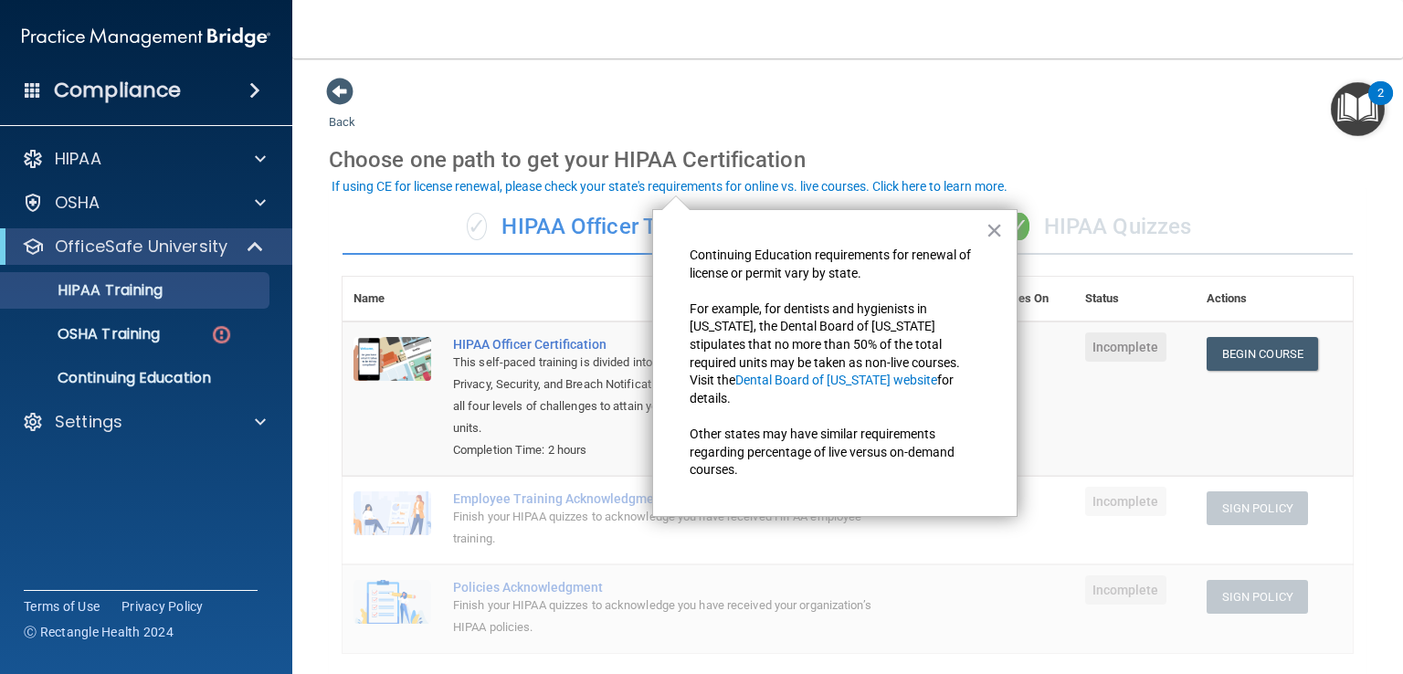
drag, startPoint x: 998, startPoint y: 236, endPoint x: 1298, endPoint y: 312, distance: 310.2
drag, startPoint x: 1298, startPoint y: 312, endPoint x: 1334, endPoint y: 221, distance: 98.1
drag, startPoint x: 1334, startPoint y: 221, endPoint x: 992, endPoint y: 227, distance: 341.7
click at [997, 227] on button "×" at bounding box center [994, 230] width 17 height 29
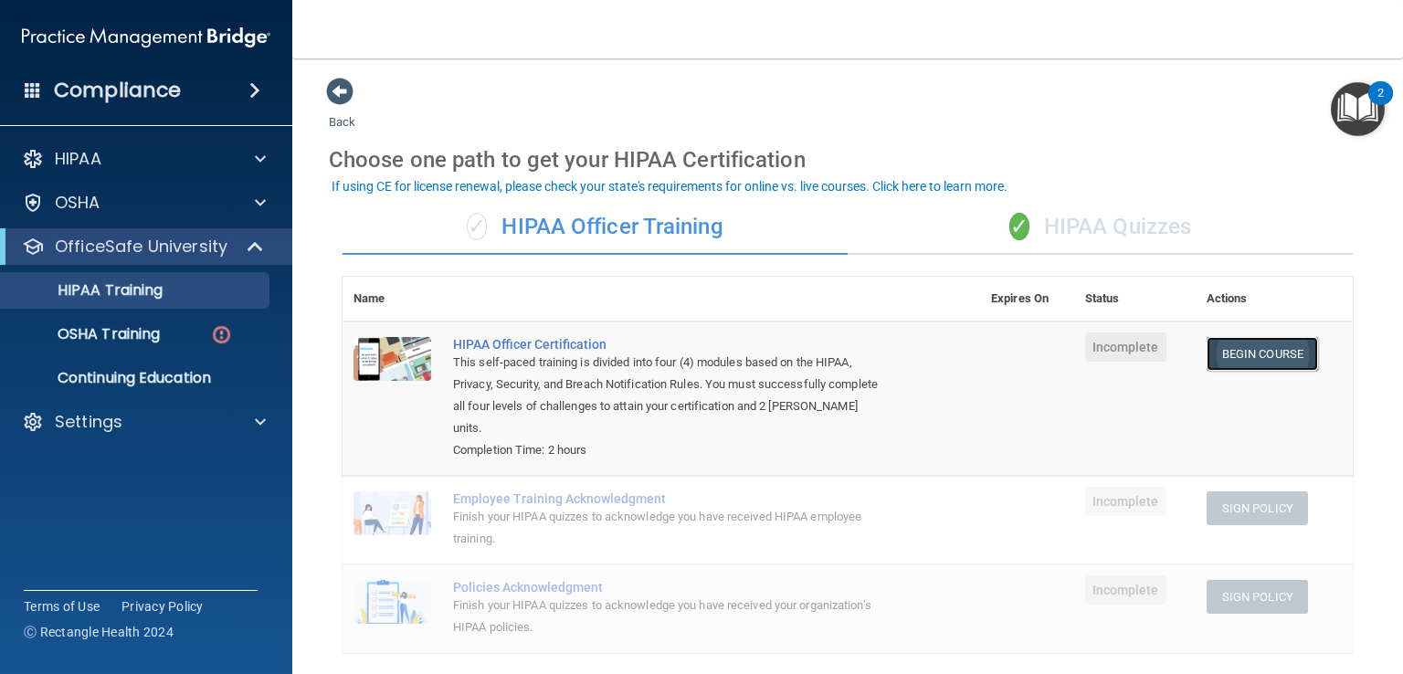
click at [1277, 352] on link "Begin Course" at bounding box center [1262, 354] width 111 height 34
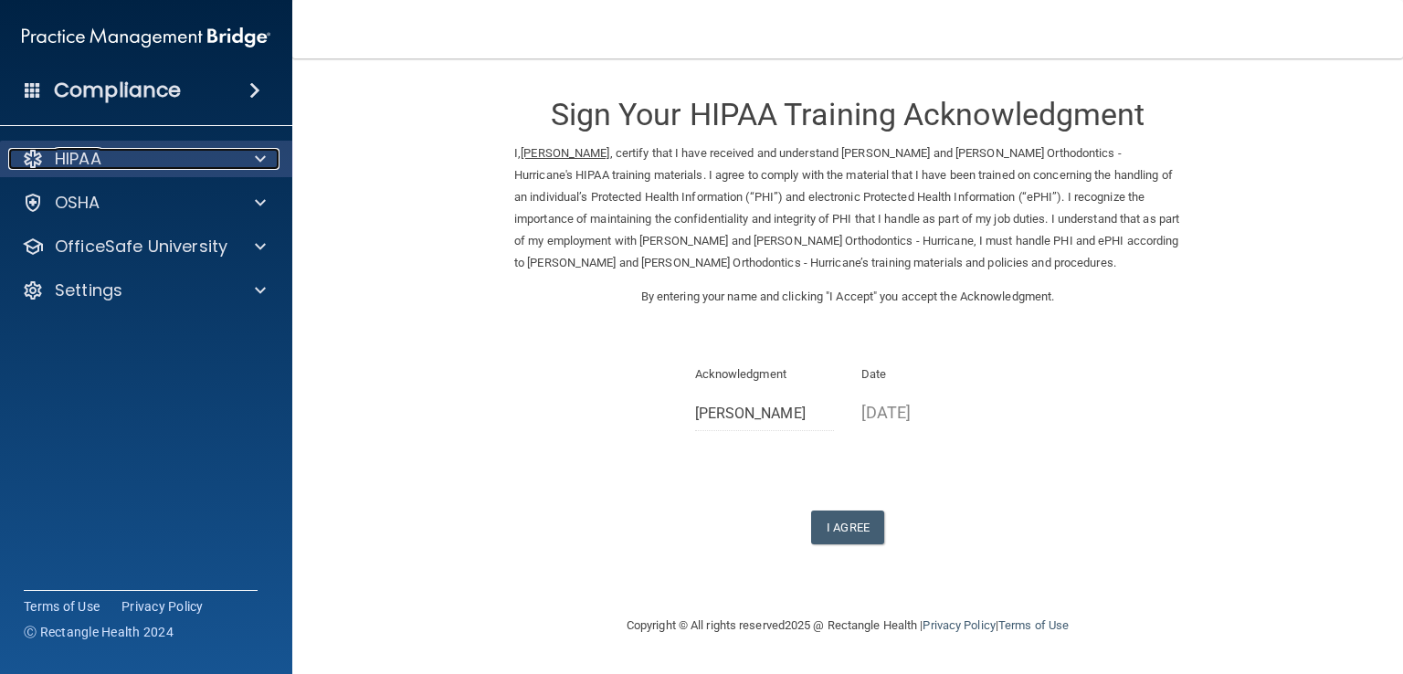
click at [180, 167] on div "HIPAA" at bounding box center [121, 159] width 227 height 22
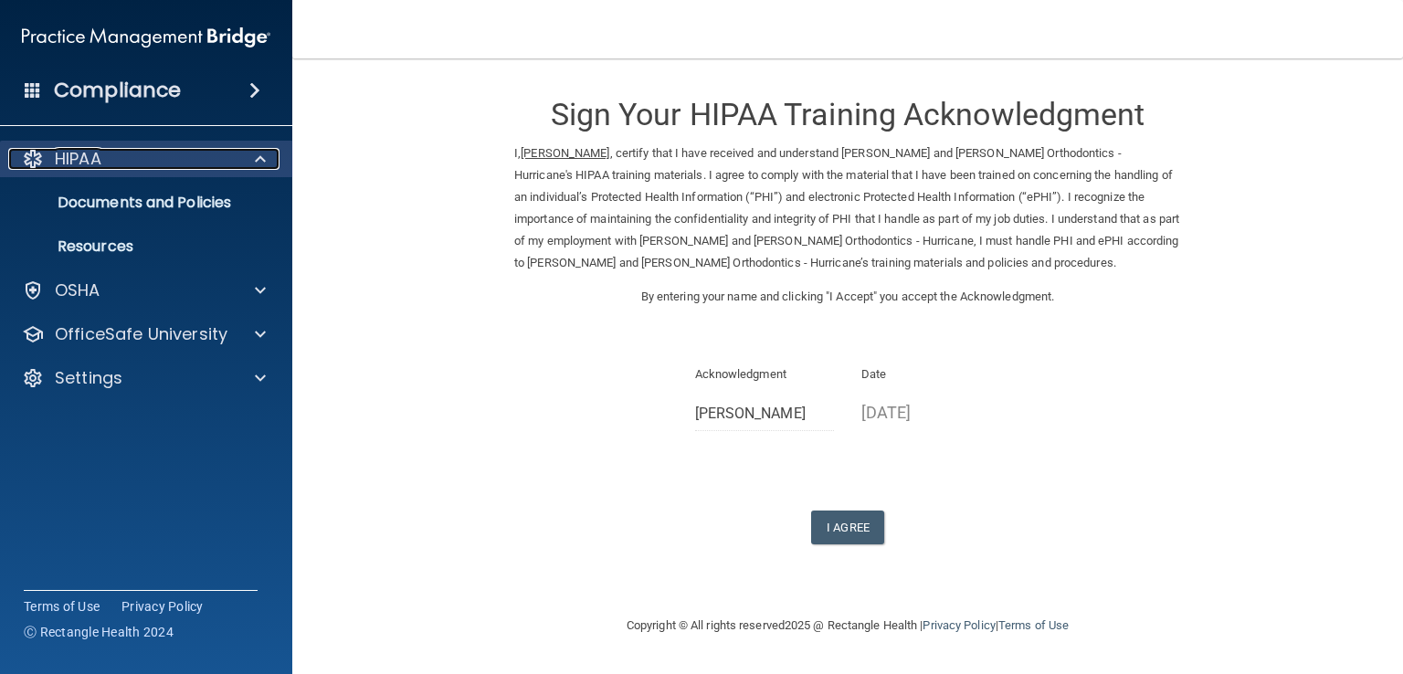
click at [134, 157] on div "HIPAA" at bounding box center [121, 159] width 227 height 22
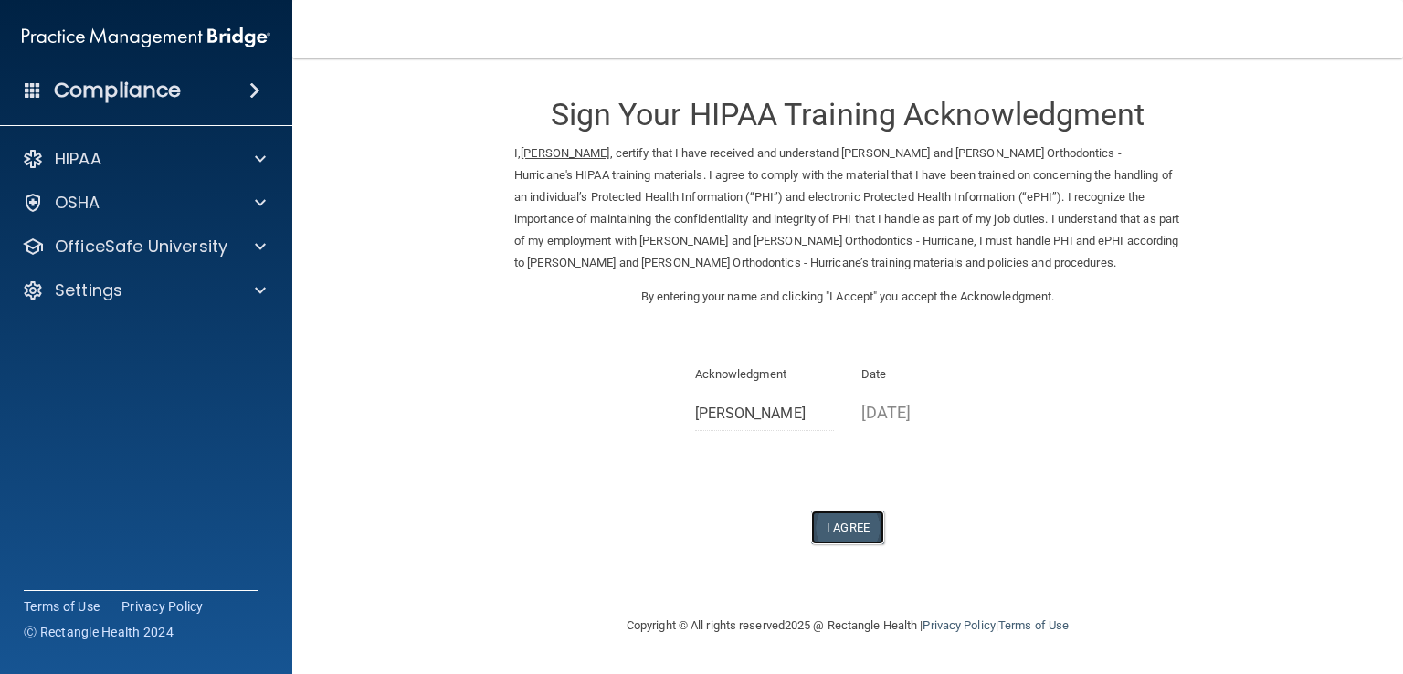
click at [851, 524] on button "I Agree" at bounding box center [847, 528] width 73 height 34
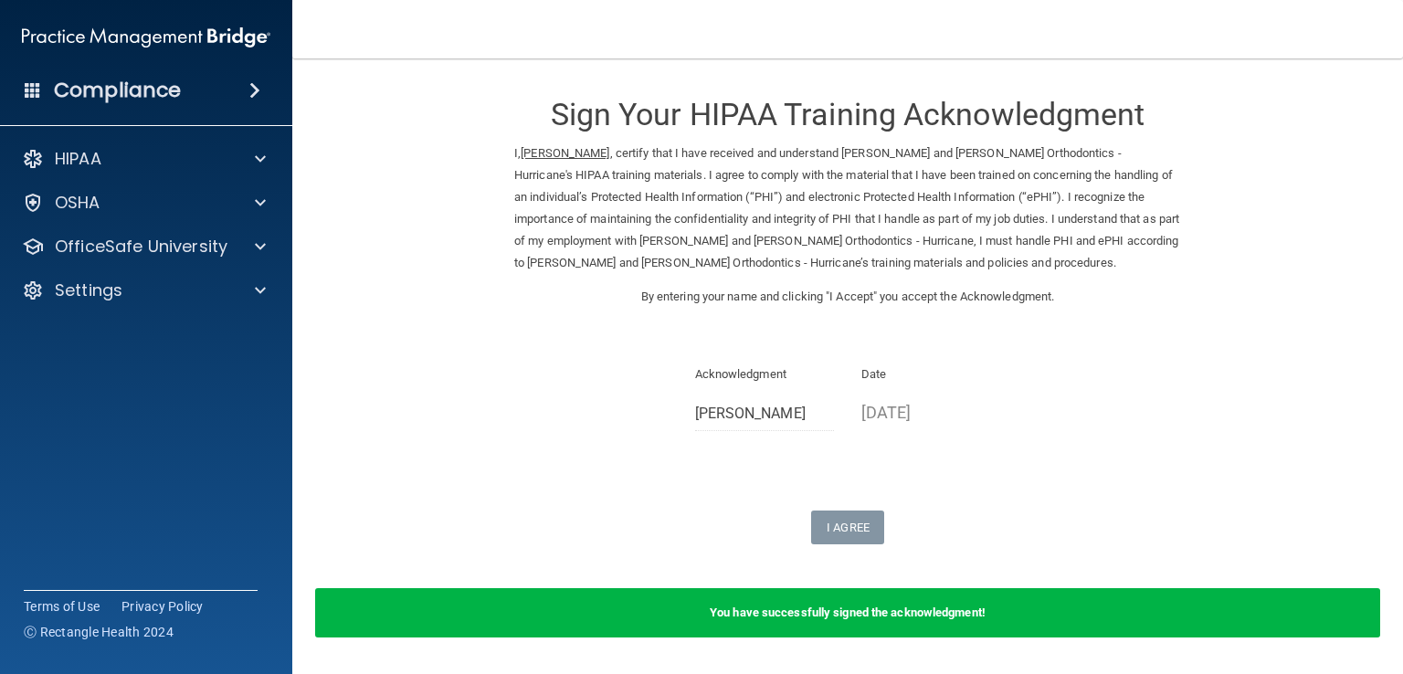
click at [41, 103] on div "Compliance" at bounding box center [146, 90] width 292 height 40
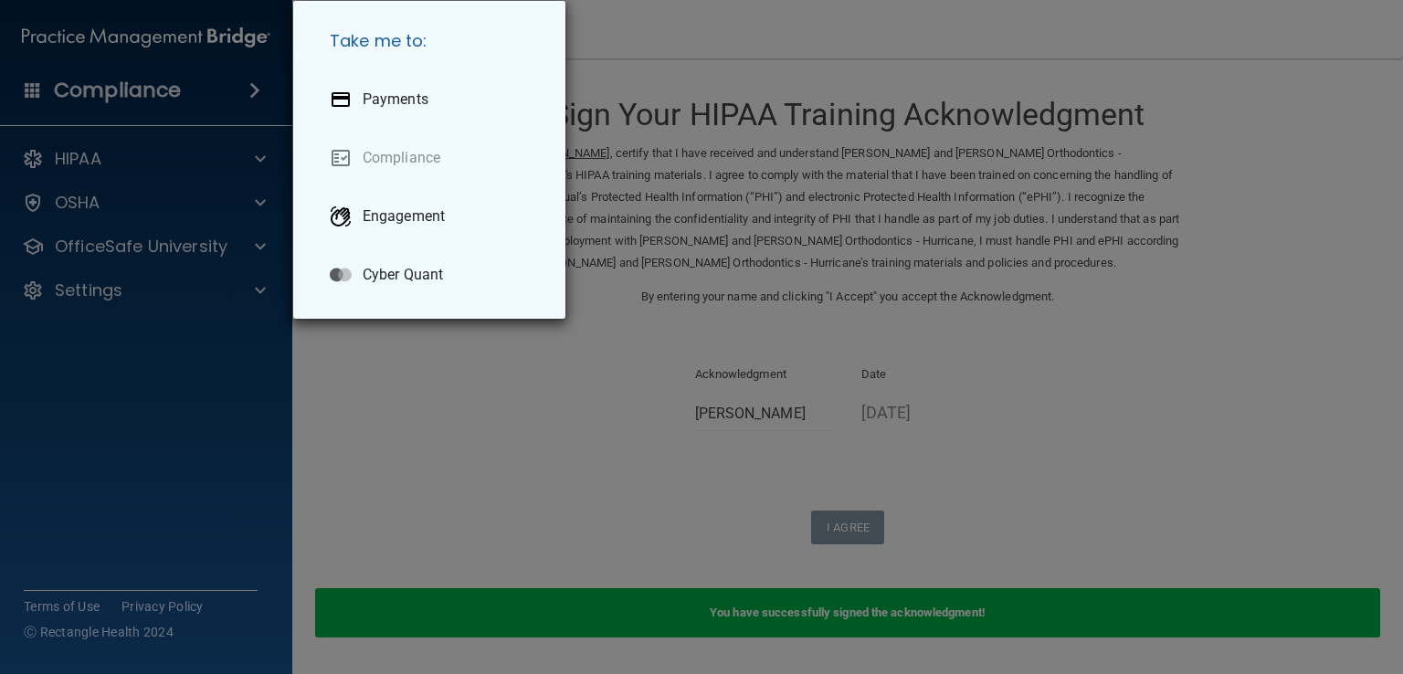
click at [41, 103] on div "Take me to: Payments Compliance Engagement Cyber Quant" at bounding box center [701, 337] width 1403 height 674
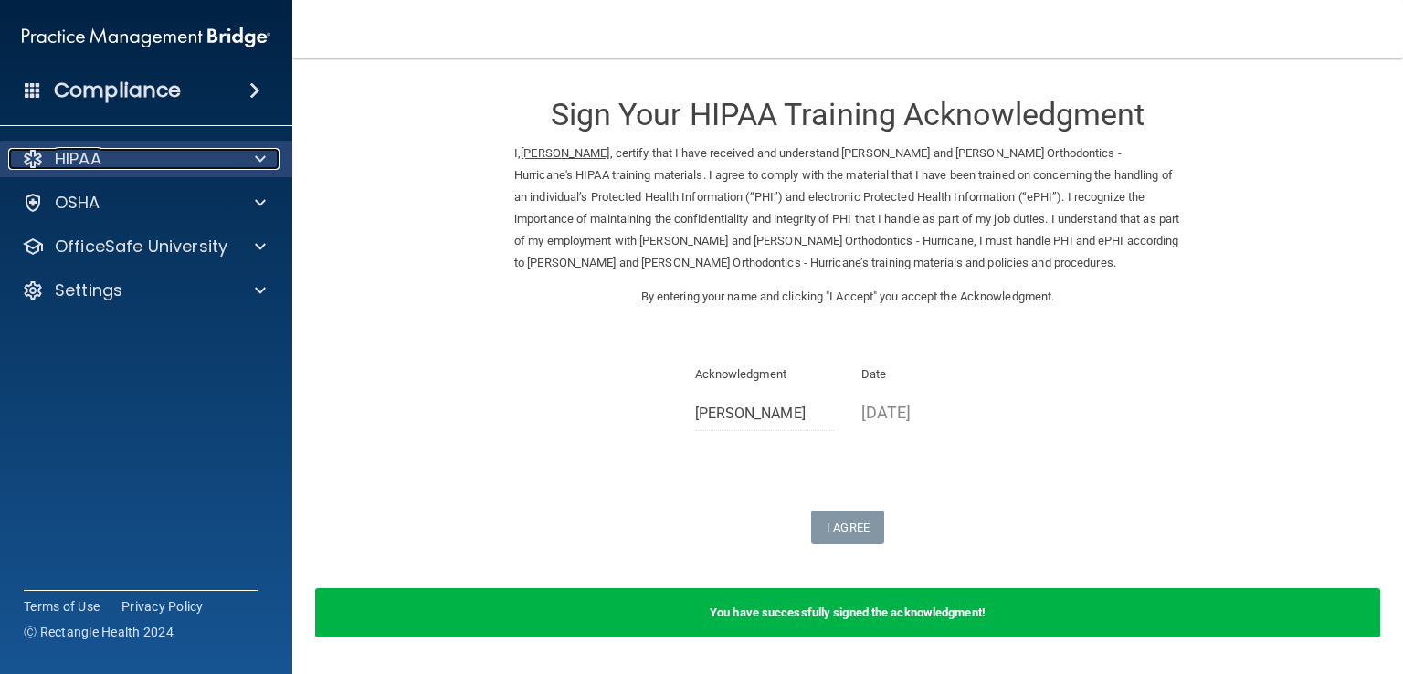
click at [255, 148] on span at bounding box center [260, 159] width 11 height 22
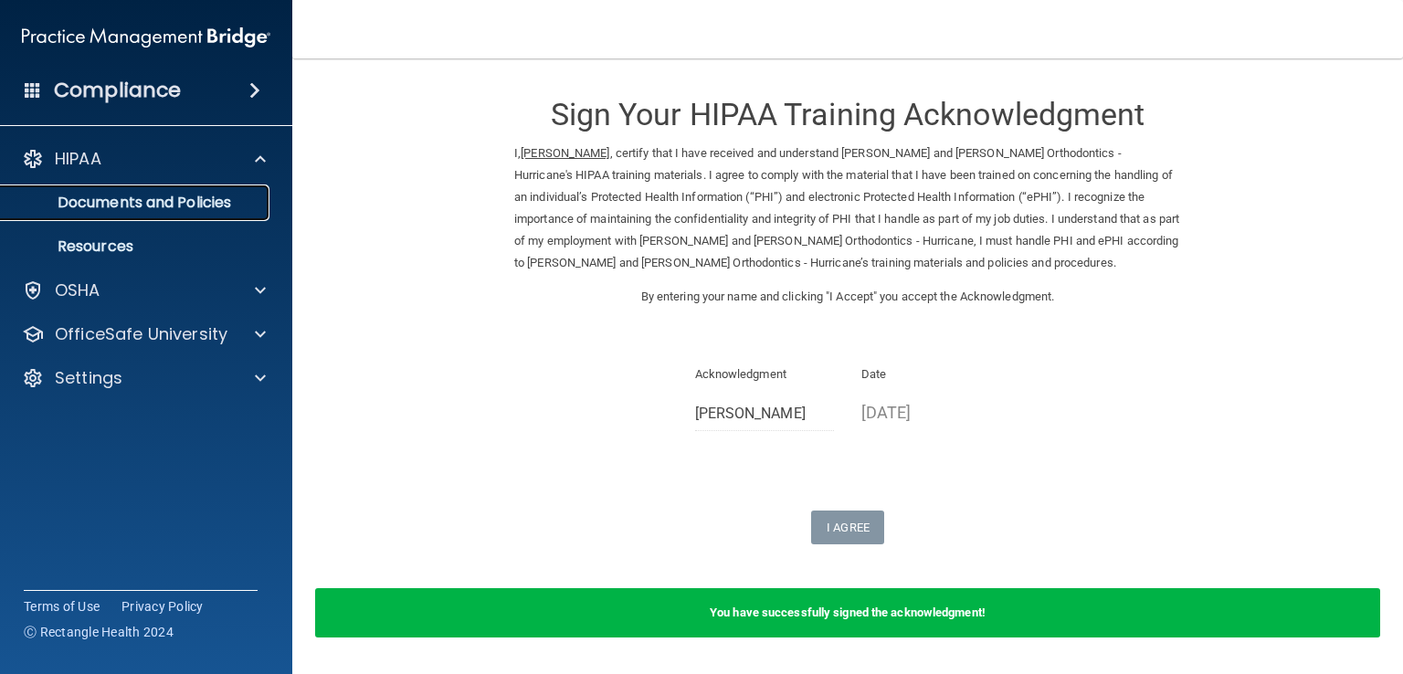
click at [229, 194] on p "Documents and Policies" at bounding box center [136, 203] width 249 height 18
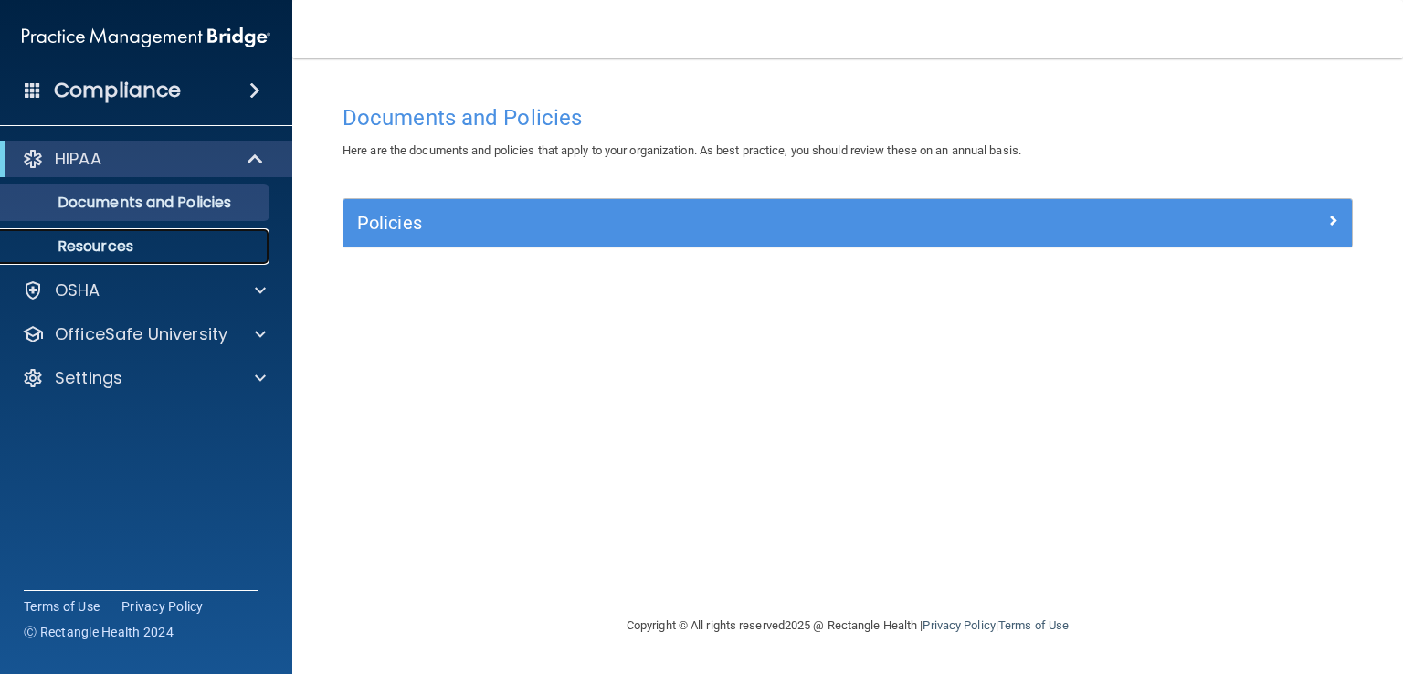
click at [225, 232] on link "Resources" at bounding box center [126, 246] width 288 height 37
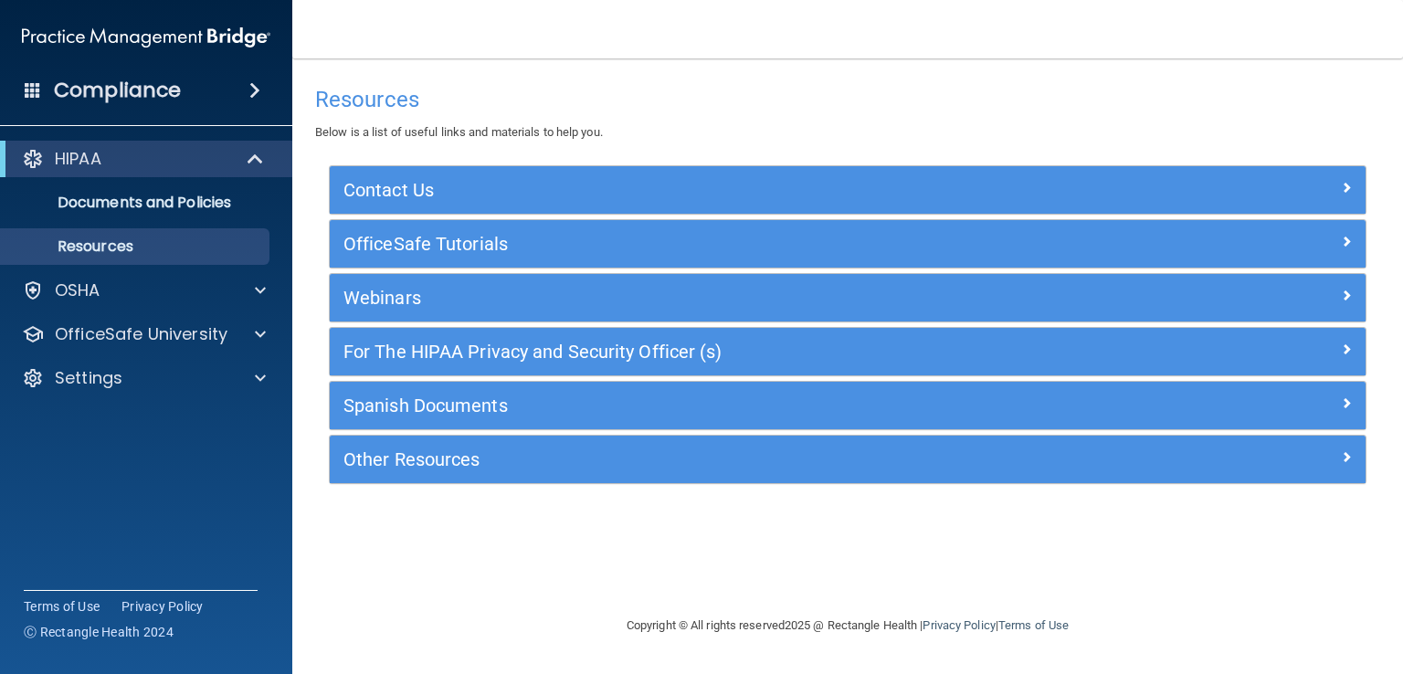
click at [491, 375] on div "Contact Us Main Number: 800-588-0254 E-mail Us Anytime at support@pcihipaa.com …" at bounding box center [848, 324] width 1038 height 319
click at [471, 442] on div "Other Resources" at bounding box center [848, 460] width 1036 height 48
click at [216, 305] on div "OSHA" at bounding box center [146, 290] width 293 height 37
click at [201, 333] on p "OfficeSafe University" at bounding box center [141, 334] width 173 height 22
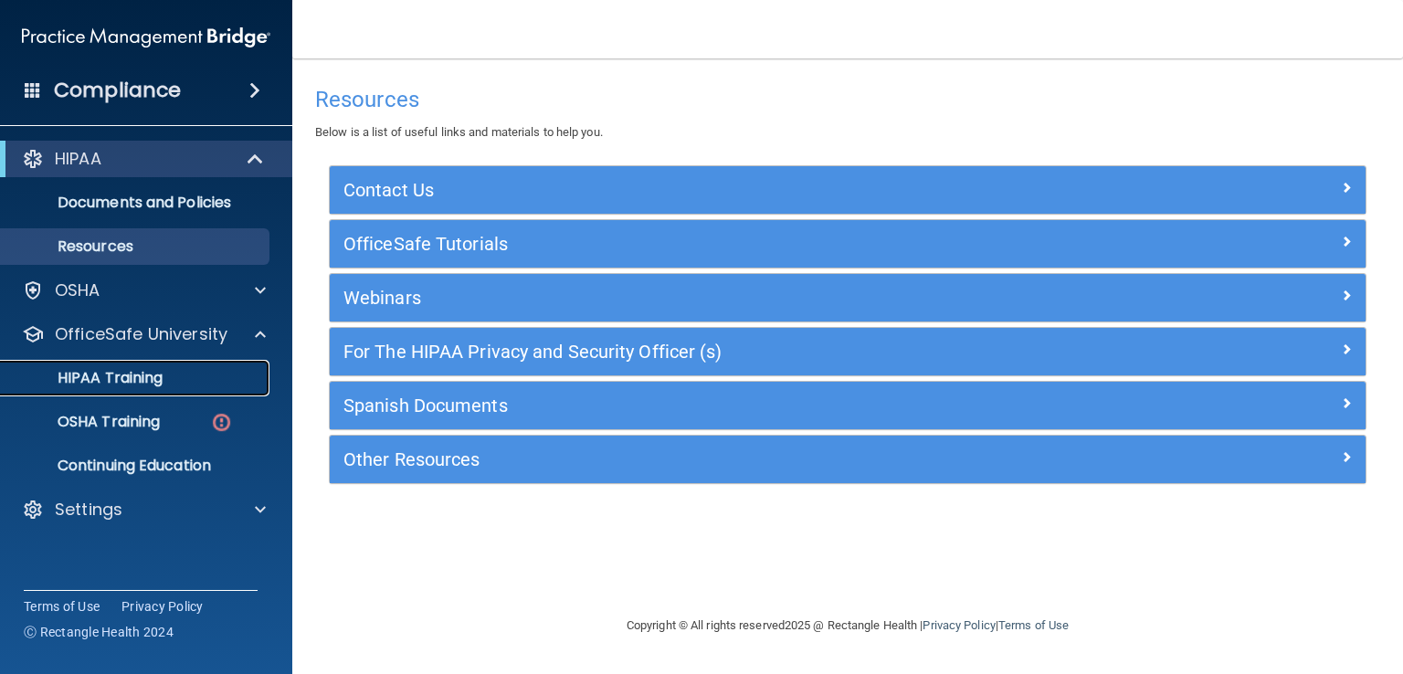
click at [167, 375] on div "HIPAA Training" at bounding box center [136, 378] width 249 height 18
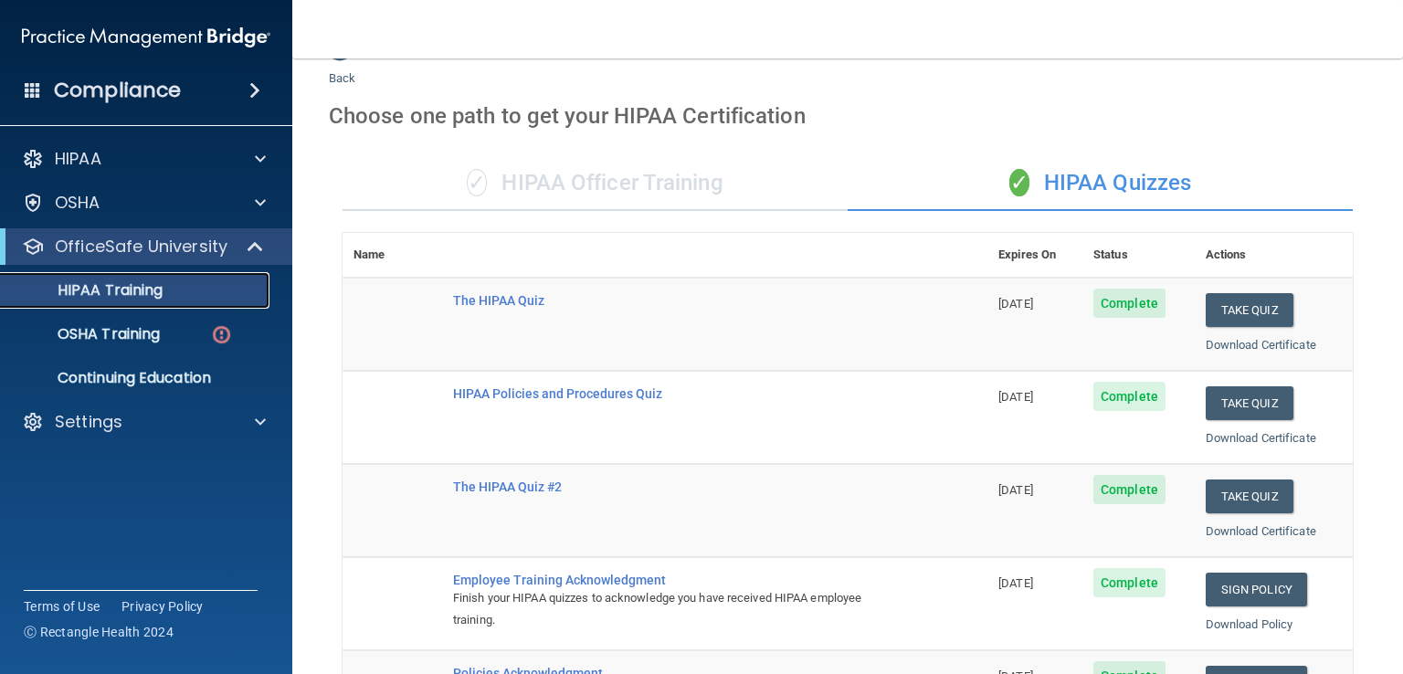
scroll to position [43, 0]
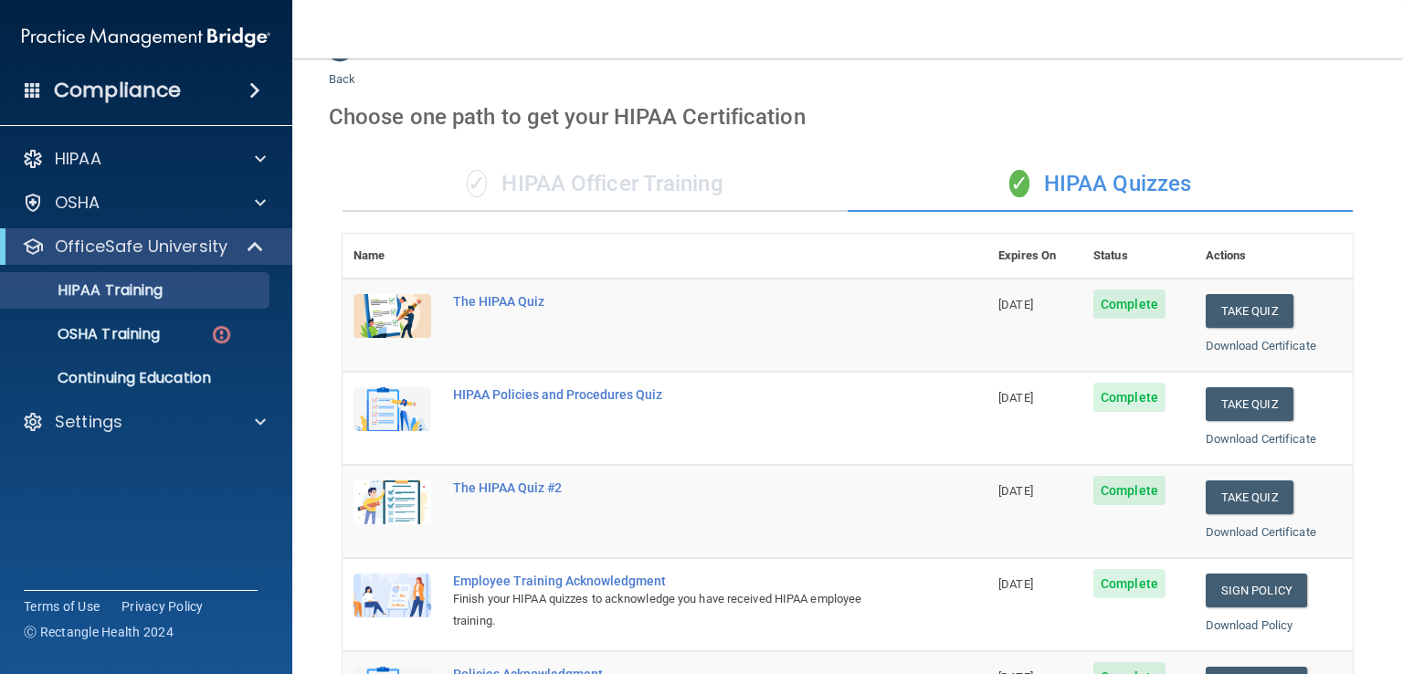
click at [671, 199] on div "✓ HIPAA Officer Training" at bounding box center [595, 184] width 505 height 55
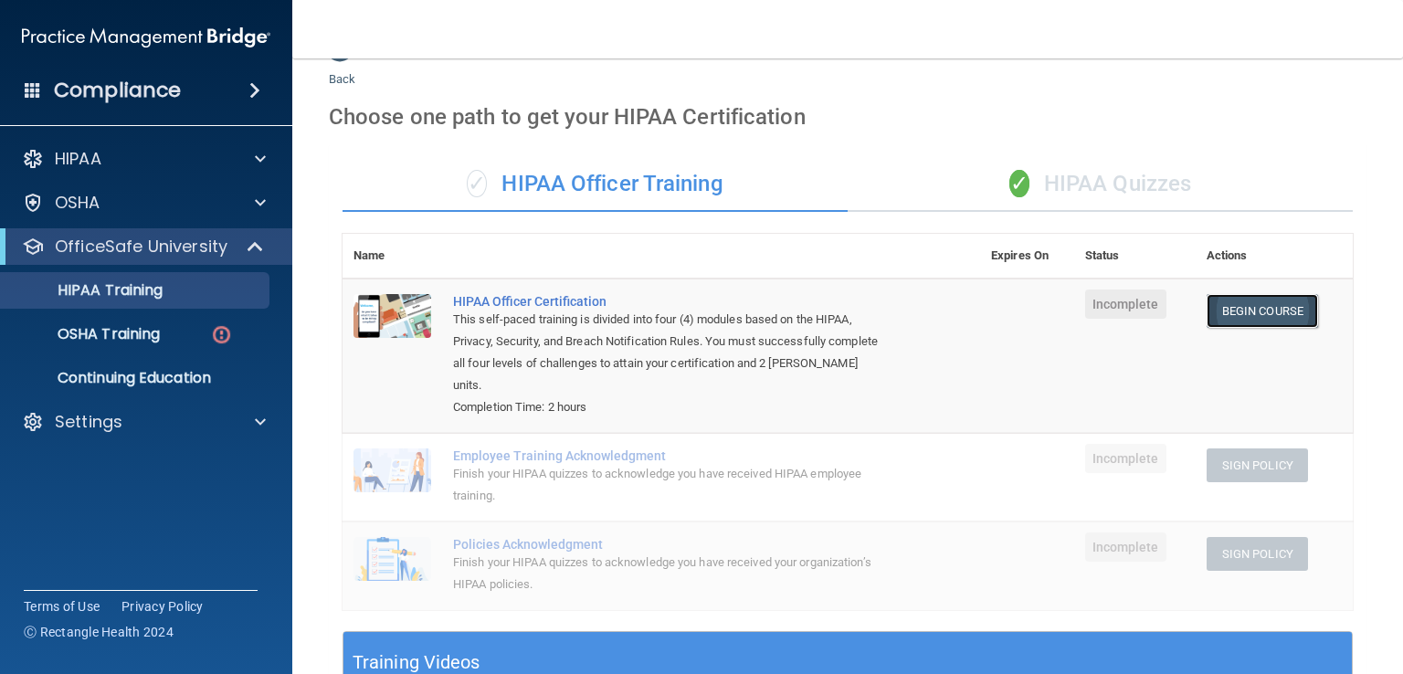
click at [1220, 304] on link "Begin Course" at bounding box center [1262, 311] width 111 height 34
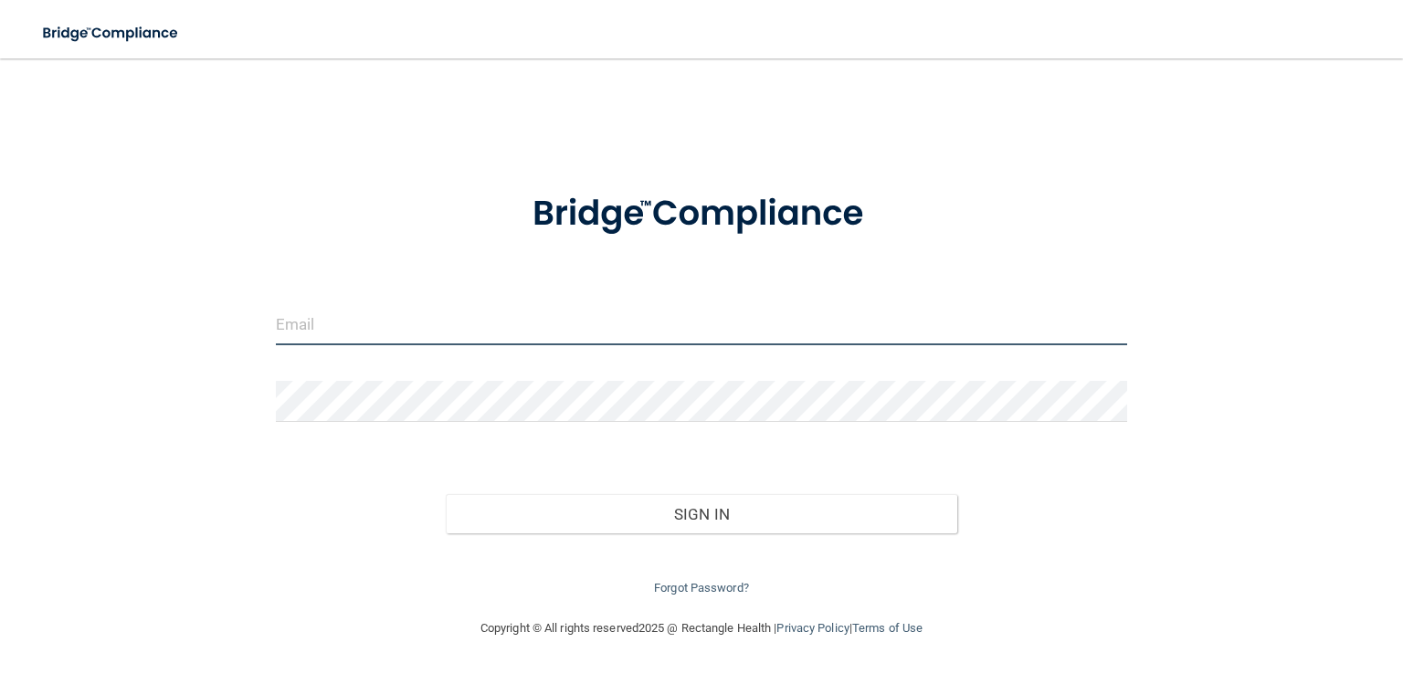
click at [526, 338] on input "email" at bounding box center [701, 324] width 851 height 41
type input "[EMAIL_ADDRESS][DOMAIN_NAME]"
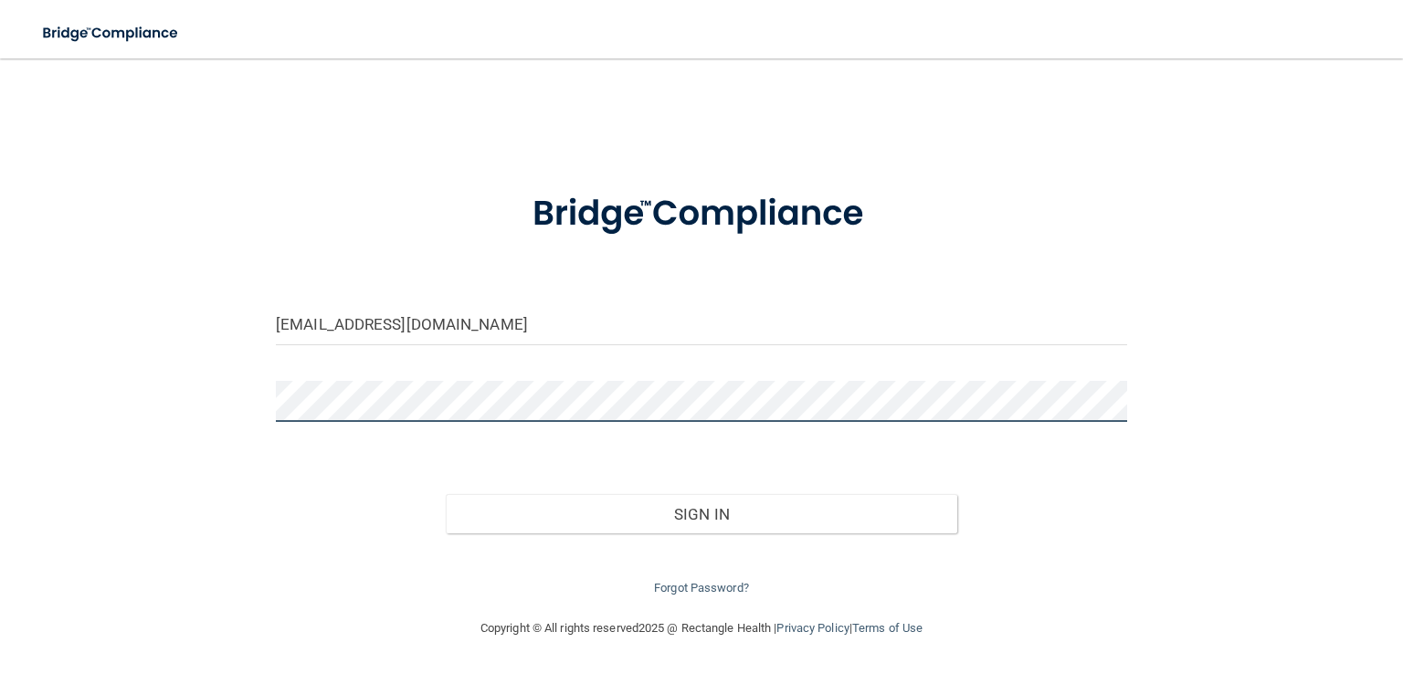
click at [446, 494] on button "Sign In" at bounding box center [701, 514] width 511 height 40
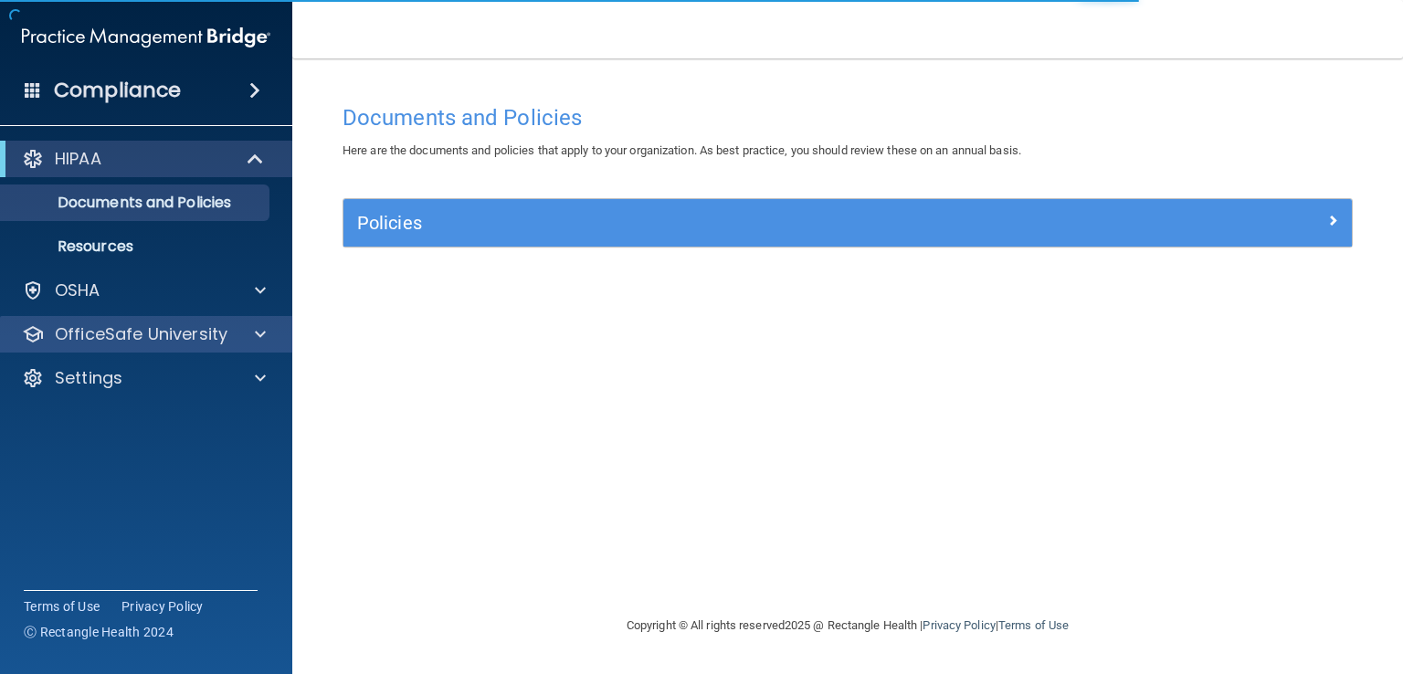
click at [248, 352] on div "OfficeSafe University" at bounding box center [146, 334] width 293 height 37
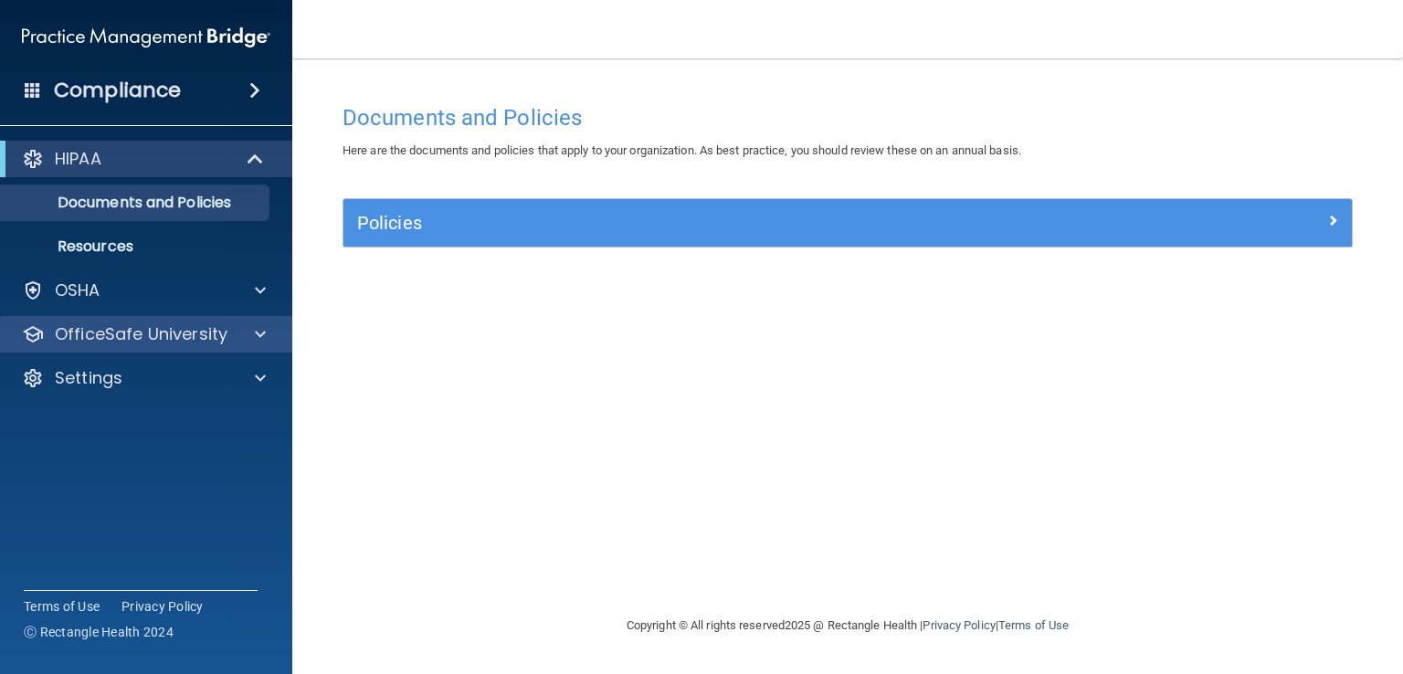
click at [253, 351] on div "OfficeSafe University" at bounding box center [146, 334] width 293 height 37
click at [109, 330] on p "OfficeSafe University" at bounding box center [141, 334] width 173 height 22
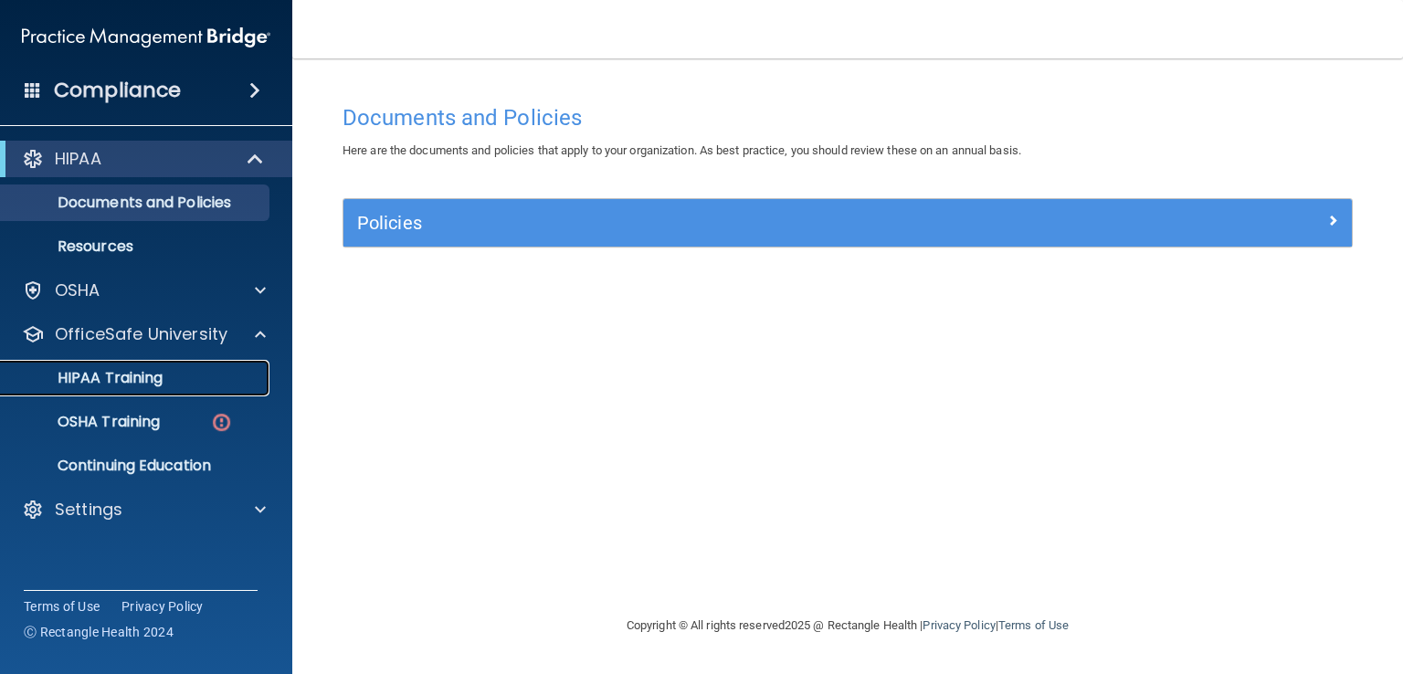
click at [99, 381] on p "HIPAA Training" at bounding box center [87, 378] width 151 height 18
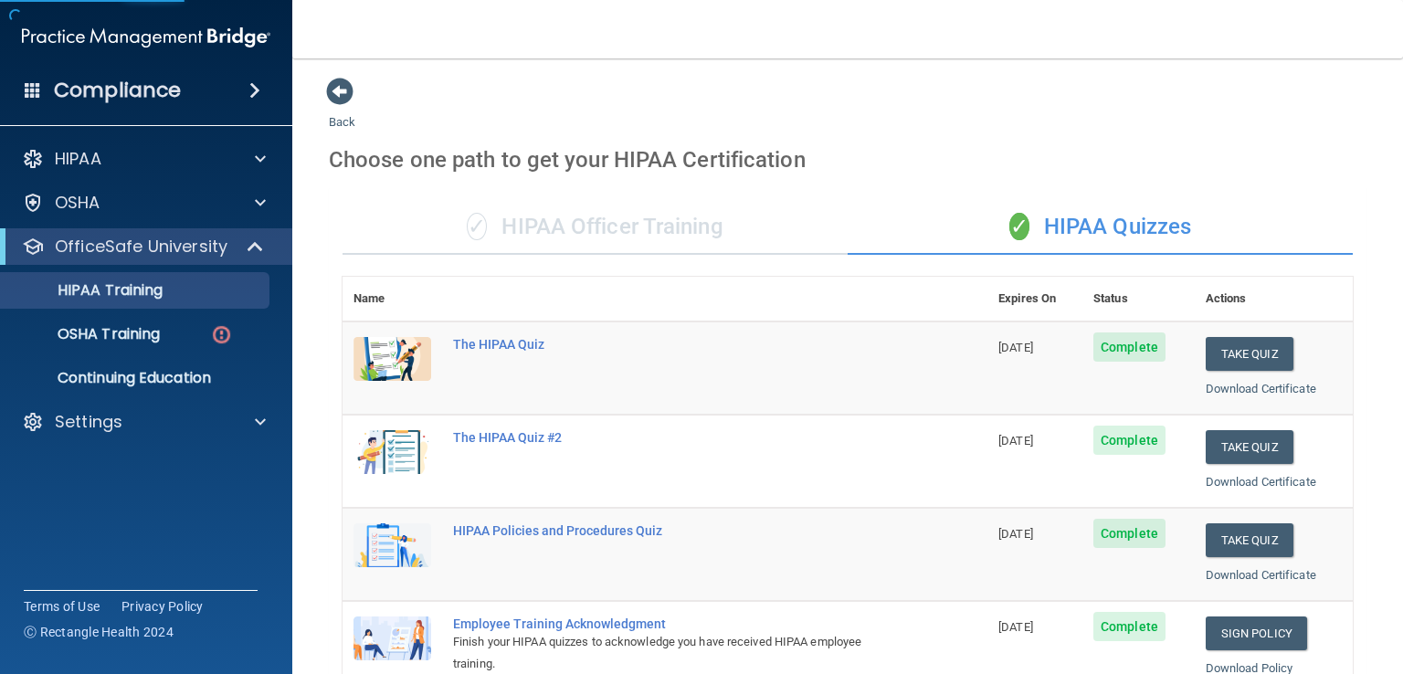
click at [656, 238] on div "✓ HIPAA Officer Training" at bounding box center [595, 227] width 505 height 55
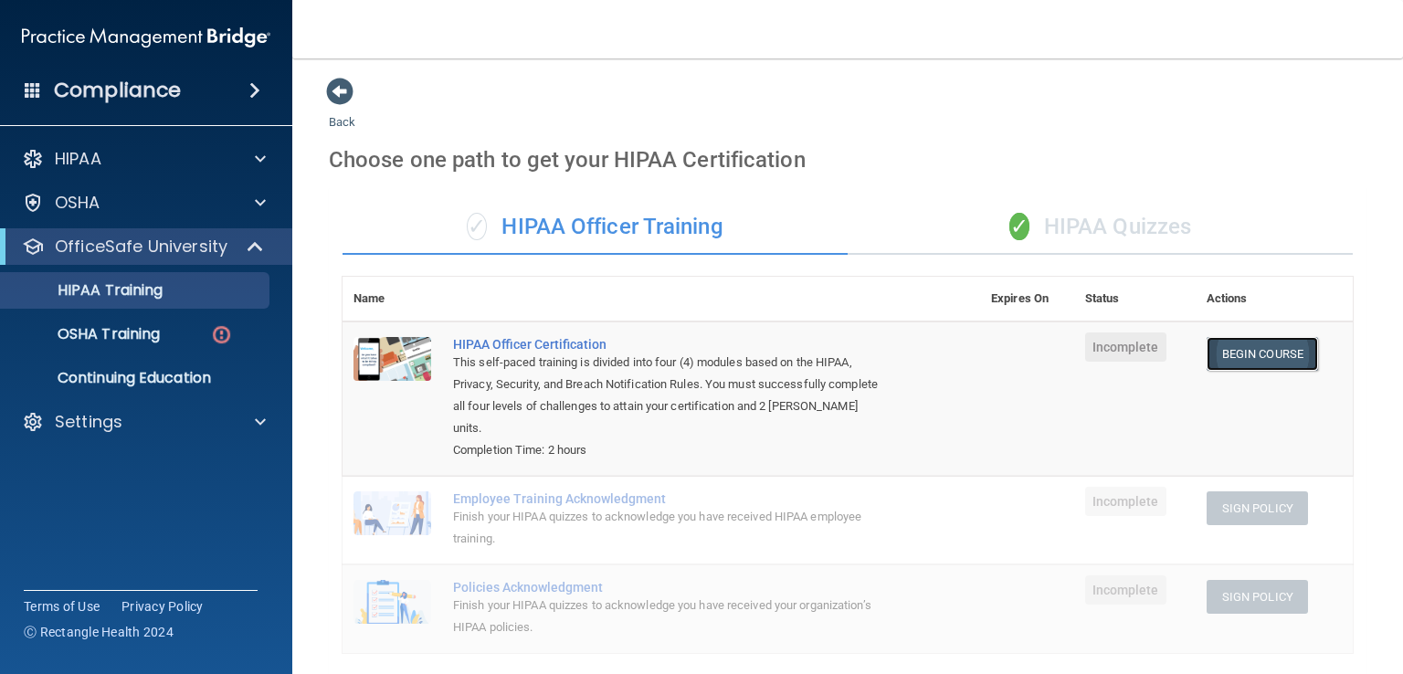
click at [1264, 358] on link "Begin Course" at bounding box center [1262, 354] width 111 height 34
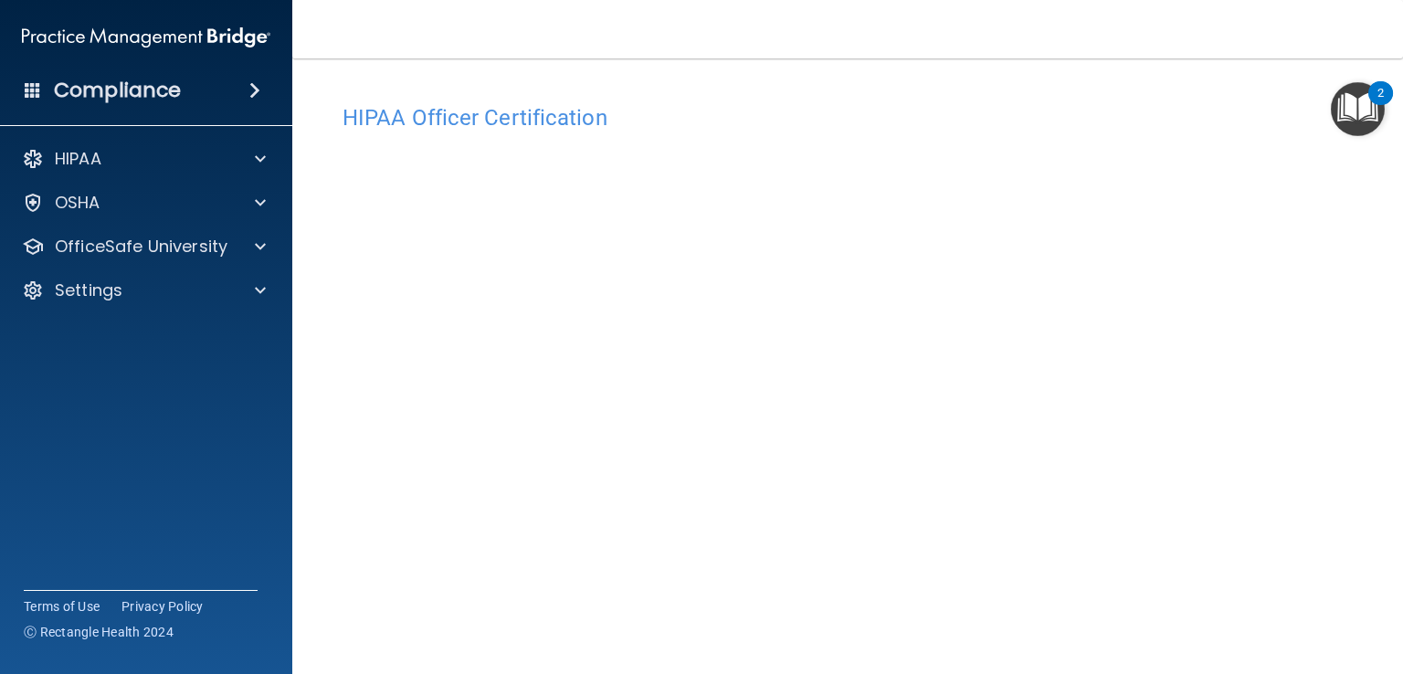
click at [1136, 112] on h4 "HIPAA Officer Certification" at bounding box center [848, 118] width 1010 height 24
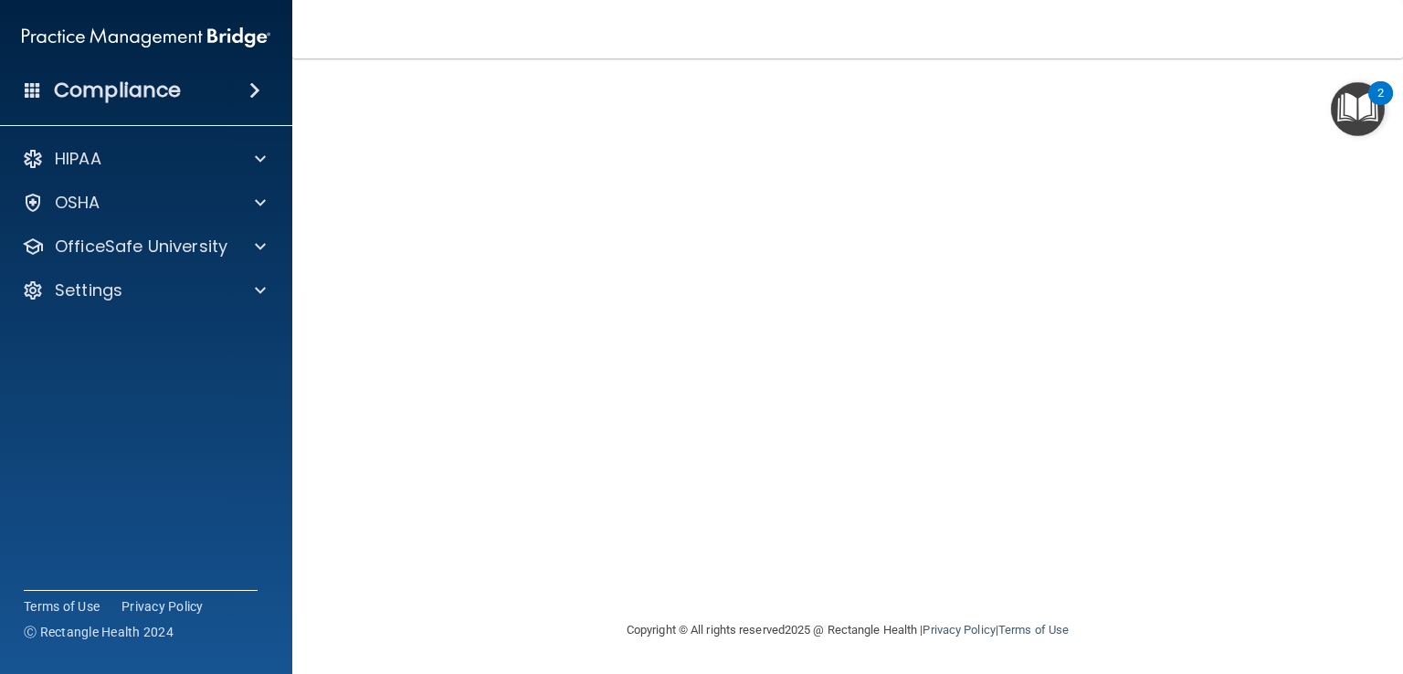
scroll to position [45, 0]
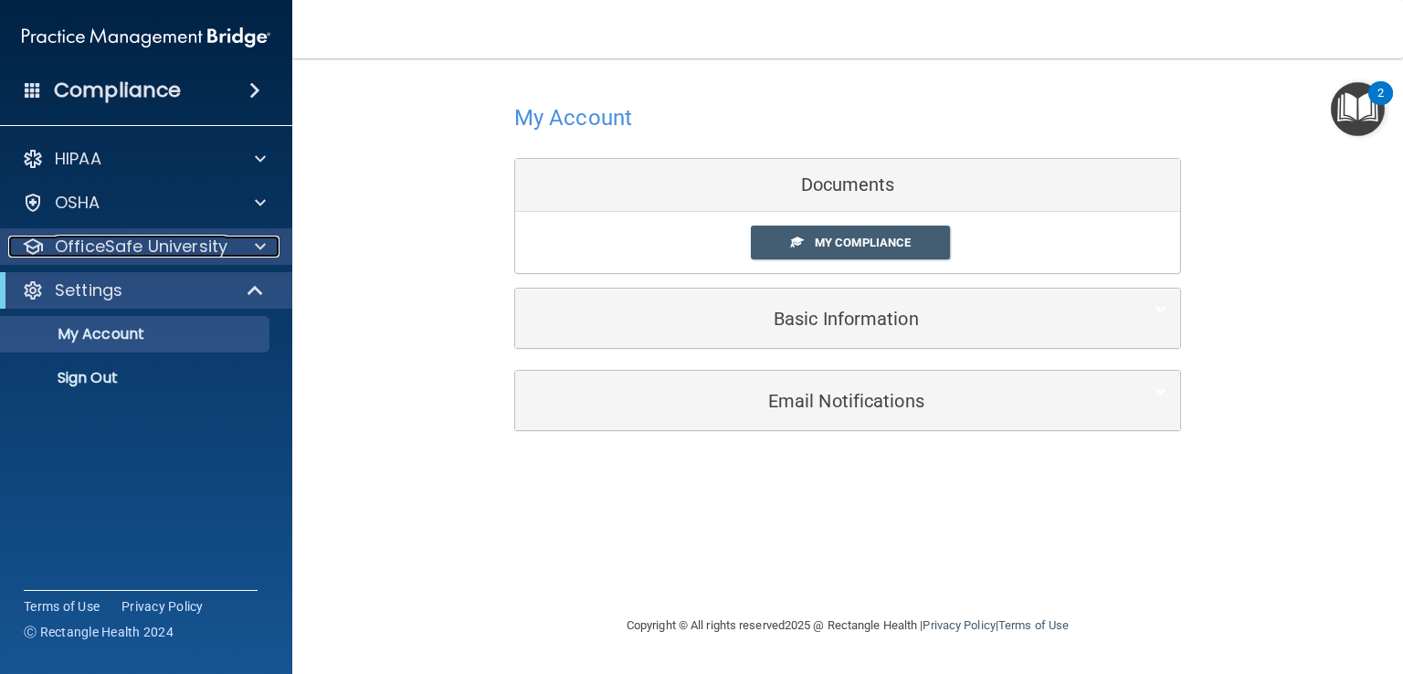
click at [176, 249] on p "OfficeSafe University" at bounding box center [141, 247] width 173 height 22
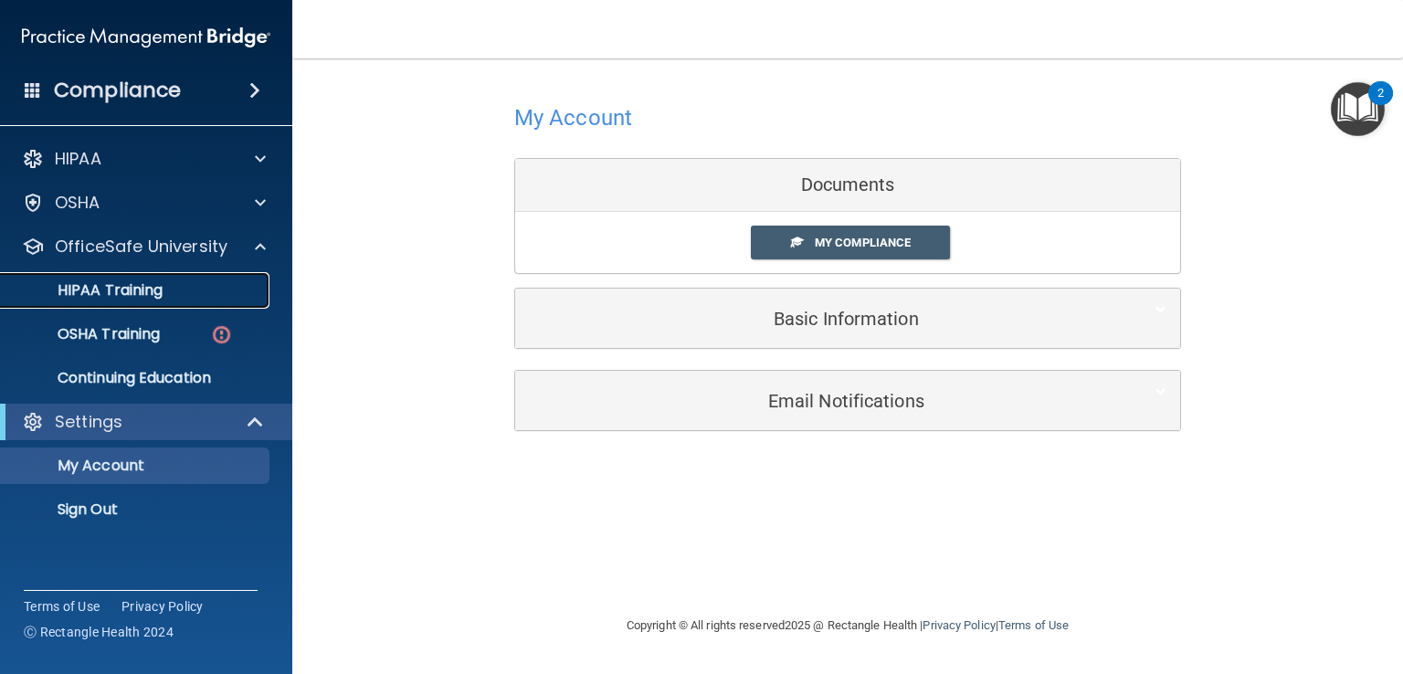
click at [168, 274] on link "HIPAA Training" at bounding box center [126, 290] width 288 height 37
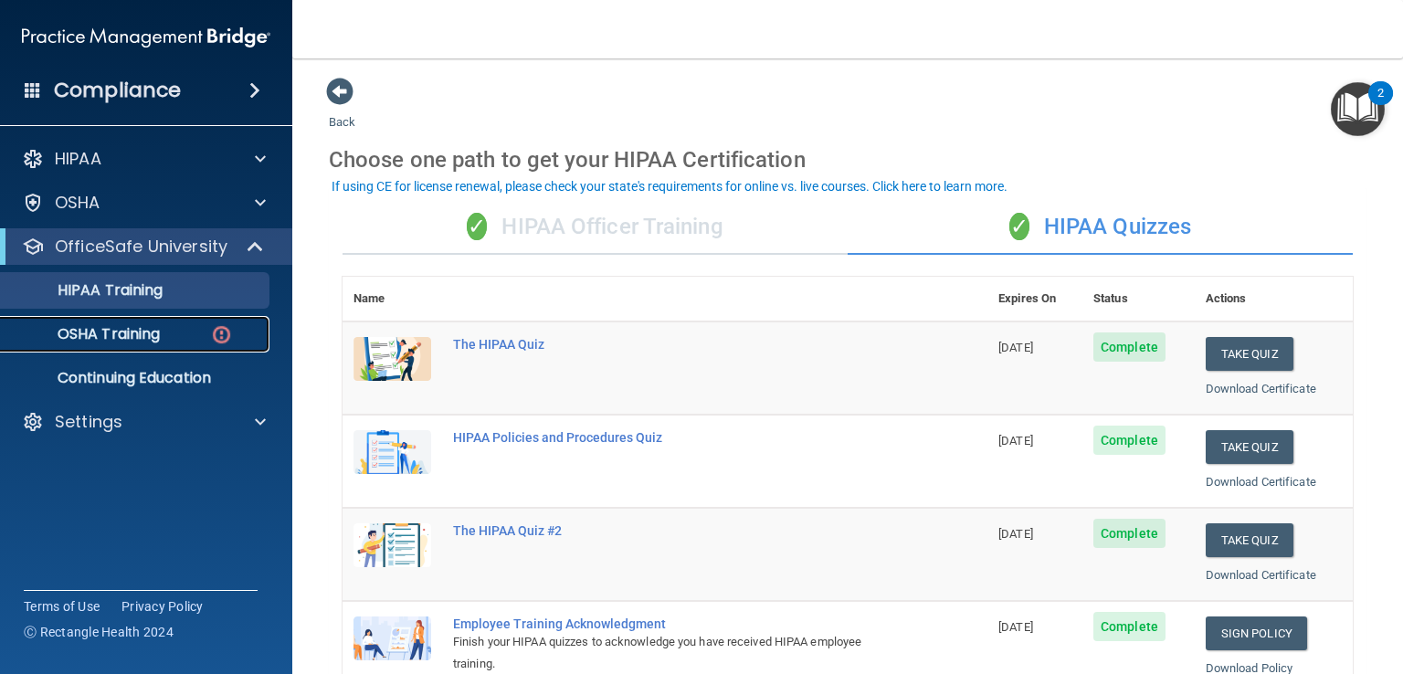
click at [132, 340] on p "OSHA Training" at bounding box center [86, 334] width 148 height 18
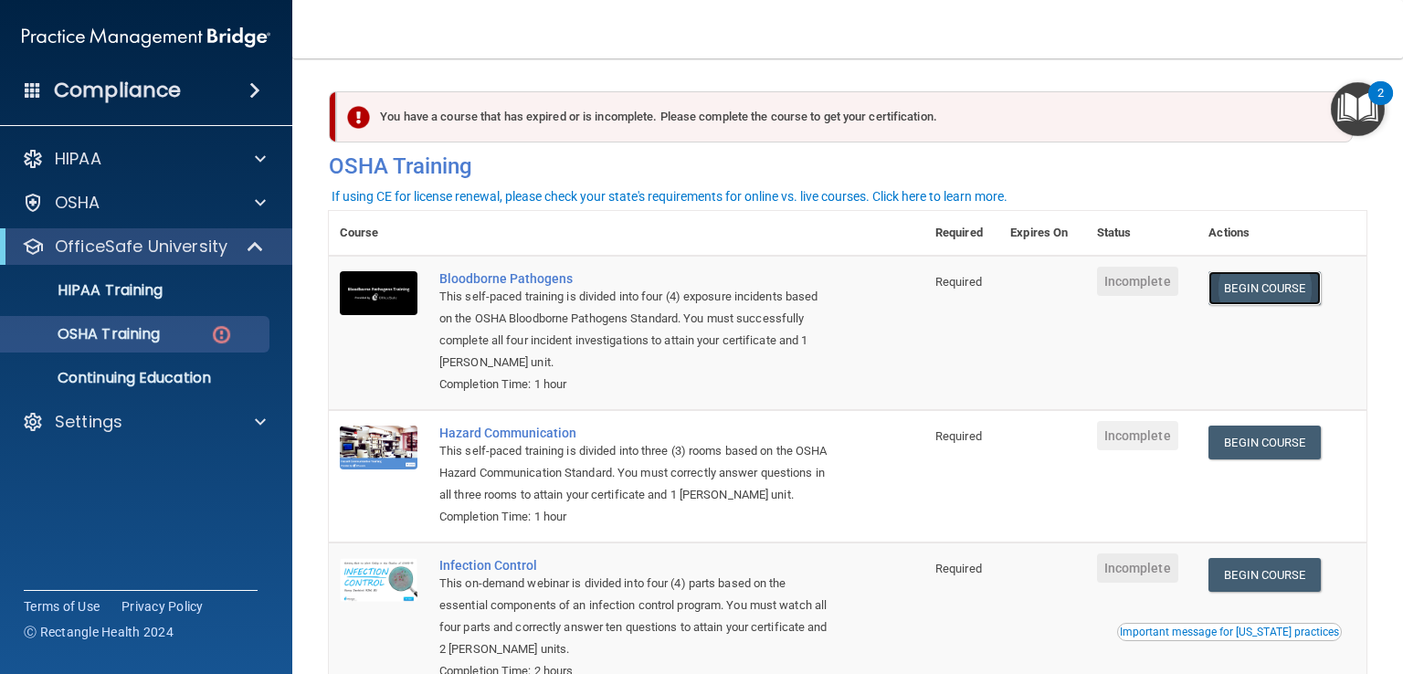
click at [1273, 282] on link "Begin Course" at bounding box center [1264, 288] width 111 height 34
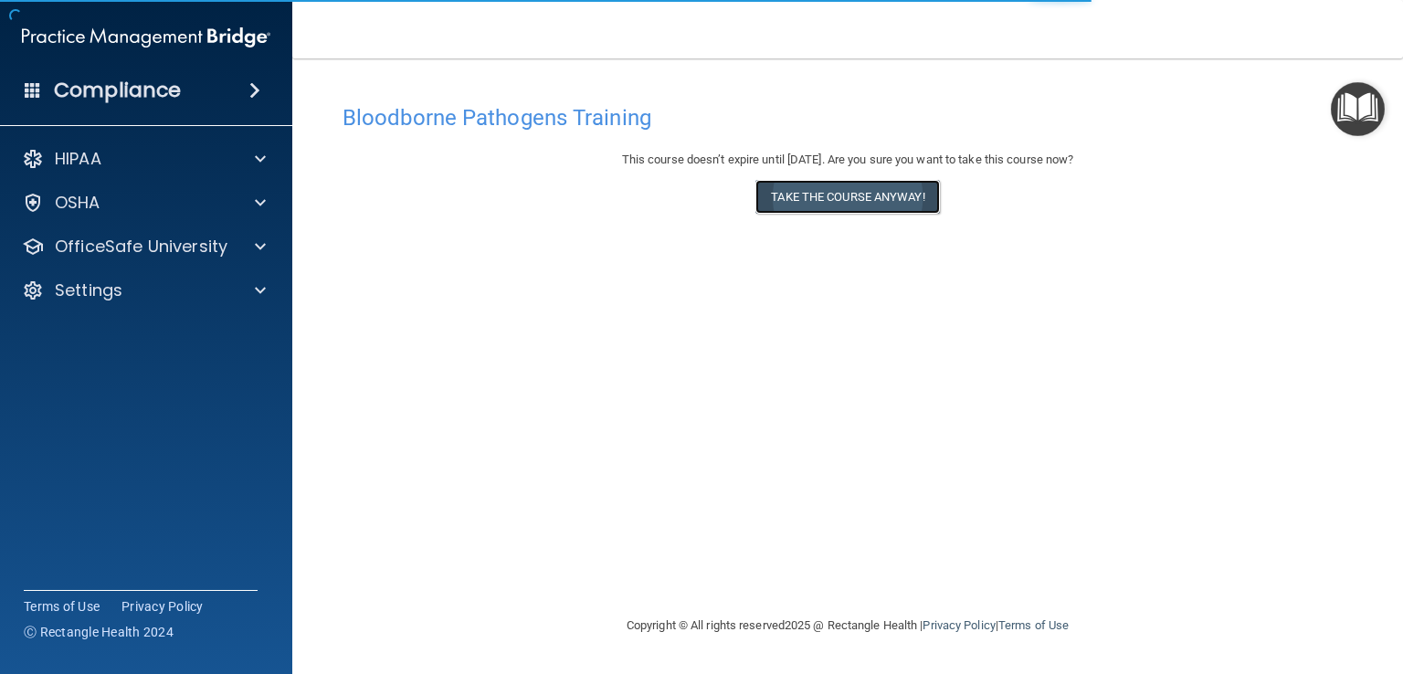
click at [829, 183] on button "Take the course anyway!" at bounding box center [847, 197] width 184 height 34
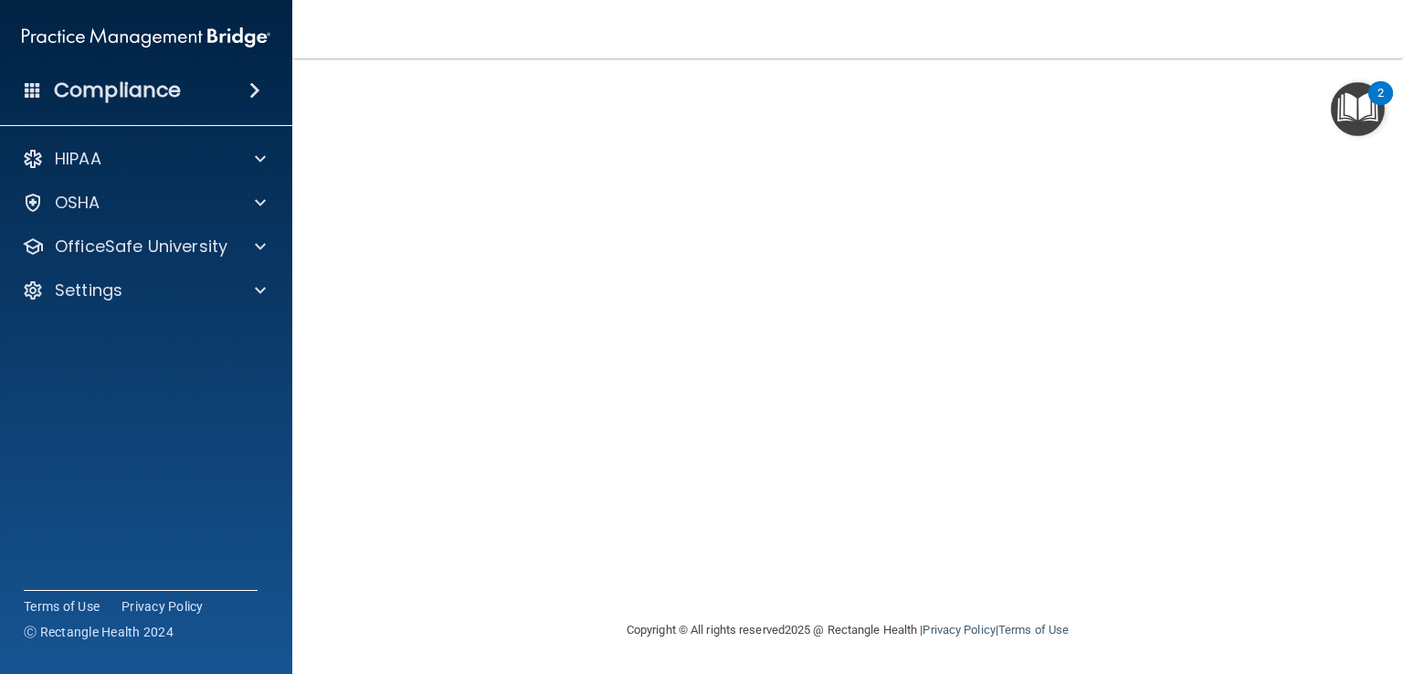
scroll to position [41, 0]
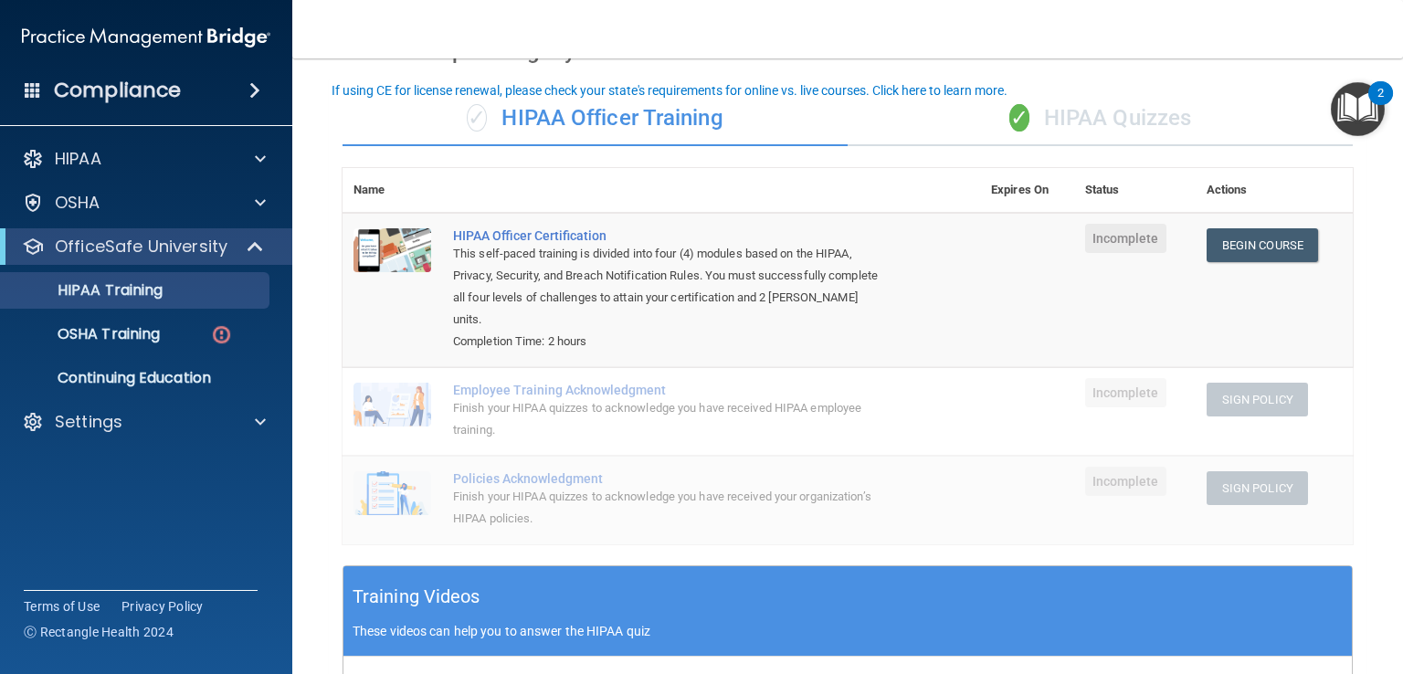
scroll to position [120, 0]
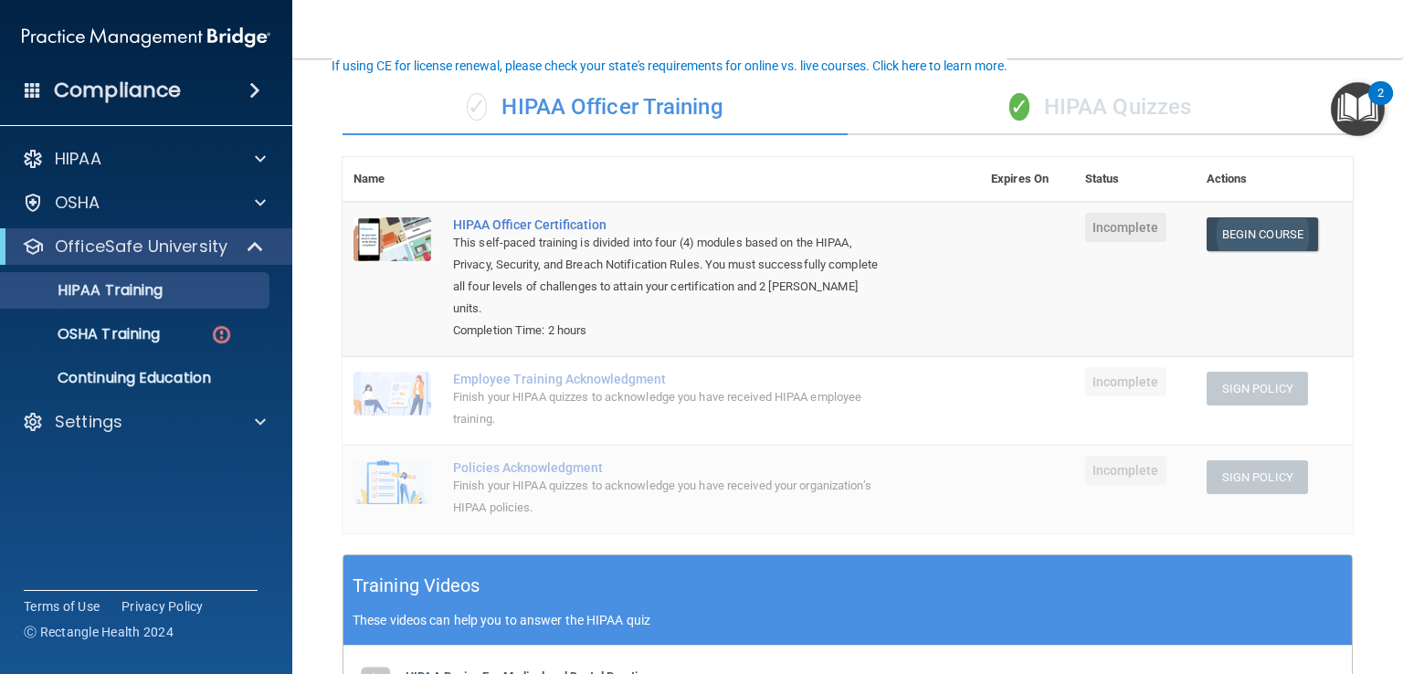
click at [1243, 238] on link "Begin Course" at bounding box center [1262, 234] width 111 height 34
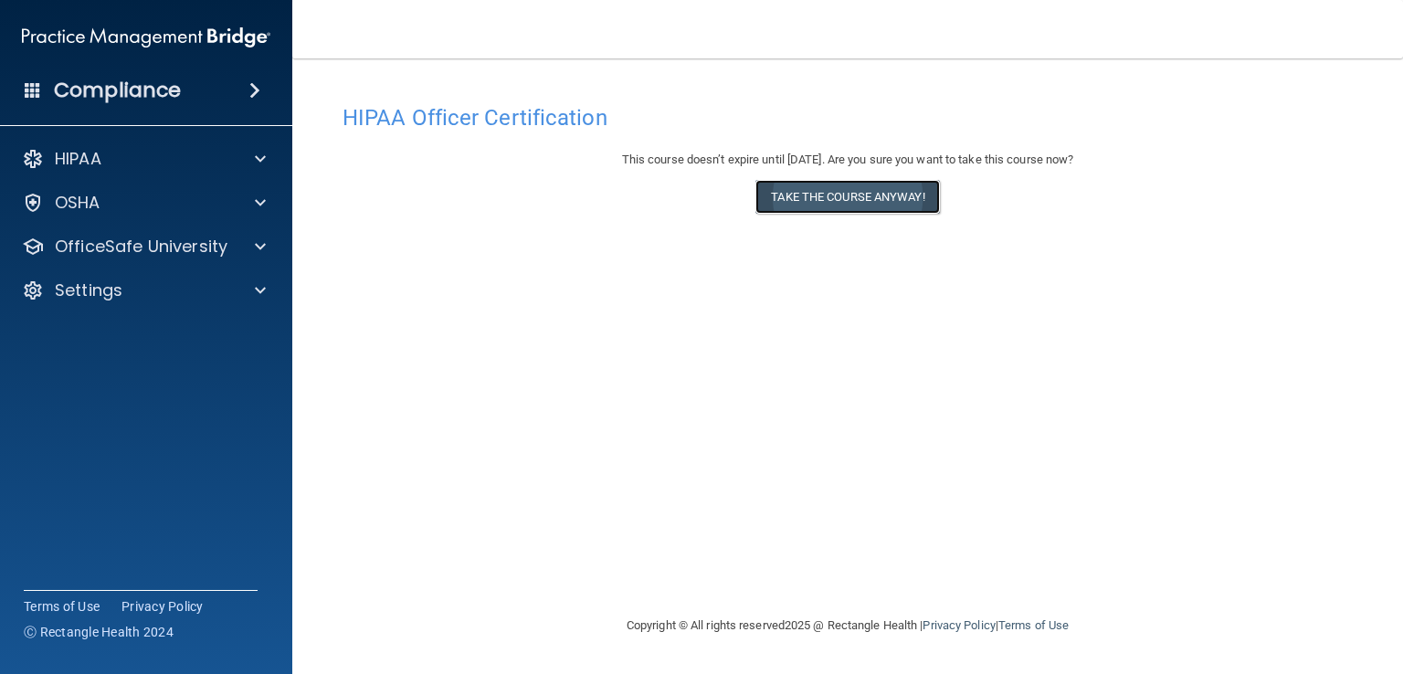
click at [825, 198] on button "Take the course anyway!" at bounding box center [847, 197] width 184 height 34
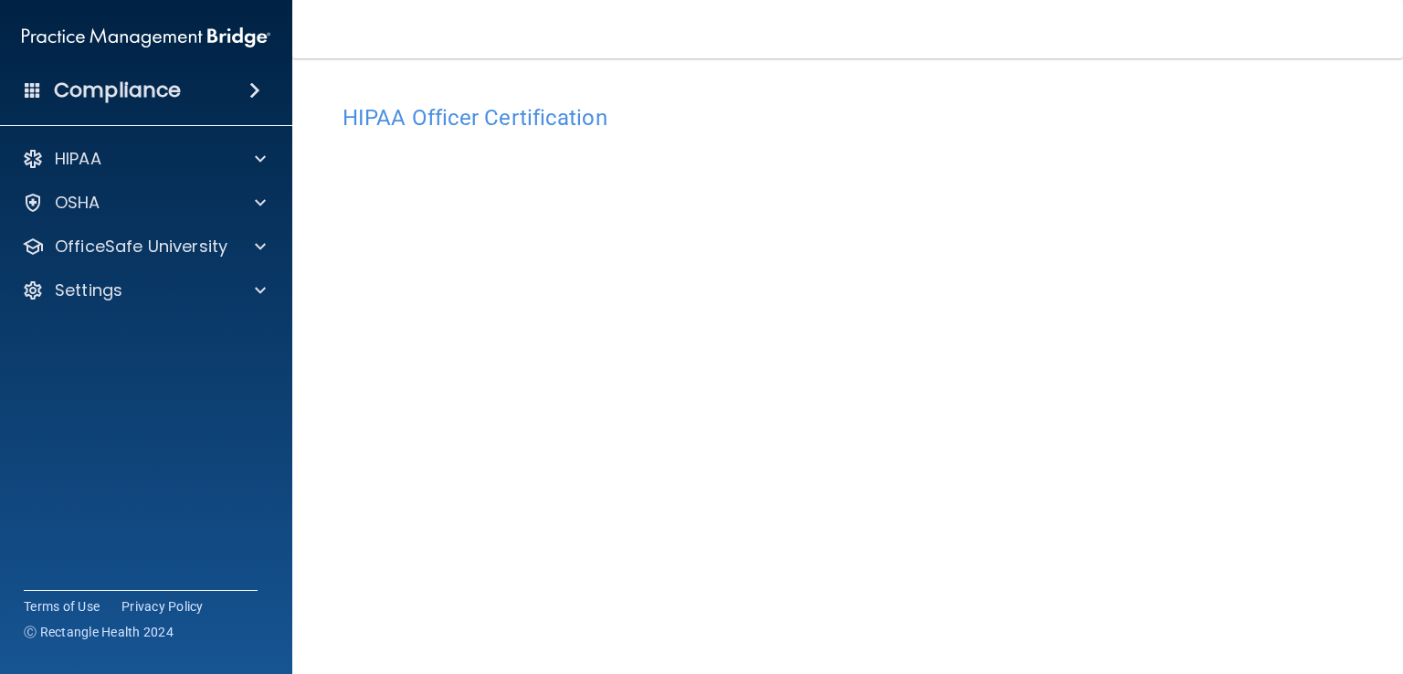
scroll to position [140, 0]
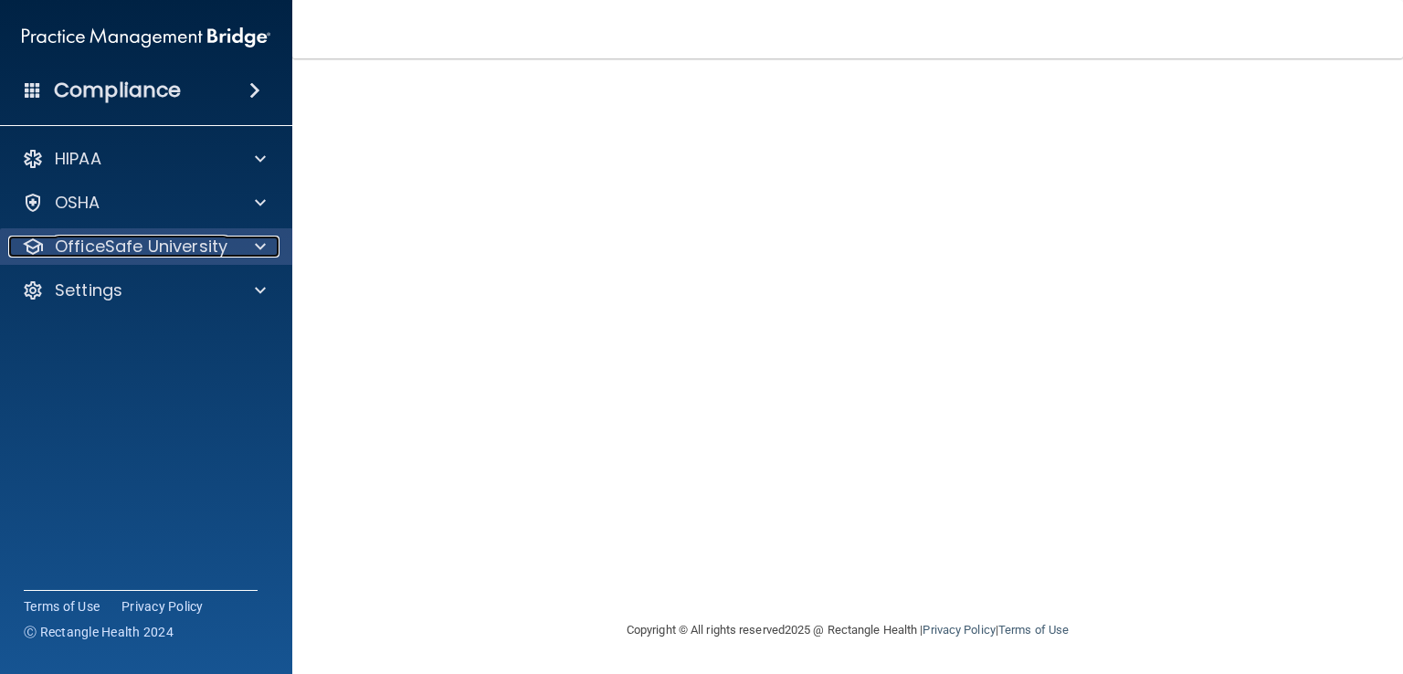
drag, startPoint x: 1396, startPoint y: 438, endPoint x: 173, endPoint y: 245, distance: 1238.4
click at [173, 245] on p "OfficeSafe University" at bounding box center [141, 247] width 173 height 22
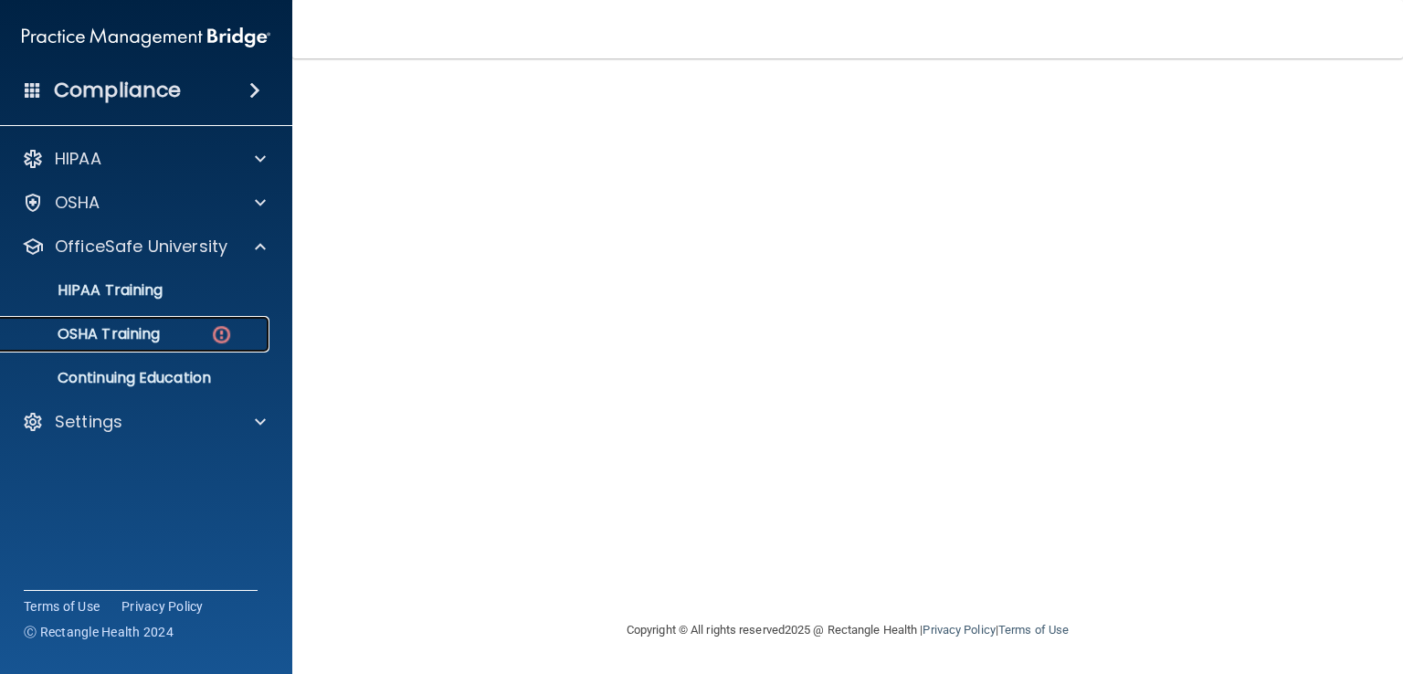
click at [144, 330] on p "OSHA Training" at bounding box center [86, 334] width 148 height 18
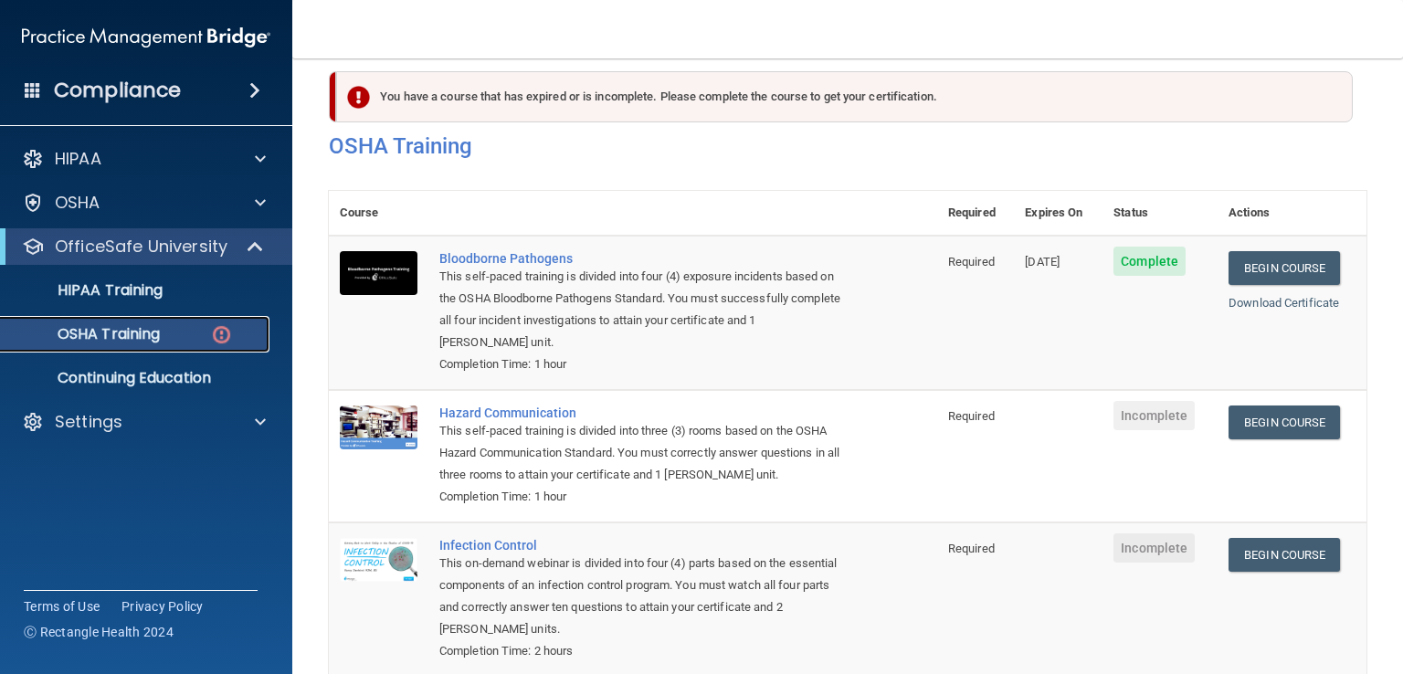
scroll to position [156, 0]
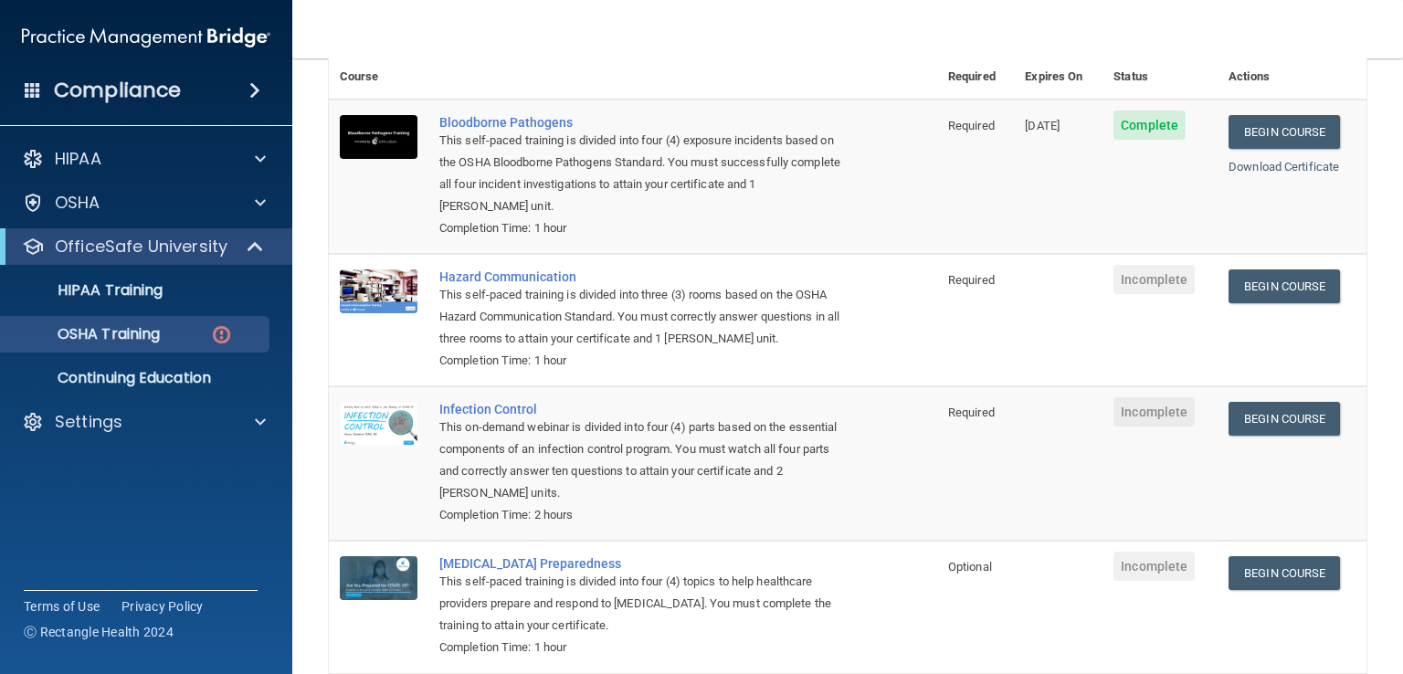
click at [1327, 268] on td "Begin Course Download Certificate" at bounding box center [1292, 320] width 149 height 132
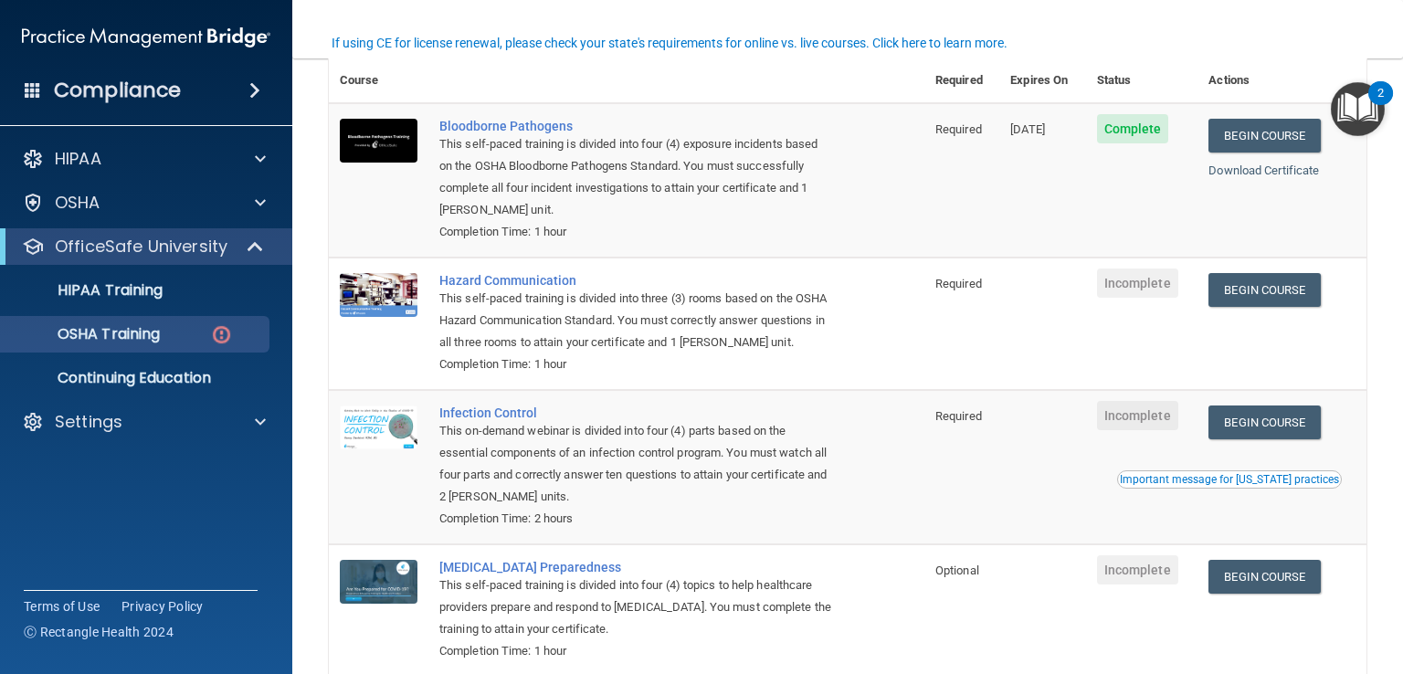
scroll to position [153, 0]
click at [1280, 301] on link "Begin Course" at bounding box center [1264, 289] width 111 height 34
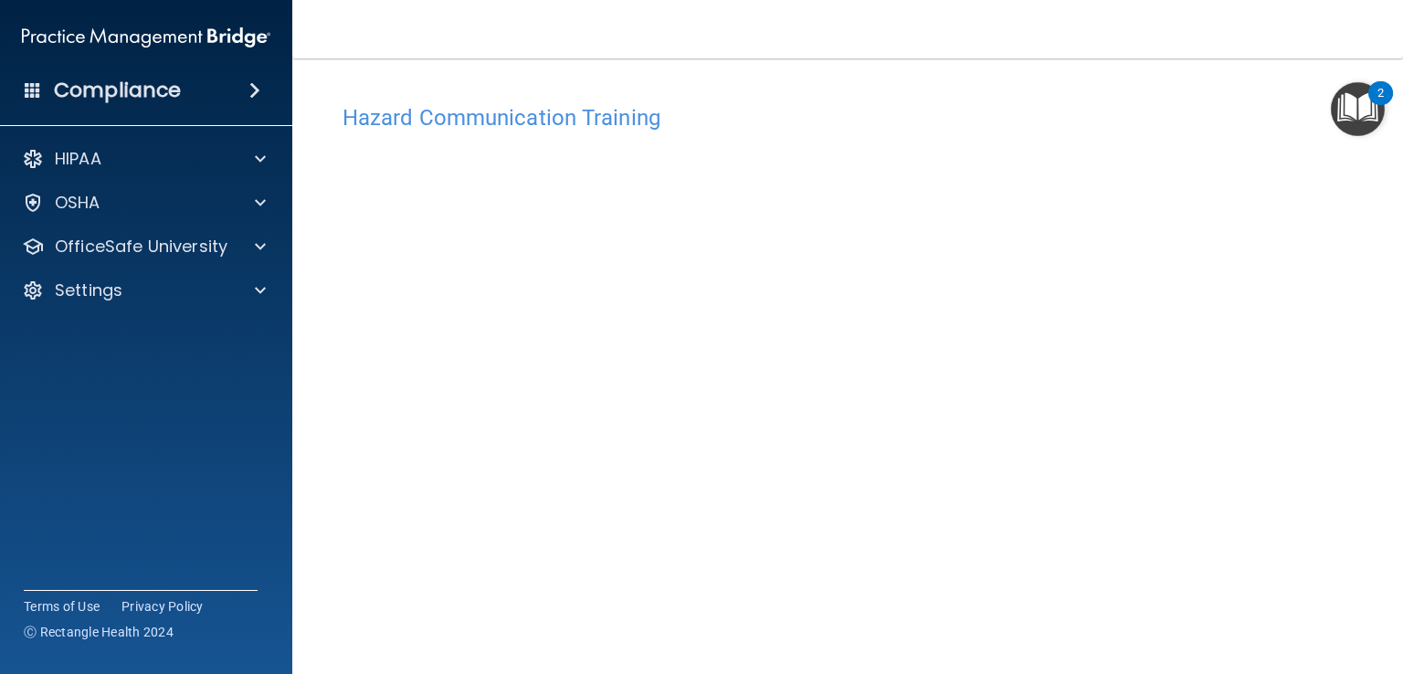
click at [1127, 87] on div "Hazard Communication Training This course doesn’t expire until . Are you sure y…" at bounding box center [848, 413] width 1038 height 673
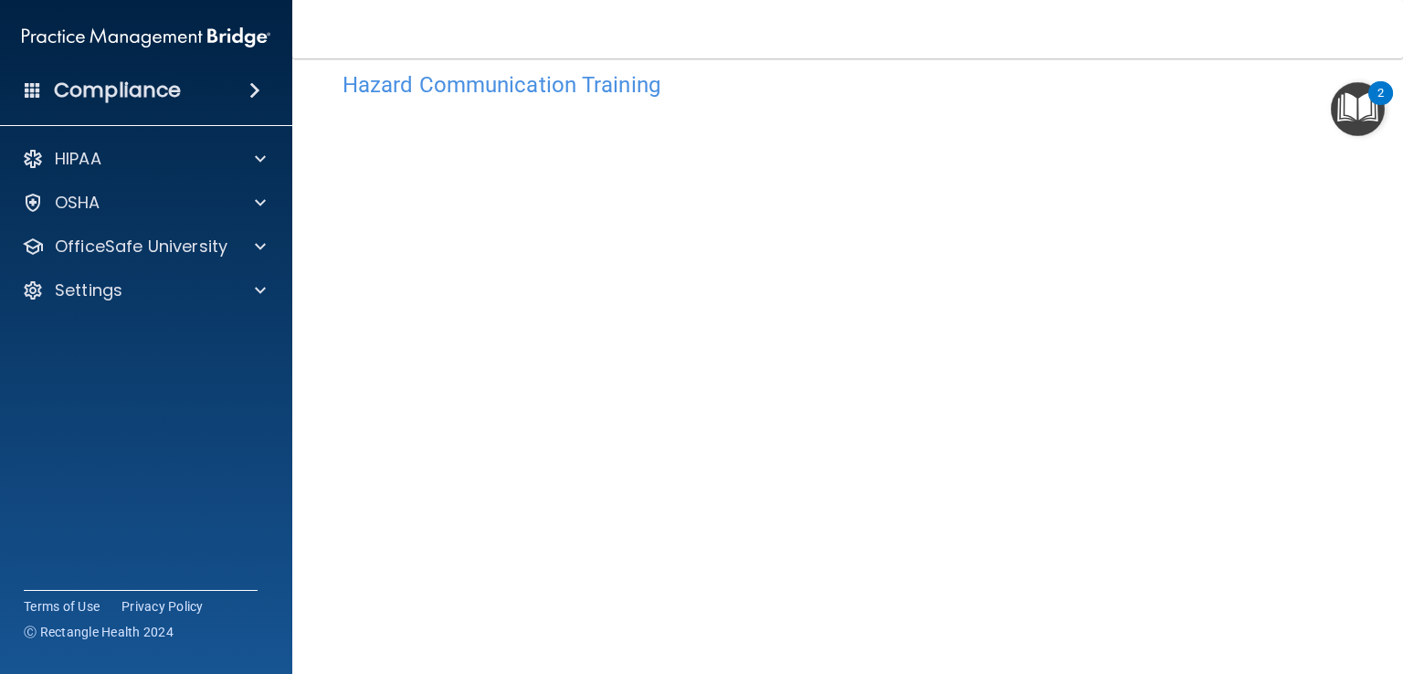
click at [1376, 293] on main "Hazard Communication Training This course doesn’t expire until . Are you sure y…" at bounding box center [847, 366] width 1111 height 616
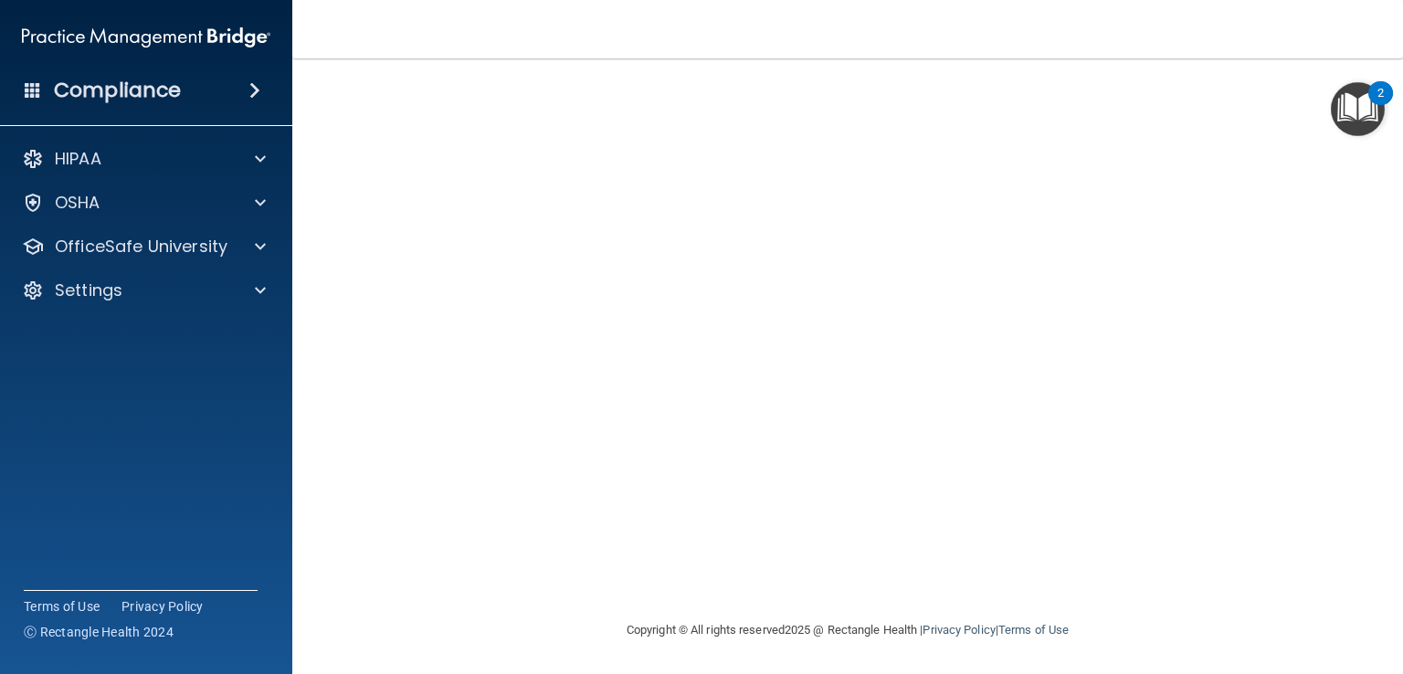
drag, startPoint x: 1402, startPoint y: 459, endPoint x: 1077, endPoint y: 52, distance: 520.6
click at [1077, 52] on nav "Toggle navigation [PERSON_NAME] Long [EMAIL_ADDRESS][DOMAIN_NAME] Manage My Ent…" at bounding box center [847, 29] width 1111 height 58
drag, startPoint x: 1402, startPoint y: 234, endPoint x: 927, endPoint y: 33, distance: 515.8
drag, startPoint x: 927, startPoint y: 33, endPoint x: 658, endPoint y: 6, distance: 270.8
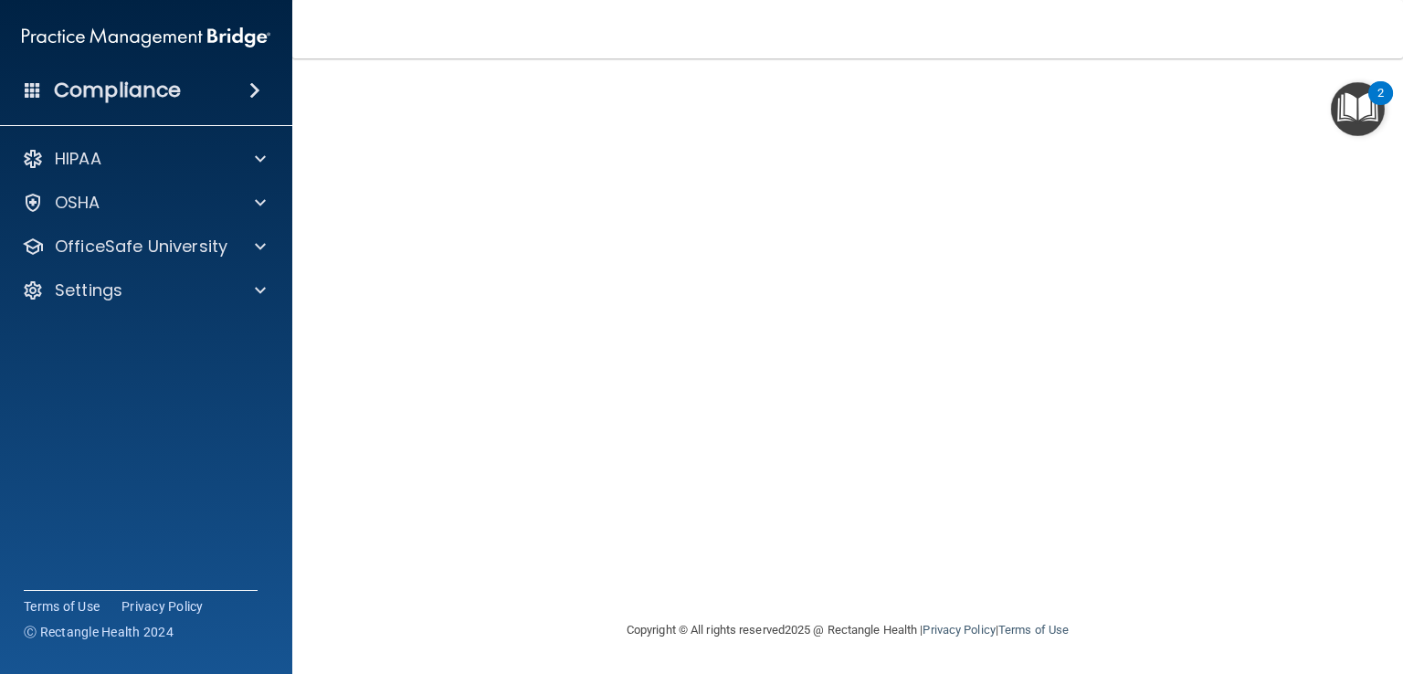
drag, startPoint x: 658, startPoint y: 6, endPoint x: 1157, endPoint y: 50, distance: 500.7
click at [1157, 50] on nav "Toggle navigation [PERSON_NAME] Long [EMAIL_ADDRESS][DOMAIN_NAME] Manage My Ent…" at bounding box center [847, 29] width 1111 height 58
